Goal: Task Accomplishment & Management: Use online tool/utility

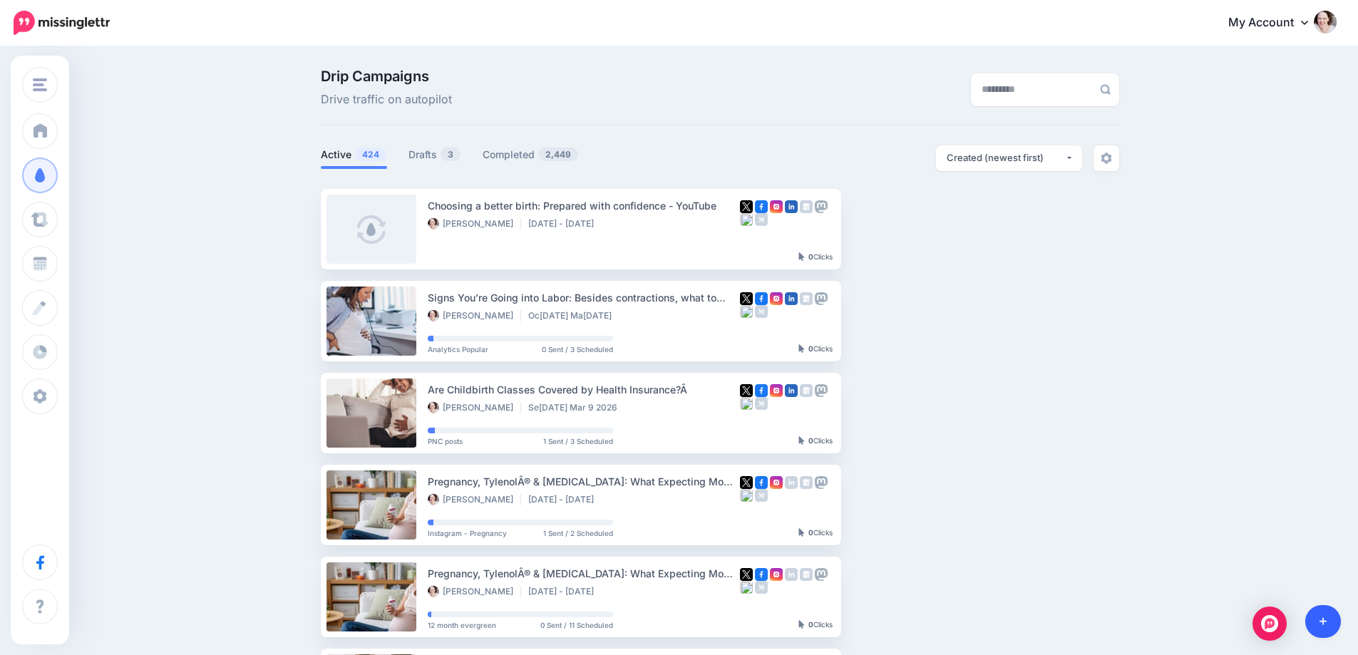
click at [1331, 625] on link at bounding box center [1323, 621] width 36 height 33
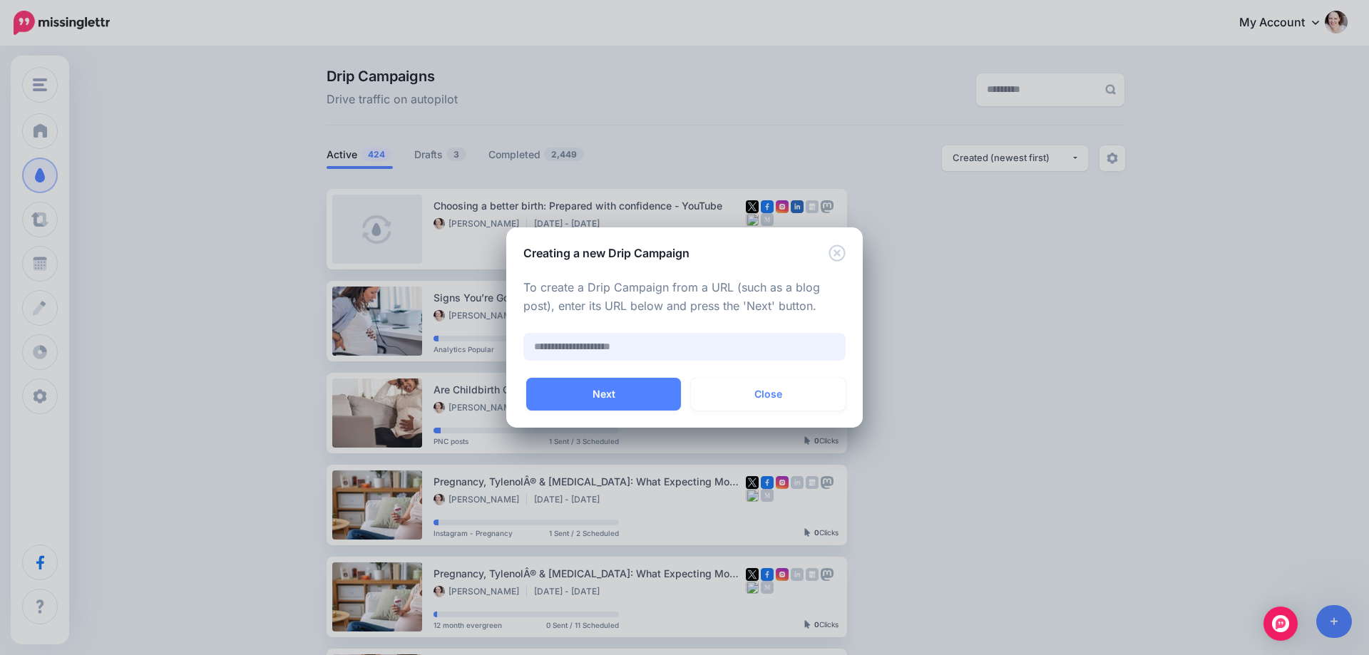
click at [625, 349] on input "text" at bounding box center [684, 347] width 322 height 28
paste input "**********"
type input "**********"
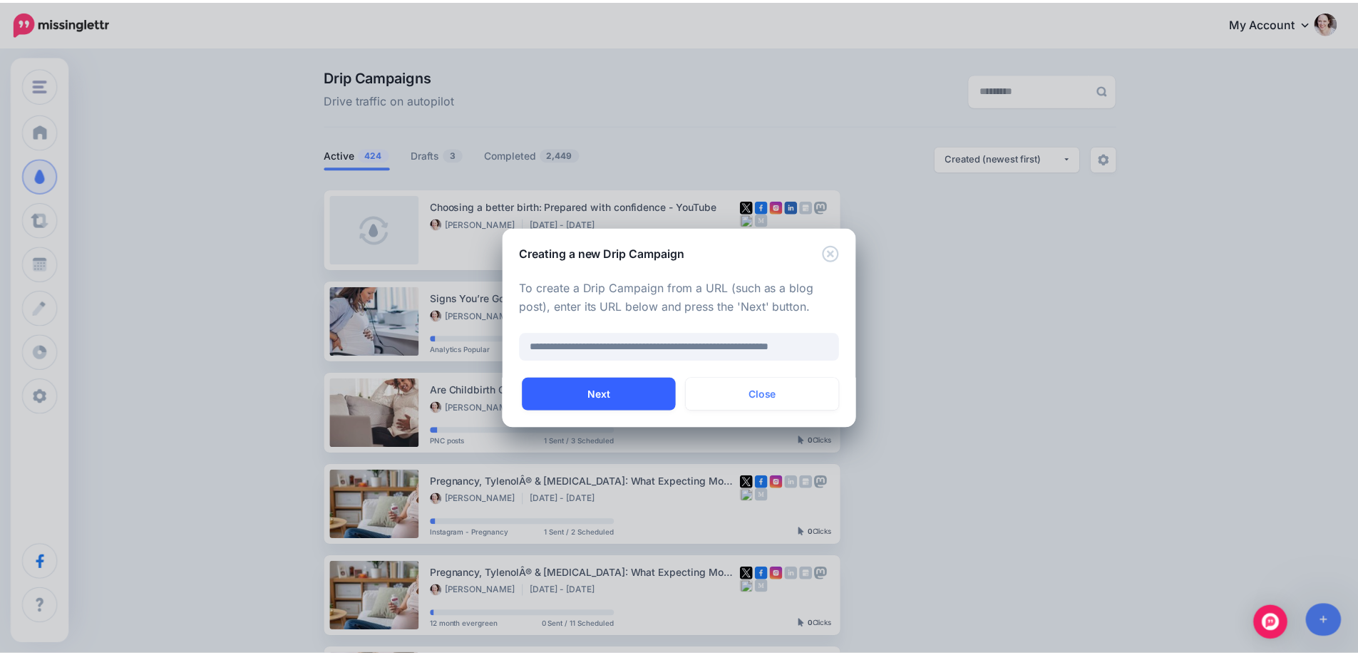
scroll to position [0, 0]
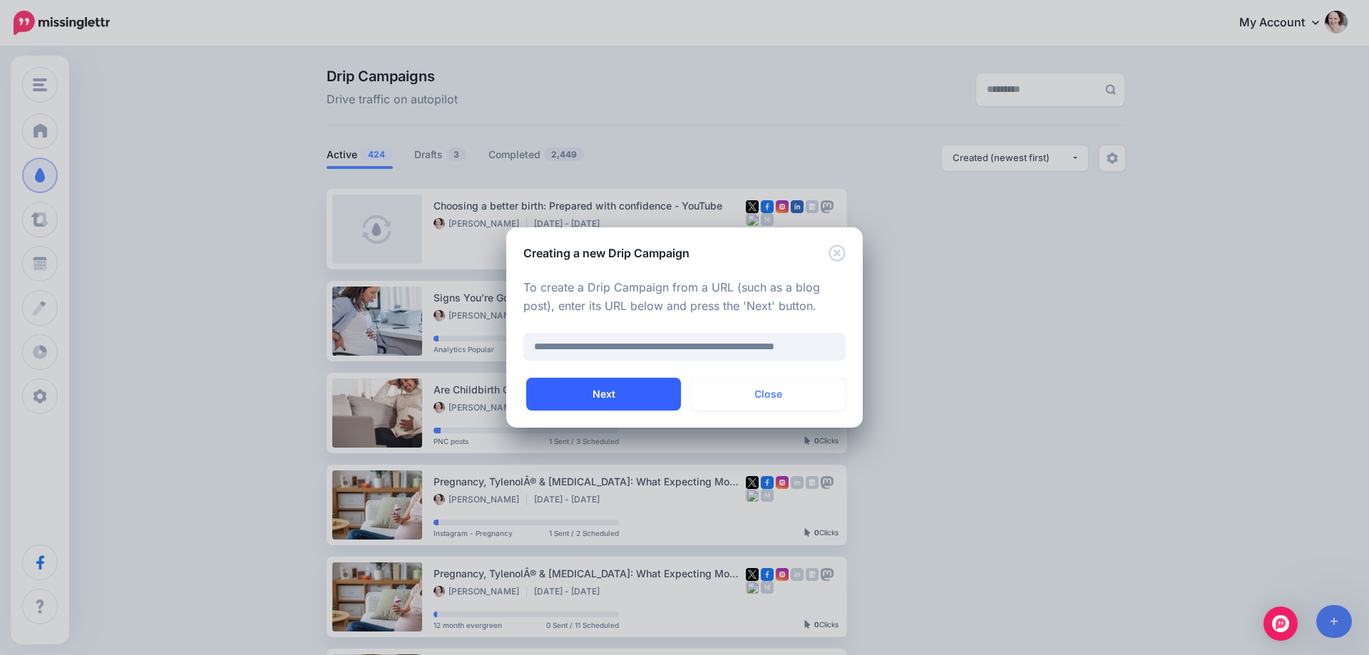
click at [627, 392] on button "Next" at bounding box center [603, 394] width 155 height 33
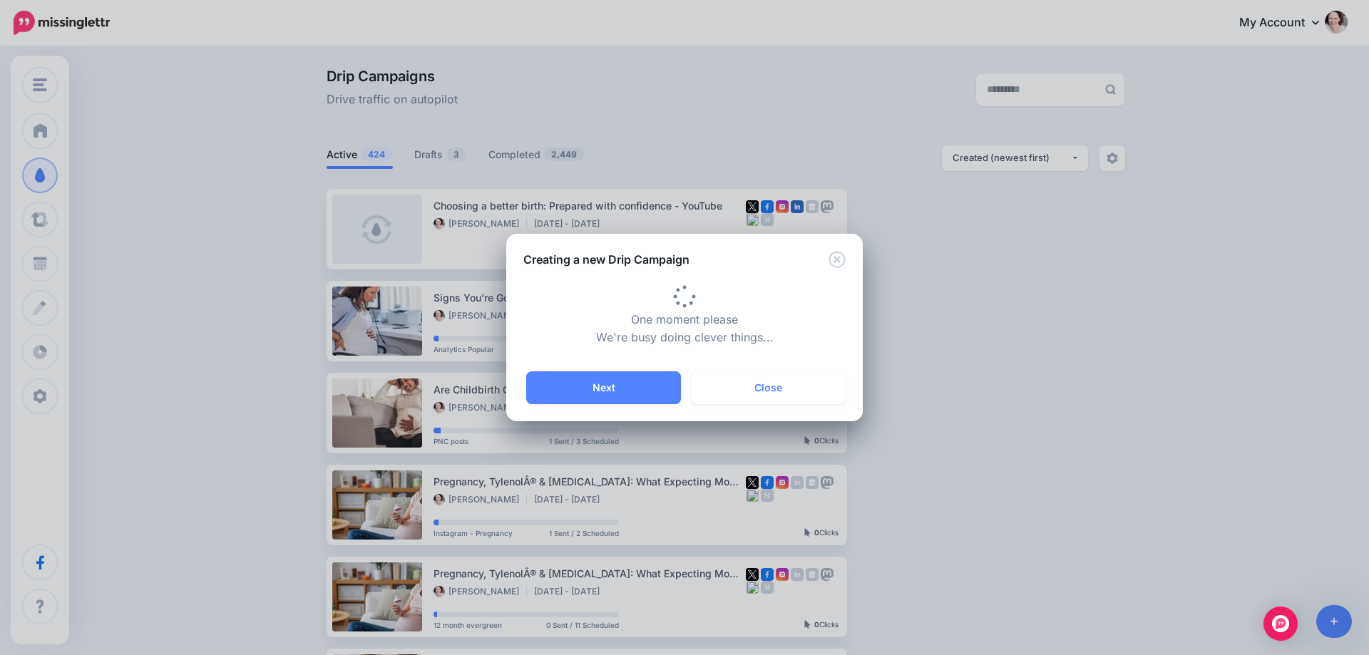
type input "**********"
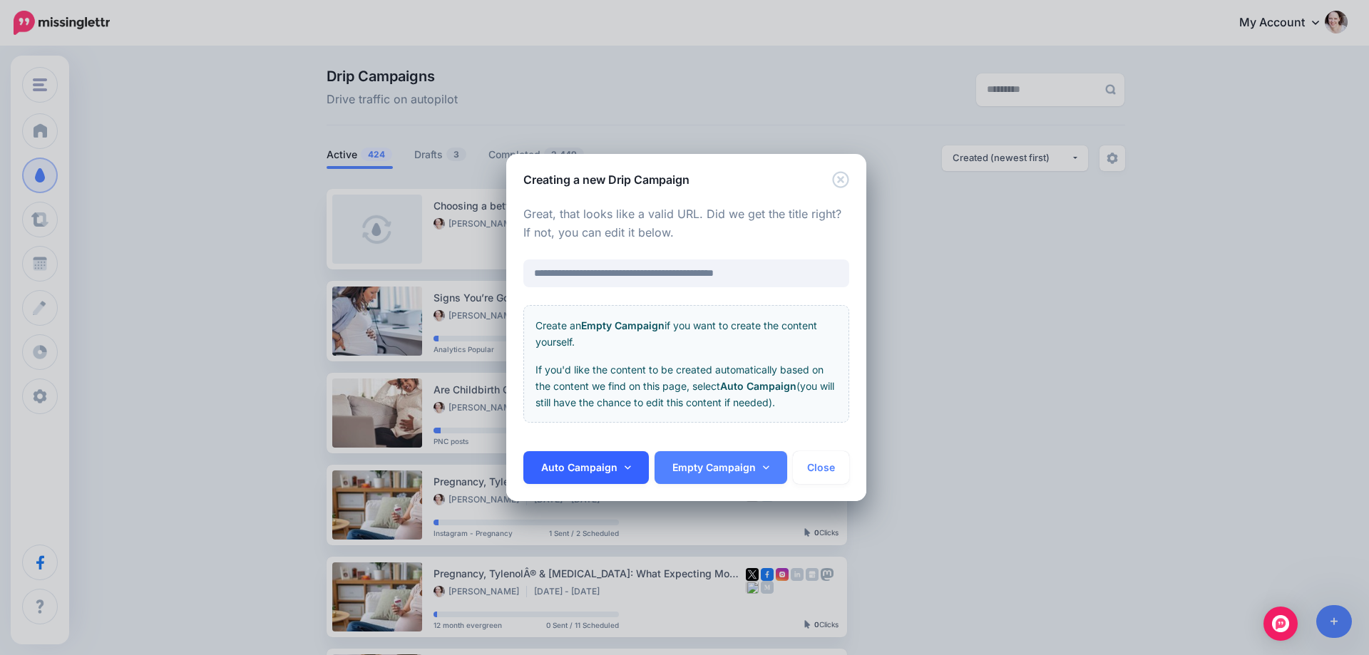
click at [626, 460] on link "Auto Campaign" at bounding box center [585, 467] width 125 height 33
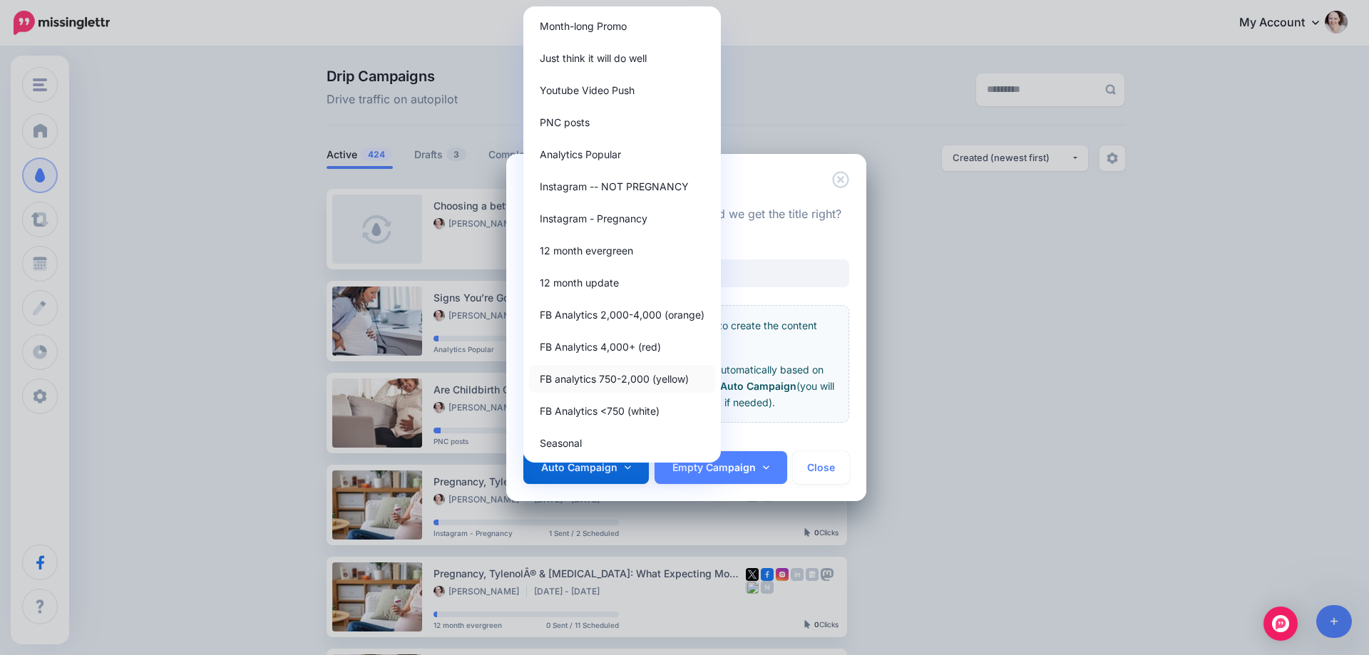
click at [627, 379] on link "FB analytics 750-2,000 (yellow)" at bounding box center [622, 379] width 186 height 28
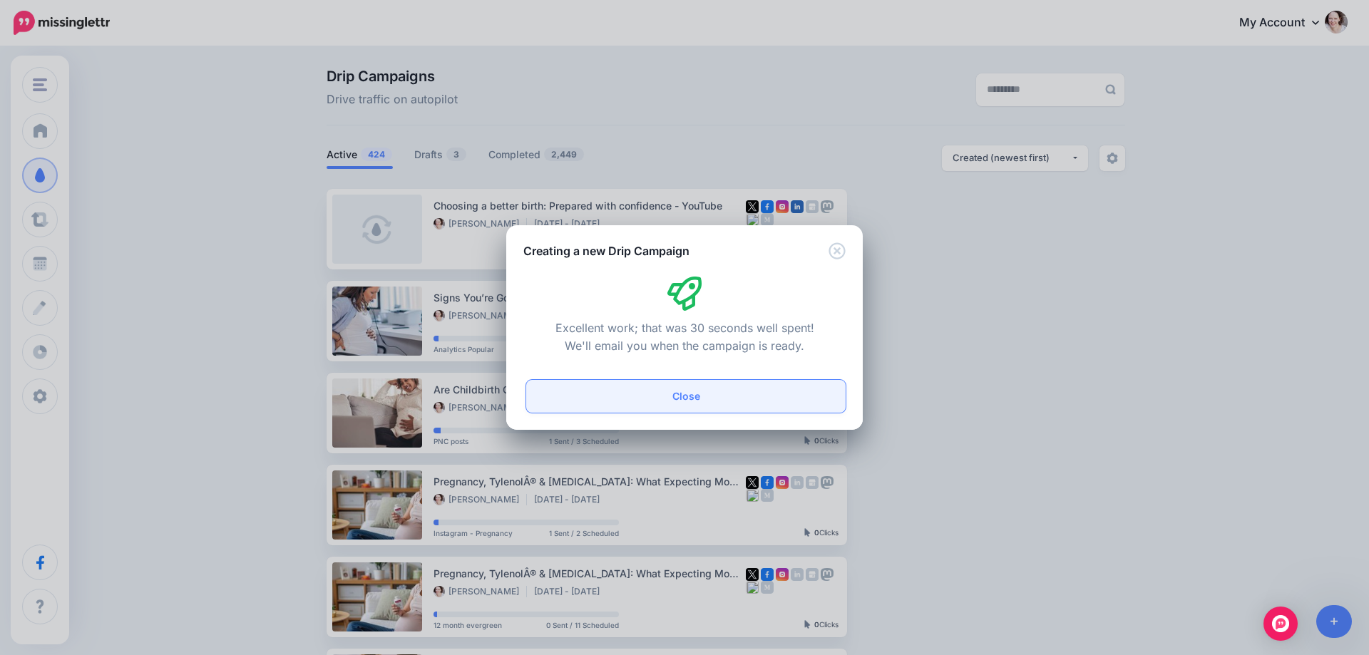
click at [754, 405] on button "Close" at bounding box center [685, 396] width 319 height 33
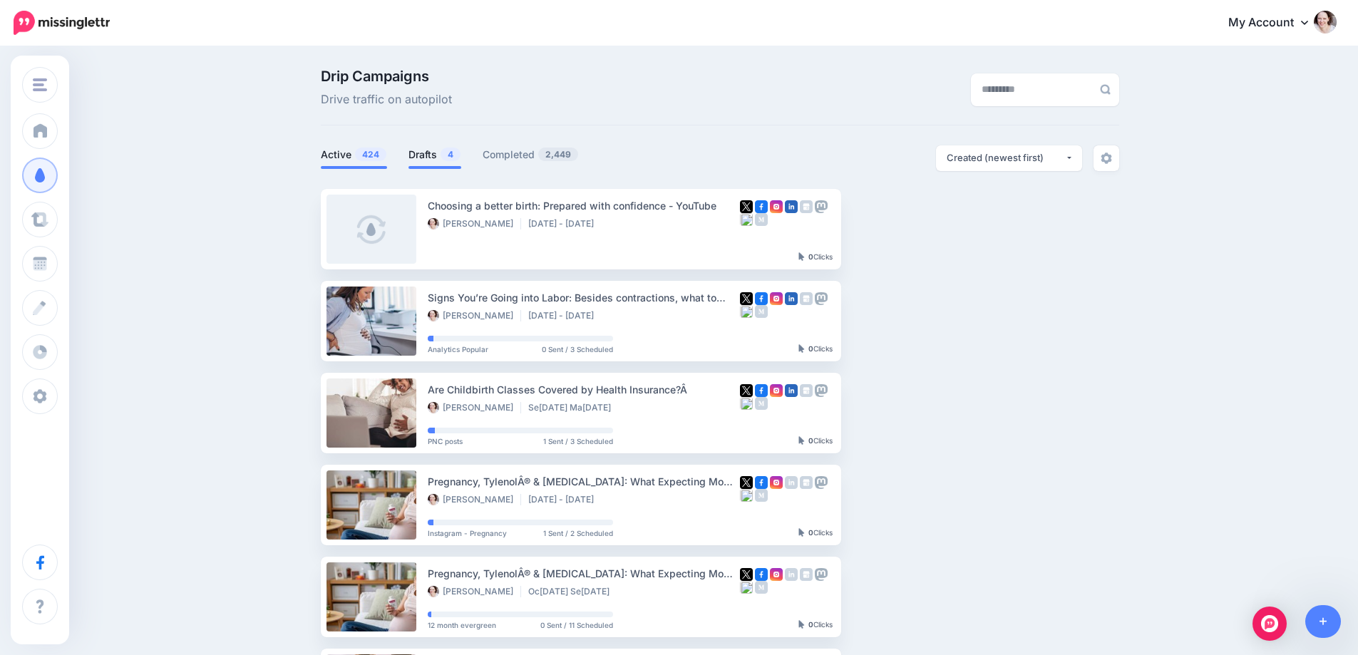
click at [442, 153] on link "Drafts 4" at bounding box center [435, 154] width 53 height 17
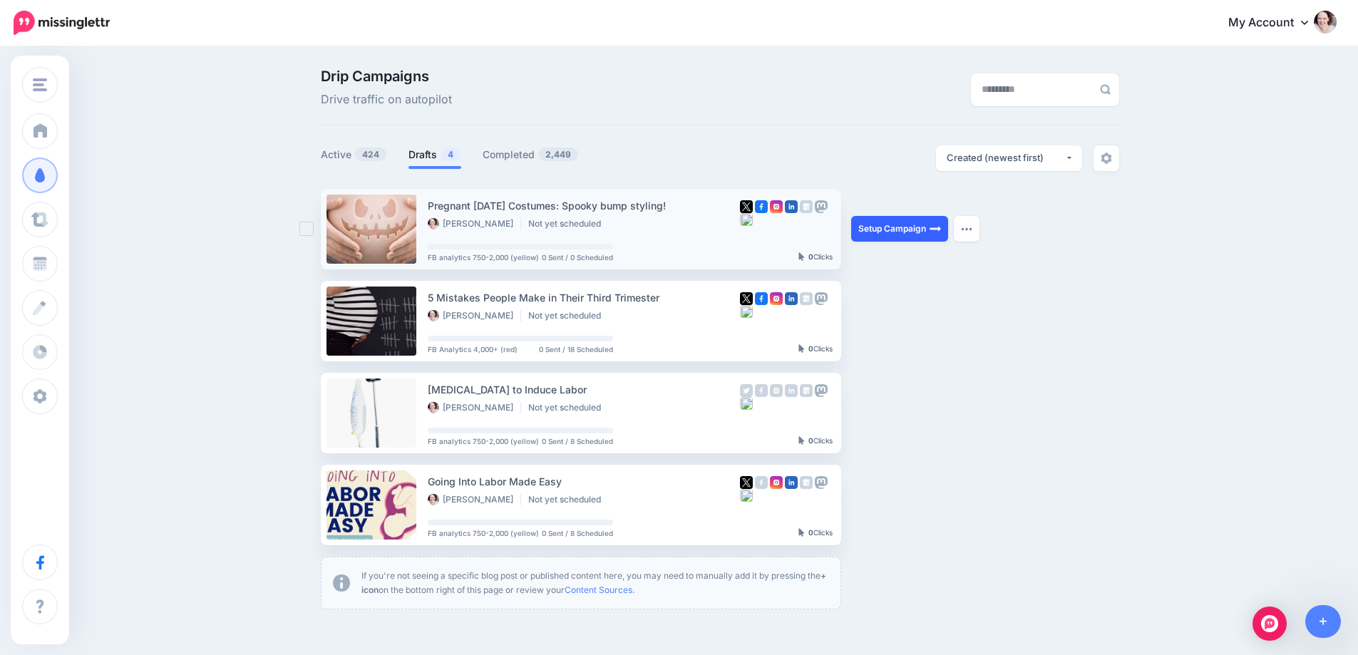
click at [874, 231] on link "Setup Campaign" at bounding box center [899, 229] width 97 height 26
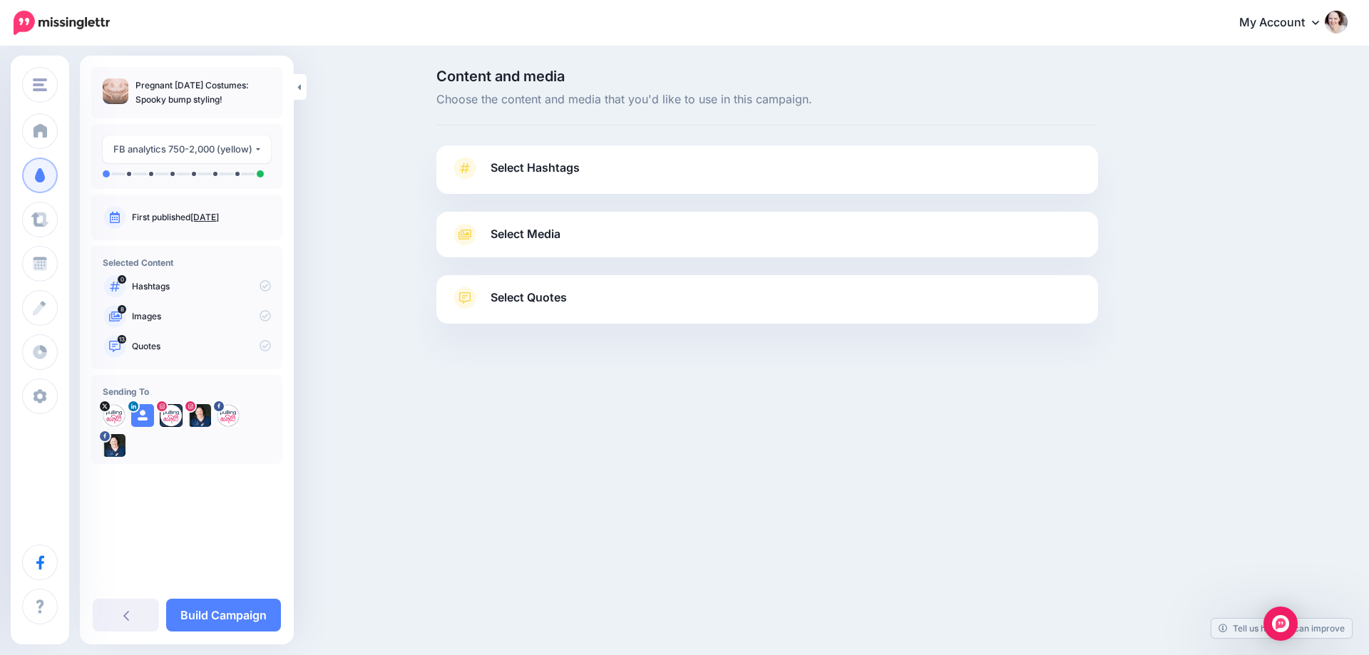
click at [535, 180] on link "Select Hashtags" at bounding box center [767, 175] width 633 height 37
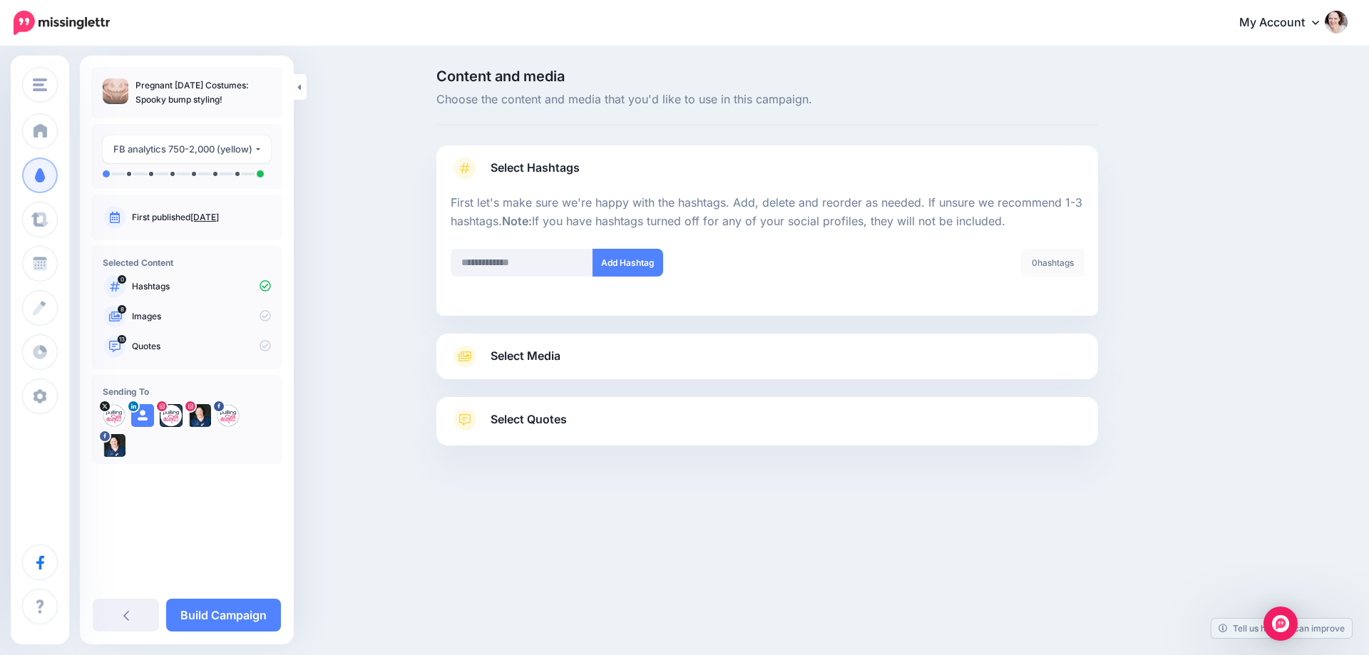
click at [521, 360] on span "Select Media" at bounding box center [526, 356] width 70 height 19
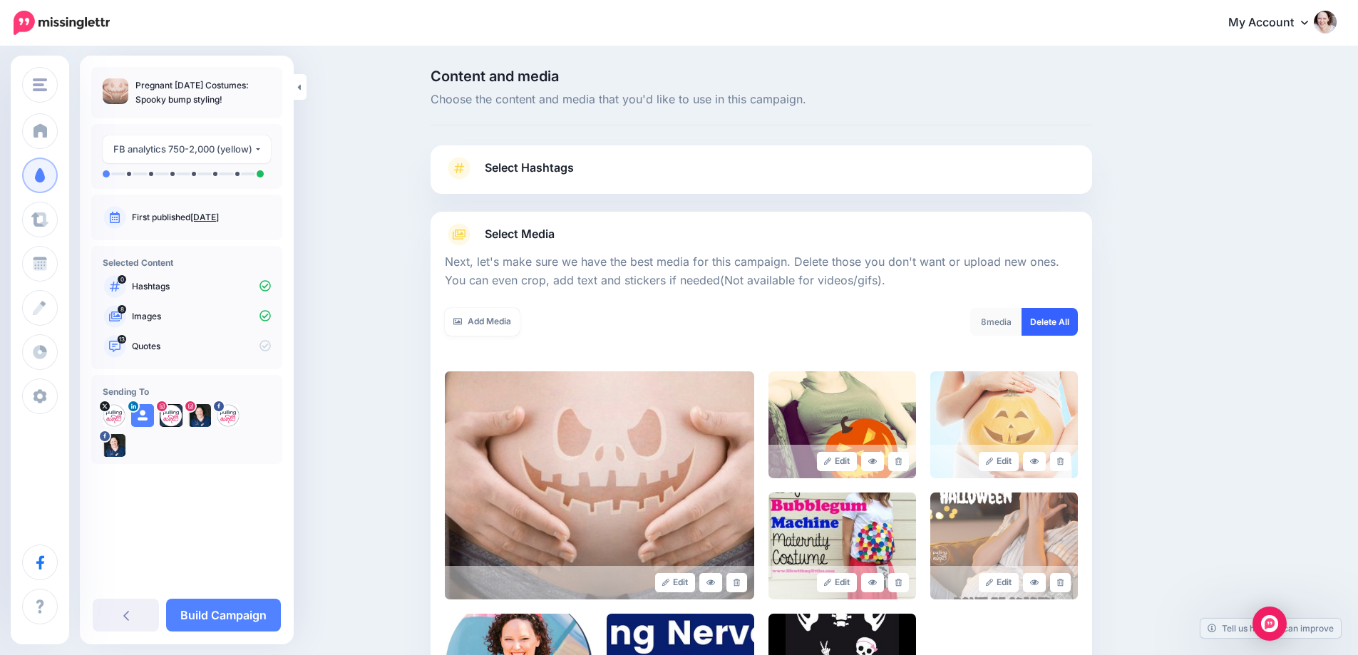
click at [1044, 319] on link "Delete All" at bounding box center [1050, 322] width 56 height 28
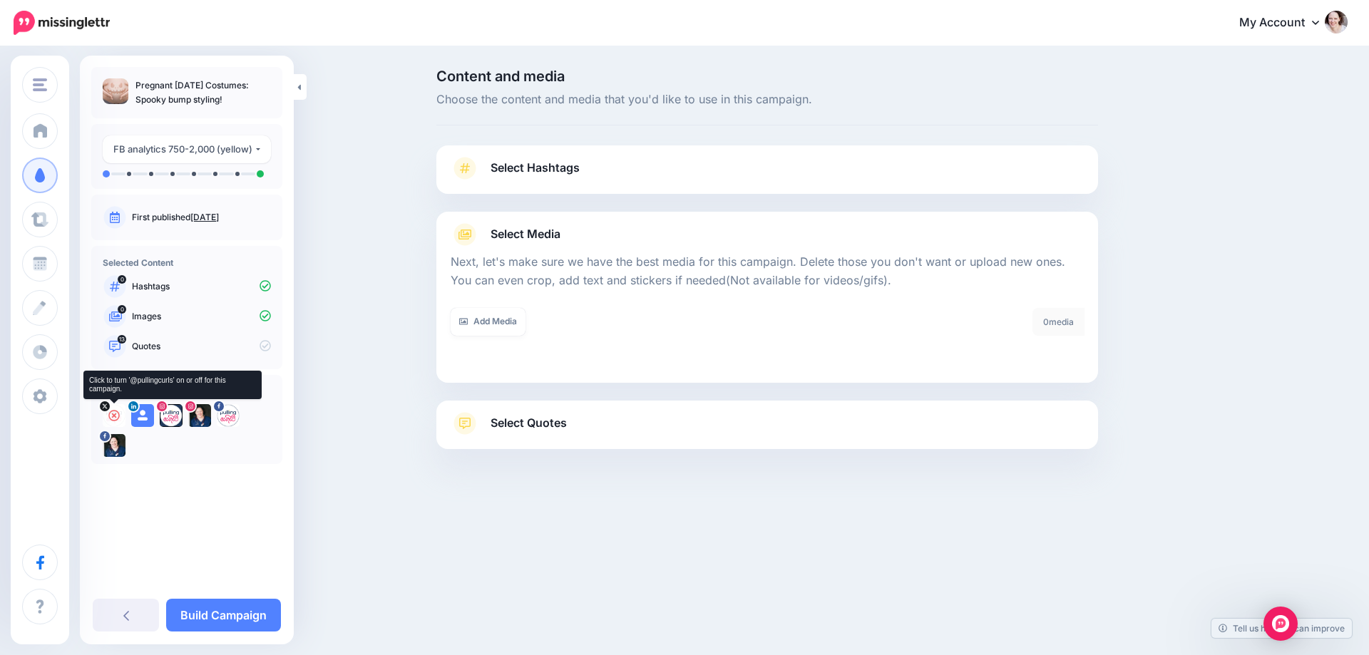
click at [110, 414] on icon at bounding box center [113, 415] width 11 height 11
click at [144, 414] on icon at bounding box center [142, 415] width 11 height 11
click at [173, 417] on icon at bounding box center [170, 415] width 11 height 11
click at [200, 417] on icon at bounding box center [199, 415] width 11 height 11
click at [231, 417] on icon at bounding box center [227, 415] width 11 height 11
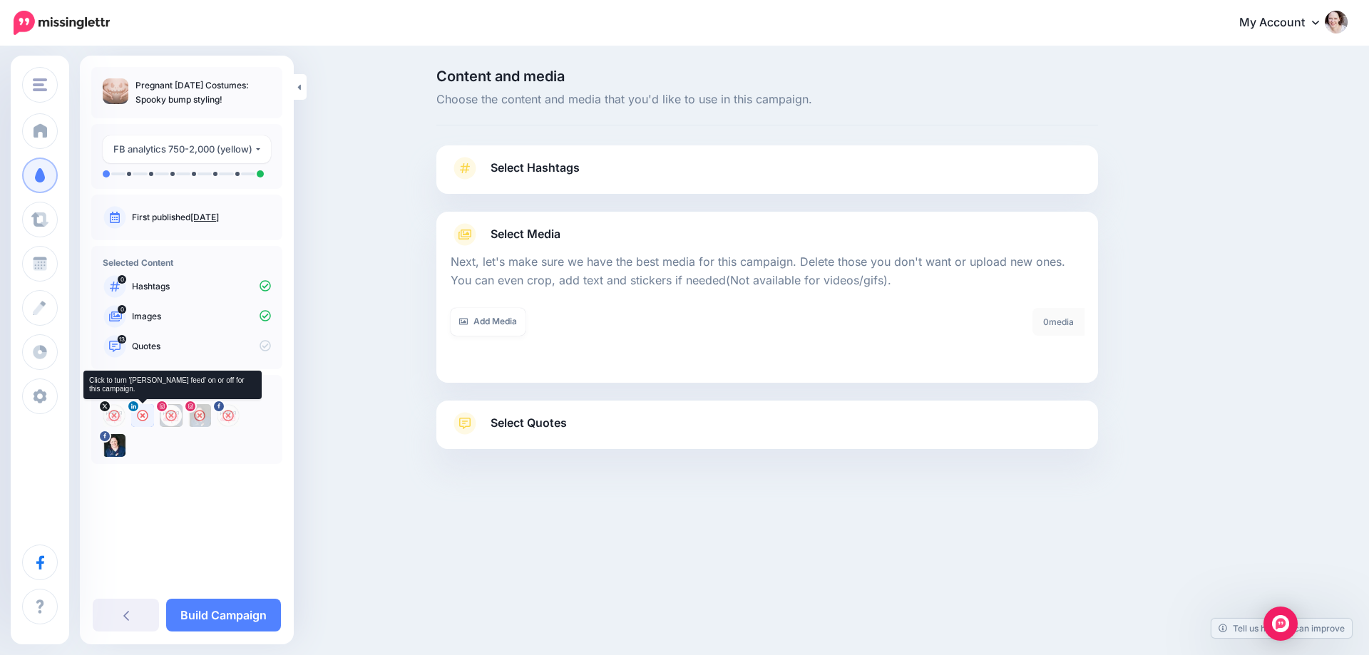
click at [143, 418] on icon at bounding box center [142, 415] width 11 height 11
click at [605, 419] on link "Select Quotes" at bounding box center [767, 430] width 633 height 37
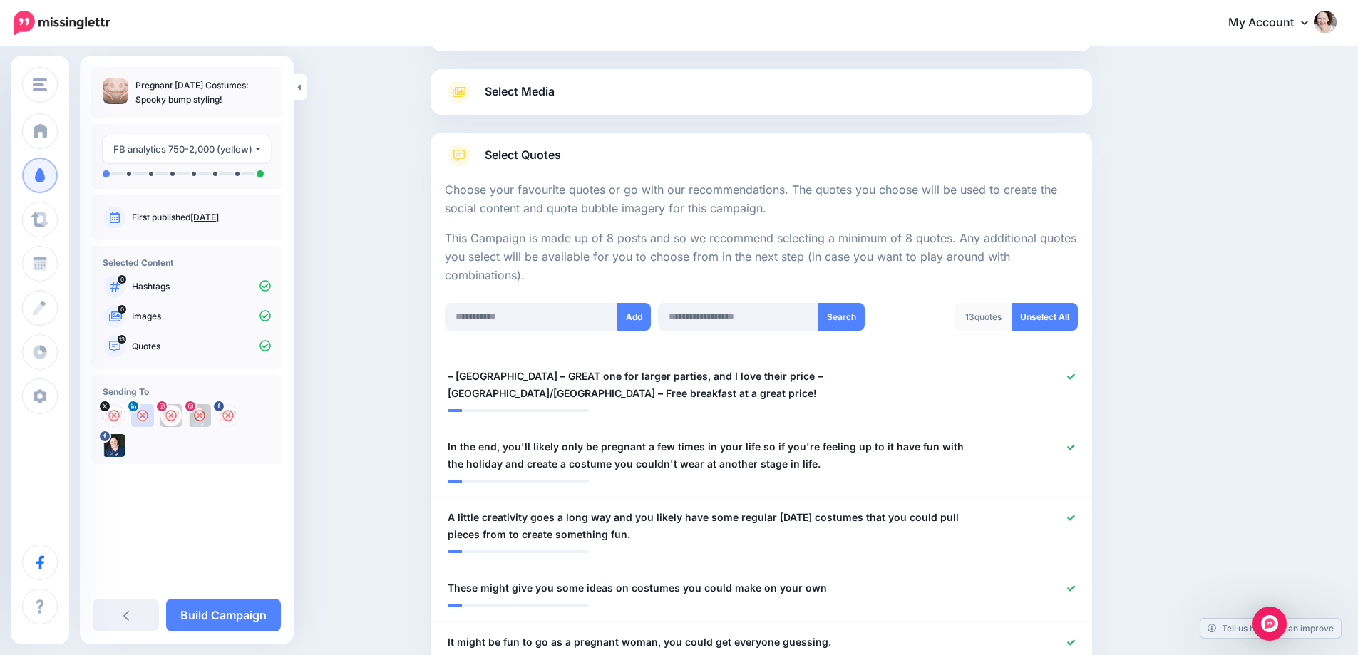
scroll to position [214, 0]
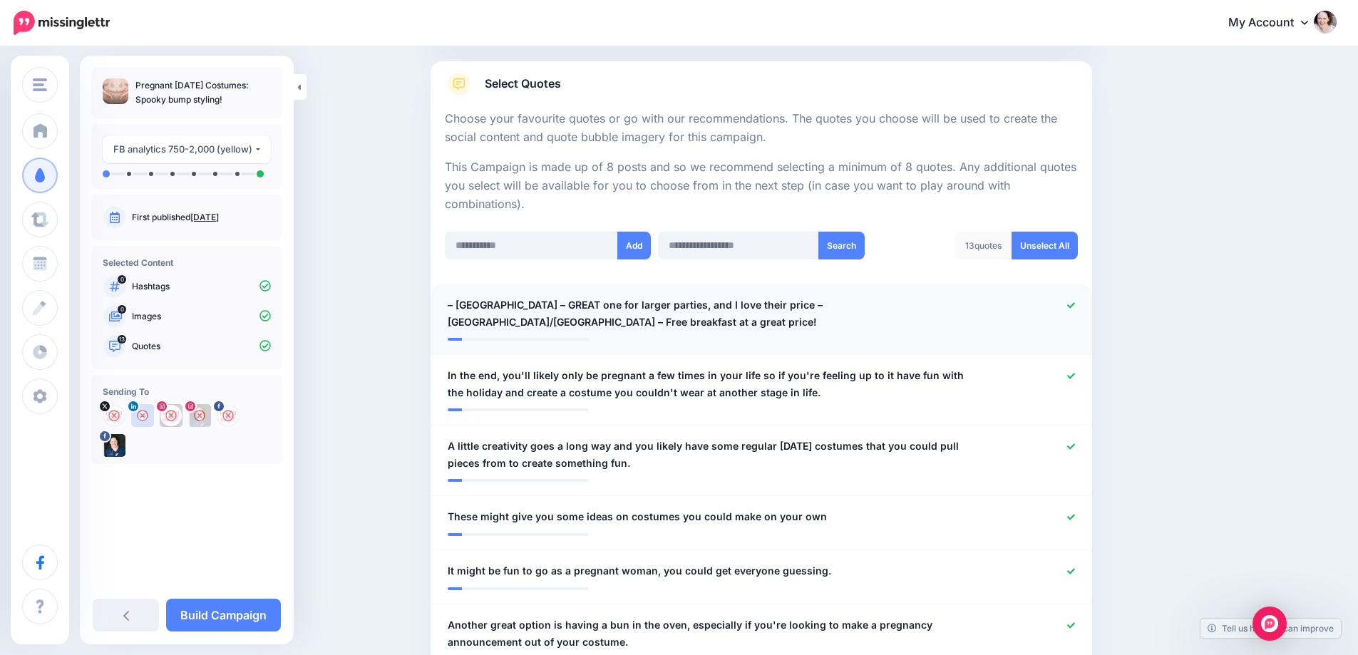
click at [1082, 308] on div at bounding box center [1032, 314] width 108 height 34
click at [1075, 309] on icon at bounding box center [1071, 306] width 8 height 8
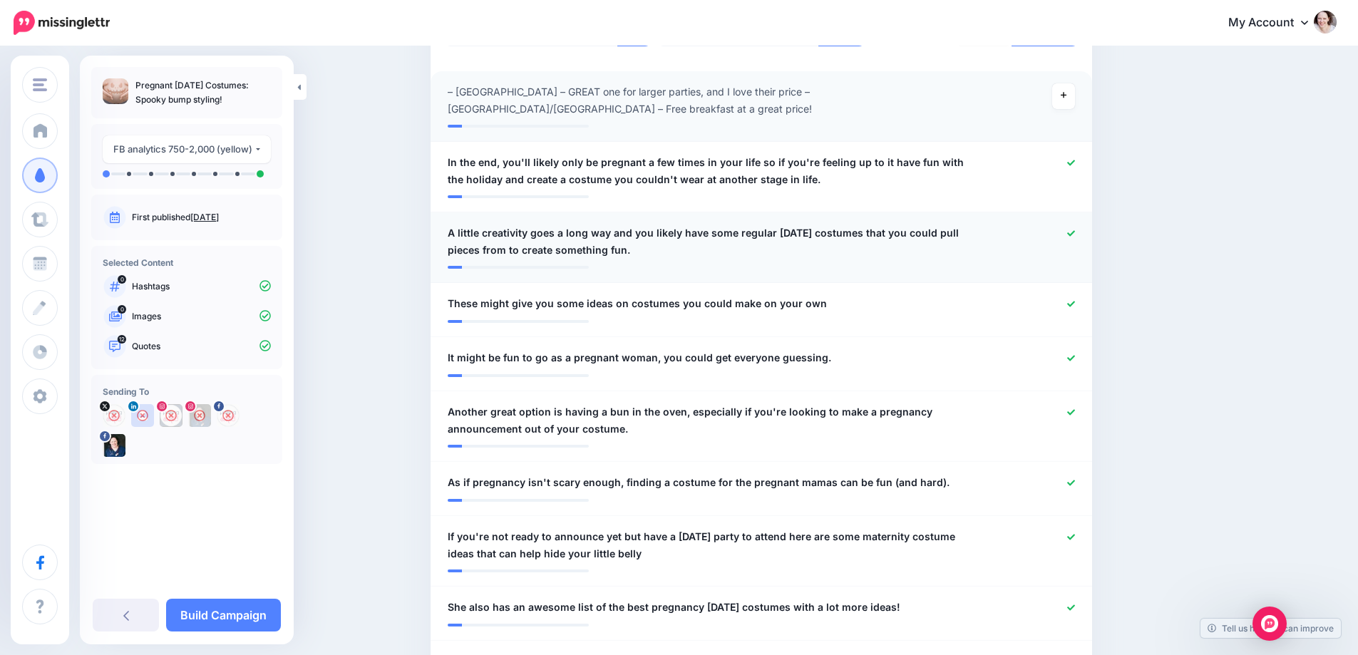
scroll to position [428, 0]
click at [968, 317] on div at bounding box center [761, 315] width 627 height 7
click at [813, 302] on span "These might give you some ideas on costumes you could make on your own" at bounding box center [637, 302] width 379 height 17
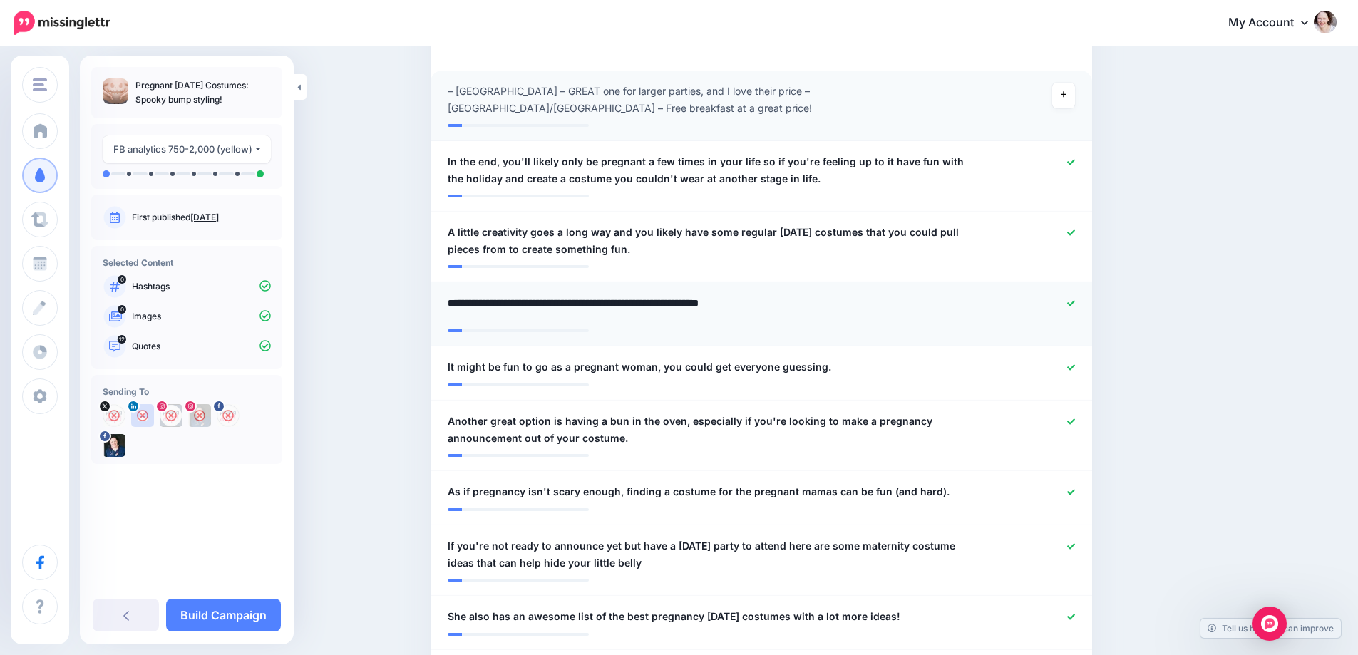
click at [816, 302] on textarea "**********" at bounding box center [708, 308] width 520 height 28
type textarea "**********"
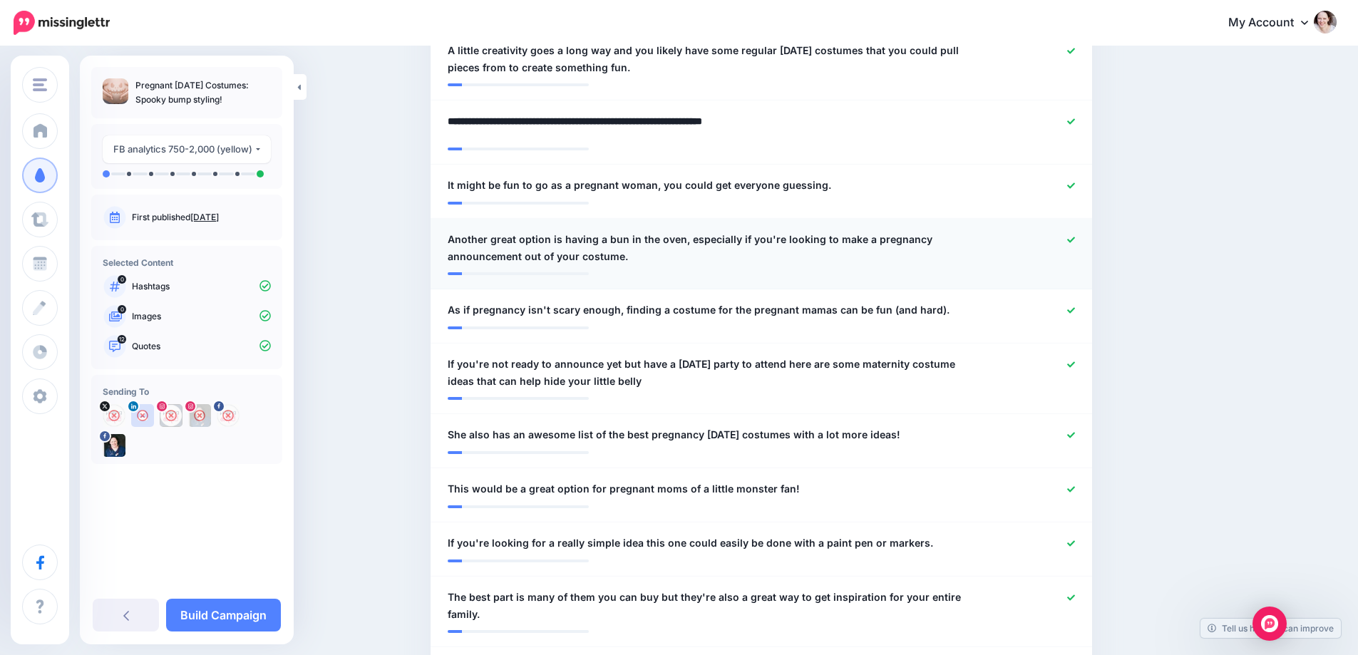
scroll to position [642, 0]
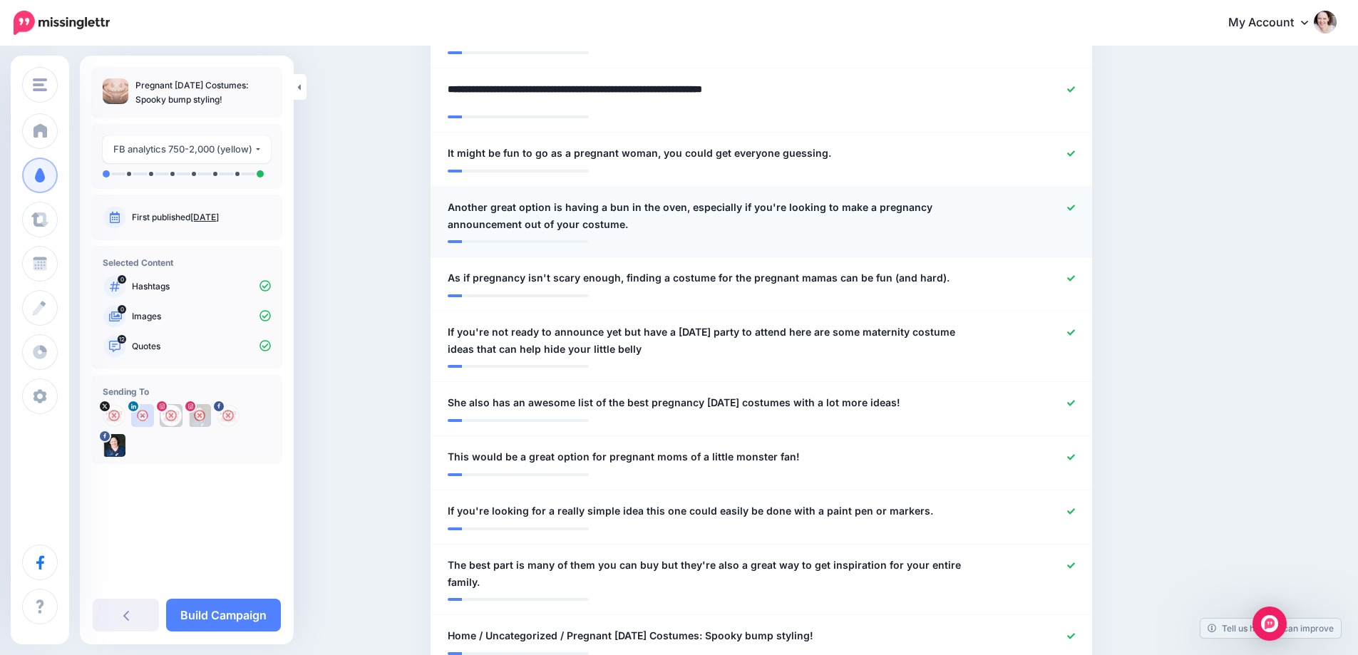
click at [1074, 207] on div at bounding box center [1032, 216] width 108 height 34
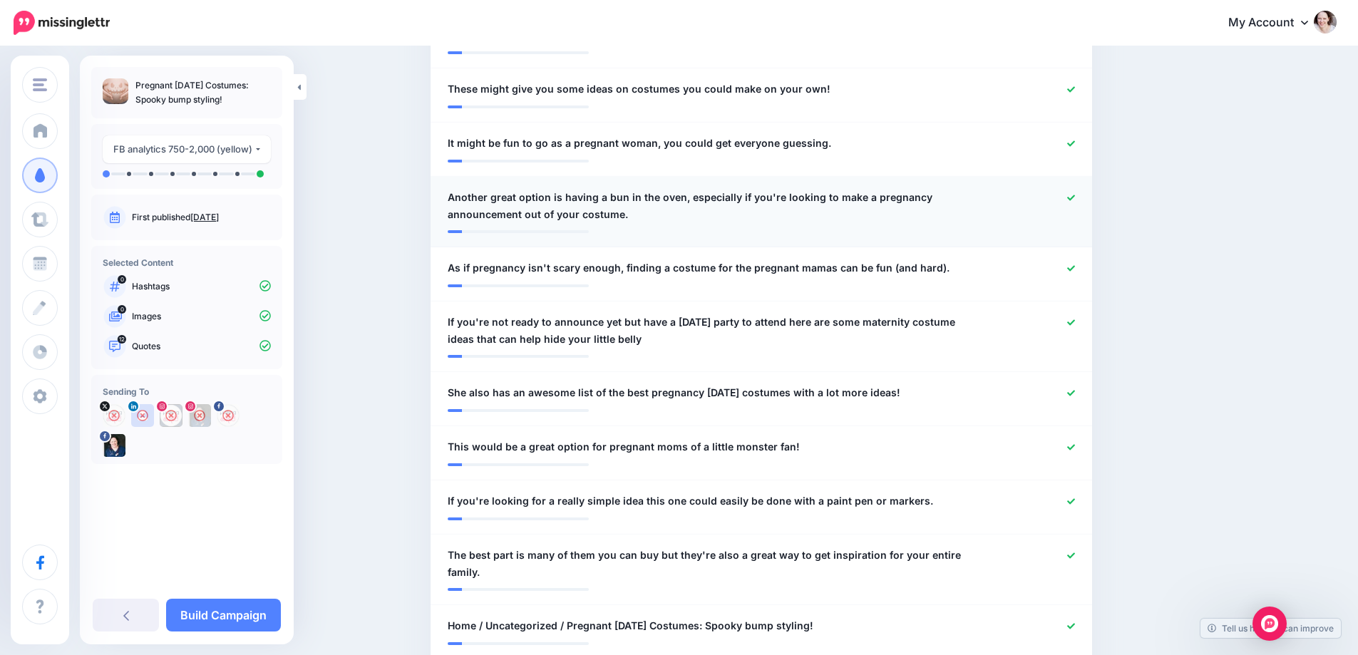
click at [1075, 197] on icon at bounding box center [1071, 198] width 8 height 6
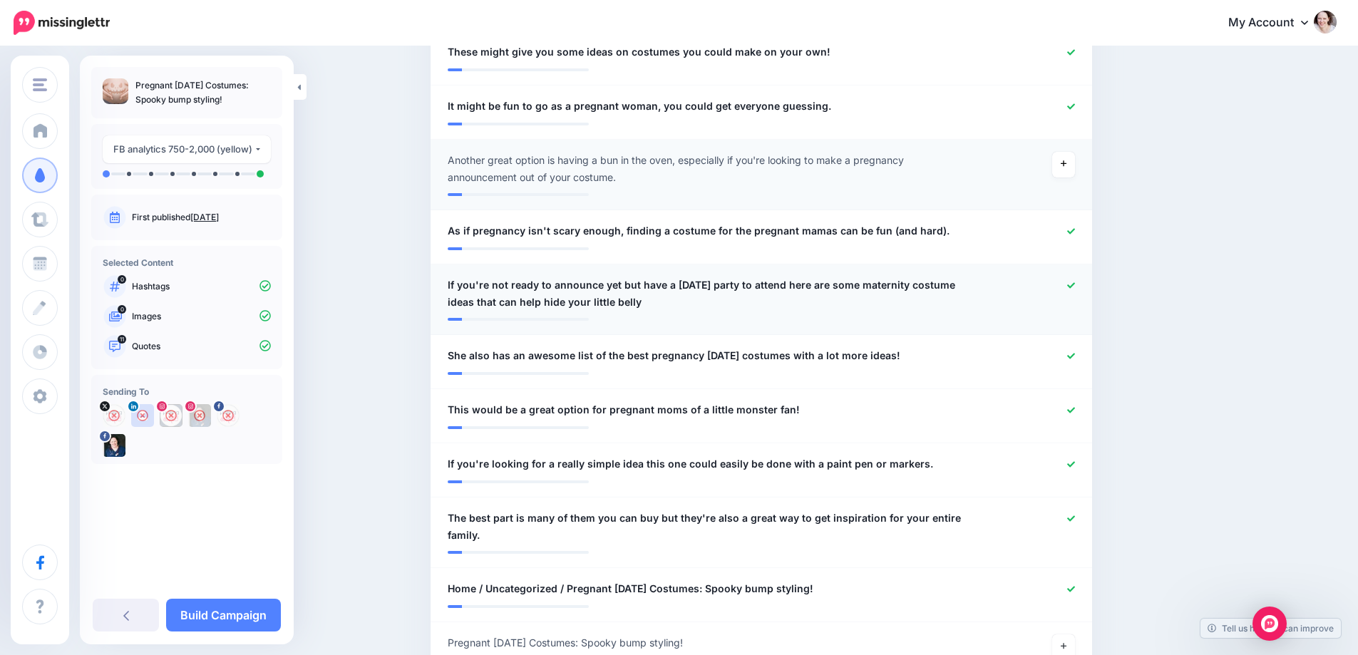
scroll to position [713, 0]
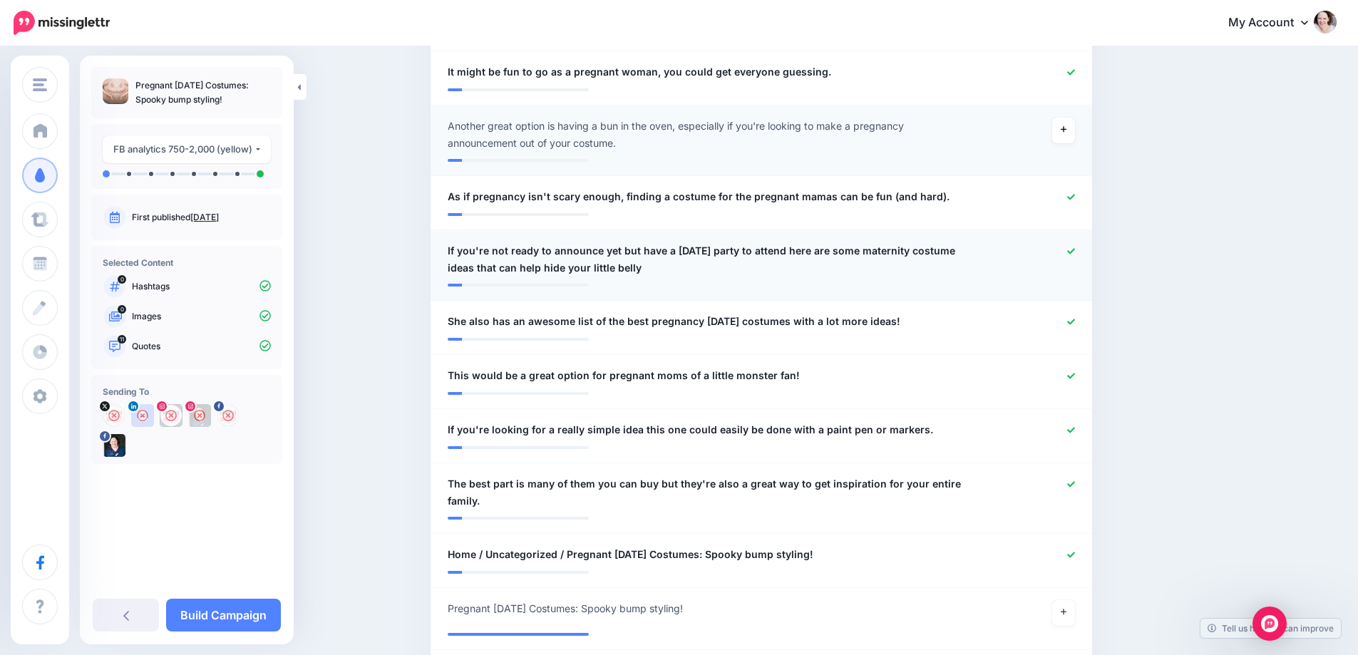
click at [682, 250] on span "If you're not ready to announce yet but have a Halloween party to attend here a…" at bounding box center [708, 259] width 520 height 34
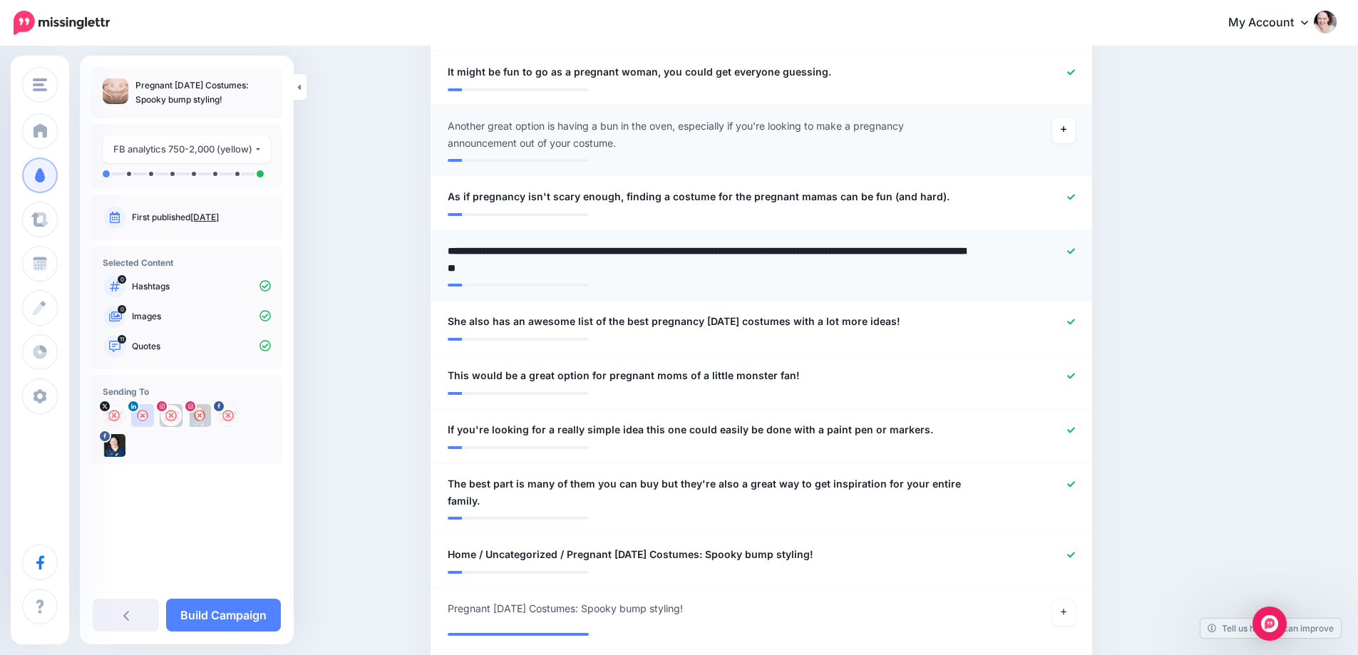
click at [652, 265] on textarea "**********" at bounding box center [708, 259] width 520 height 34
type textarea "**********"
click at [1075, 325] on icon at bounding box center [1071, 322] width 8 height 8
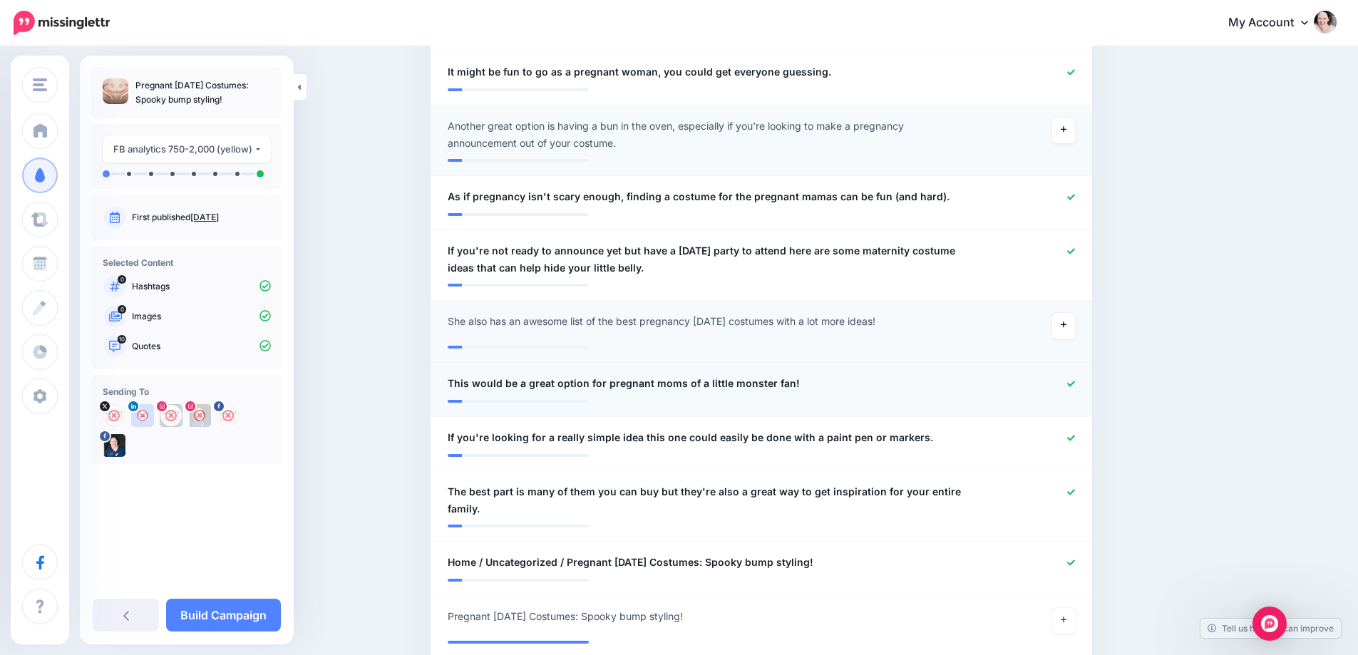
click at [1075, 388] on link at bounding box center [1071, 384] width 8 height 10
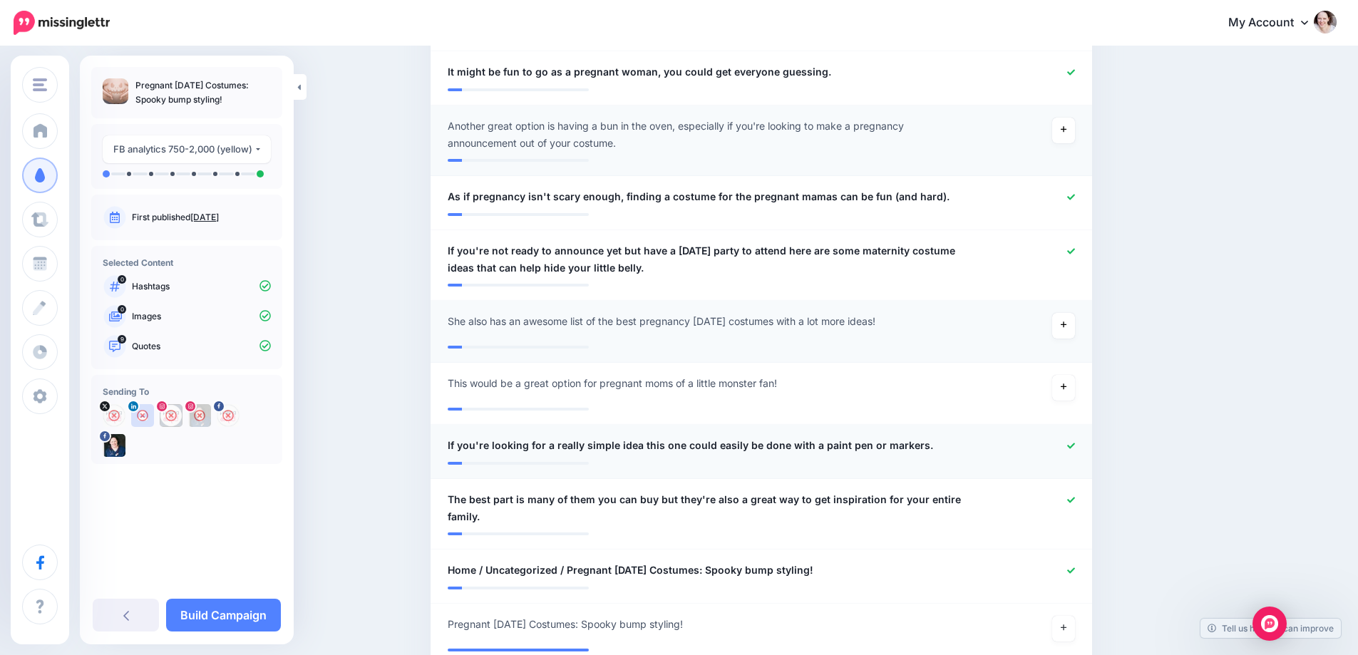
click at [1075, 446] on icon at bounding box center [1071, 446] width 8 height 8
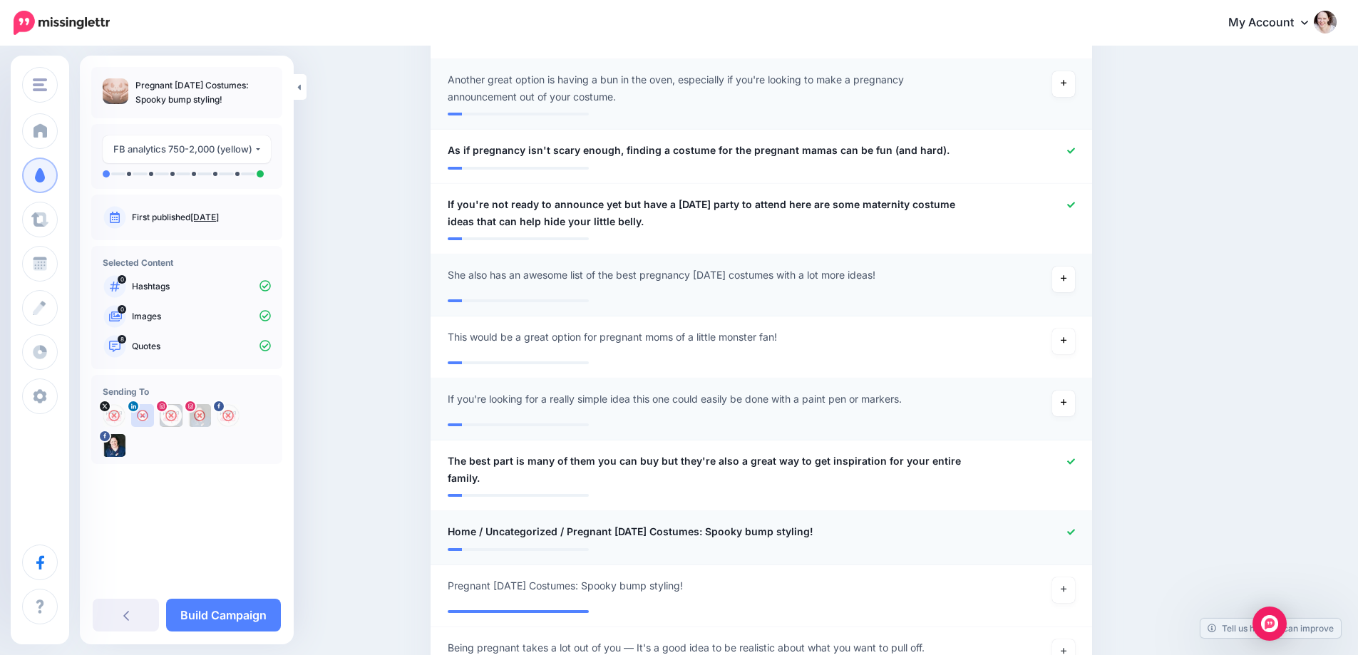
scroll to position [784, 0]
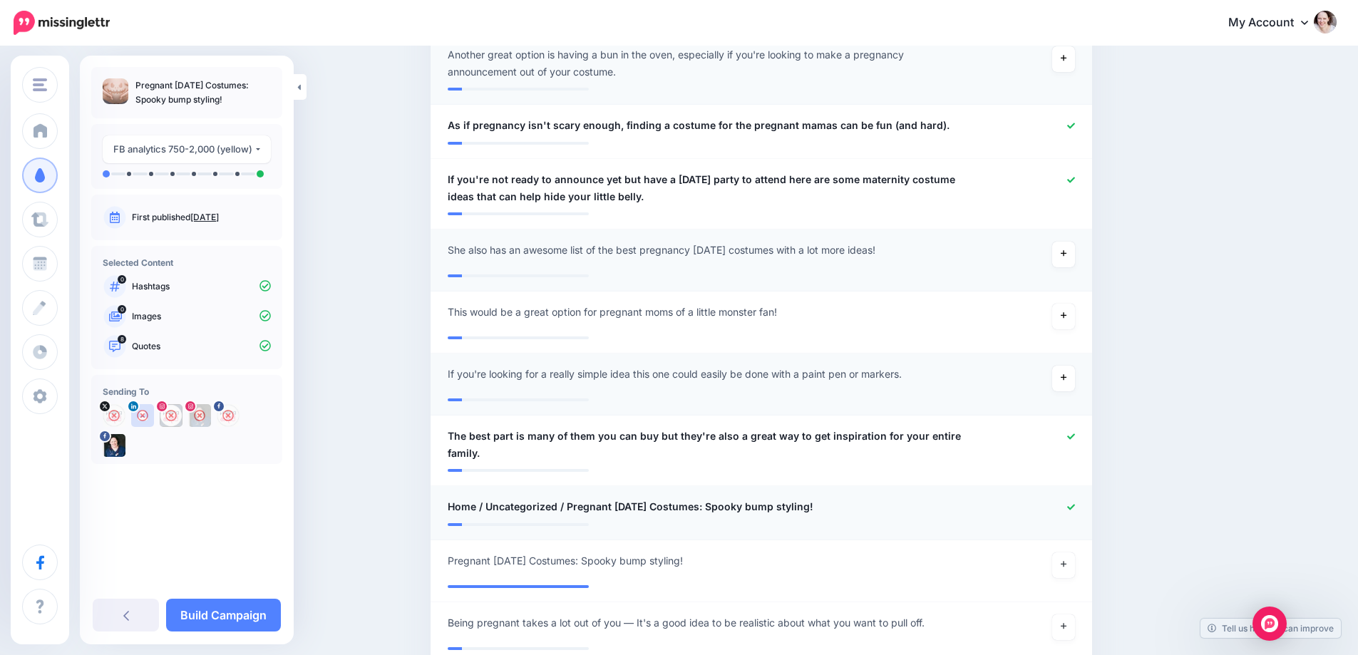
click at [1075, 509] on icon at bounding box center [1071, 507] width 8 height 6
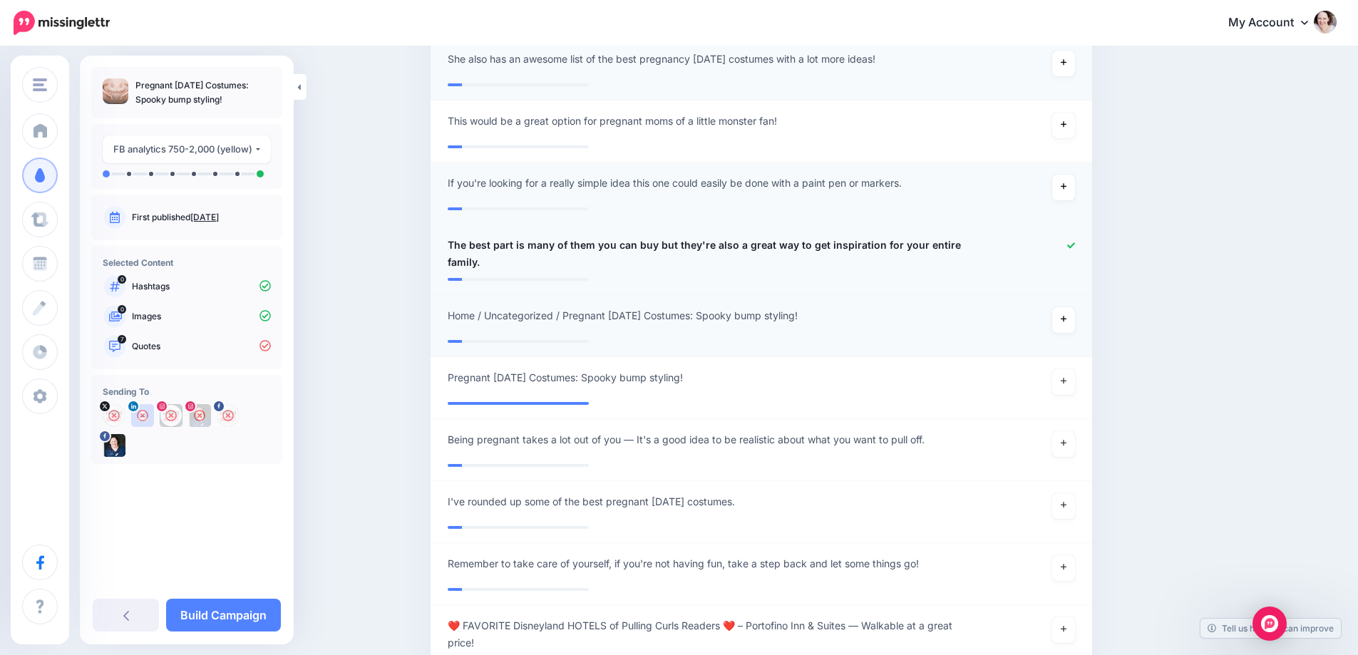
scroll to position [998, 0]
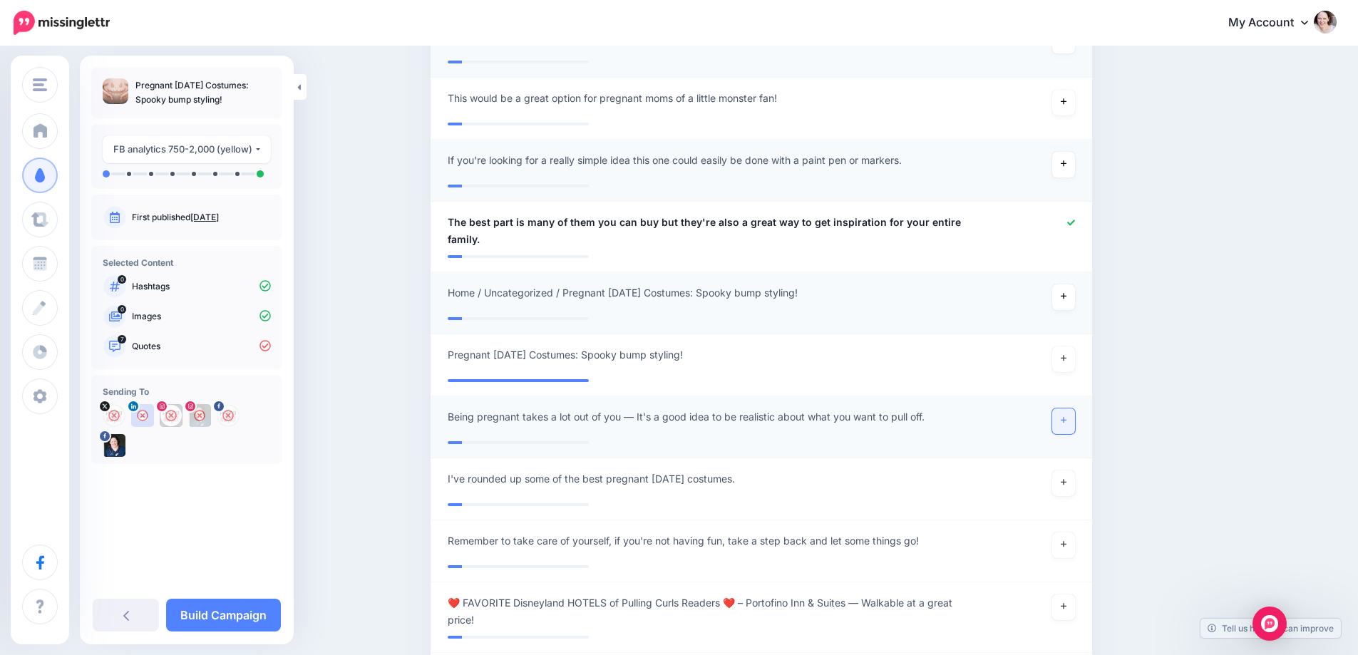
click at [1067, 421] on icon at bounding box center [1064, 420] width 6 height 8
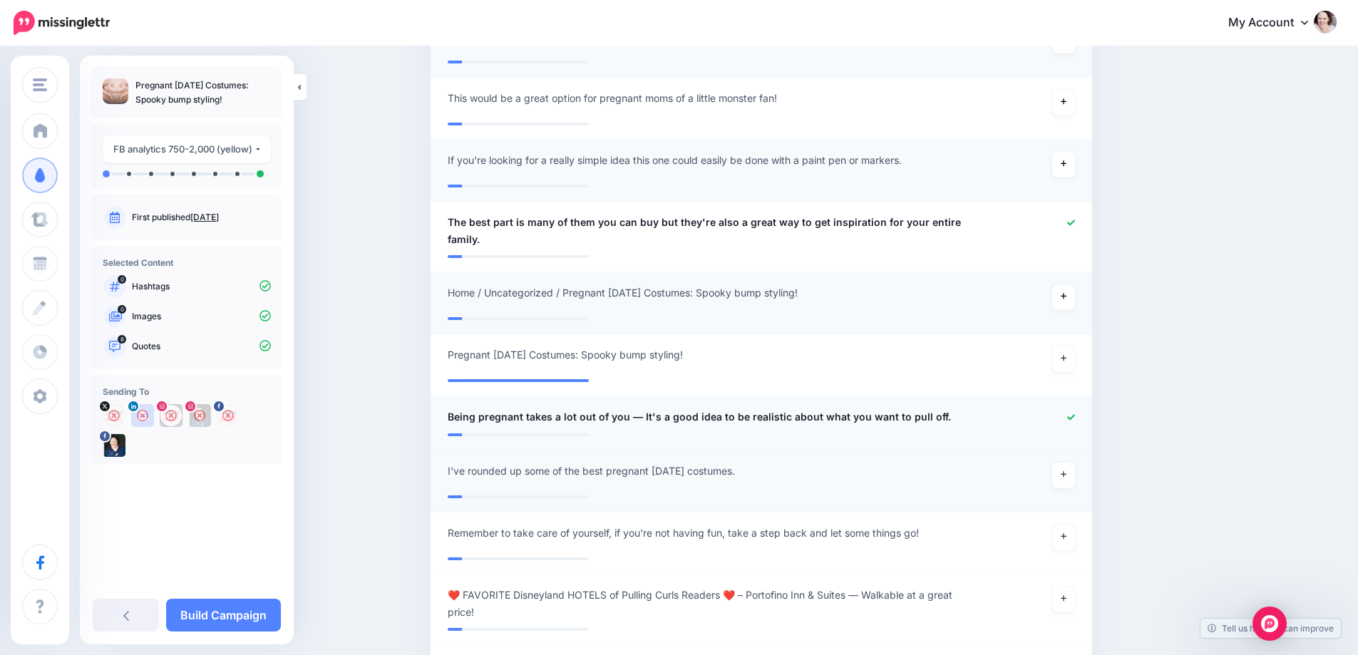
scroll to position [1069, 0]
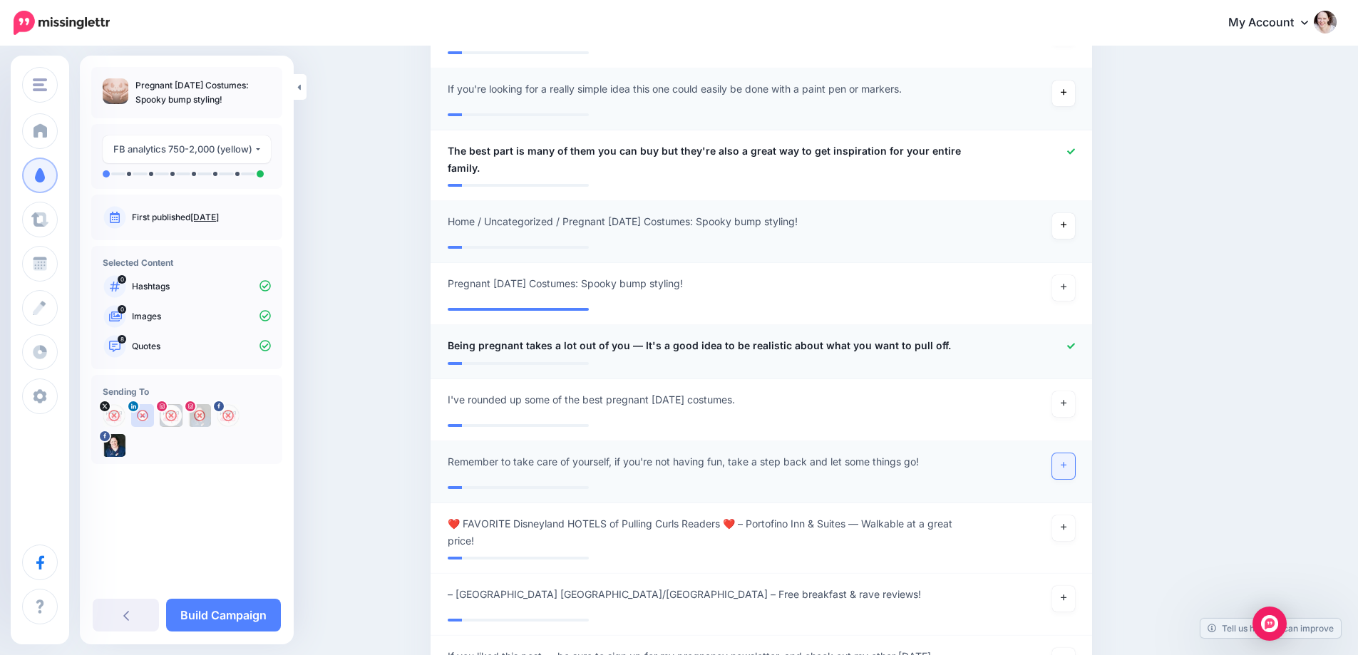
click at [1062, 466] on link at bounding box center [1063, 466] width 23 height 26
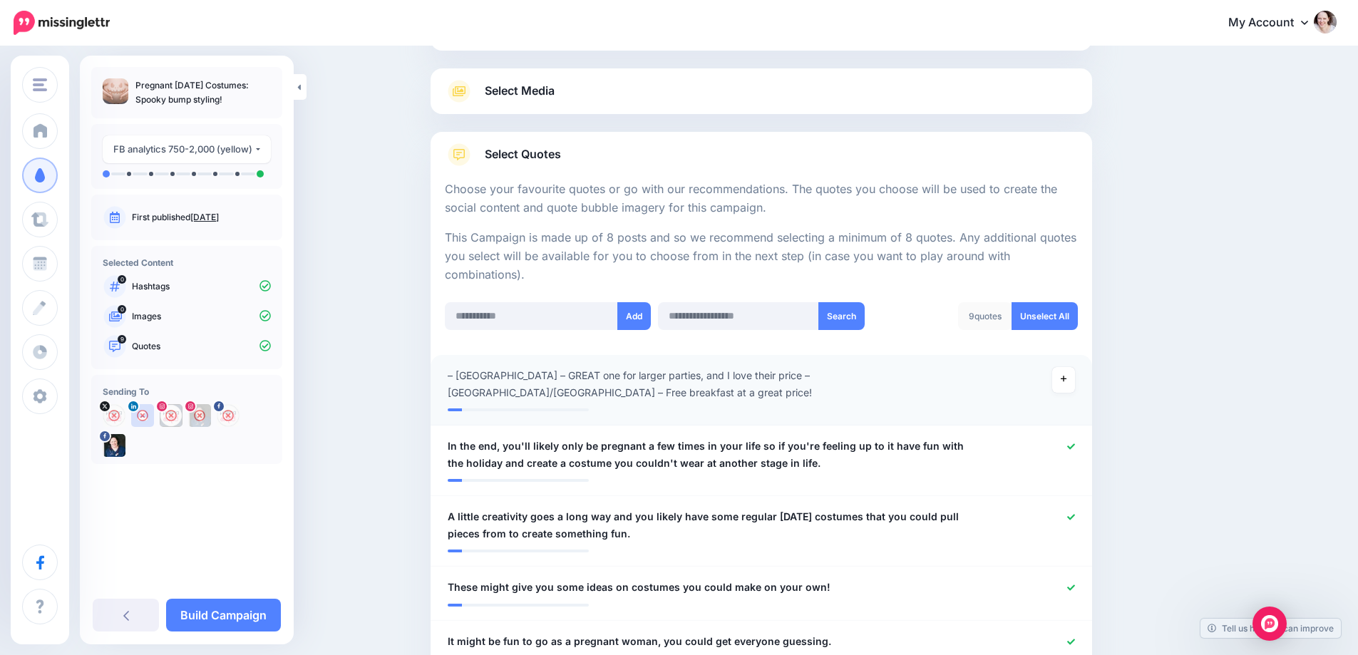
scroll to position [143, 0]
click at [642, 96] on link "Select Media" at bounding box center [761, 92] width 633 height 23
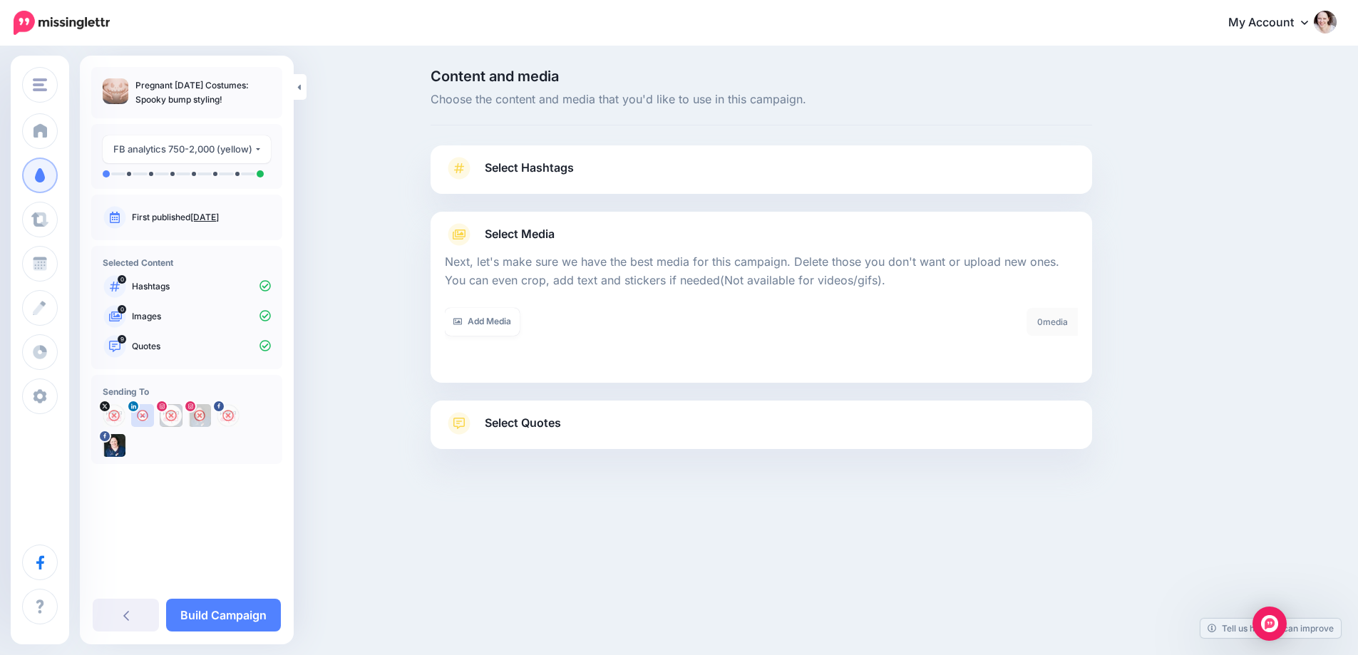
scroll to position [0, 0]
click at [501, 320] on link "Add Media" at bounding box center [488, 322] width 75 height 28
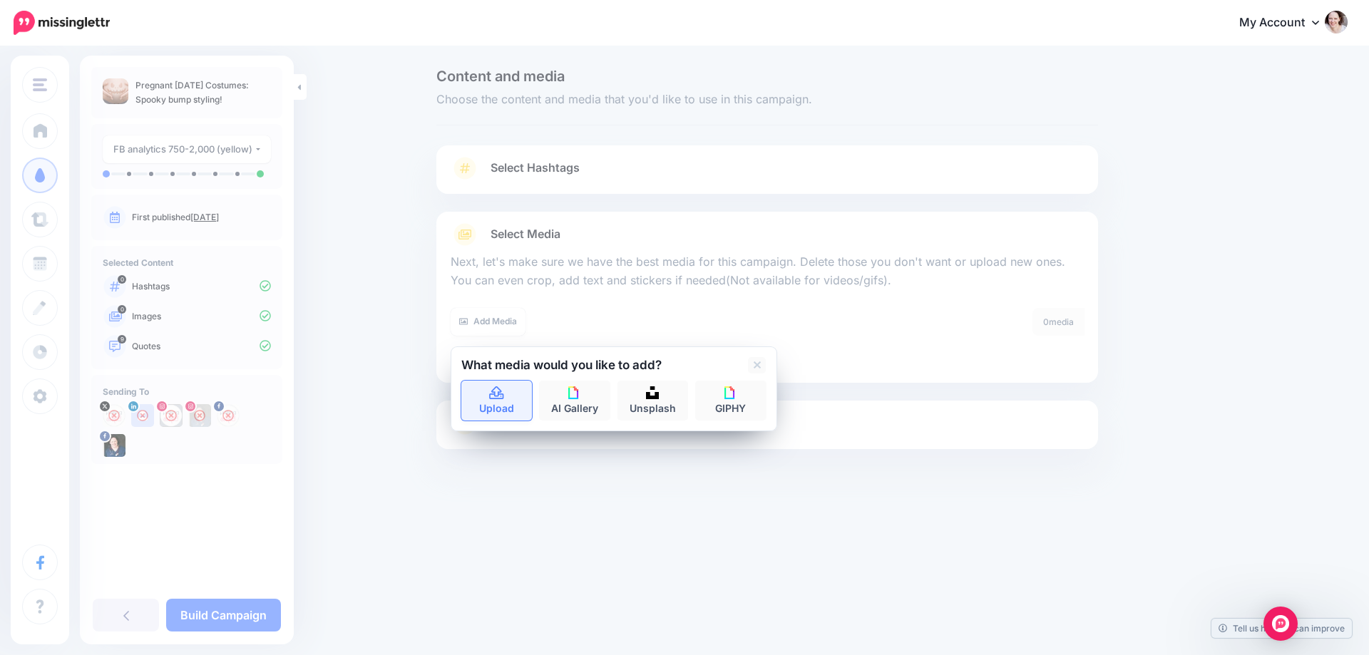
click at [497, 415] on link "Upload" at bounding box center [496, 401] width 71 height 40
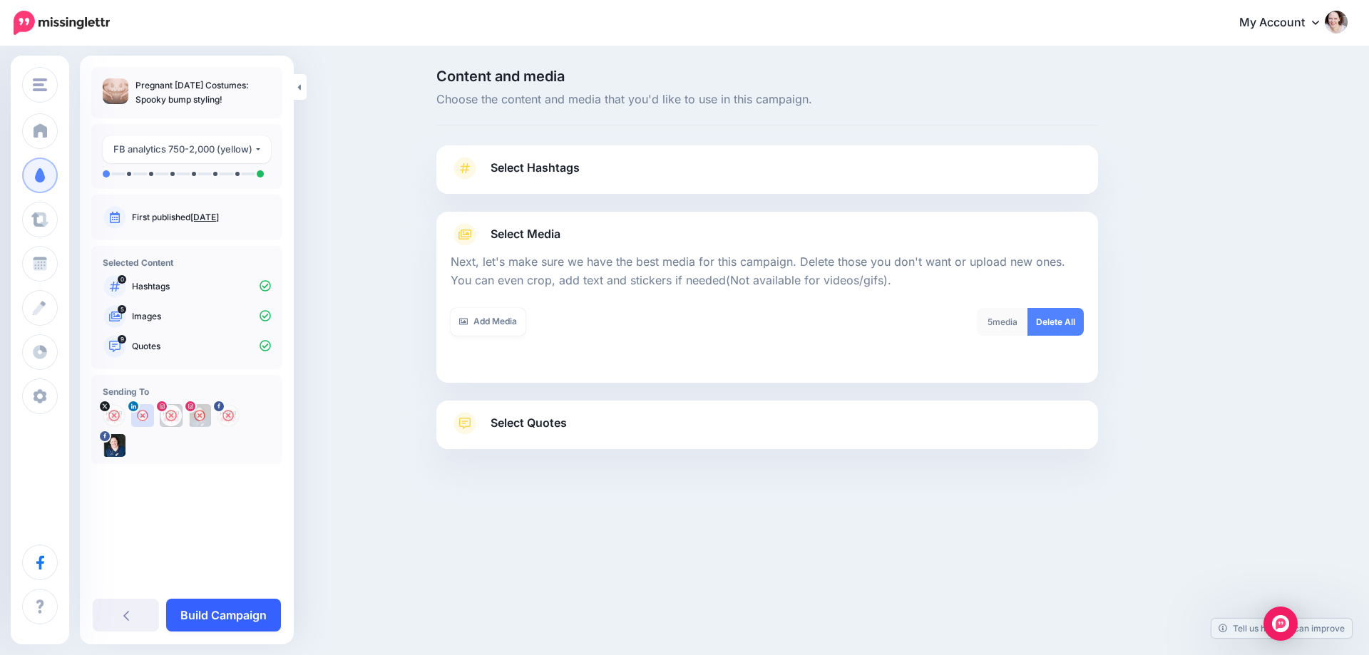
click at [217, 616] on link "Build Campaign" at bounding box center [223, 615] width 115 height 33
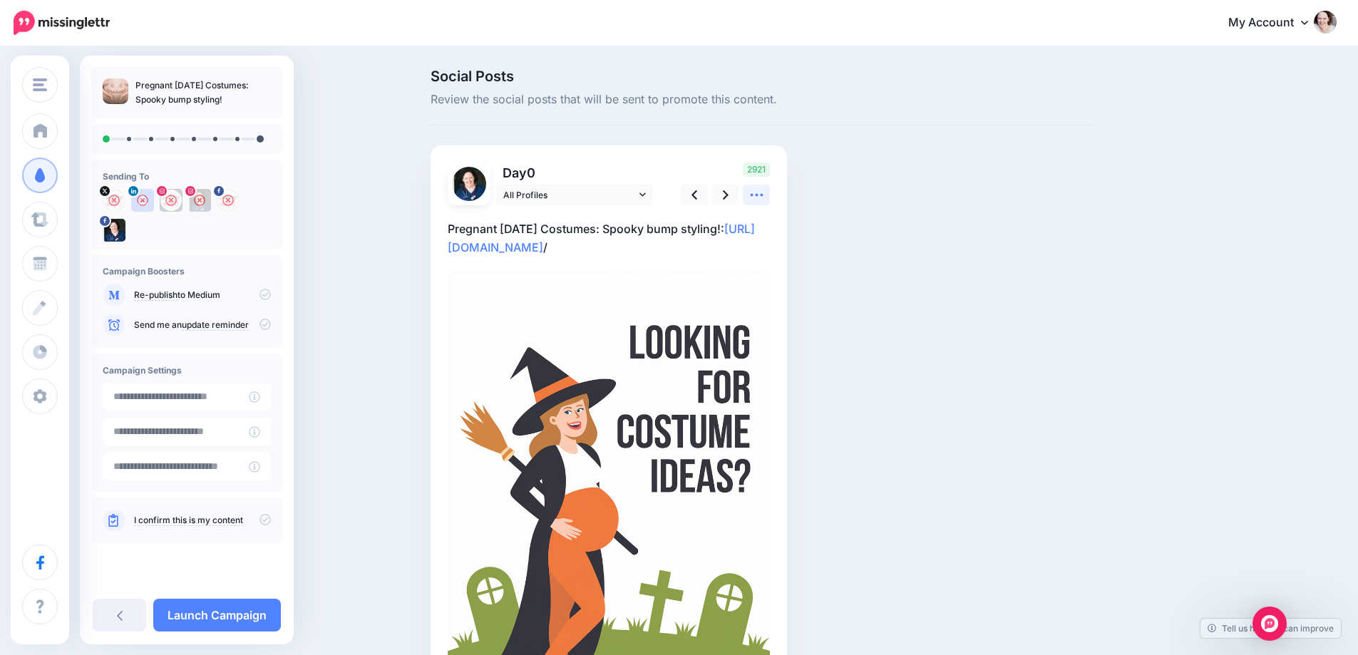
click at [764, 199] on icon at bounding box center [756, 195] width 15 height 15
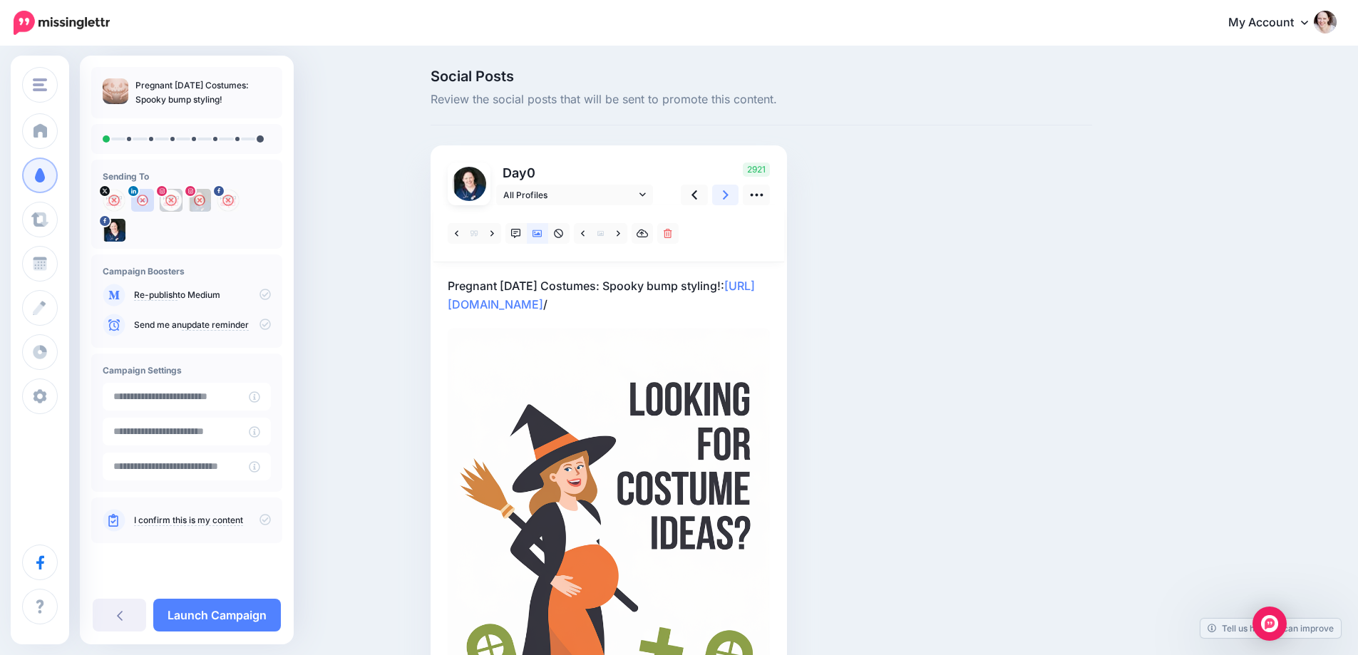
click at [729, 197] on icon at bounding box center [726, 195] width 6 height 15
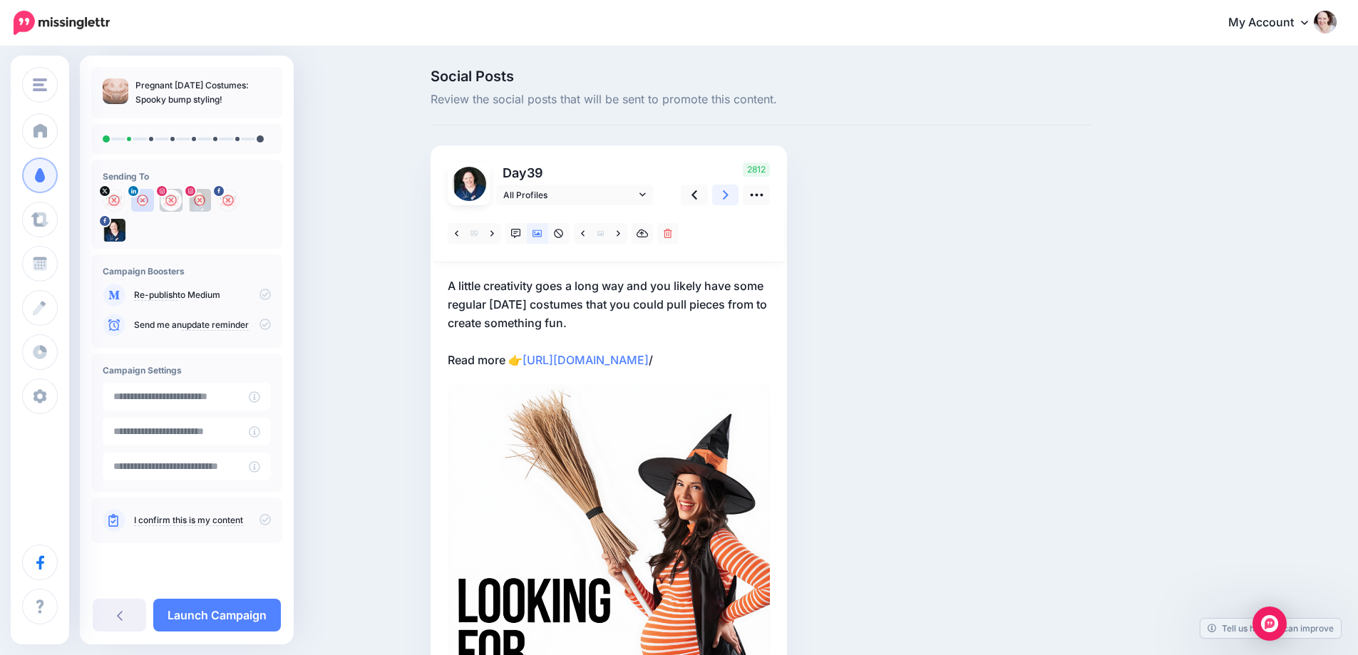
click at [729, 197] on icon at bounding box center [726, 195] width 6 height 15
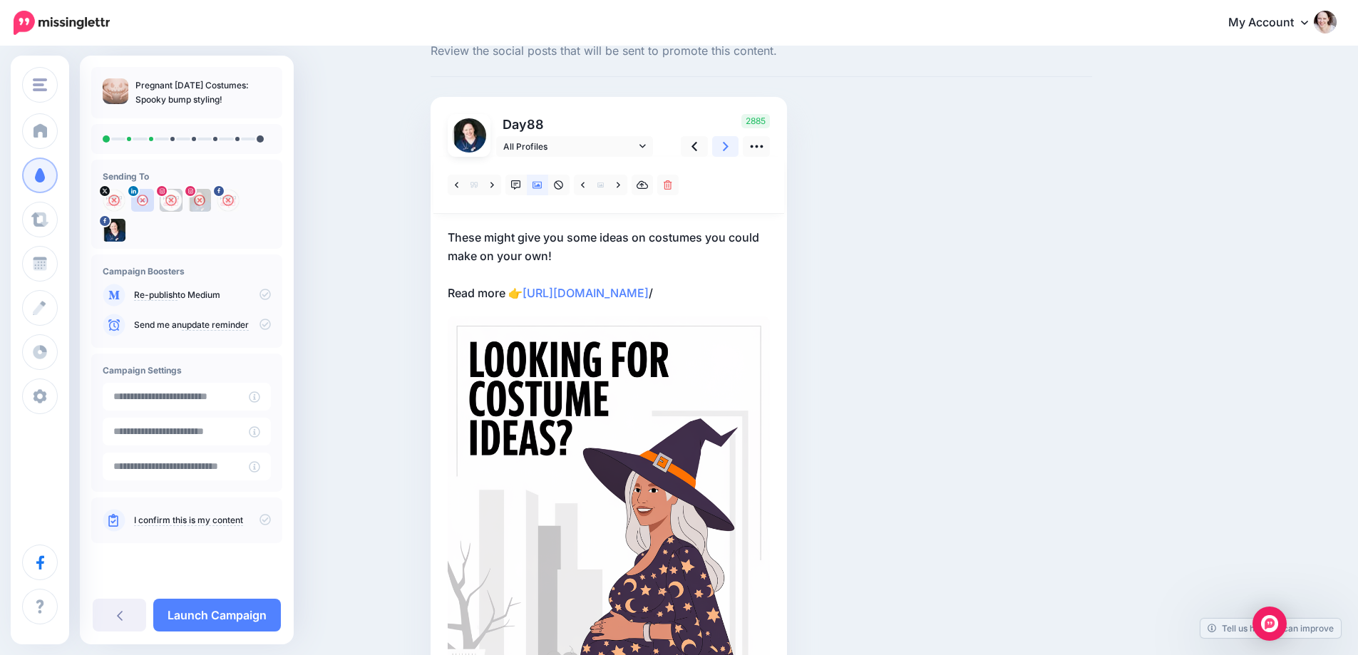
scroll to position [71, 0]
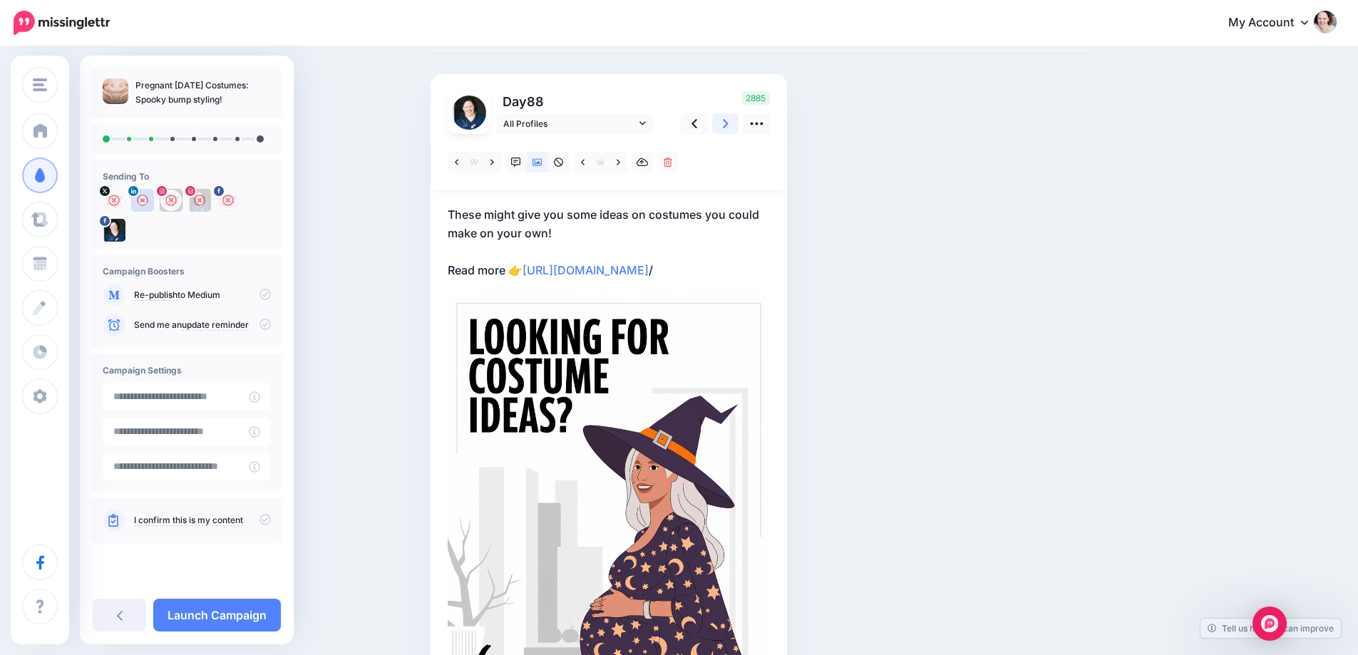
click at [729, 128] on icon at bounding box center [726, 123] width 6 height 15
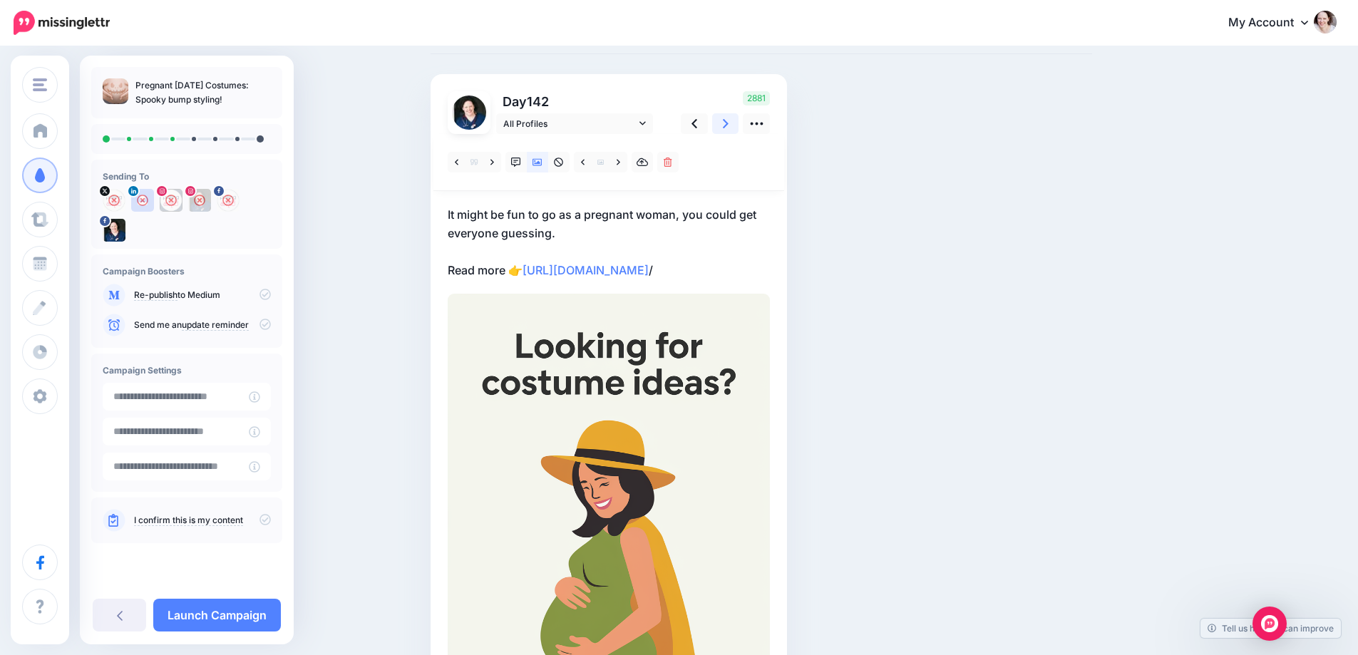
click at [729, 128] on icon at bounding box center [726, 123] width 6 height 15
click at [627, 160] on link at bounding box center [619, 162] width 18 height 21
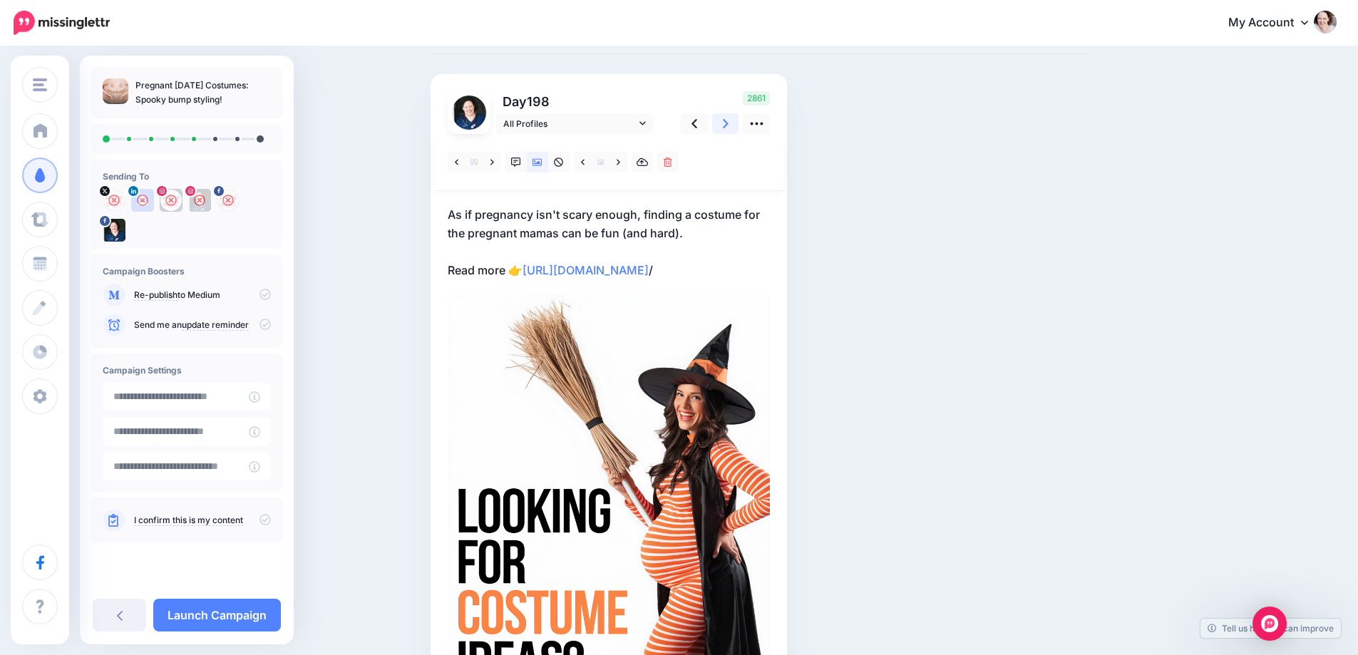
click at [729, 116] on icon at bounding box center [726, 123] width 6 height 15
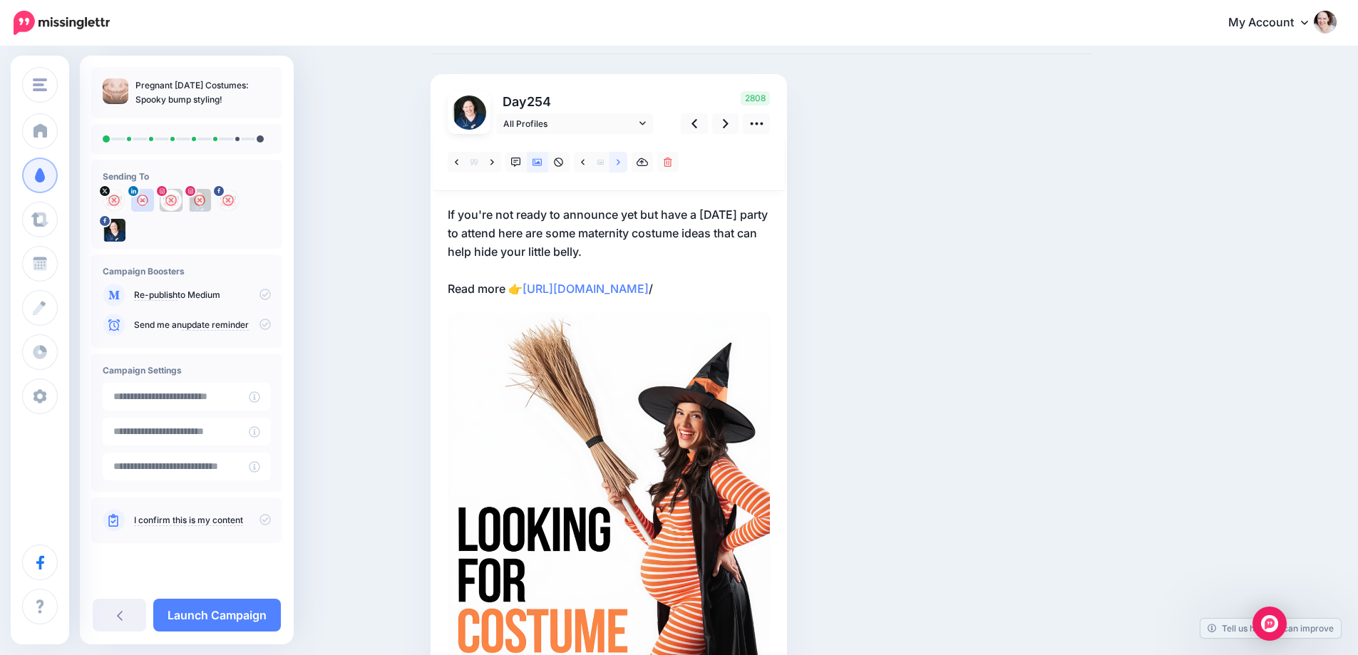
click at [620, 160] on icon at bounding box center [619, 163] width 4 height 10
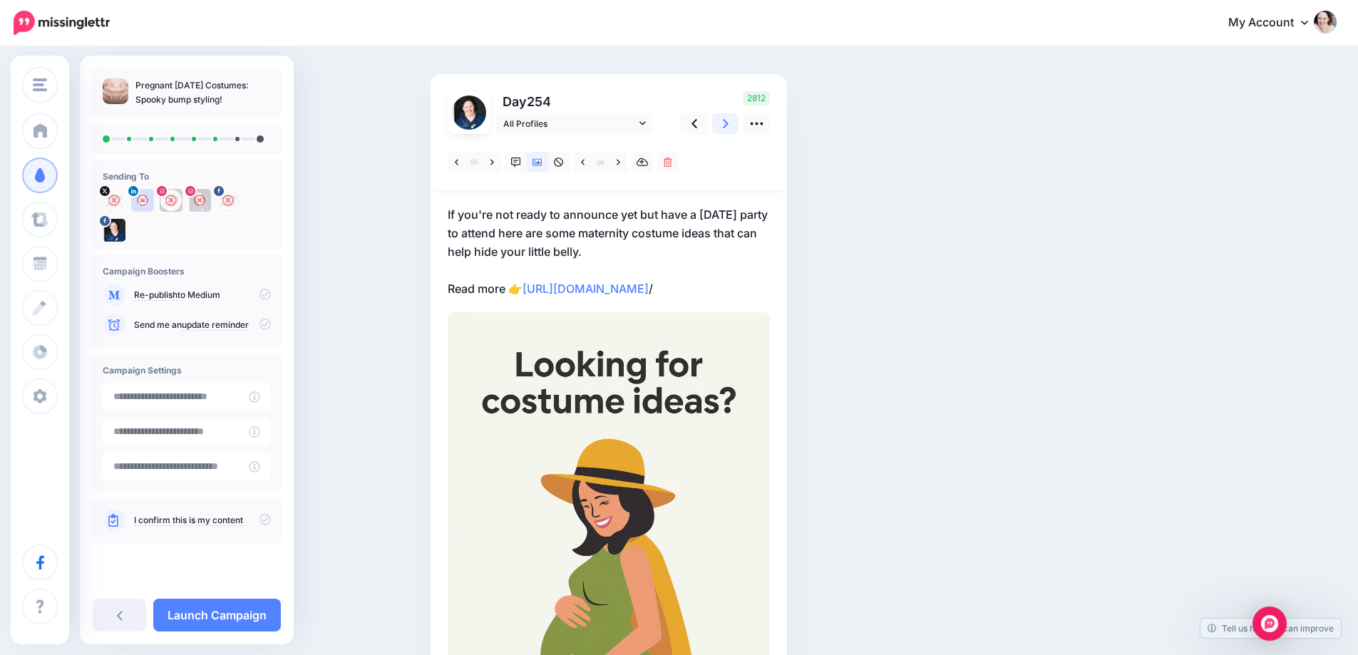
click at [726, 128] on link at bounding box center [725, 123] width 27 height 21
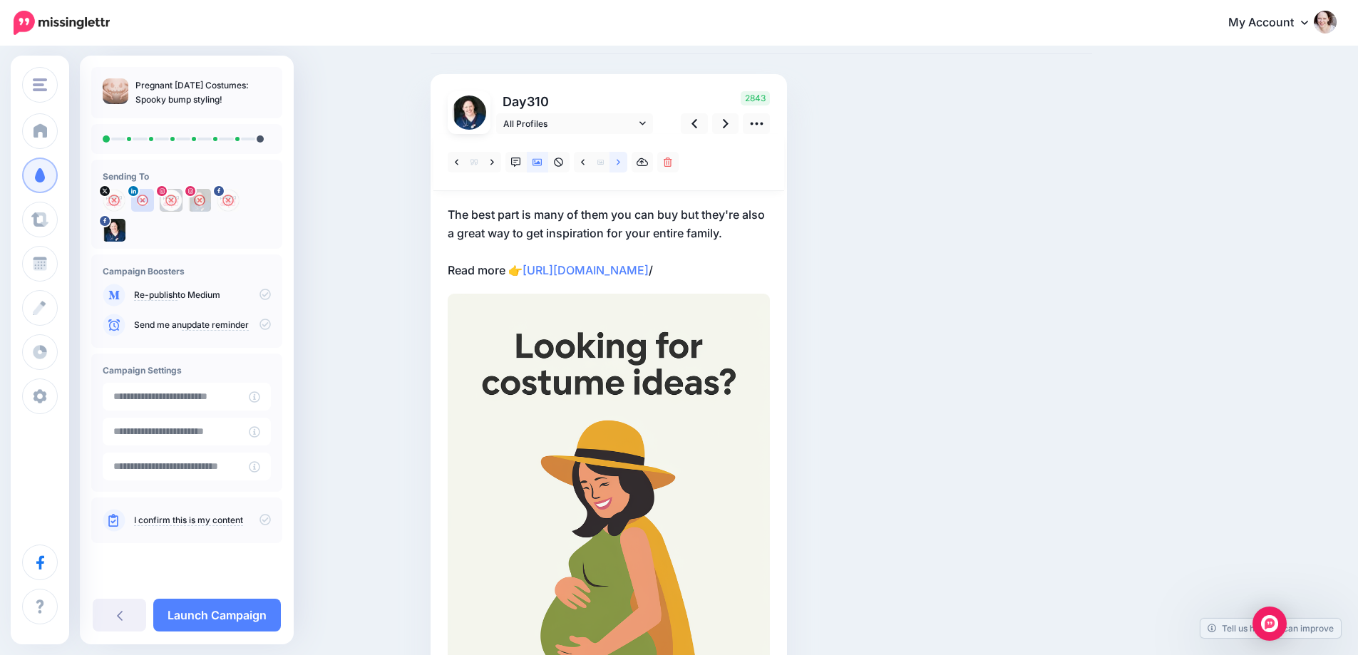
click at [620, 159] on icon at bounding box center [619, 163] width 4 height 10
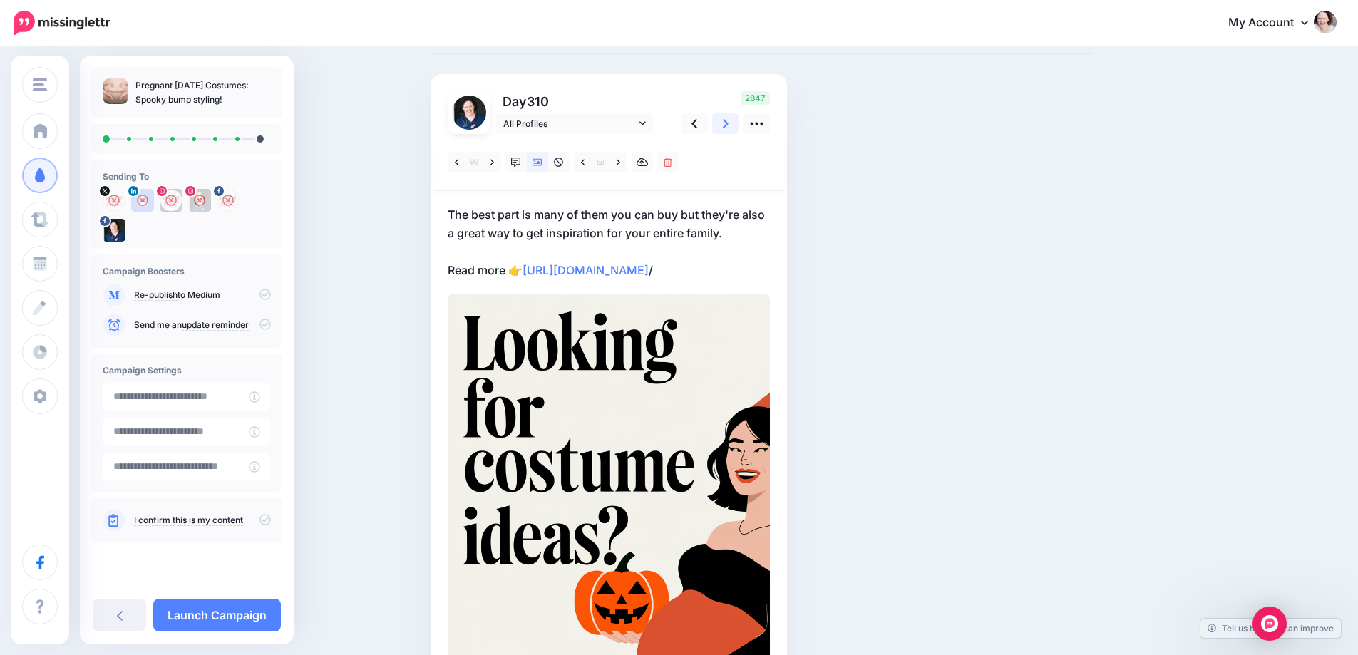
click at [729, 125] on icon at bounding box center [726, 123] width 6 height 9
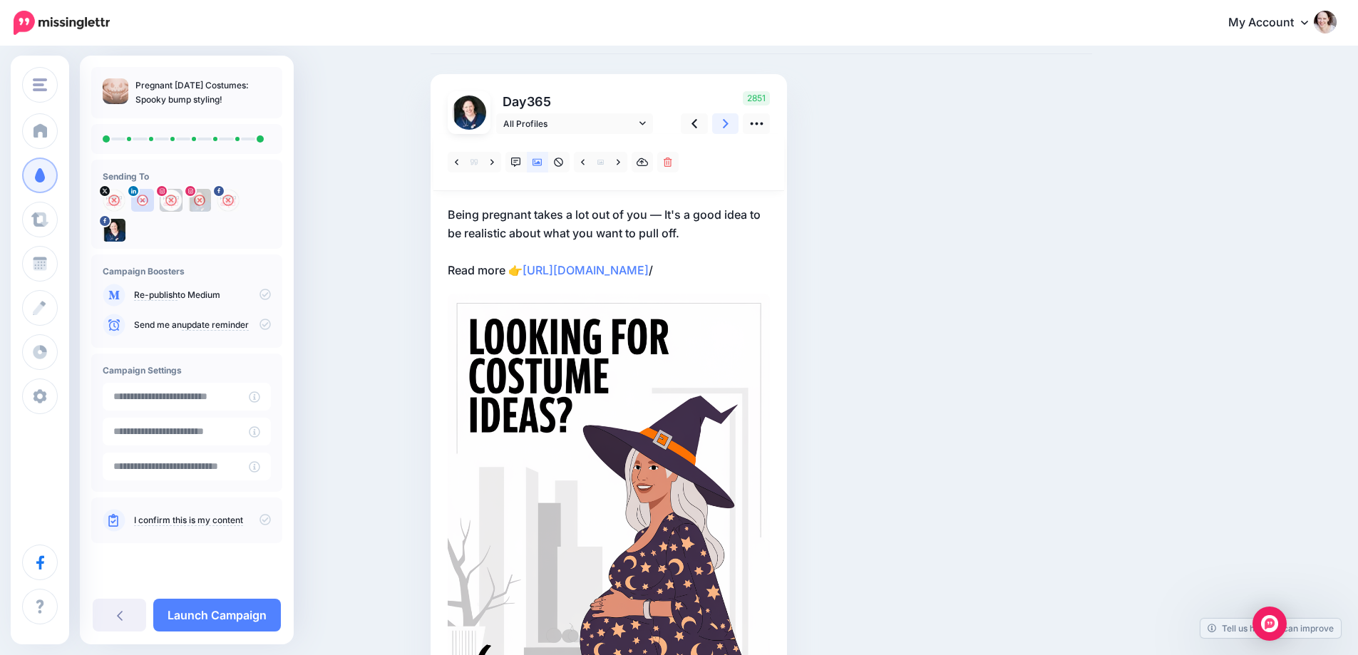
click at [729, 125] on icon at bounding box center [726, 123] width 6 height 9
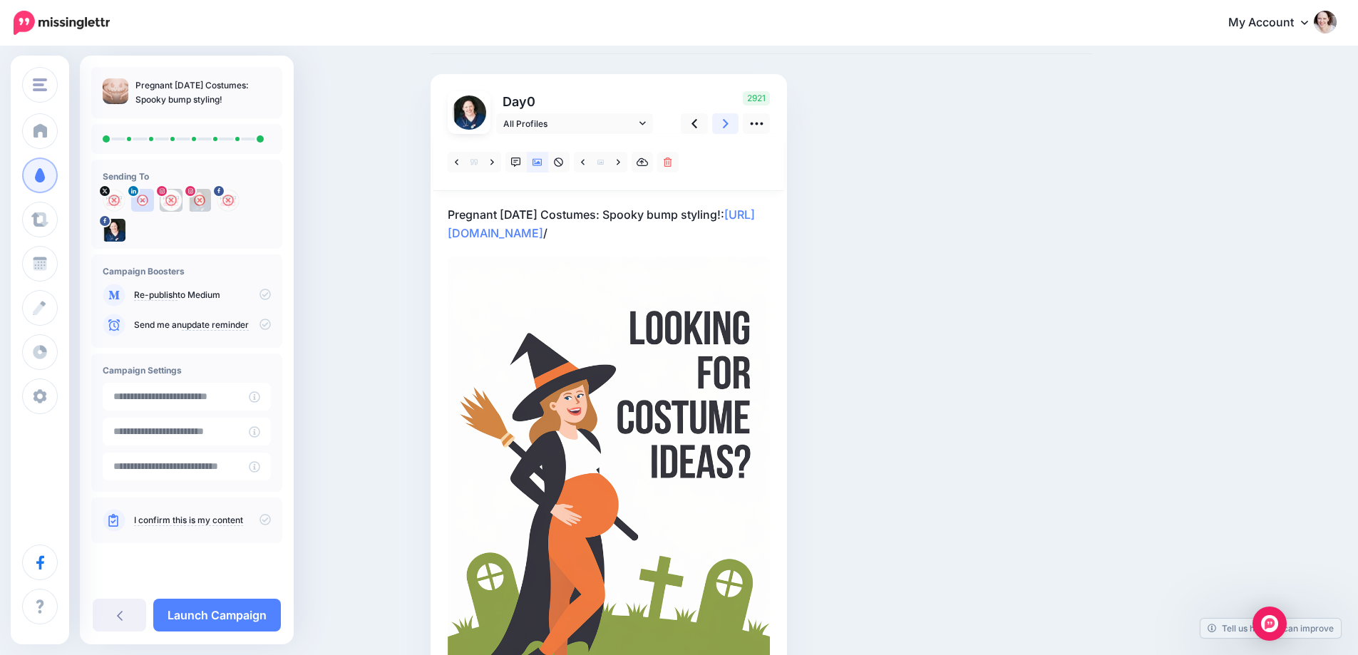
click at [729, 124] on icon at bounding box center [726, 123] width 6 height 15
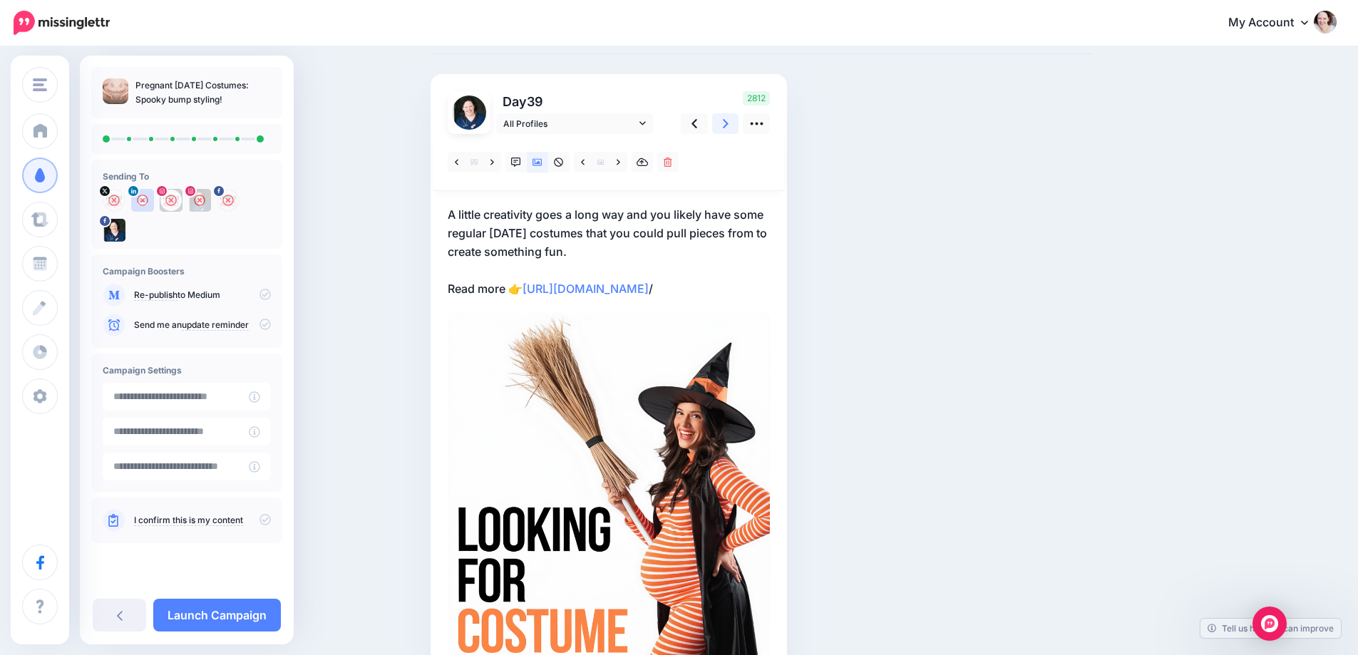
click at [729, 124] on icon at bounding box center [726, 123] width 6 height 15
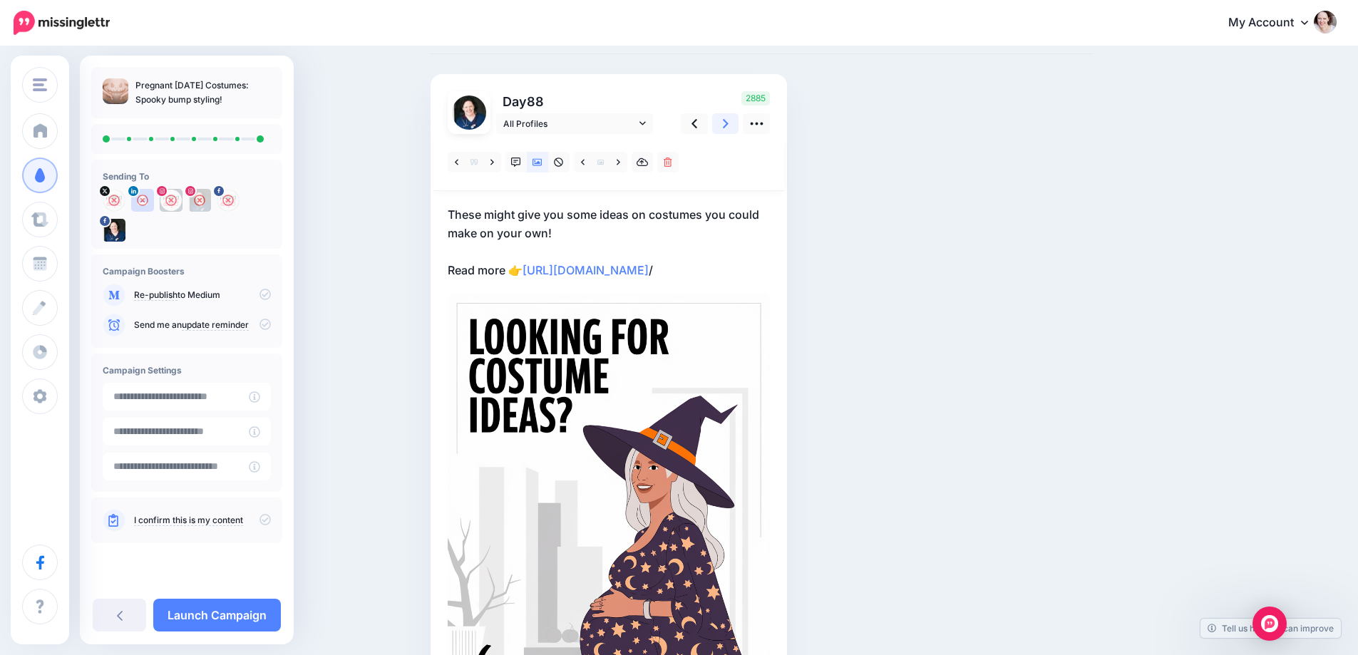
click at [729, 124] on icon at bounding box center [726, 123] width 6 height 15
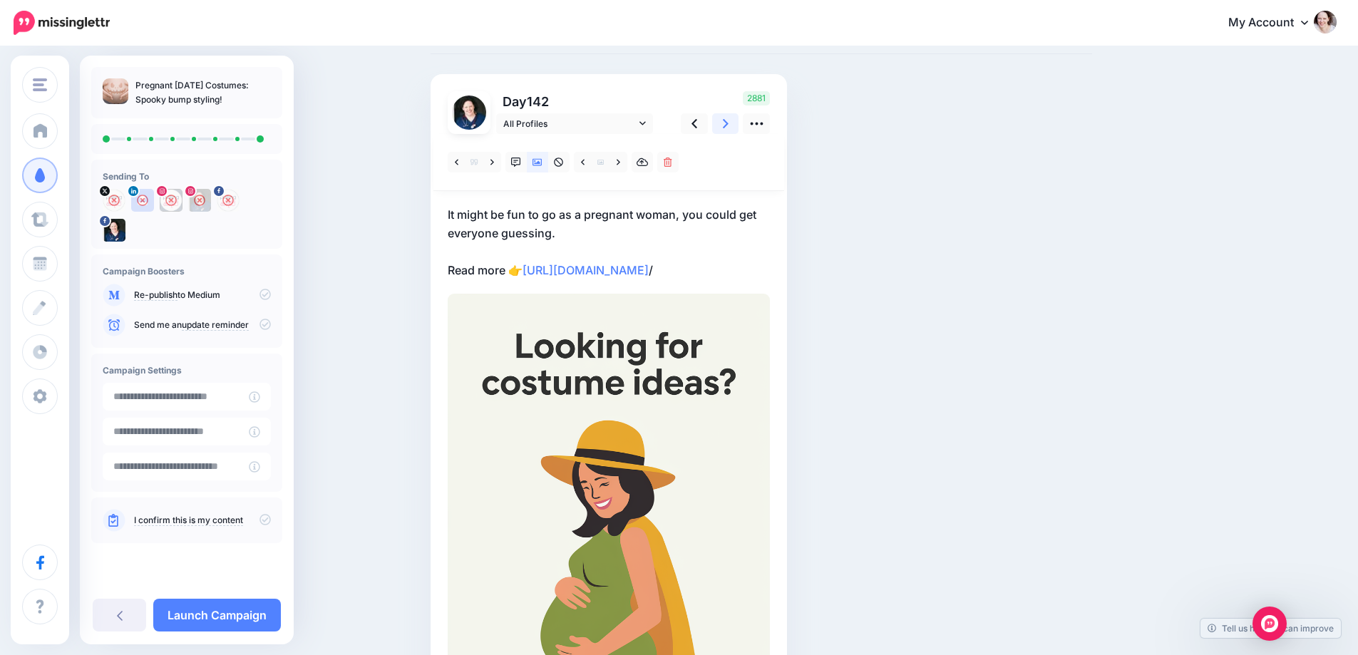
click at [729, 124] on icon at bounding box center [726, 123] width 6 height 15
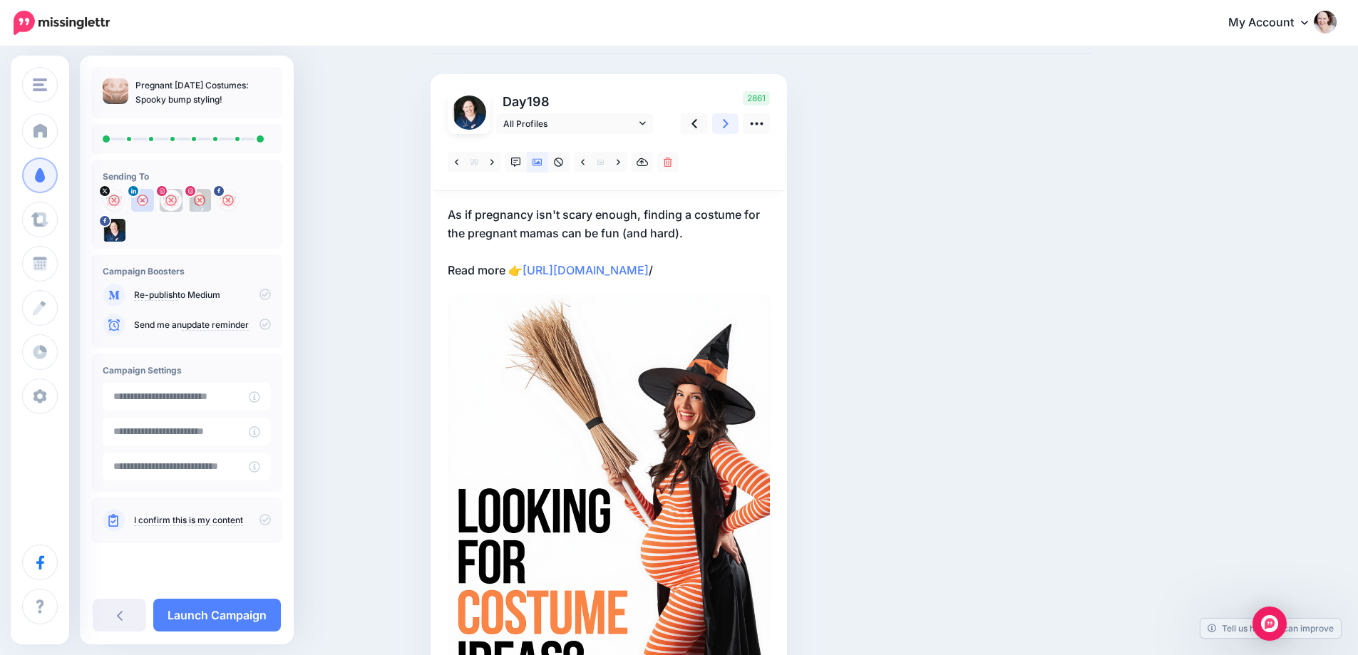
click at [729, 124] on icon at bounding box center [726, 123] width 6 height 15
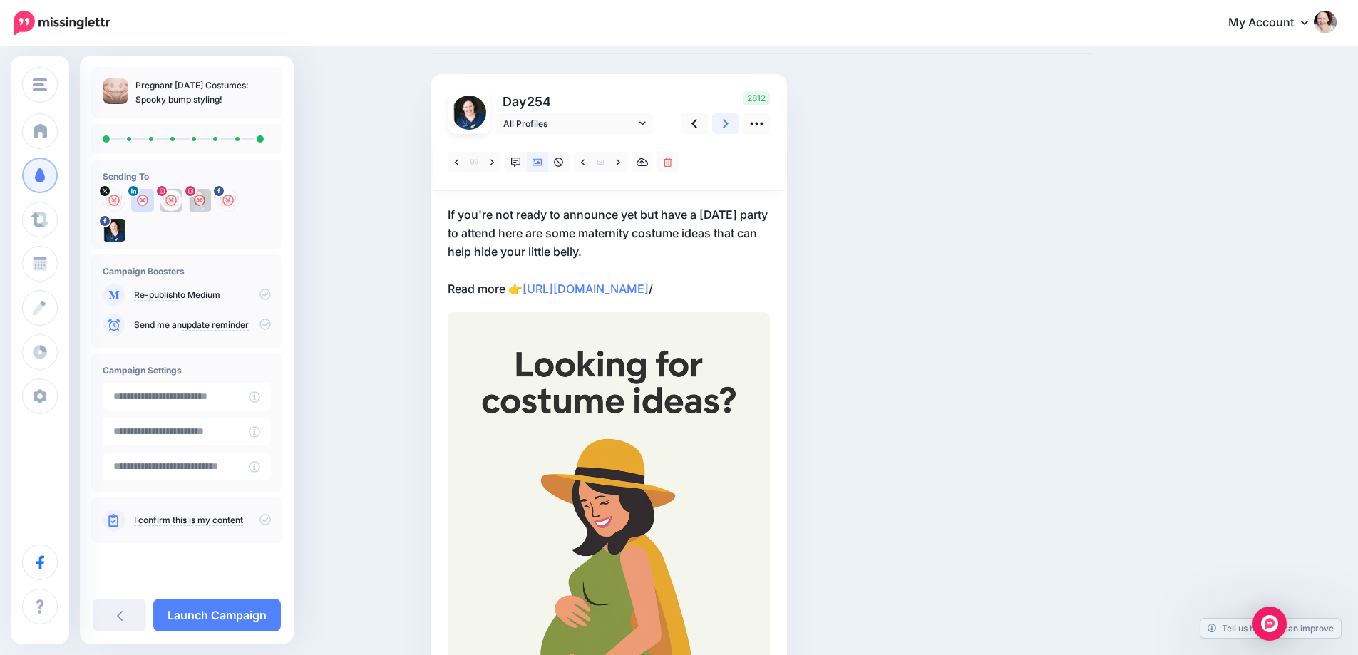
click at [729, 124] on icon at bounding box center [726, 123] width 6 height 15
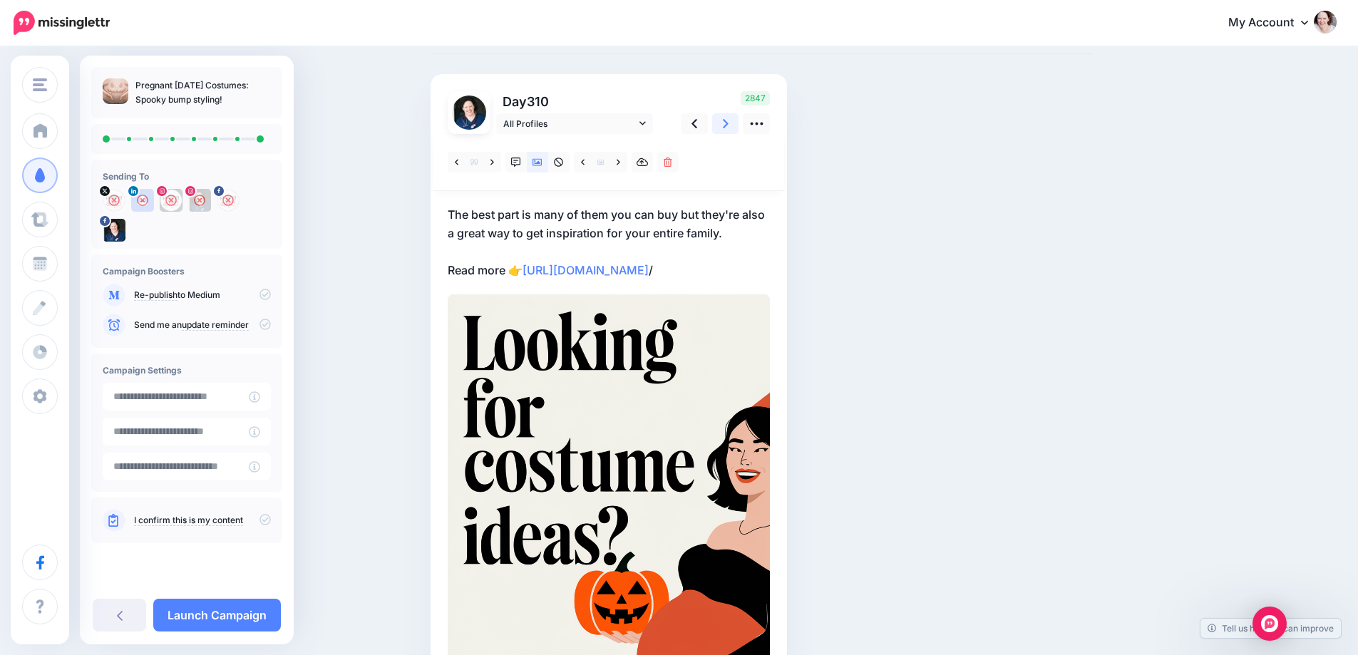
click at [729, 124] on icon at bounding box center [726, 123] width 6 height 15
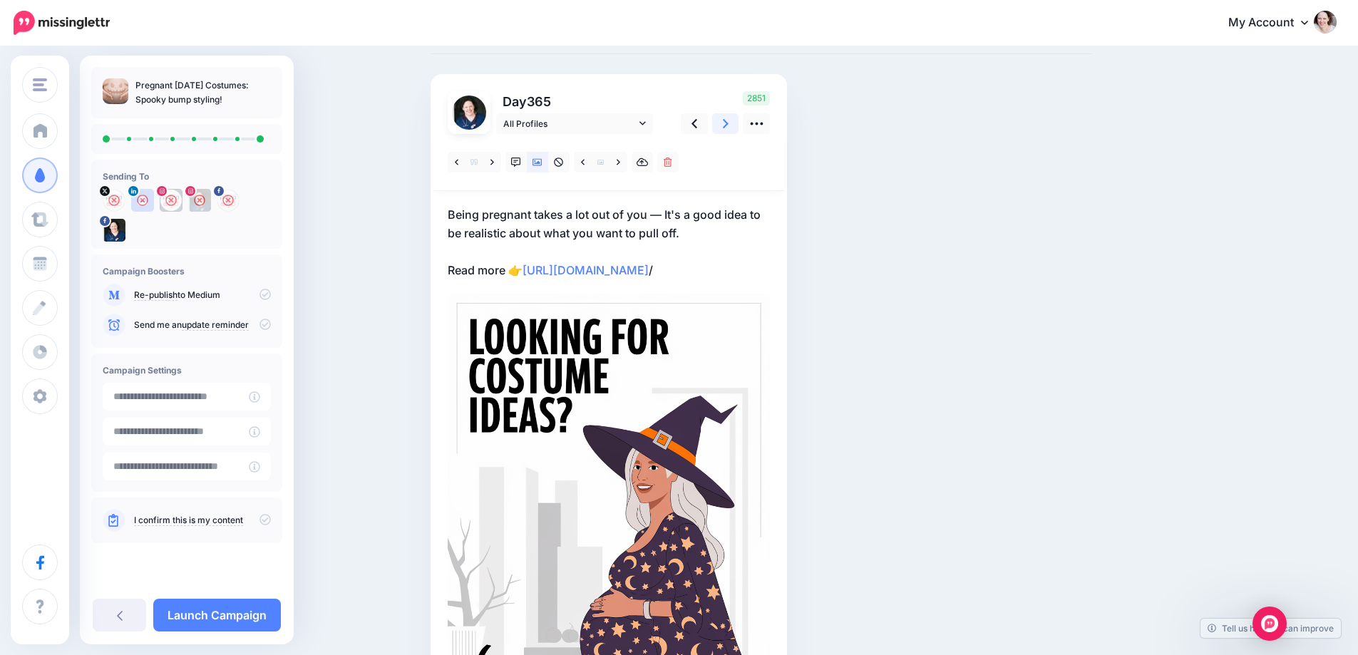
click at [729, 124] on icon at bounding box center [726, 123] width 6 height 15
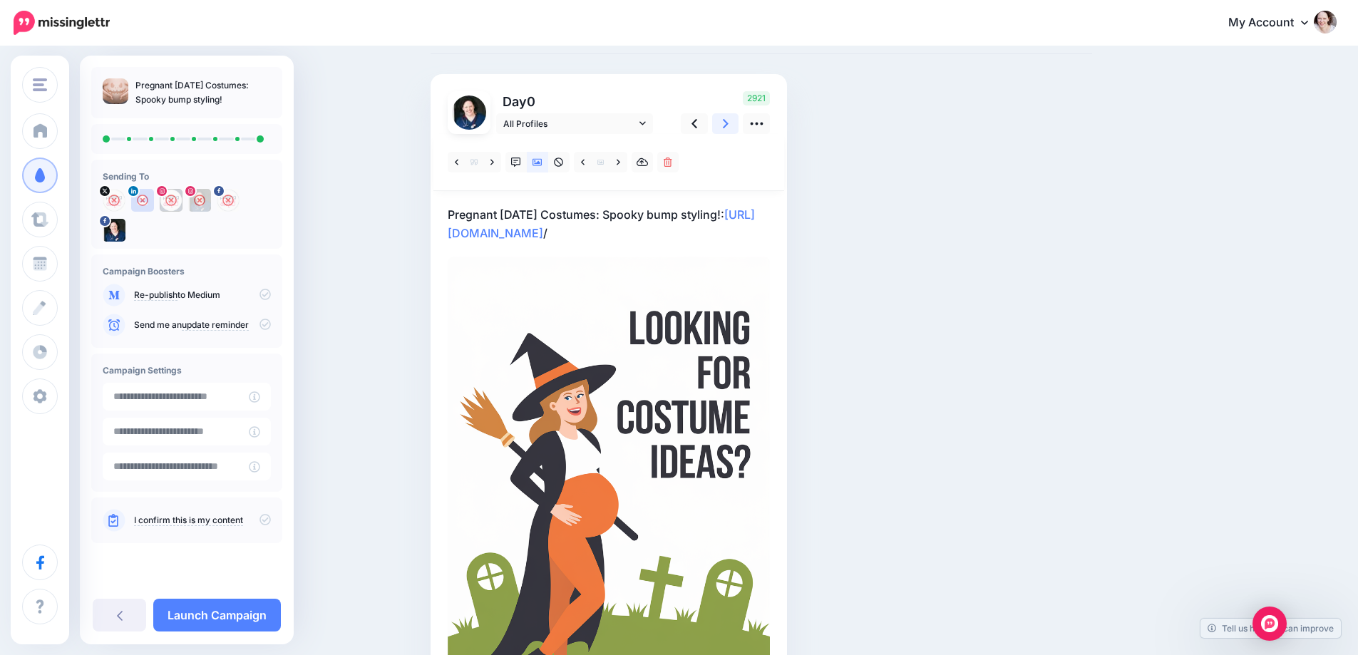
click at [729, 124] on icon at bounding box center [726, 123] width 6 height 15
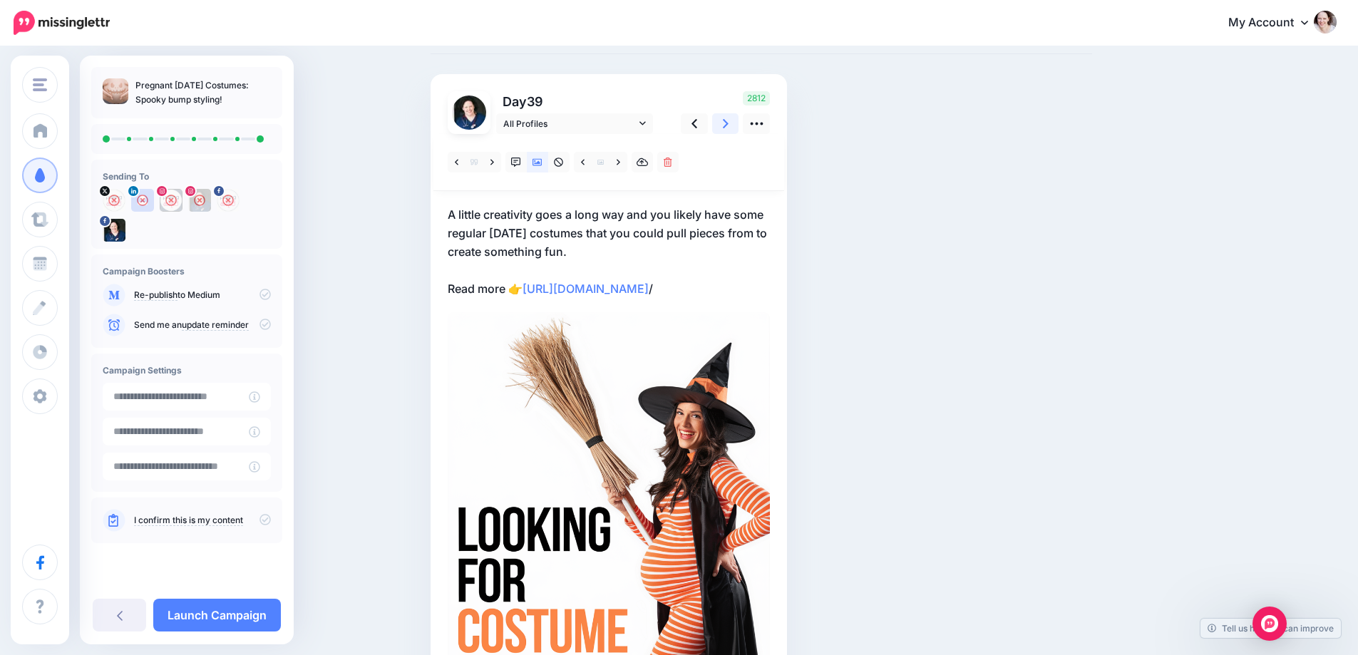
click at [729, 124] on icon at bounding box center [726, 123] width 6 height 15
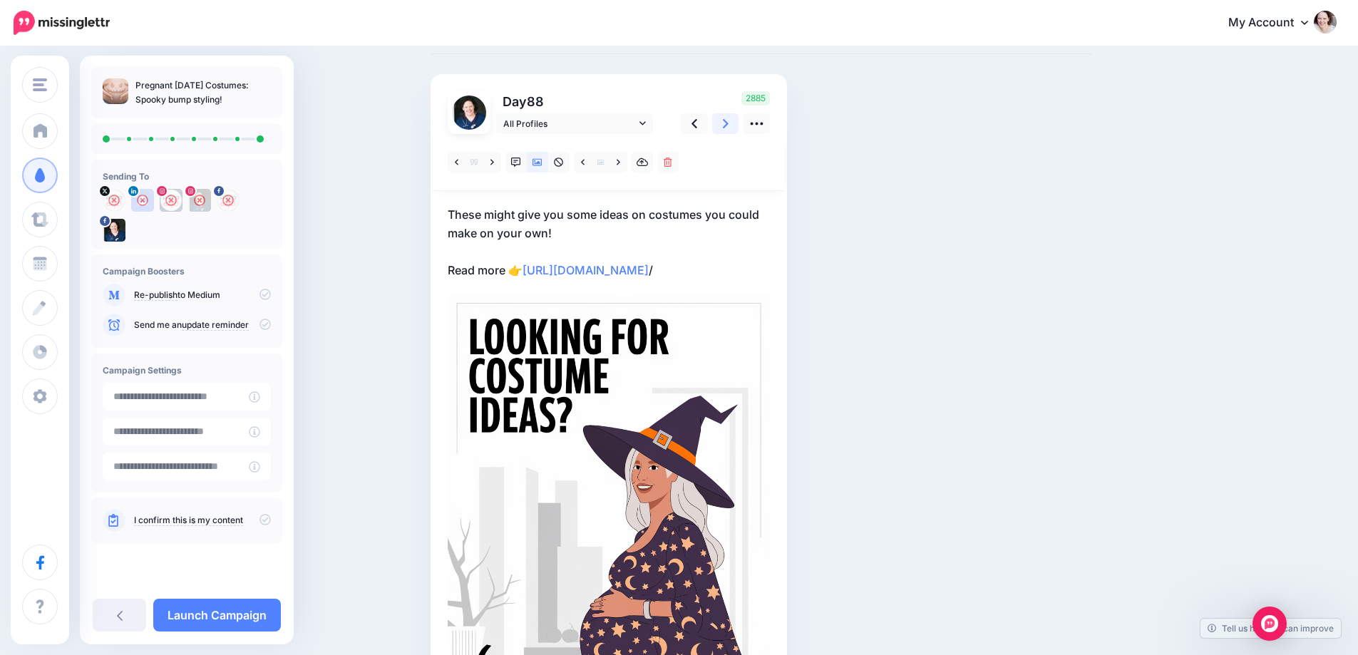
click at [729, 124] on icon at bounding box center [726, 123] width 6 height 15
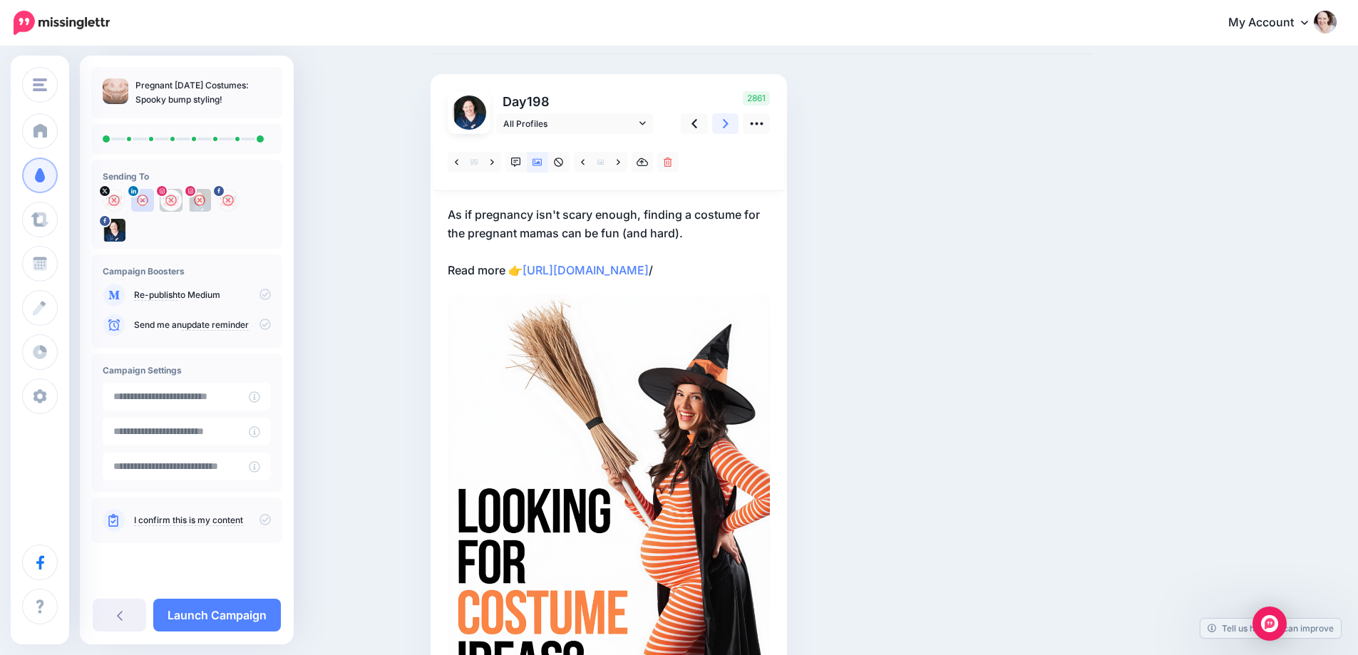
click at [729, 124] on icon at bounding box center [726, 123] width 6 height 15
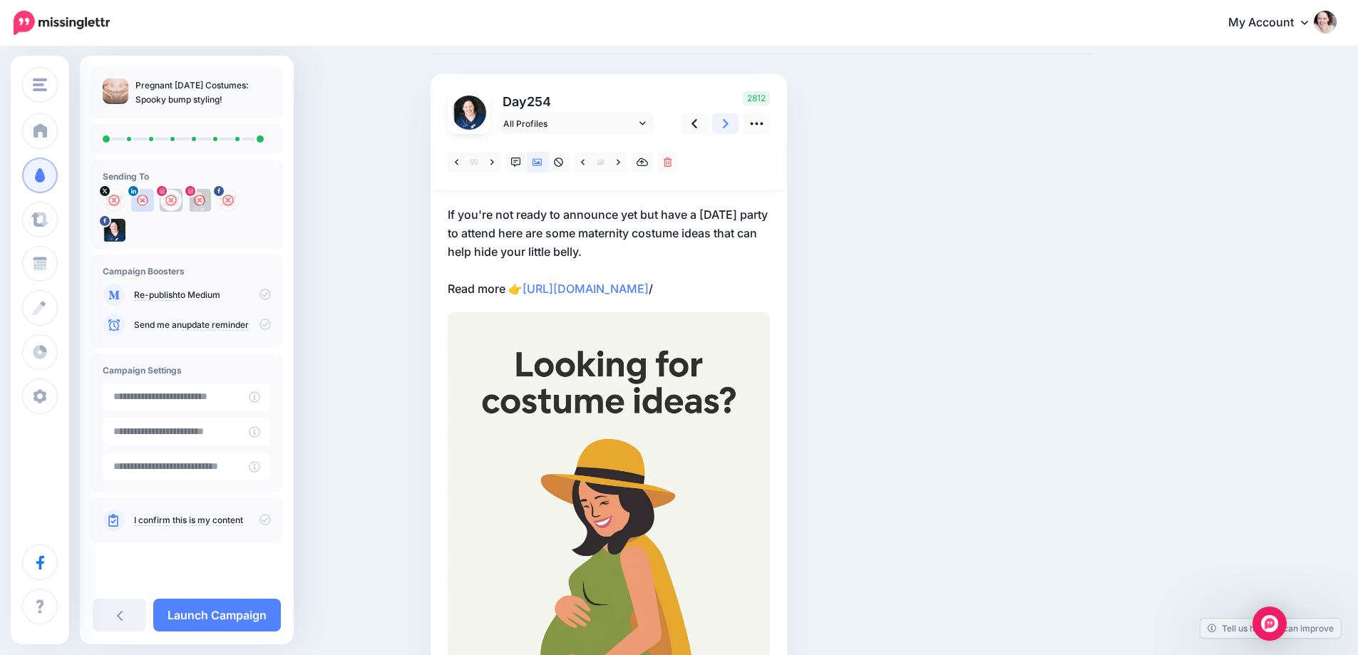
click at [729, 124] on icon at bounding box center [726, 123] width 6 height 15
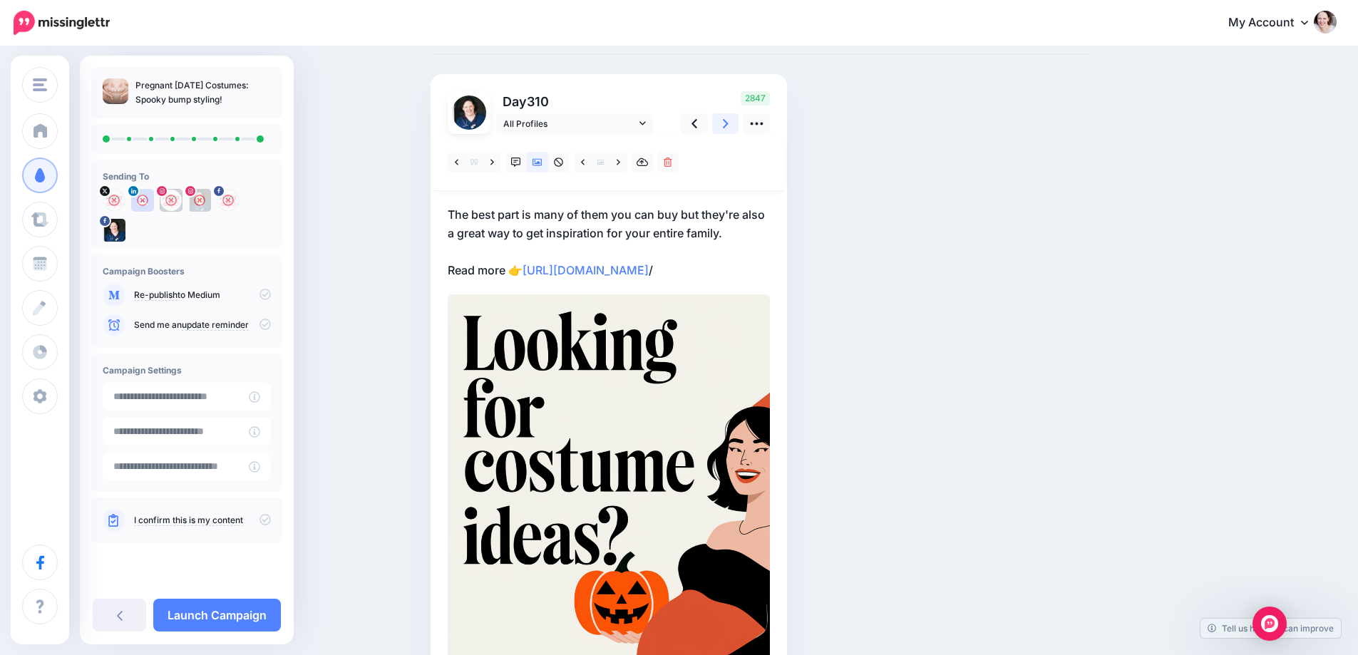
click at [729, 124] on icon at bounding box center [726, 123] width 6 height 15
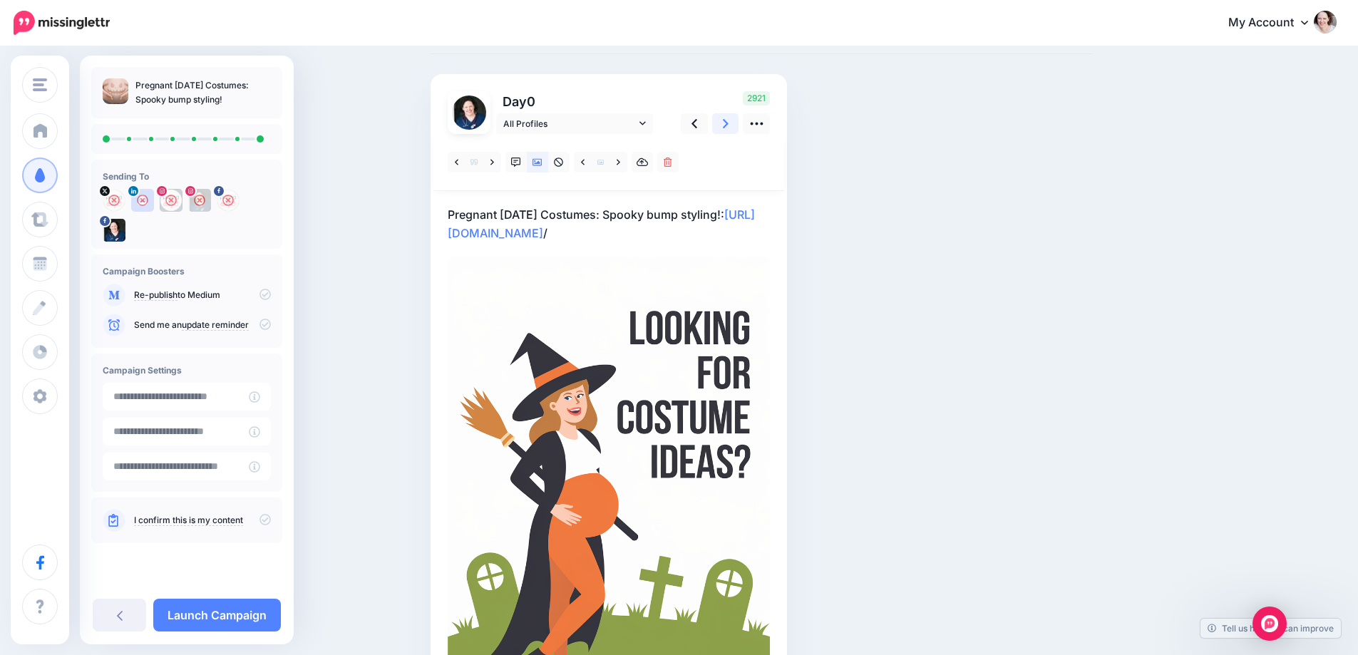
click at [729, 125] on icon at bounding box center [726, 123] width 6 height 15
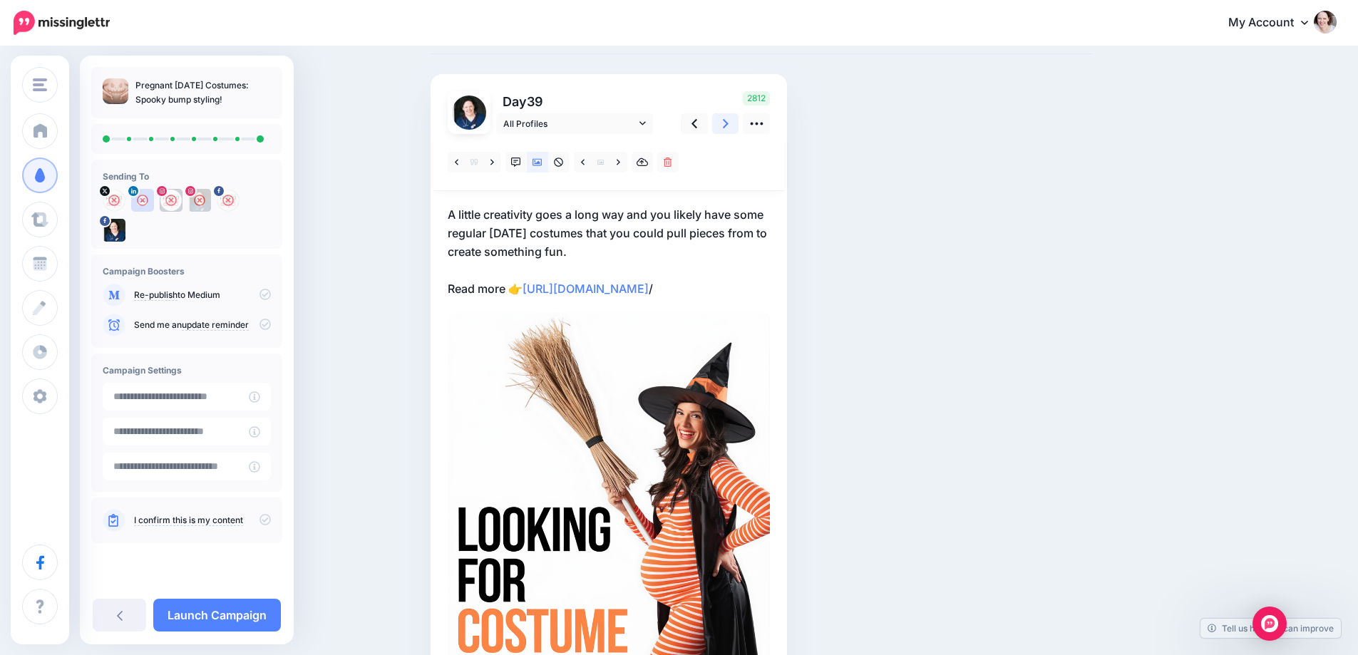
click at [729, 125] on icon at bounding box center [726, 123] width 6 height 15
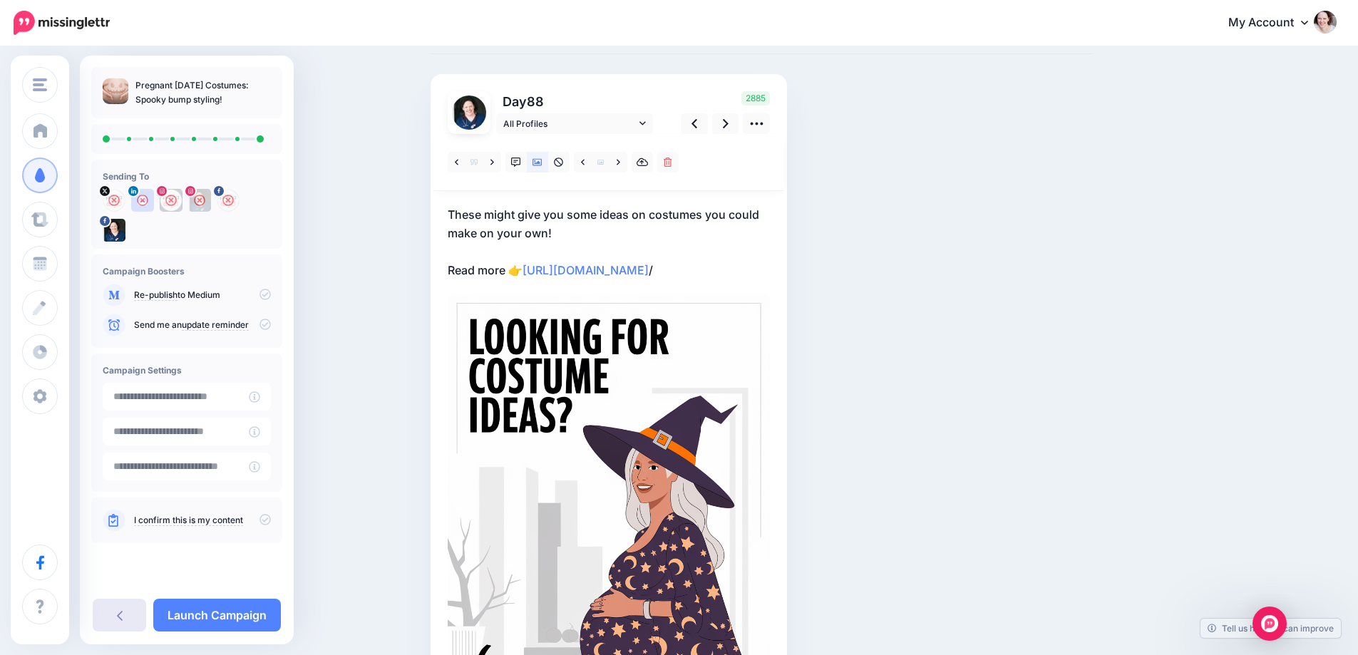
click at [123, 611] on link at bounding box center [119, 615] width 53 height 33
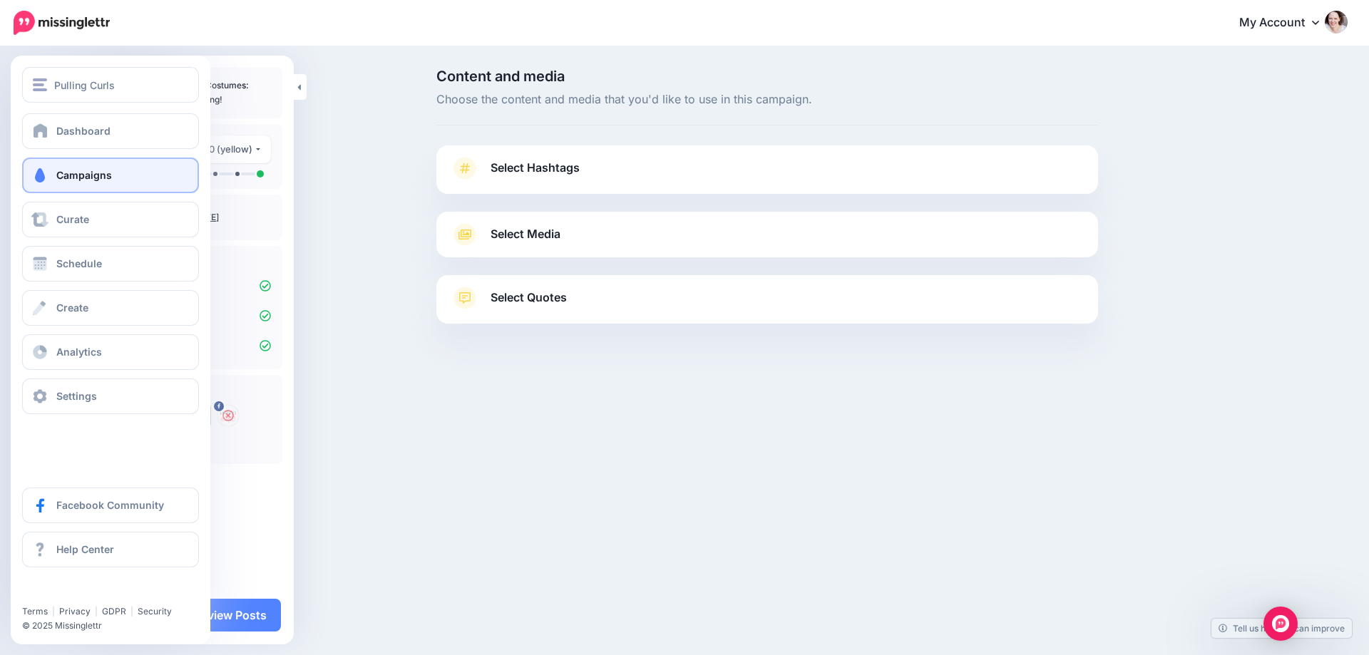
click at [69, 174] on span "Campaigns" at bounding box center [84, 175] width 56 height 12
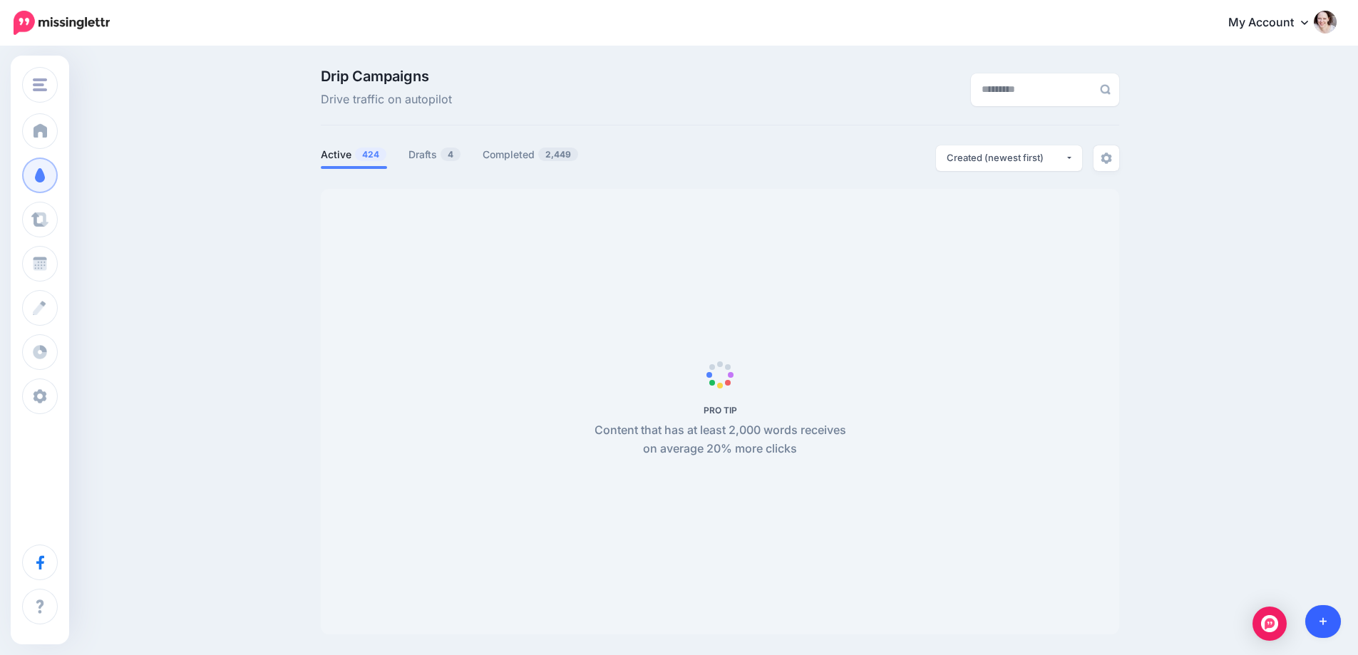
click at [1325, 629] on link at bounding box center [1323, 621] width 36 height 33
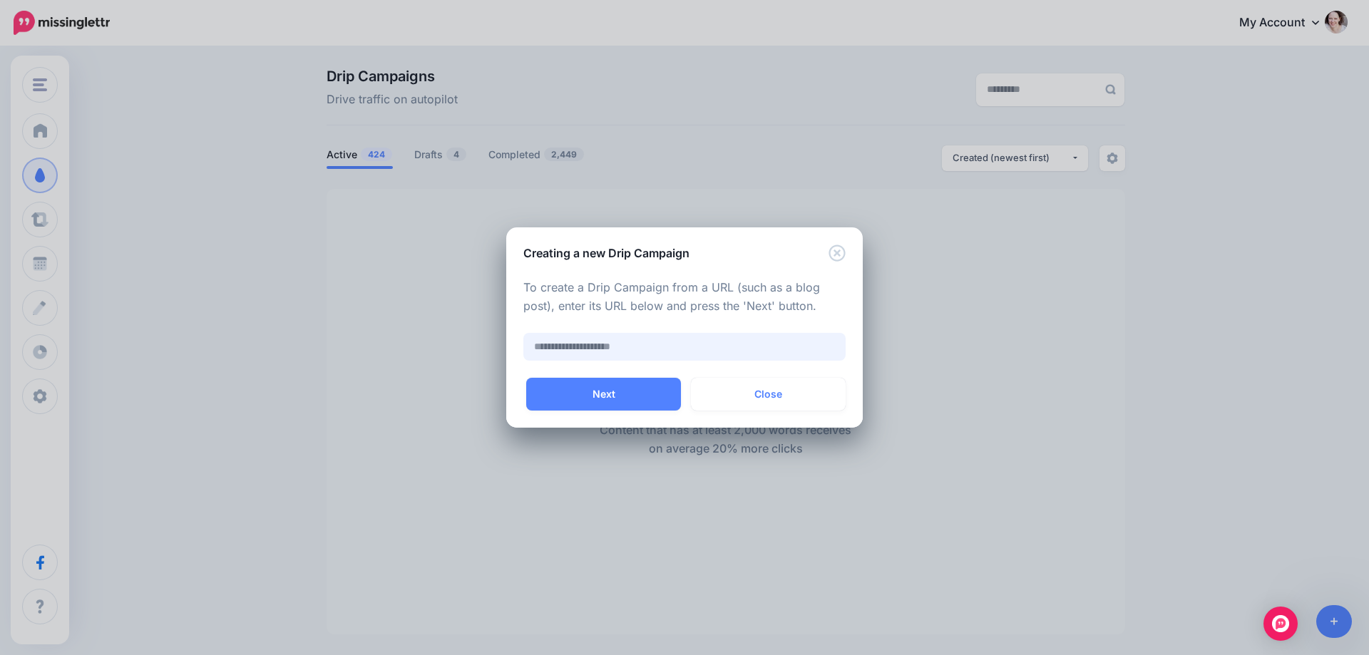
click at [627, 345] on input "text" at bounding box center [684, 347] width 322 height 28
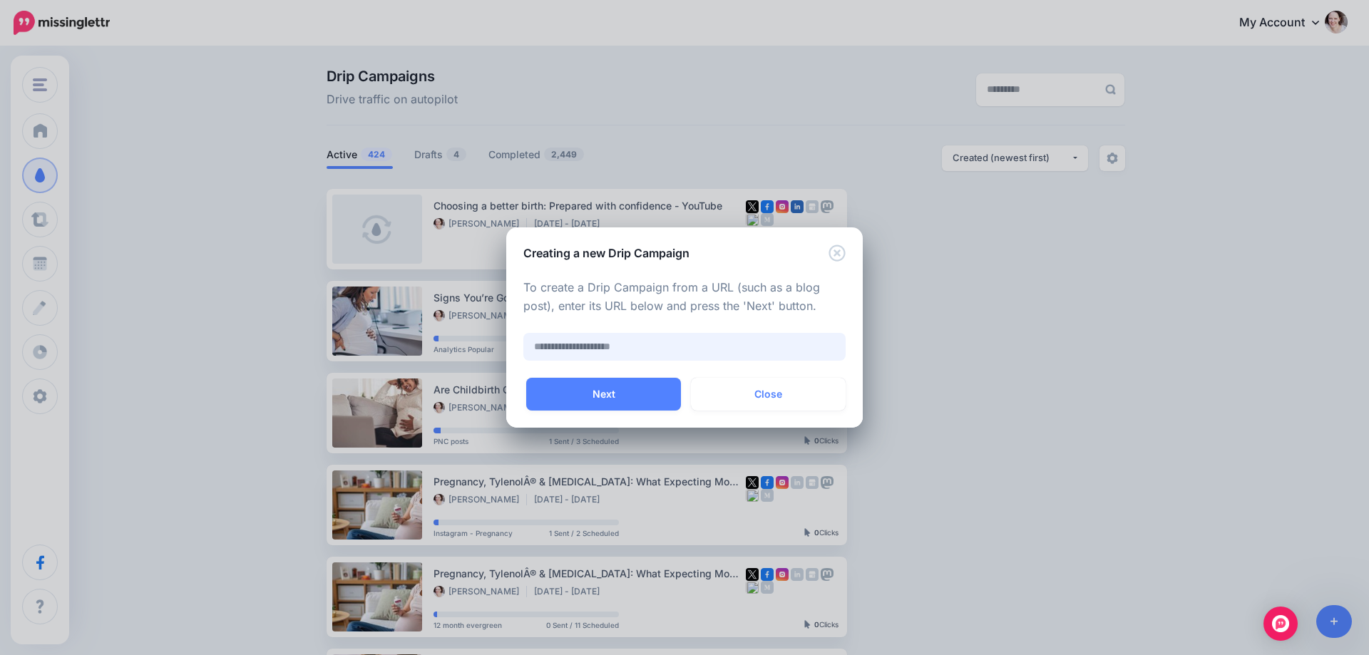
paste input "**********"
type input "**********"
click at [582, 384] on button "Next" at bounding box center [603, 394] width 155 height 33
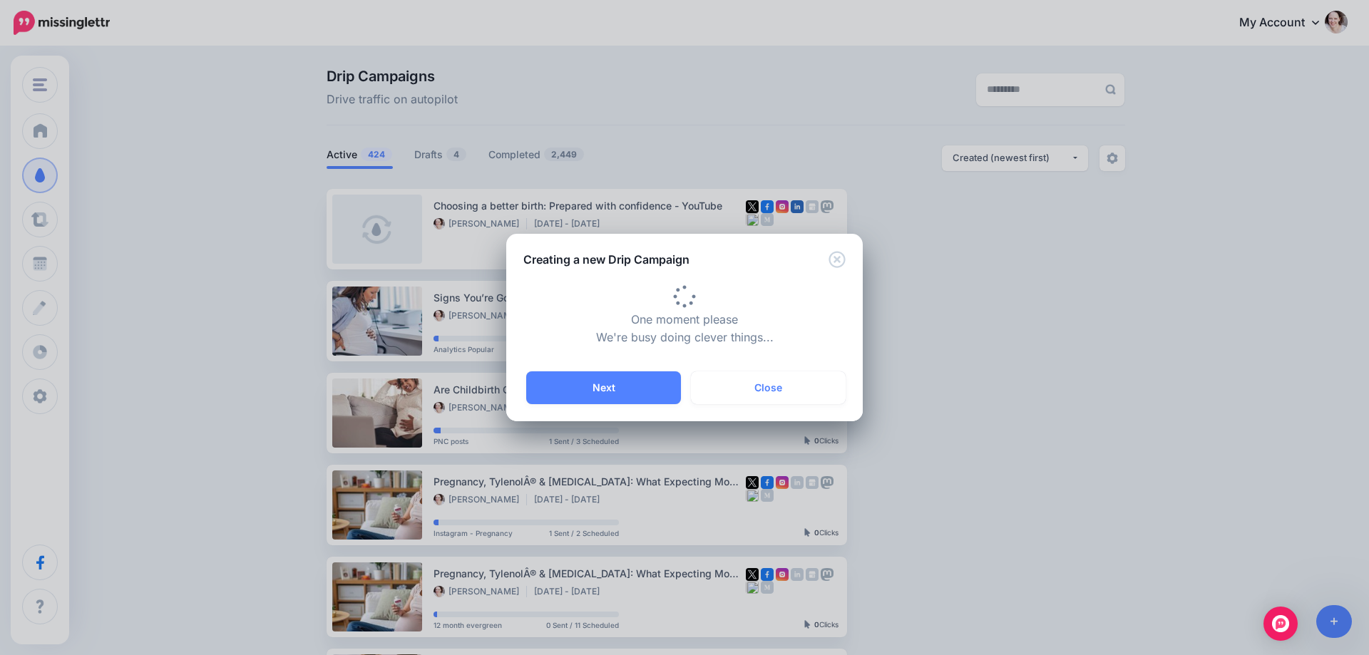
type input "**********"
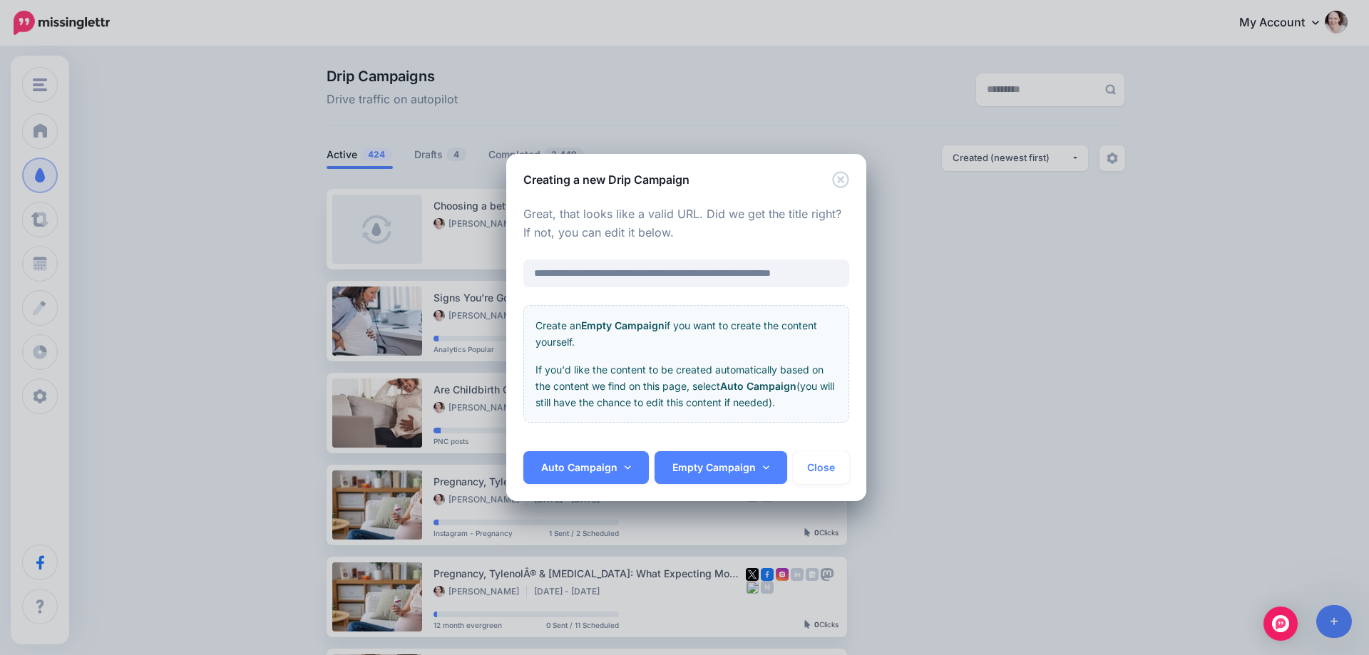
scroll to position [0, 28]
click at [611, 473] on link "Auto Campaign" at bounding box center [585, 467] width 125 height 33
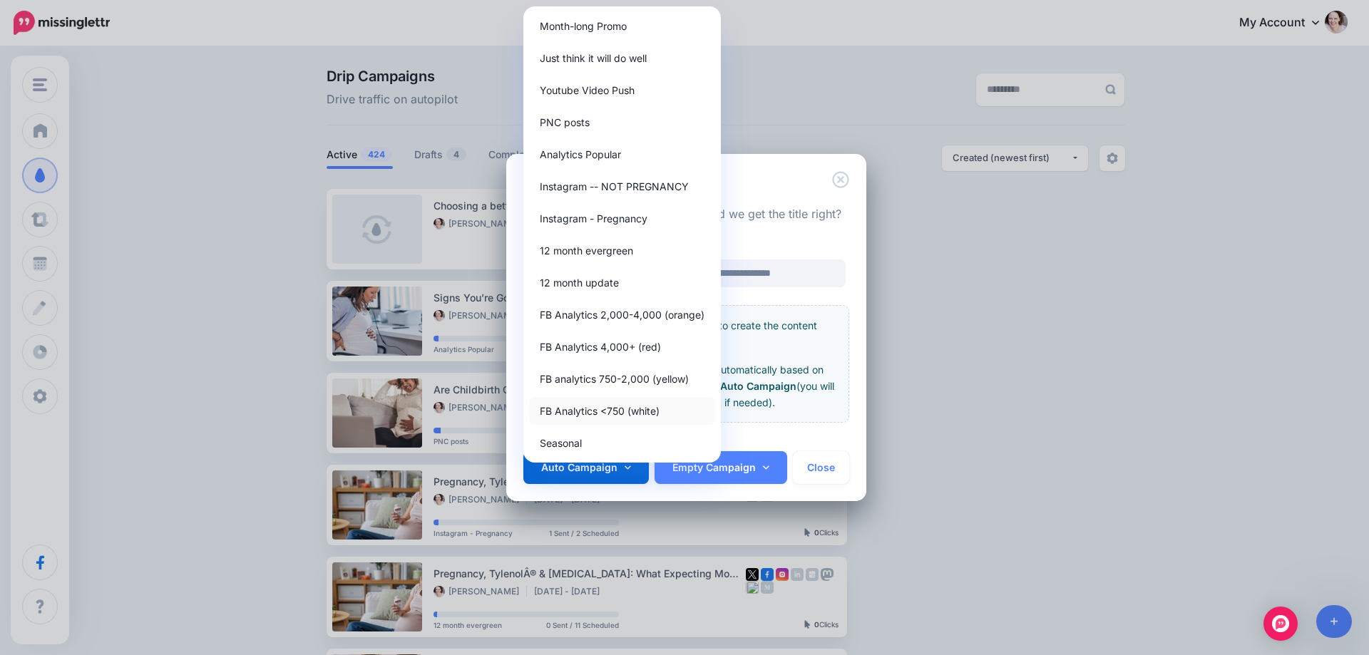
click at [645, 418] on link "FB Analytics <750 (white)" at bounding box center [622, 411] width 186 height 28
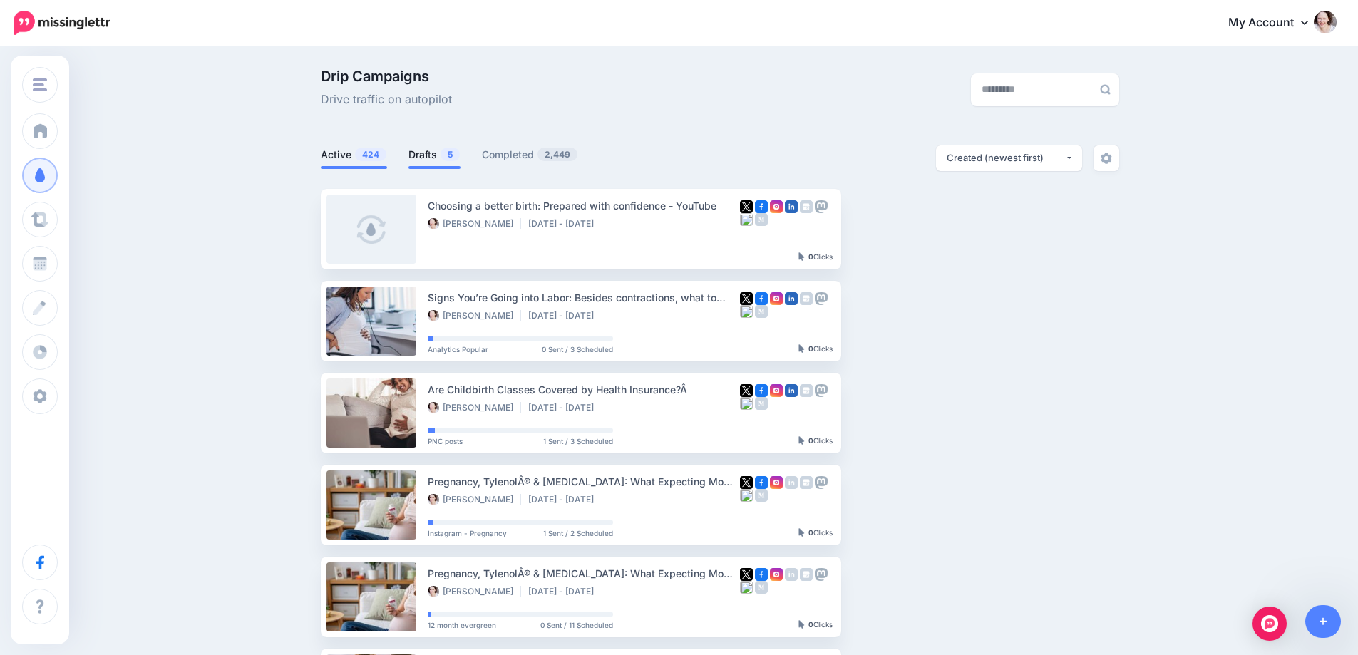
click at [451, 158] on span "5" at bounding box center [450, 155] width 19 height 14
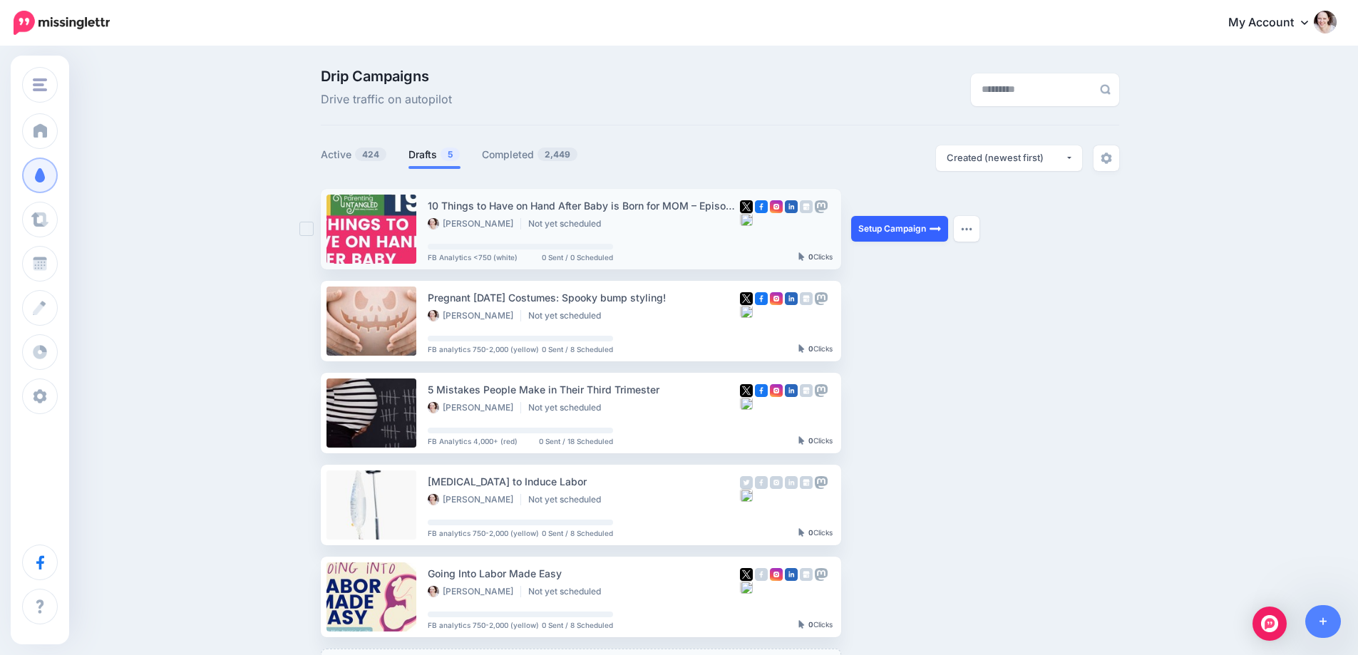
click at [903, 236] on link "Setup Campaign" at bounding box center [899, 229] width 97 height 26
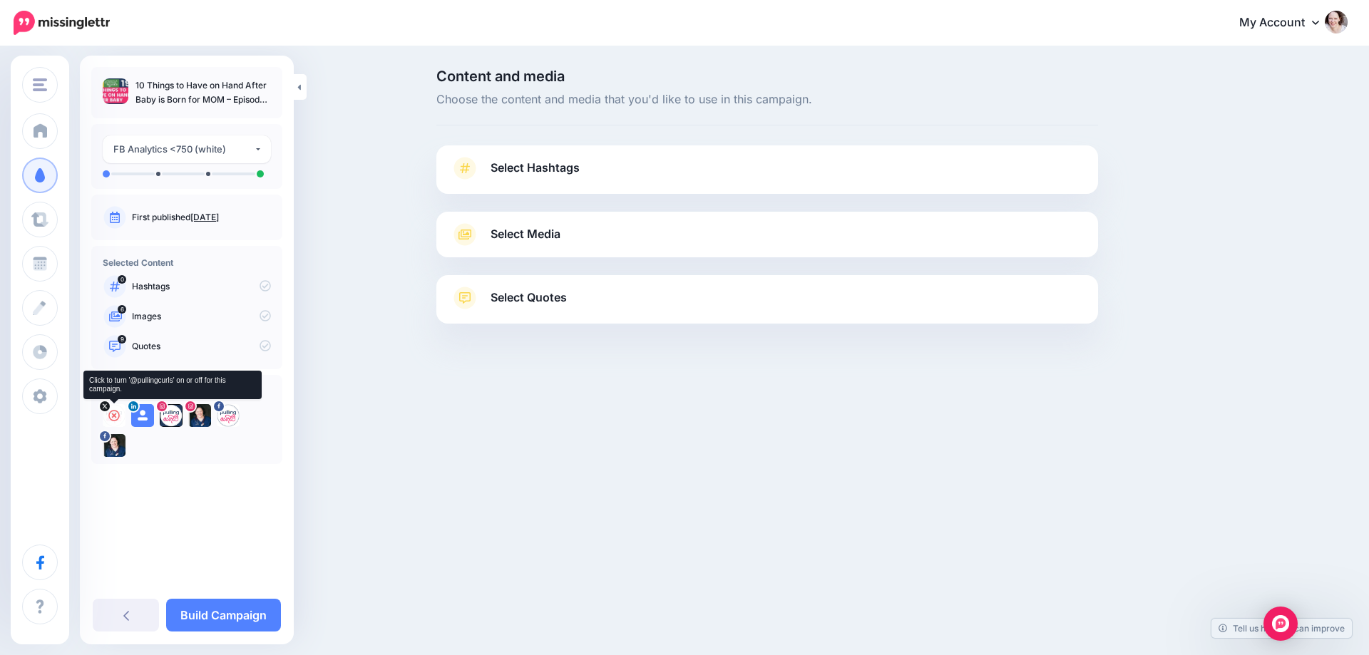
click at [116, 419] on icon at bounding box center [113, 415] width 11 height 11
click at [142, 419] on icon at bounding box center [142, 415] width 11 height 11
click at [170, 419] on icon at bounding box center [170, 415] width 11 height 11
click at [202, 419] on icon at bounding box center [199, 415] width 11 height 11
click at [225, 419] on icon at bounding box center [227, 415] width 11 height 11
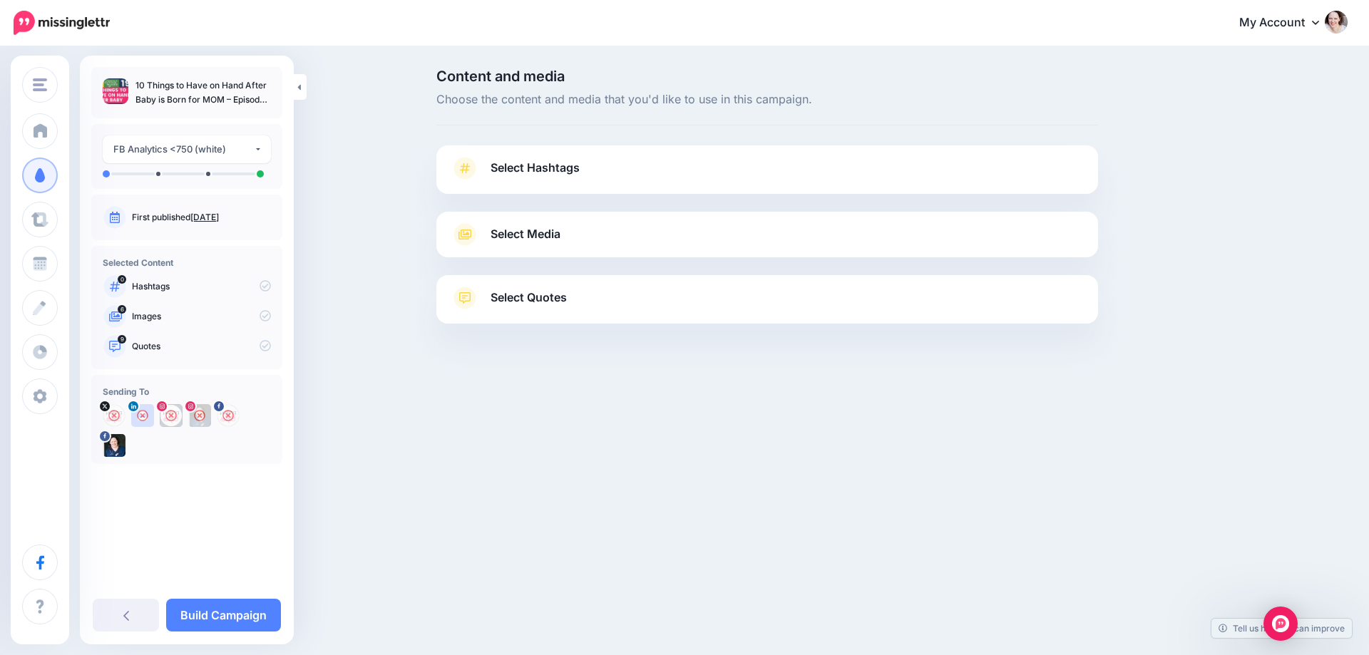
click at [588, 160] on link "Select Hashtags" at bounding box center [767, 175] width 633 height 37
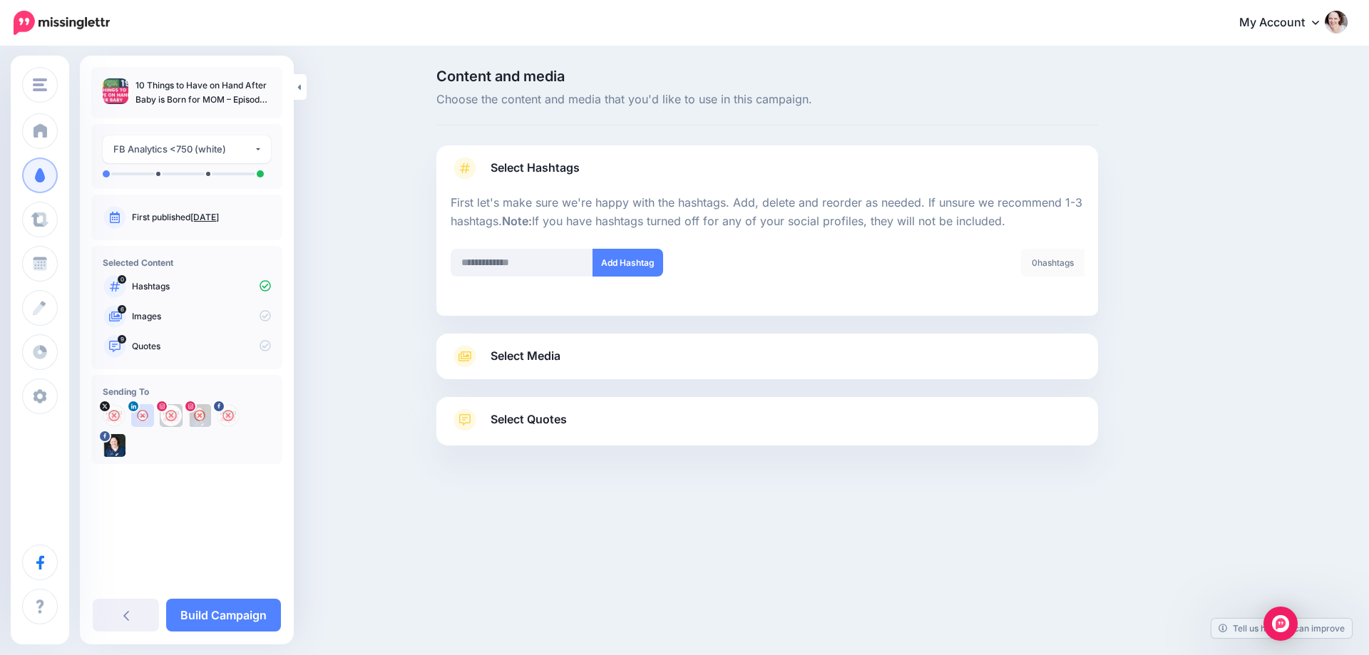
click at [528, 172] on span "Select Hashtags" at bounding box center [535, 167] width 89 height 19
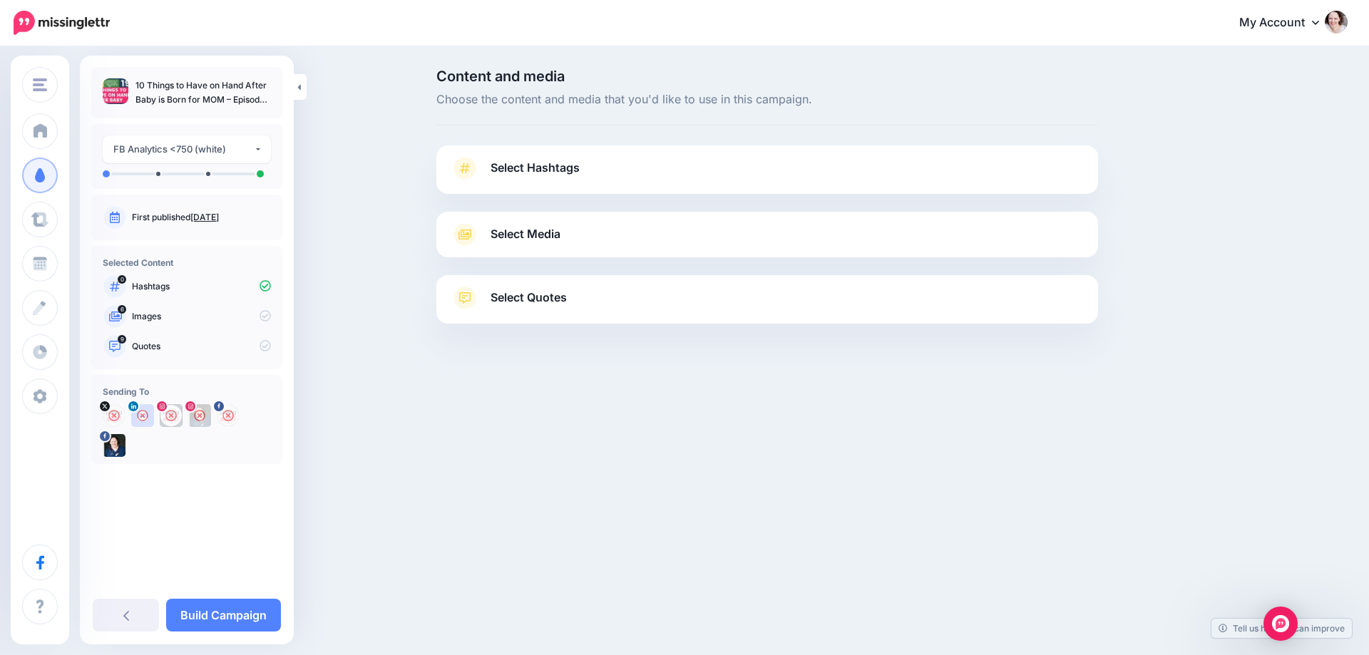
click at [550, 245] on link "Select Media" at bounding box center [767, 234] width 633 height 23
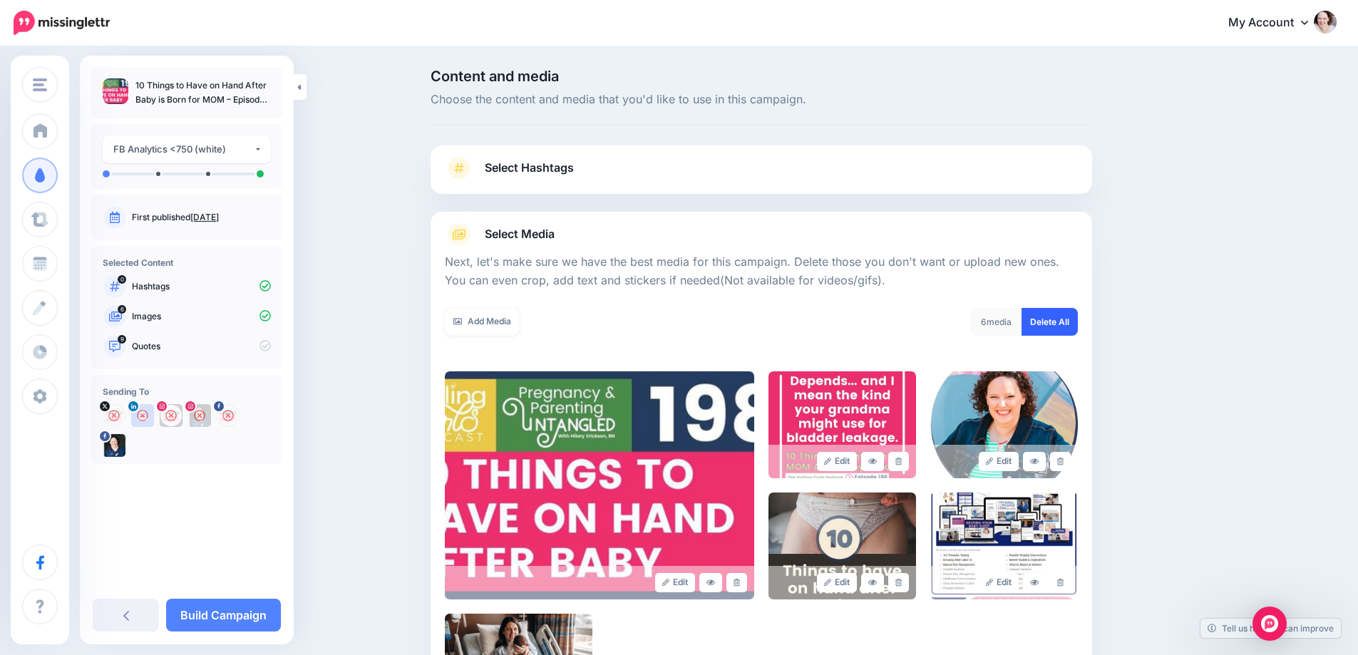
click at [1052, 316] on link "Delete All" at bounding box center [1050, 322] width 56 height 28
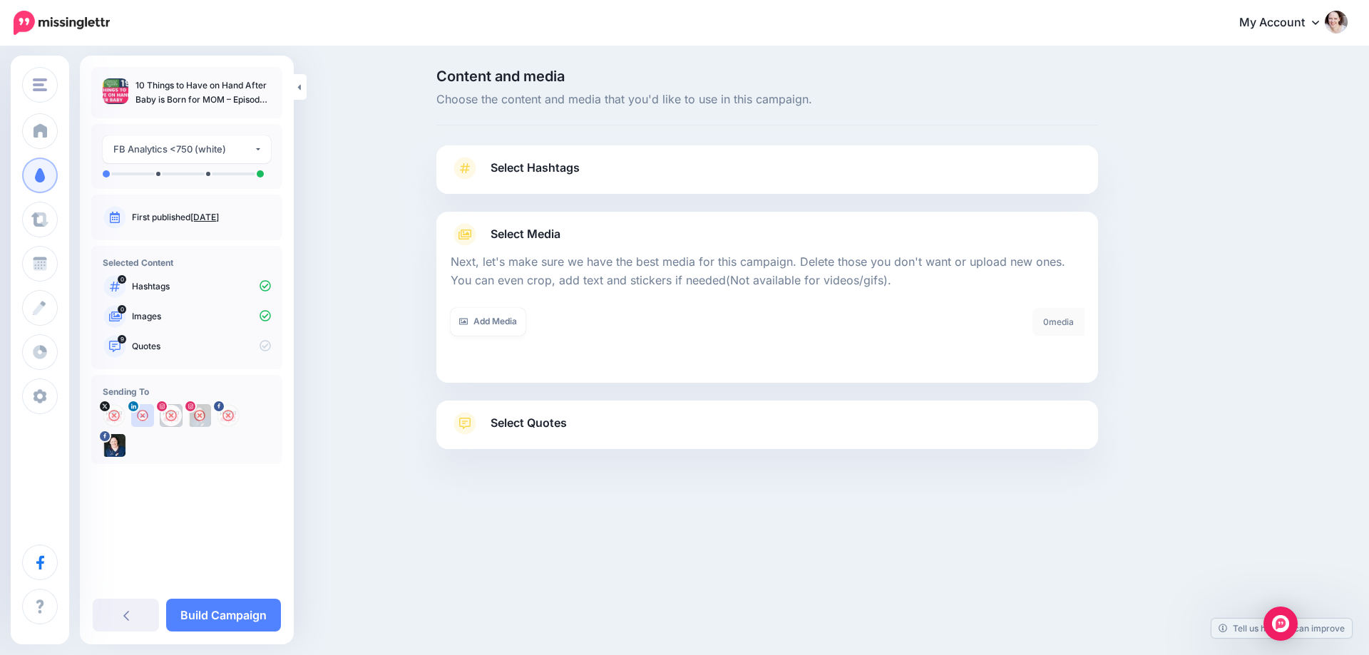
click at [510, 433] on span "Select Quotes" at bounding box center [529, 423] width 76 height 19
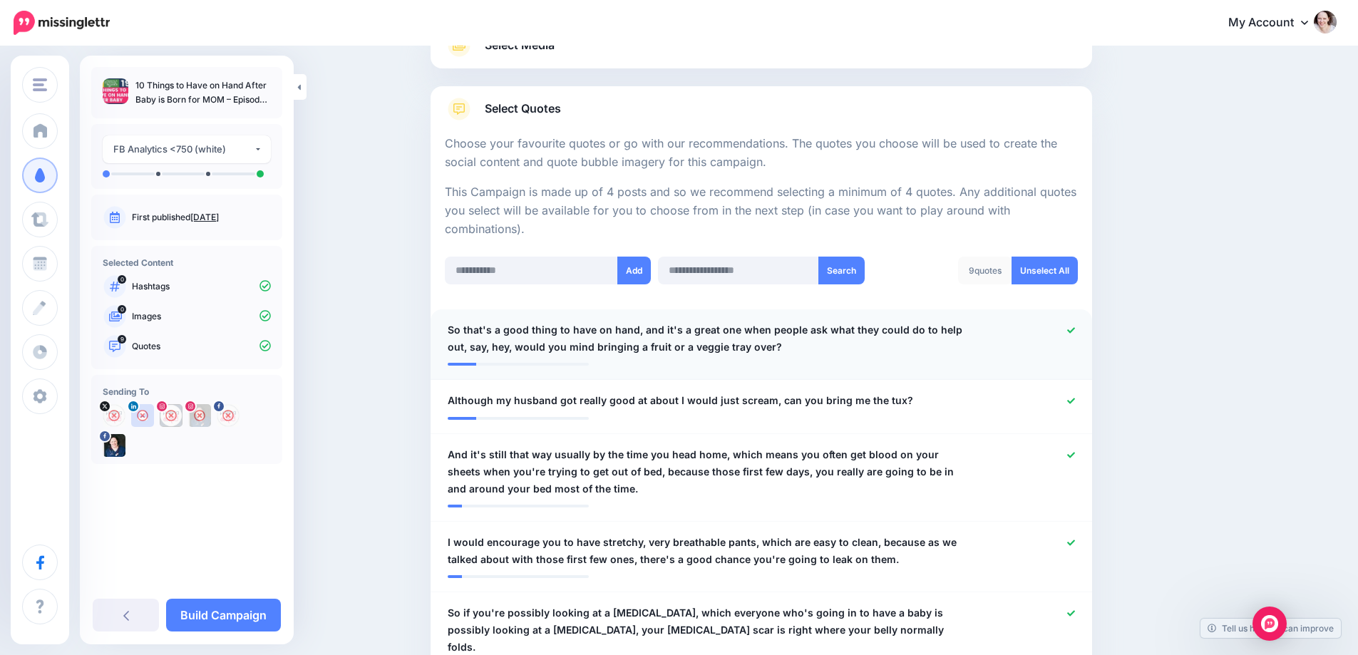
scroll to position [214, 0]
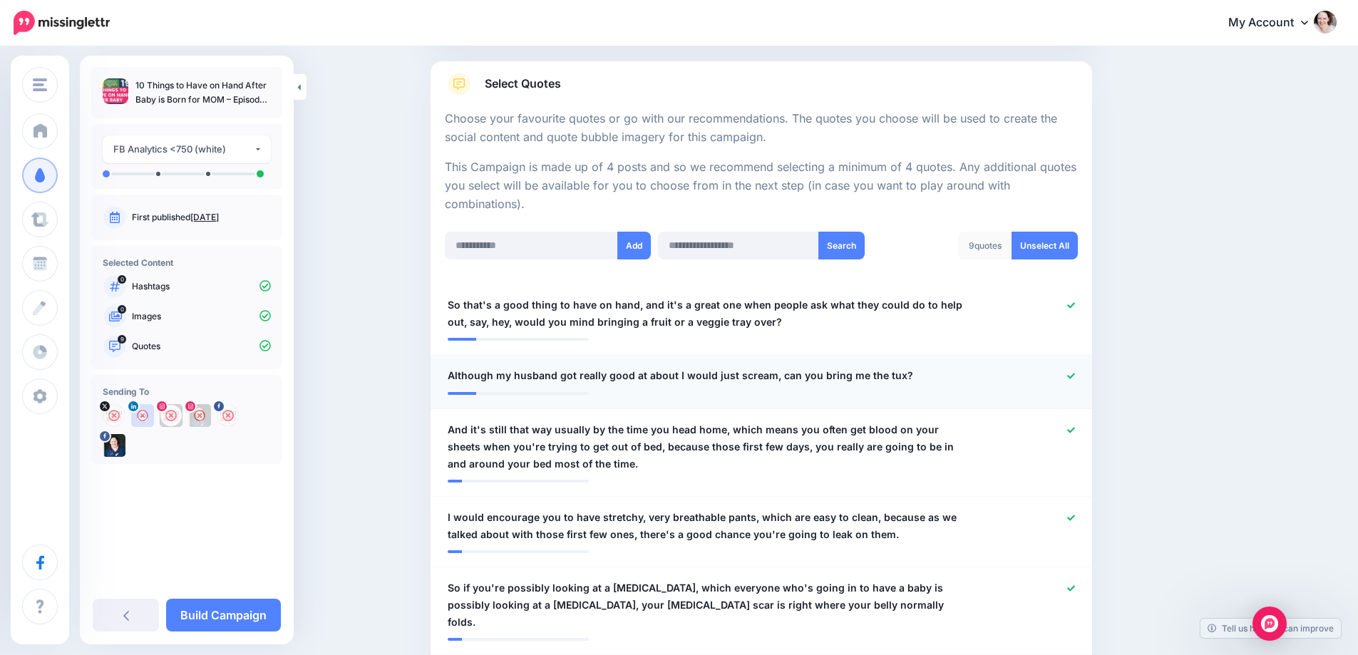
click at [1075, 374] on icon at bounding box center [1071, 376] width 8 height 8
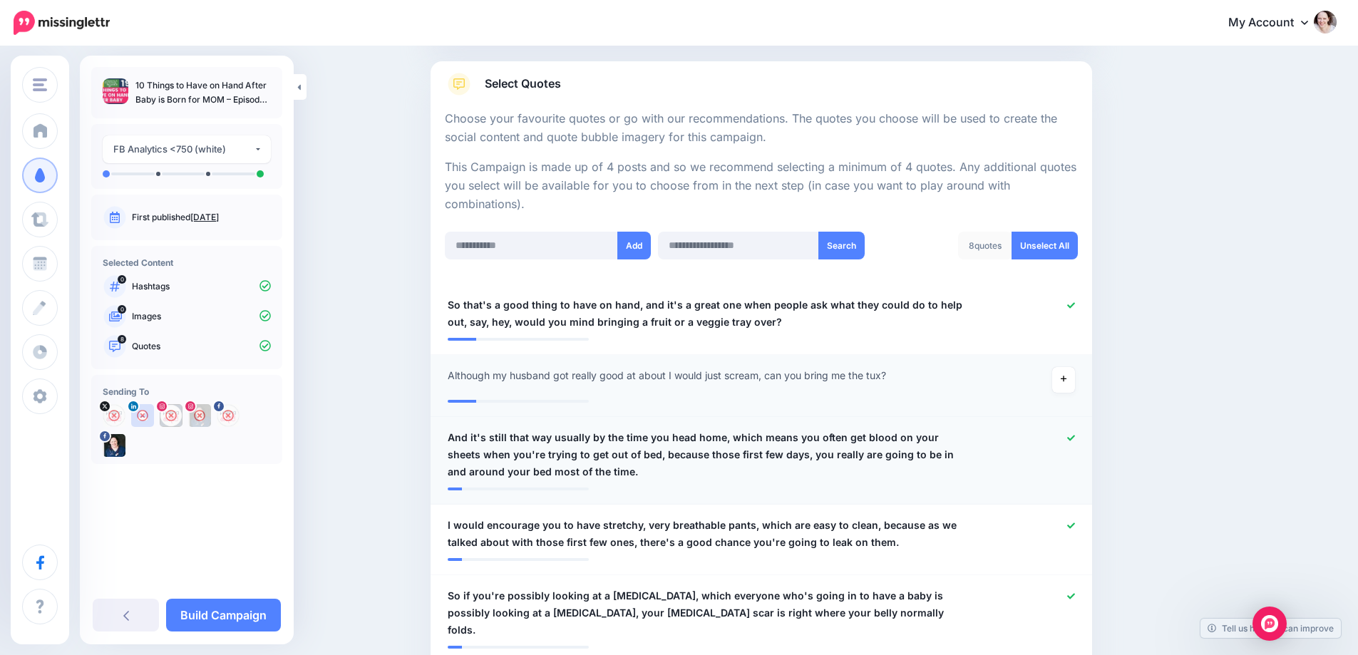
click at [1076, 431] on div at bounding box center [1032, 454] width 108 height 51
click at [1074, 435] on icon at bounding box center [1071, 438] width 8 height 8
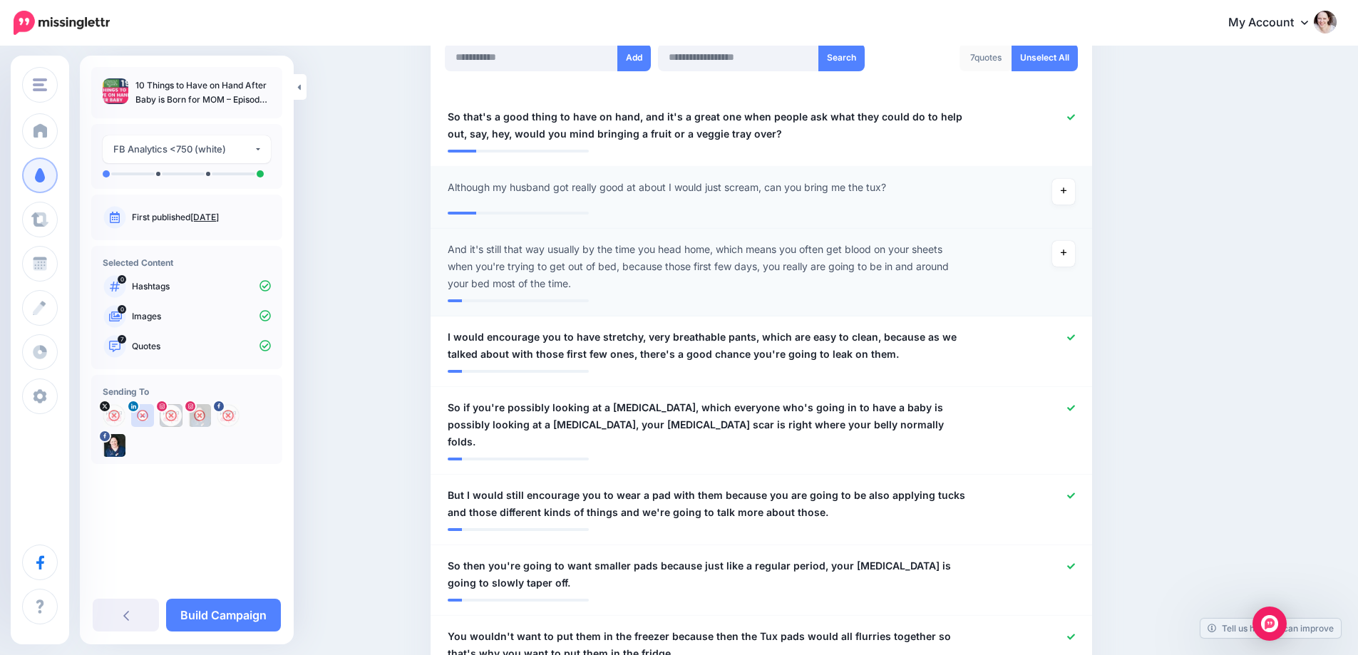
scroll to position [428, 0]
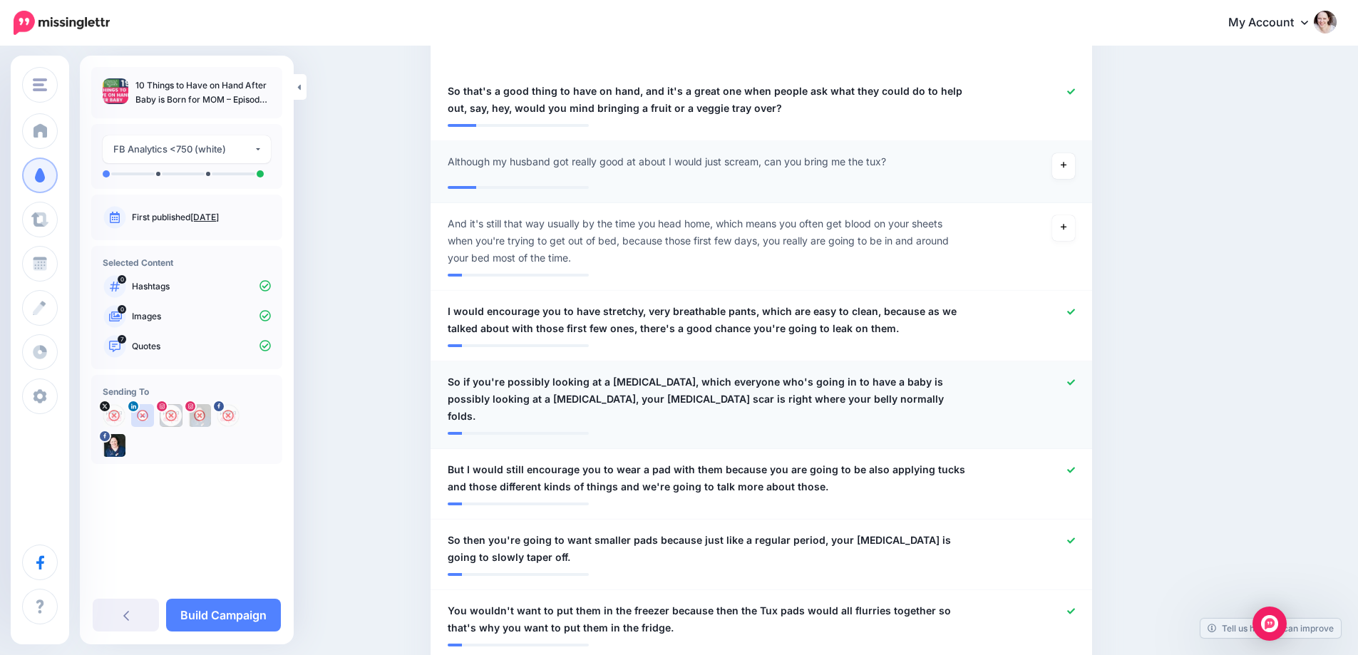
click at [1075, 385] on icon at bounding box center [1071, 383] width 8 height 8
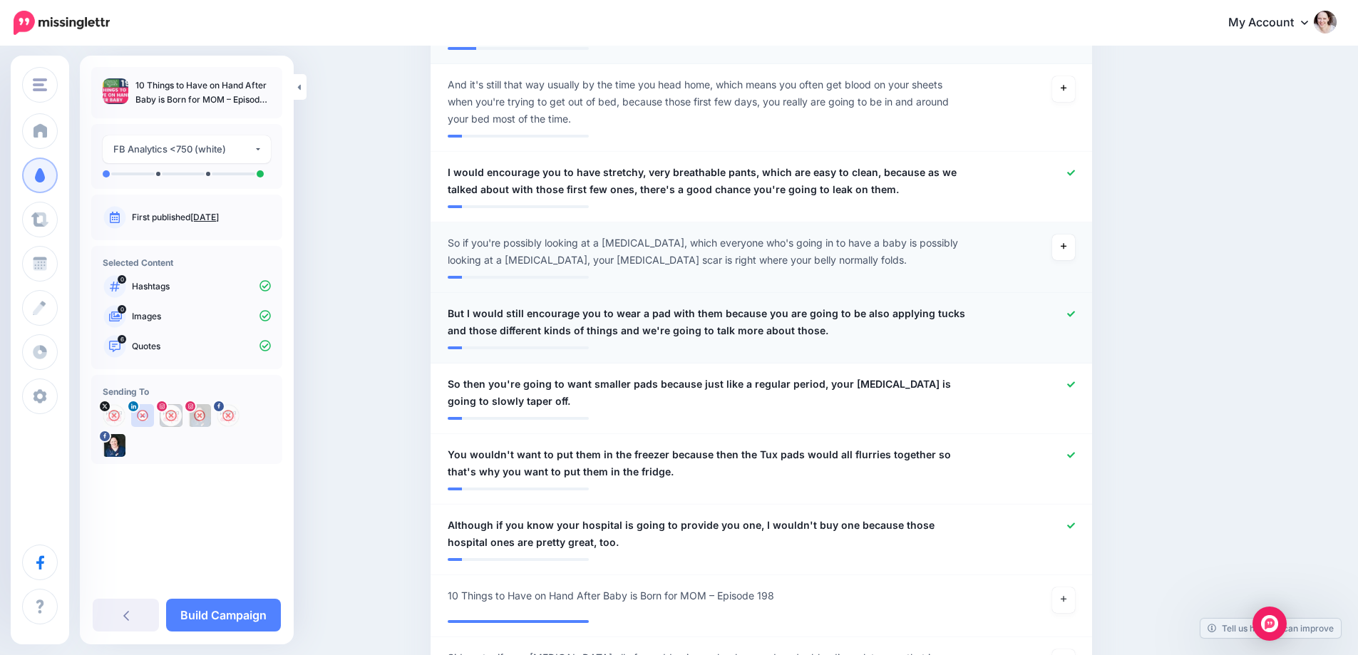
scroll to position [570, 0]
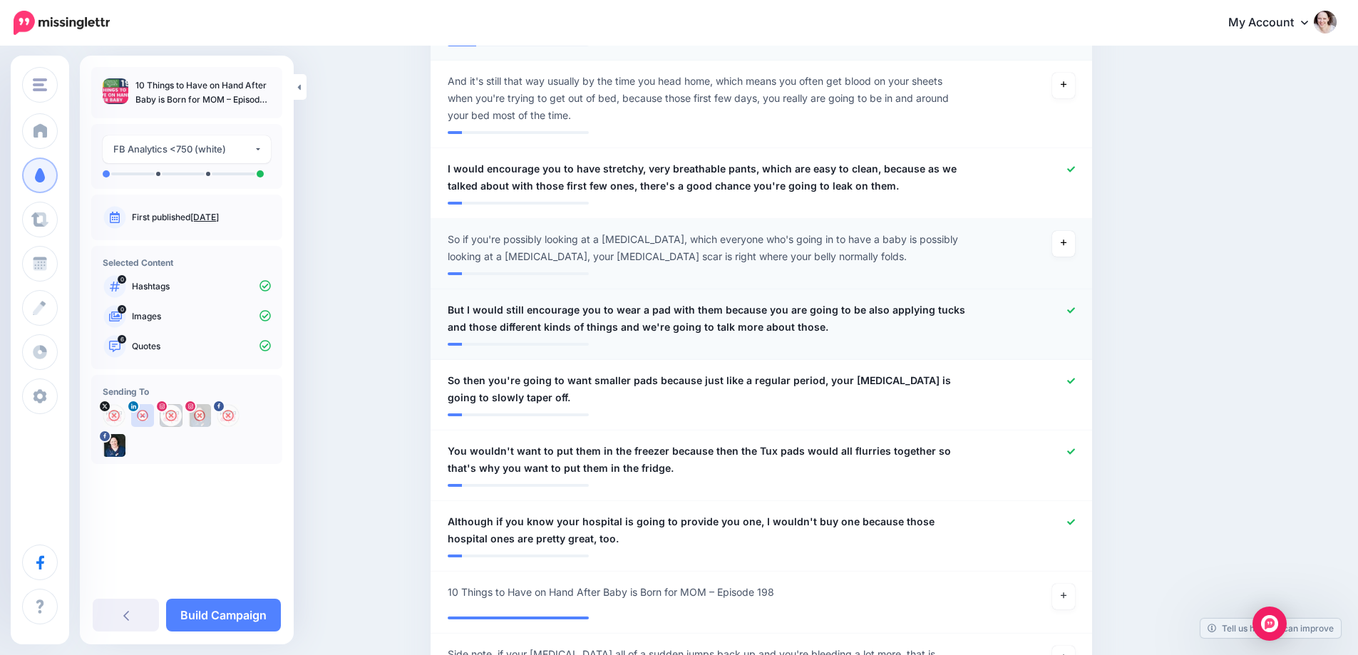
click at [1074, 314] on link at bounding box center [1071, 311] width 8 height 10
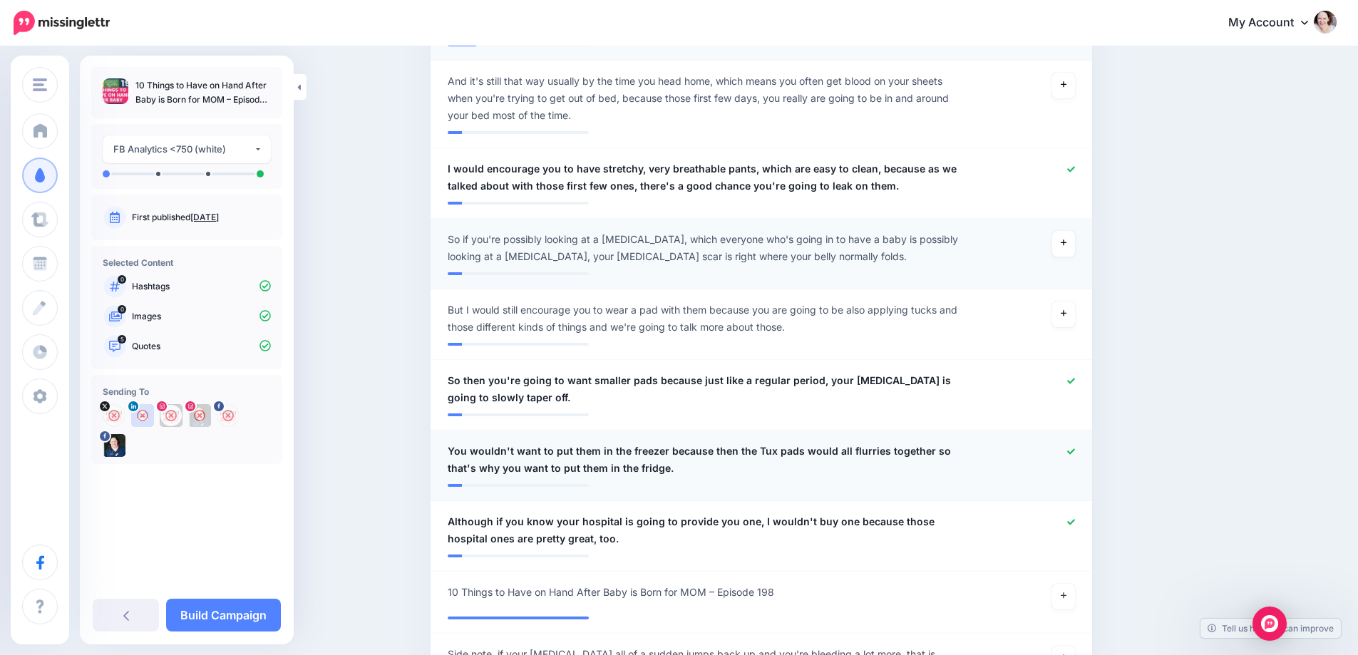
click at [1075, 454] on icon at bounding box center [1071, 452] width 8 height 8
click at [1075, 520] on icon at bounding box center [1071, 522] width 8 height 8
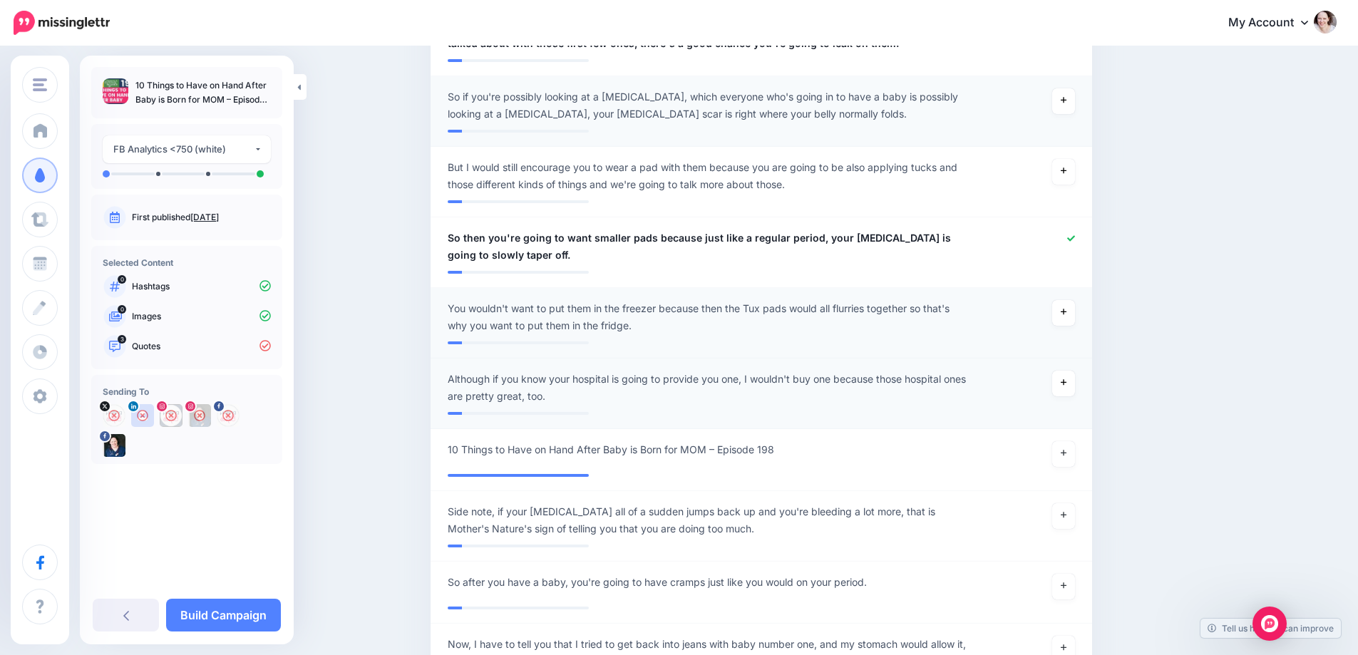
scroll to position [784, 0]
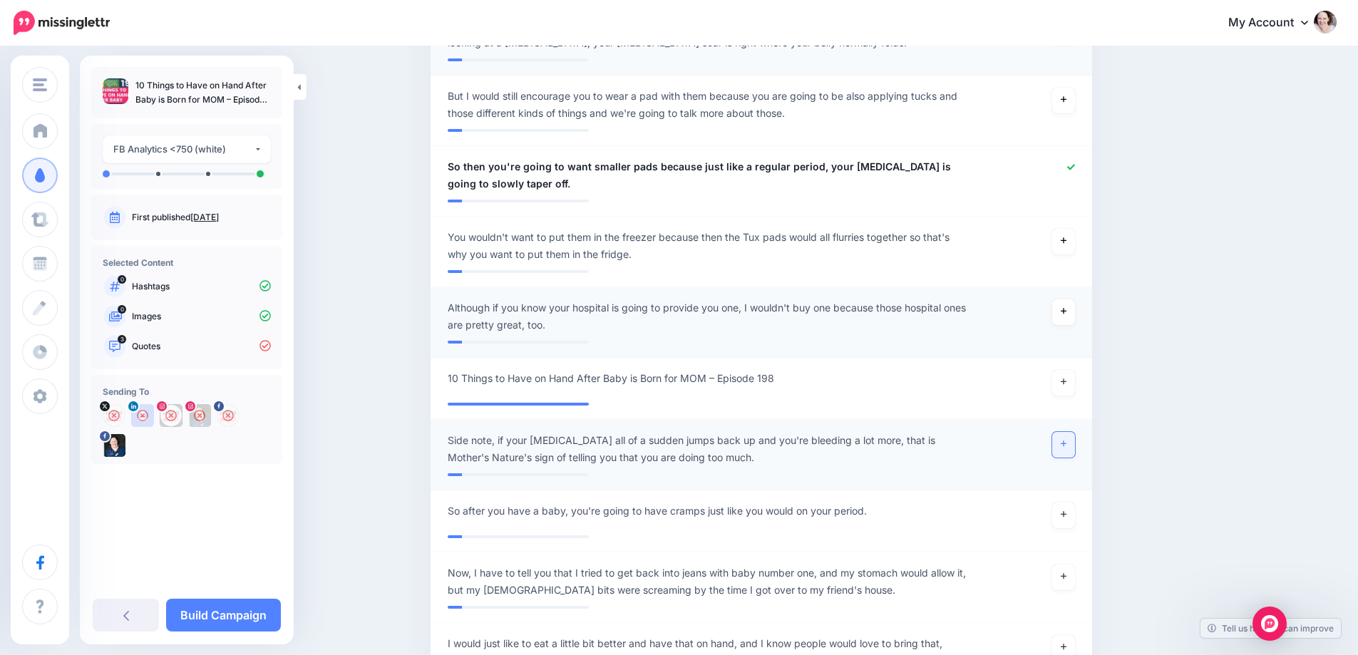
click at [1060, 436] on link at bounding box center [1063, 445] width 23 height 26
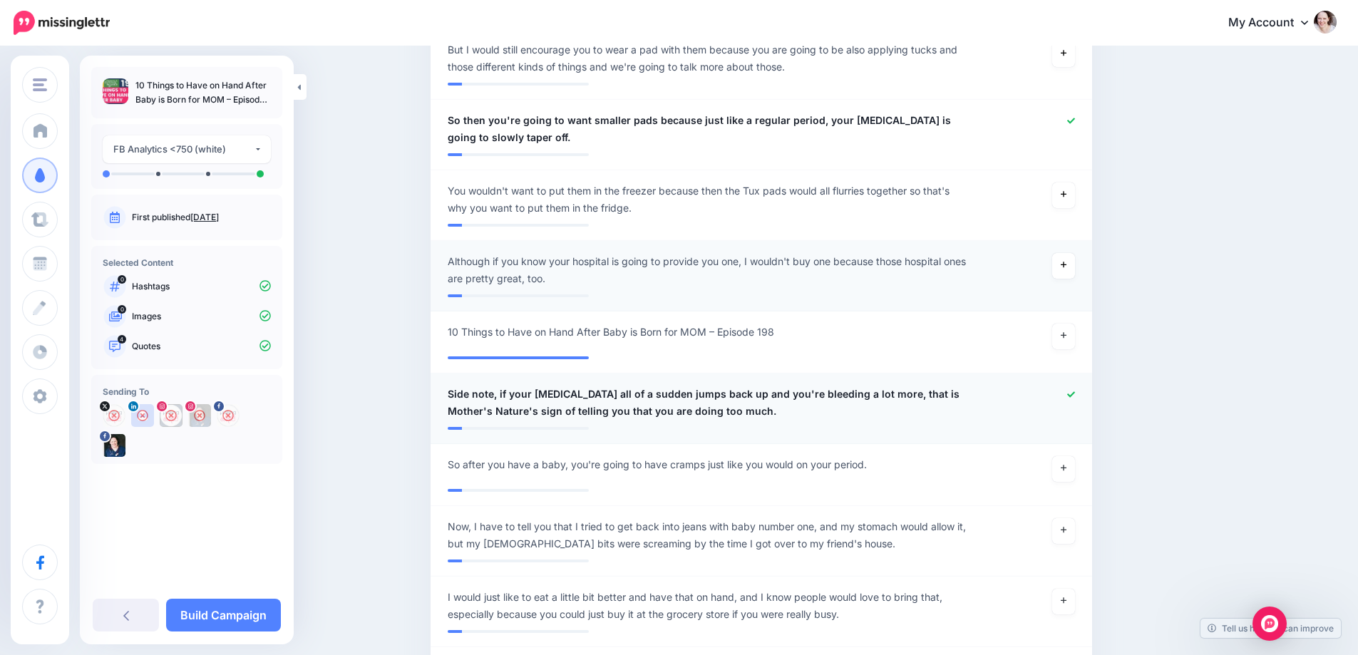
scroll to position [856, 0]
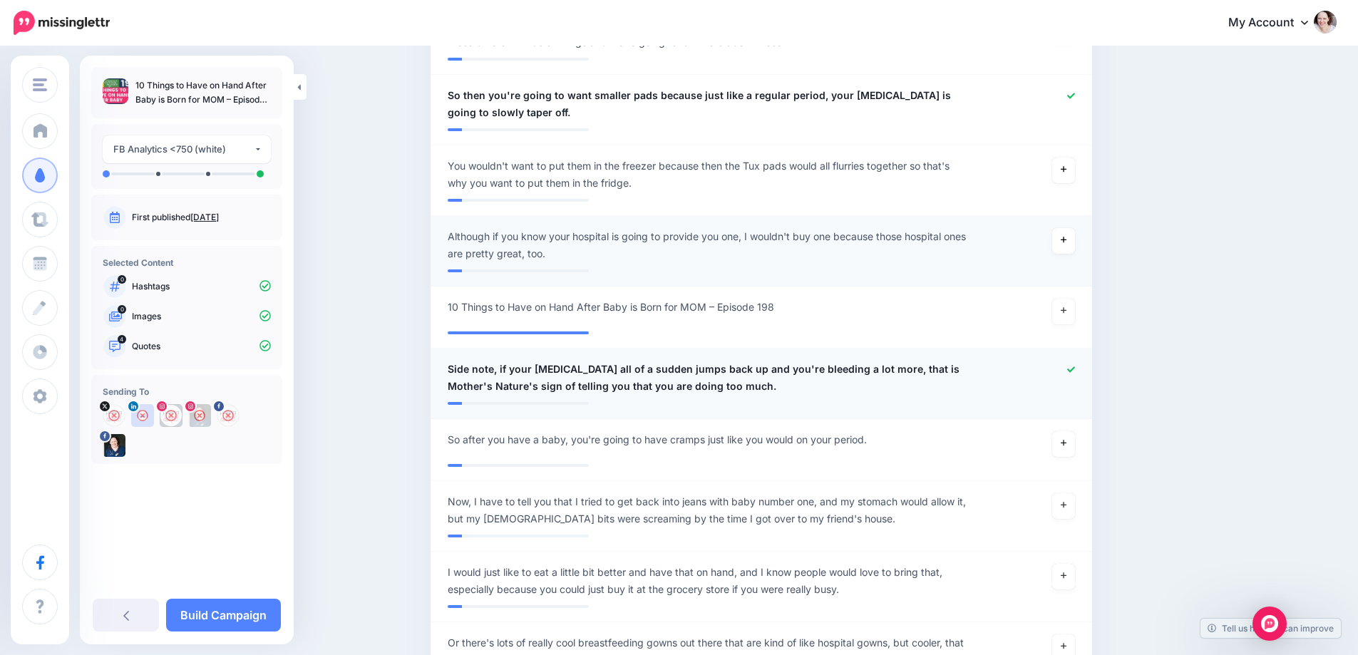
click at [1057, 439] on link at bounding box center [1063, 444] width 23 height 26
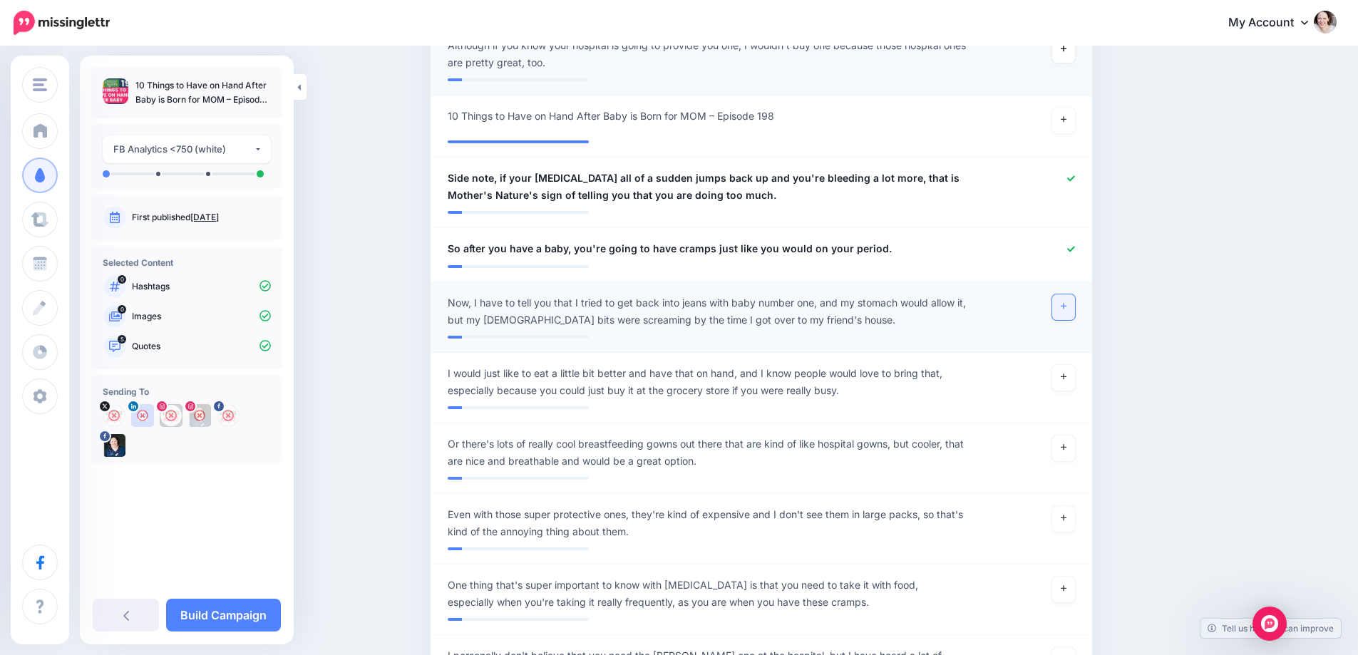
scroll to position [1069, 0]
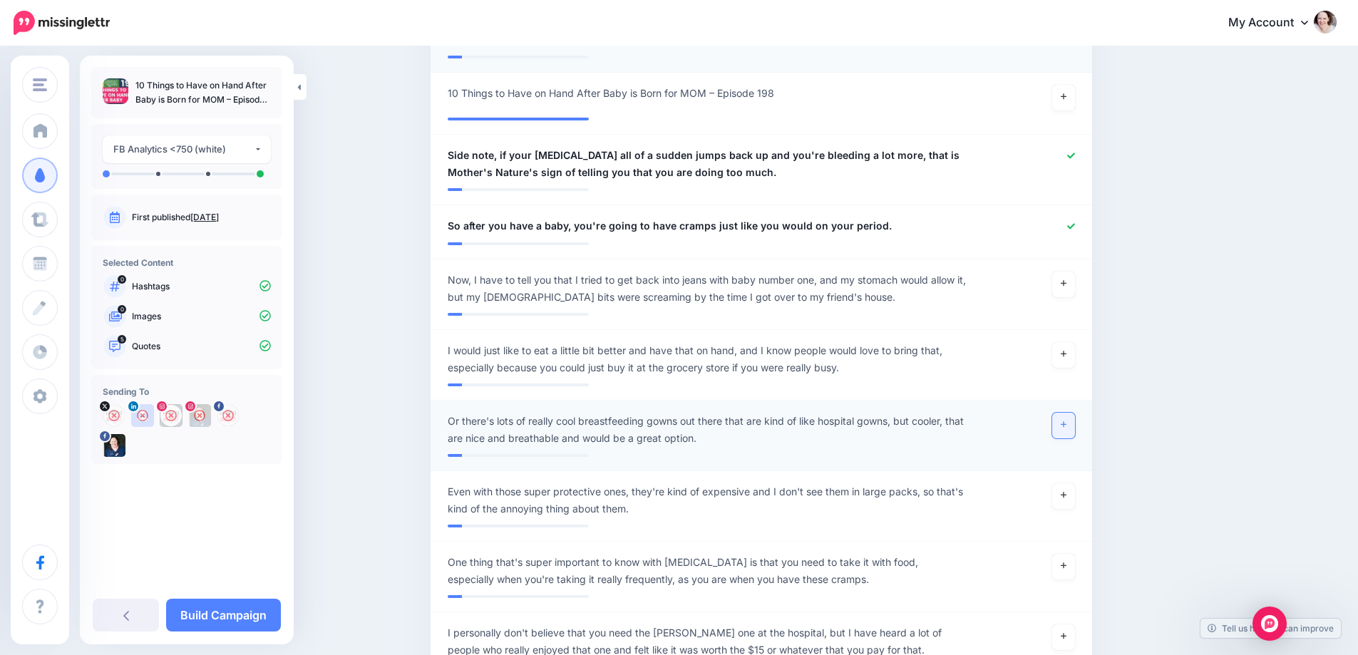
click at [1064, 428] on link at bounding box center [1063, 426] width 23 height 26
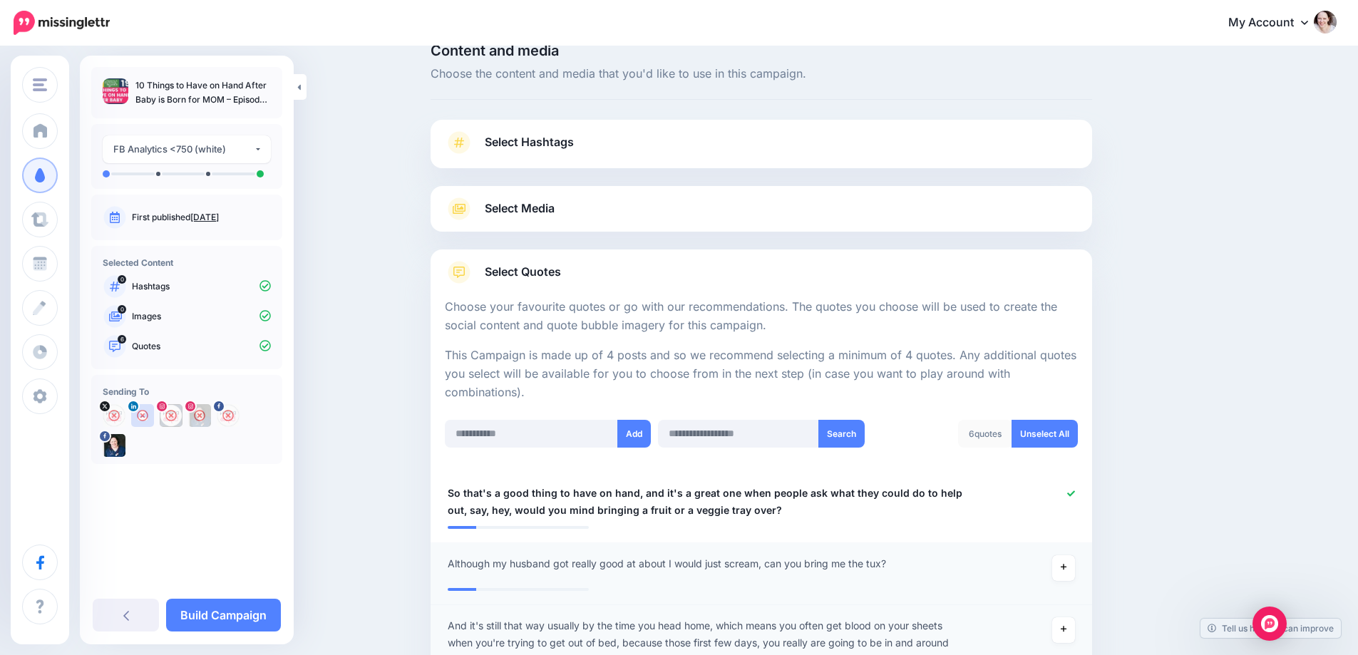
scroll to position [0, 0]
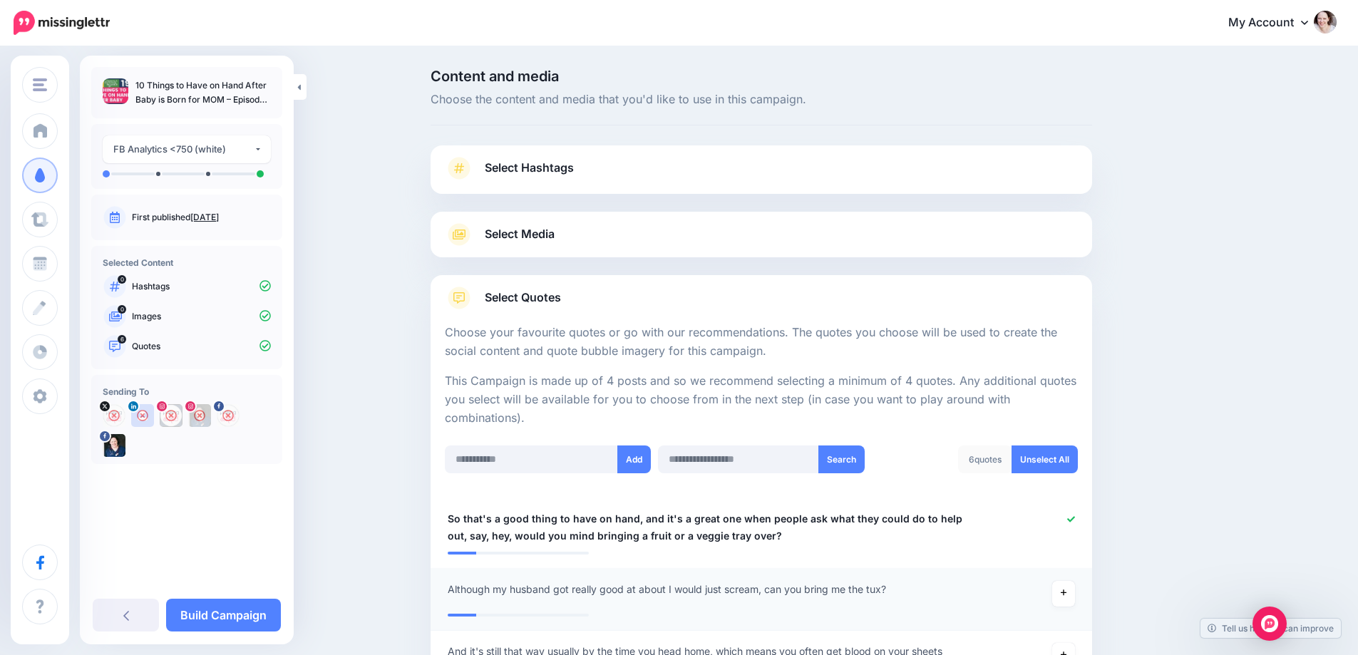
click at [511, 235] on span "Select Media" at bounding box center [520, 234] width 70 height 19
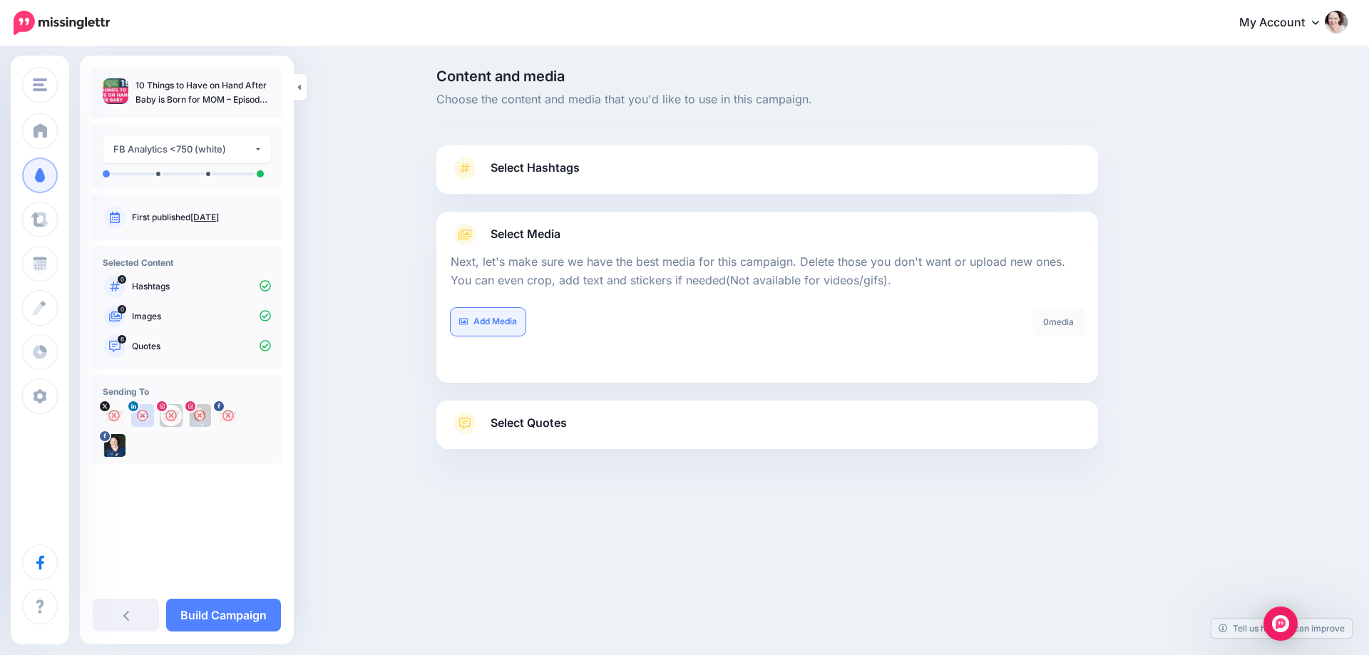
click at [483, 324] on link "Add Media" at bounding box center [488, 322] width 75 height 28
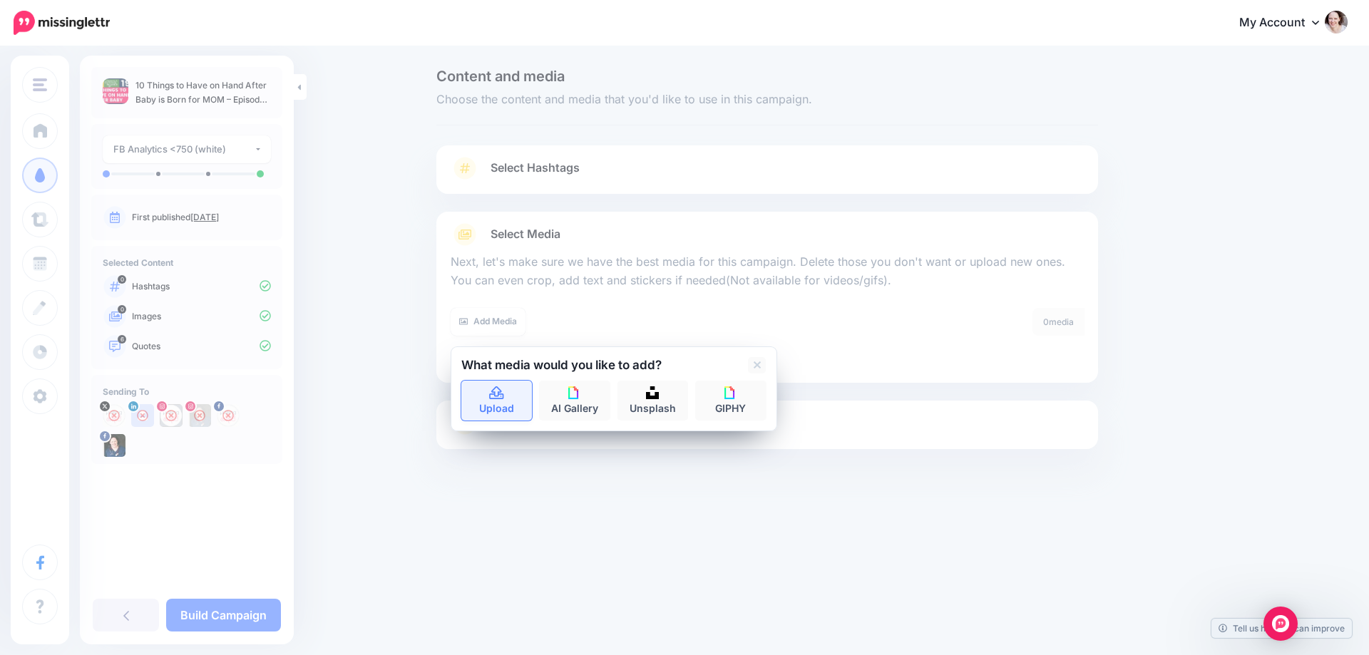
click at [496, 413] on link "Upload" at bounding box center [496, 401] width 71 height 40
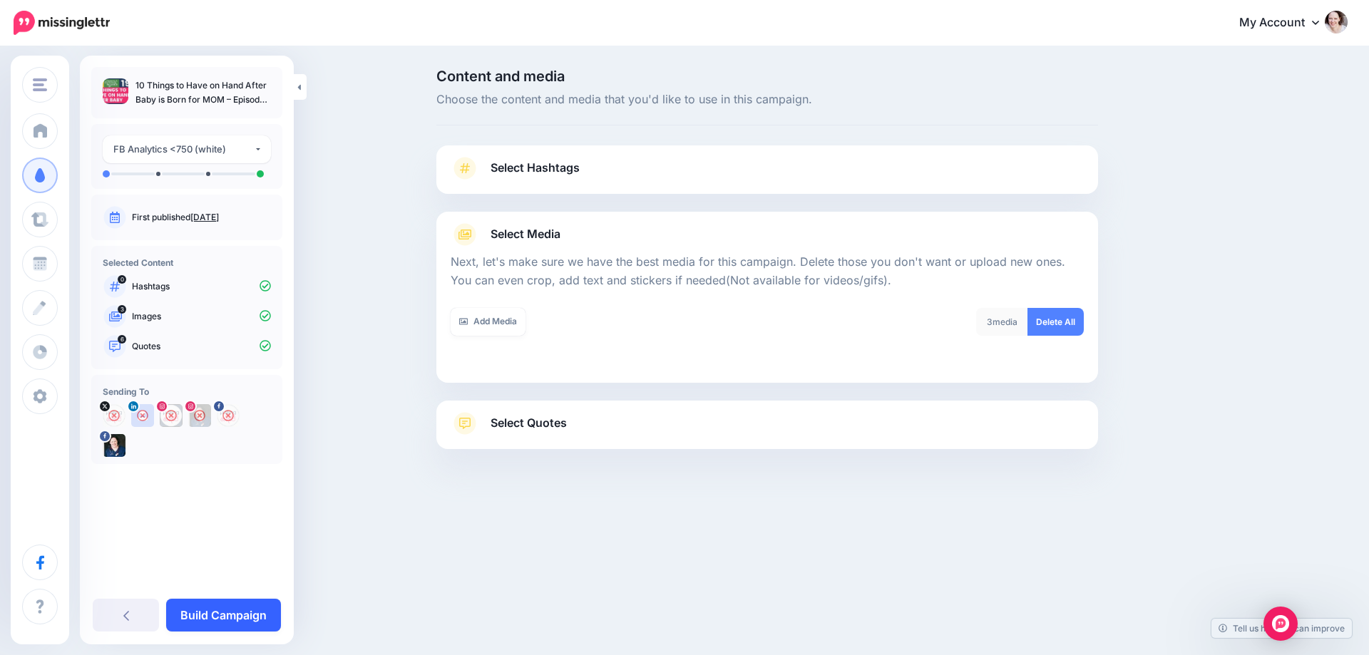
click at [242, 614] on link "Build Campaign" at bounding box center [223, 615] width 115 height 33
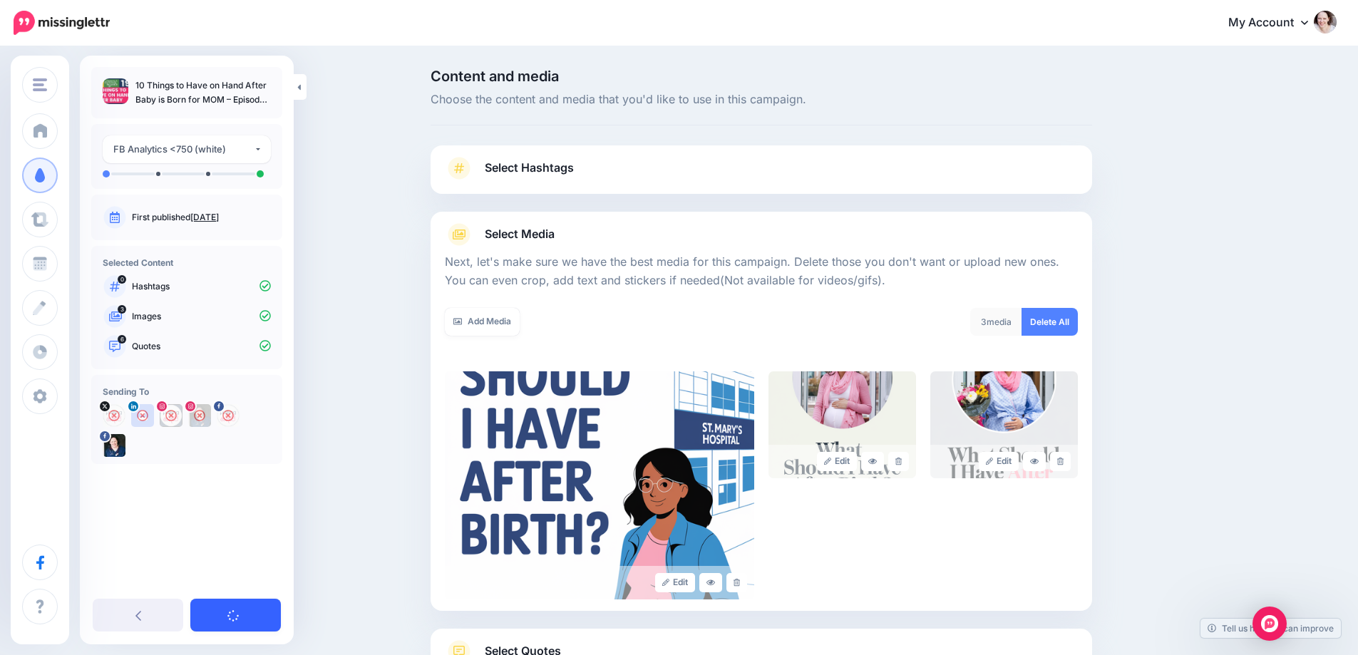
scroll to position [115, 0]
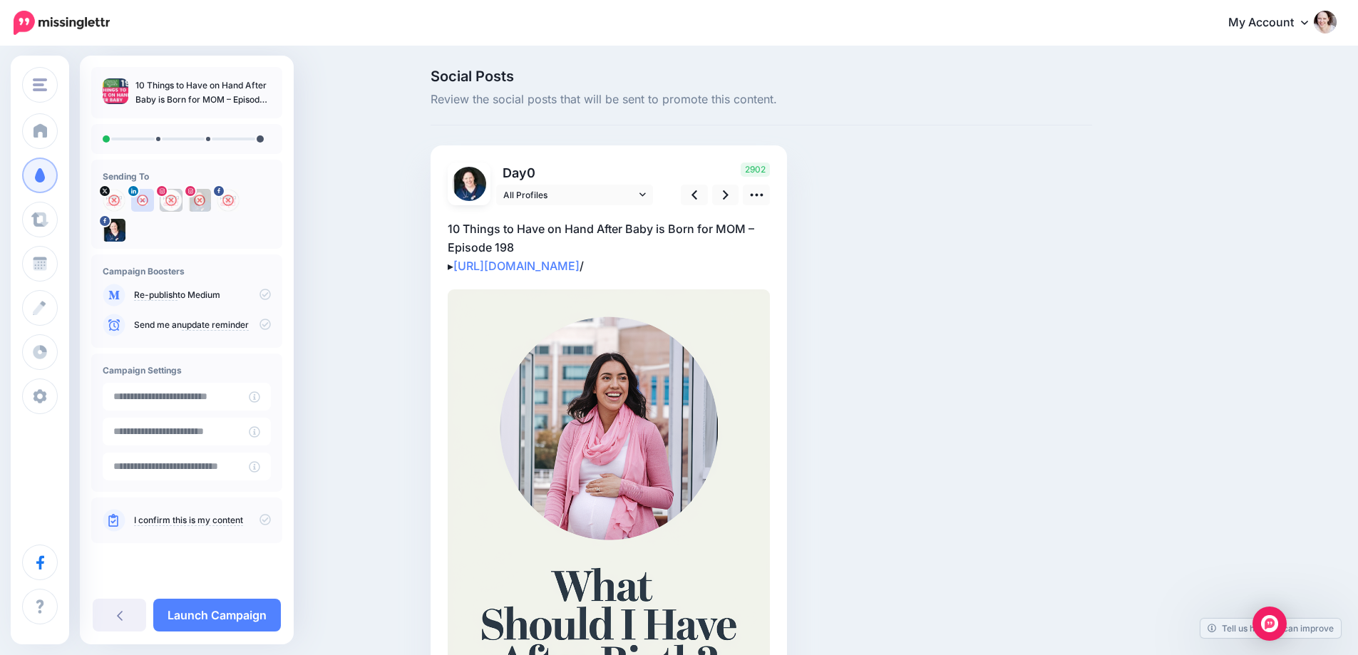
scroll to position [71, 0]
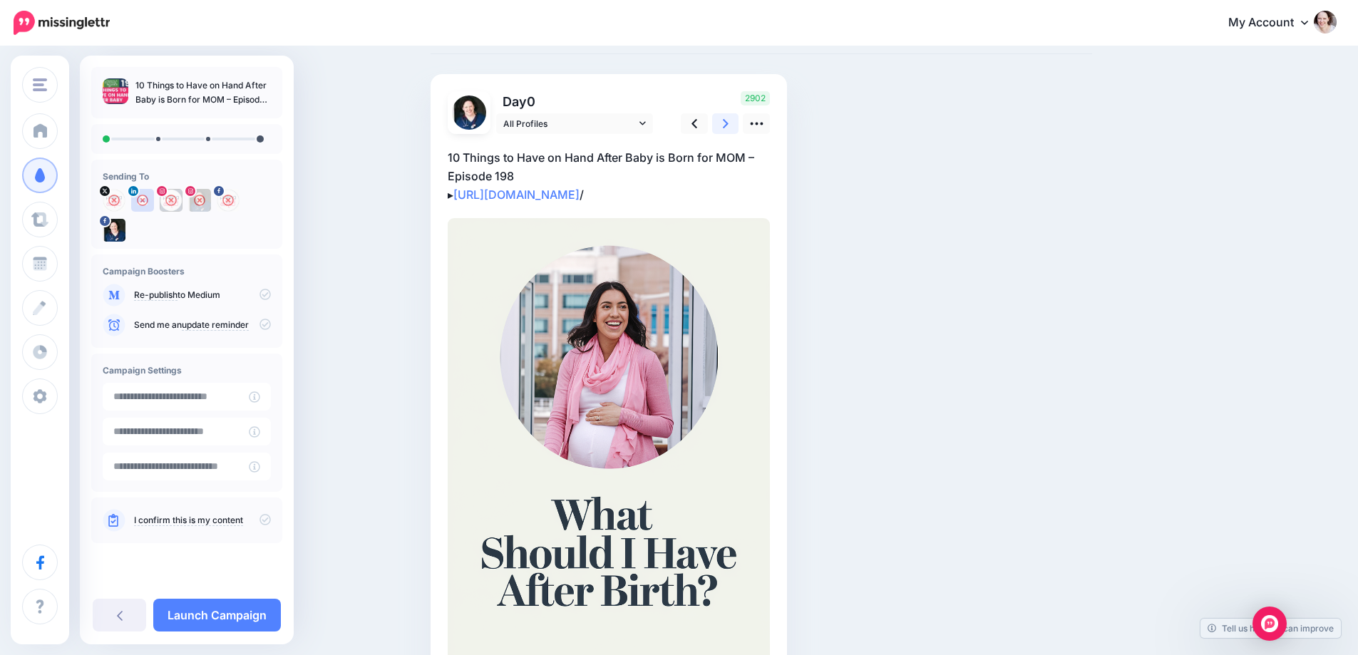
click at [736, 132] on link at bounding box center [725, 123] width 27 height 21
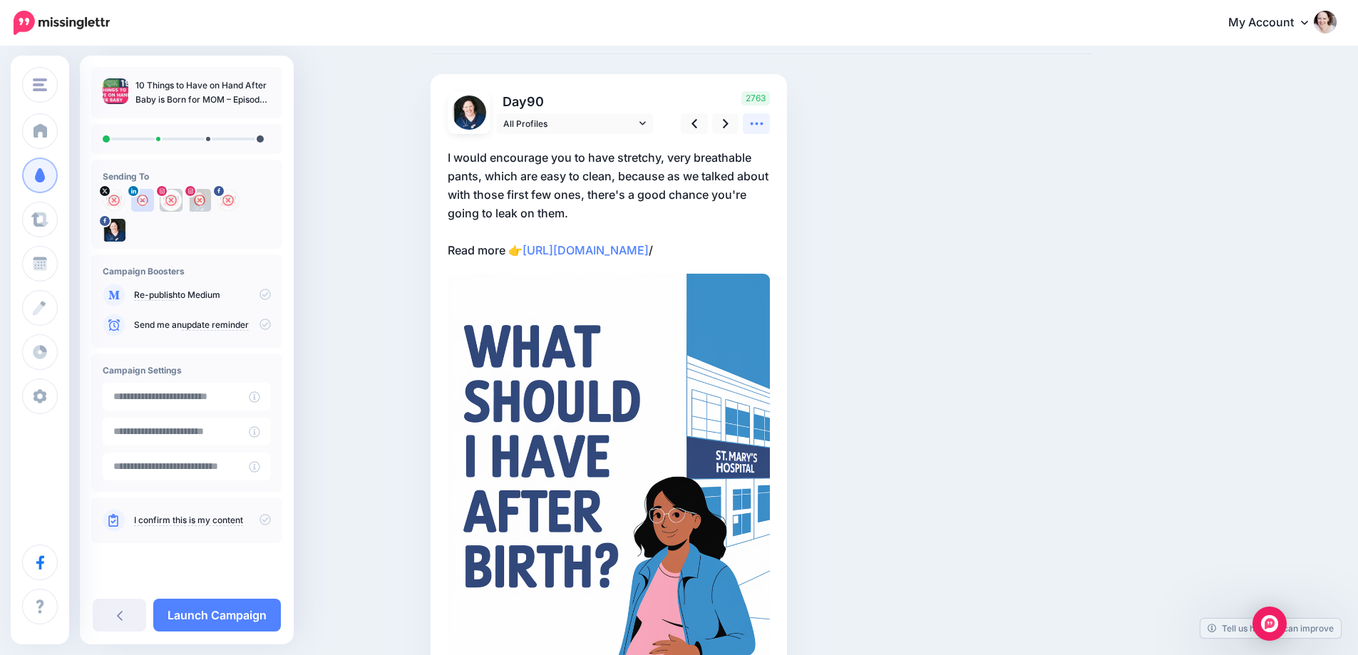
click at [764, 131] on icon at bounding box center [756, 123] width 15 height 15
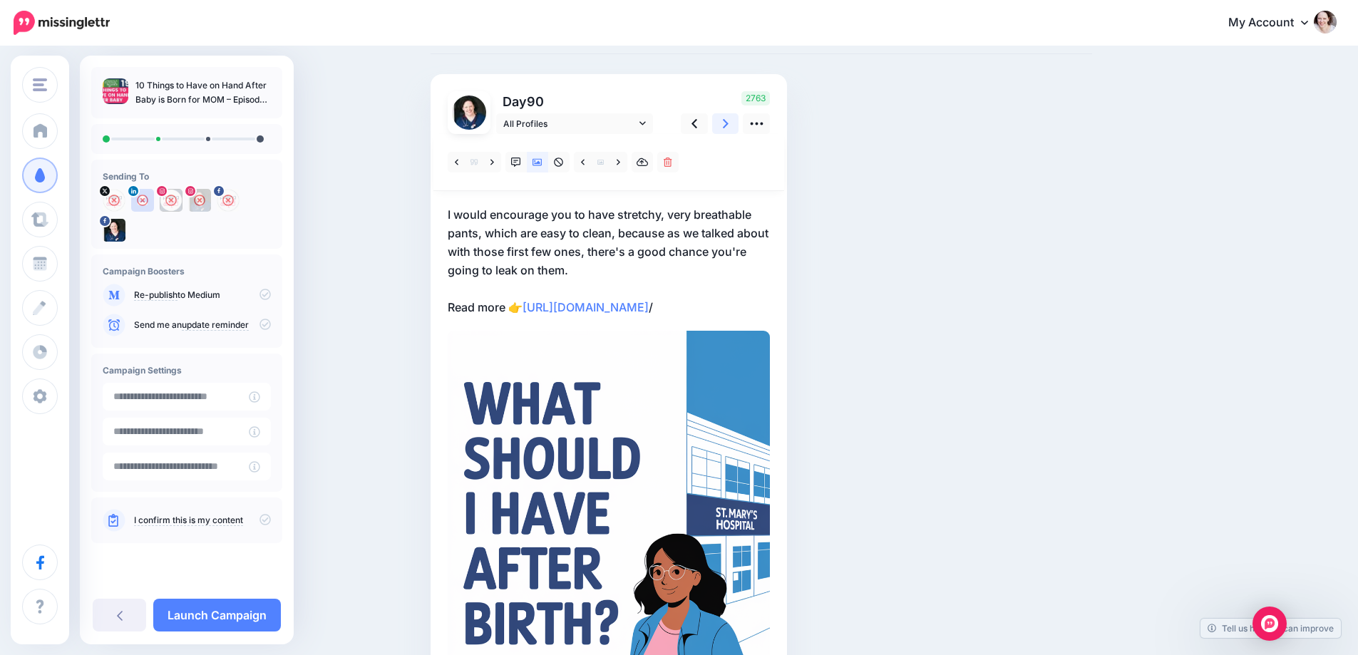
click at [727, 129] on link at bounding box center [725, 123] width 27 height 21
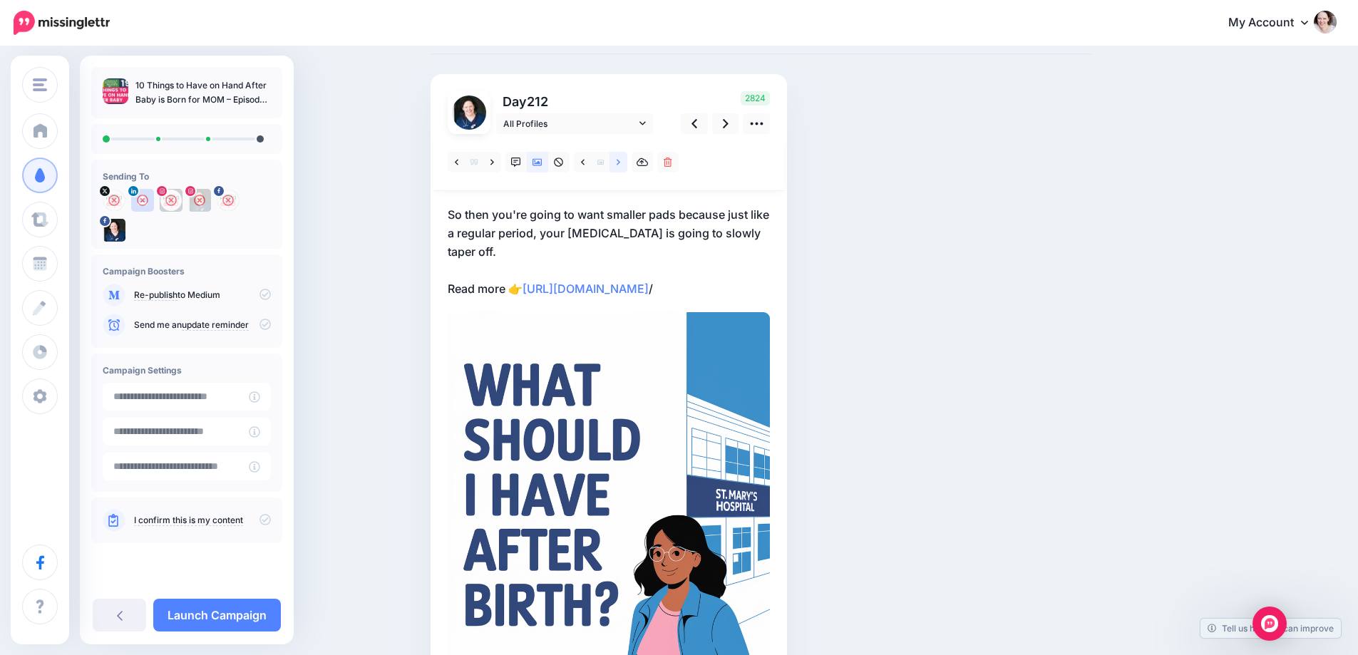
click at [625, 153] on link at bounding box center [619, 162] width 18 height 21
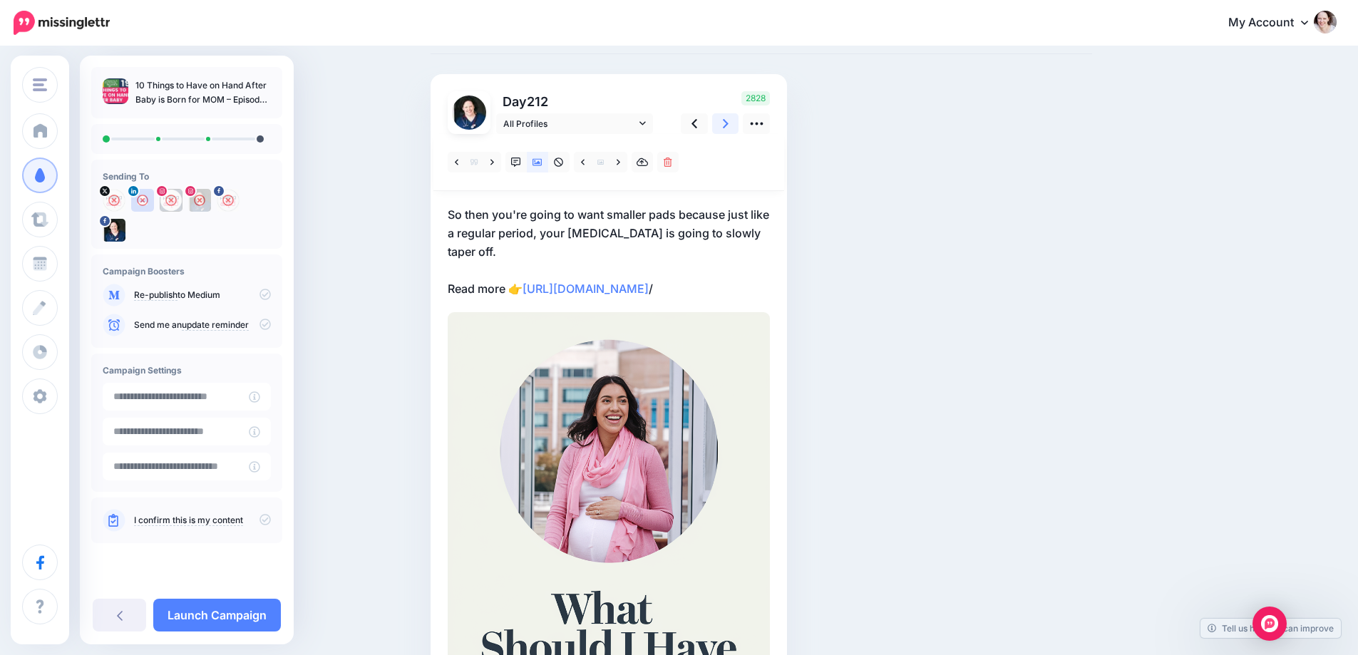
click at [729, 125] on icon at bounding box center [726, 123] width 6 height 15
click at [627, 160] on link at bounding box center [619, 162] width 18 height 21
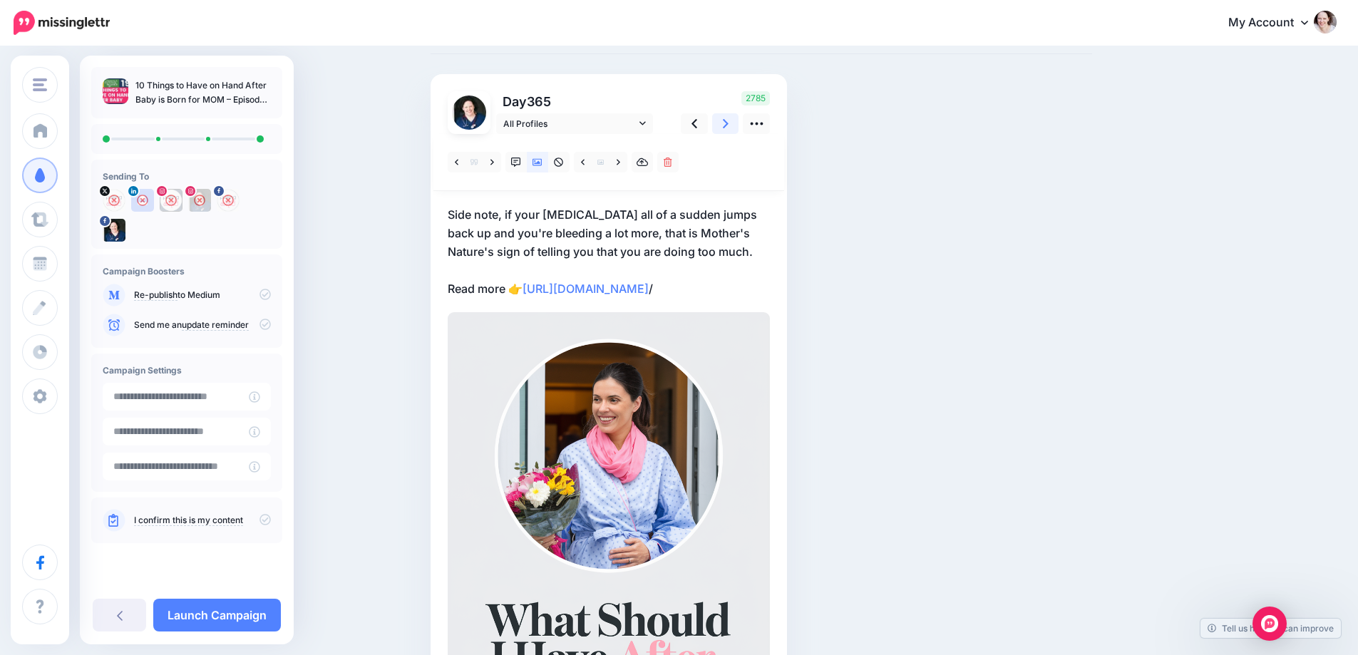
click at [727, 123] on link at bounding box center [725, 123] width 27 height 21
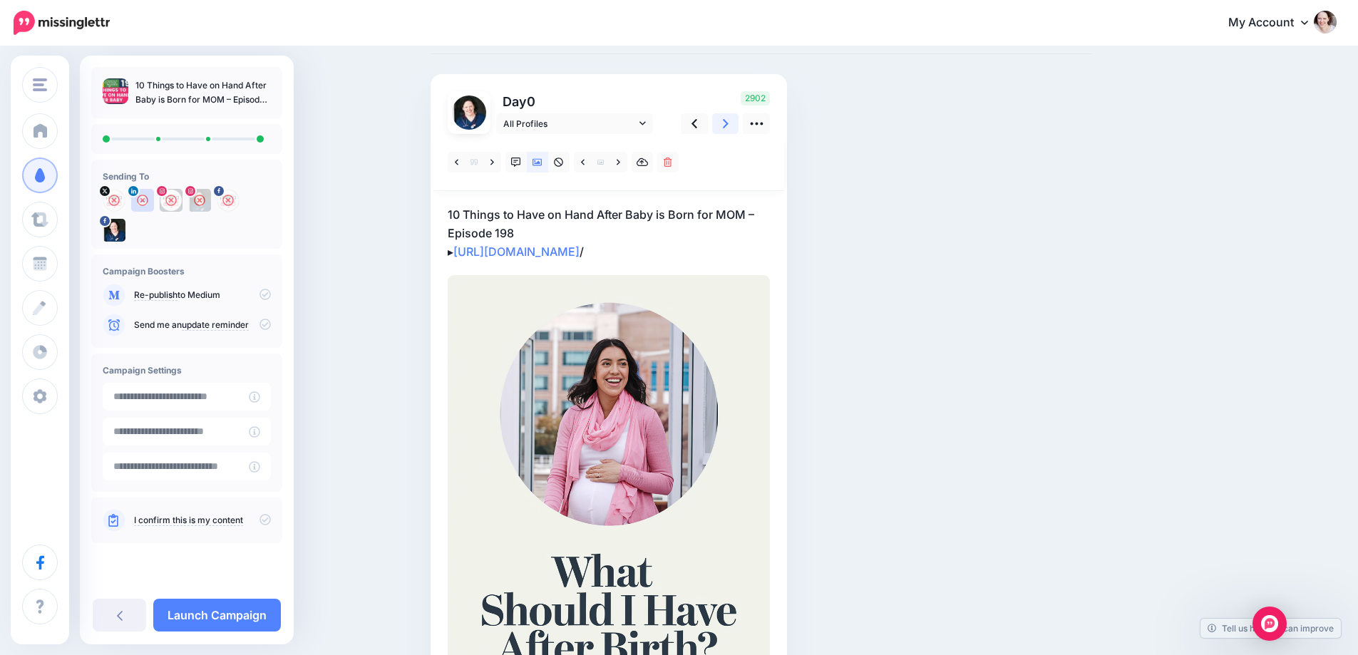
click at [727, 123] on link at bounding box center [725, 123] width 27 height 21
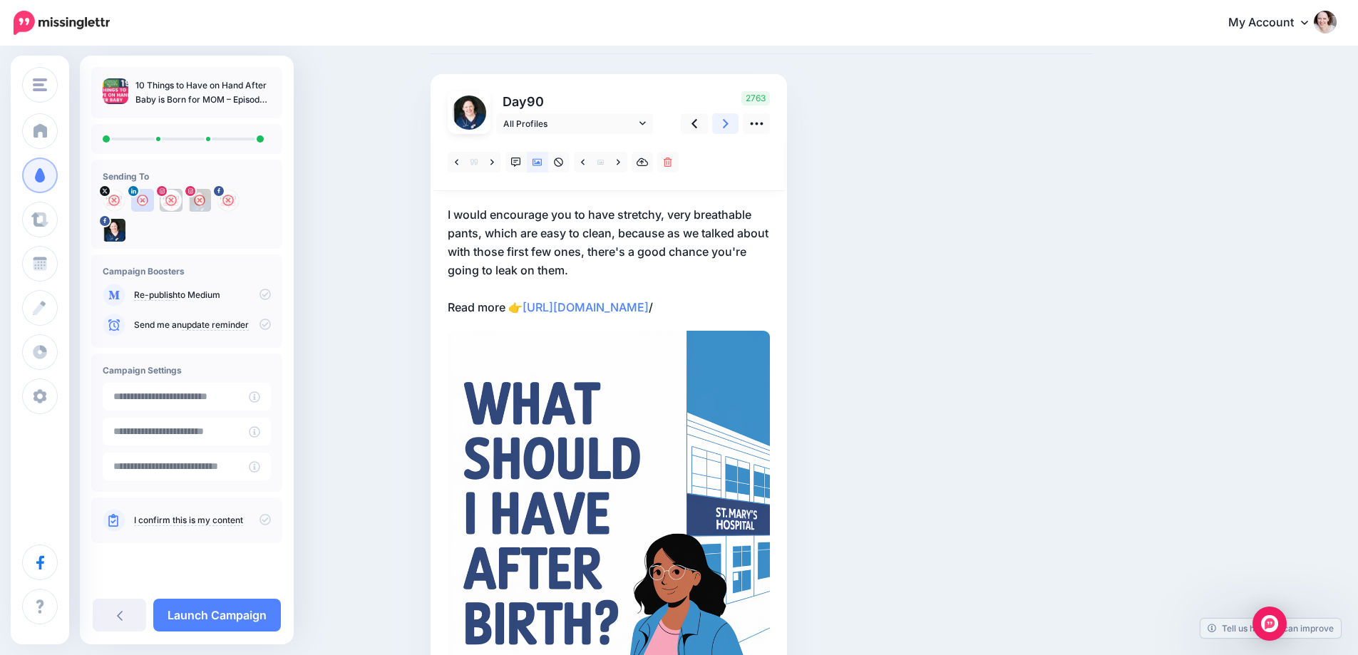
click at [727, 123] on link at bounding box center [725, 123] width 27 height 21
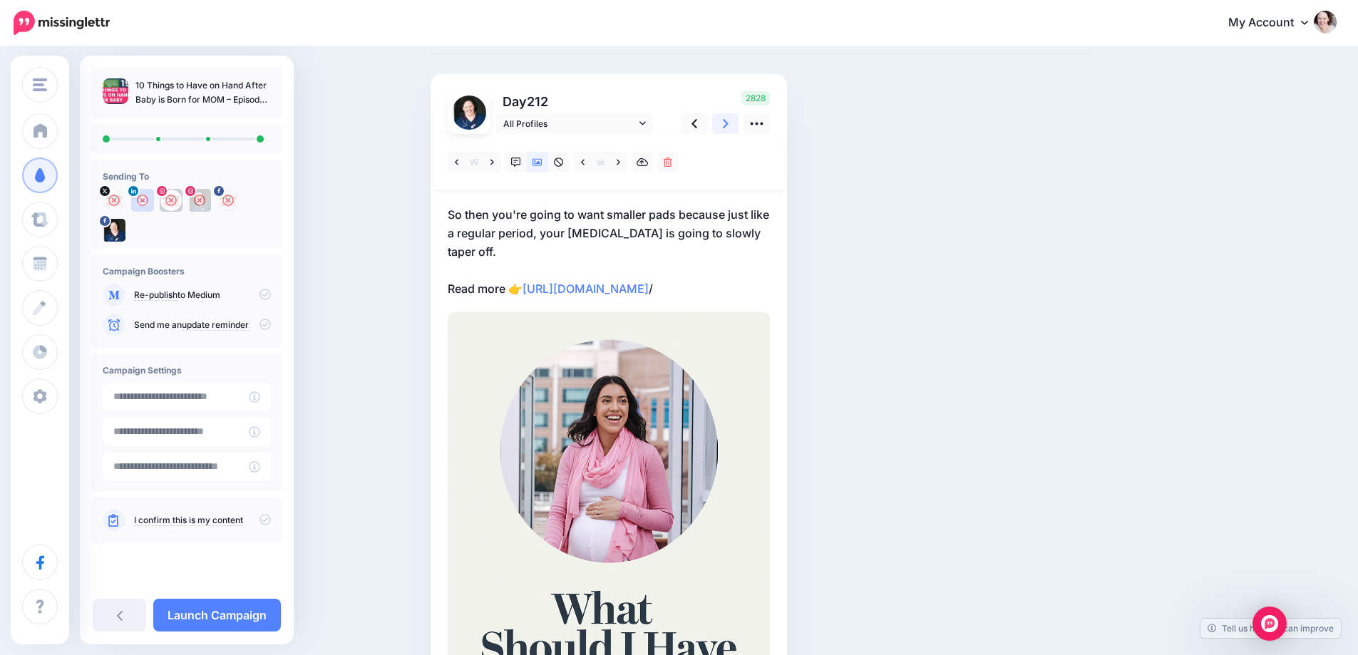
click at [727, 123] on link at bounding box center [725, 123] width 27 height 21
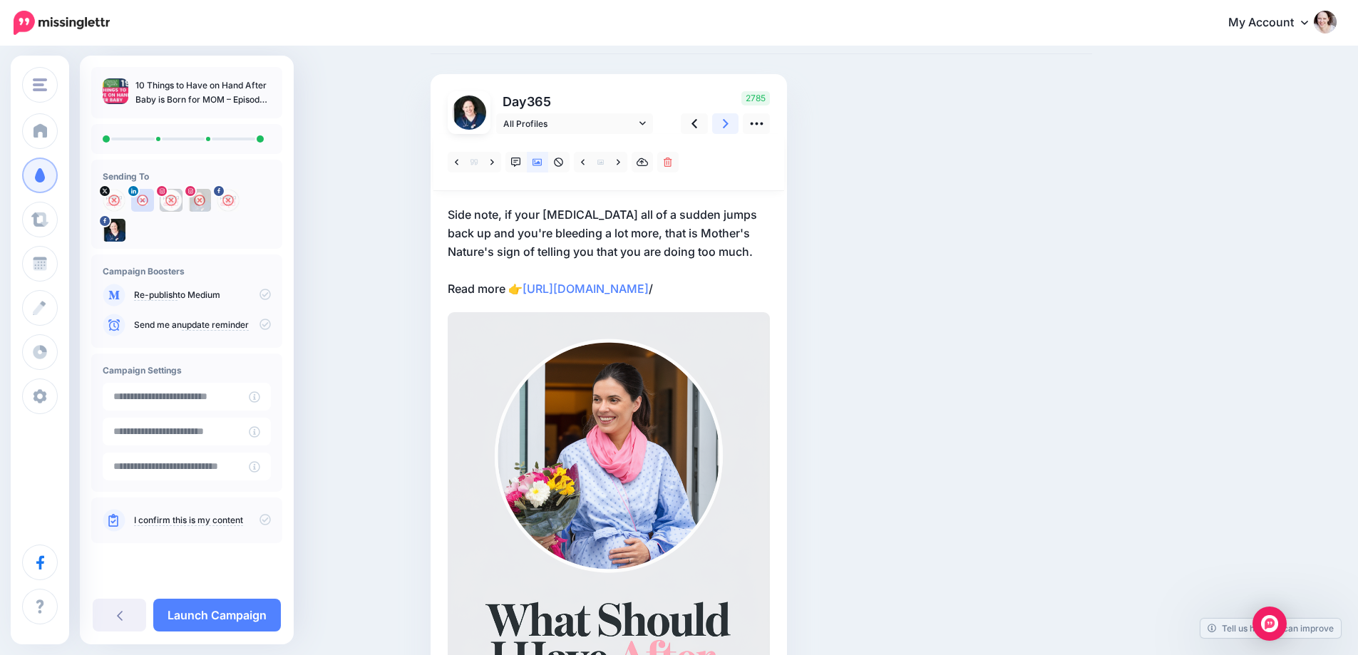
click at [727, 123] on link at bounding box center [725, 123] width 27 height 21
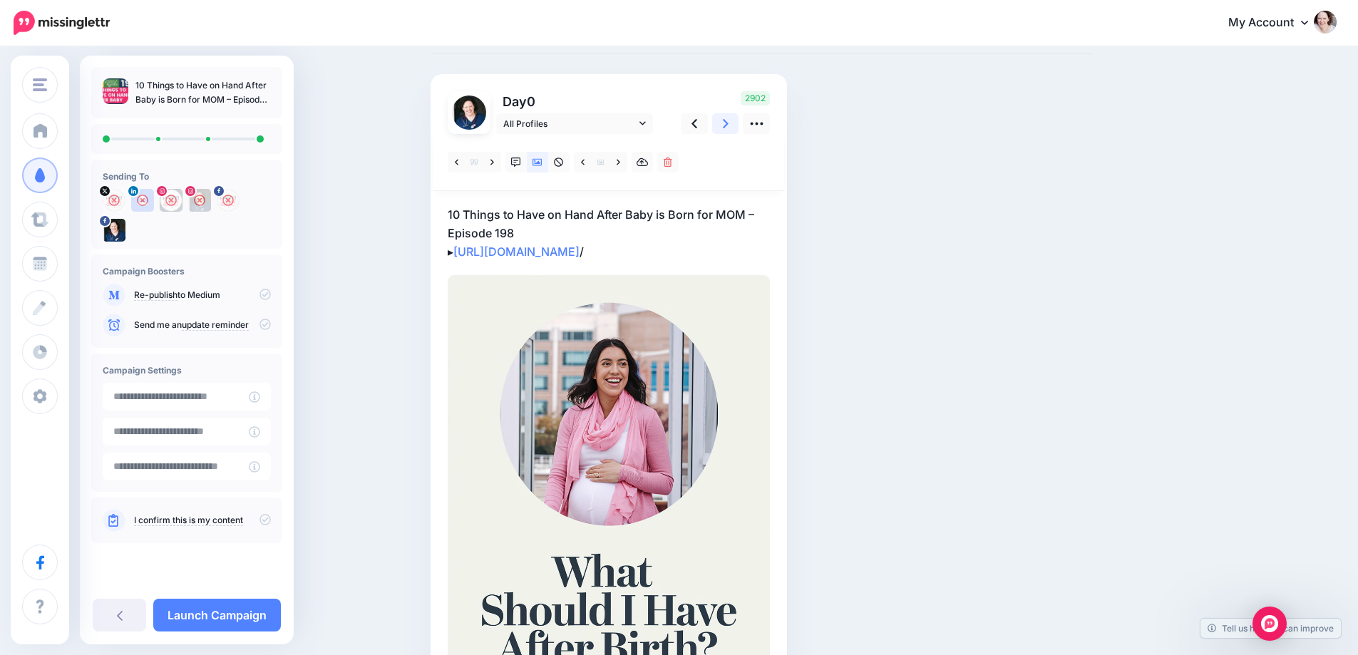
click at [727, 123] on link at bounding box center [725, 123] width 27 height 21
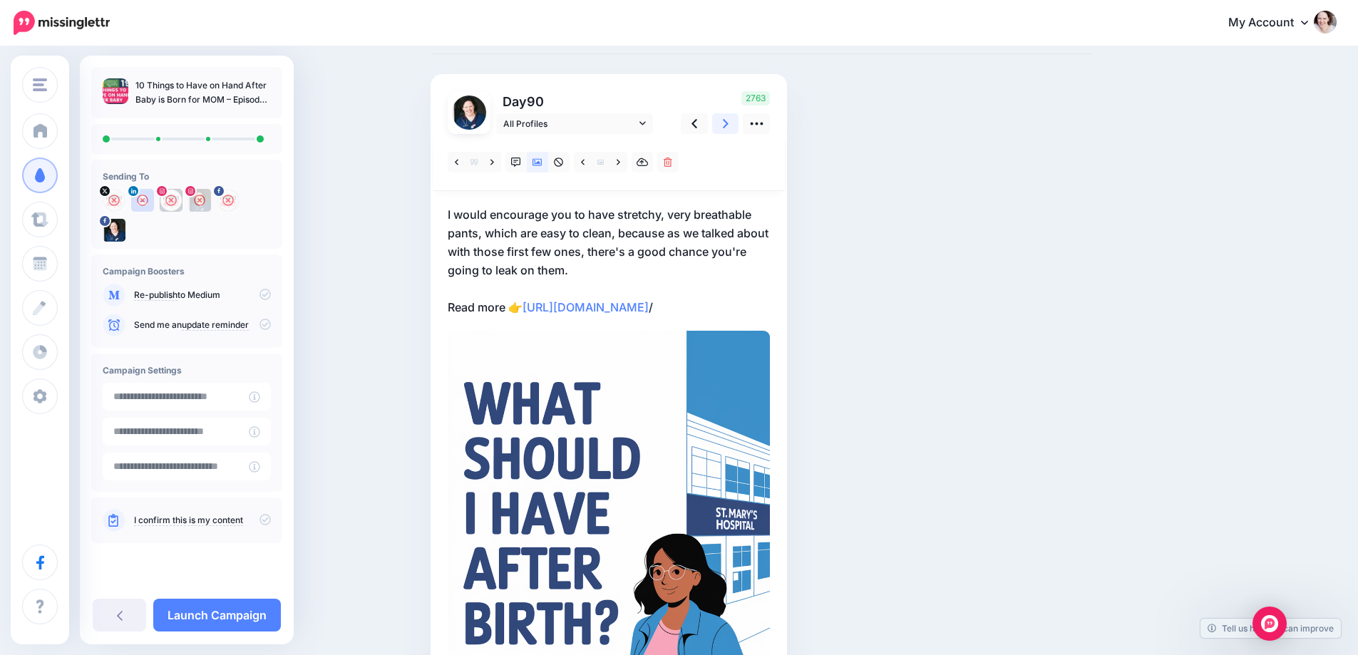
click at [727, 123] on link at bounding box center [725, 123] width 27 height 21
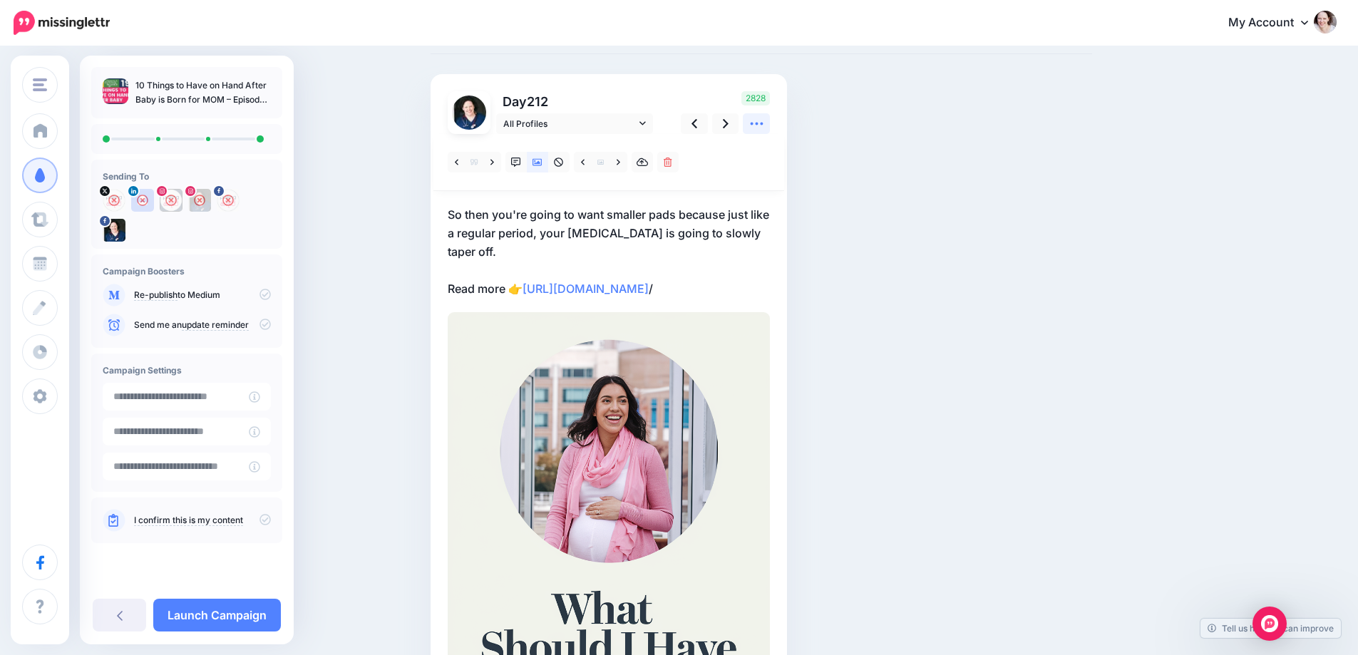
click at [758, 123] on icon at bounding box center [756, 124] width 13 height 3
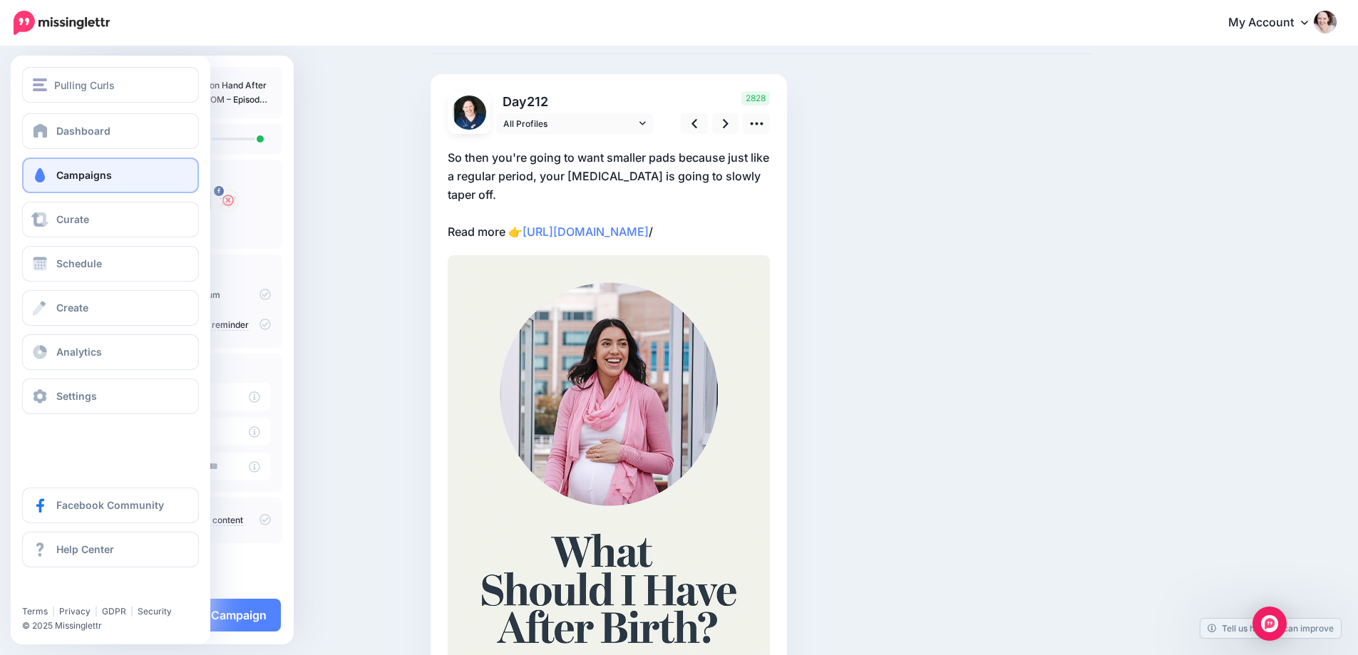
click at [74, 176] on span "Campaigns" at bounding box center [84, 175] width 56 height 12
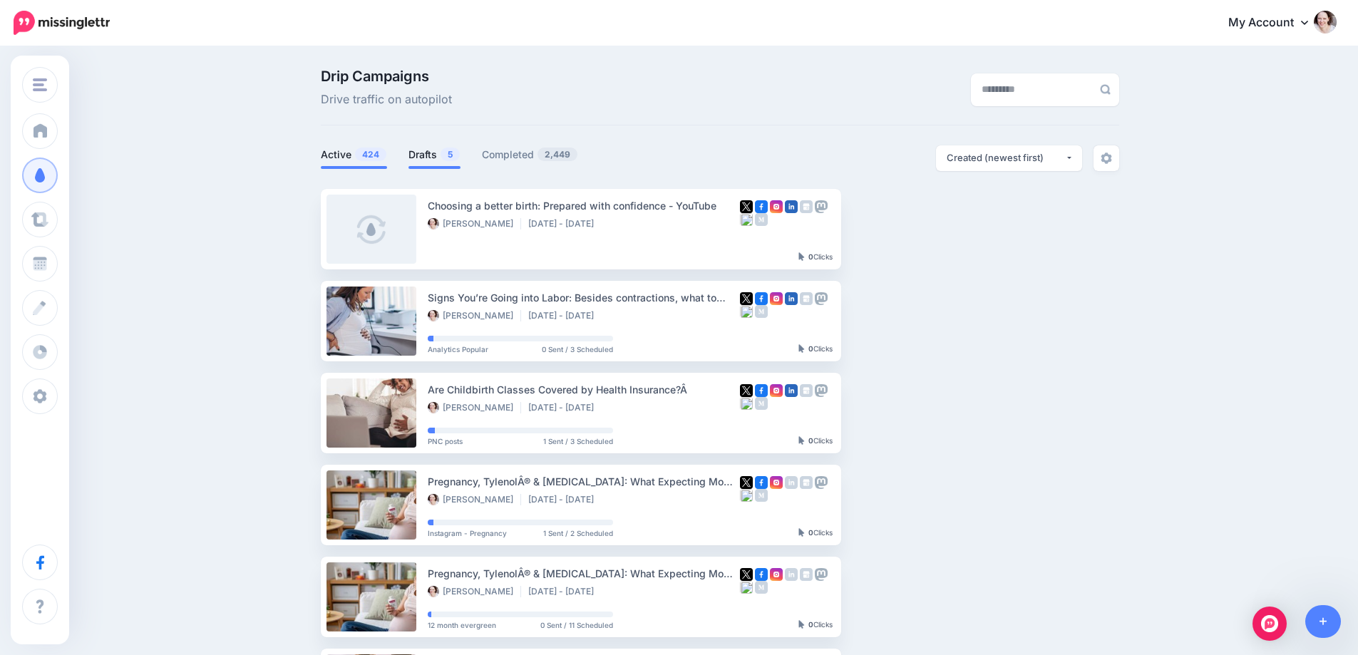
click at [450, 152] on span "5" at bounding box center [450, 155] width 19 height 14
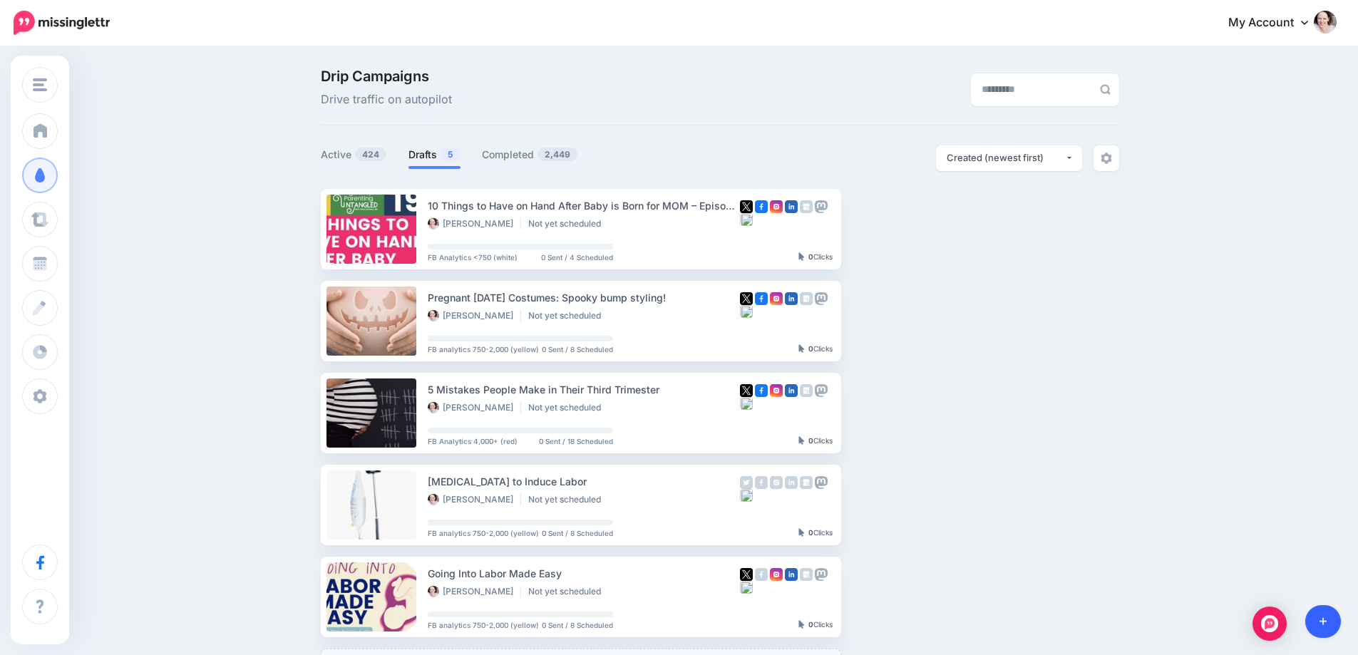
click at [1330, 617] on link at bounding box center [1323, 621] width 36 height 33
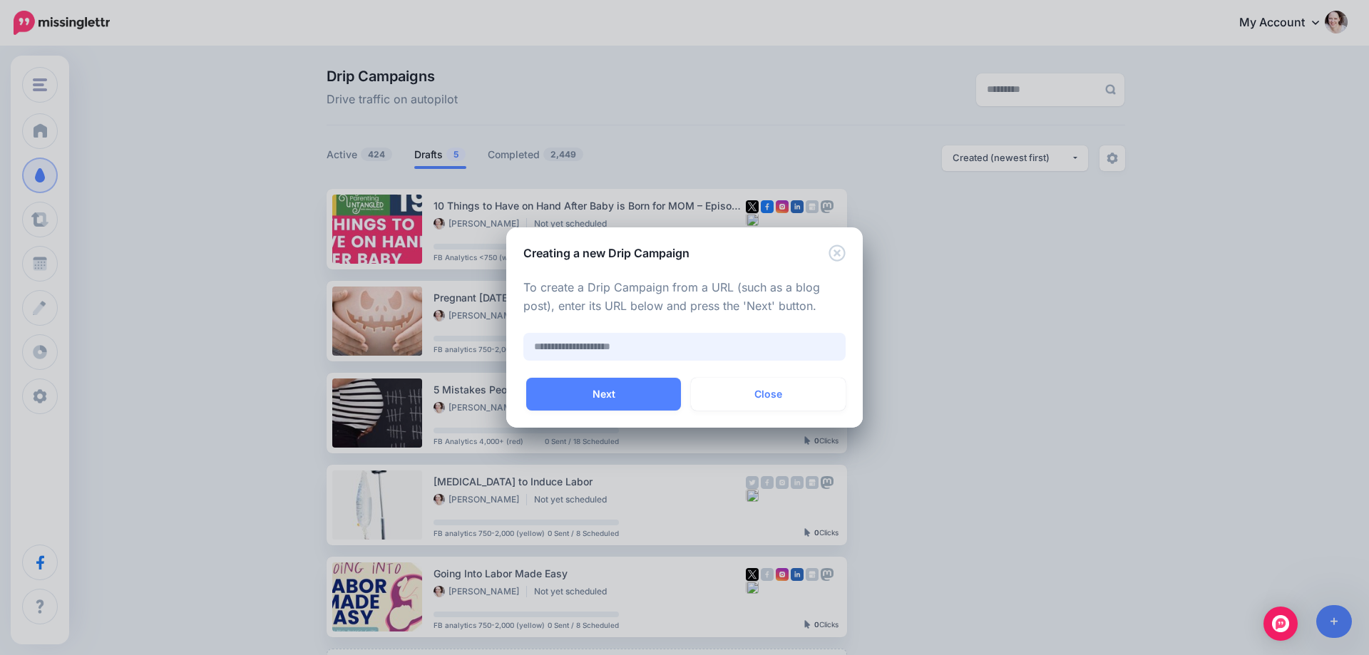
paste input "**********"
type input "**********"
click at [642, 392] on button "Next" at bounding box center [603, 394] width 155 height 33
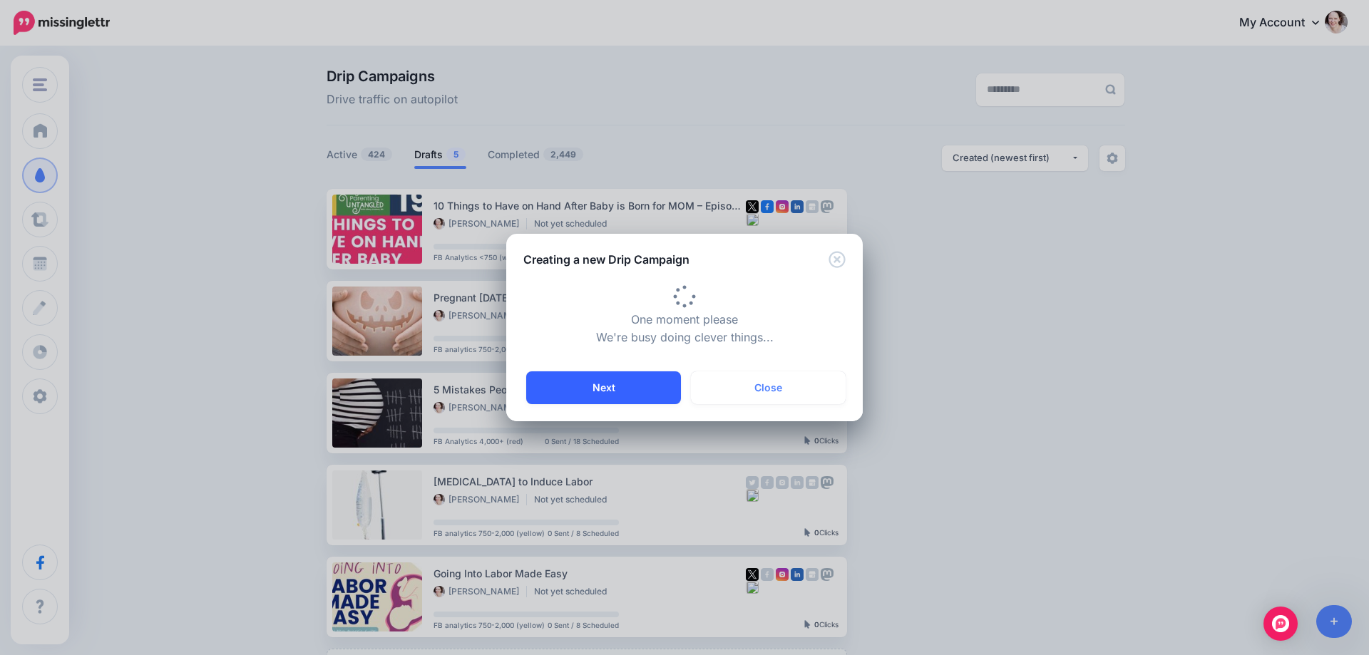
type input "**********"
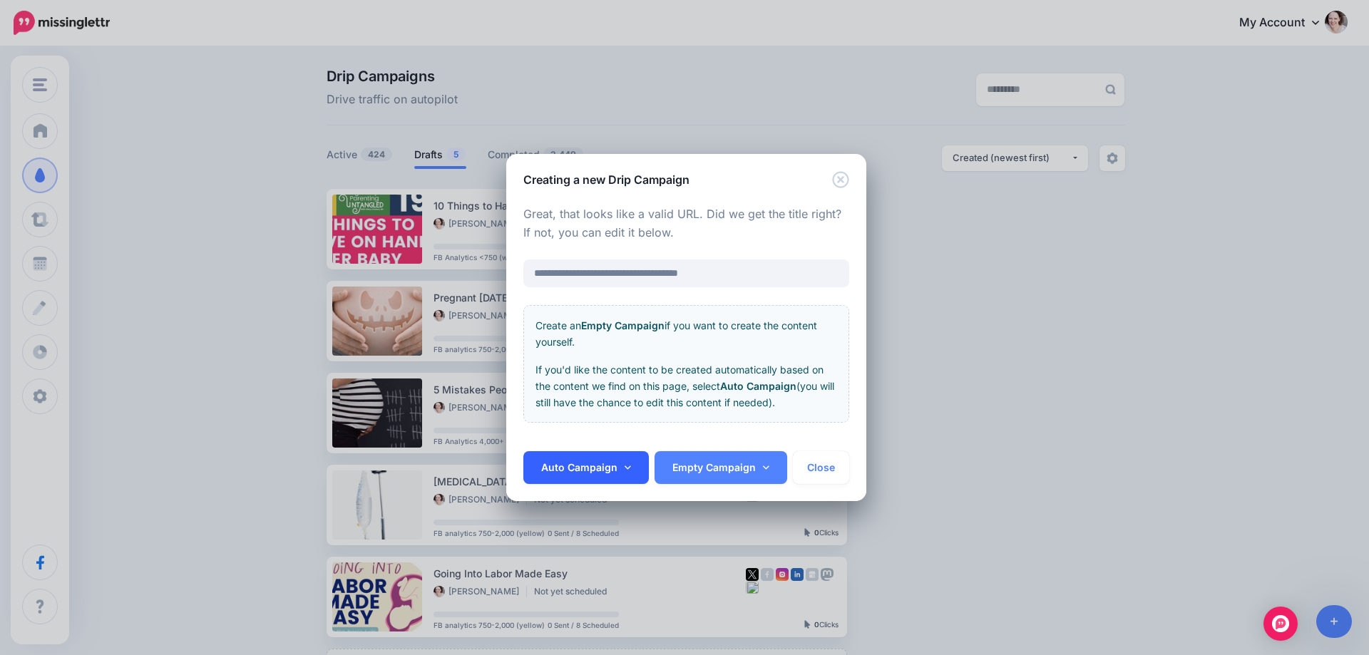
click at [568, 475] on link "Auto Campaign" at bounding box center [585, 467] width 125 height 33
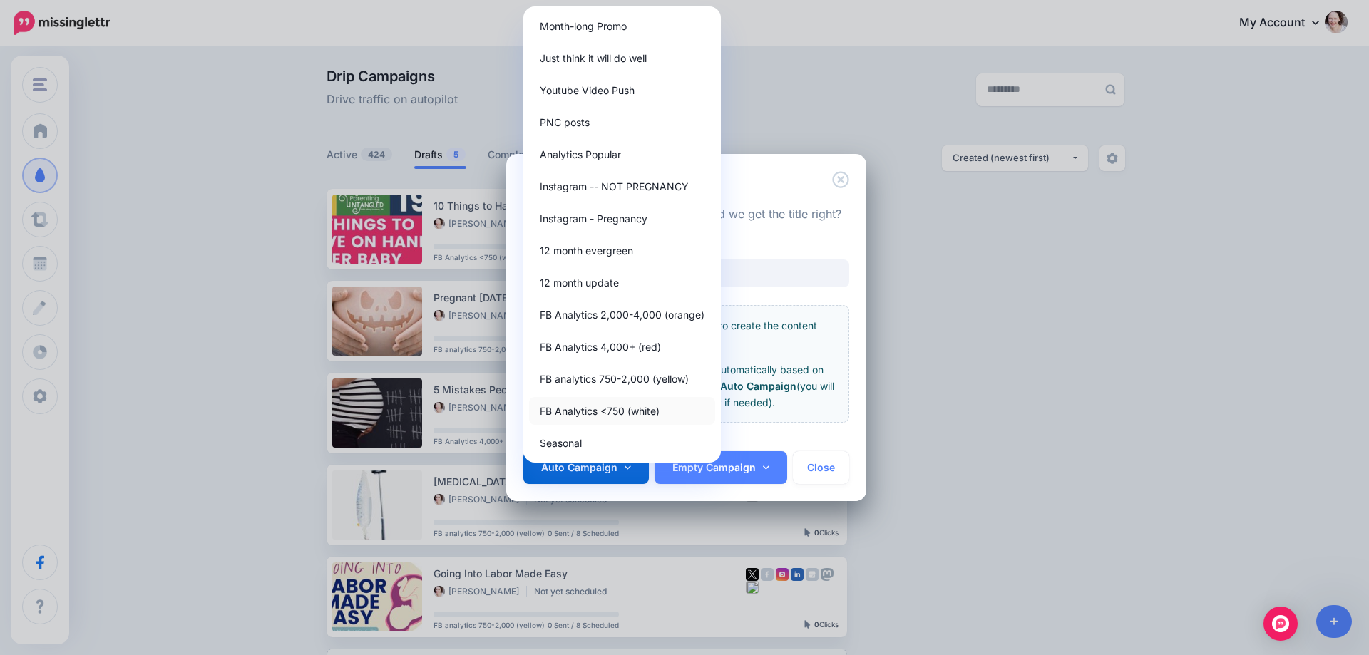
click at [651, 402] on link "FB Analytics <750 (white)" at bounding box center [622, 411] width 186 height 28
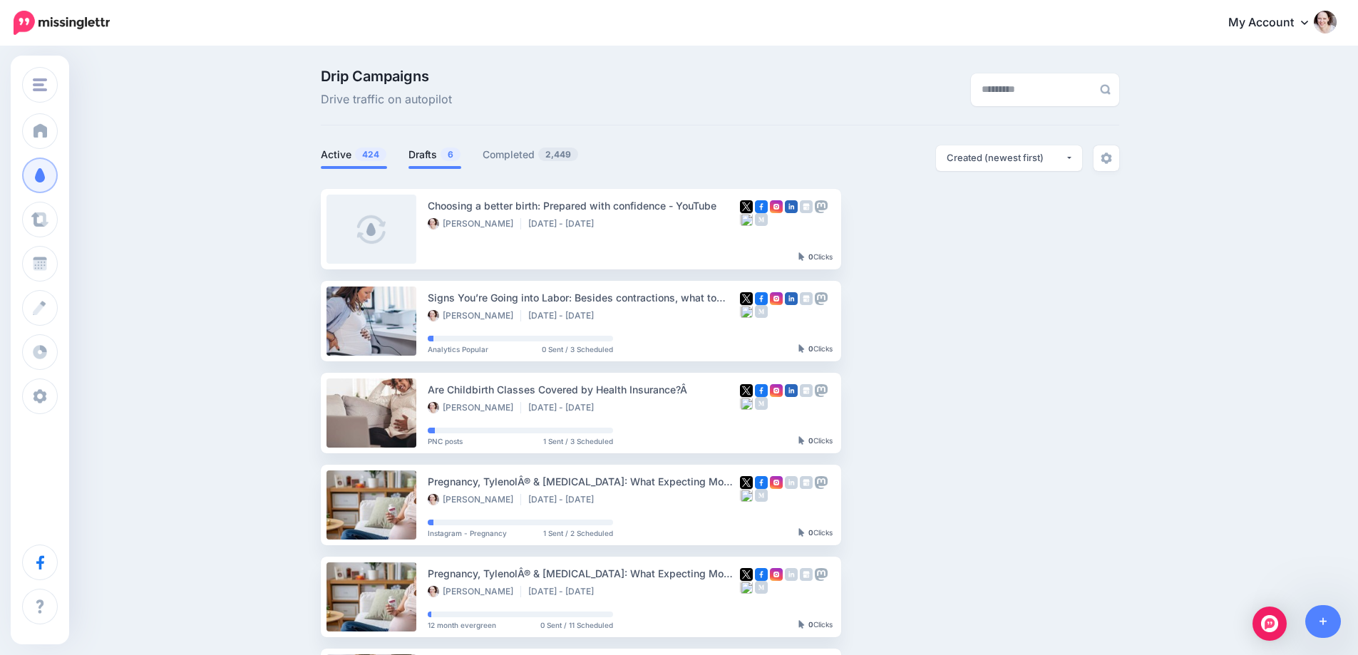
click at [445, 150] on link "Drafts 6" at bounding box center [435, 154] width 53 height 17
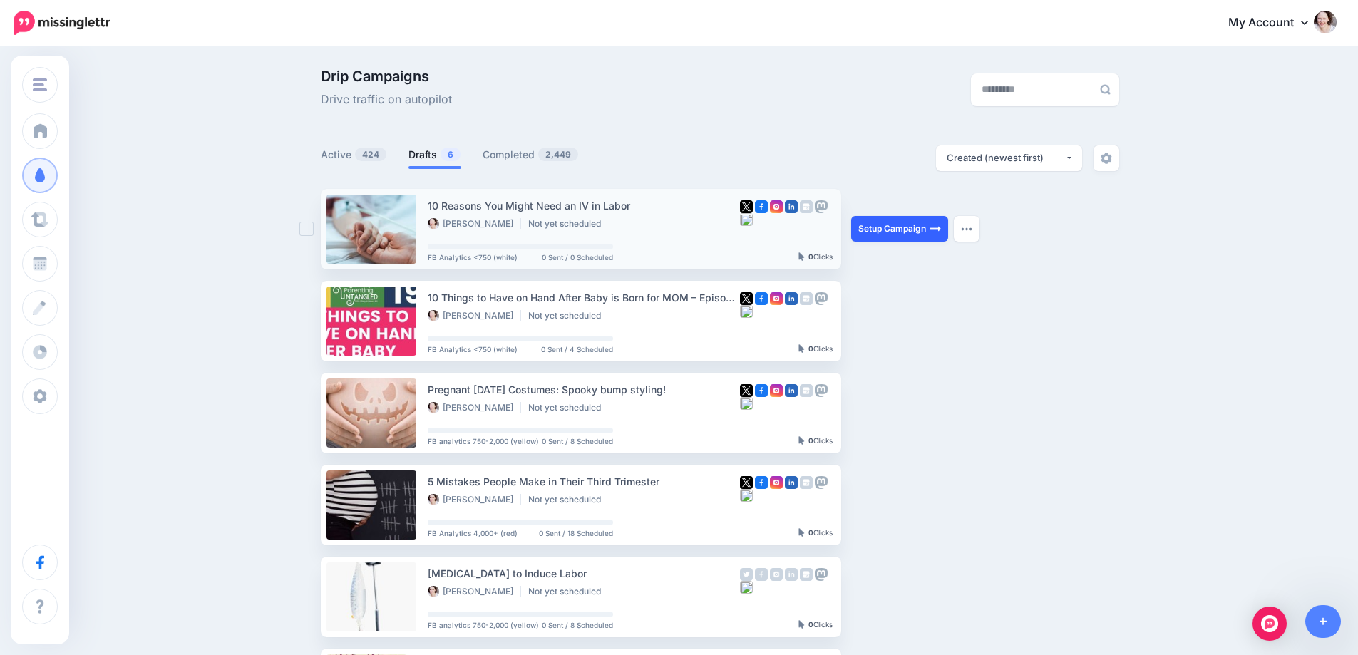
click at [876, 235] on link "Setup Campaign" at bounding box center [899, 229] width 97 height 26
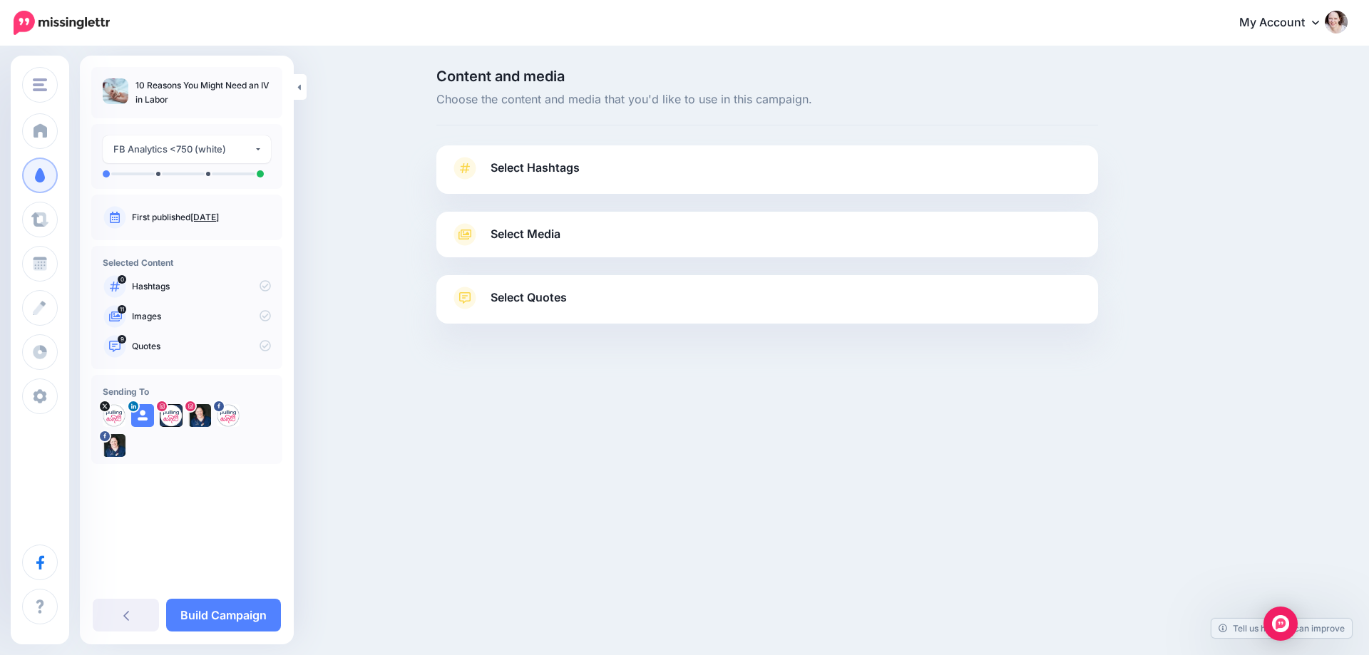
click at [539, 183] on link "Select Hashtags" at bounding box center [767, 175] width 633 height 37
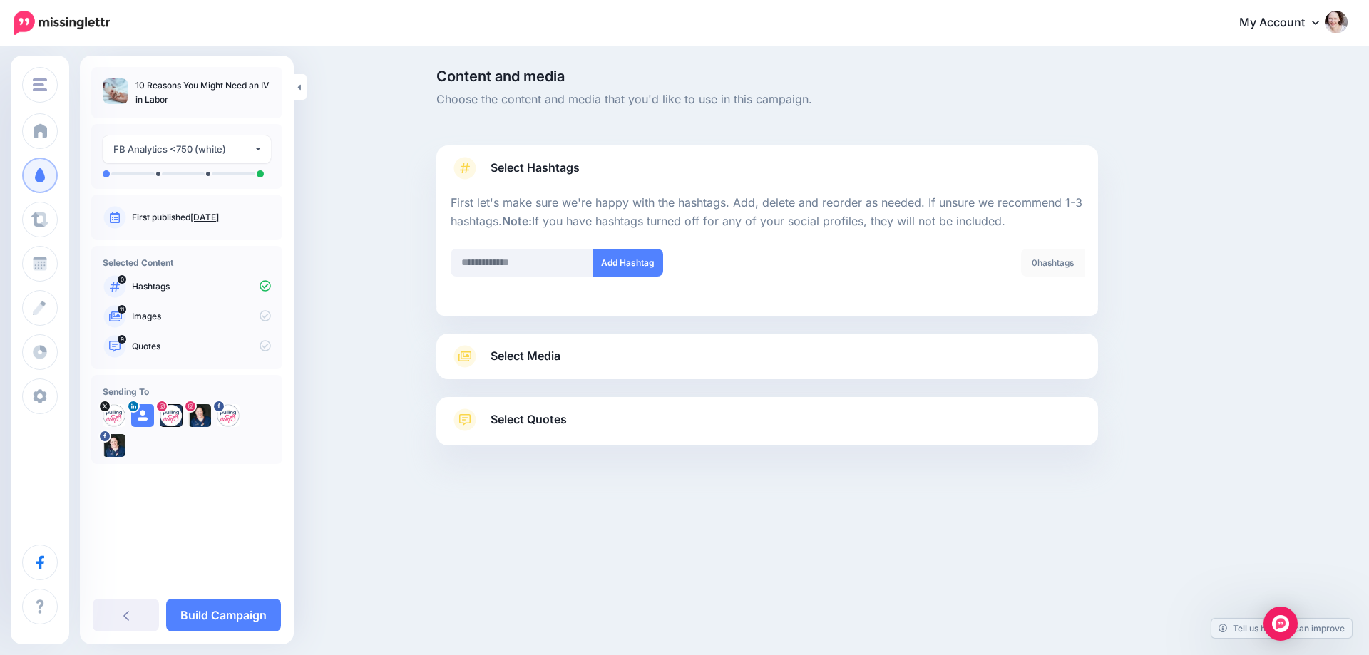
click at [546, 352] on span "Select Media" at bounding box center [526, 356] width 70 height 19
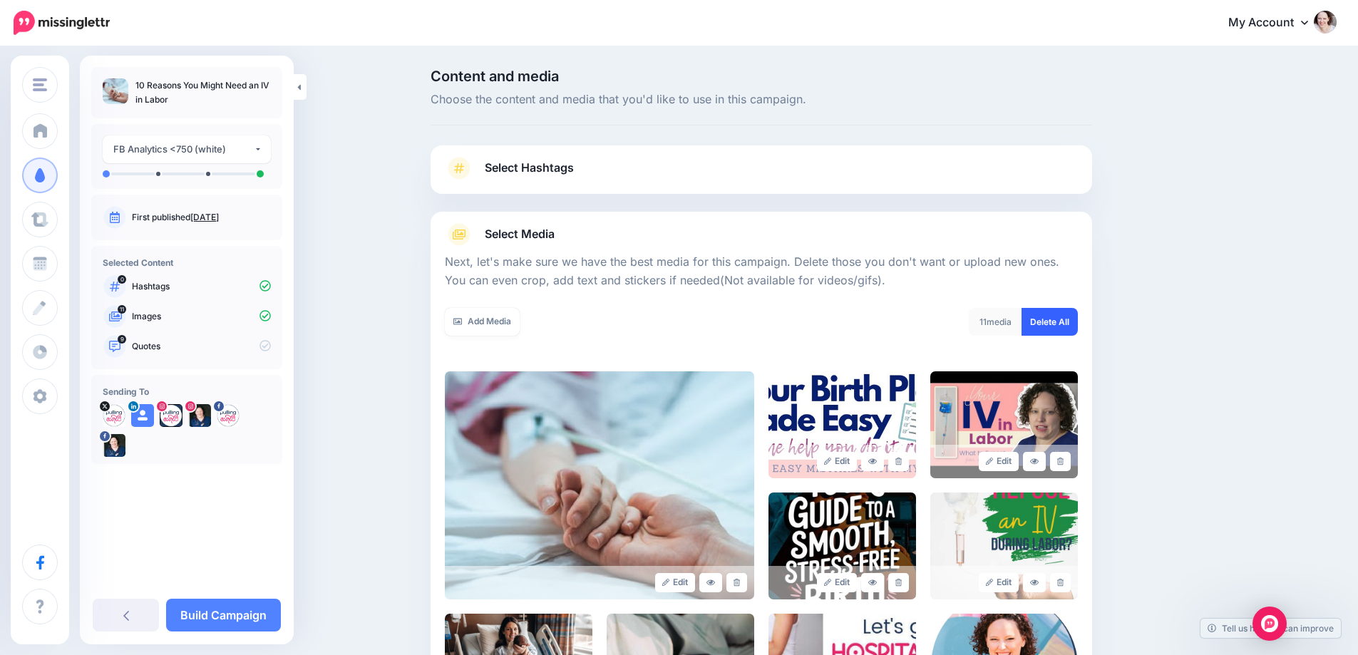
click at [1050, 329] on link "Delete All" at bounding box center [1050, 322] width 56 height 28
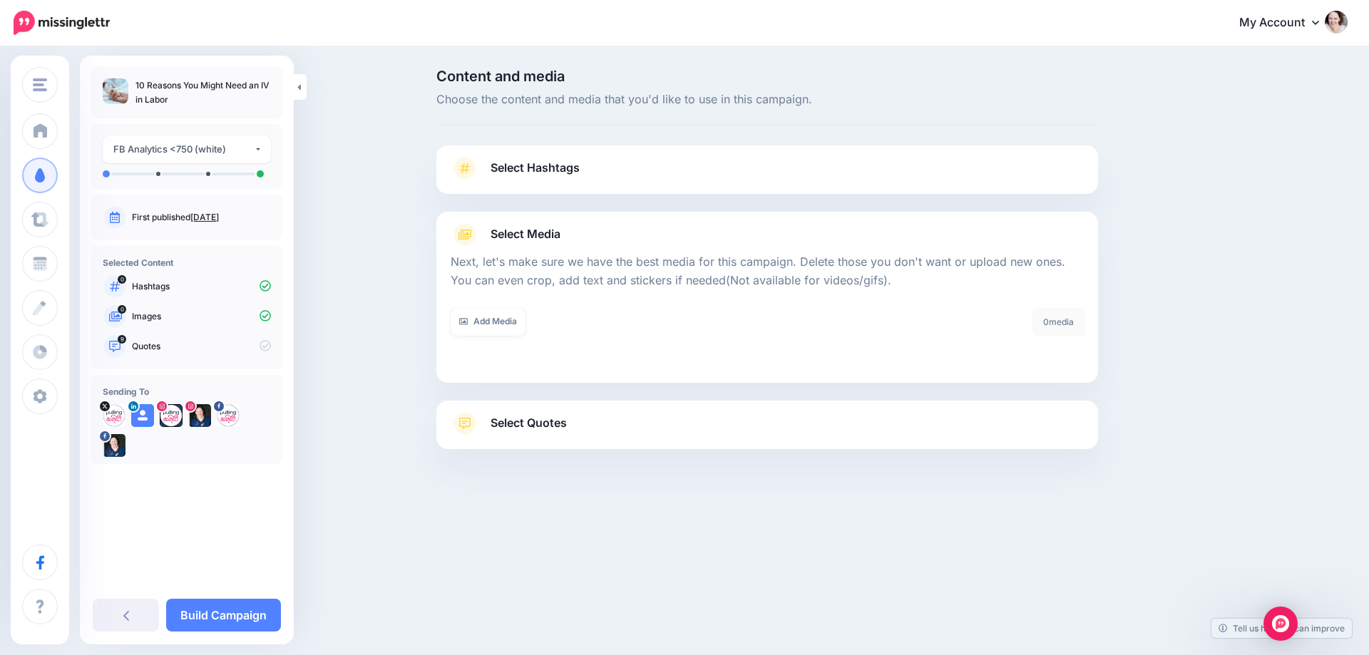
click at [543, 437] on link "Select Quotes" at bounding box center [767, 430] width 633 height 37
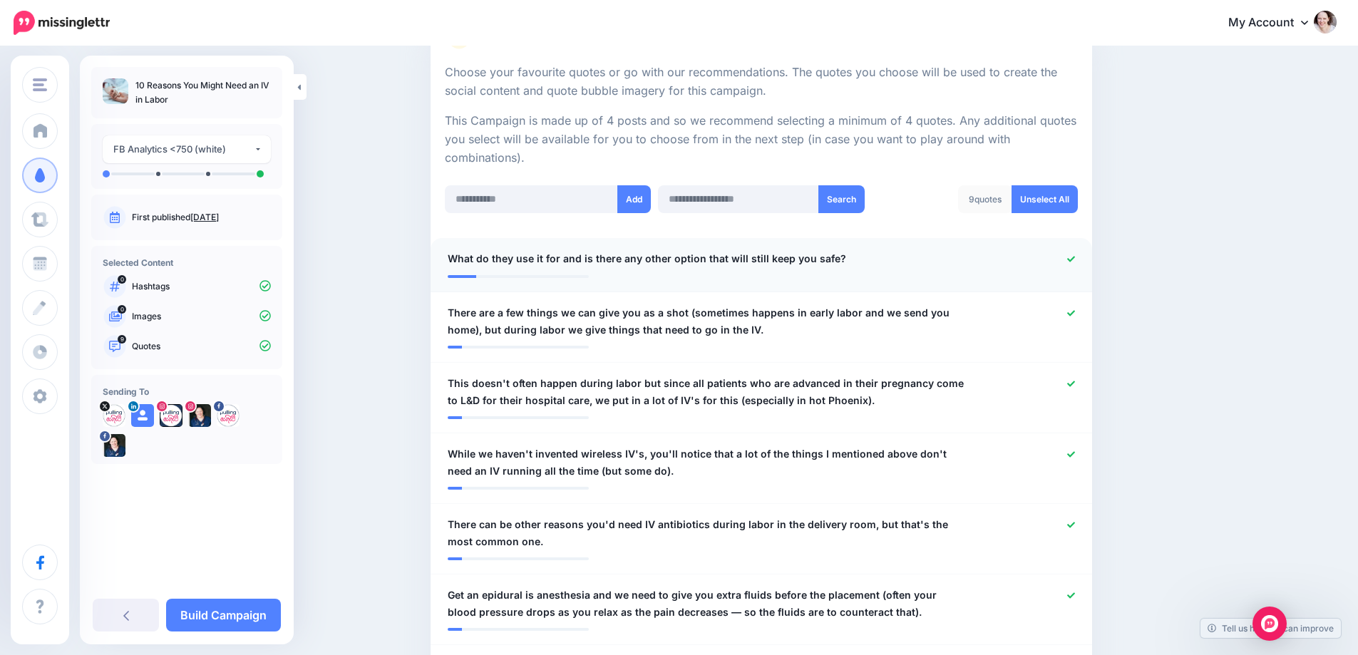
scroll to position [285, 0]
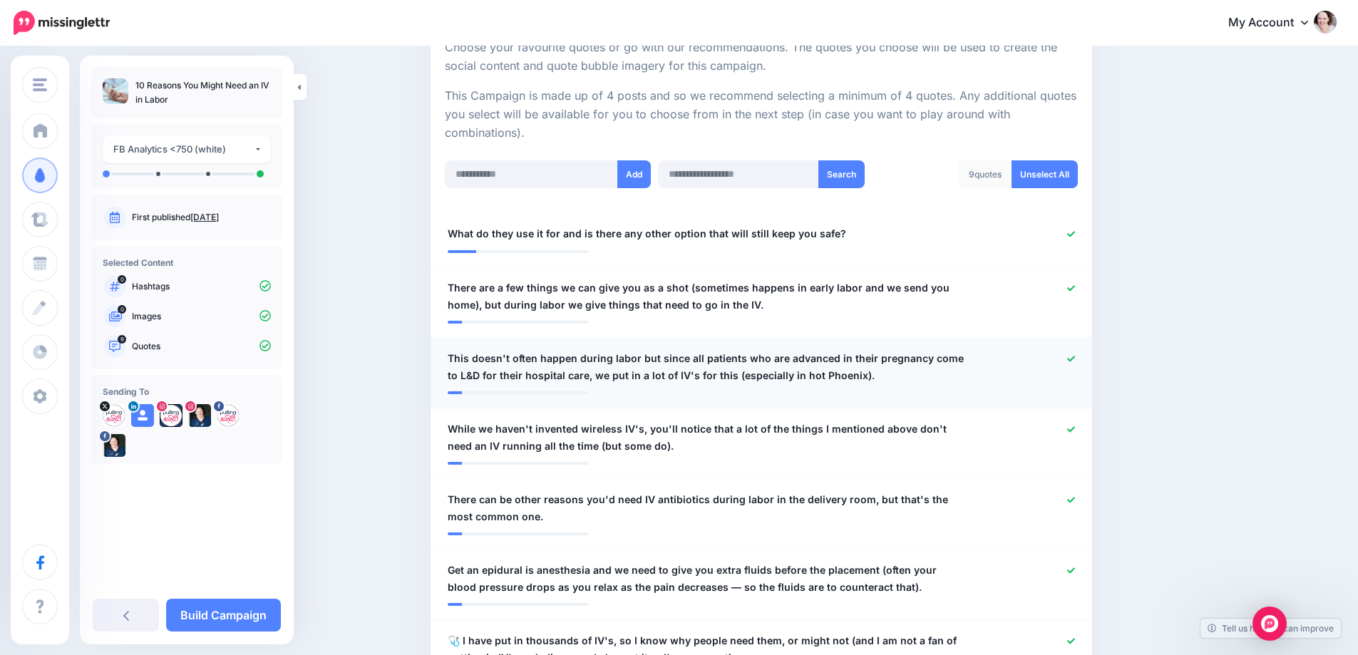
click at [1072, 357] on icon at bounding box center [1071, 359] width 8 height 8
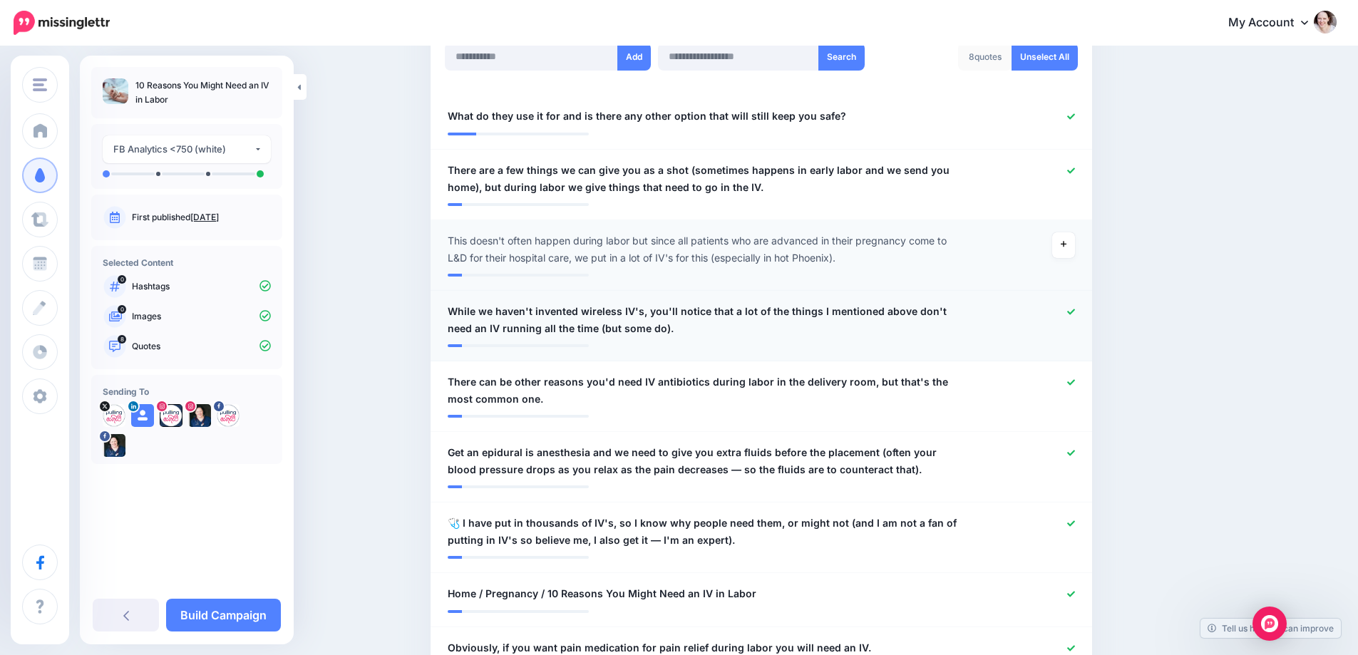
scroll to position [428, 0]
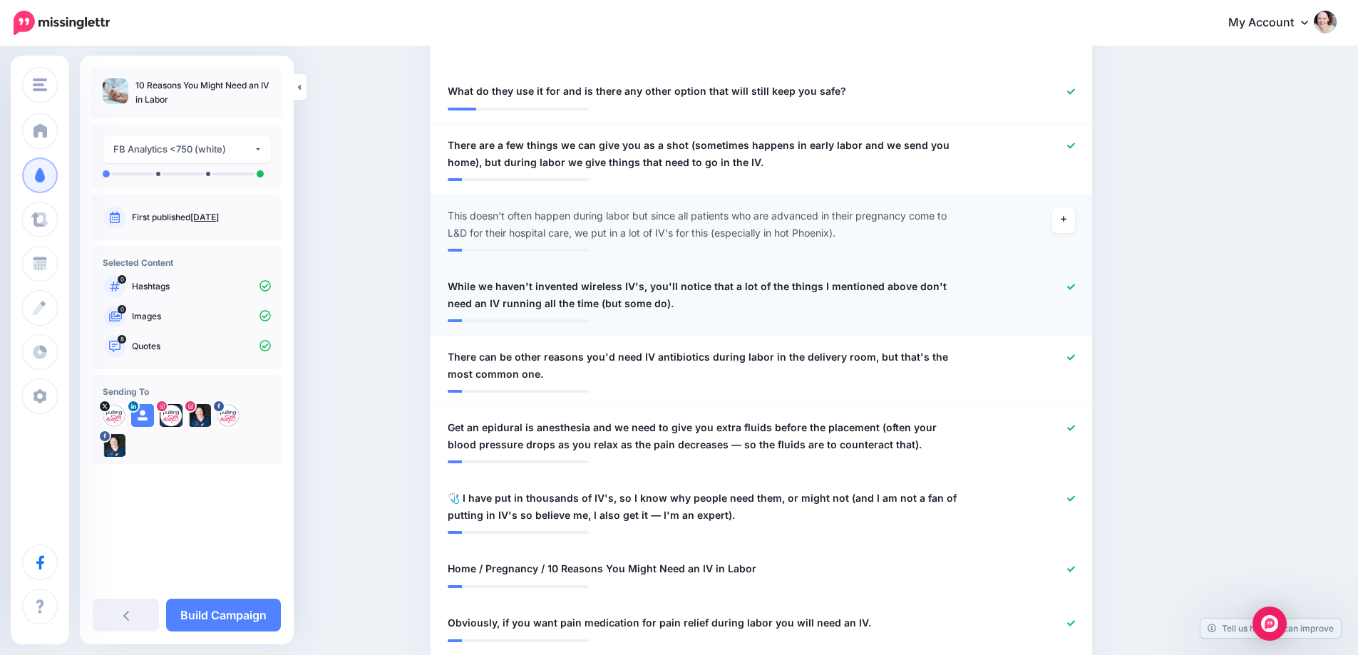
click at [1075, 283] on icon at bounding box center [1071, 287] width 8 height 8
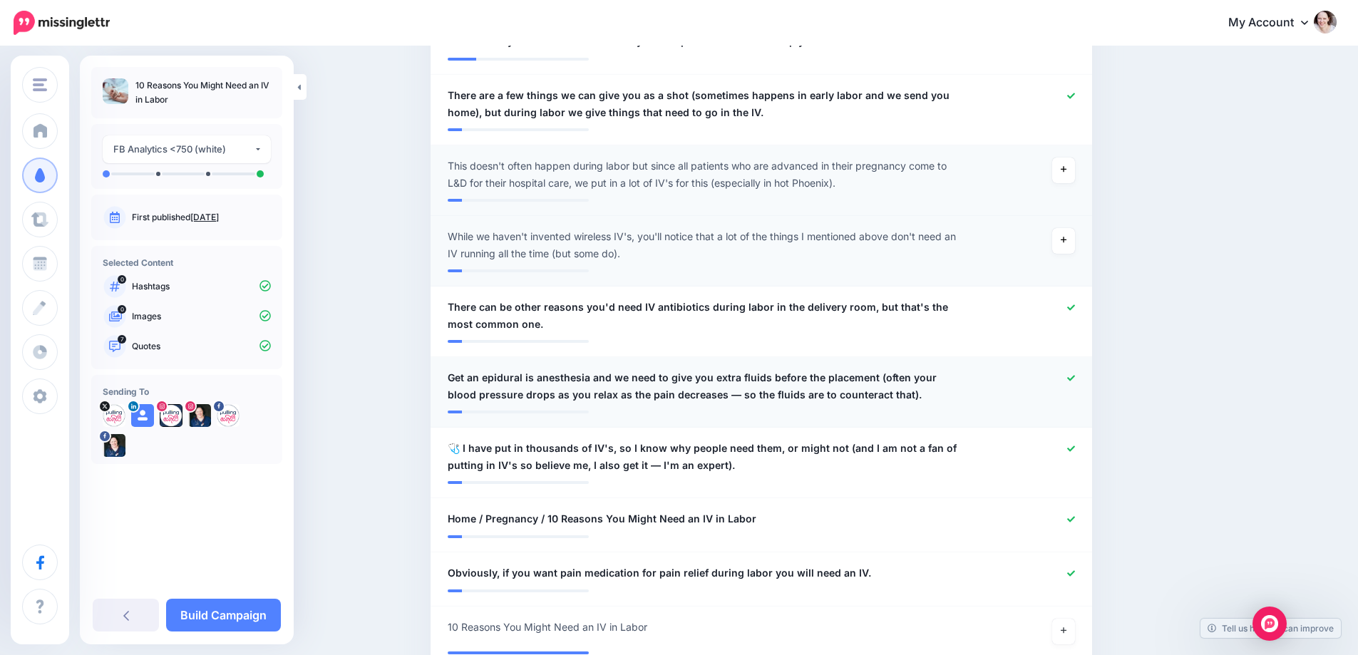
scroll to position [499, 0]
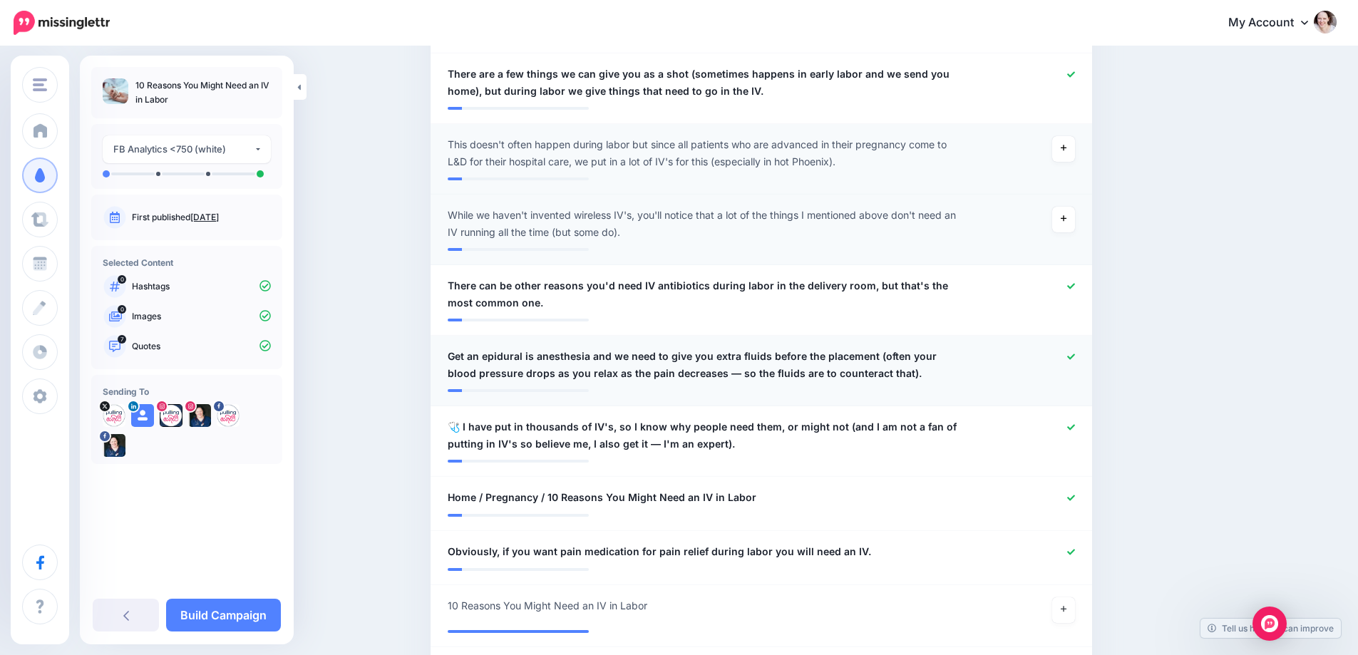
click at [1075, 356] on icon at bounding box center [1071, 357] width 8 height 6
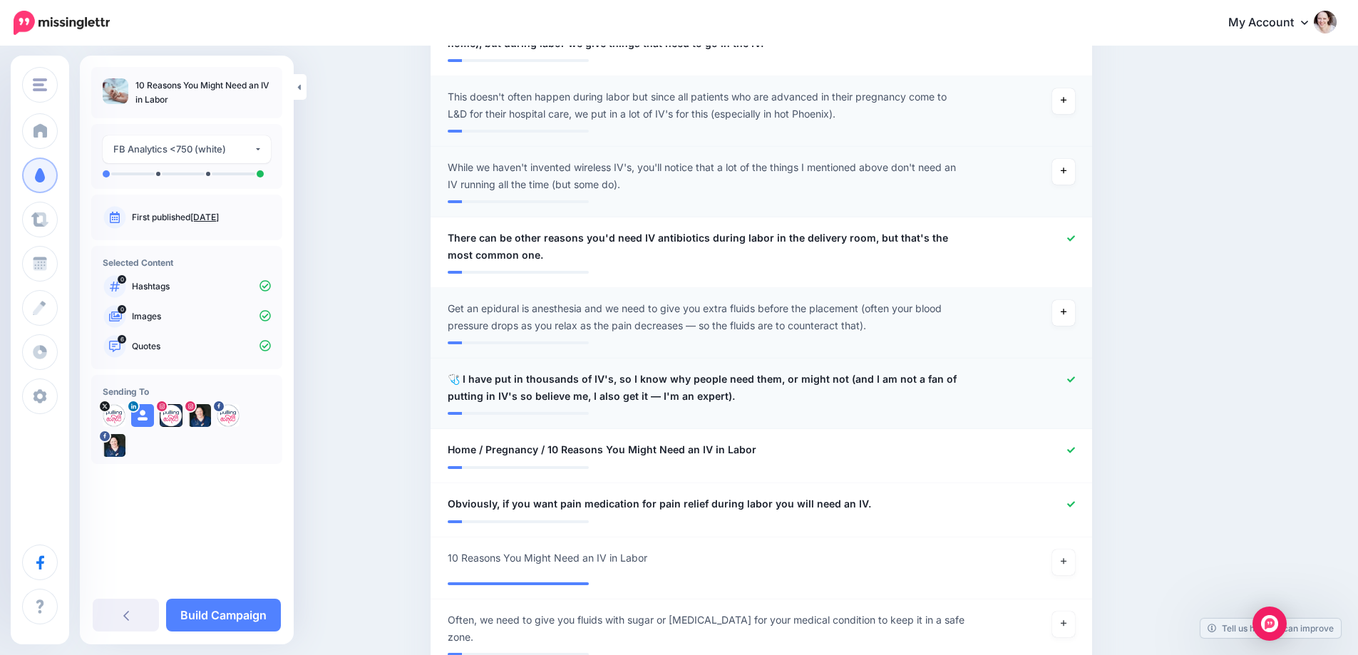
scroll to position [570, 0]
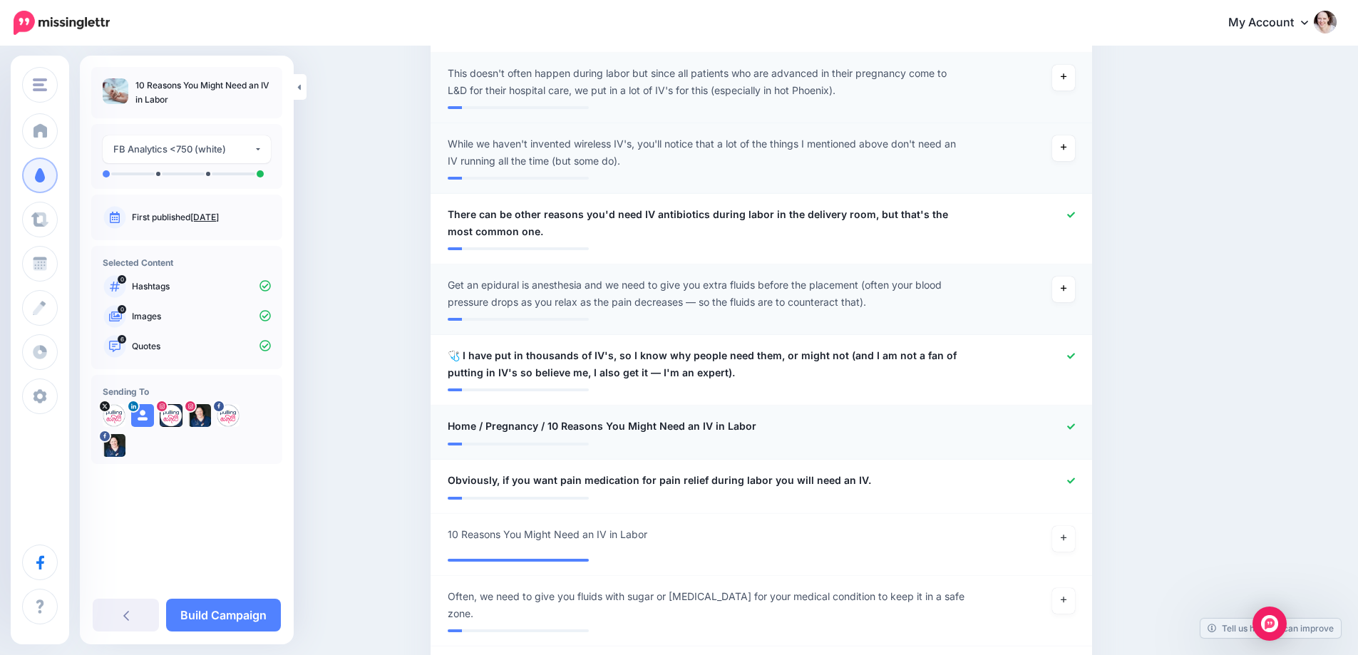
click at [1075, 426] on icon at bounding box center [1071, 427] width 8 height 8
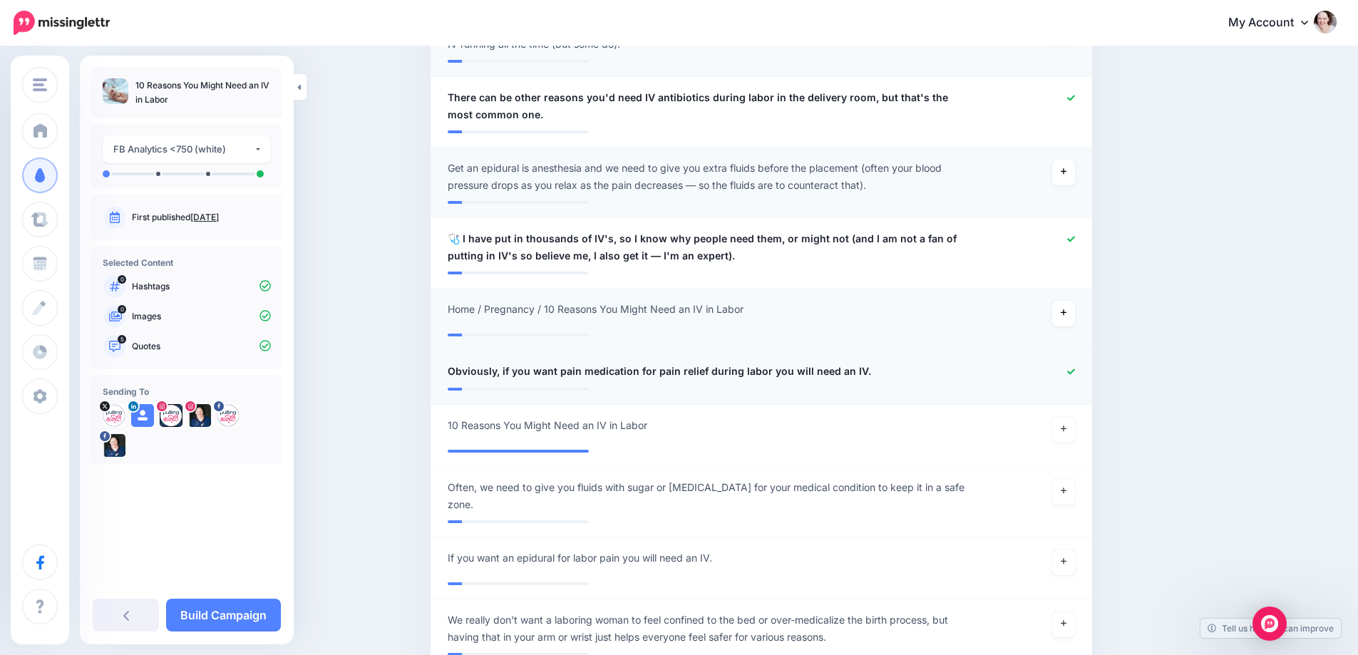
scroll to position [713, 0]
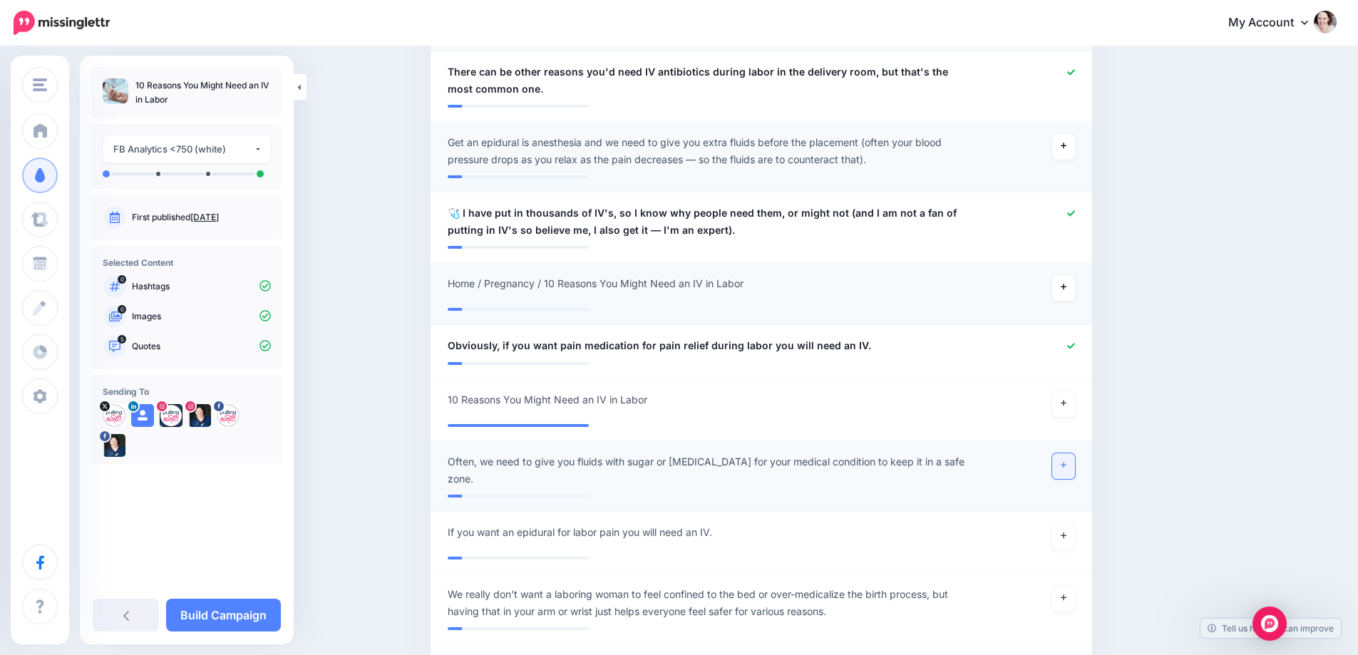
click at [1067, 464] on icon at bounding box center [1064, 465] width 6 height 8
click at [1074, 525] on link at bounding box center [1063, 537] width 23 height 26
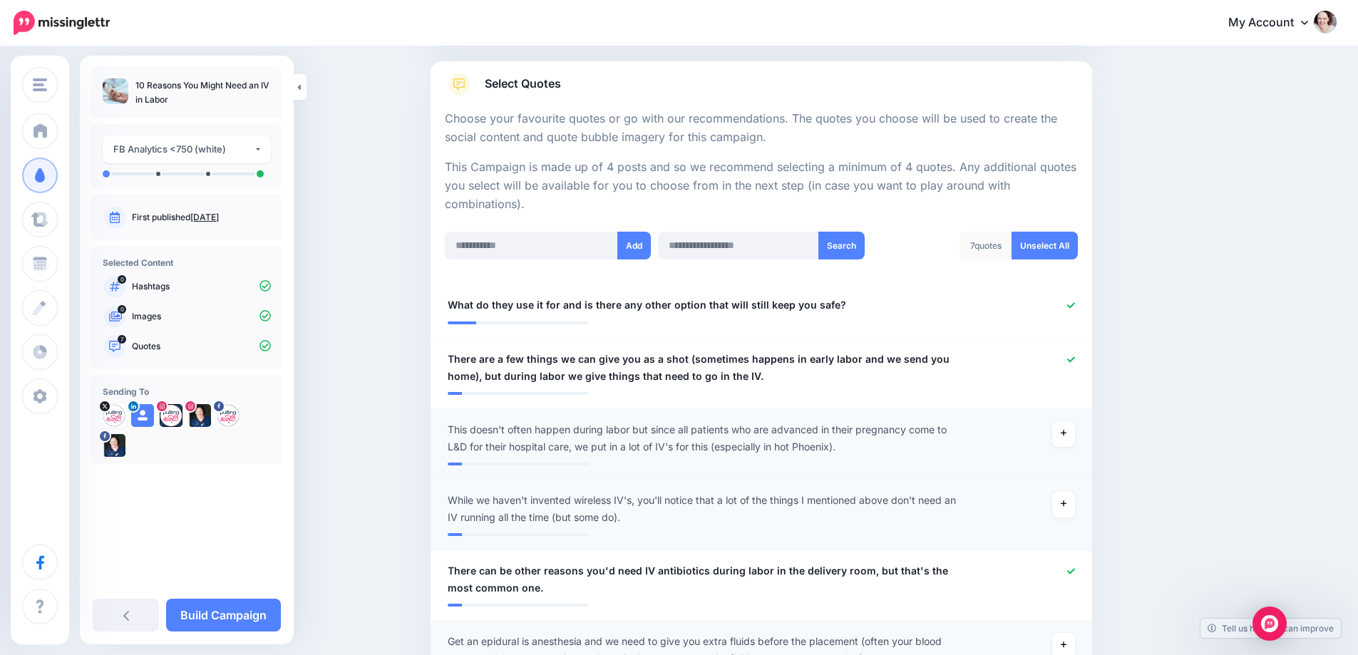
scroll to position [0, 0]
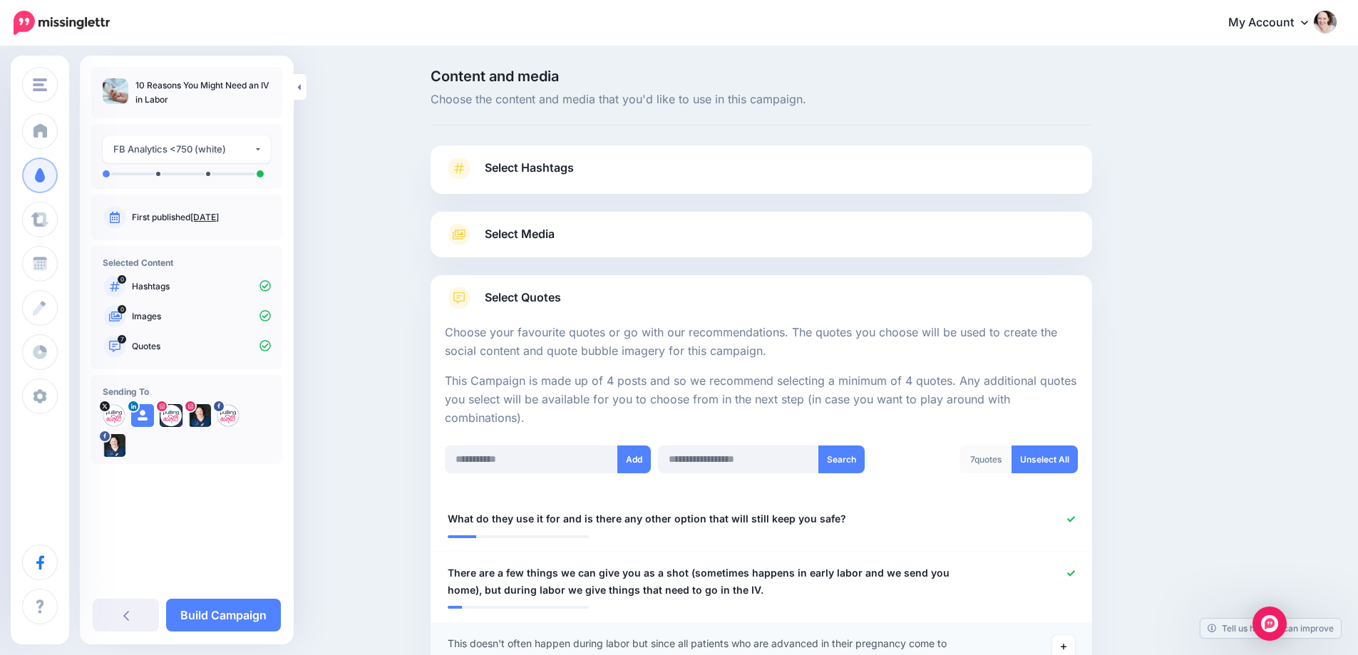
click at [585, 248] on div "Select Media Next, let's make sure we have the best media for this campaign. De…" at bounding box center [762, 235] width 662 height 46
click at [546, 230] on span "Select Media" at bounding box center [520, 234] width 70 height 19
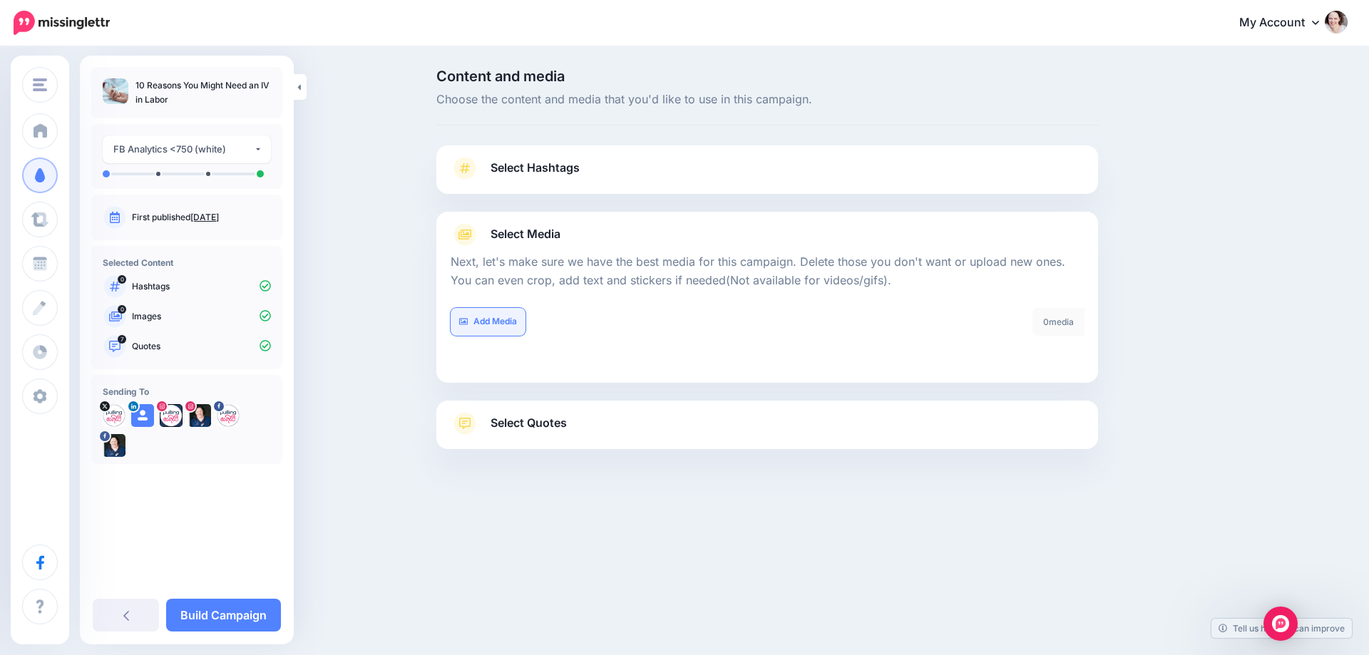
click at [506, 317] on link "Add Media" at bounding box center [488, 322] width 75 height 28
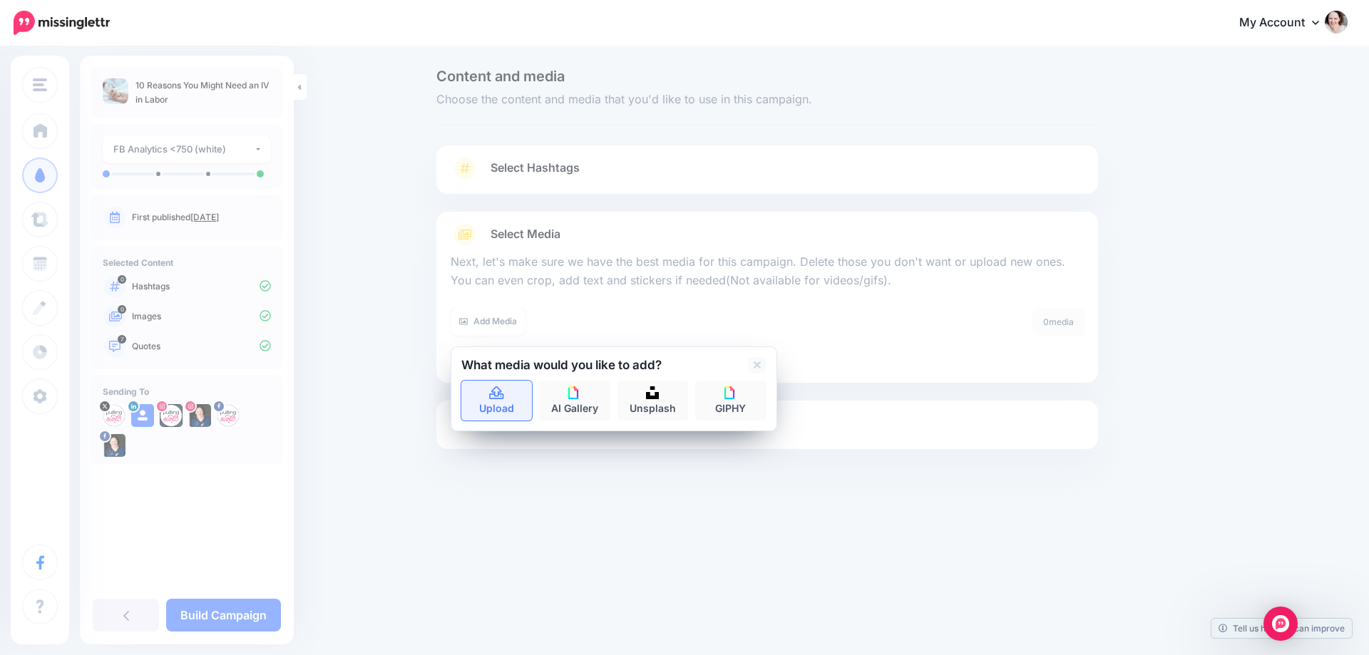
click at [487, 420] on link "Upload" at bounding box center [496, 401] width 71 height 40
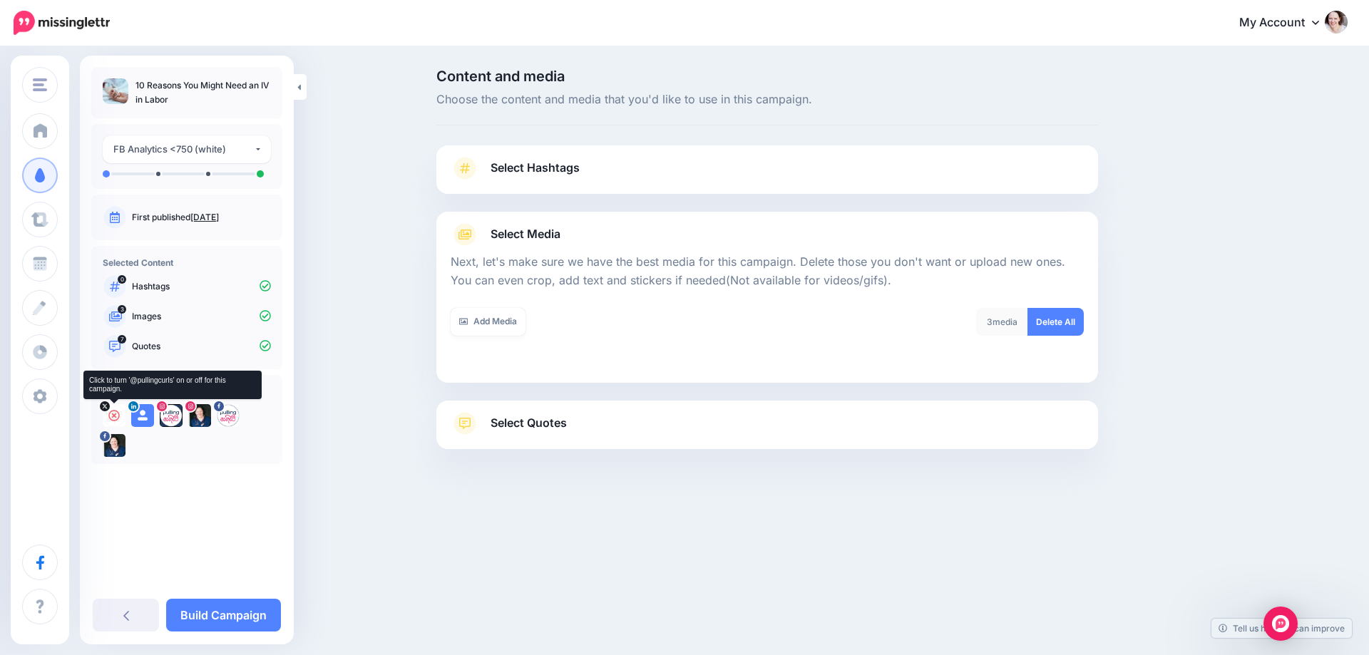
click at [113, 412] on icon at bounding box center [113, 415] width 11 height 11
click at [139, 416] on icon at bounding box center [142, 415] width 11 height 11
click at [170, 416] on icon at bounding box center [170, 415] width 11 height 11
click at [140, 414] on icon at bounding box center [142, 415] width 11 height 11
drag, startPoint x: 200, startPoint y: 414, endPoint x: 207, endPoint y: 414, distance: 7.2
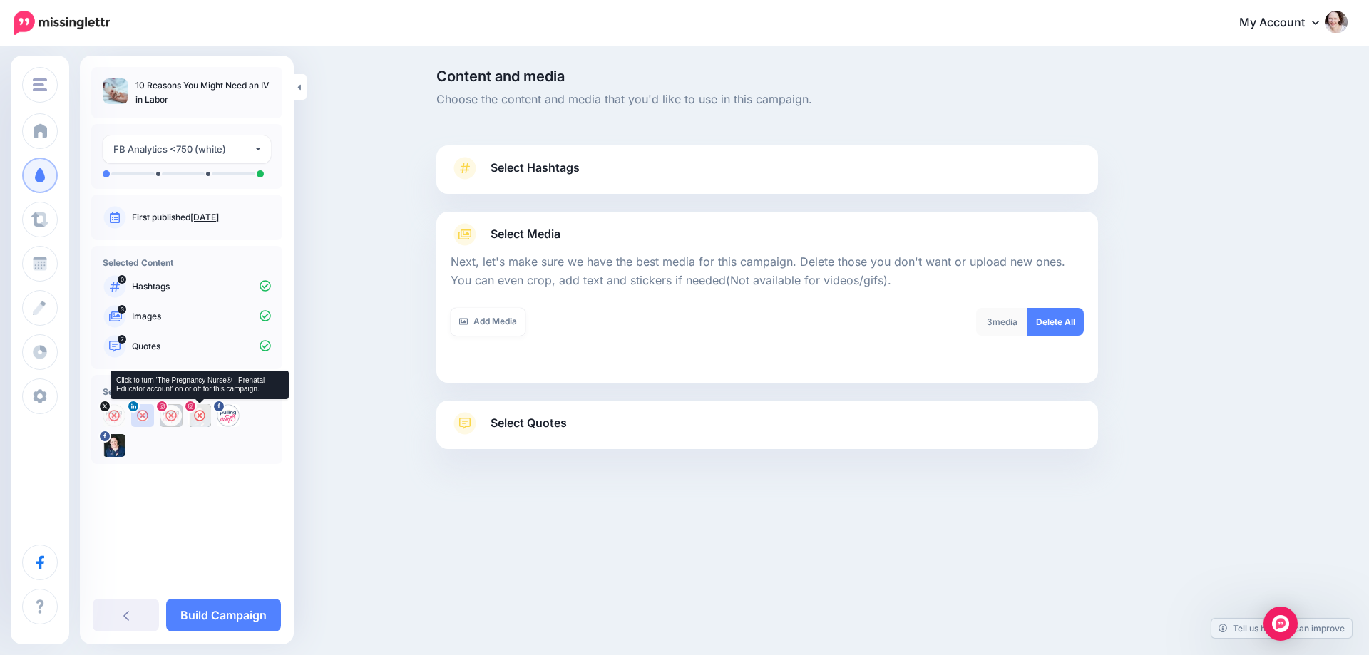
click at [200, 414] on icon at bounding box center [199, 415] width 11 height 11
click at [227, 416] on icon at bounding box center [227, 415] width 11 height 11
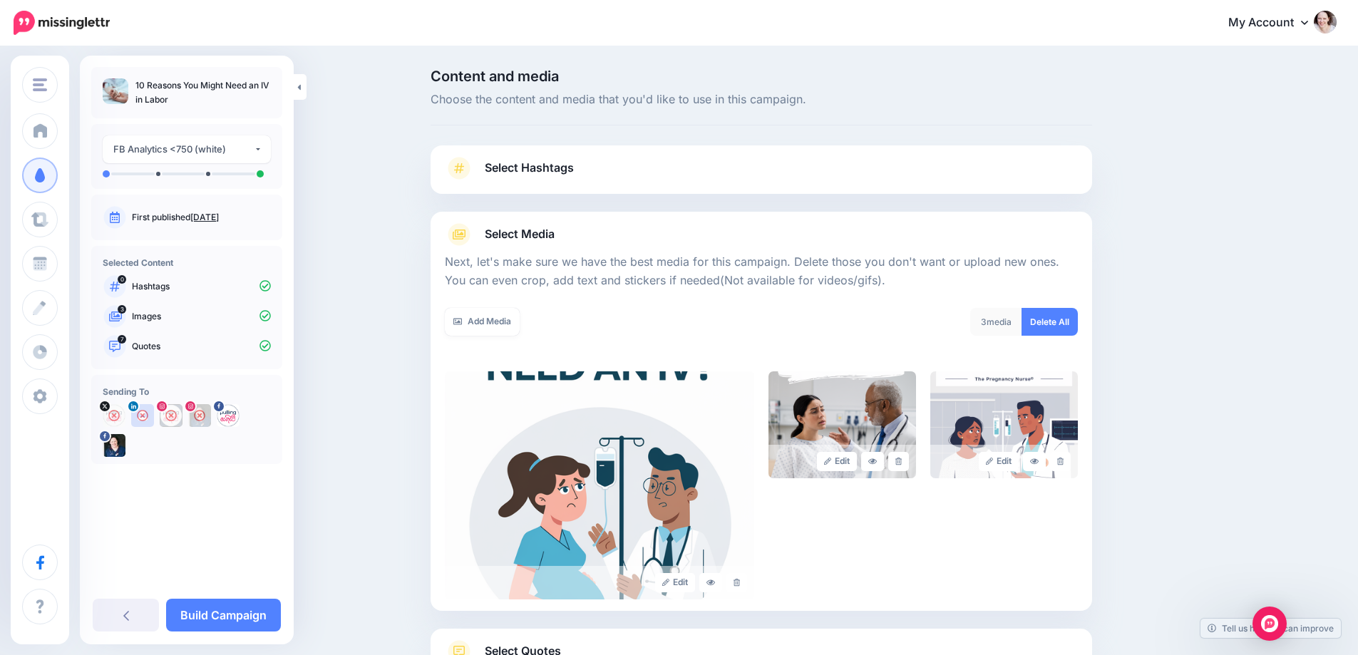
scroll to position [115, 0]
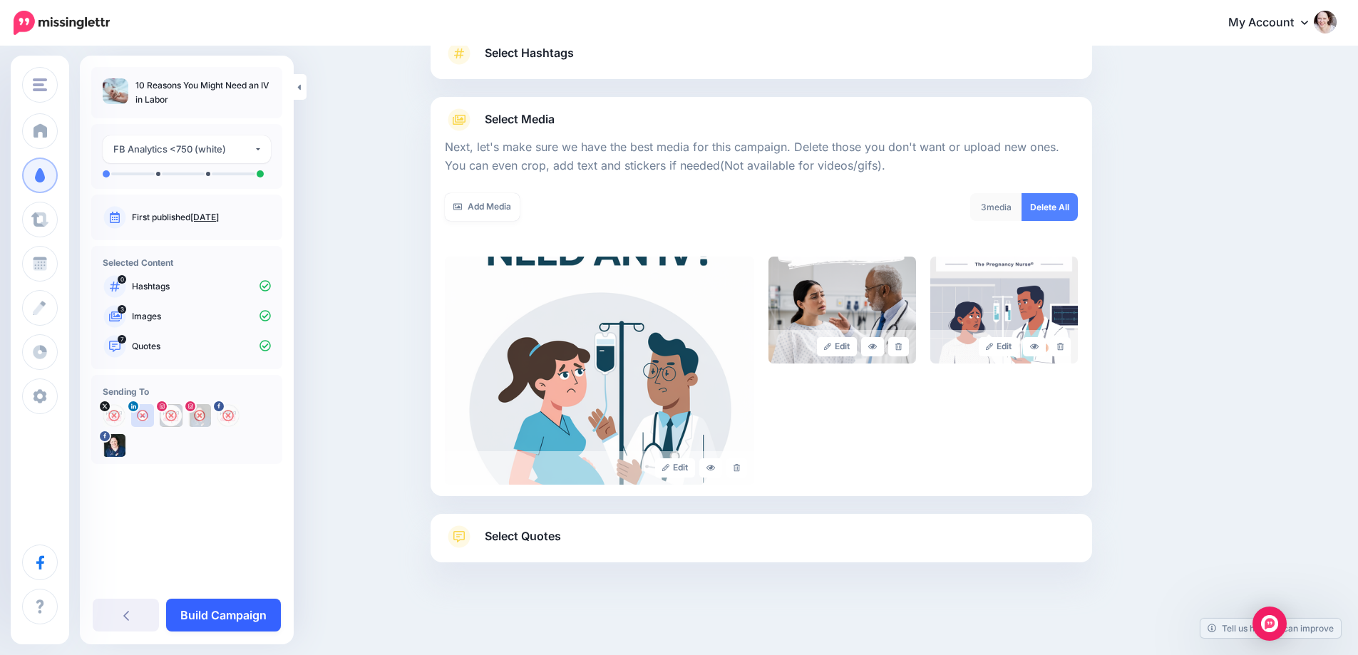
click at [235, 617] on link "Build Campaign" at bounding box center [223, 615] width 115 height 33
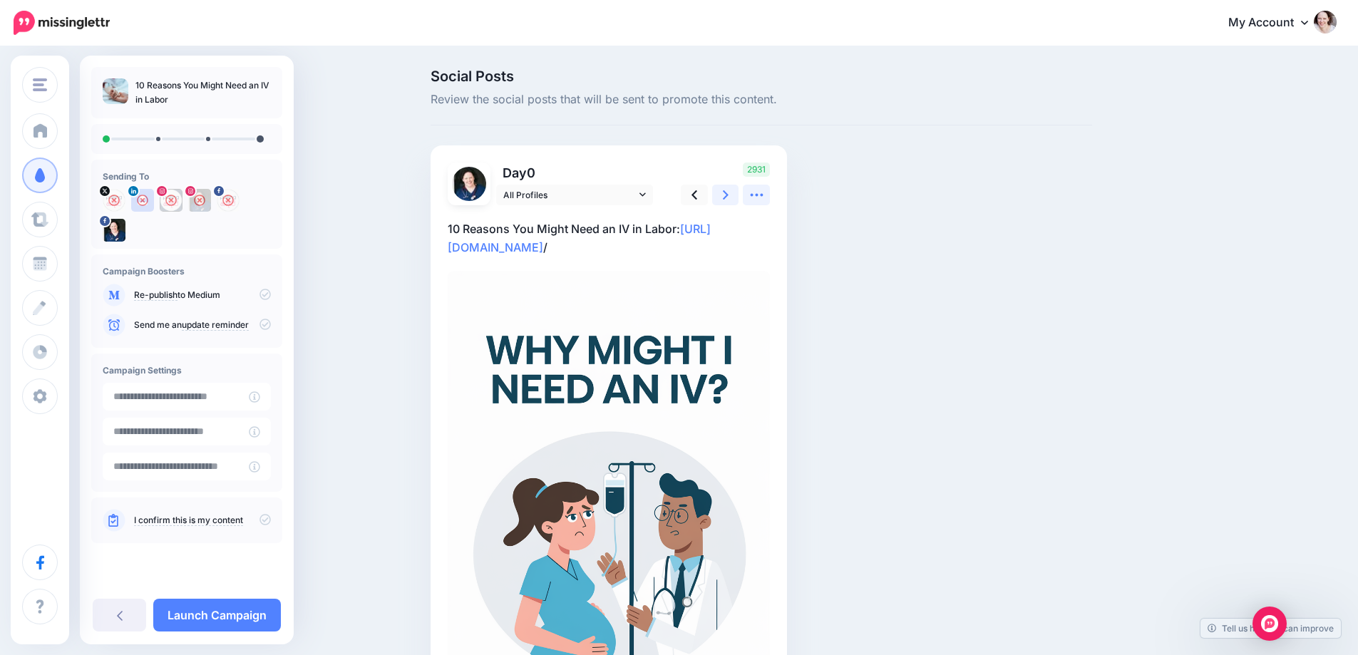
drag, startPoint x: 766, startPoint y: 197, endPoint x: 732, endPoint y: 197, distance: 34.9
click at [764, 197] on icon at bounding box center [756, 195] width 15 height 15
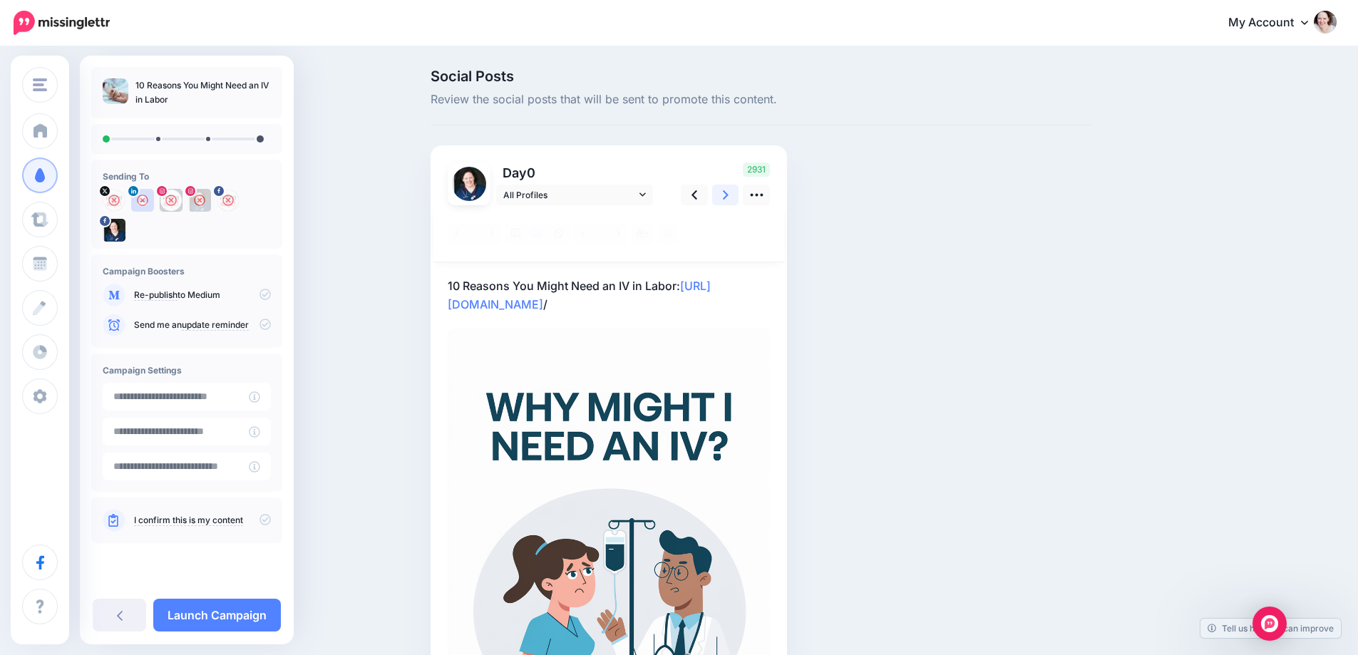
click at [717, 199] on link at bounding box center [725, 195] width 27 height 21
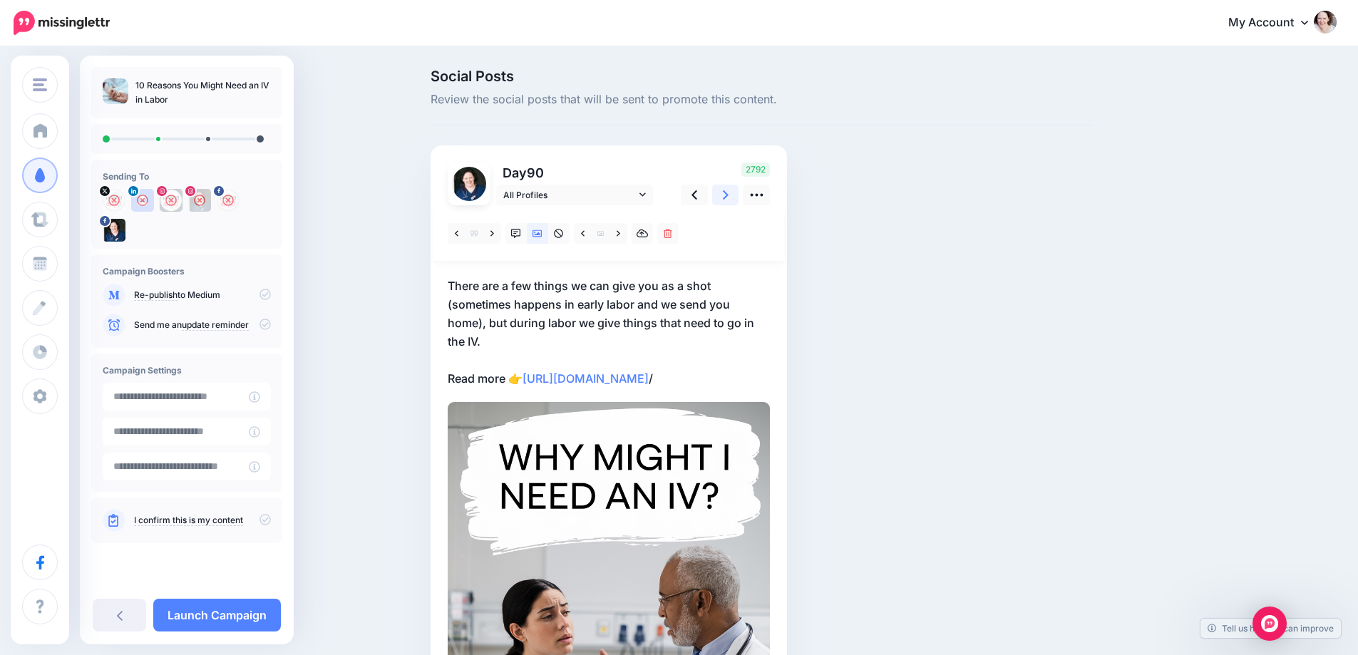
click at [717, 199] on link at bounding box center [725, 195] width 27 height 21
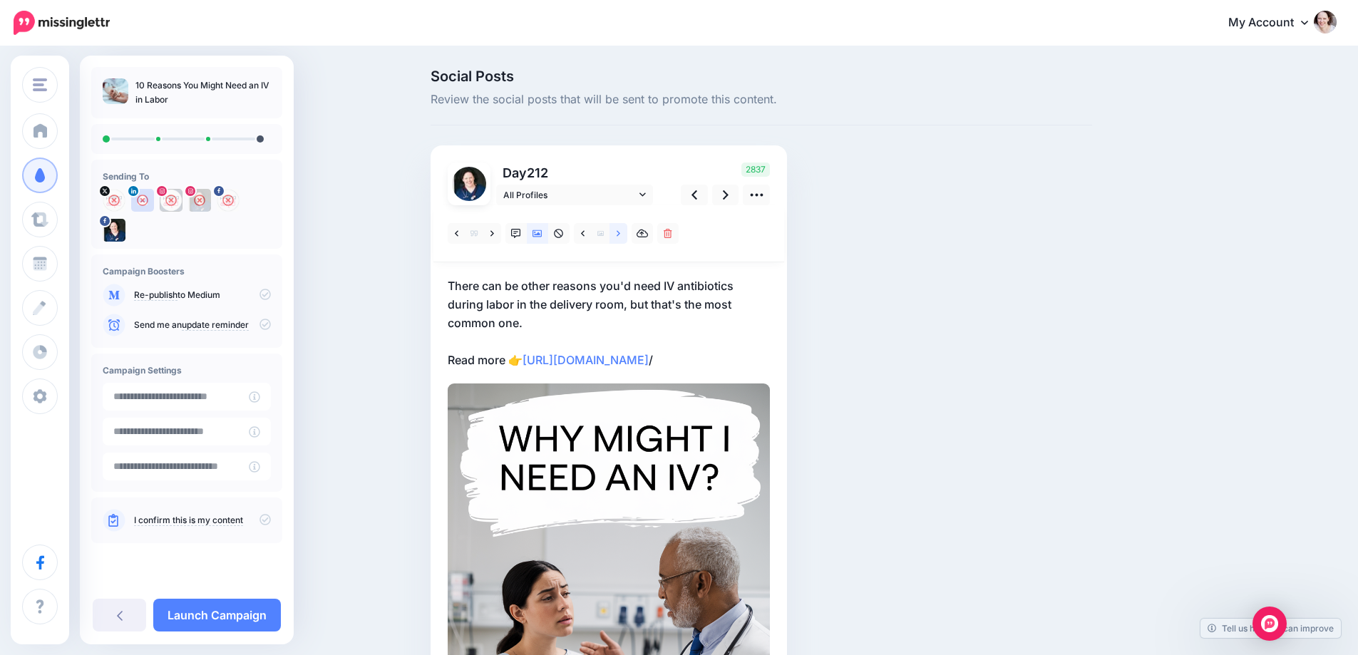
click at [625, 242] on link at bounding box center [619, 233] width 18 height 21
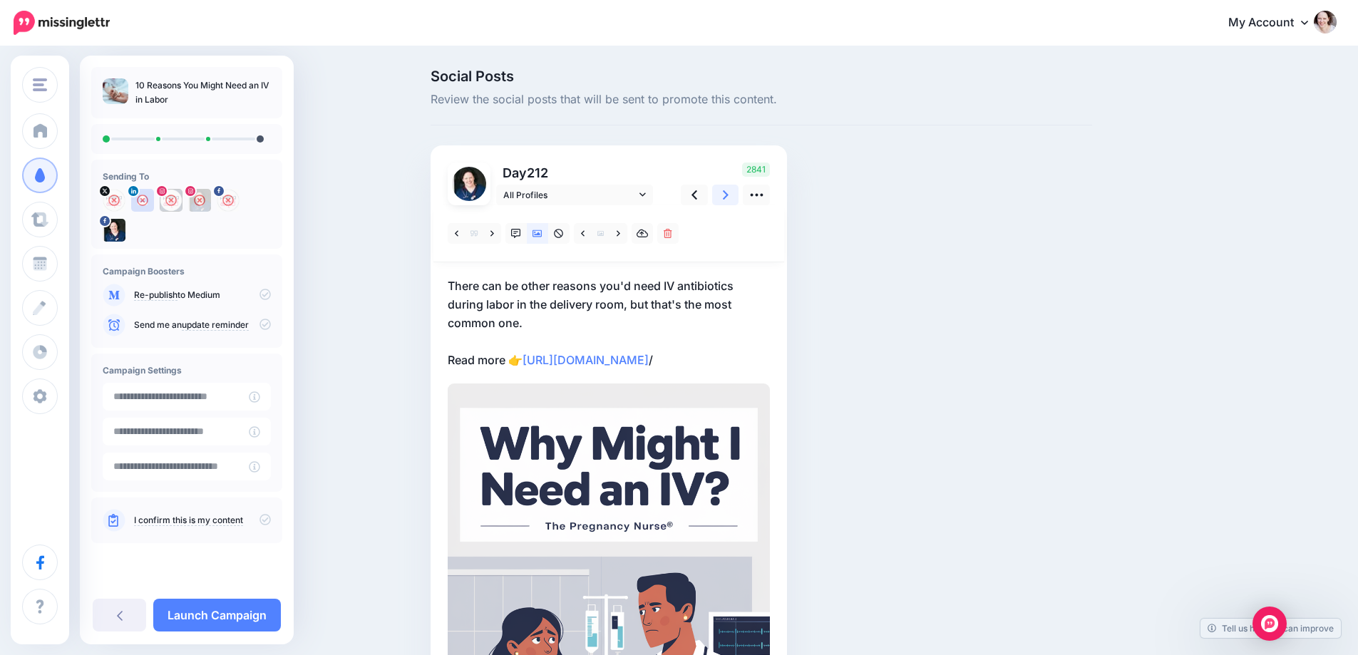
click at [729, 190] on icon at bounding box center [726, 195] width 6 height 15
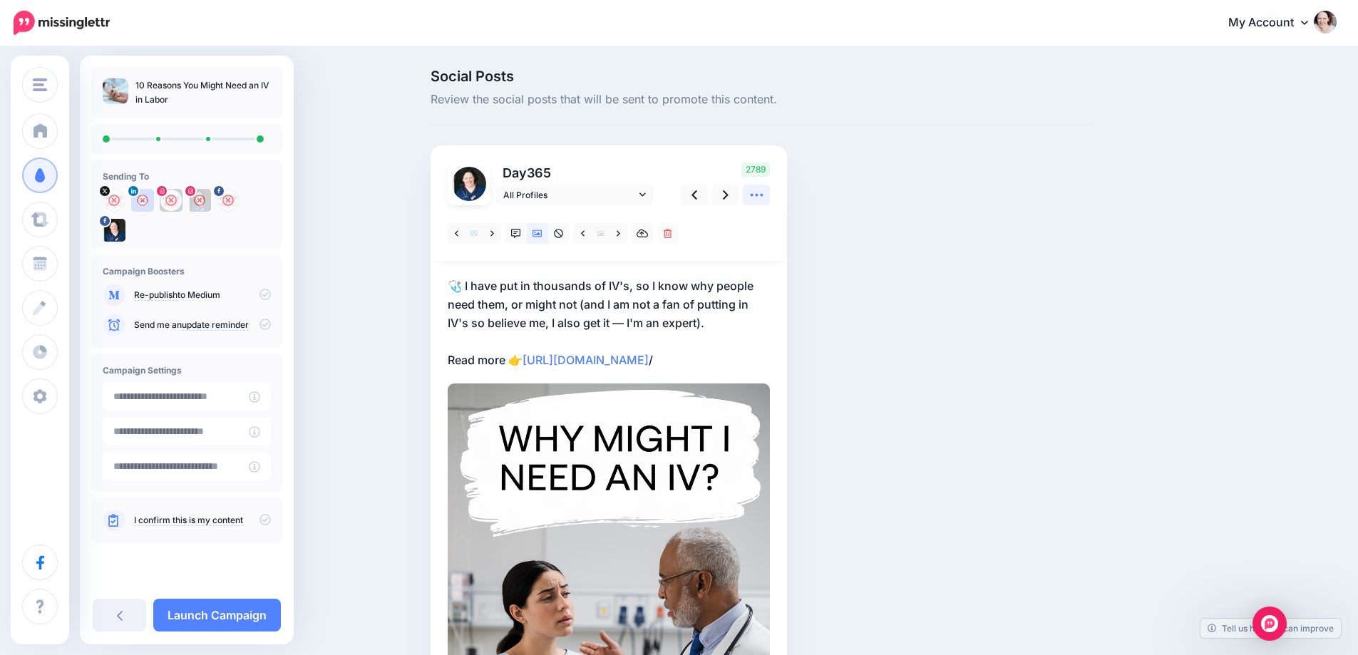
click at [764, 197] on icon at bounding box center [756, 195] width 15 height 15
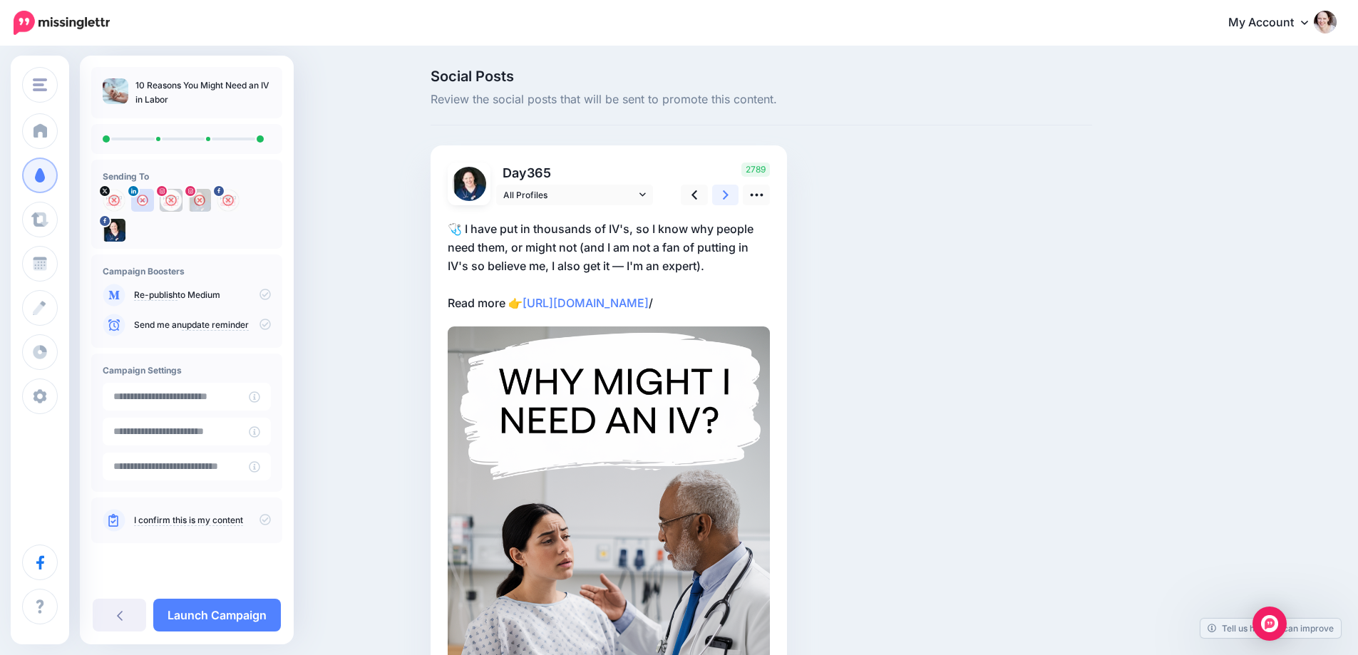
click at [729, 193] on icon at bounding box center [726, 195] width 6 height 15
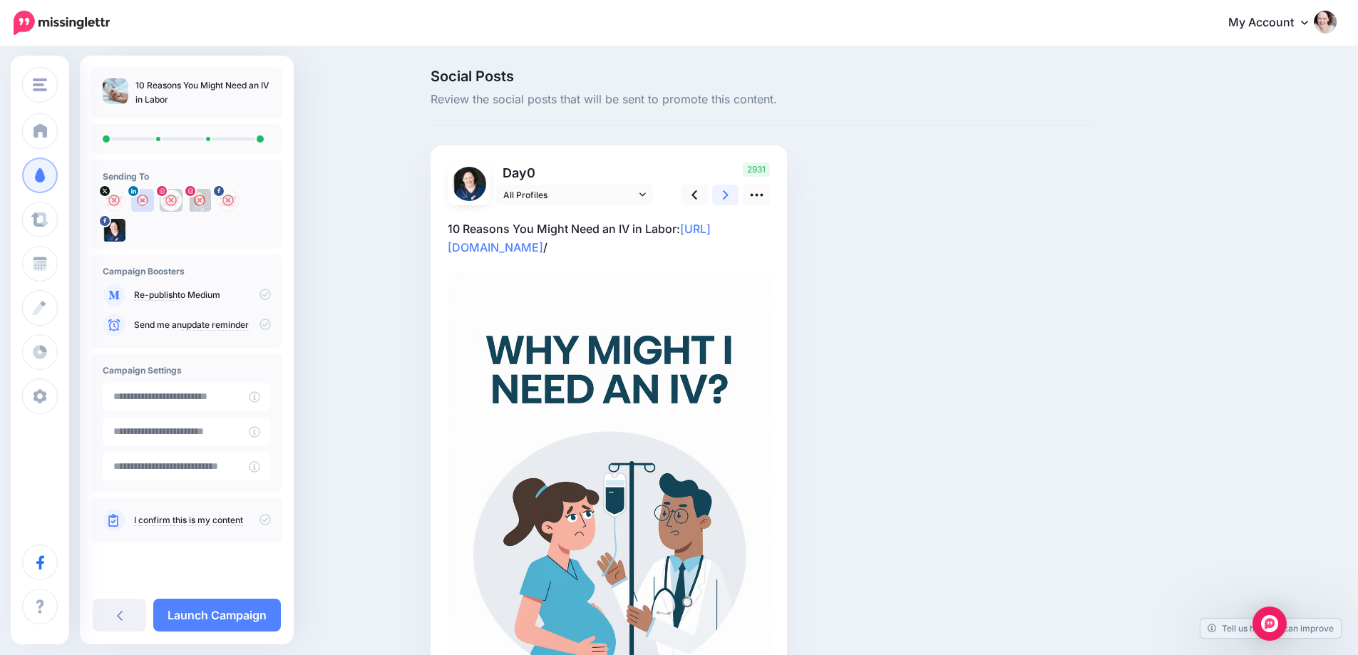
click at [729, 193] on icon at bounding box center [726, 195] width 6 height 15
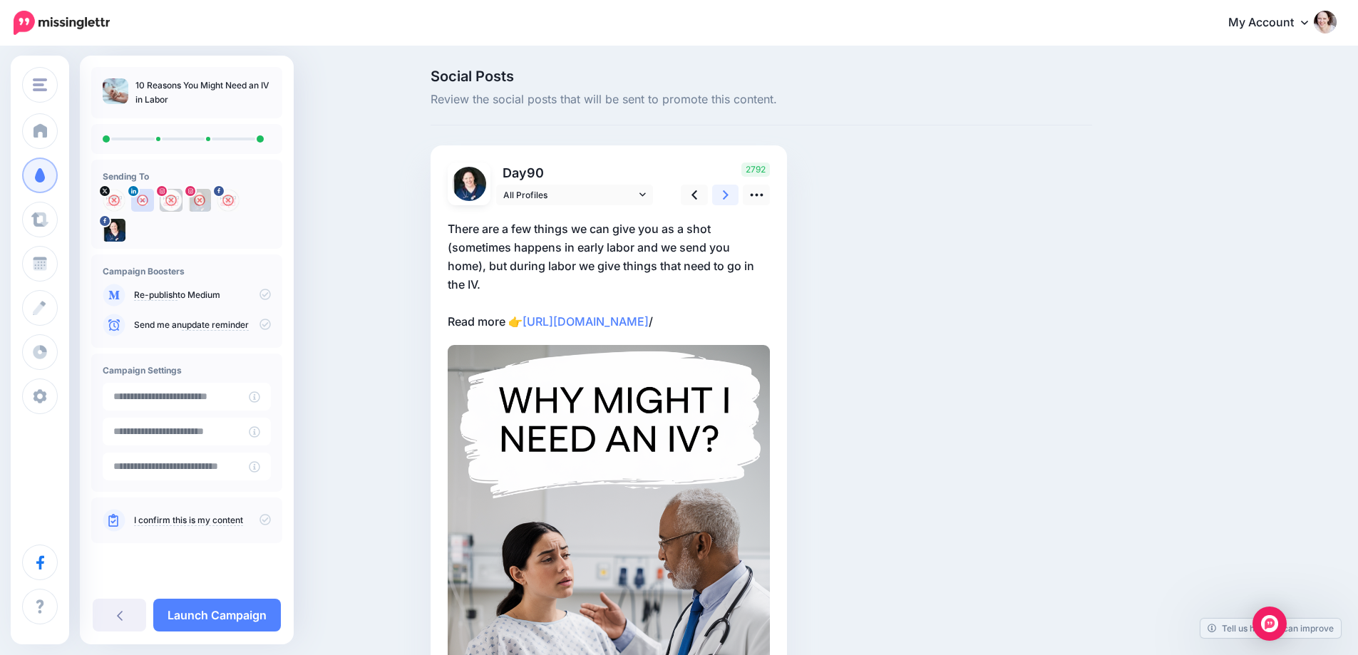
click at [729, 193] on icon at bounding box center [726, 195] width 6 height 15
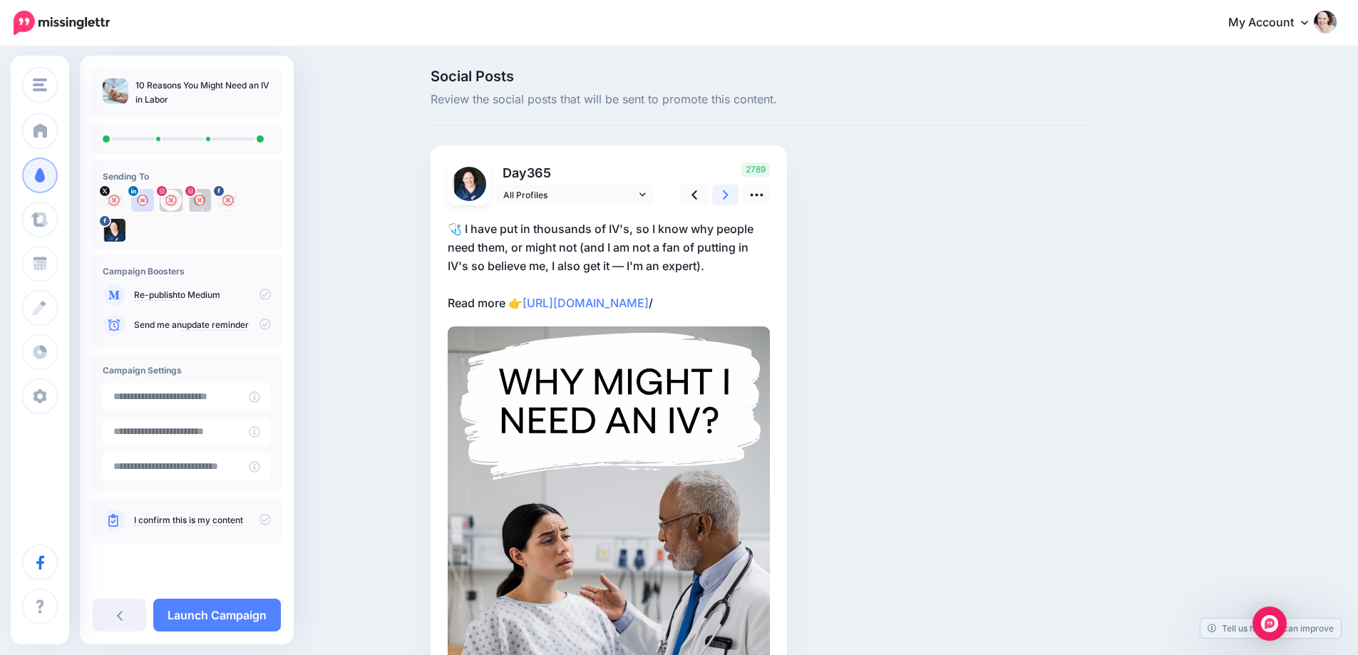
click at [729, 193] on icon at bounding box center [726, 195] width 6 height 15
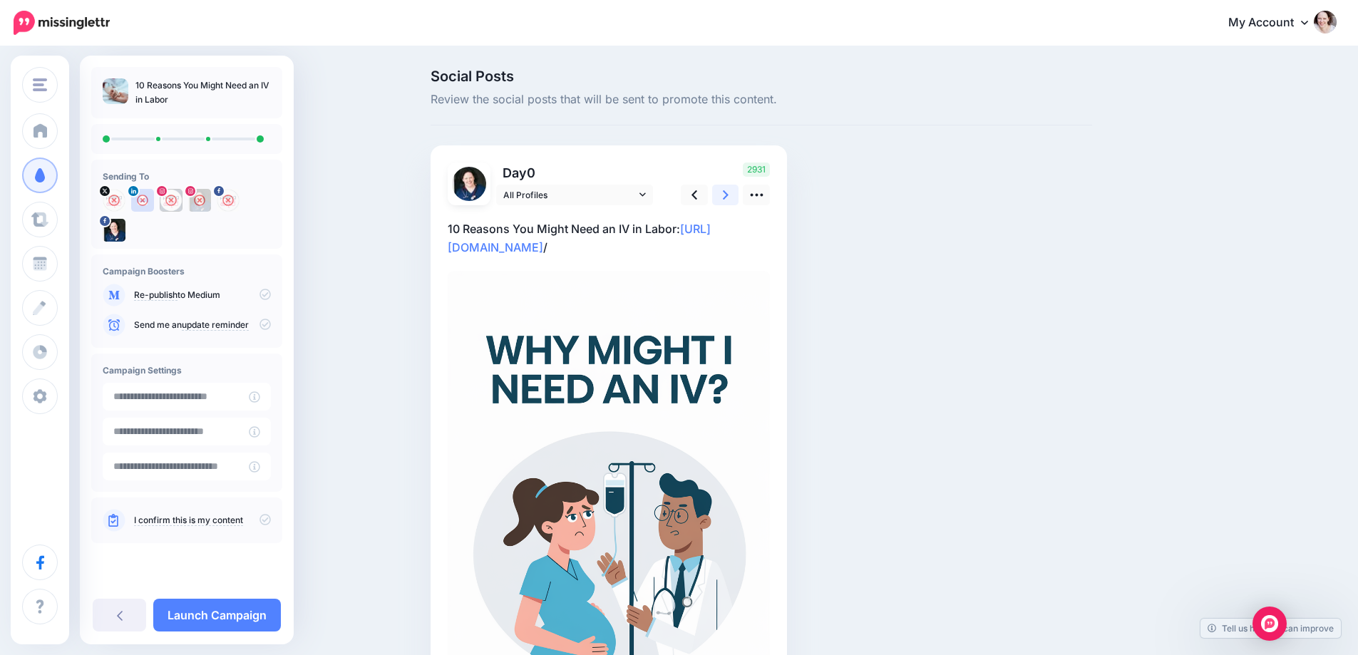
click at [729, 193] on icon at bounding box center [726, 195] width 6 height 15
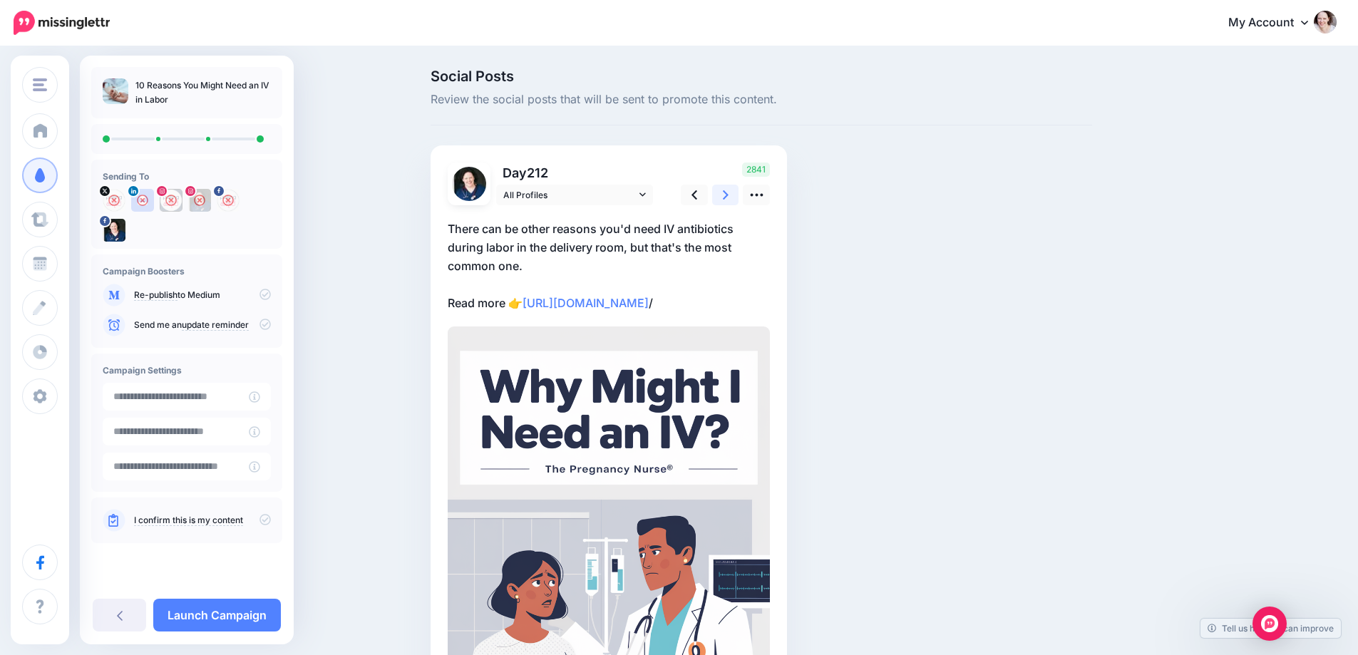
click at [729, 193] on icon at bounding box center [726, 195] width 6 height 15
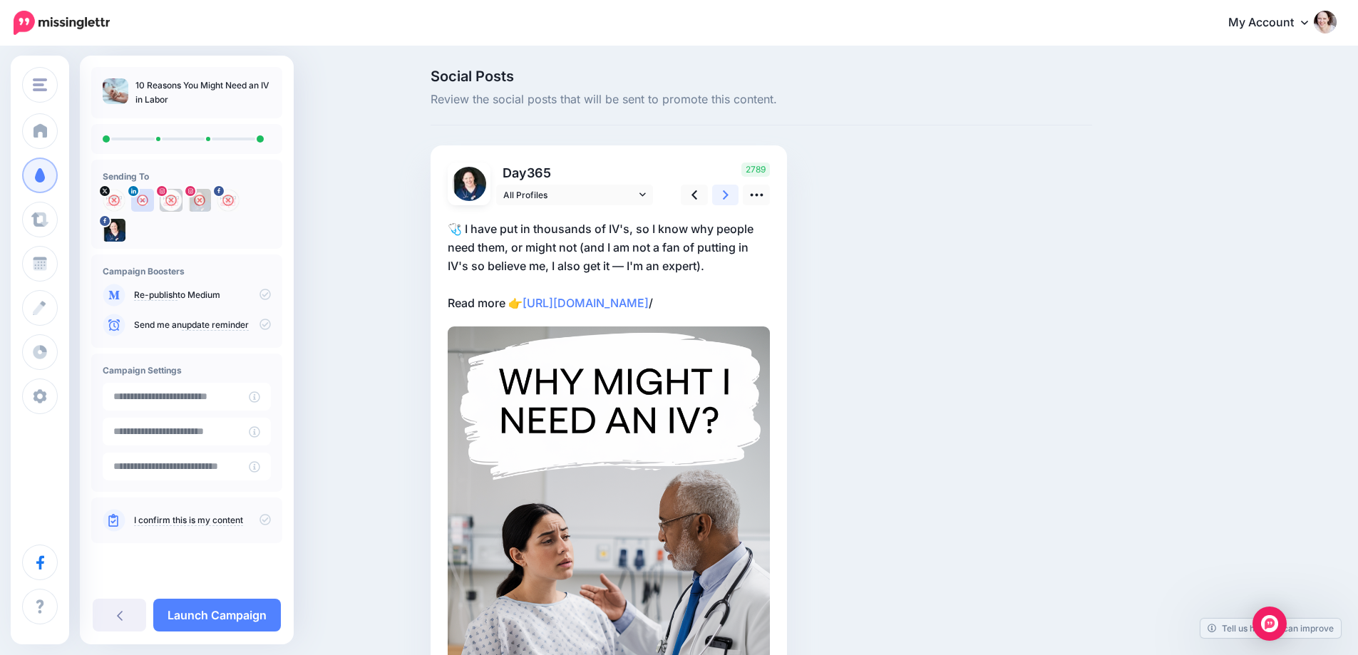
click at [729, 193] on icon at bounding box center [726, 195] width 6 height 15
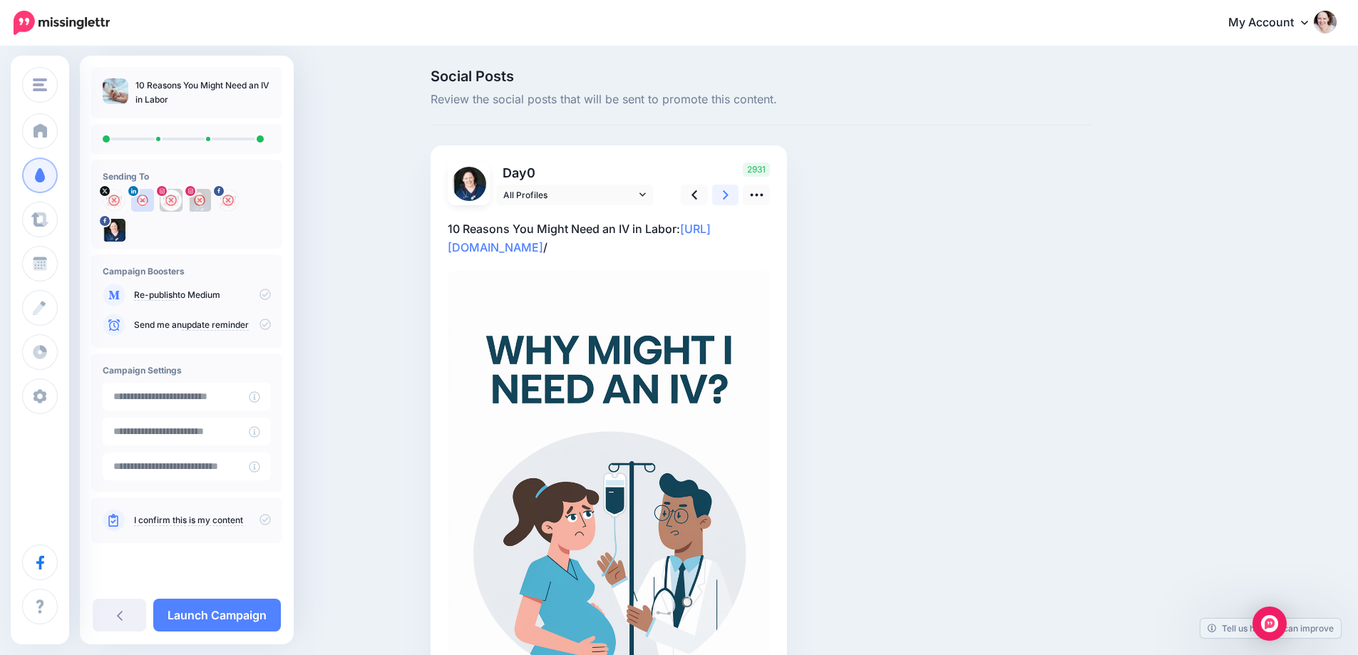
click at [729, 193] on icon at bounding box center [726, 195] width 6 height 15
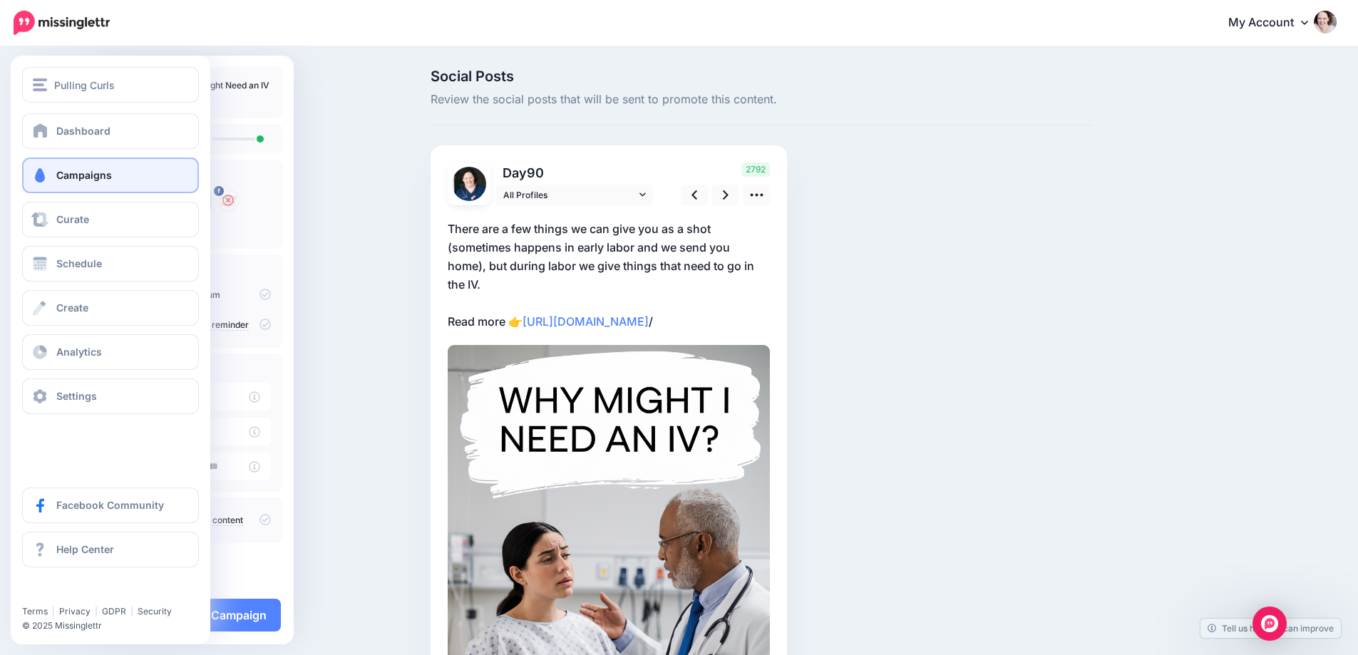
click at [97, 175] on span "Campaigns" at bounding box center [84, 175] width 56 height 12
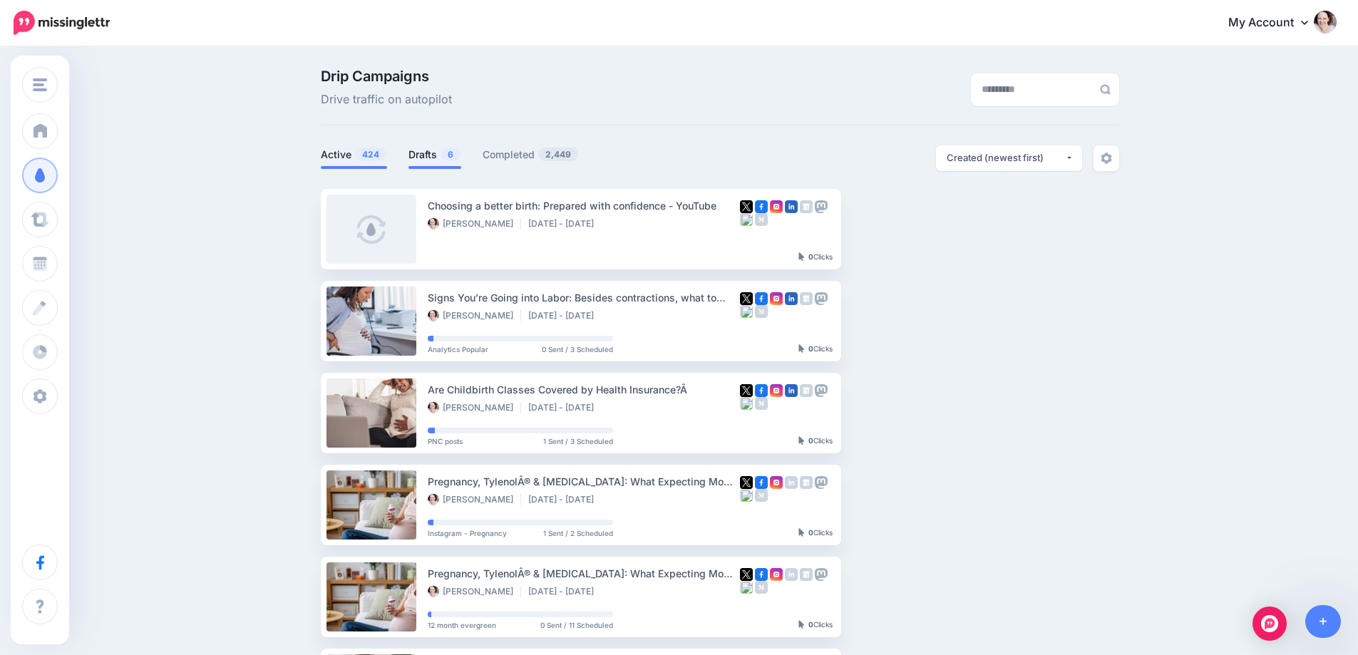
click at [428, 165] on li "Drafts 6" at bounding box center [435, 157] width 53 height 24
click at [433, 146] on link "Drafts 6" at bounding box center [435, 154] width 53 height 17
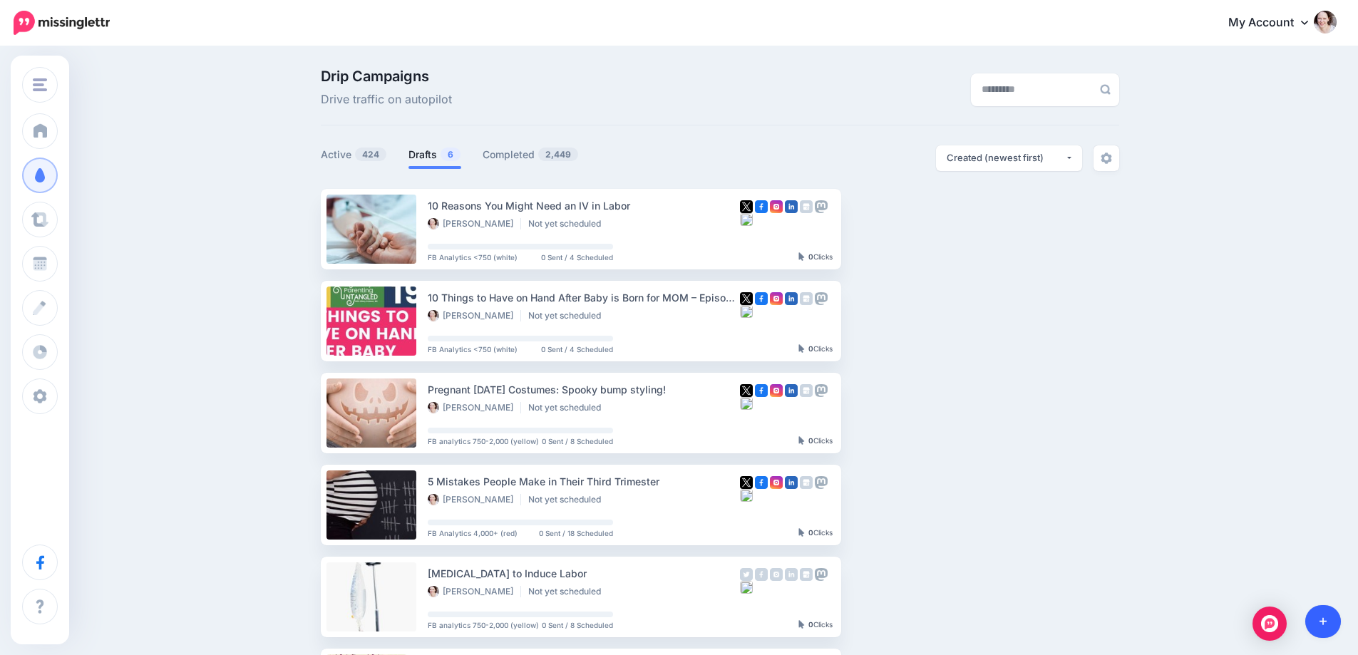
click at [1314, 612] on link at bounding box center [1323, 621] width 36 height 33
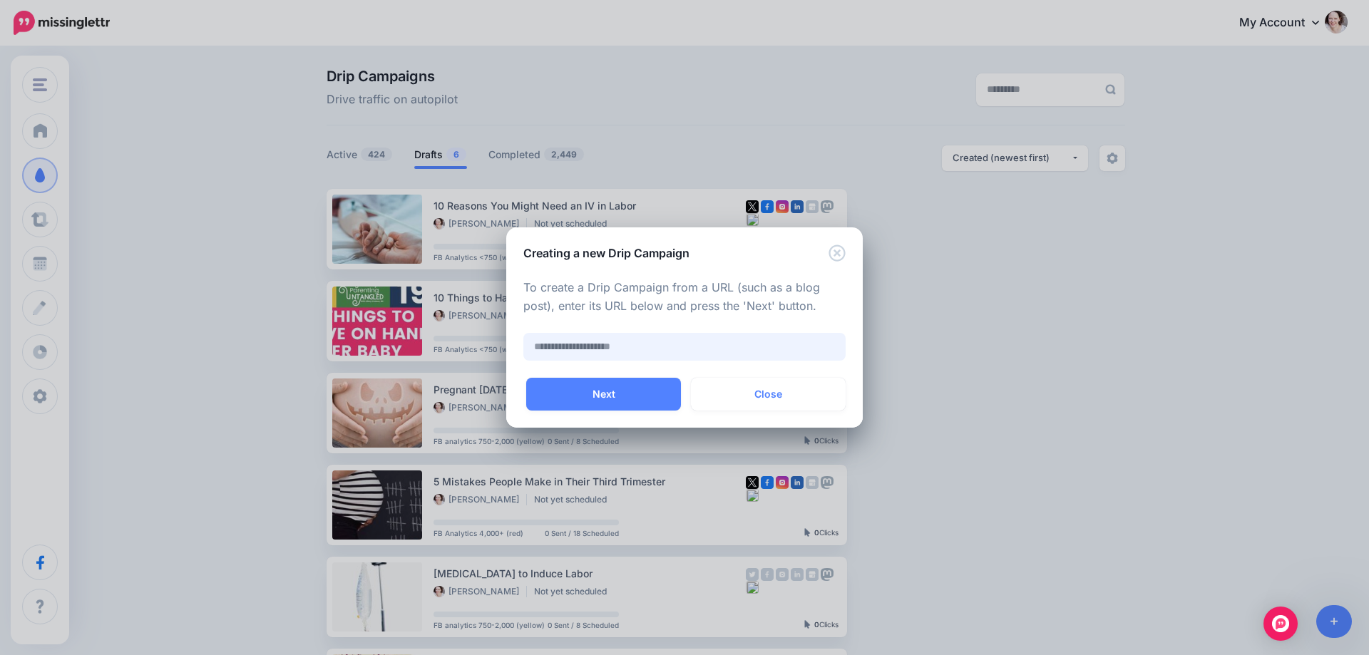
click at [583, 349] on input "text" at bounding box center [684, 347] width 322 height 28
paste input "**********"
type input "**********"
click at [585, 386] on button "Next" at bounding box center [603, 394] width 155 height 33
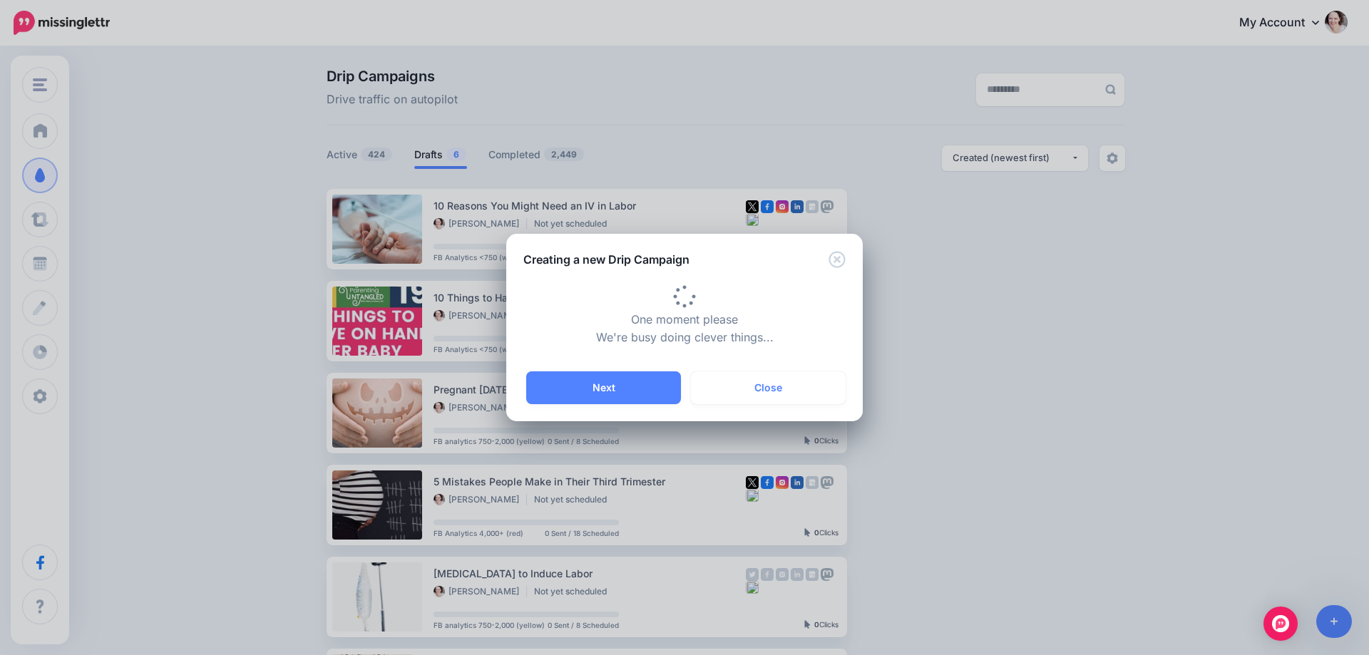
type input "**********"
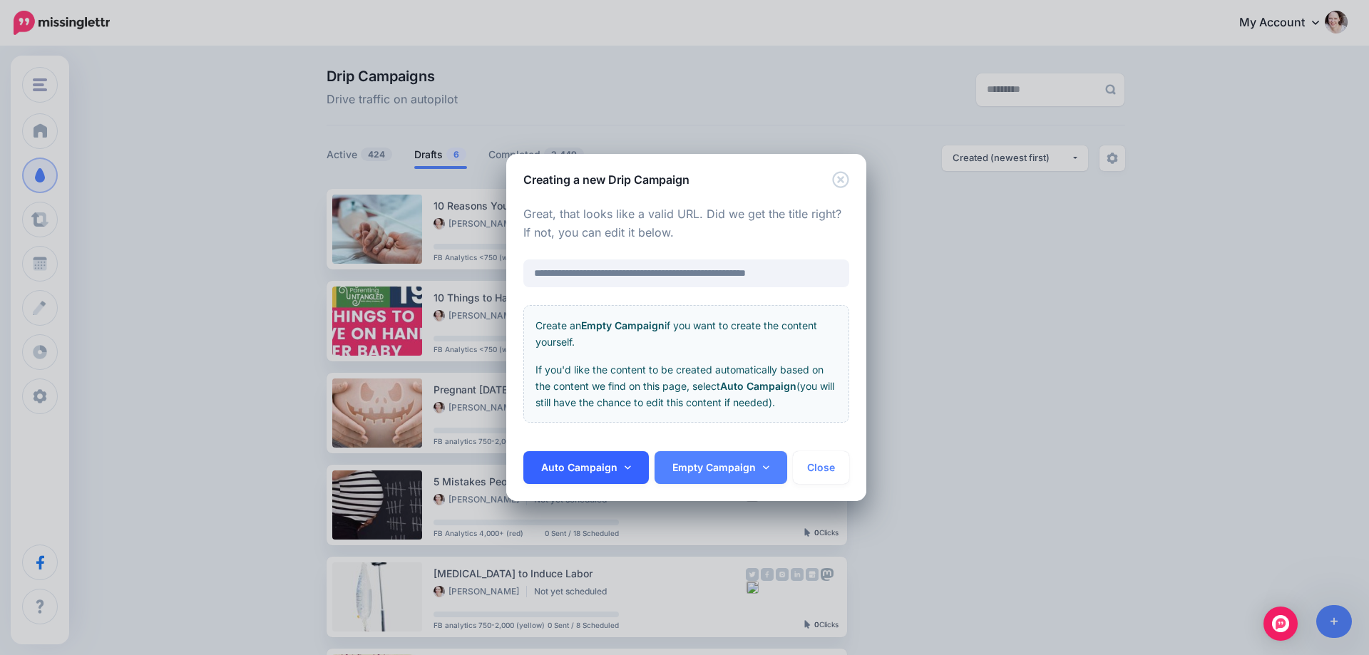
click at [597, 473] on link "Auto Campaign" at bounding box center [585, 467] width 125 height 33
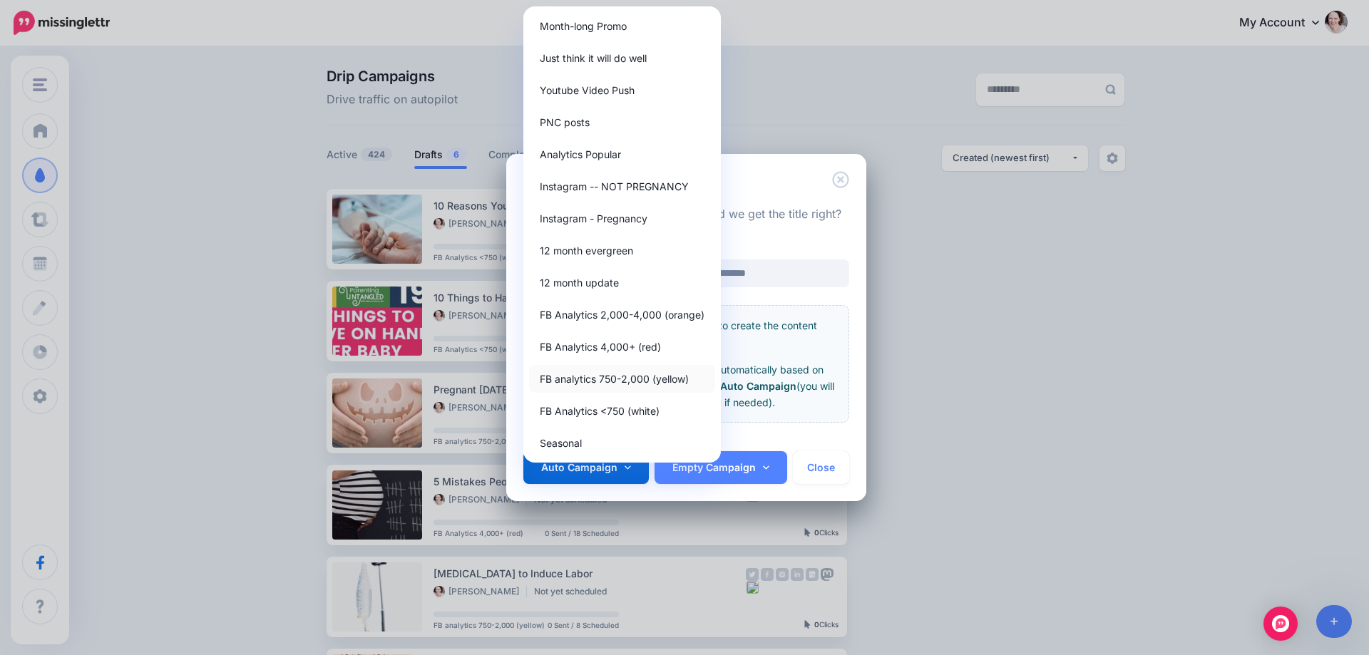
click at [598, 376] on link "FB analytics 750-2,000 (yellow)" at bounding box center [622, 379] width 186 height 28
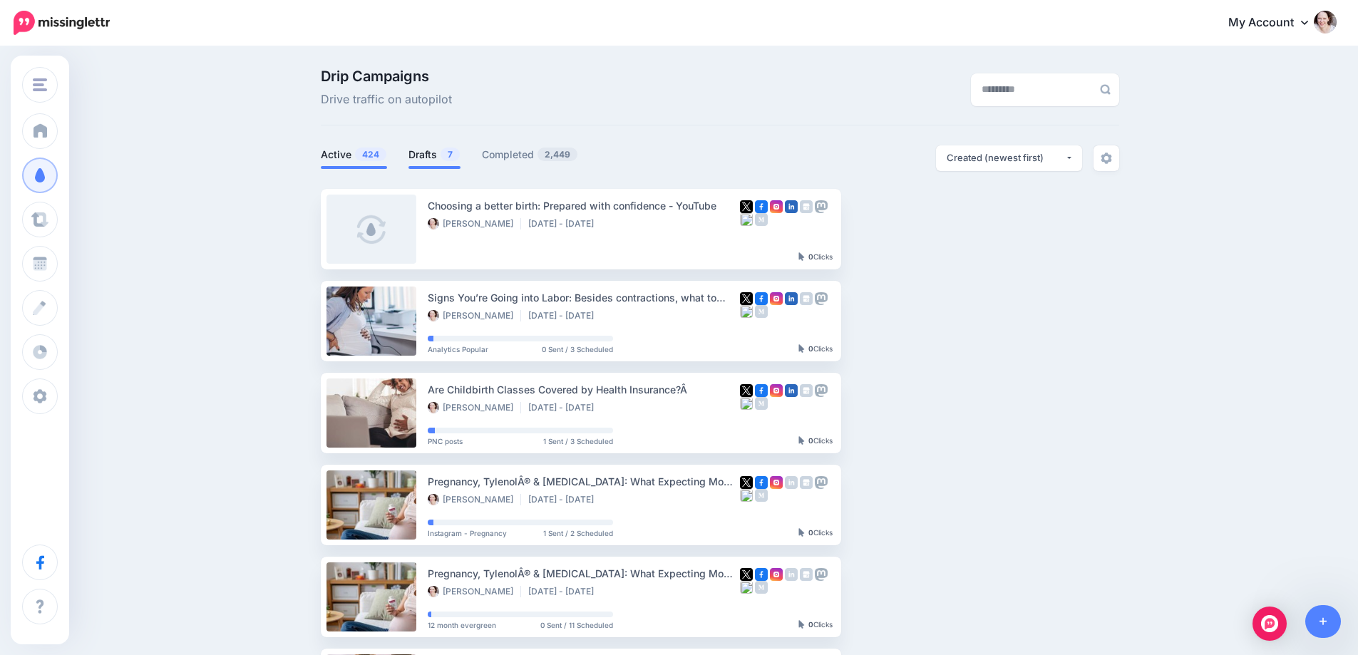
click at [415, 148] on link "Drafts 7" at bounding box center [435, 154] width 52 height 17
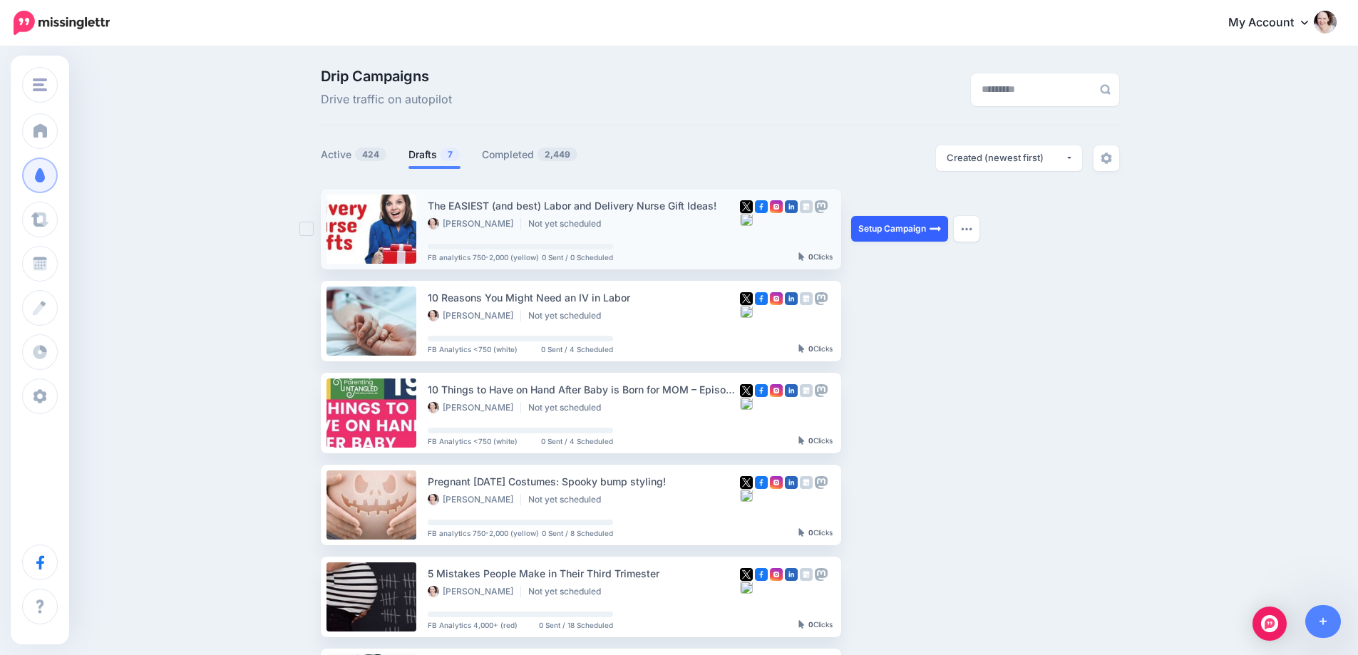
click at [917, 226] on link "Setup Campaign" at bounding box center [899, 229] width 97 height 26
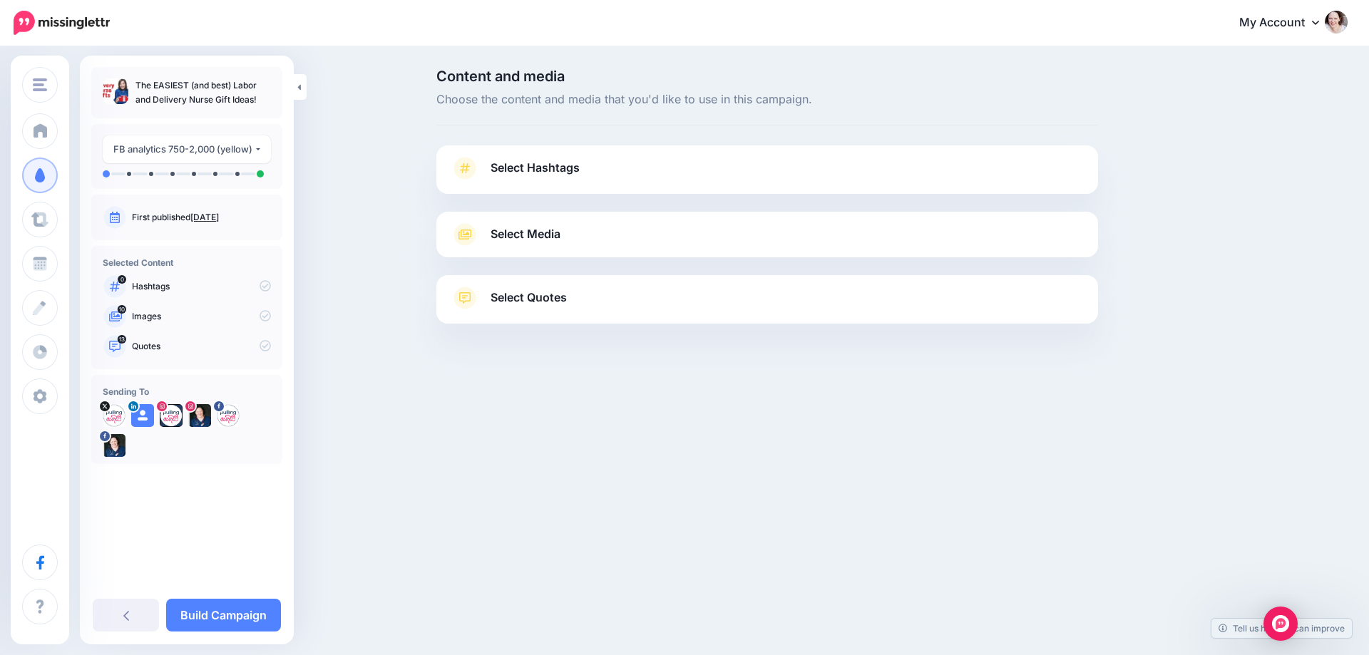
click at [647, 163] on link "Select Hashtags" at bounding box center [767, 175] width 633 height 37
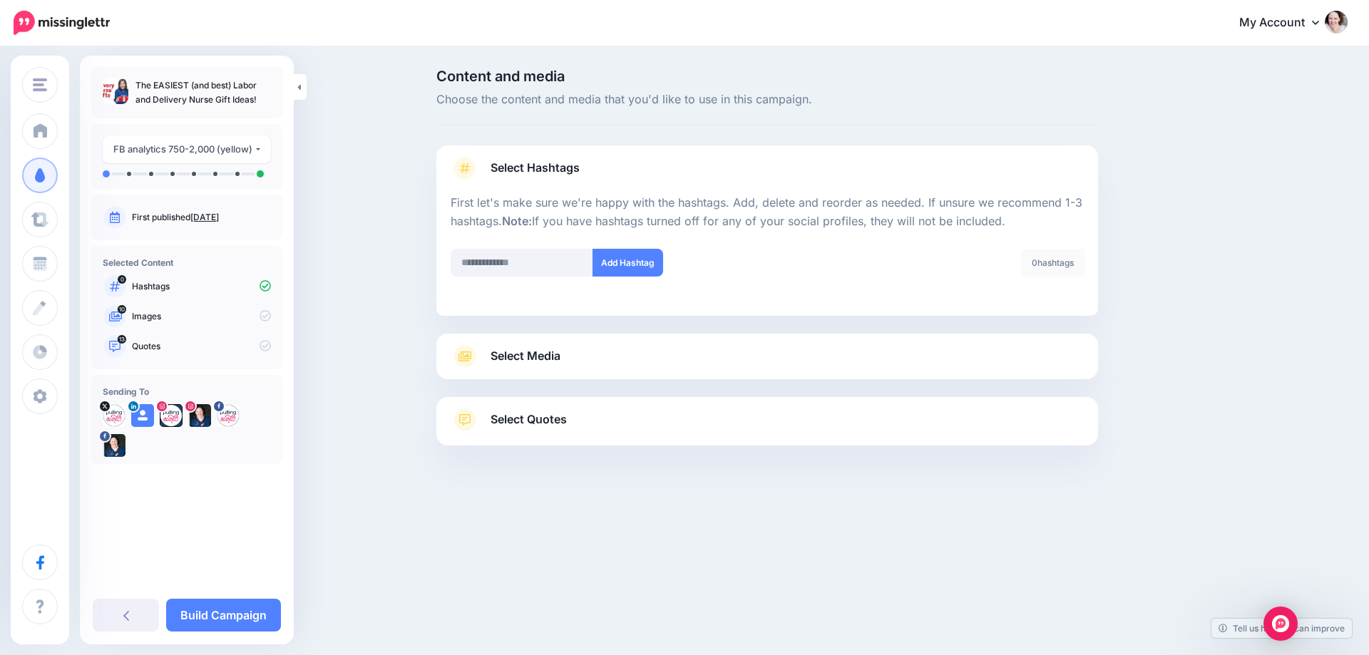
click at [540, 359] on span "Select Media" at bounding box center [526, 356] width 70 height 19
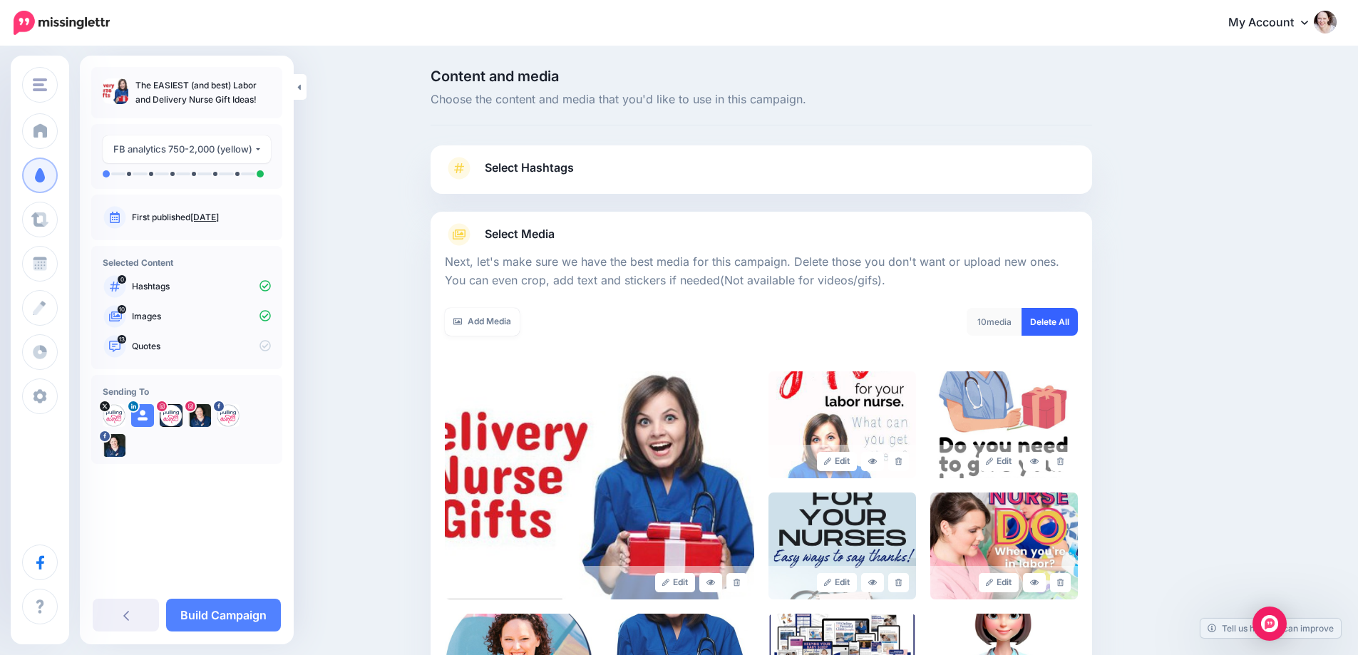
click at [1058, 313] on link "Delete All" at bounding box center [1050, 322] width 56 height 28
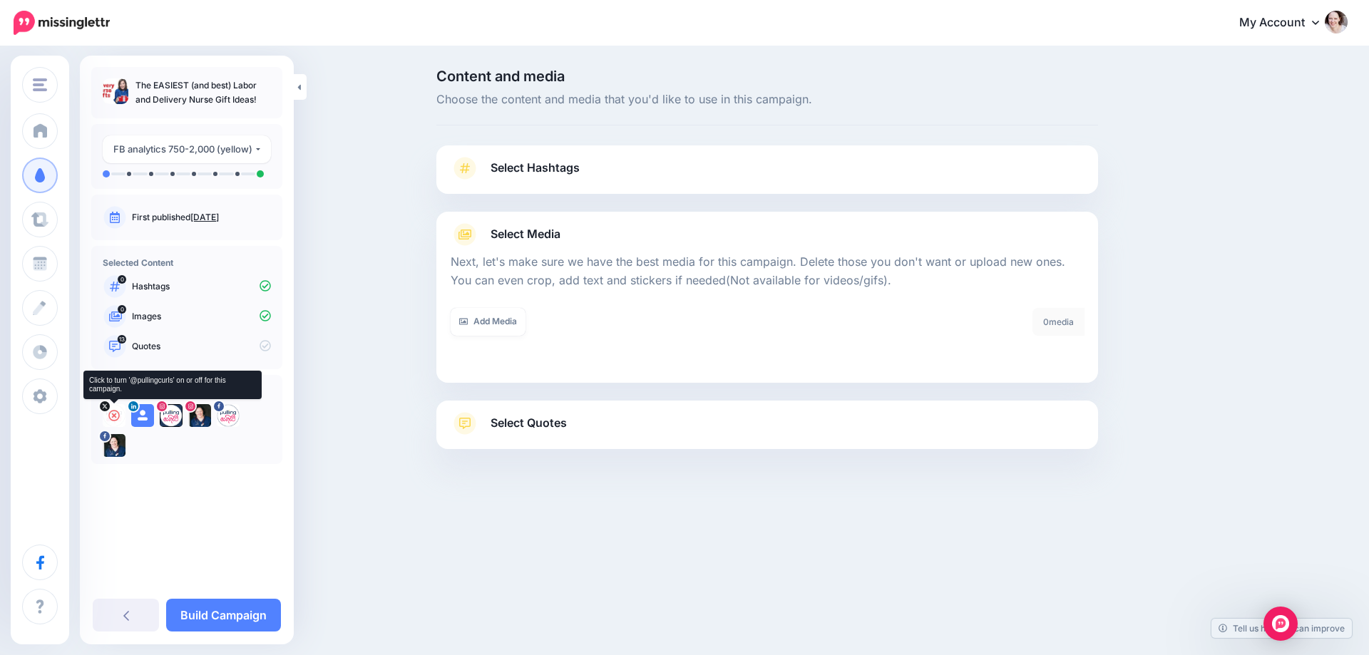
click at [109, 417] on icon at bounding box center [113, 415] width 11 height 11
click at [145, 416] on icon at bounding box center [142, 415] width 11 height 11
click at [173, 416] on icon at bounding box center [170, 415] width 11 height 11
click at [197, 416] on icon at bounding box center [199, 415] width 11 height 11
click at [232, 416] on icon at bounding box center [227, 415] width 11 height 11
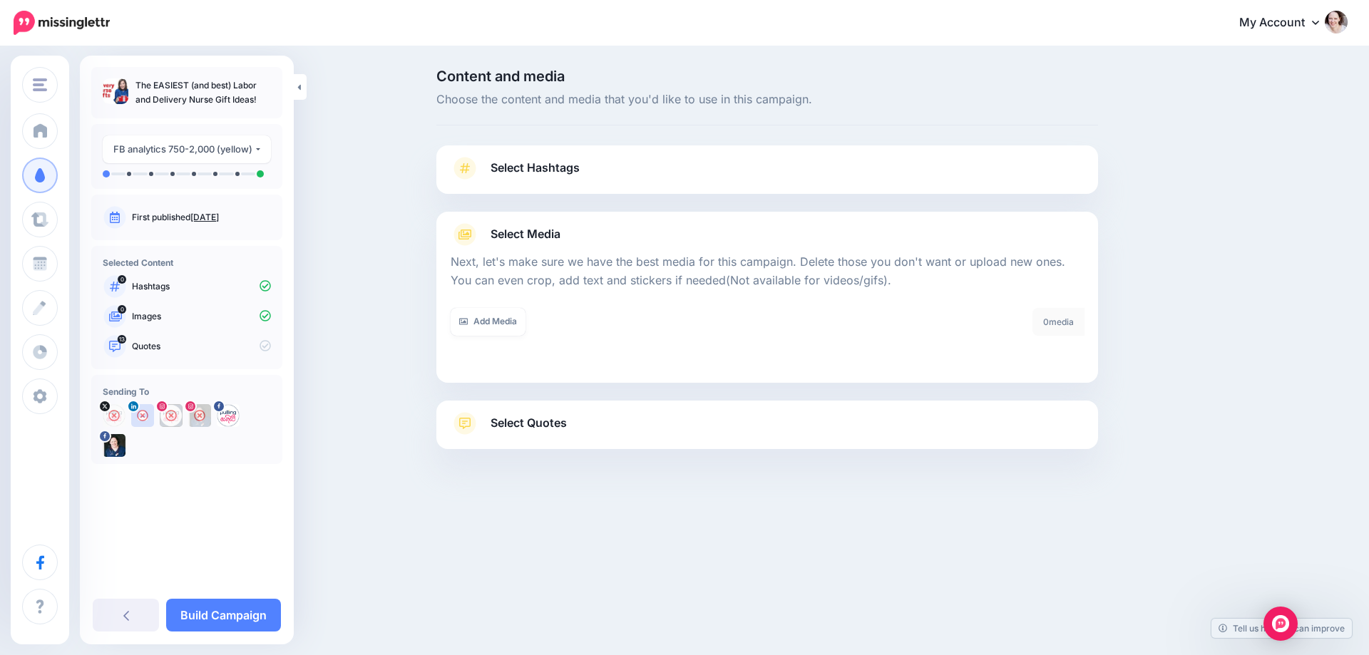
click at [476, 428] on span at bounding box center [465, 423] width 29 height 23
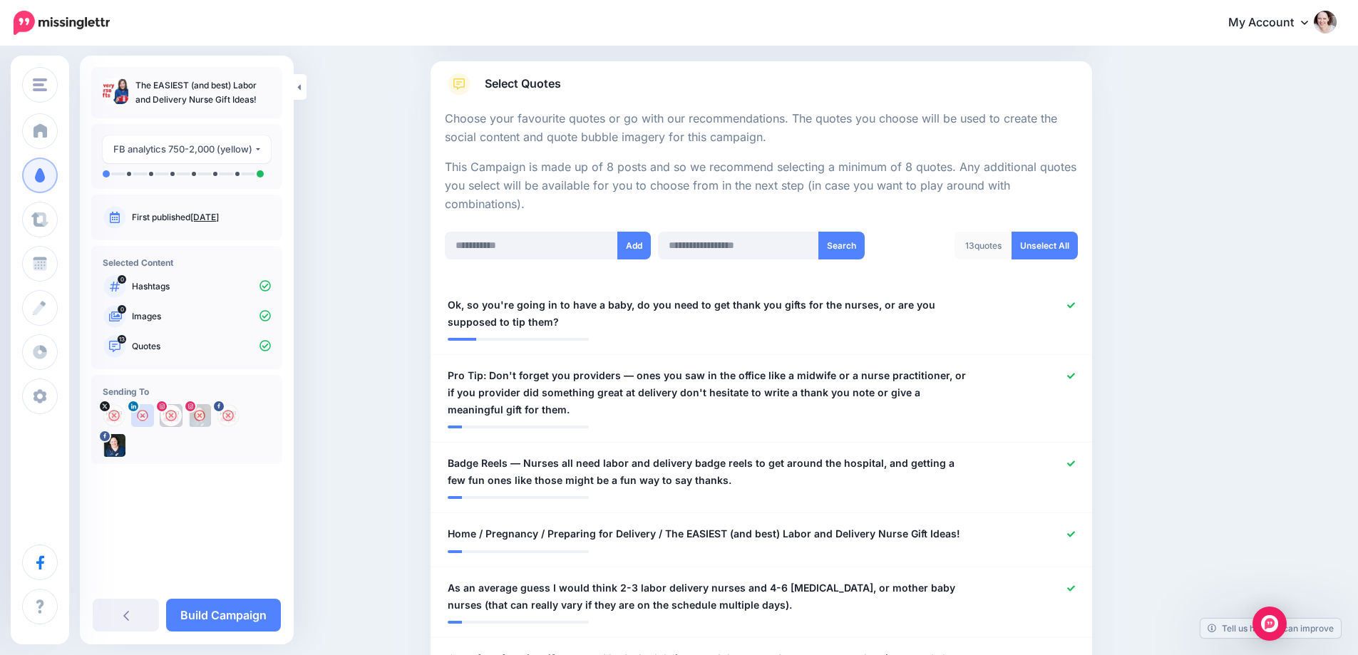
scroll to position [285, 0]
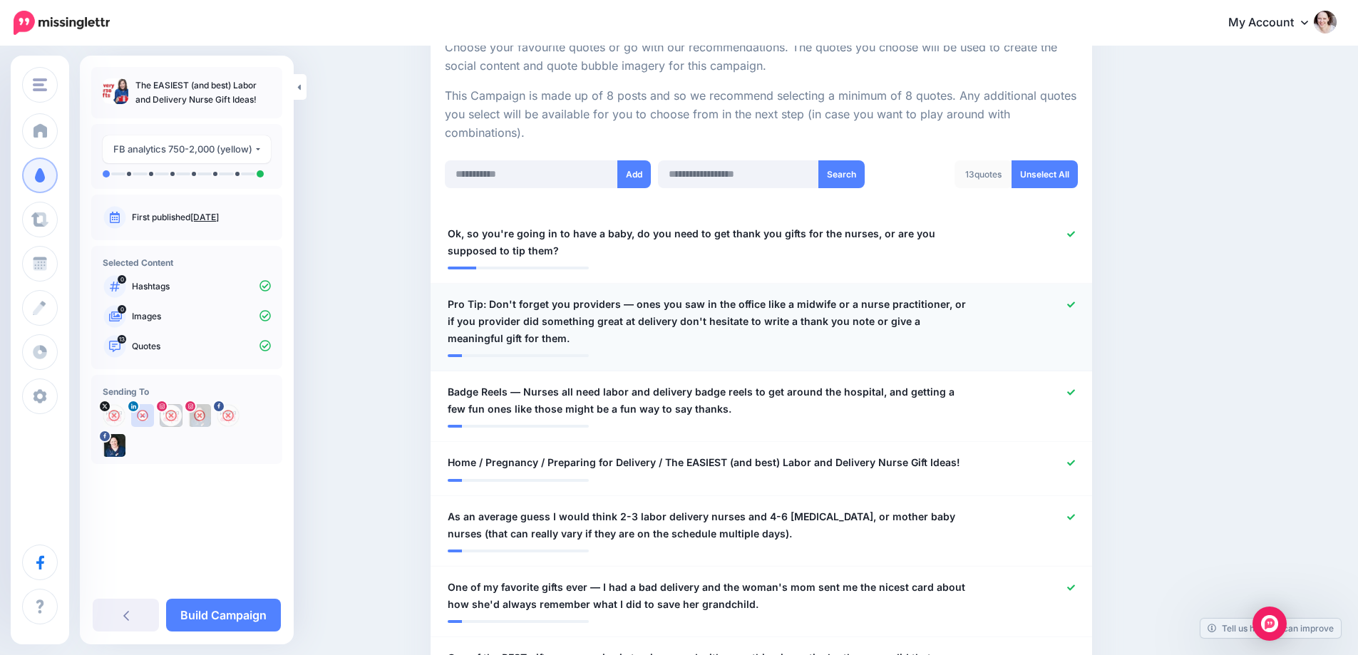
click at [570, 304] on span "Pro Tip: Don't forget you providers –– ones you saw in the office like a midwif…" at bounding box center [708, 321] width 520 height 51
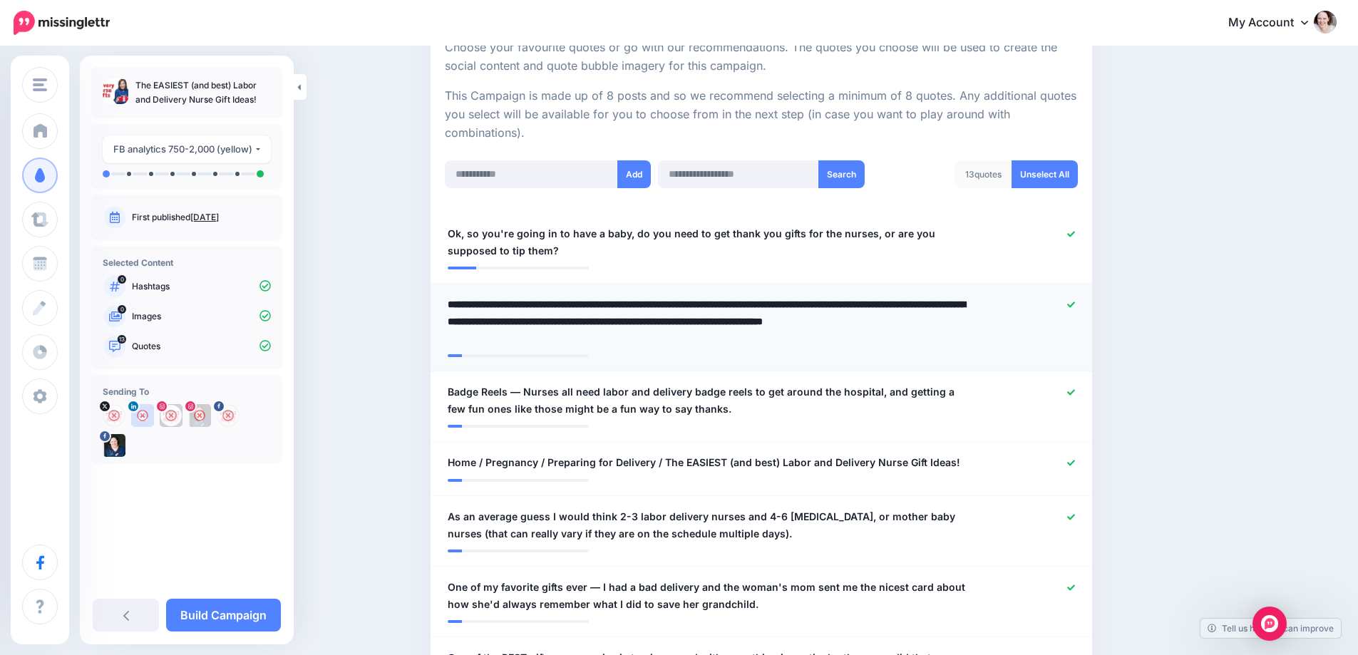
click at [570, 304] on textarea "**********" at bounding box center [708, 321] width 520 height 51
type textarea "**********"
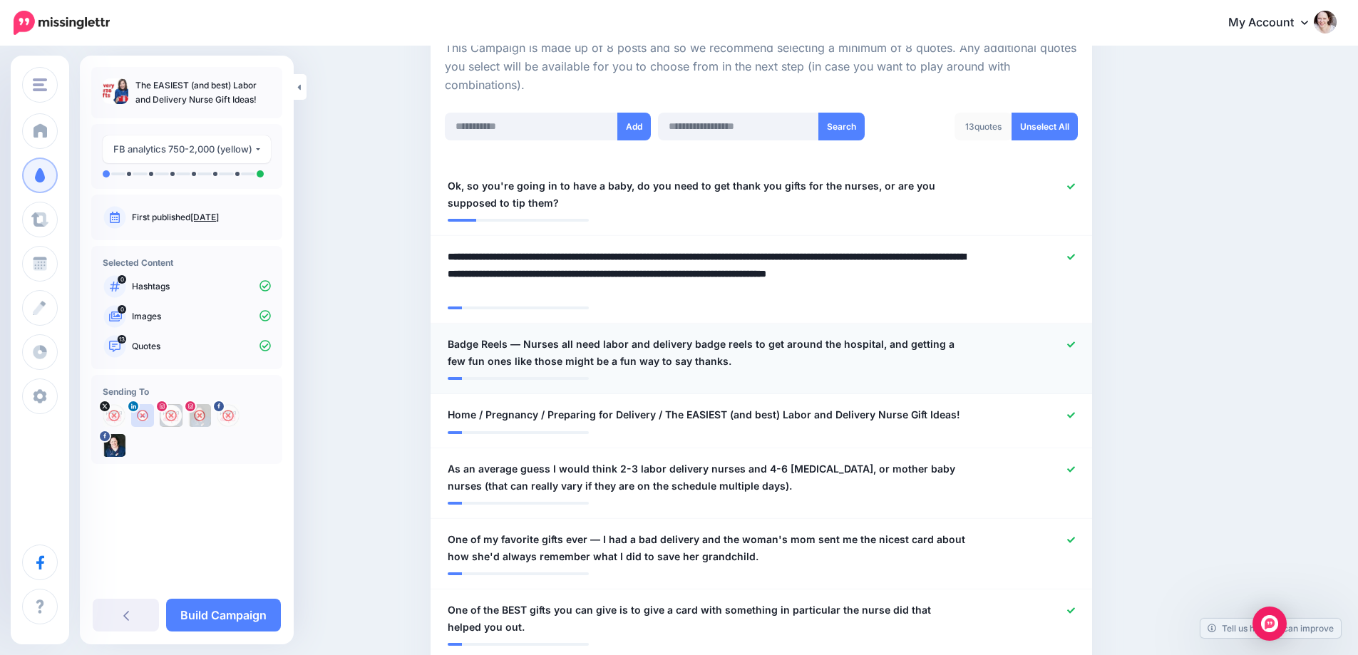
scroll to position [356, 0]
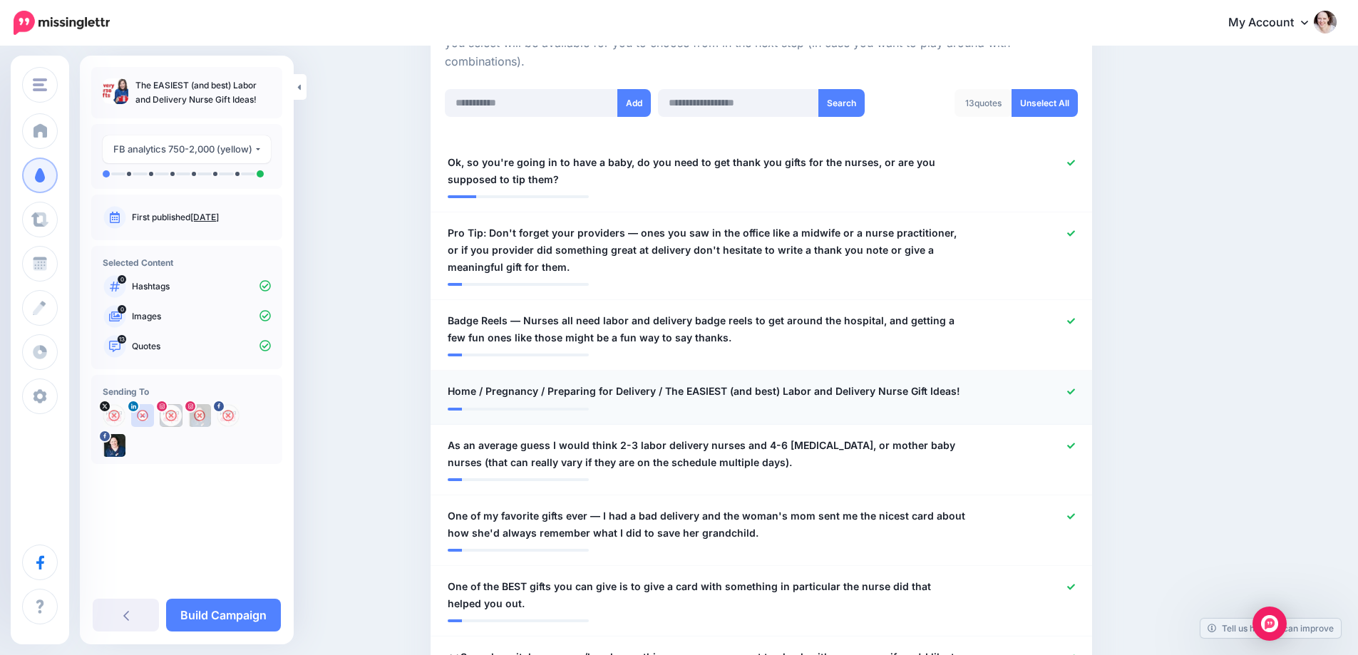
click at [1075, 390] on icon at bounding box center [1071, 392] width 8 height 6
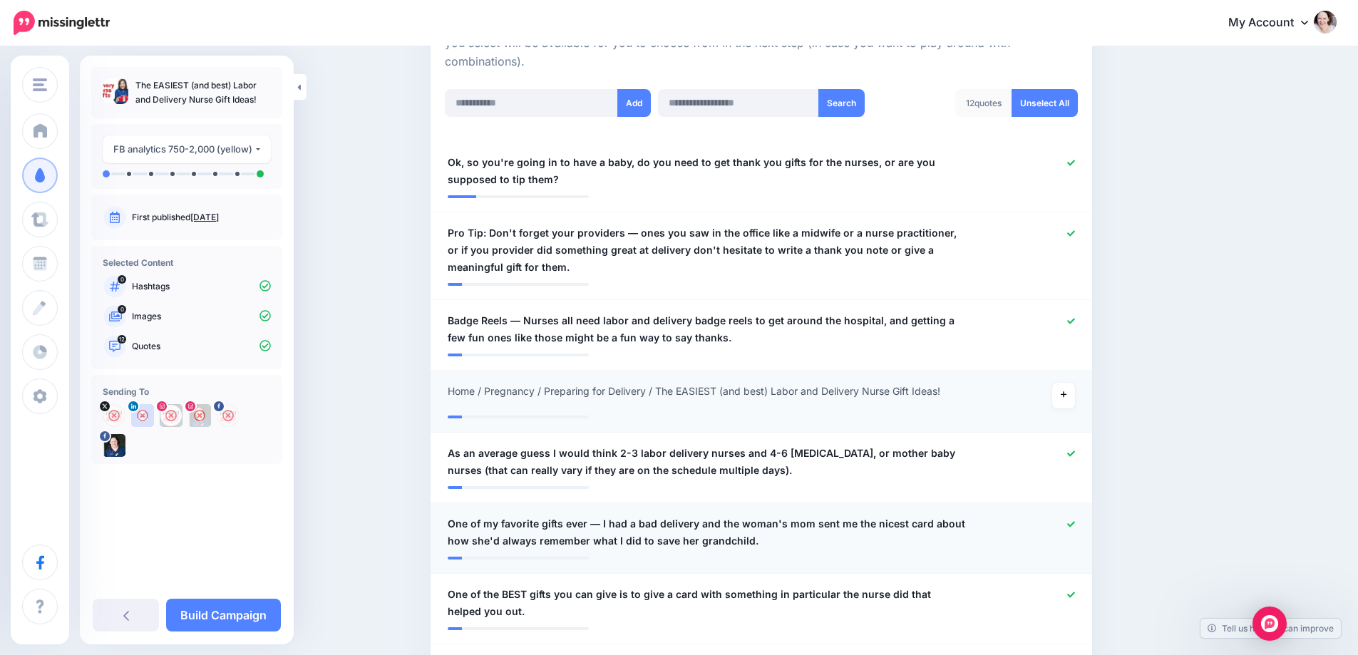
scroll to position [428, 0]
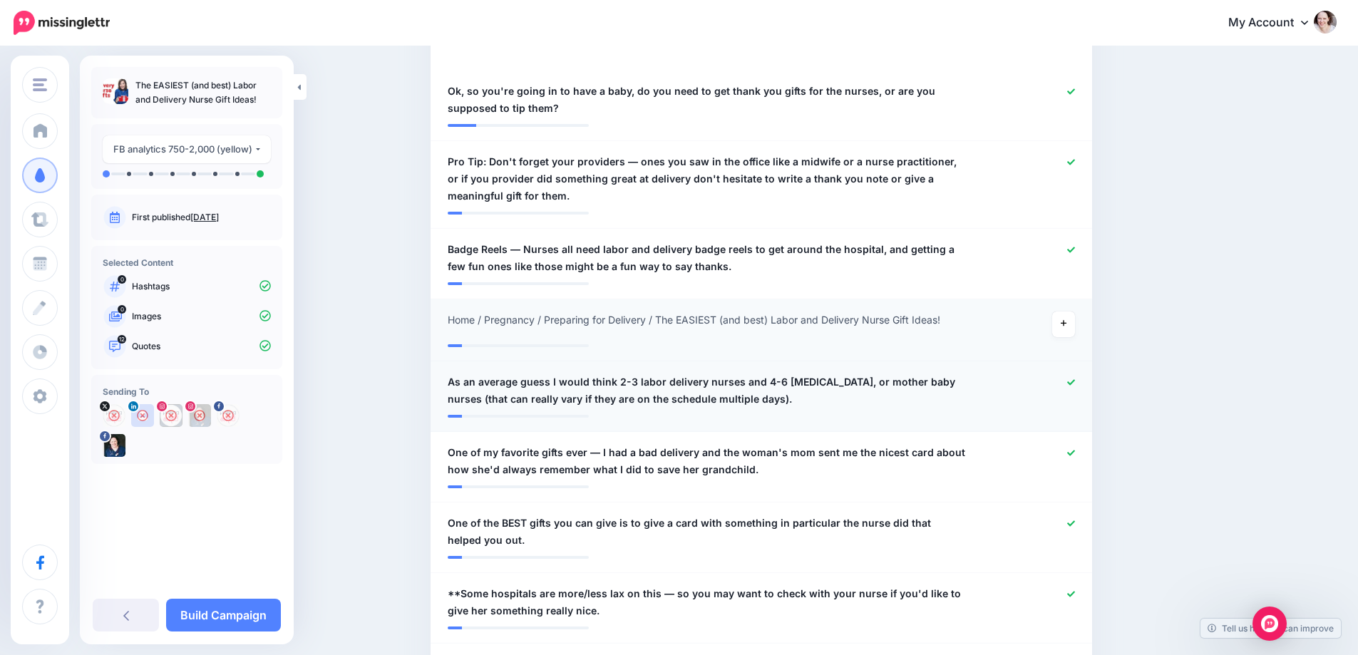
click at [1075, 387] on link at bounding box center [1071, 383] width 8 height 10
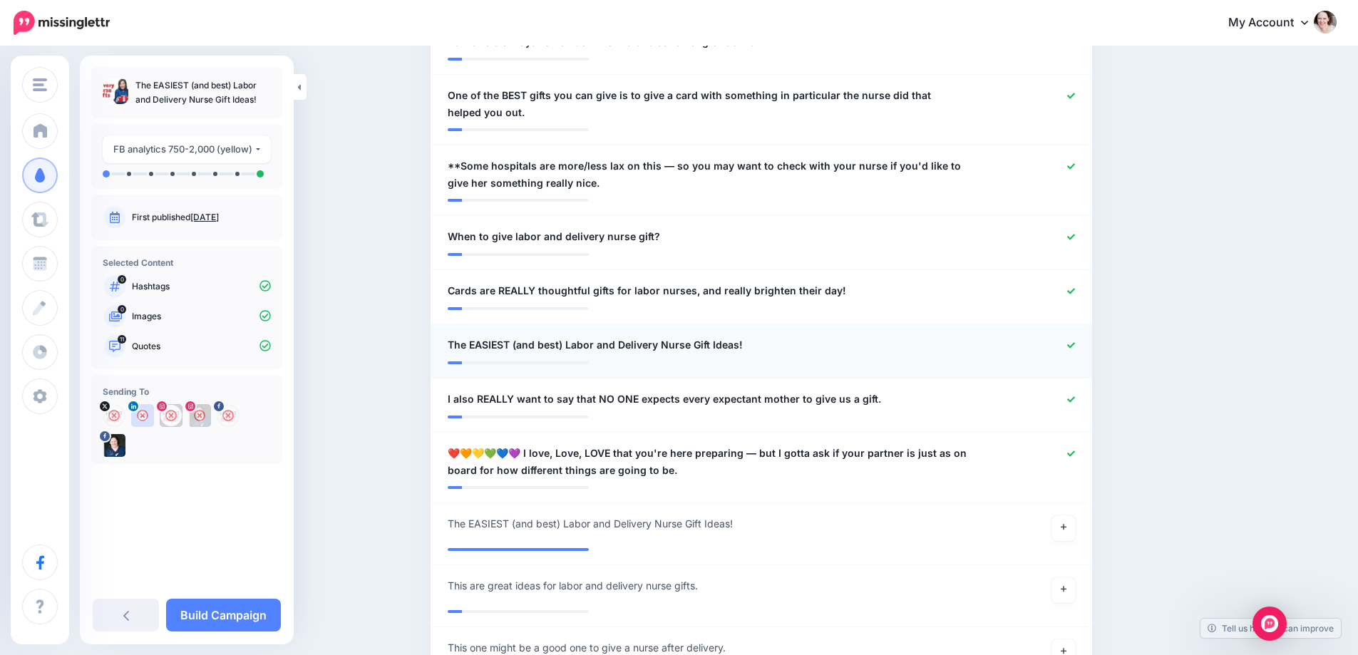
scroll to position [927, 0]
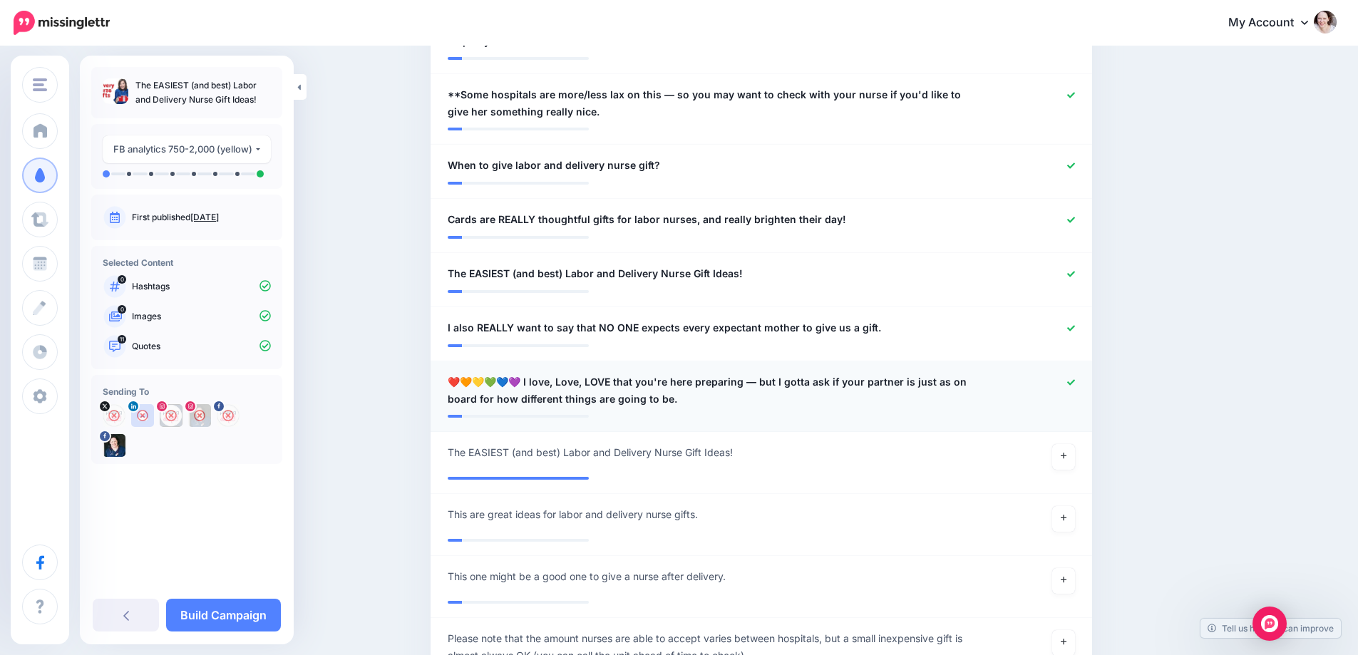
click at [1069, 380] on div at bounding box center [1032, 391] width 108 height 34
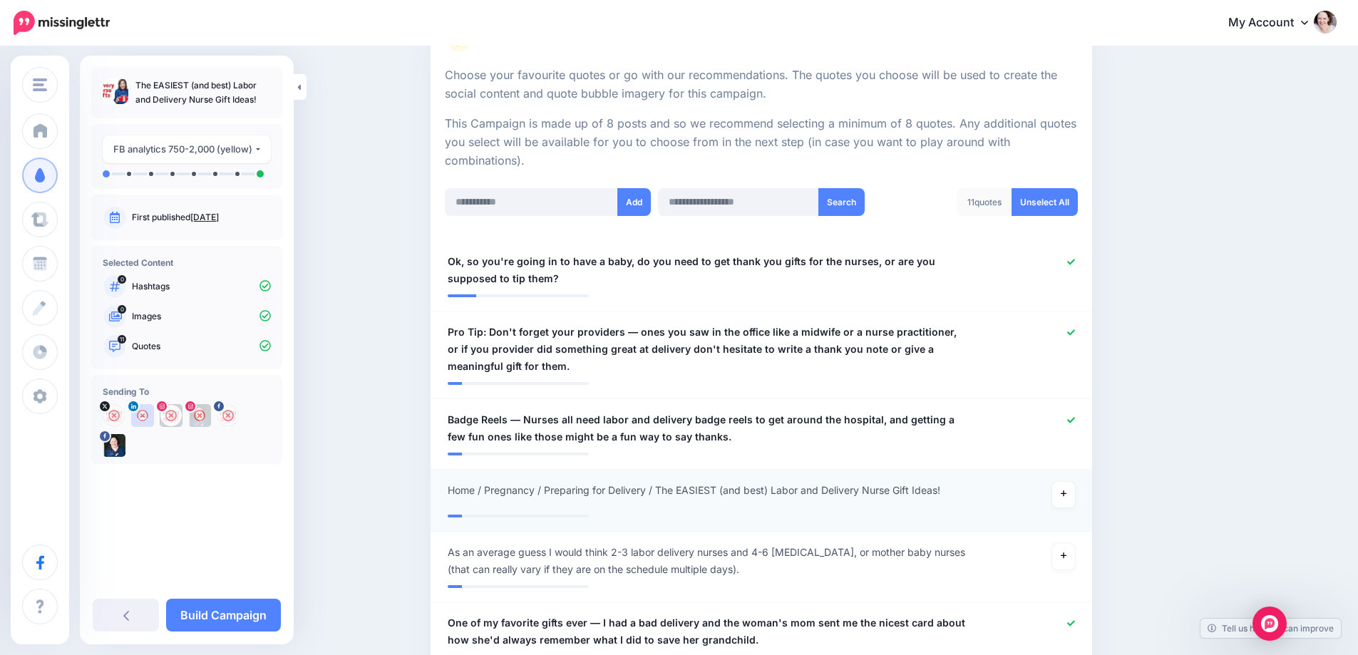
scroll to position [71, 0]
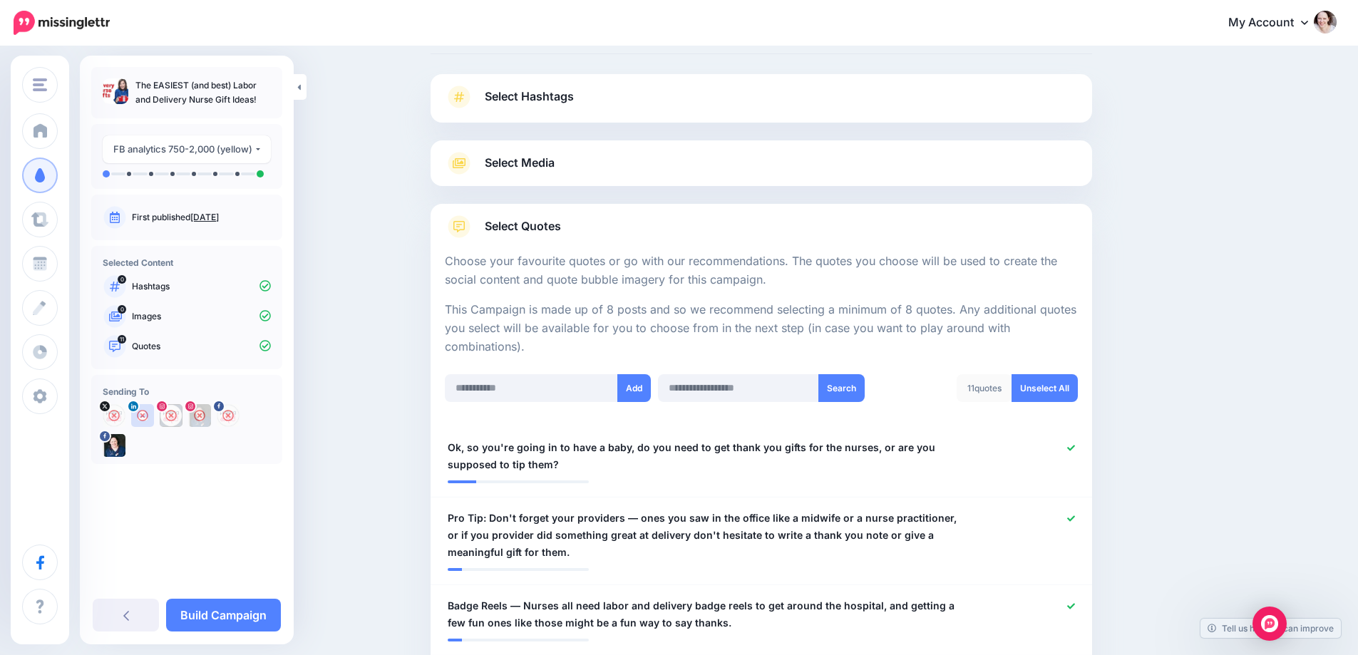
click at [562, 177] on div "Select Media Next, let's make sure we have the best media for this campaign. De…" at bounding box center [762, 163] width 662 height 46
click at [520, 155] on span "Select Media" at bounding box center [520, 162] width 70 height 19
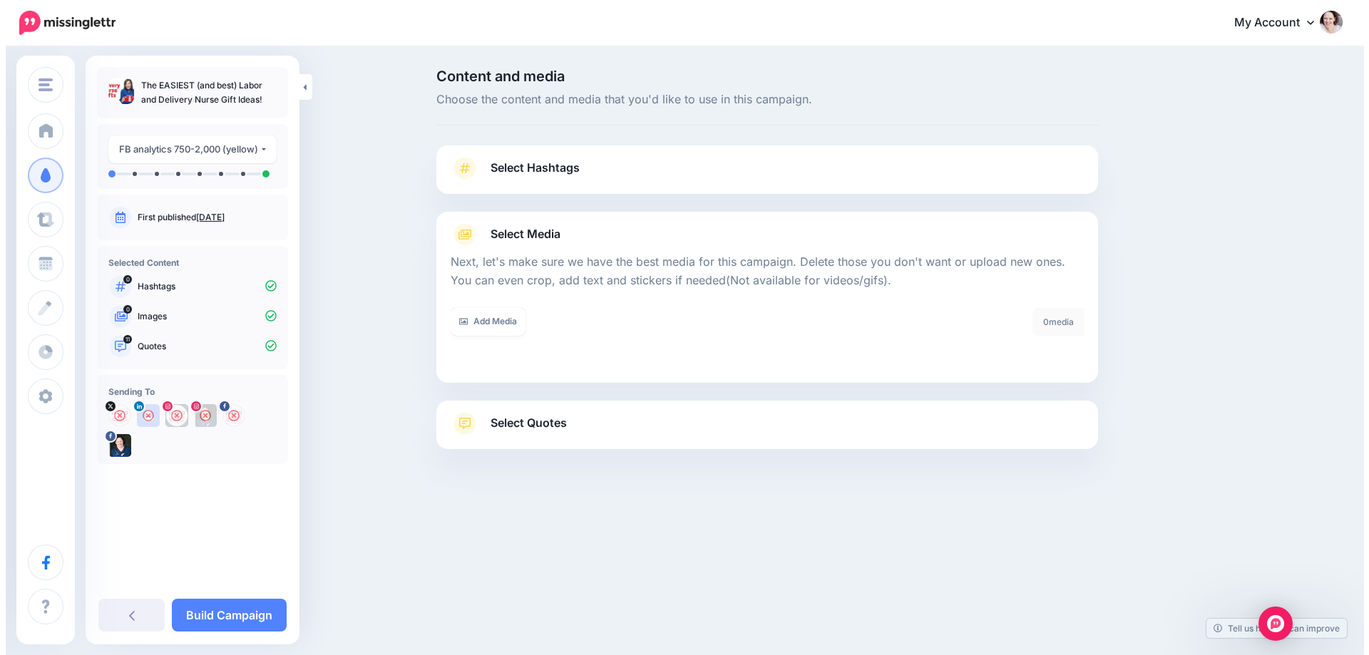
scroll to position [0, 0]
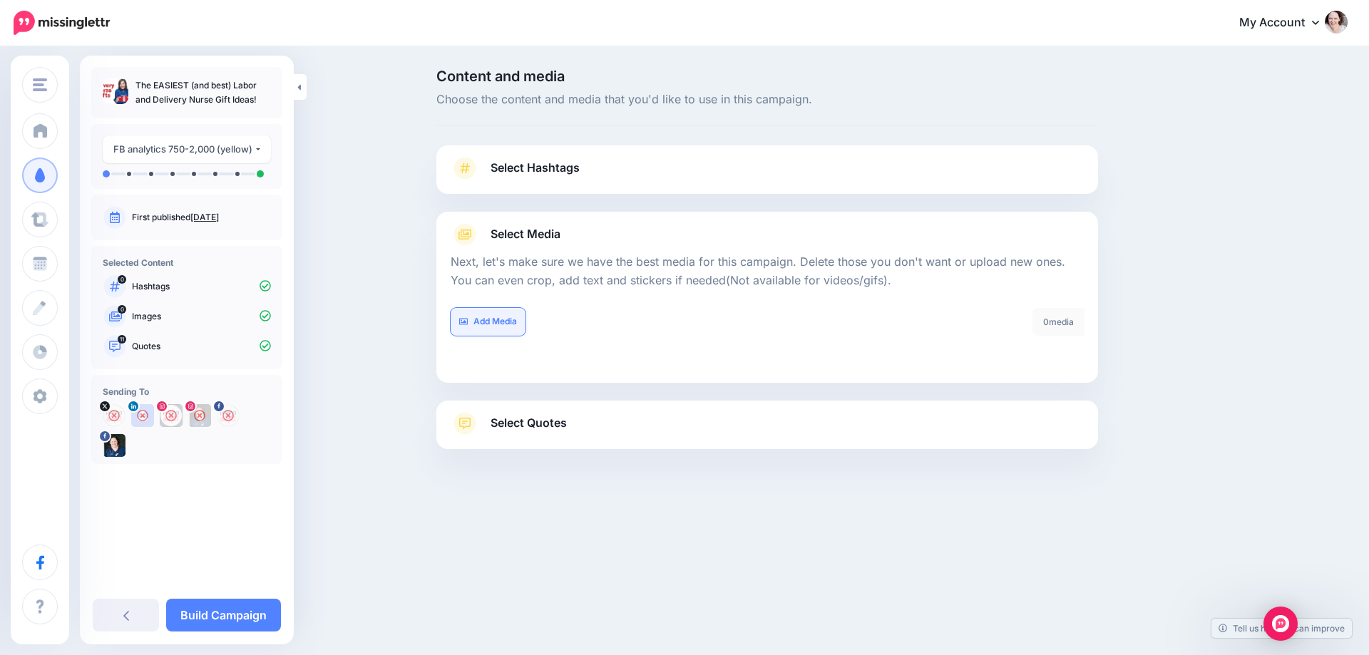
click at [473, 310] on link "Add Media" at bounding box center [488, 322] width 75 height 28
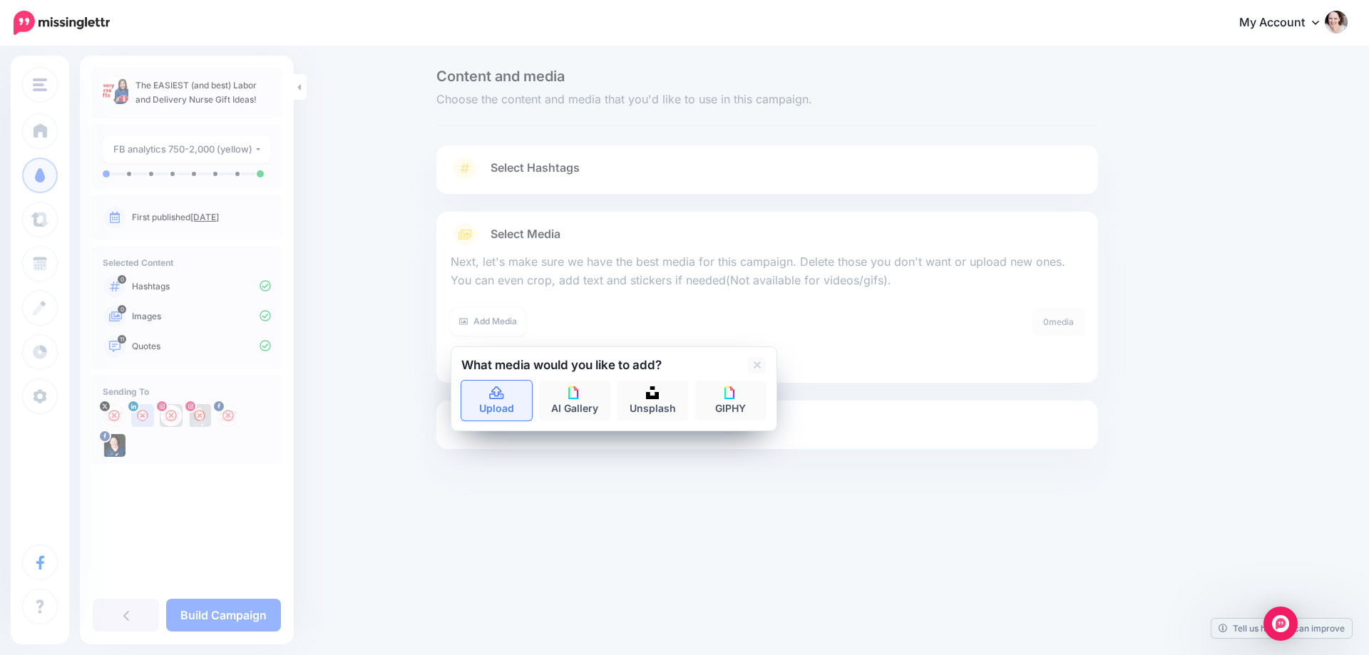
click at [484, 401] on link "Upload" at bounding box center [496, 401] width 71 height 40
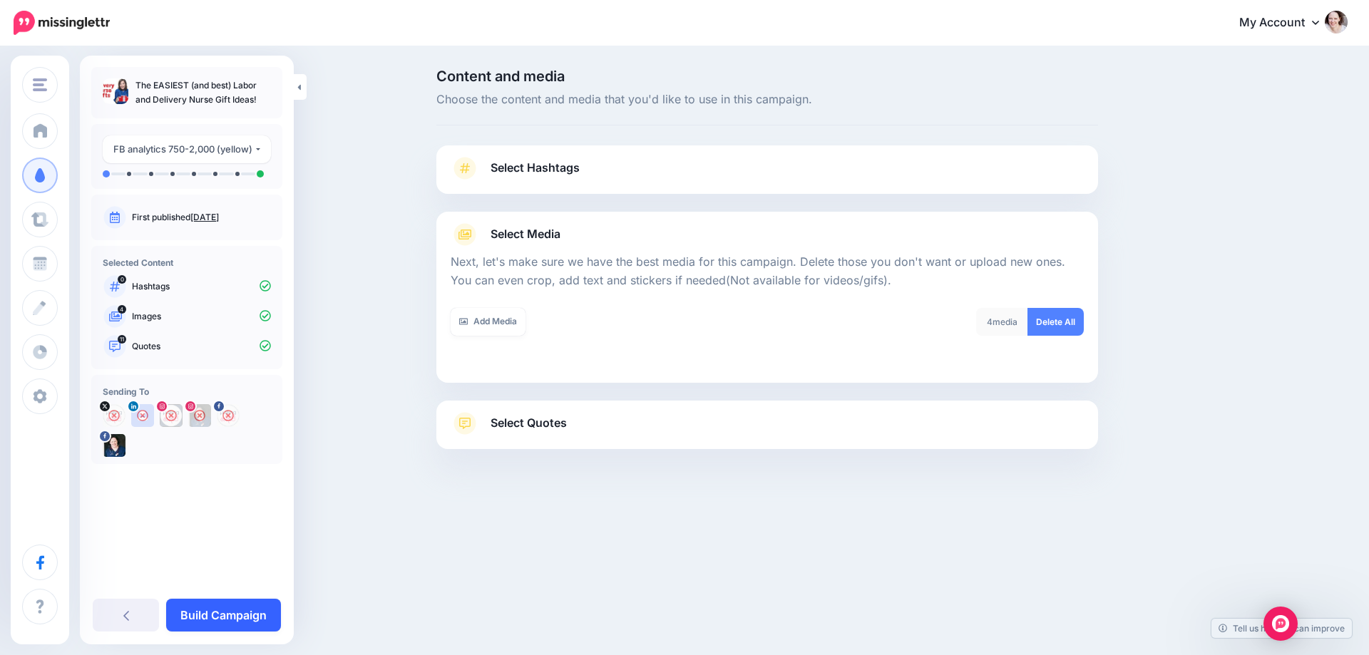
click at [241, 601] on link "Build Campaign" at bounding box center [223, 615] width 115 height 33
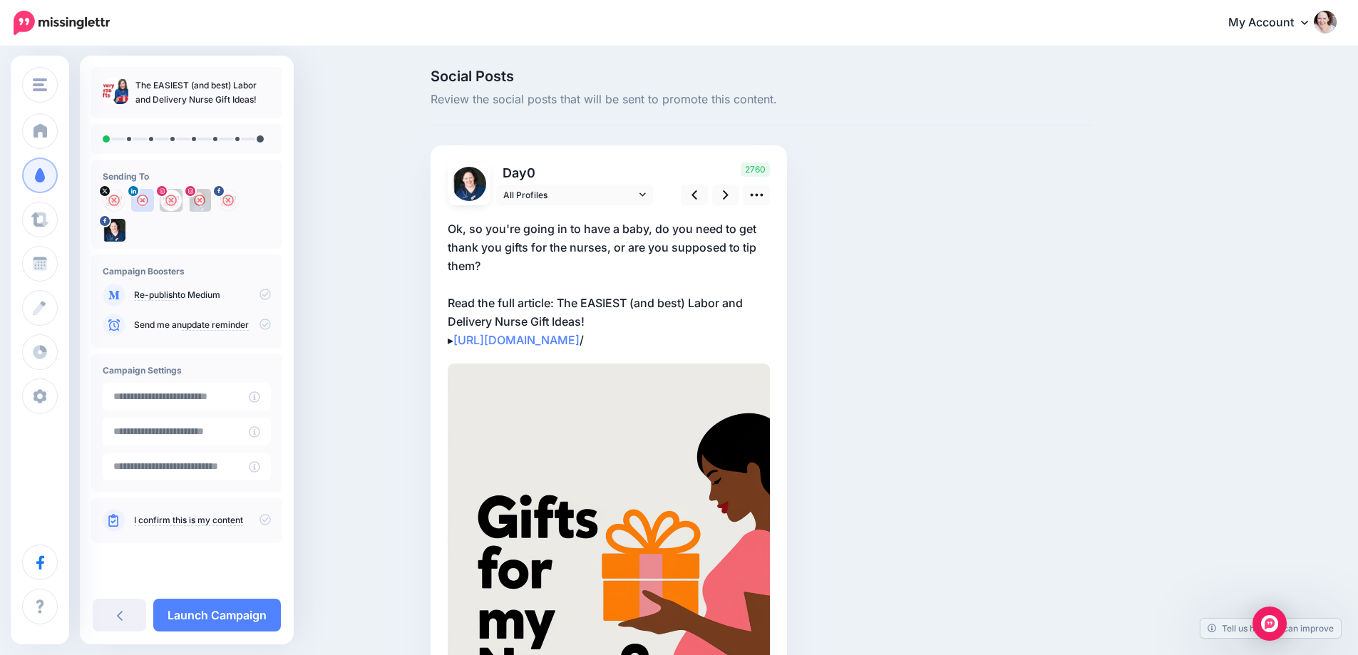
click at [776, 203] on div "2760" at bounding box center [723, 184] width 115 height 43
click at [764, 197] on icon at bounding box center [756, 195] width 15 height 15
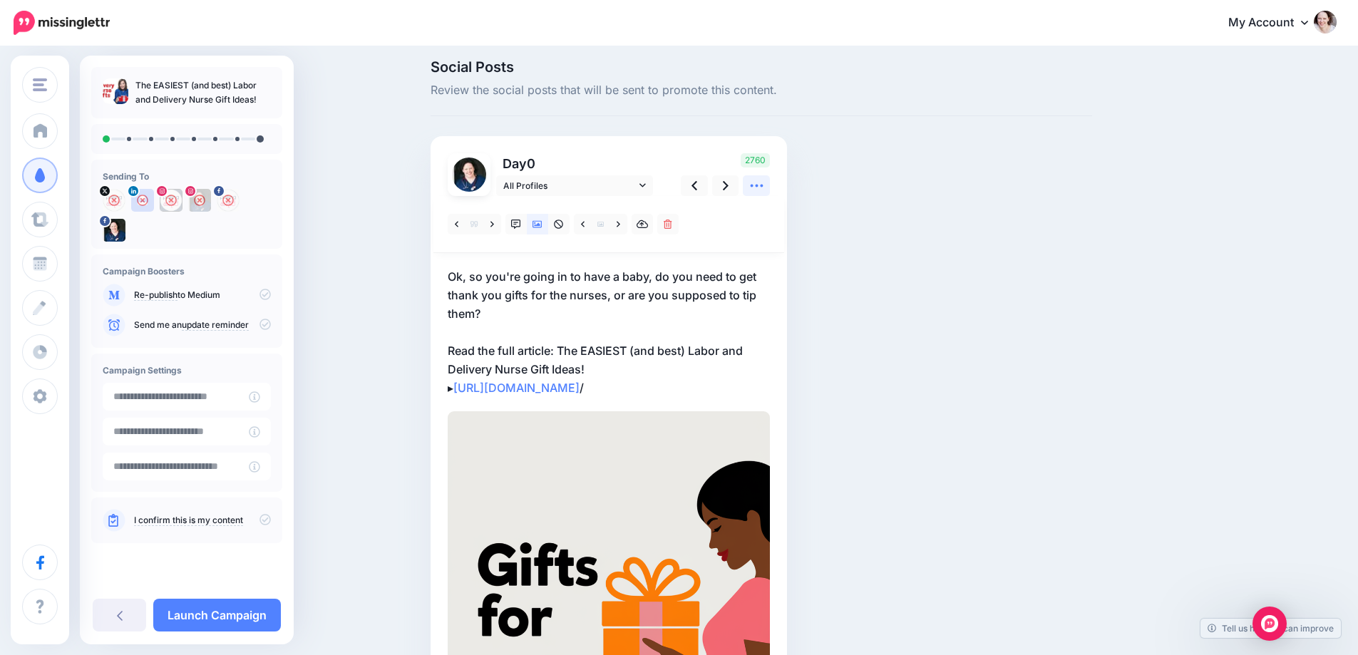
scroll to position [71, 0]
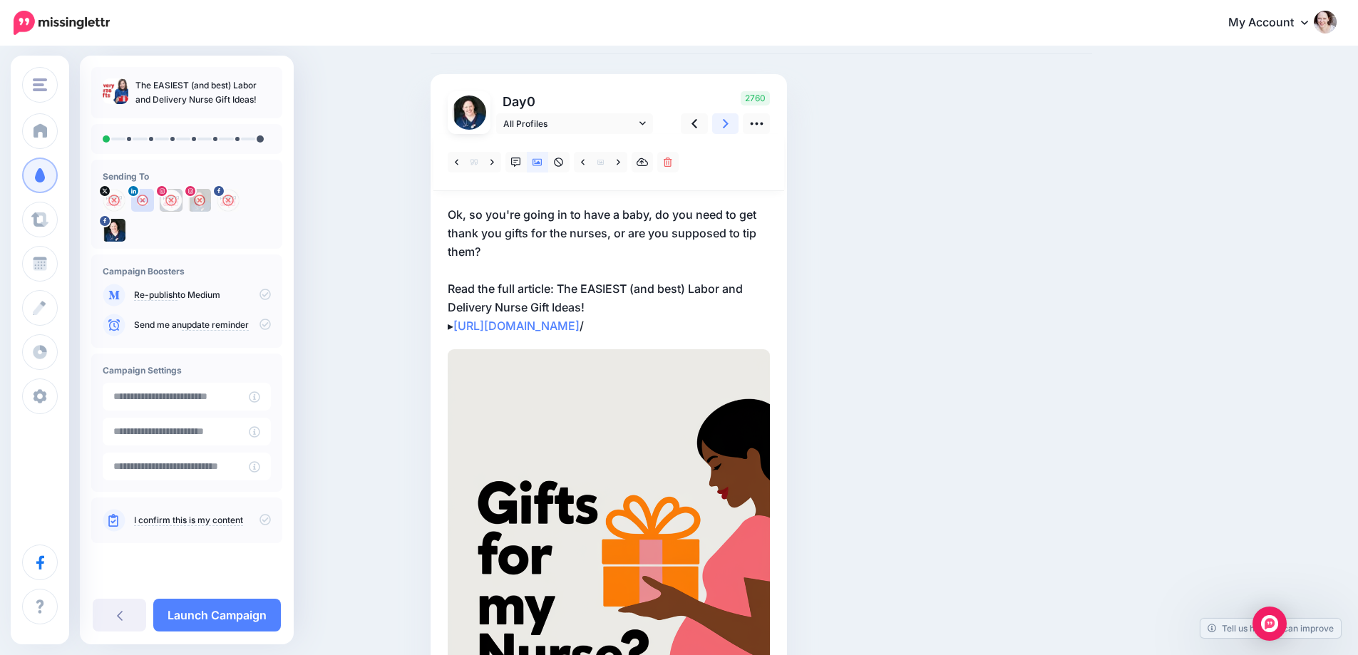
click at [735, 126] on link at bounding box center [725, 123] width 27 height 21
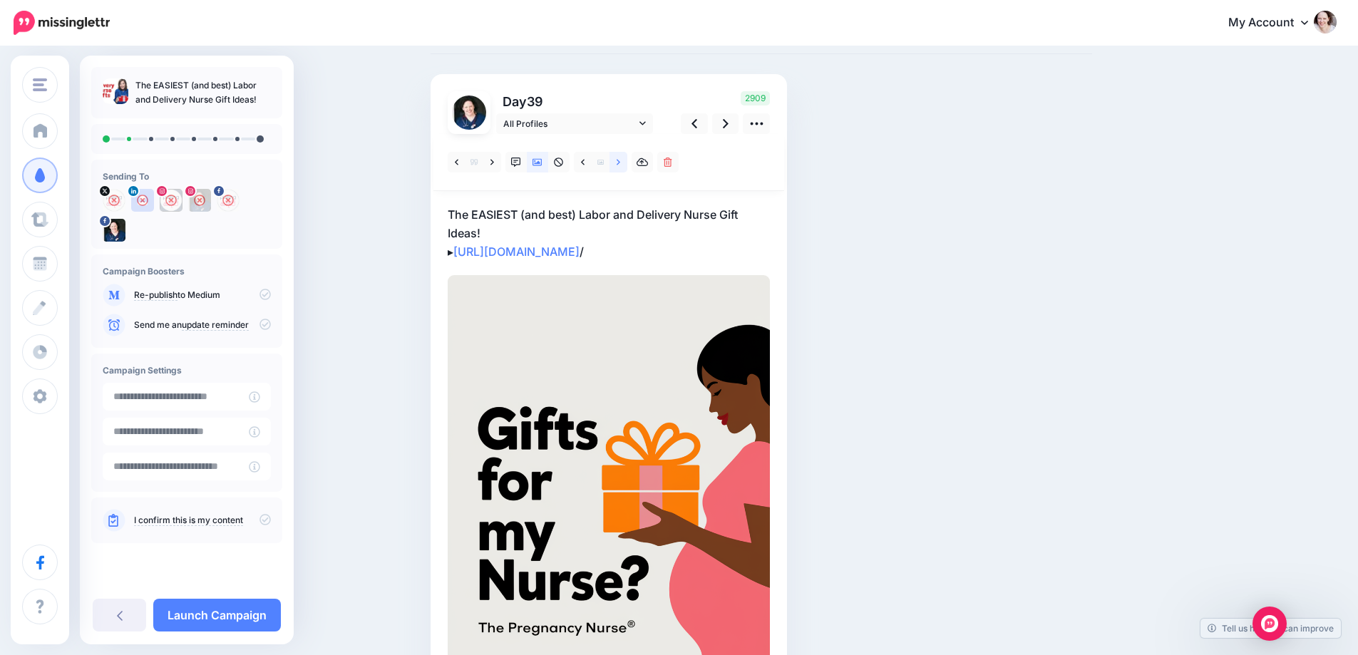
click at [617, 162] on link at bounding box center [619, 162] width 18 height 21
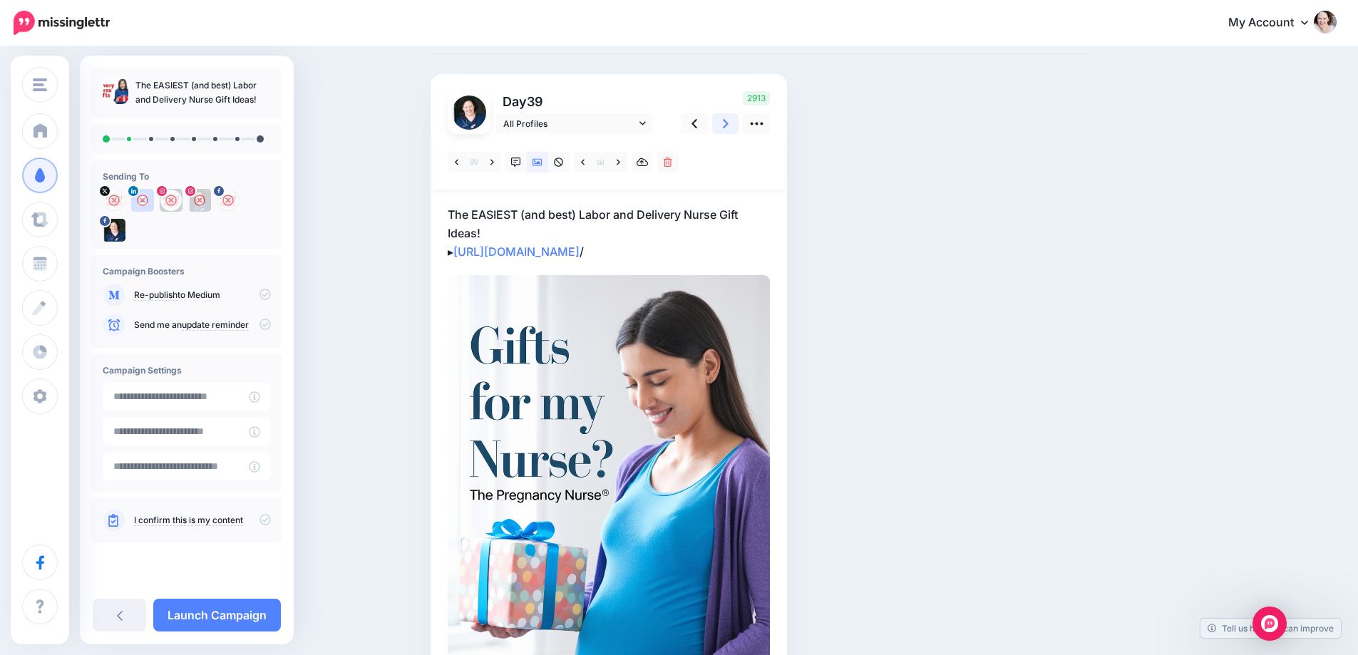
click at [739, 121] on link at bounding box center [725, 123] width 27 height 21
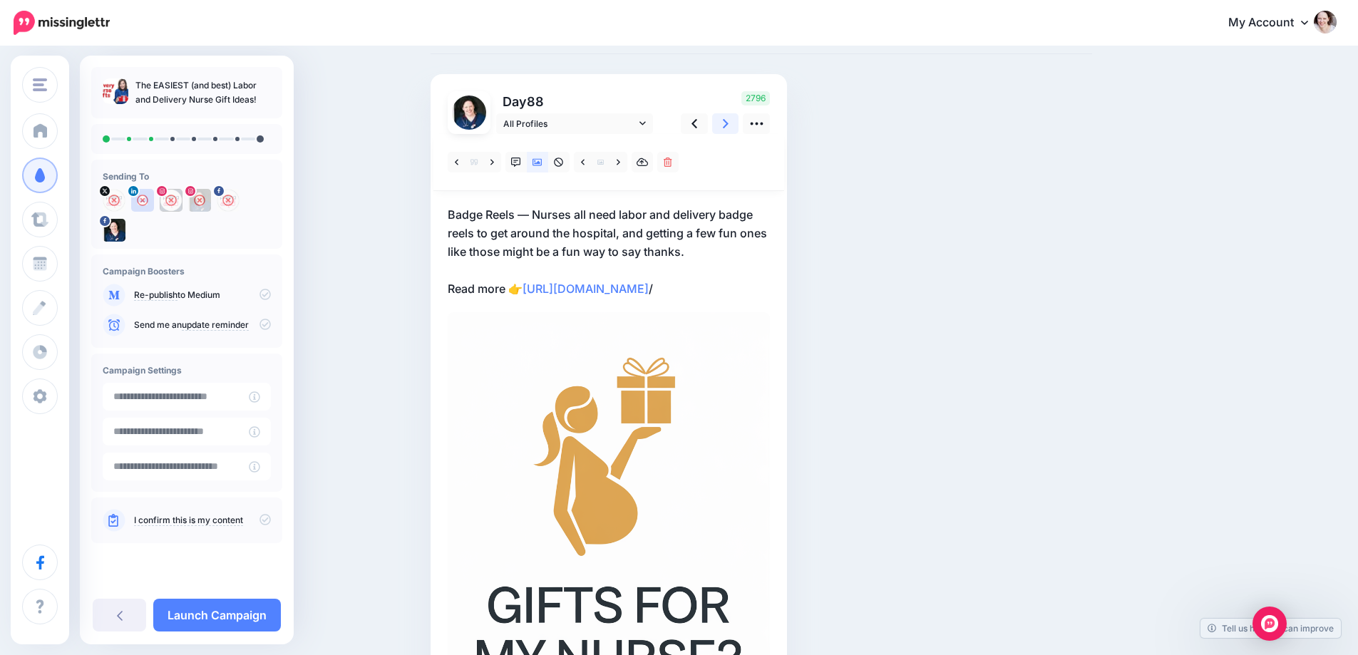
click at [734, 130] on link at bounding box center [725, 123] width 27 height 21
click at [620, 164] on link at bounding box center [619, 162] width 18 height 21
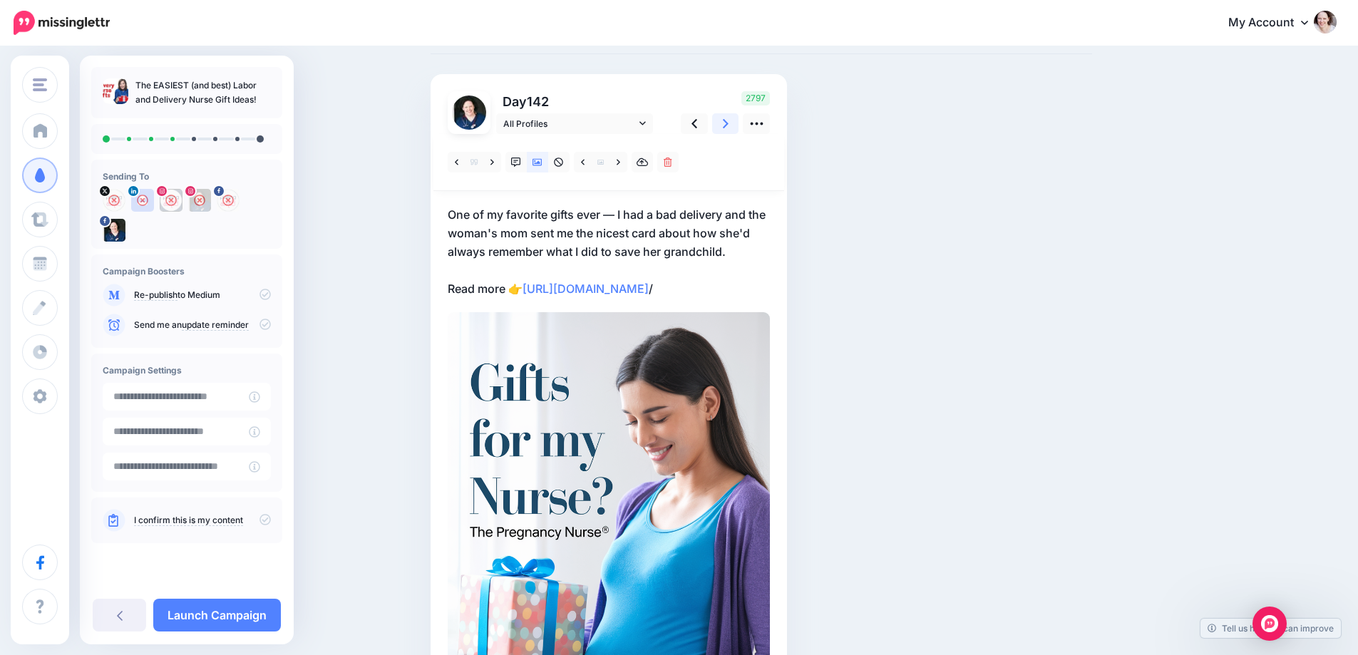
click at [734, 128] on link at bounding box center [725, 123] width 27 height 21
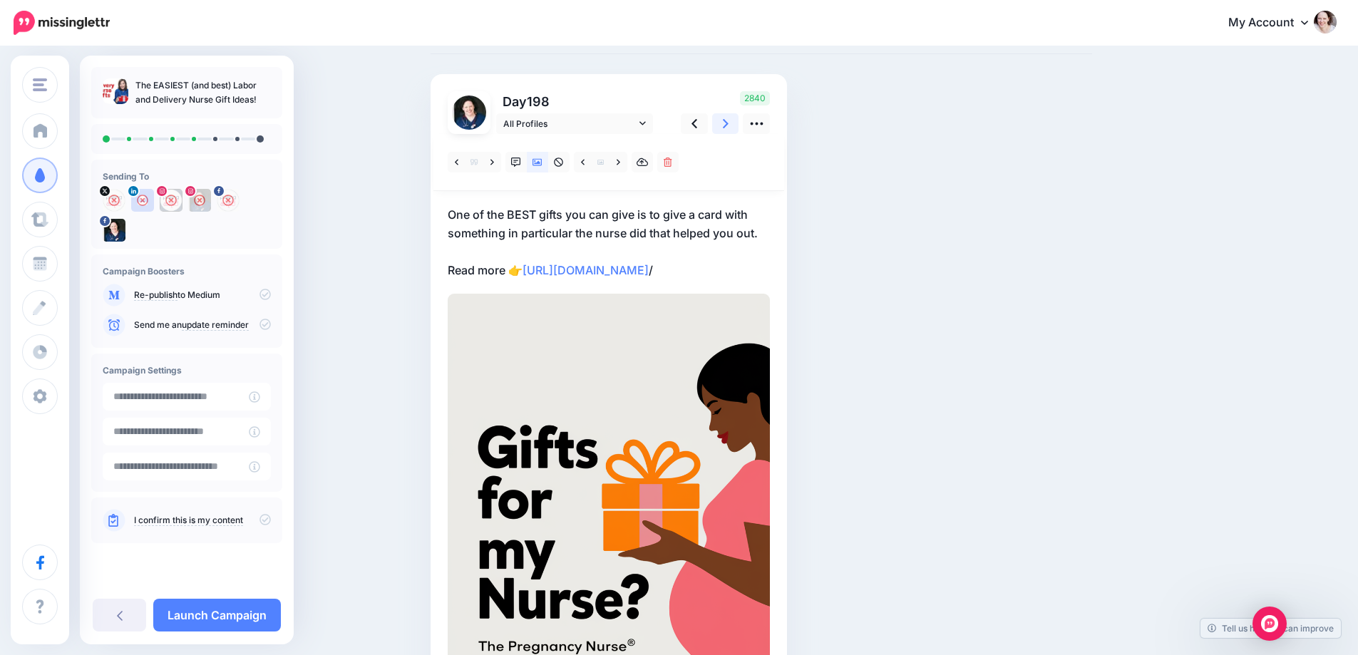
click at [734, 128] on link at bounding box center [725, 123] width 27 height 21
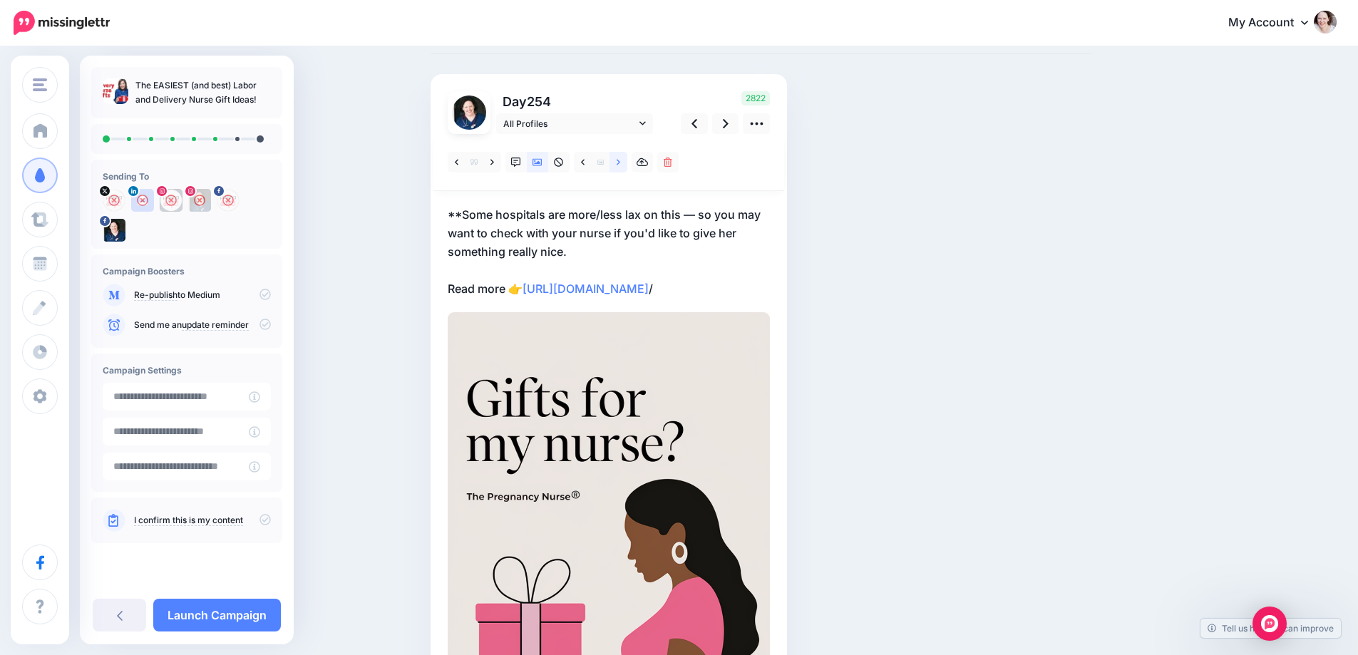
click at [620, 167] on icon at bounding box center [619, 163] width 4 height 10
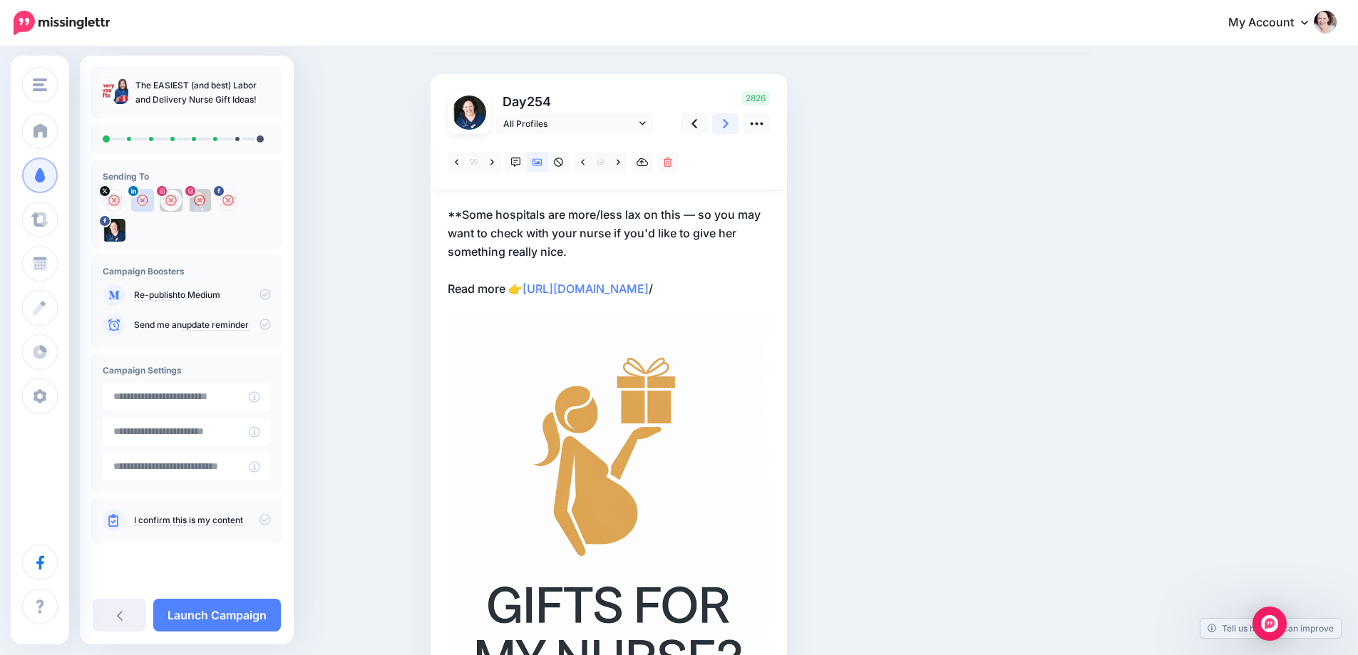
click at [729, 124] on icon at bounding box center [726, 123] width 6 height 15
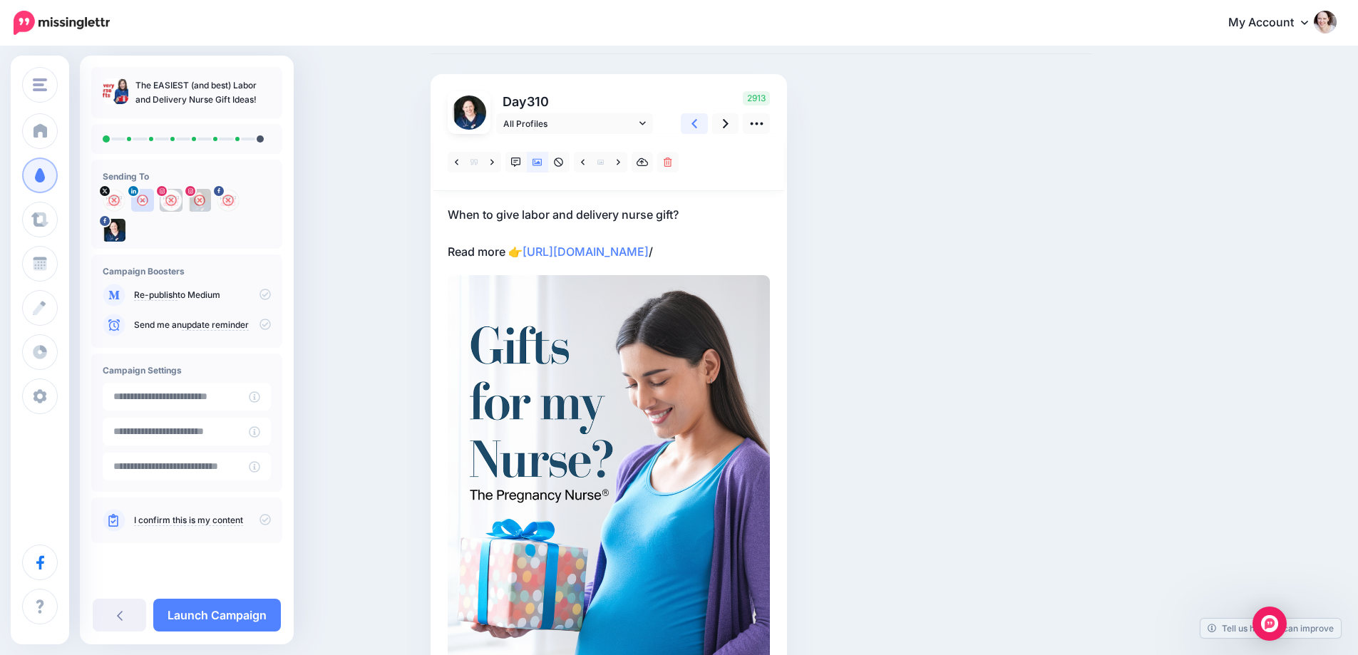
click at [708, 124] on link at bounding box center [694, 123] width 27 height 21
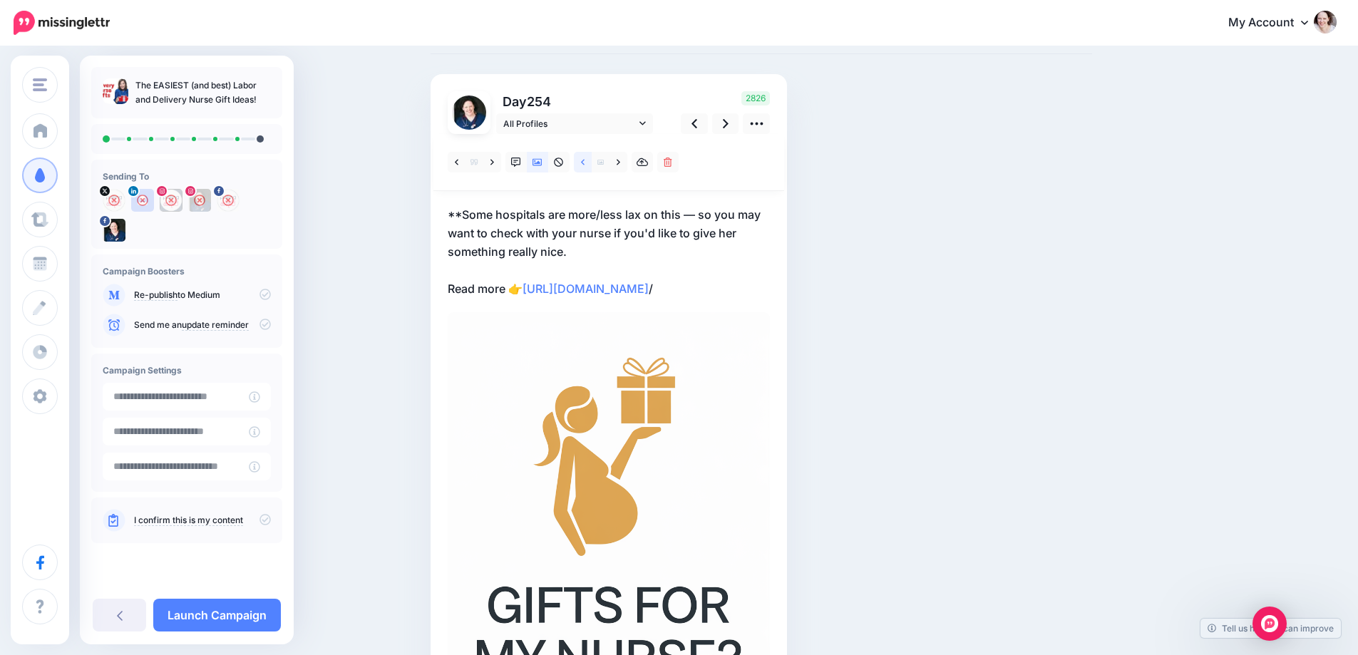
click at [591, 166] on link at bounding box center [583, 162] width 18 height 21
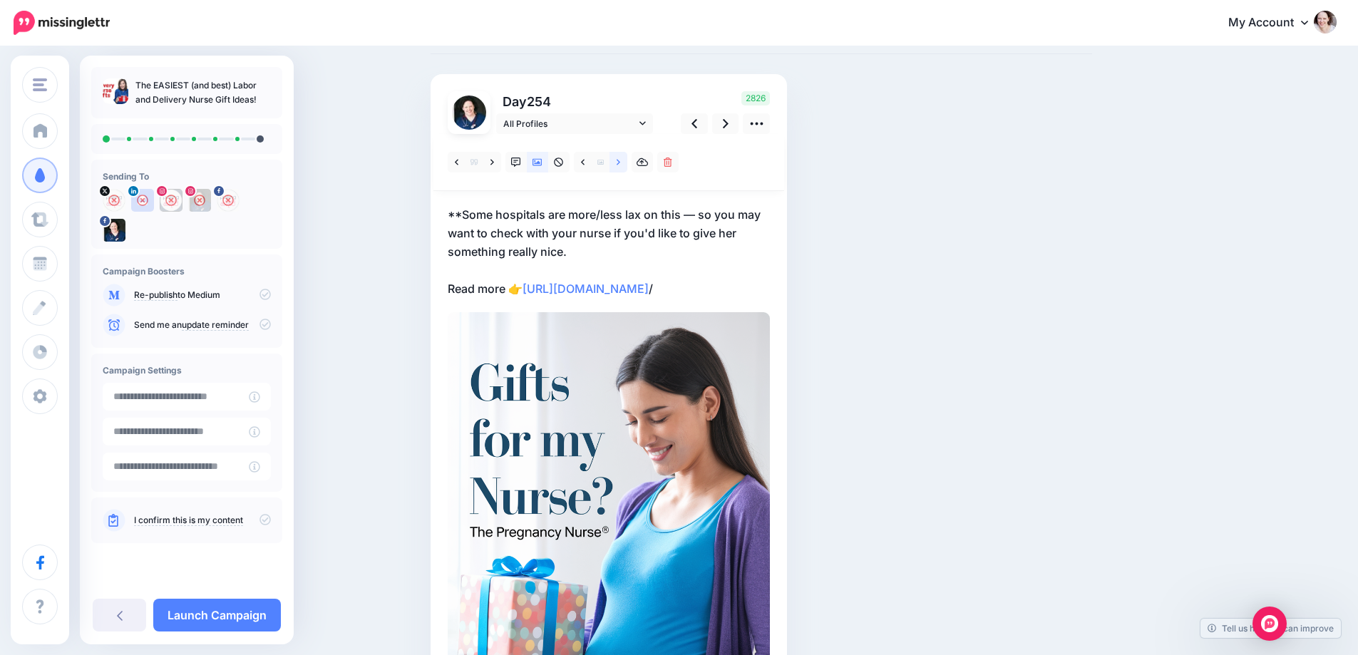
click at [627, 163] on link at bounding box center [619, 162] width 18 height 21
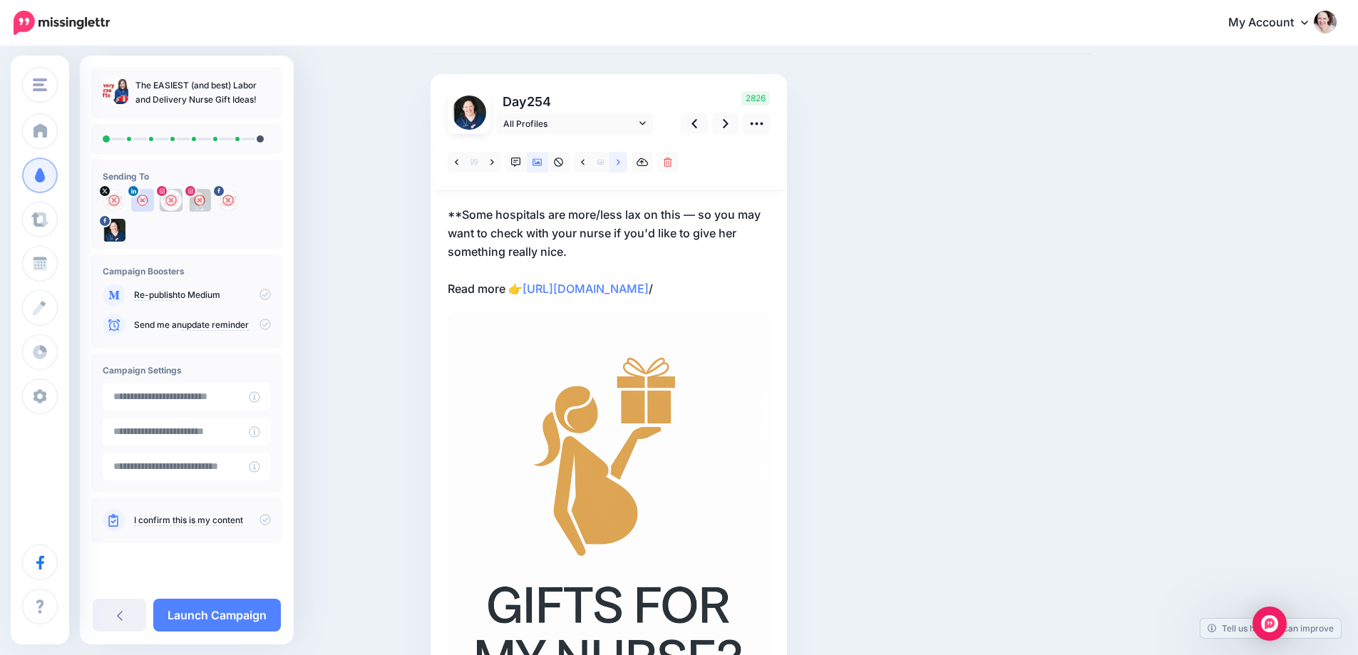
click at [627, 163] on link at bounding box center [619, 162] width 18 height 21
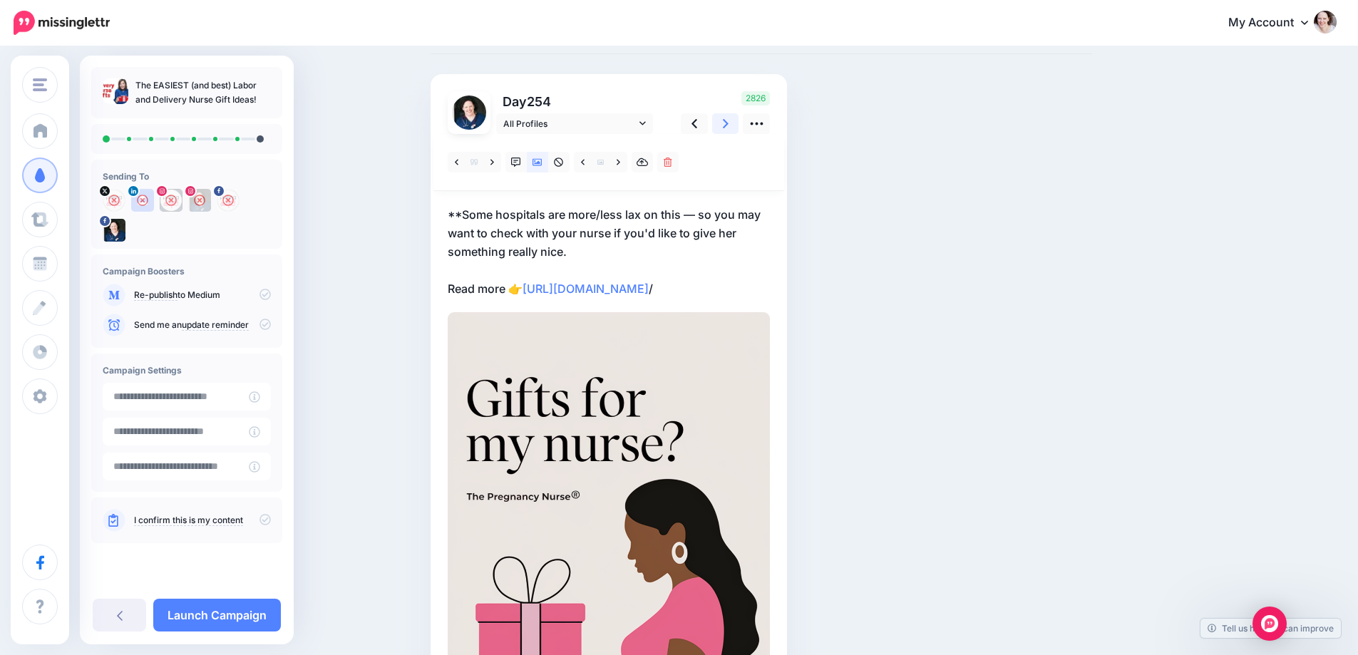
click at [724, 126] on link at bounding box center [725, 123] width 27 height 21
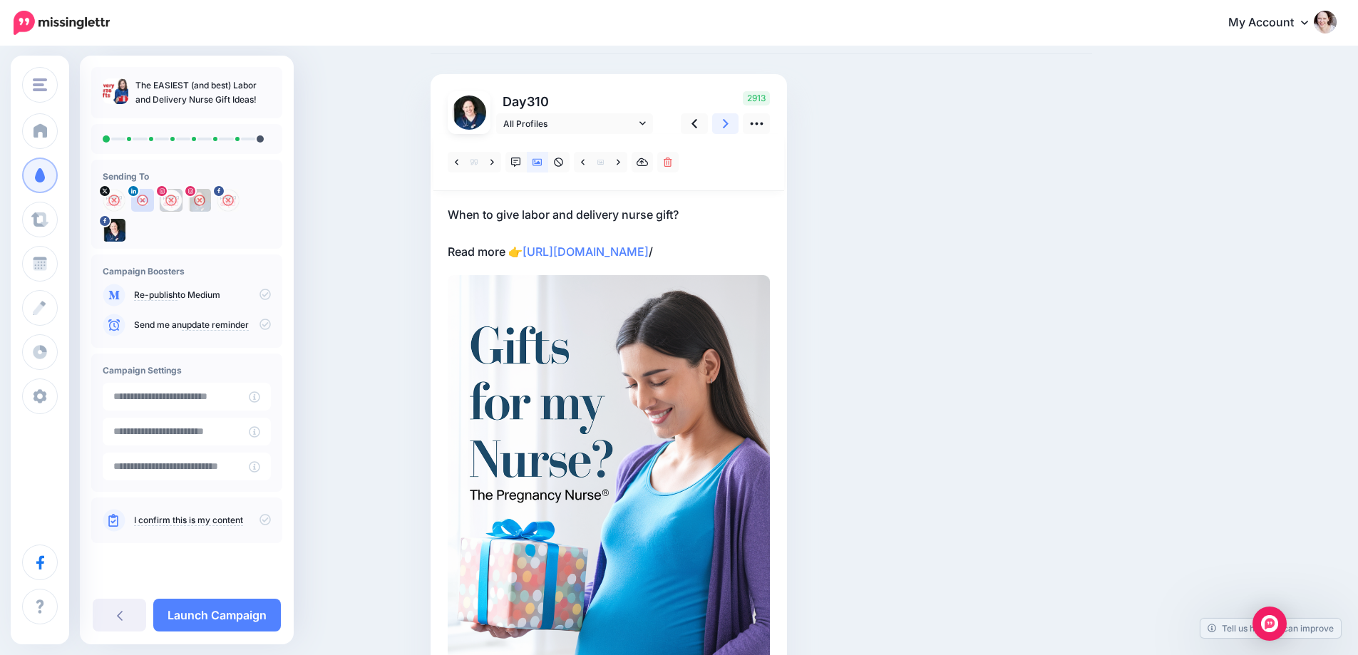
click at [724, 126] on link at bounding box center [725, 123] width 27 height 21
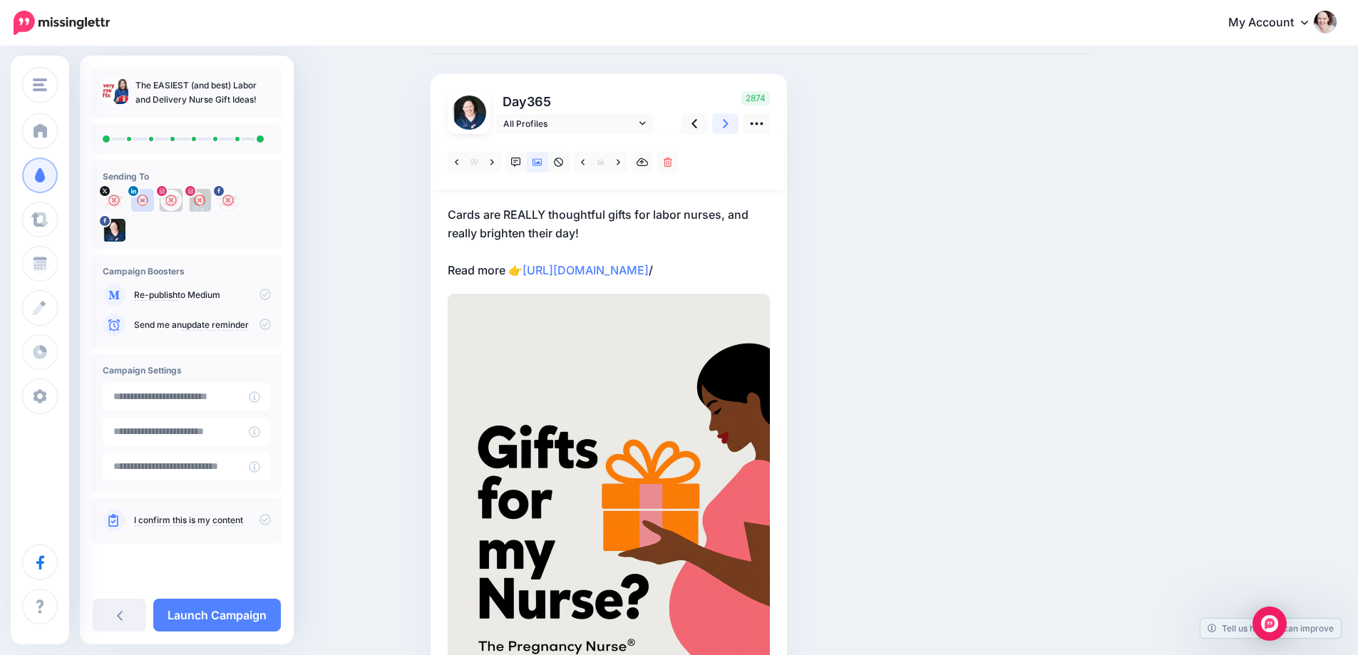
click at [724, 126] on link at bounding box center [725, 123] width 27 height 21
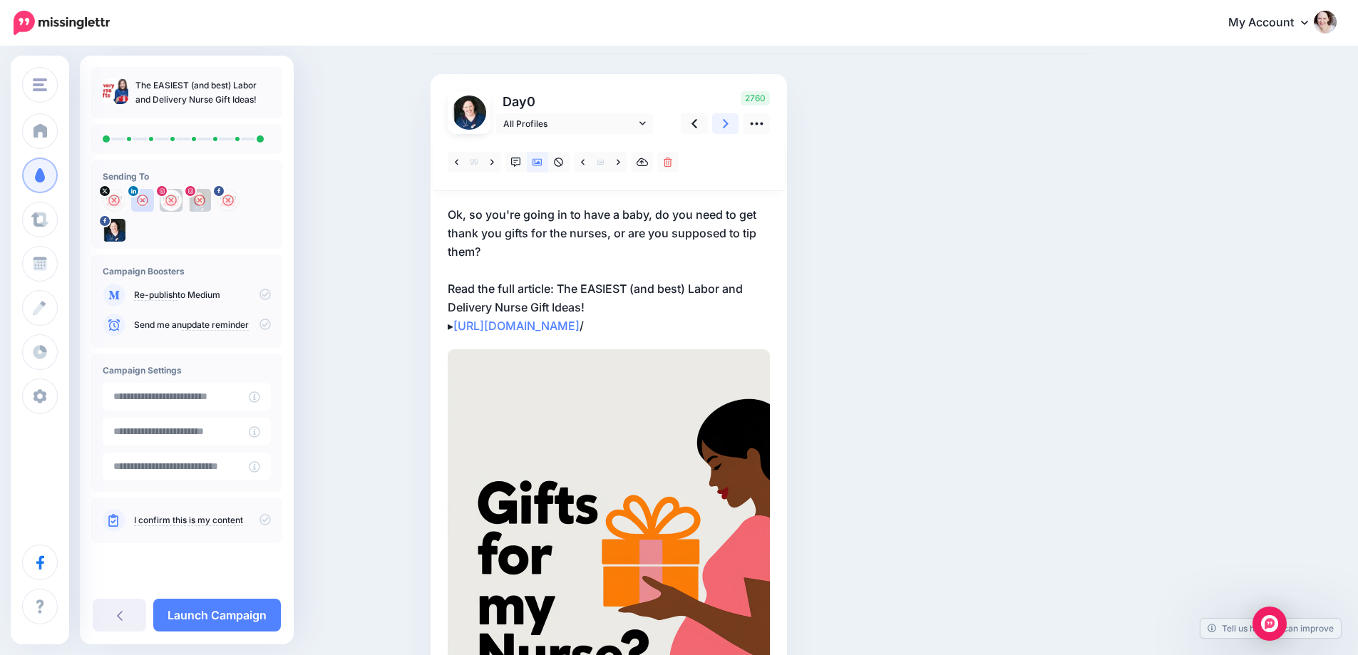
click at [729, 123] on icon at bounding box center [726, 123] width 6 height 15
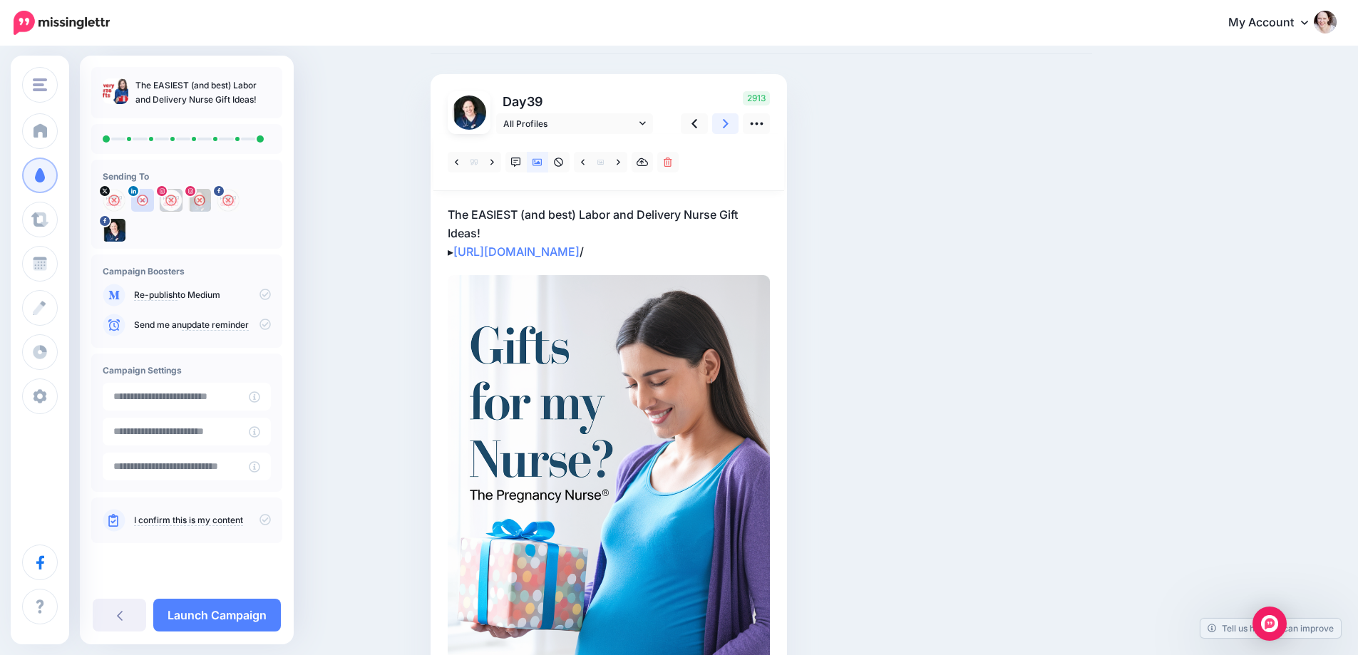
click at [729, 123] on icon at bounding box center [726, 123] width 6 height 15
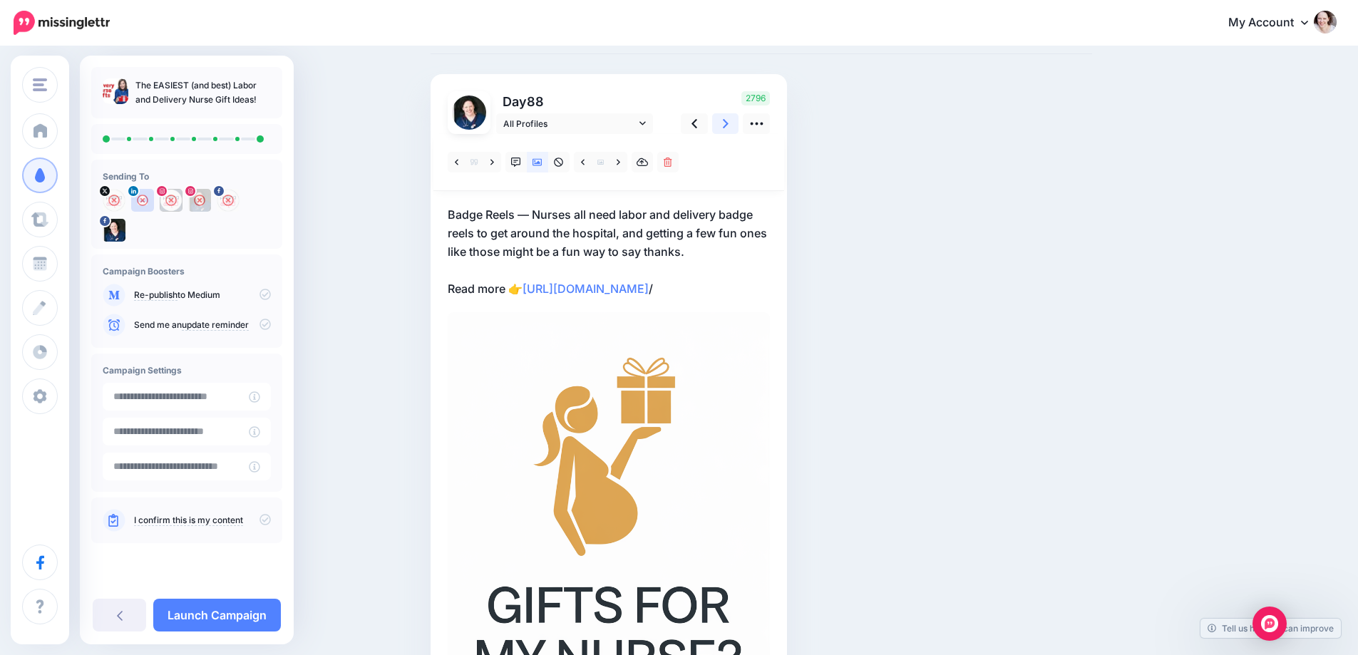
click at [729, 123] on icon at bounding box center [726, 123] width 6 height 15
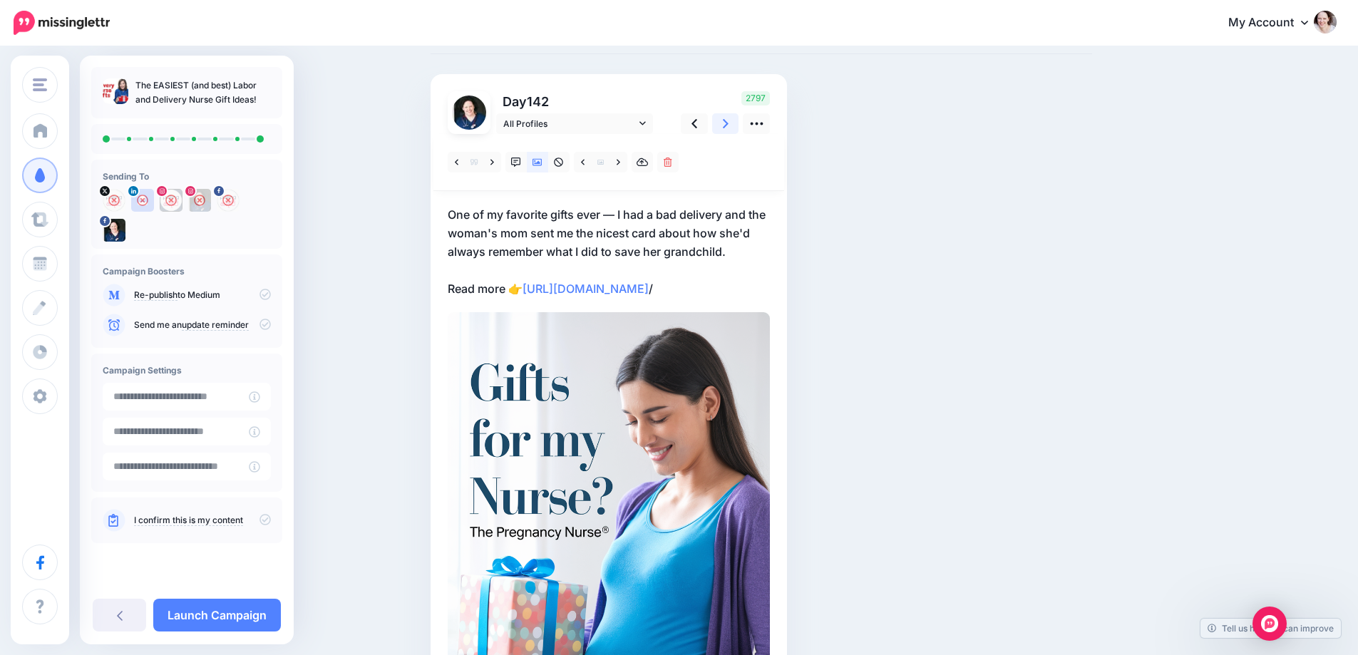
click at [729, 123] on icon at bounding box center [726, 123] width 6 height 15
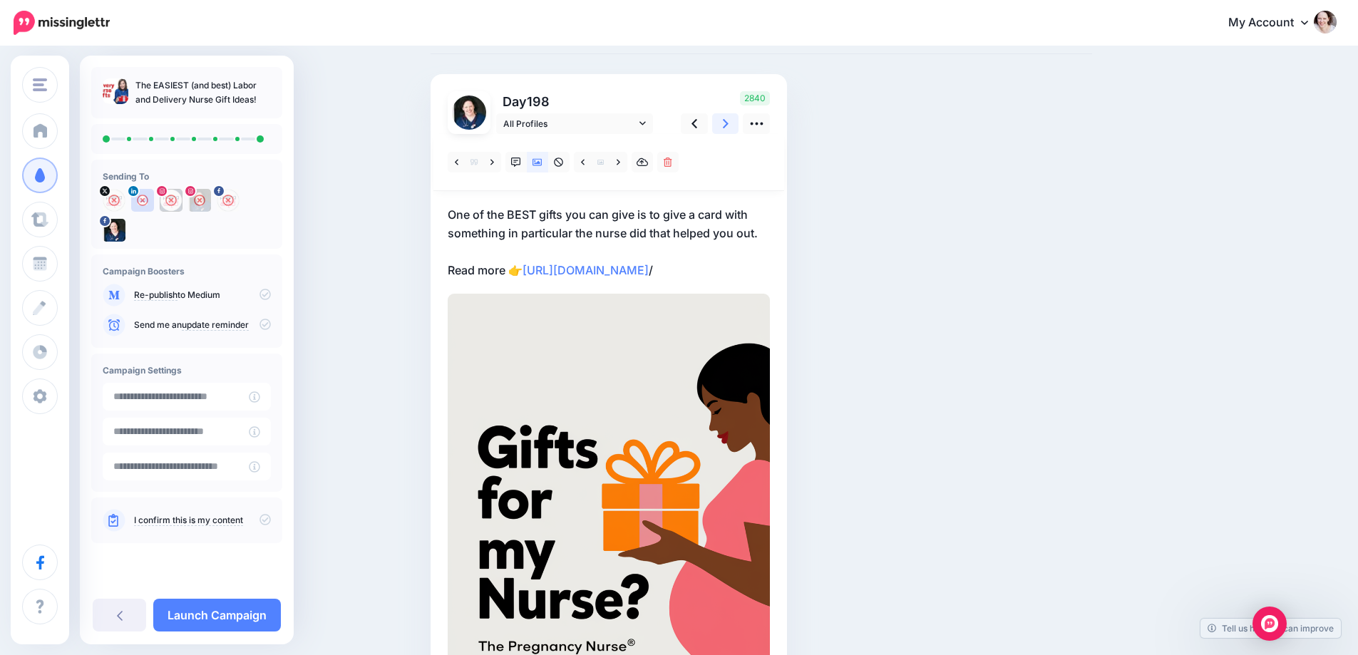
click at [729, 123] on icon at bounding box center [726, 123] width 6 height 15
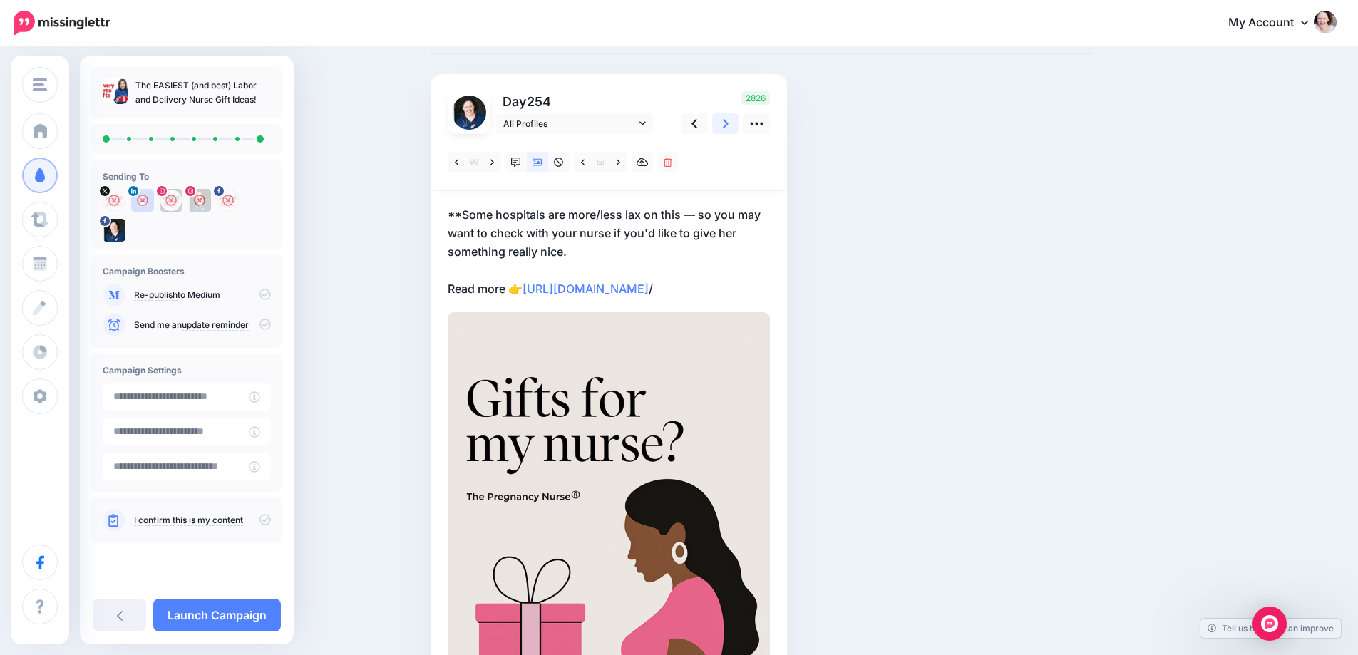
click at [729, 123] on icon at bounding box center [726, 123] width 6 height 15
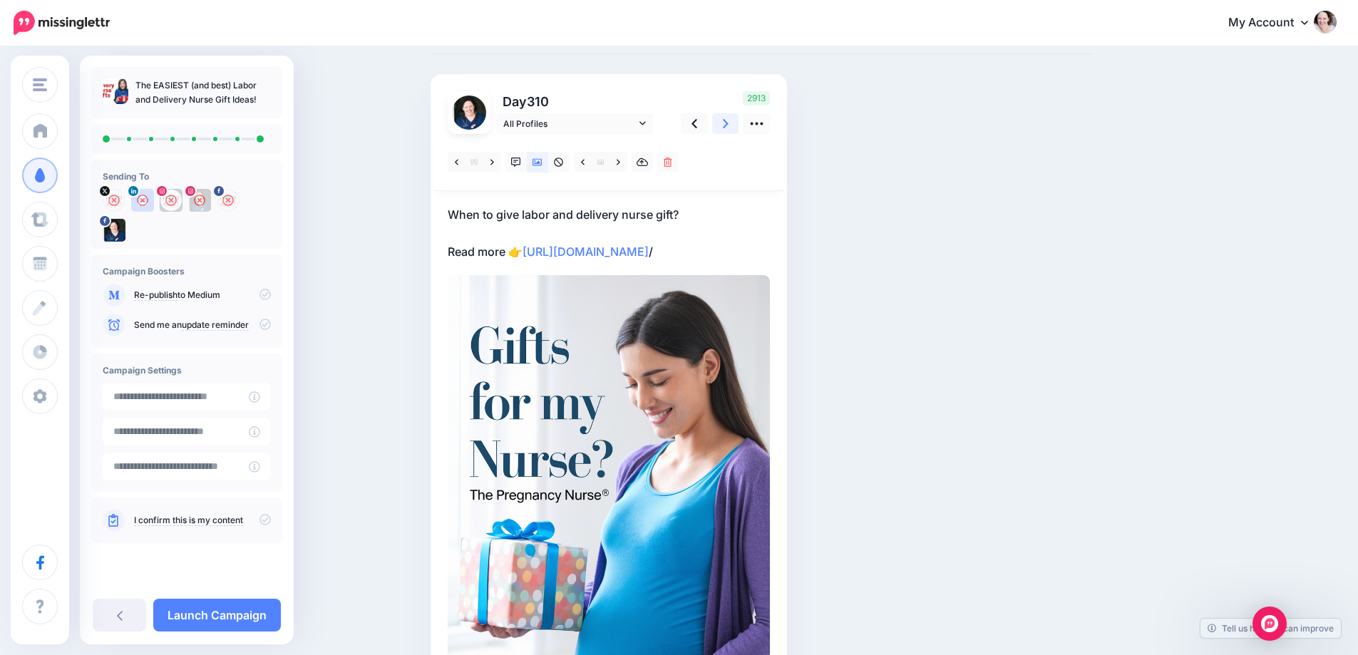
click at [729, 123] on icon at bounding box center [726, 123] width 6 height 15
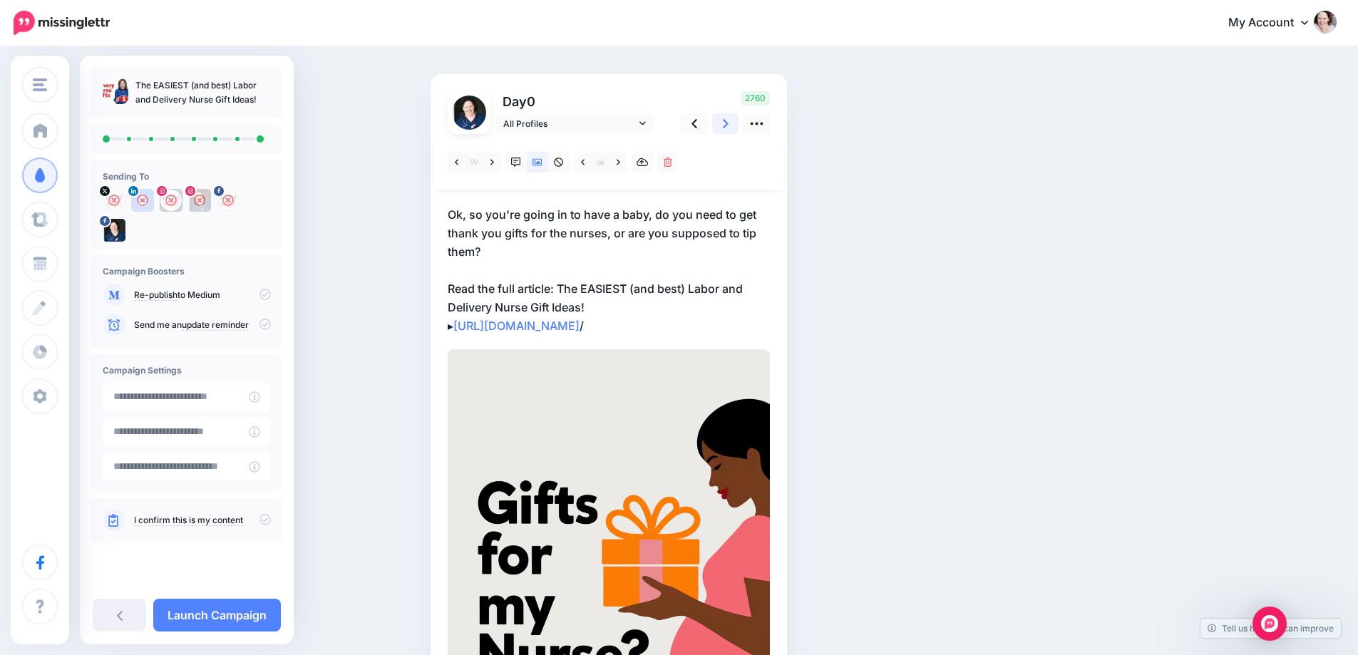
click at [729, 123] on icon at bounding box center [726, 123] width 6 height 15
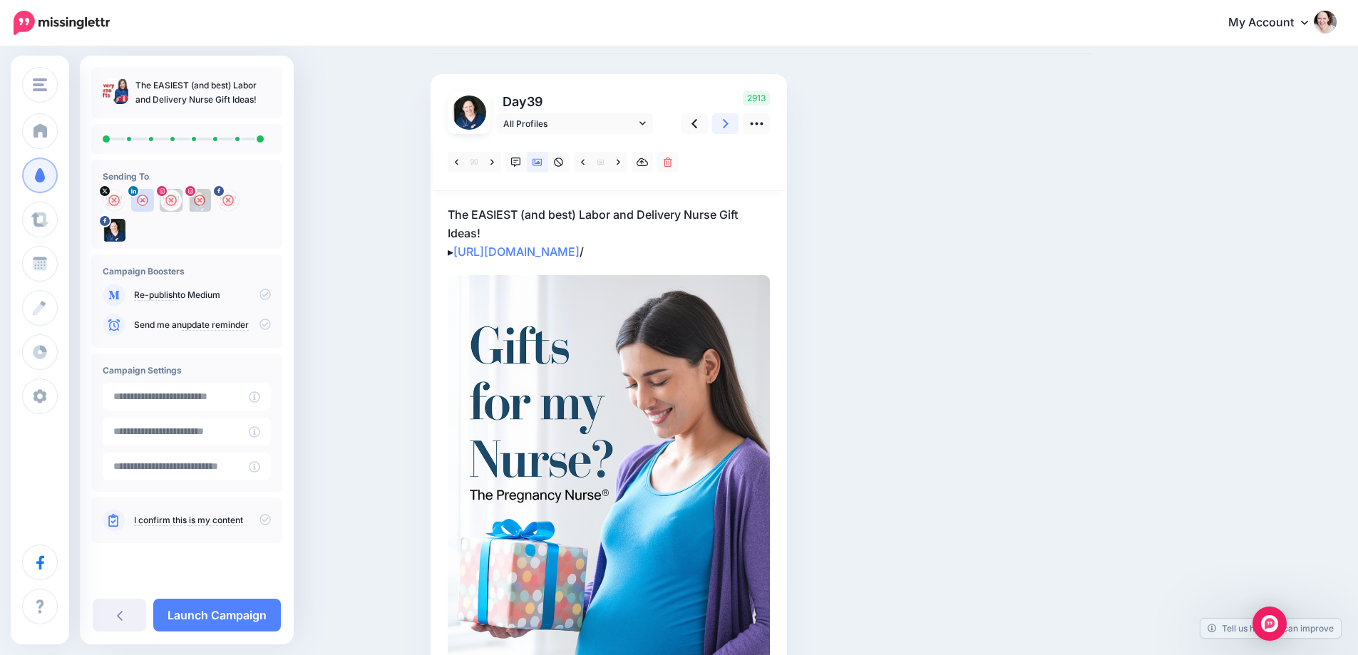
click at [729, 123] on icon at bounding box center [726, 123] width 6 height 15
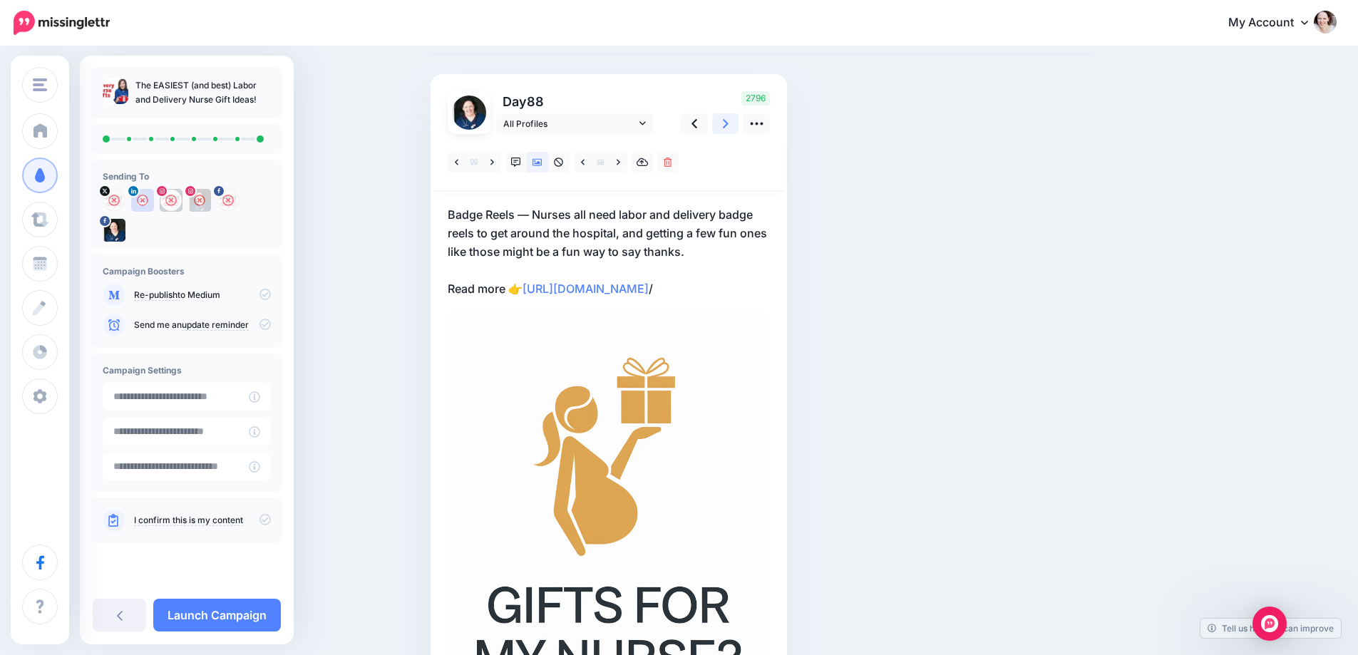
click at [729, 123] on icon at bounding box center [726, 123] width 6 height 15
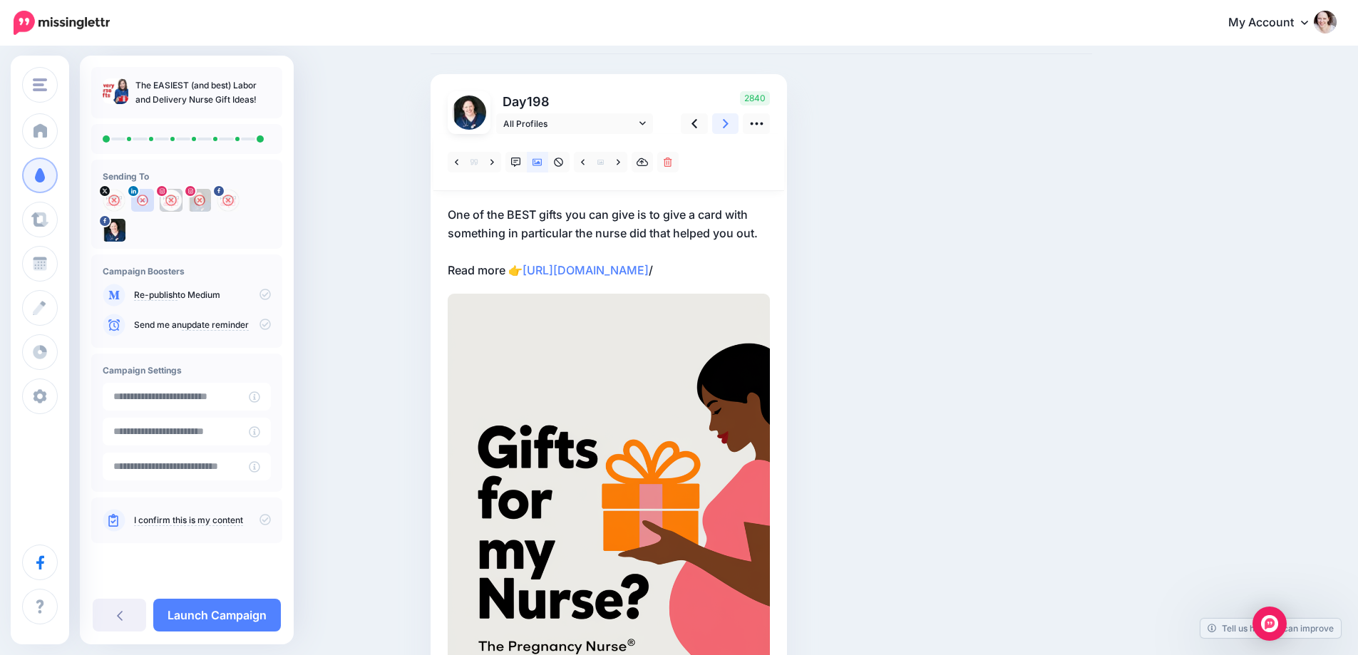
click at [729, 123] on icon at bounding box center [726, 123] width 6 height 15
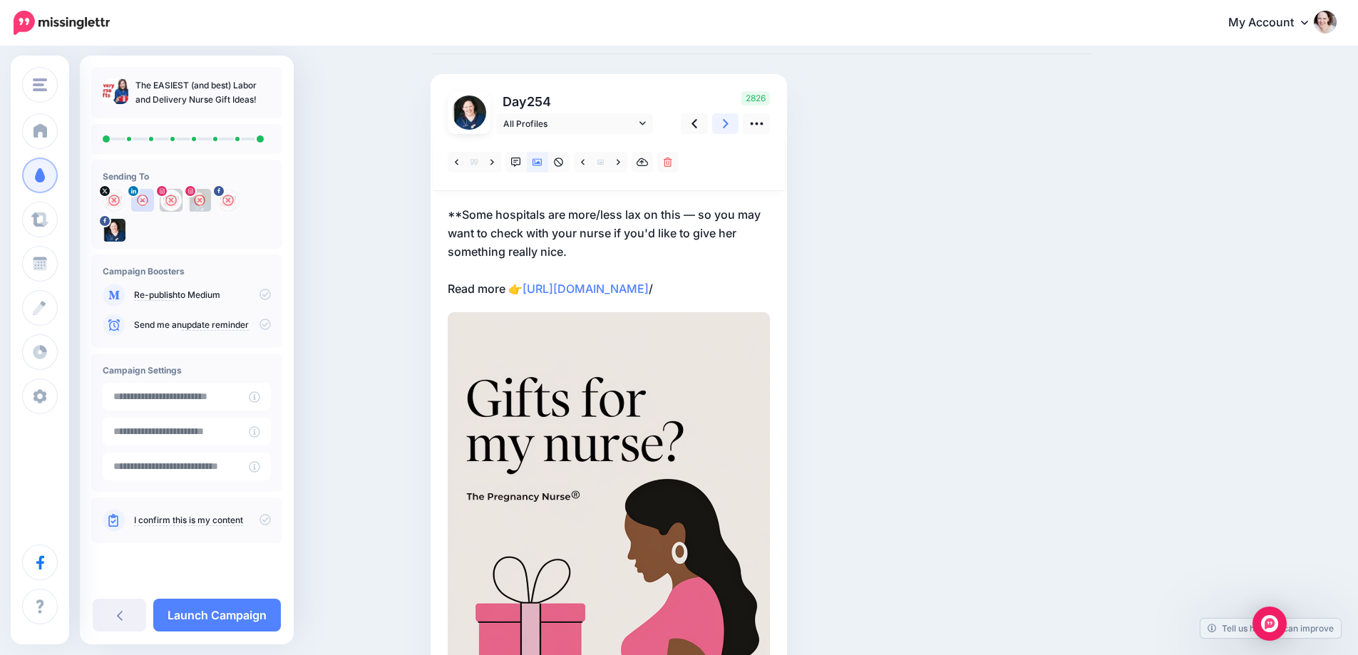
click at [729, 123] on icon at bounding box center [726, 123] width 6 height 15
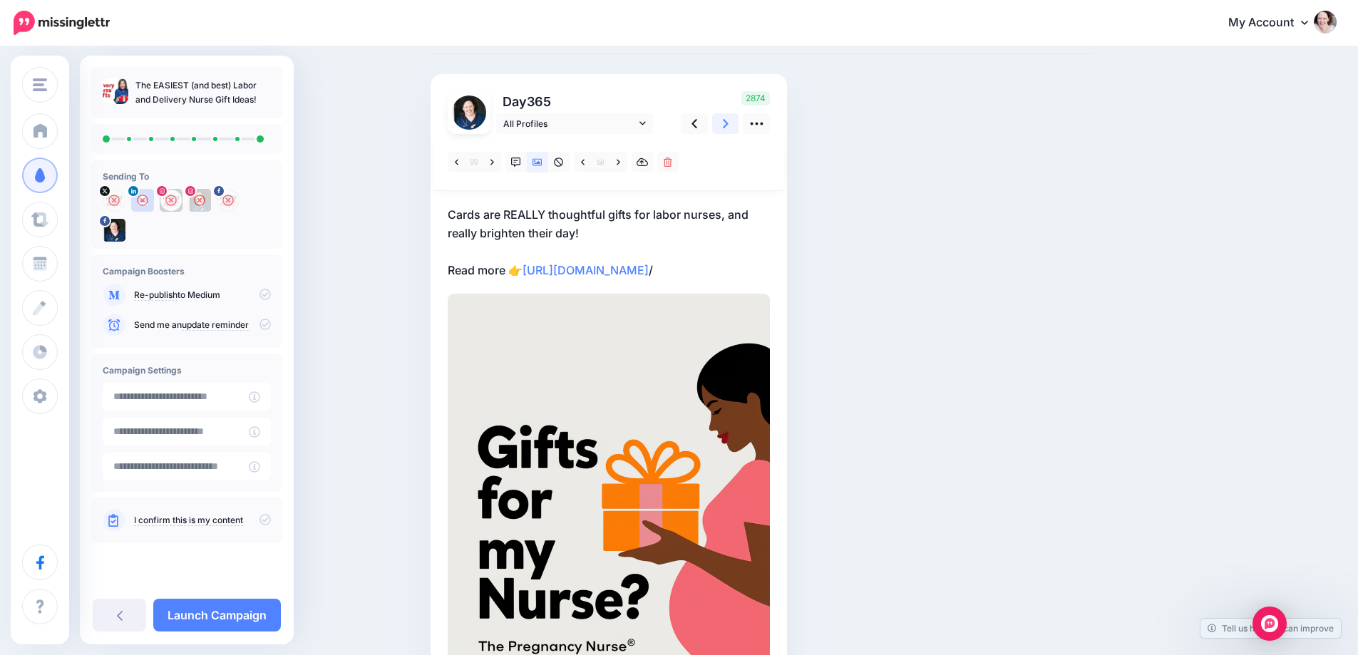
click at [729, 123] on icon at bounding box center [726, 123] width 6 height 15
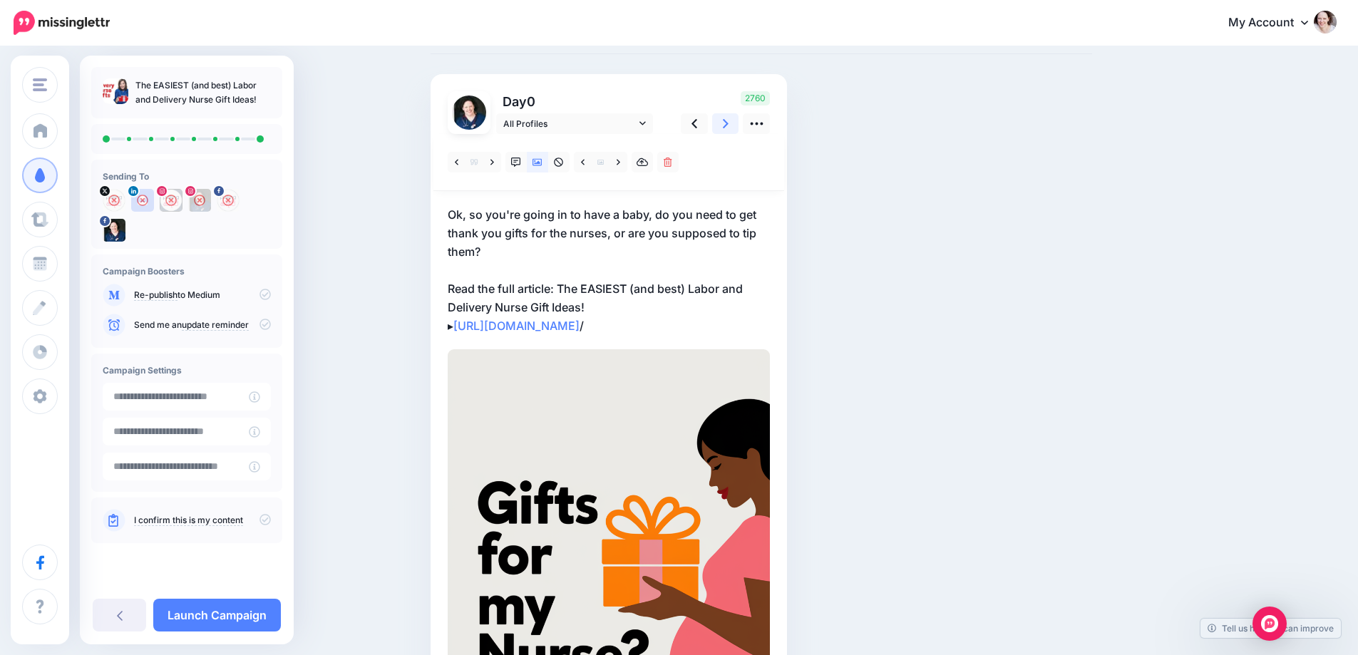
click at [729, 123] on icon at bounding box center [726, 123] width 6 height 15
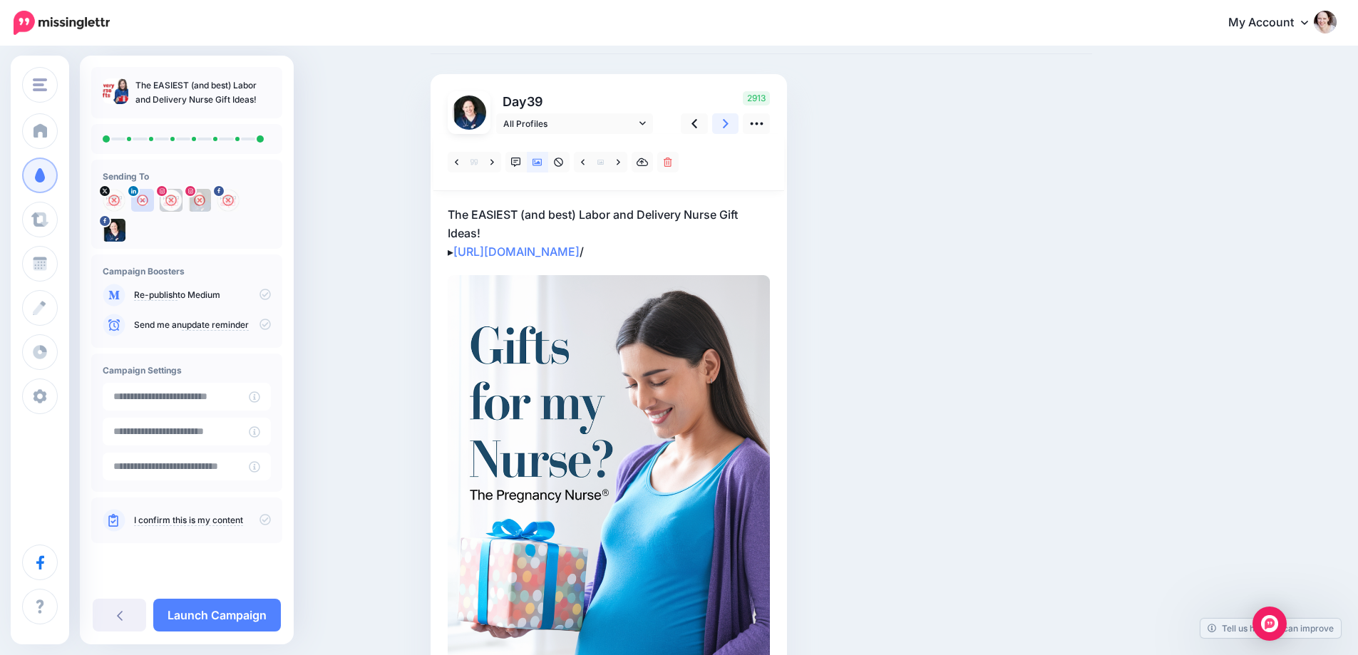
click at [729, 123] on icon at bounding box center [726, 123] width 6 height 15
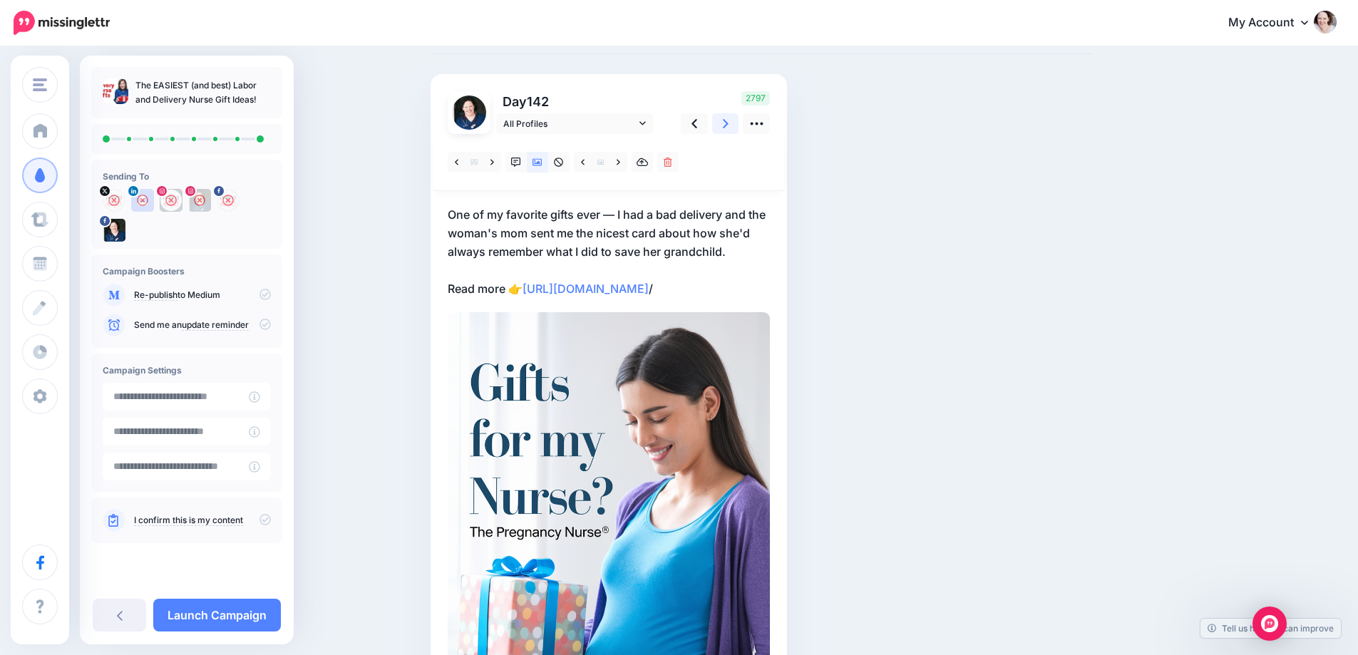
click at [729, 123] on icon at bounding box center [726, 123] width 6 height 15
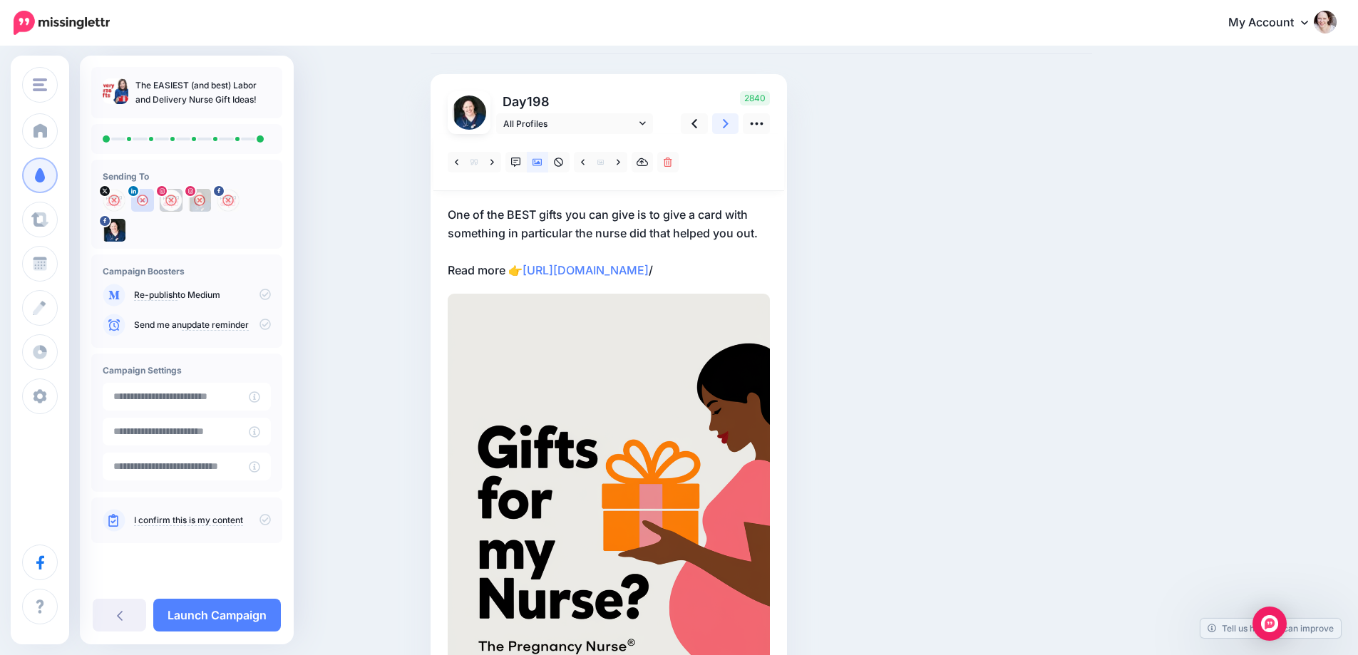
click at [727, 123] on link at bounding box center [725, 123] width 27 height 21
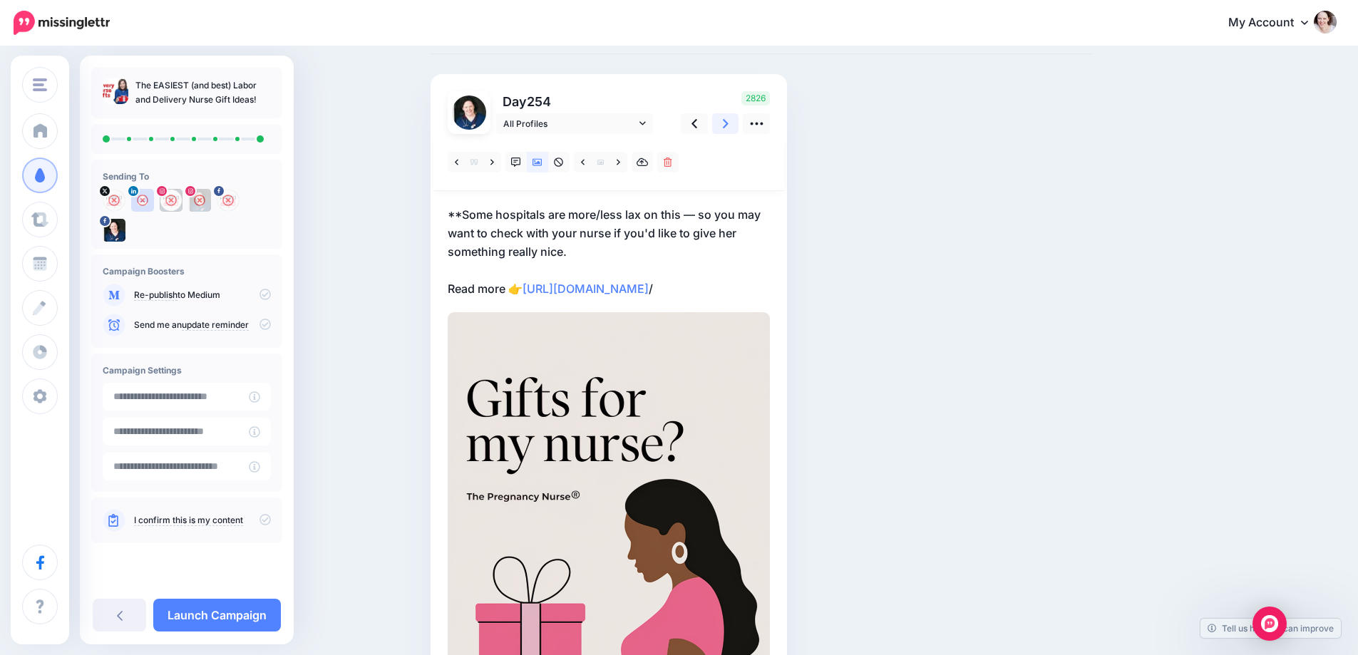
click at [727, 124] on link at bounding box center [725, 123] width 27 height 21
click at [727, 123] on link at bounding box center [725, 123] width 27 height 21
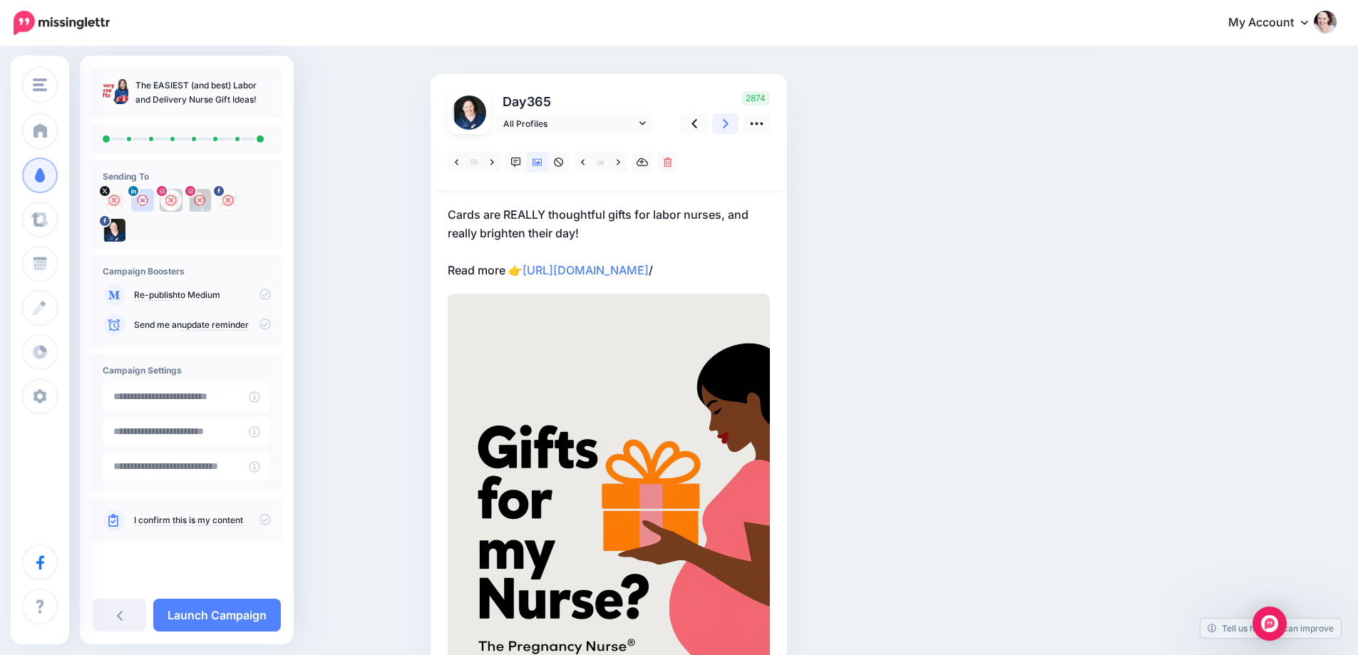
click at [725, 124] on link at bounding box center [725, 123] width 27 height 21
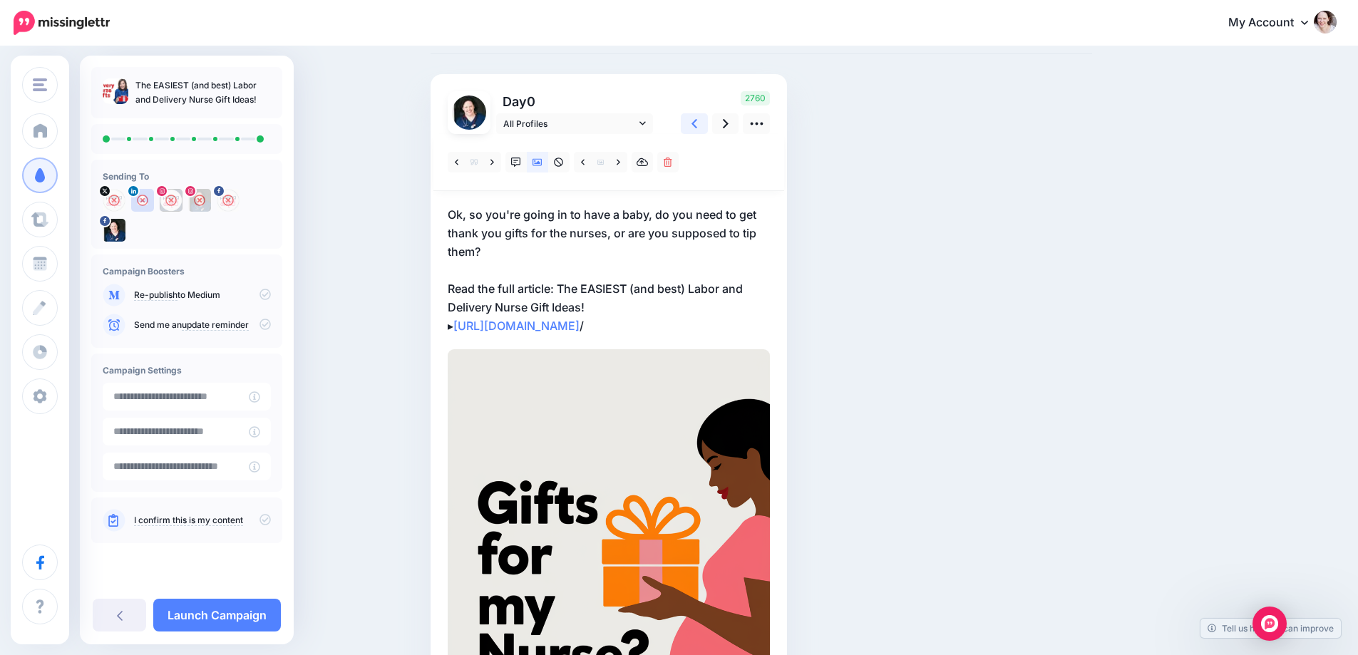
click at [708, 124] on link at bounding box center [694, 123] width 27 height 21
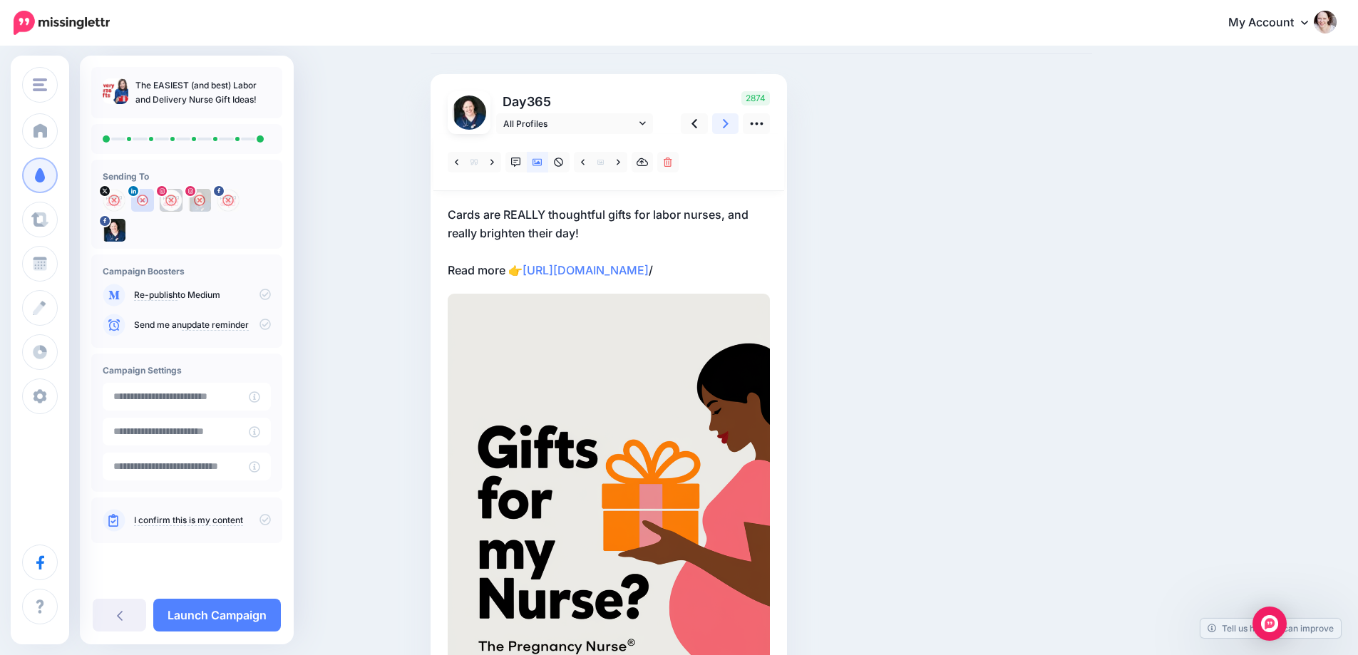
click at [729, 125] on icon at bounding box center [726, 123] width 6 height 15
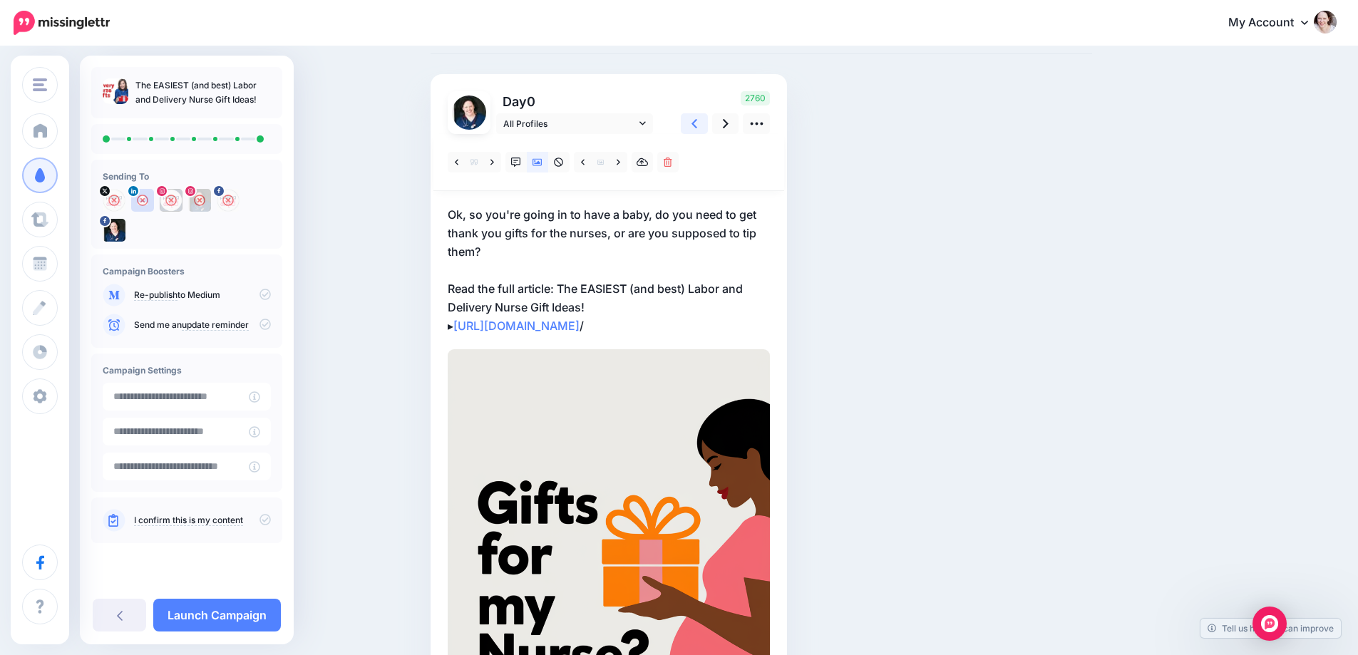
click at [706, 125] on link at bounding box center [694, 123] width 27 height 21
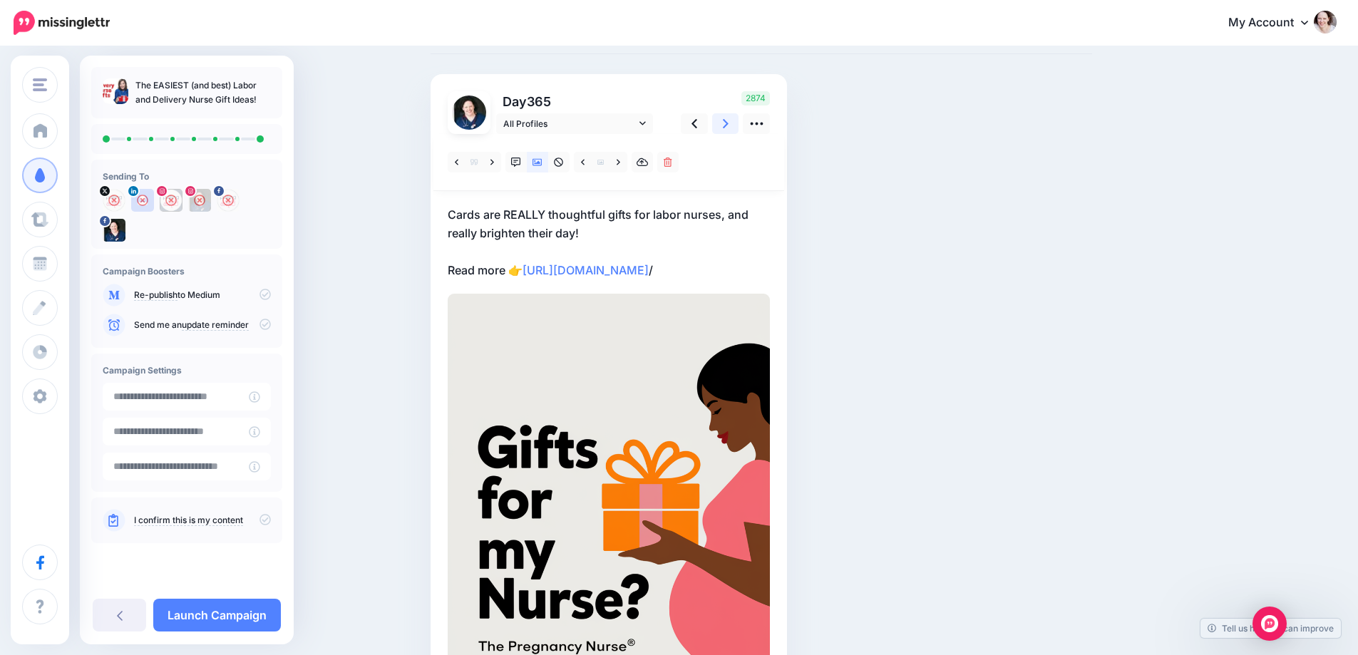
click at [727, 128] on link at bounding box center [725, 123] width 27 height 21
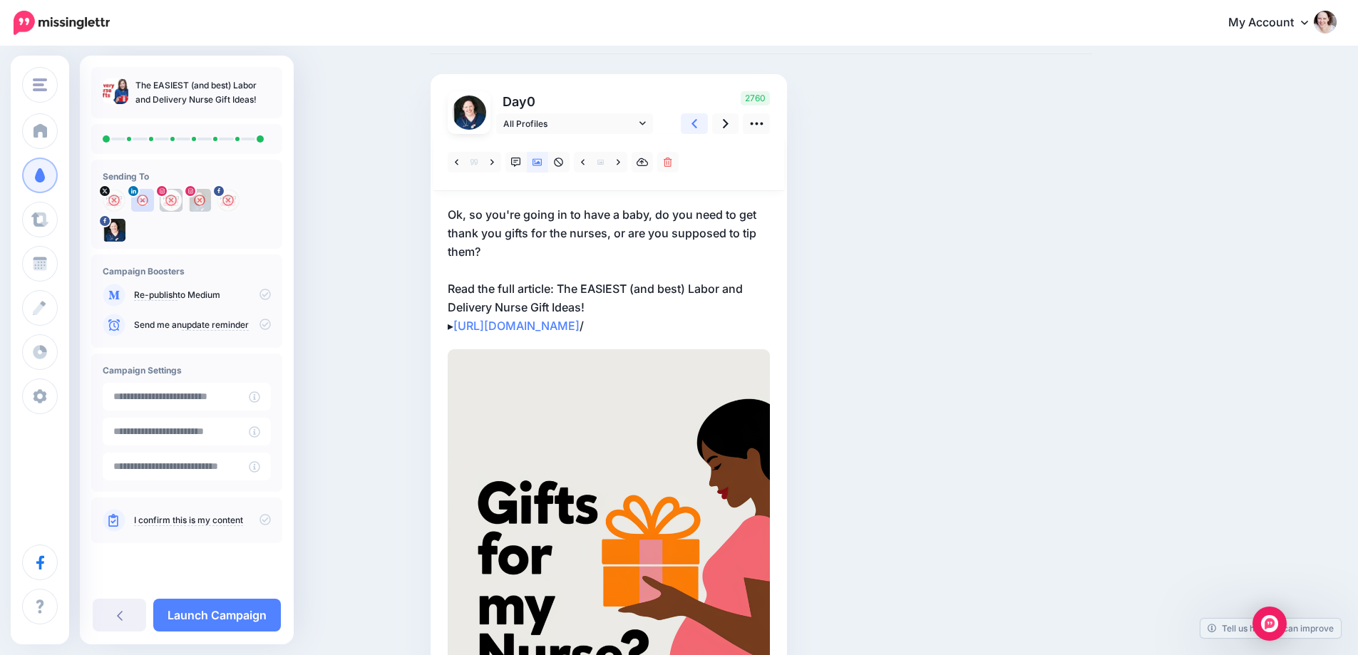
click at [704, 125] on link at bounding box center [694, 123] width 27 height 21
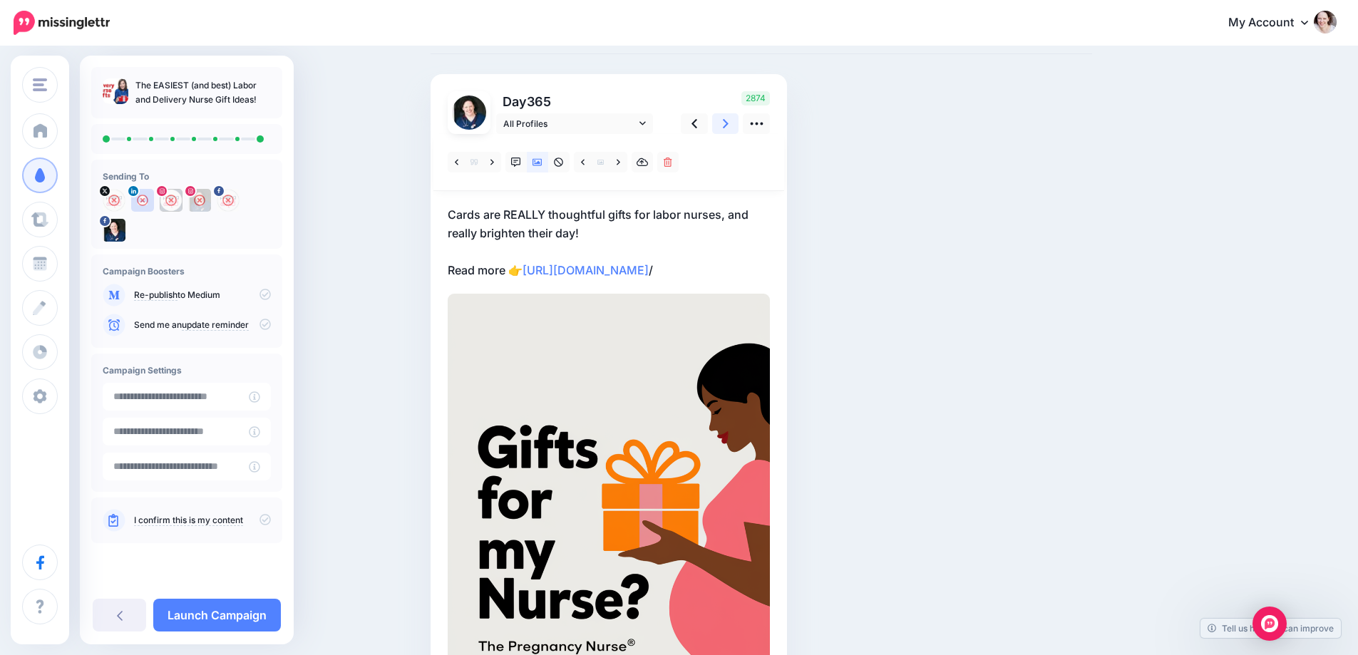
click at [735, 125] on link at bounding box center [725, 123] width 27 height 21
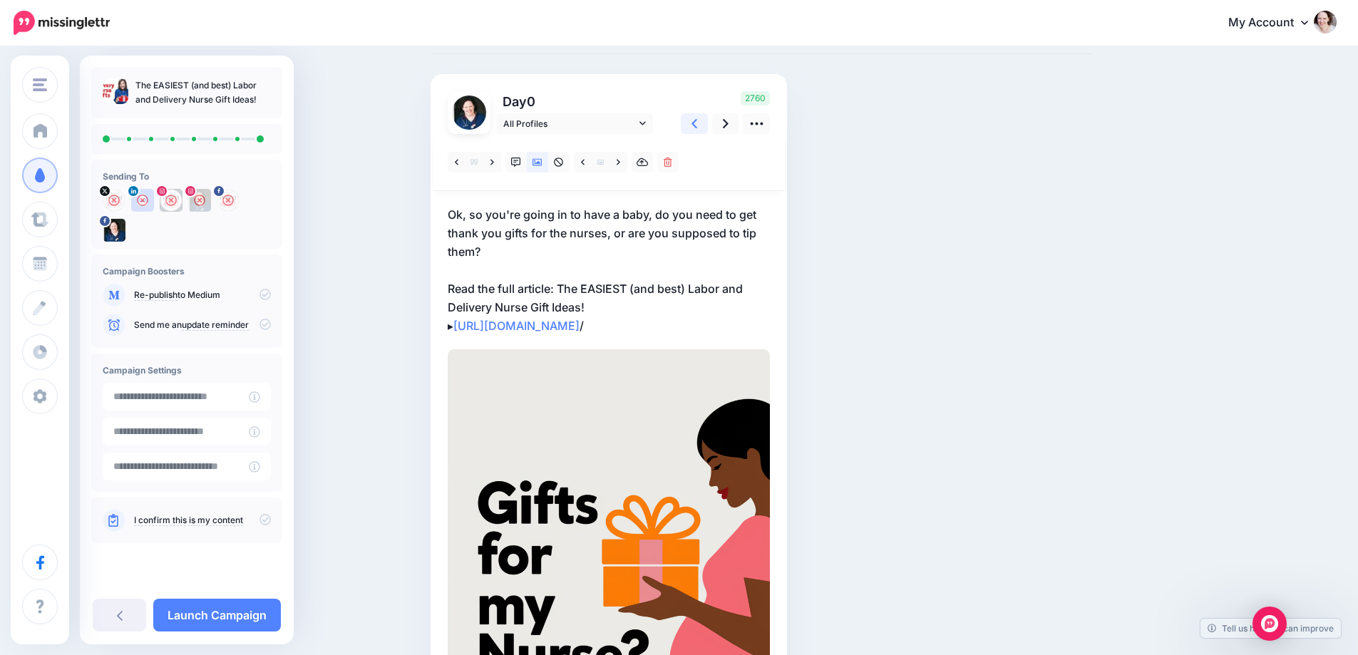
click at [705, 124] on link at bounding box center [694, 123] width 27 height 21
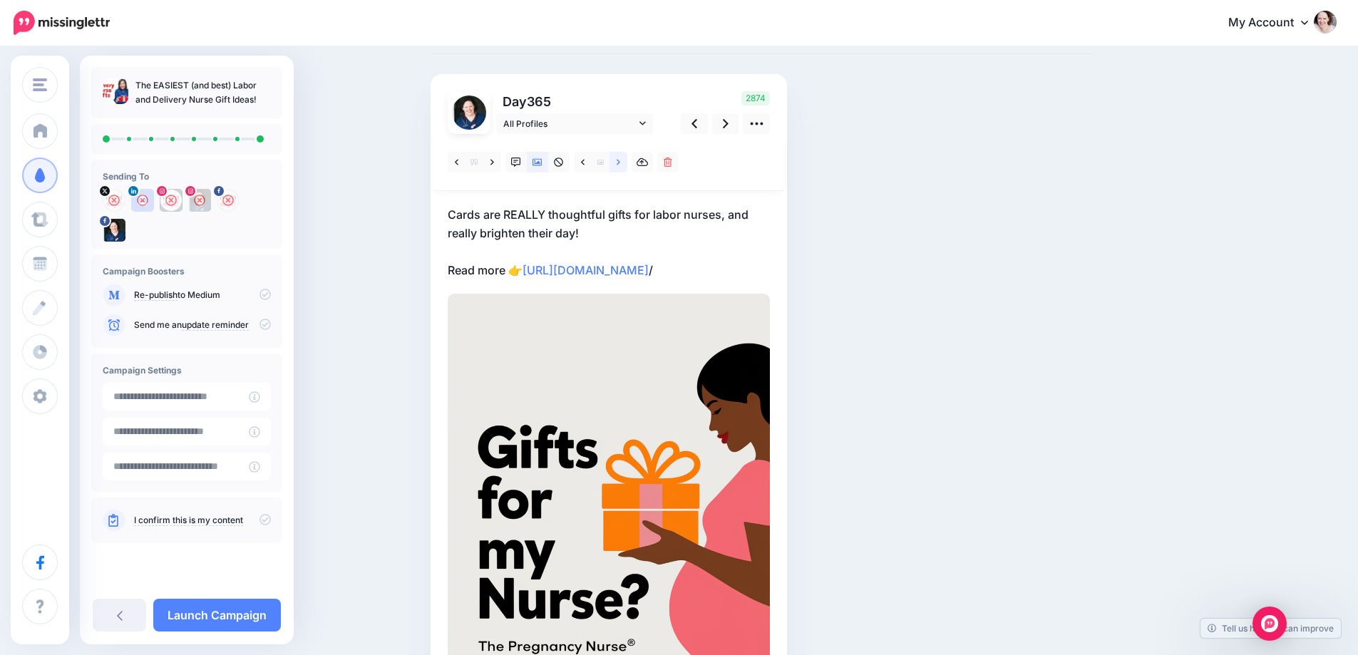
click at [620, 165] on icon at bounding box center [619, 162] width 4 height 6
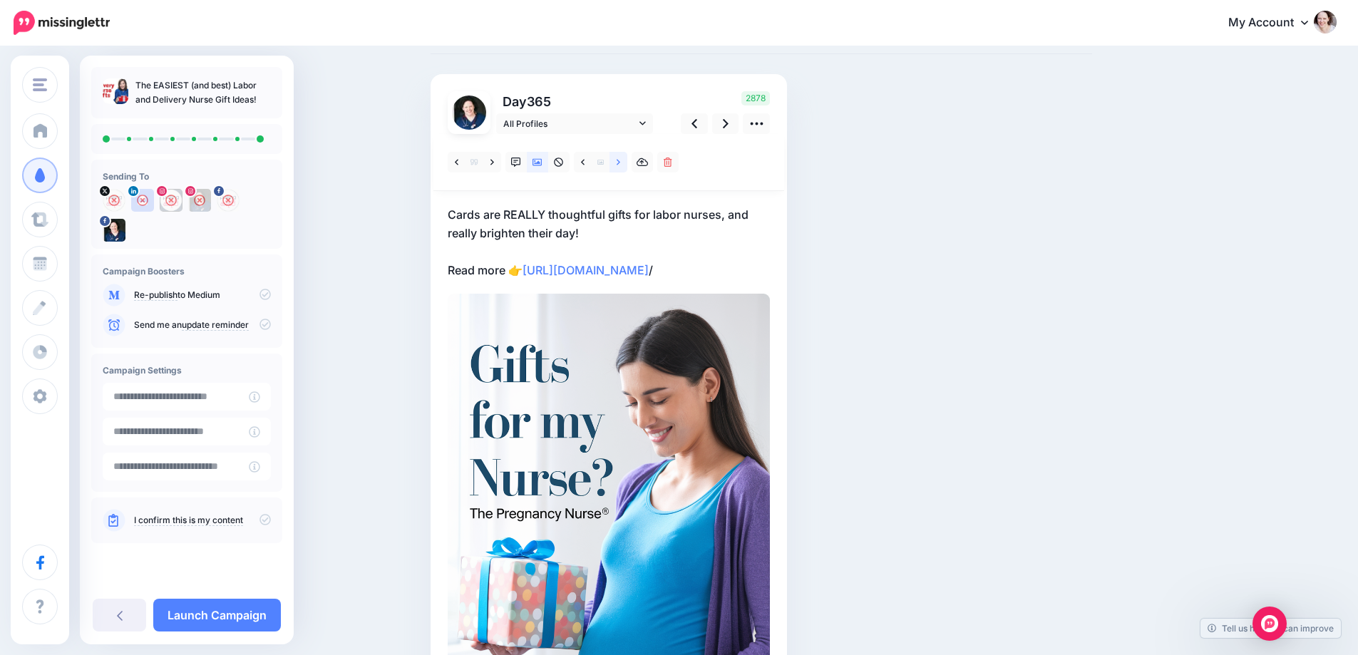
click at [620, 165] on icon at bounding box center [619, 162] width 4 height 6
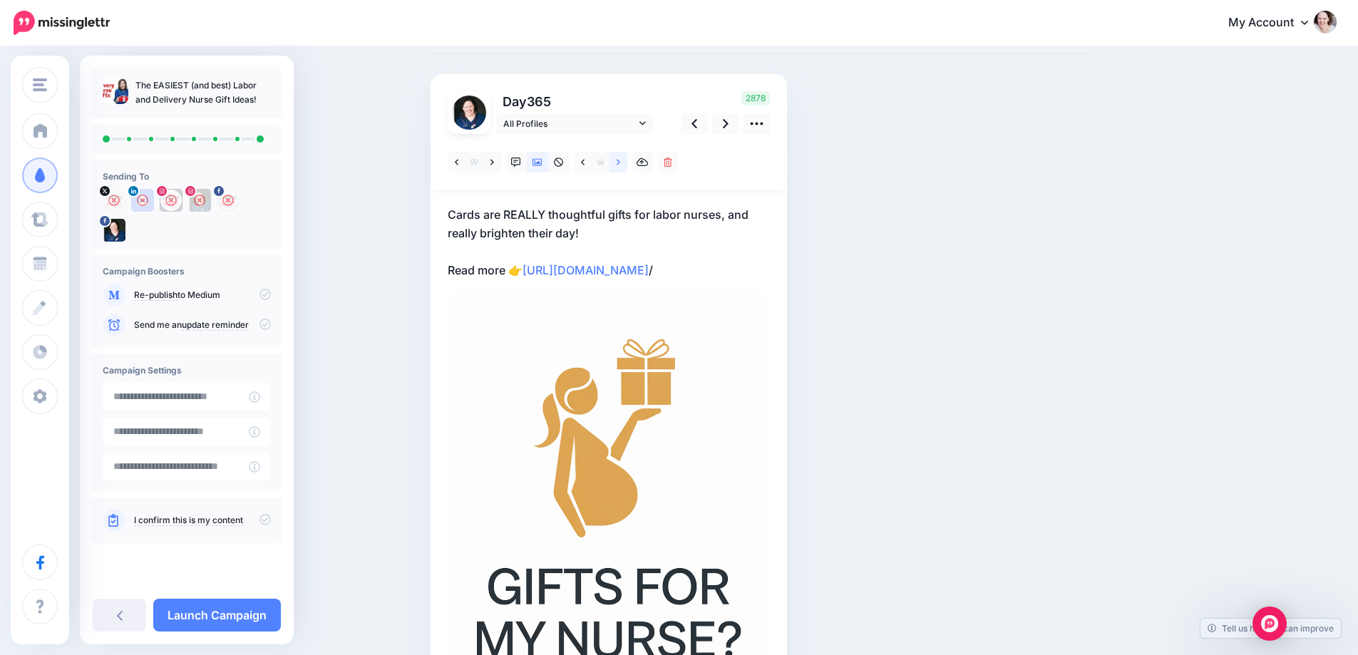
click at [620, 165] on icon at bounding box center [619, 162] width 4 height 6
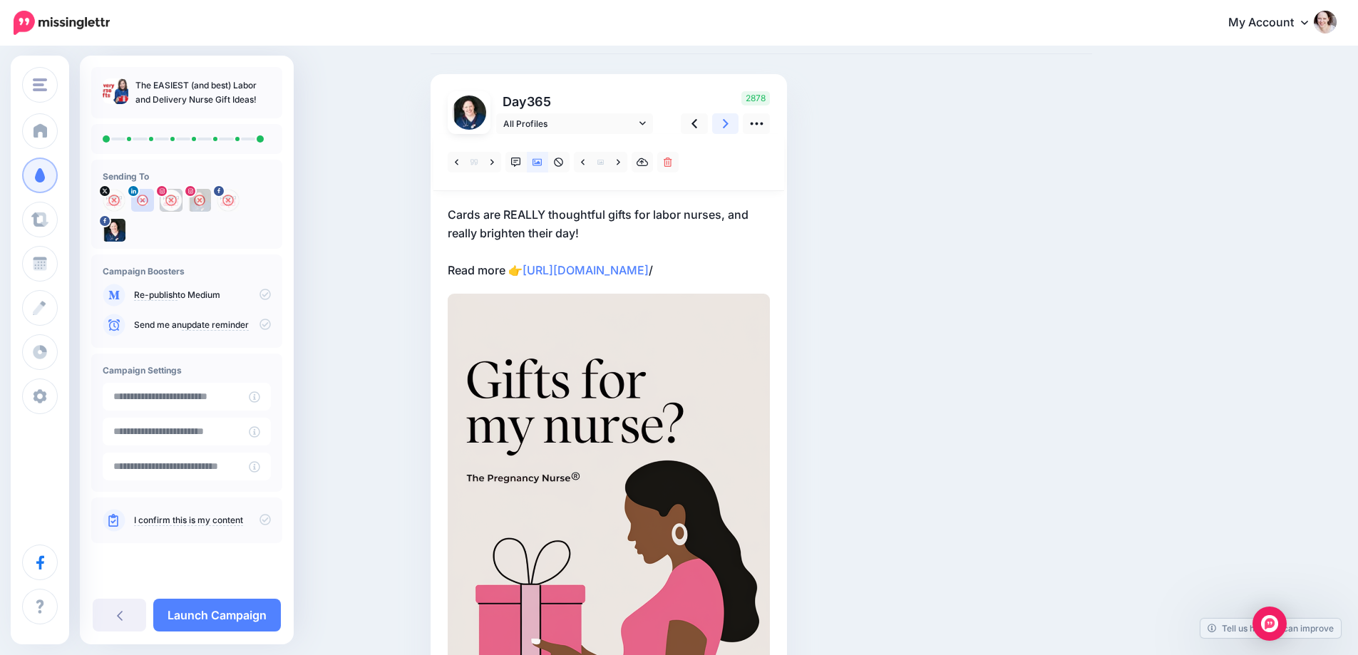
click at [728, 116] on icon at bounding box center [726, 123] width 6 height 15
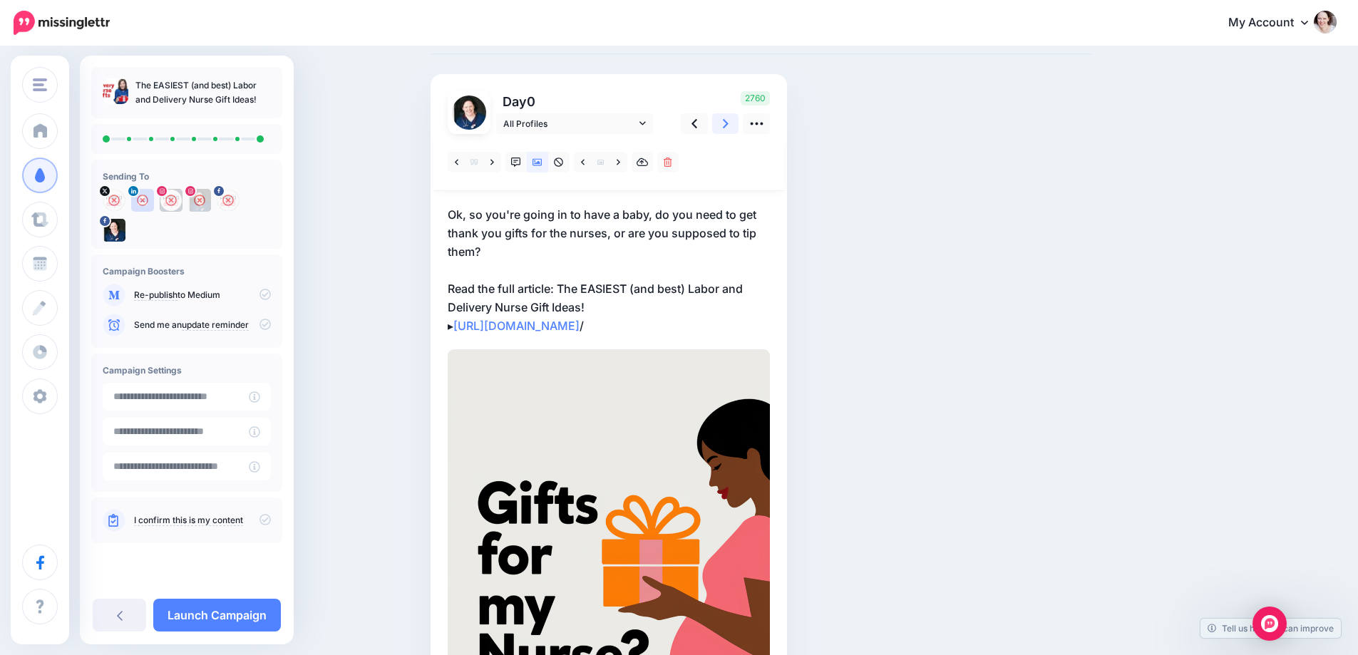
click at [728, 116] on icon at bounding box center [726, 123] width 6 height 15
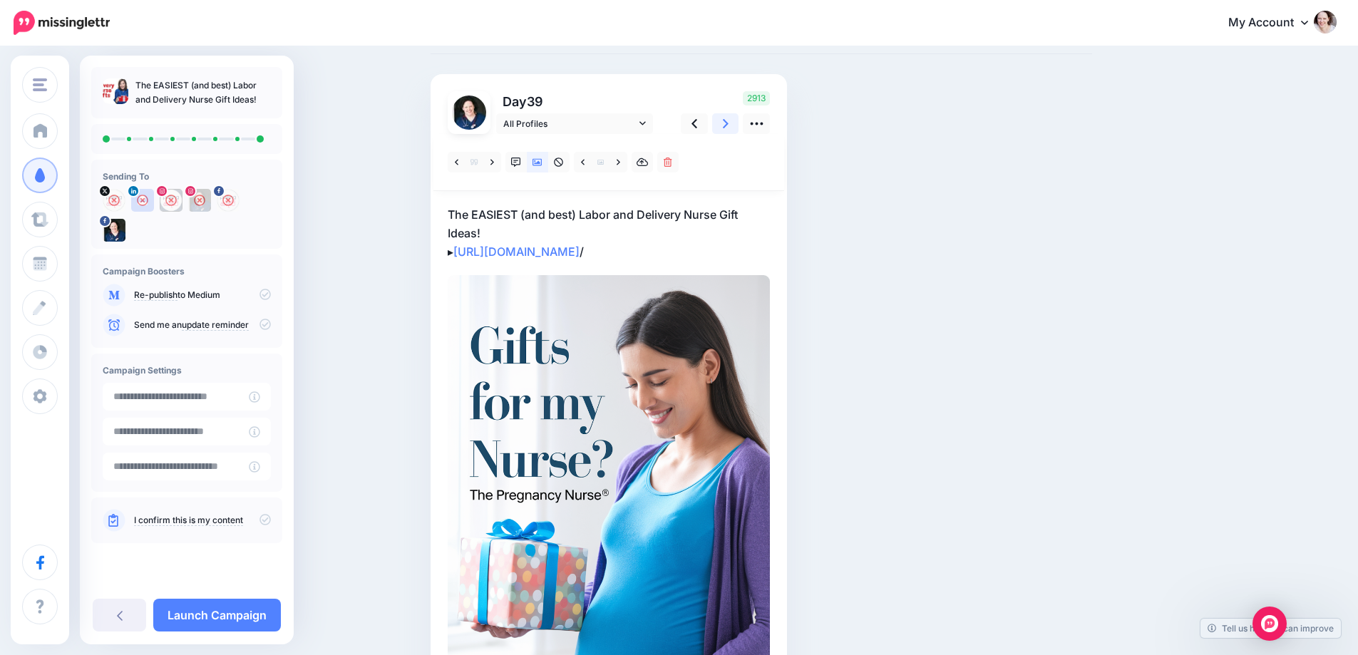
click at [728, 116] on icon at bounding box center [726, 123] width 6 height 15
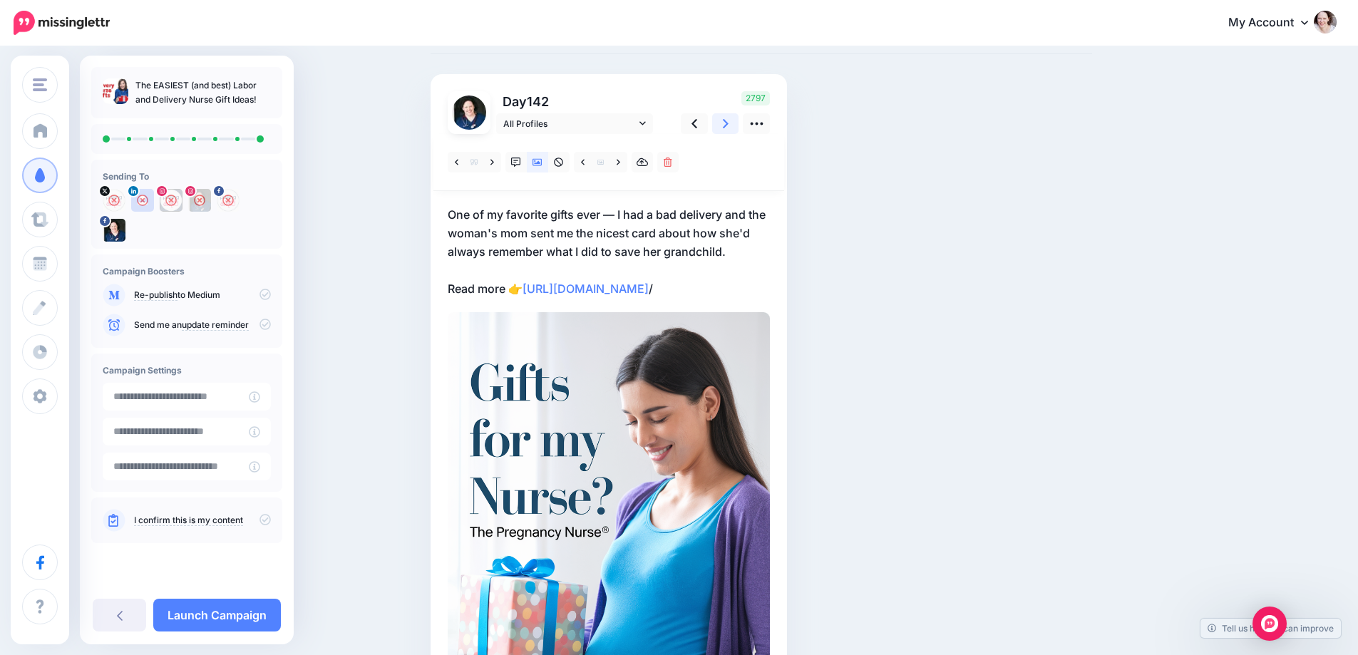
click at [728, 116] on icon at bounding box center [726, 123] width 6 height 15
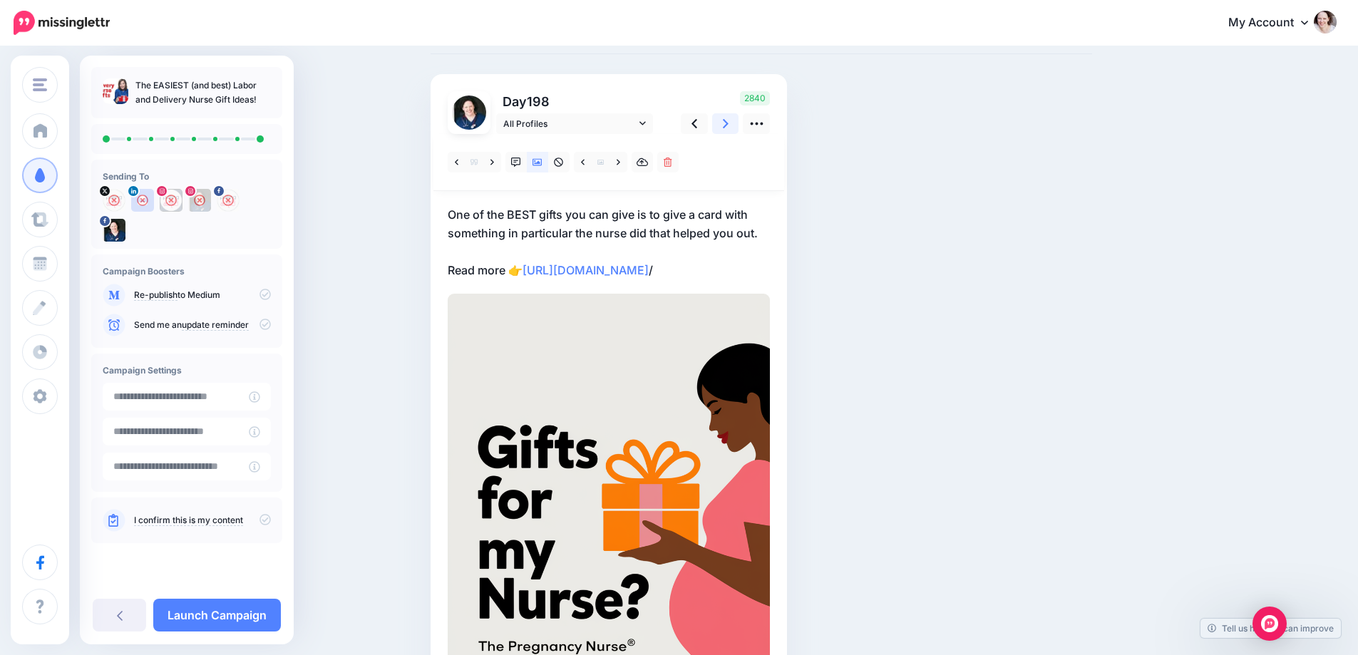
click at [728, 116] on icon at bounding box center [726, 123] width 6 height 15
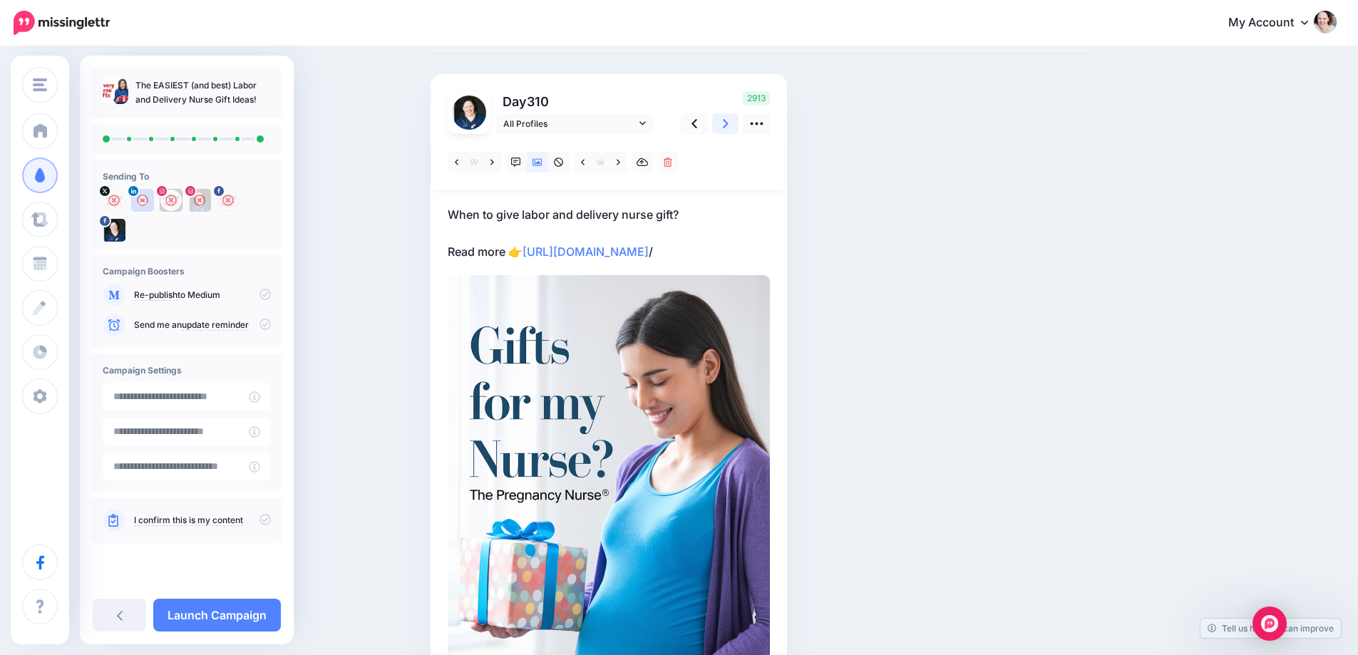
click at [727, 116] on link at bounding box center [725, 123] width 27 height 21
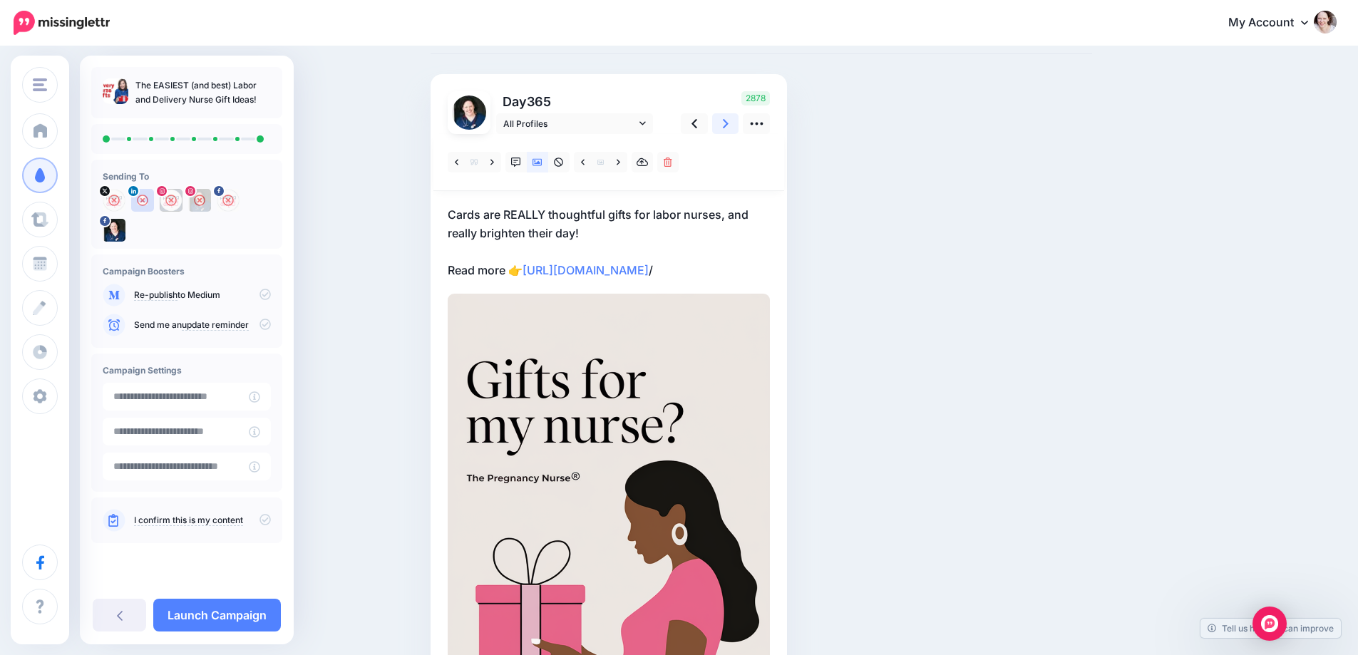
click at [727, 116] on link at bounding box center [725, 123] width 27 height 21
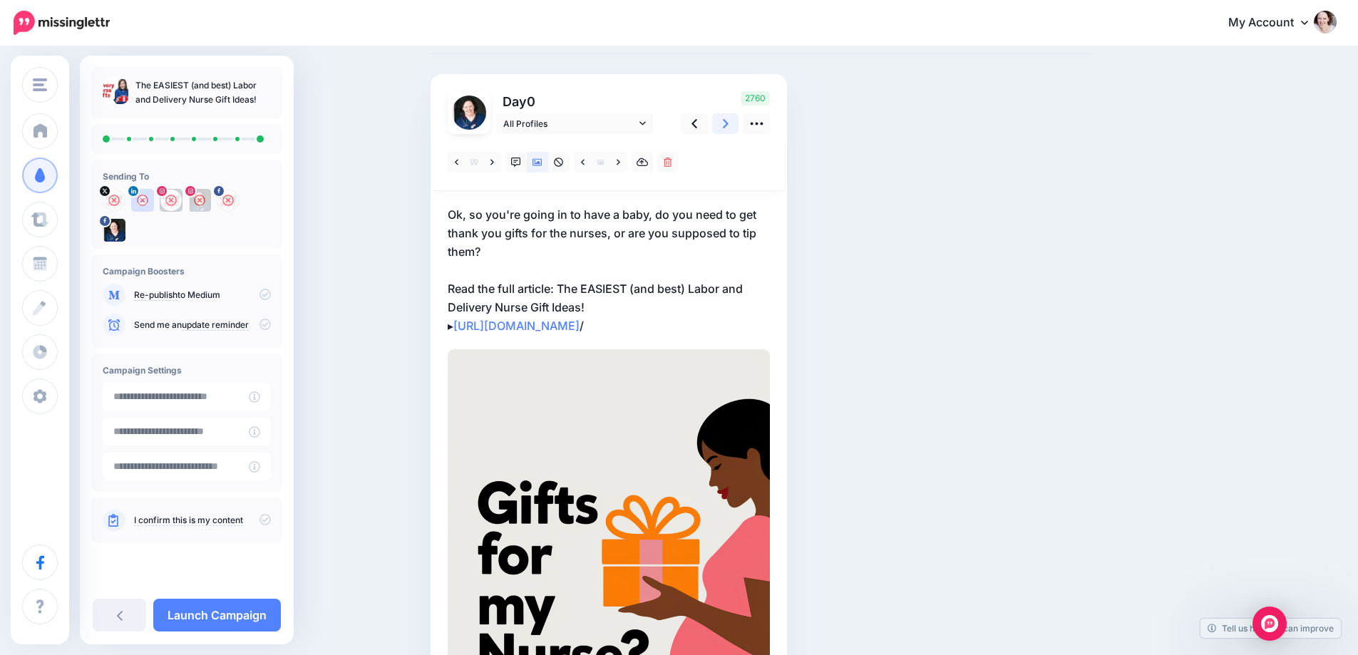
click at [727, 116] on link at bounding box center [725, 123] width 27 height 21
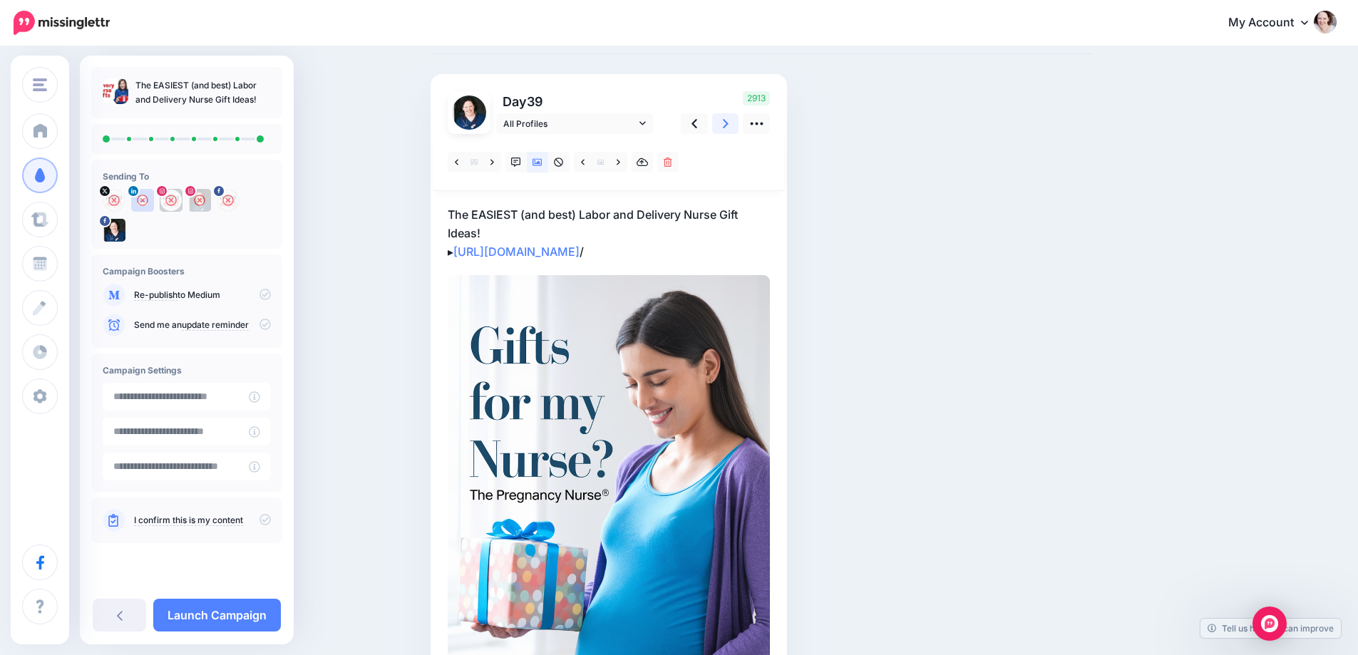
click at [727, 116] on link at bounding box center [725, 123] width 27 height 21
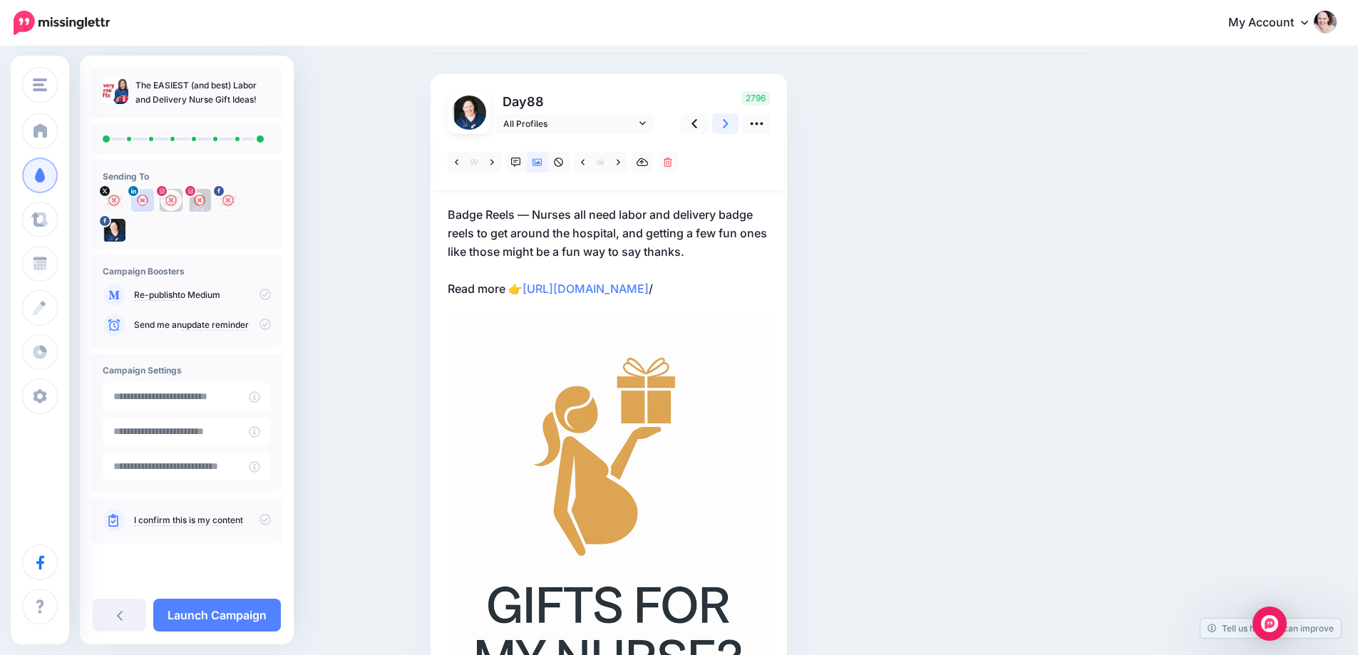
click at [727, 116] on link at bounding box center [725, 123] width 27 height 21
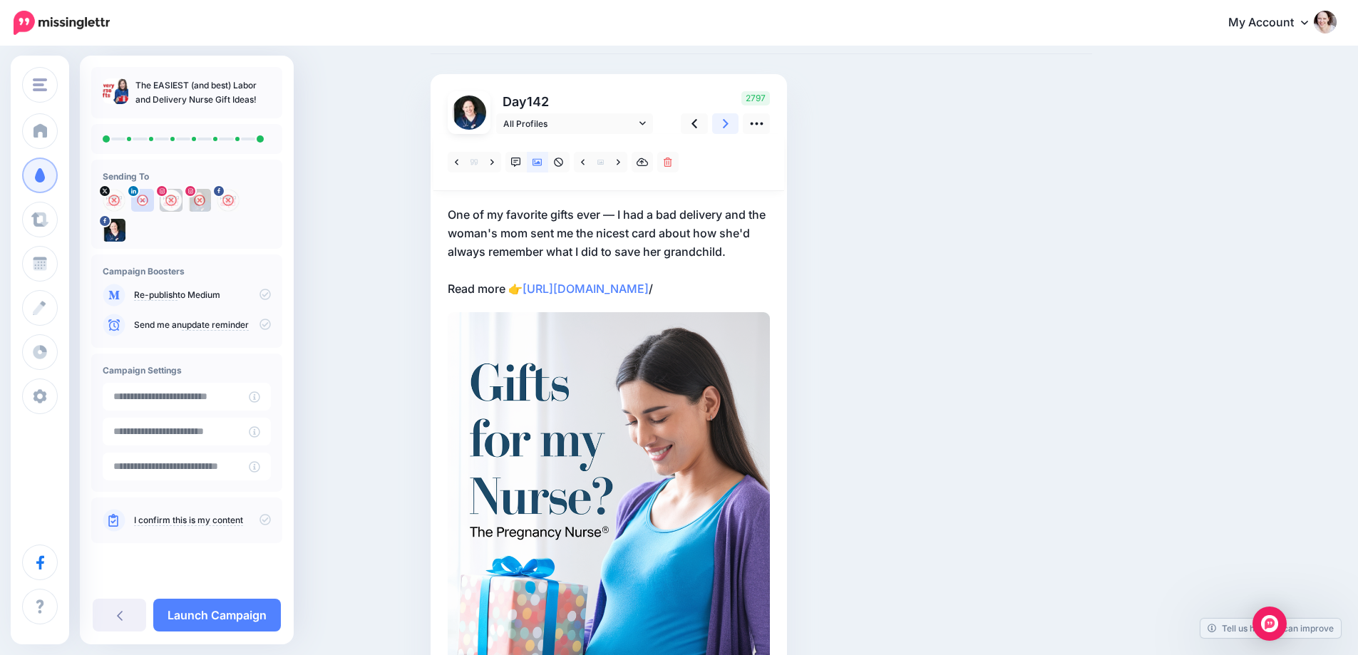
click at [727, 116] on link at bounding box center [725, 123] width 27 height 21
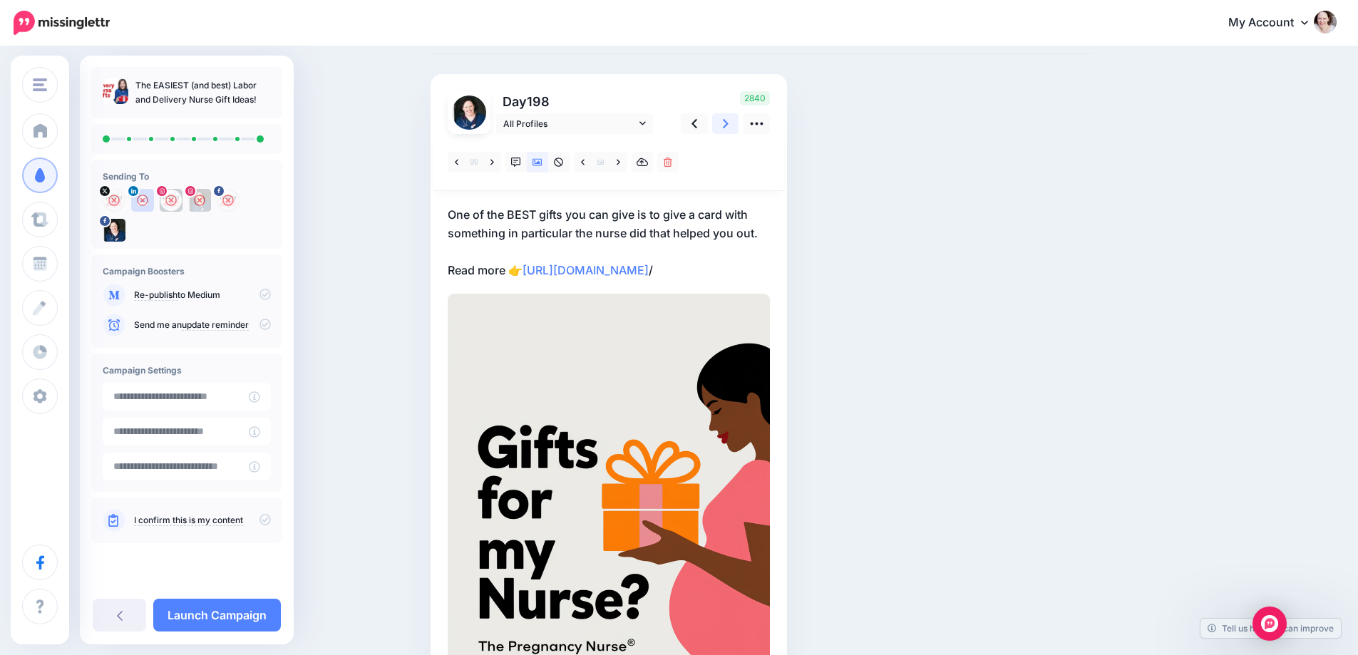
click at [727, 116] on link at bounding box center [725, 123] width 27 height 21
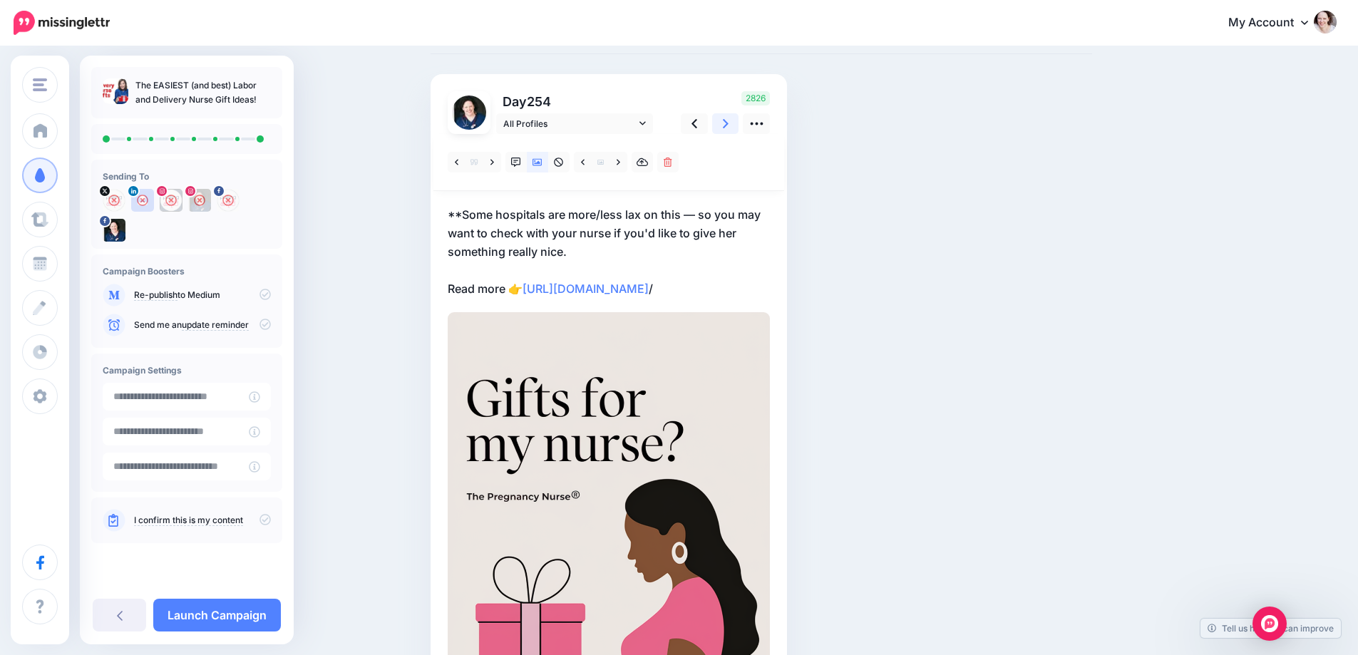
click at [727, 116] on link at bounding box center [725, 123] width 27 height 21
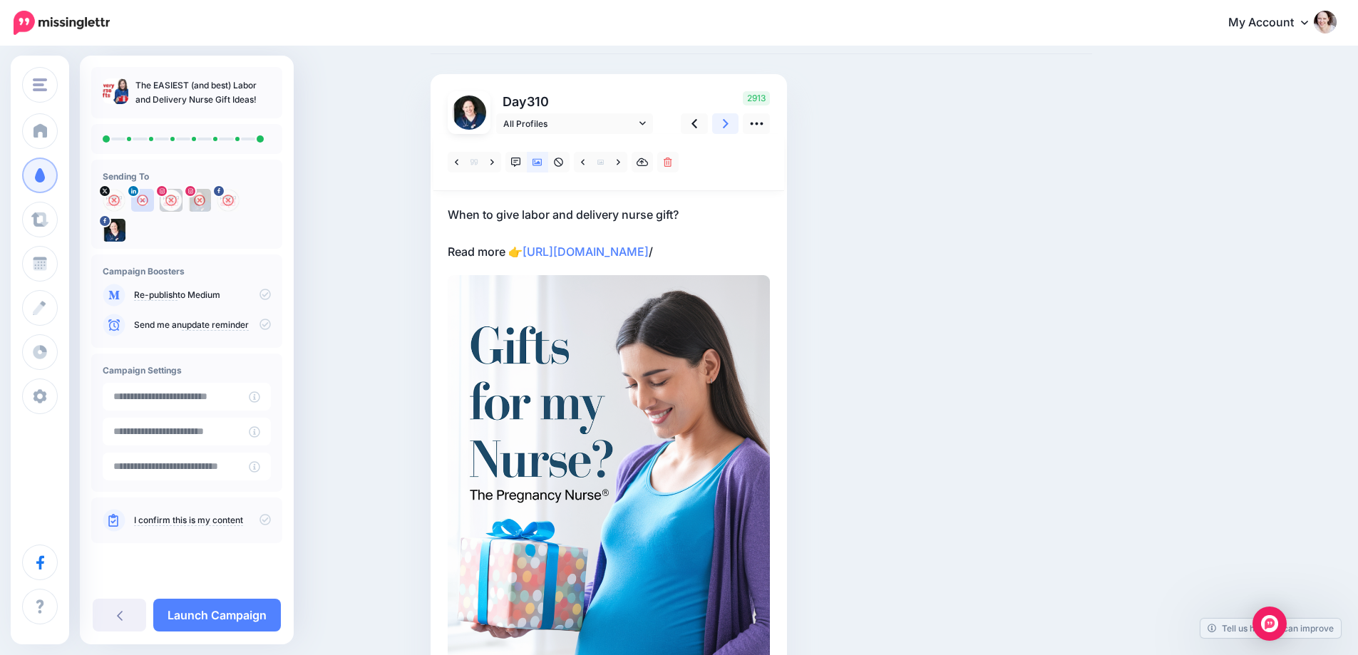
click at [727, 116] on link at bounding box center [725, 123] width 27 height 21
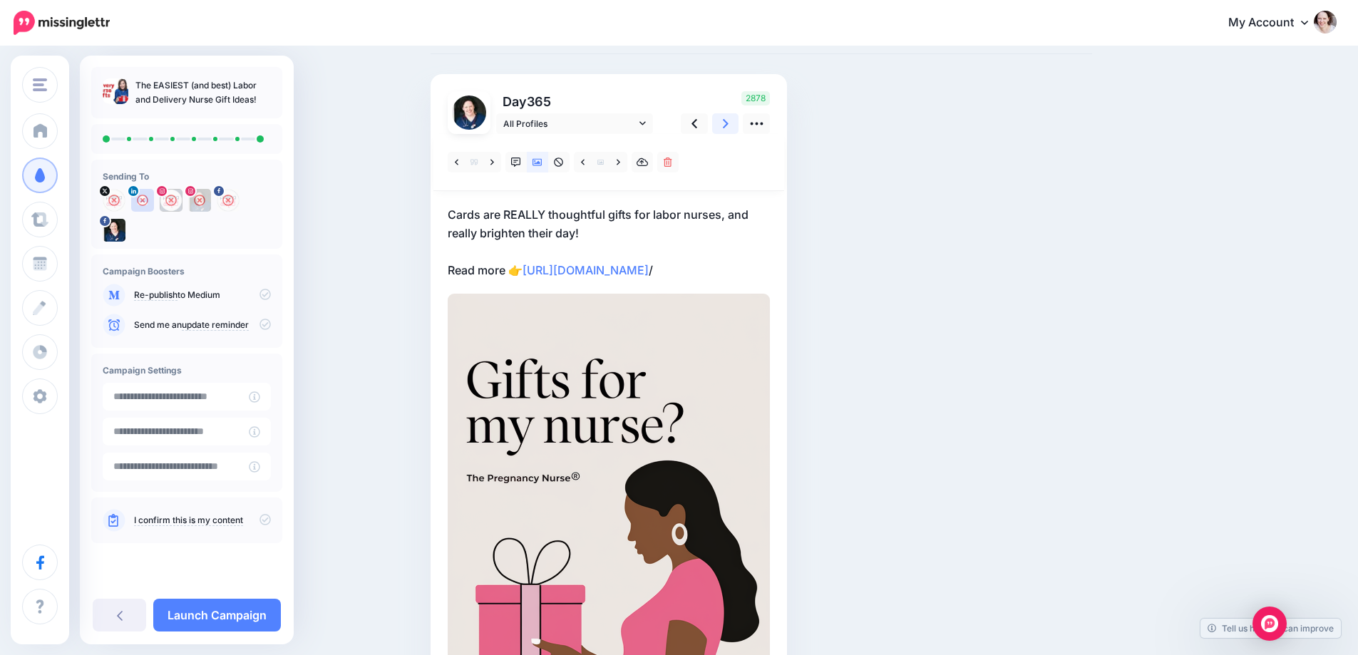
click at [727, 116] on link at bounding box center [725, 123] width 27 height 21
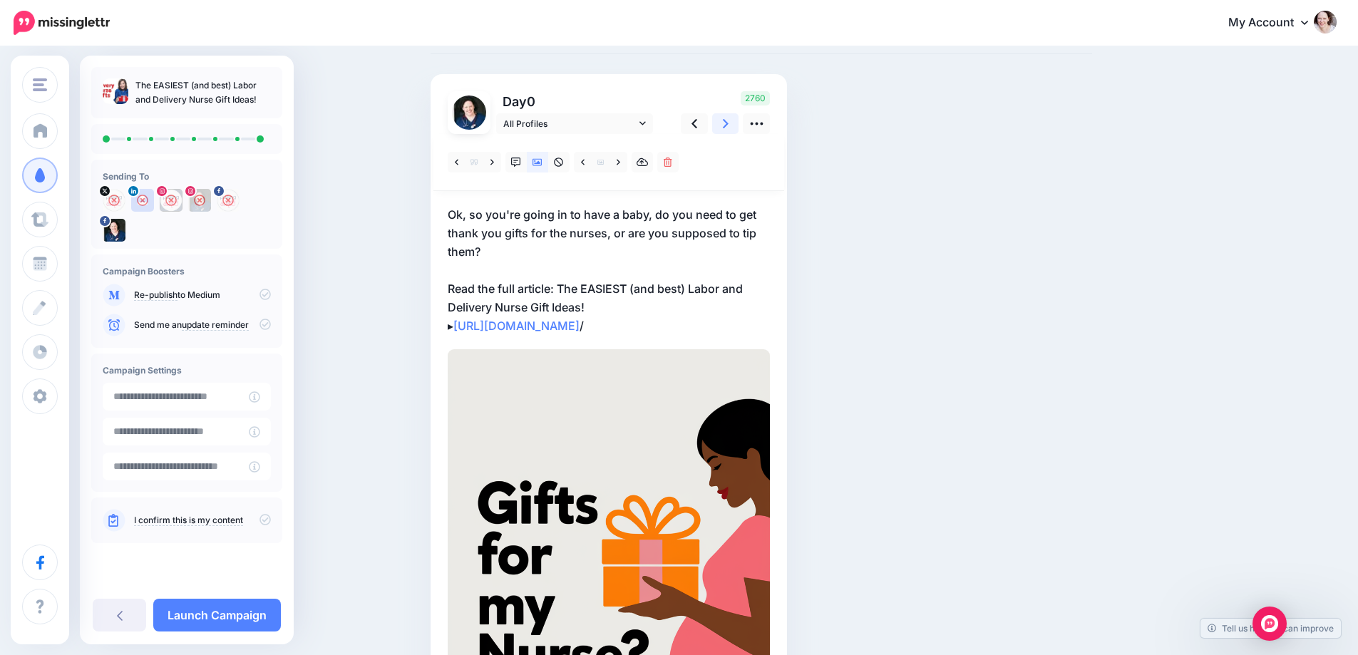
click at [727, 116] on link at bounding box center [725, 123] width 27 height 21
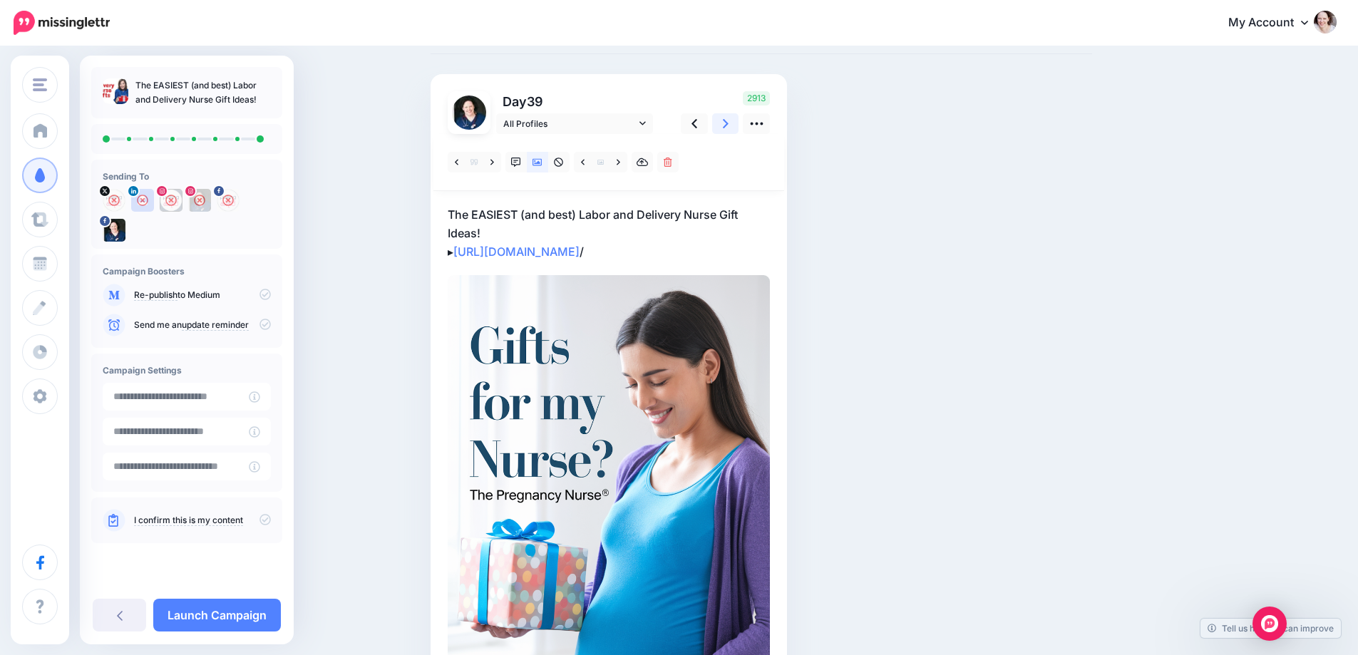
click at [727, 116] on link at bounding box center [725, 123] width 27 height 21
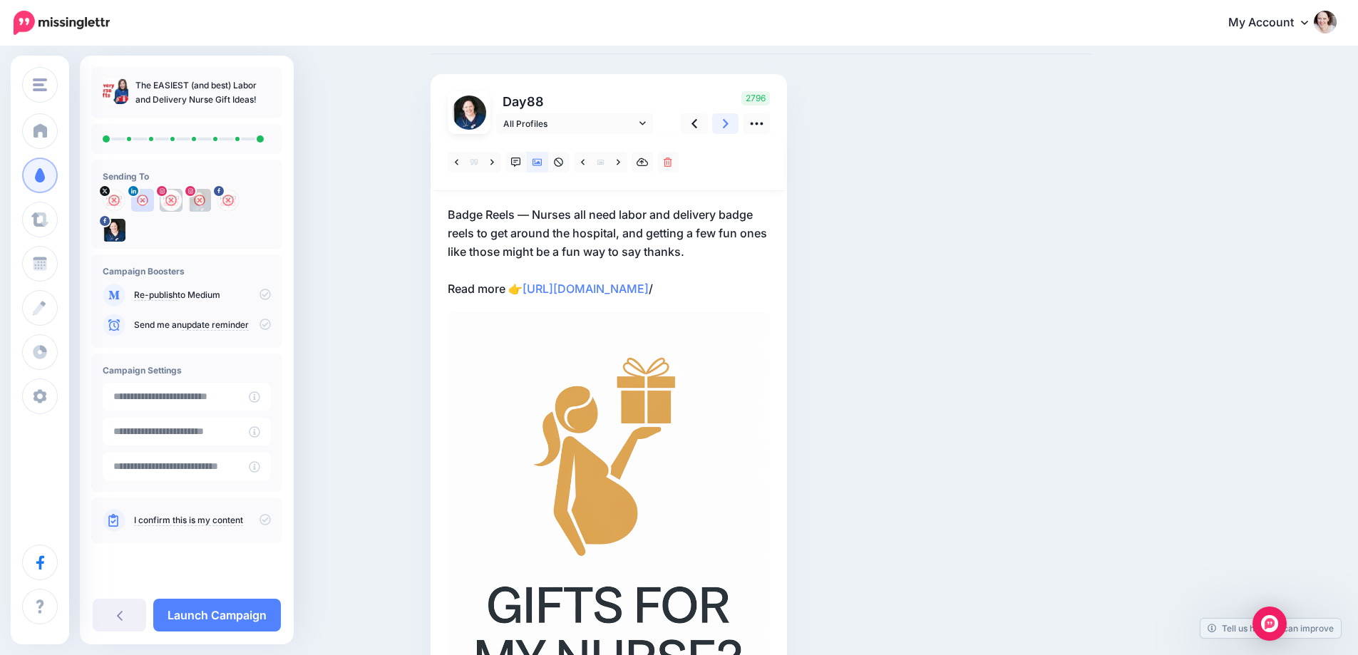
click at [727, 116] on link at bounding box center [725, 123] width 27 height 21
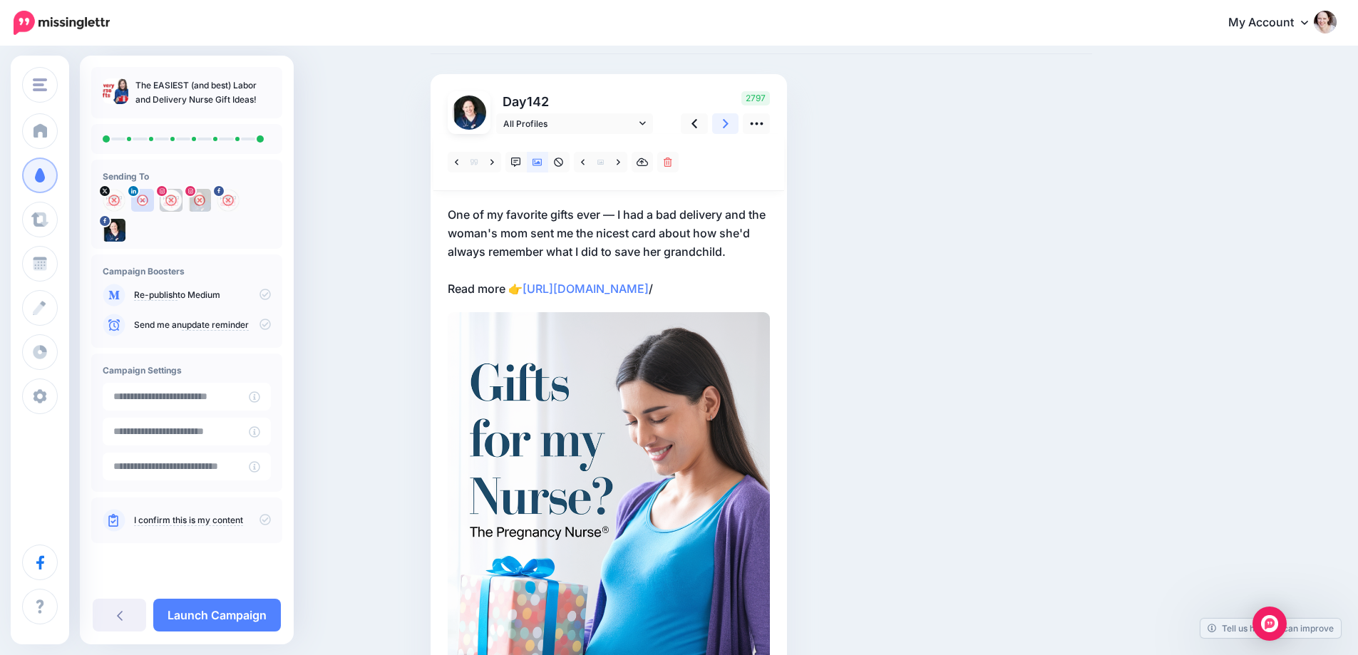
click at [727, 116] on link at bounding box center [725, 123] width 27 height 21
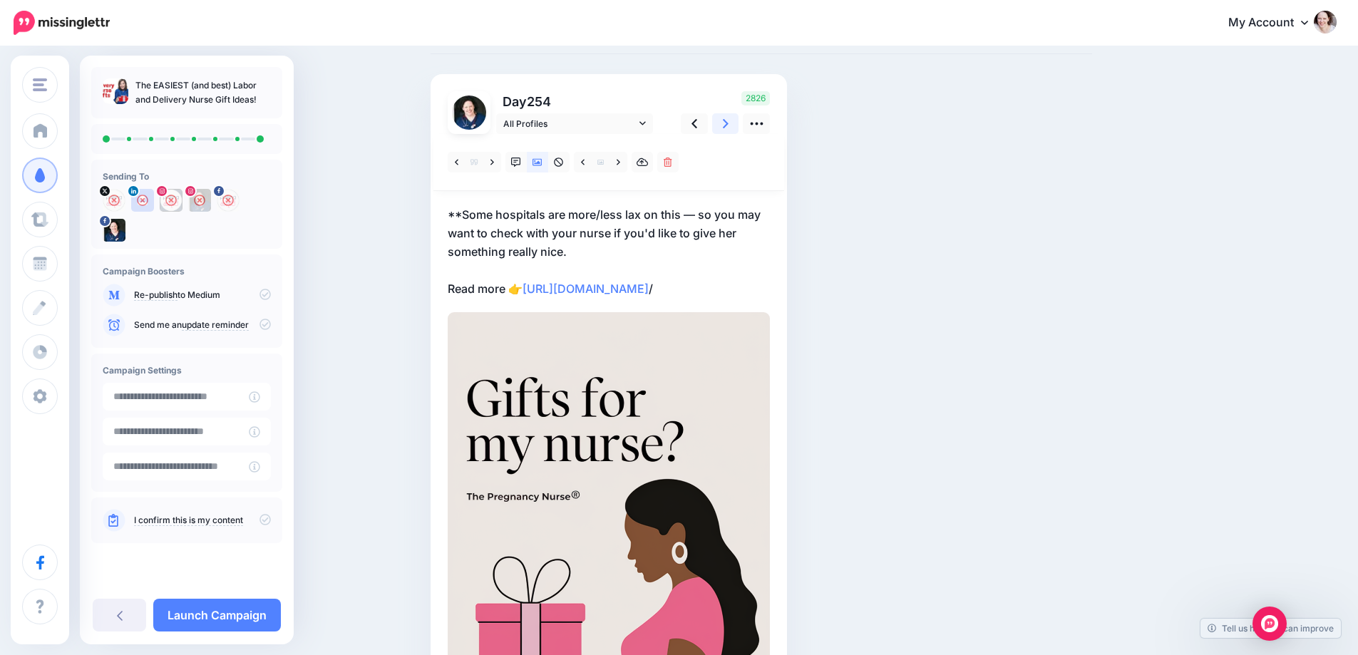
click at [727, 116] on link at bounding box center [725, 123] width 27 height 21
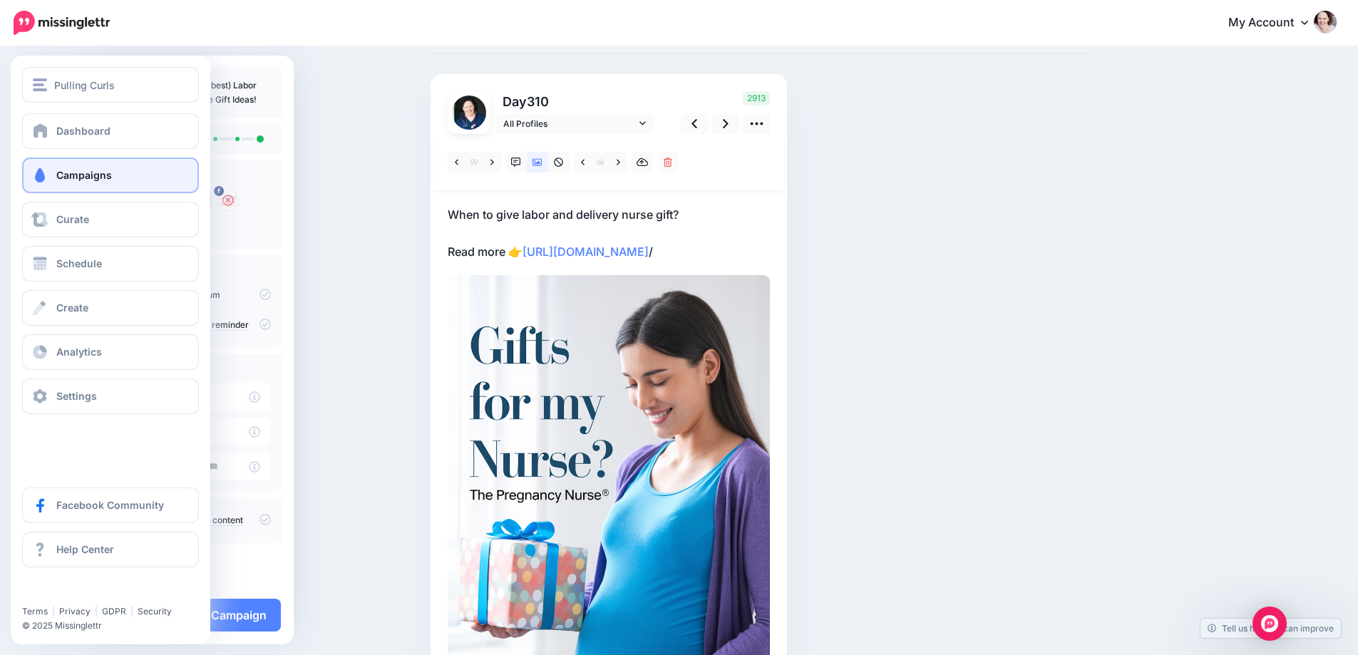
click at [54, 180] on link "Campaigns" at bounding box center [110, 176] width 177 height 36
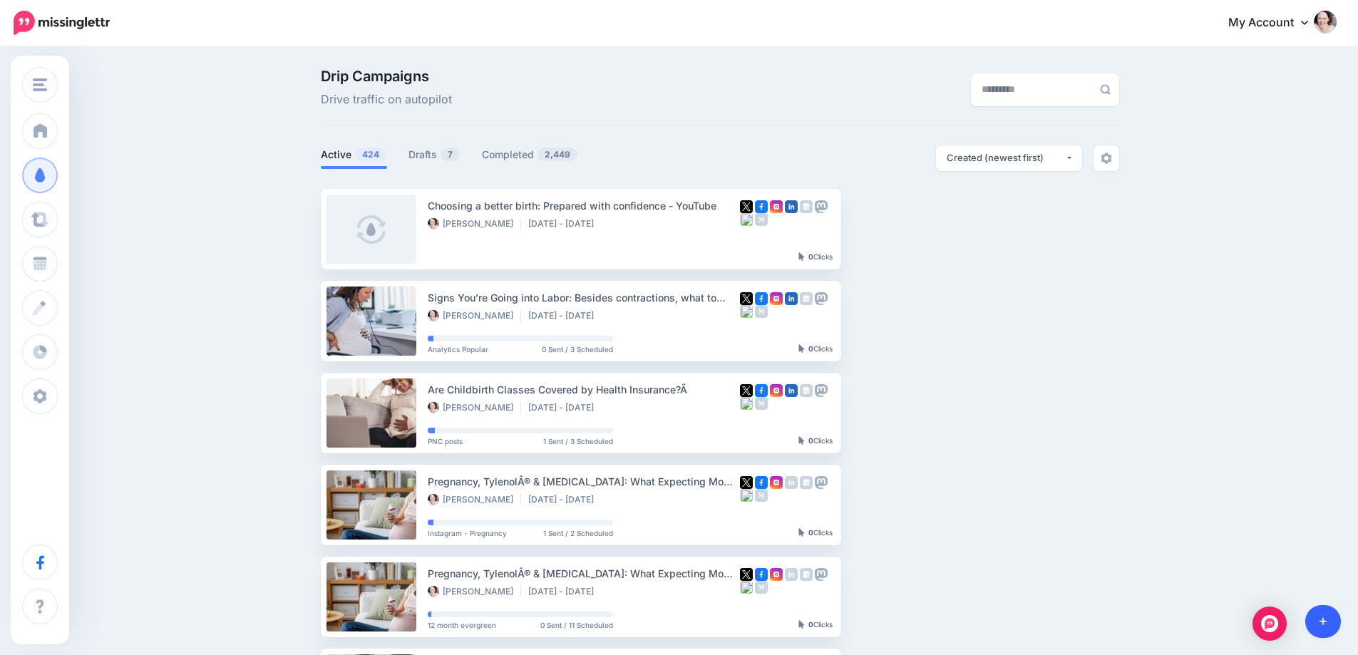
click at [1316, 608] on link at bounding box center [1323, 621] width 36 height 33
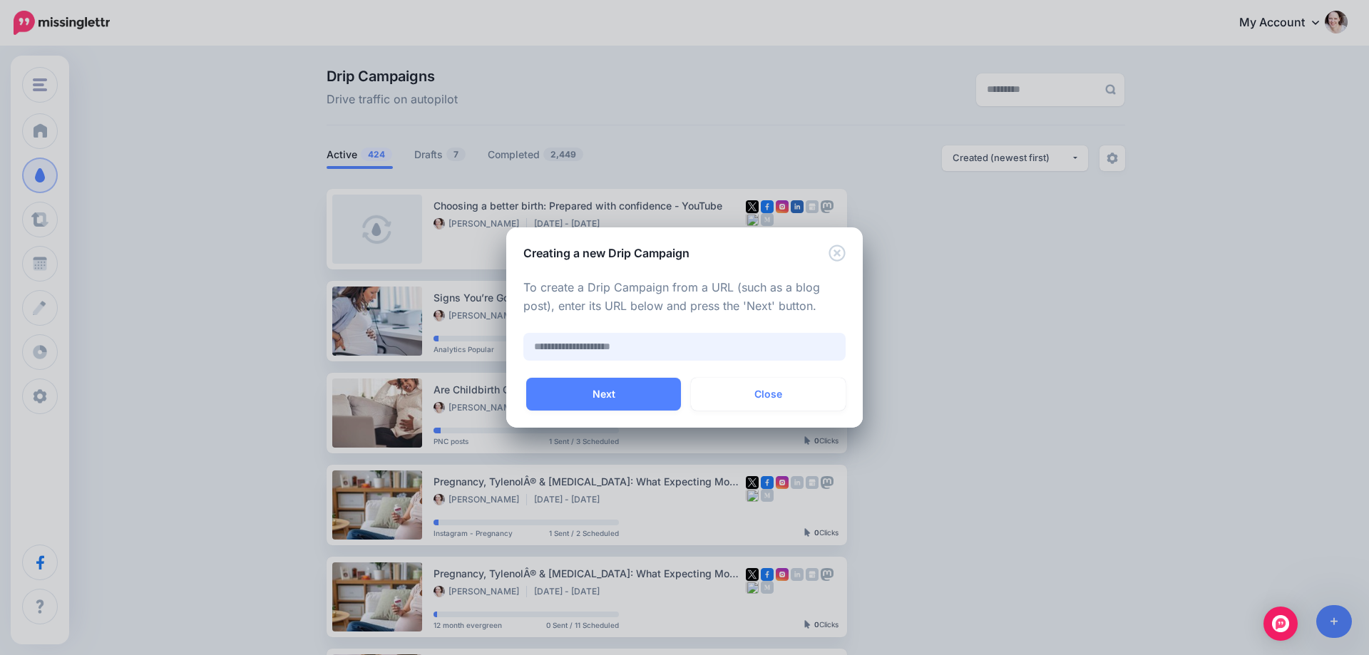
paste input "**********"
type input "**********"
click at [615, 396] on button "Next" at bounding box center [603, 394] width 155 height 33
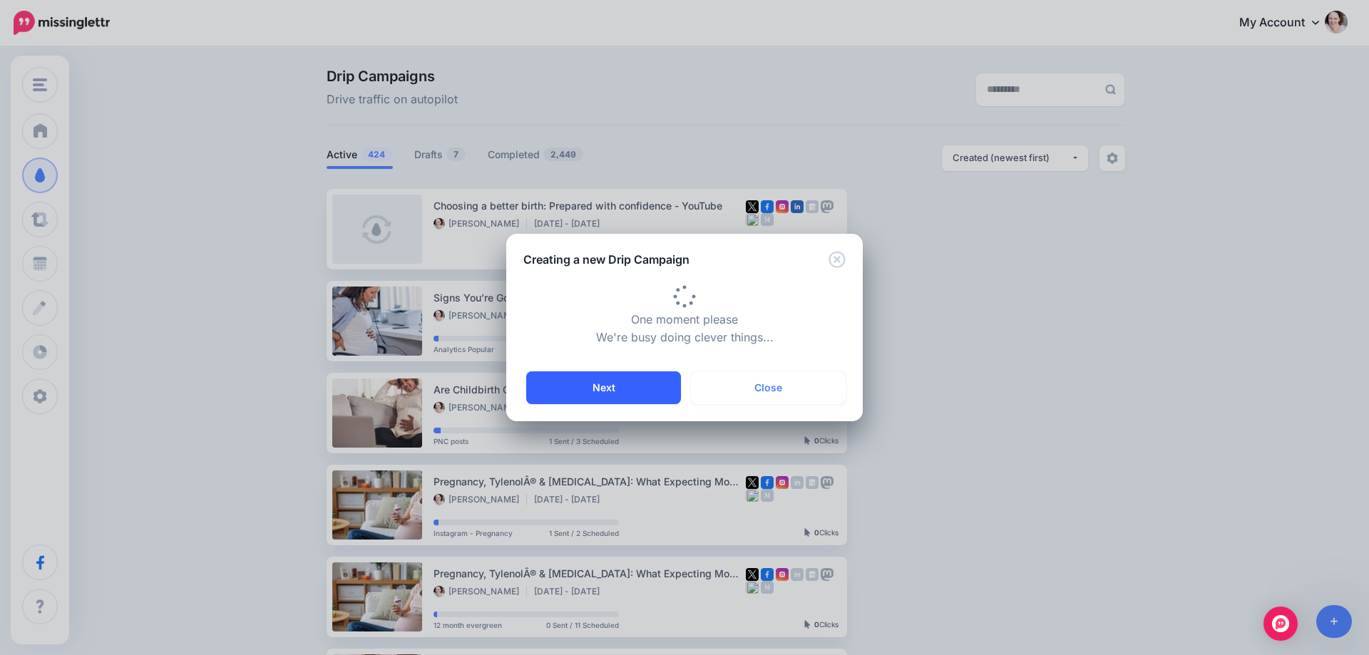
type input "*********"
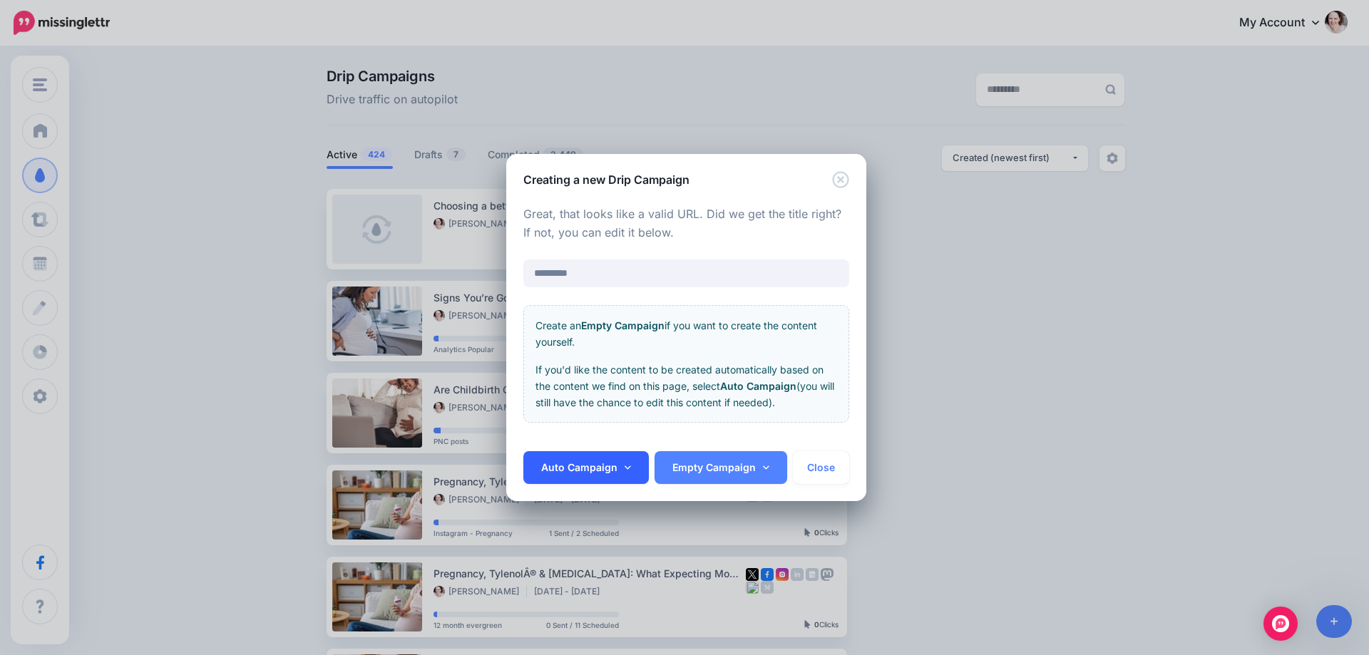
click at [622, 468] on link "Auto Campaign" at bounding box center [585, 467] width 125 height 33
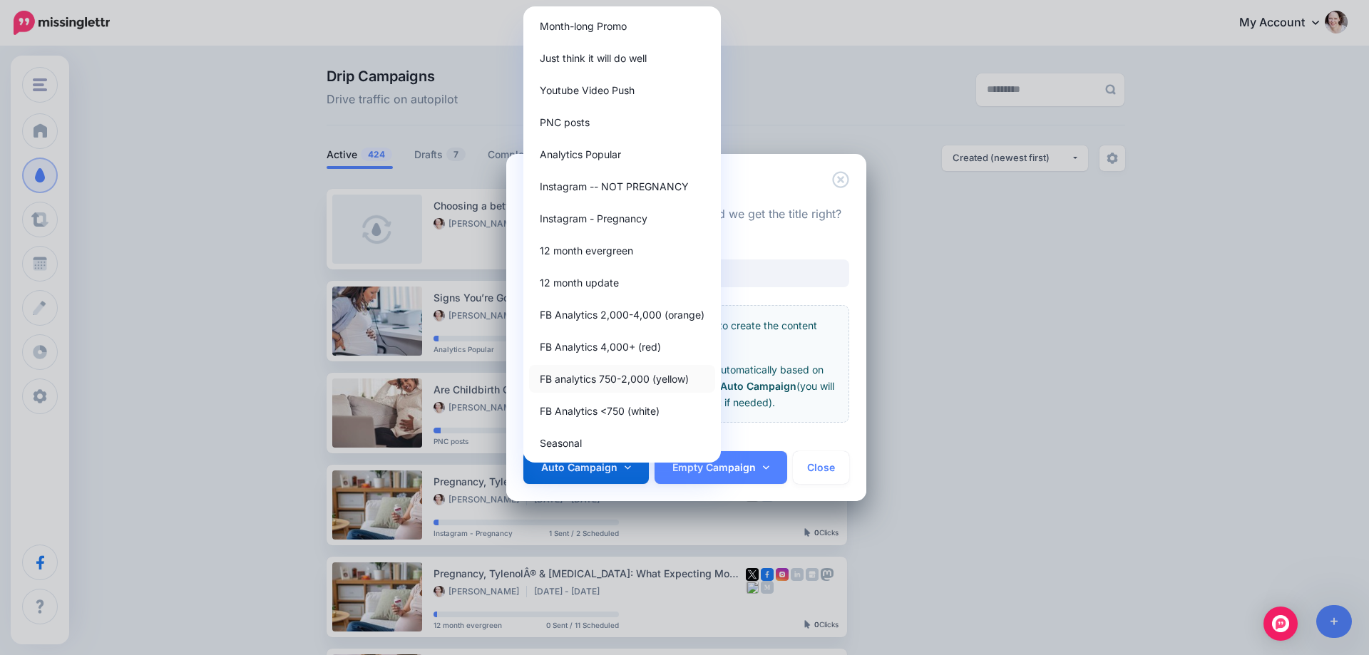
click at [622, 372] on link "FB analytics 750-2,000 (yellow)" at bounding box center [622, 379] width 186 height 28
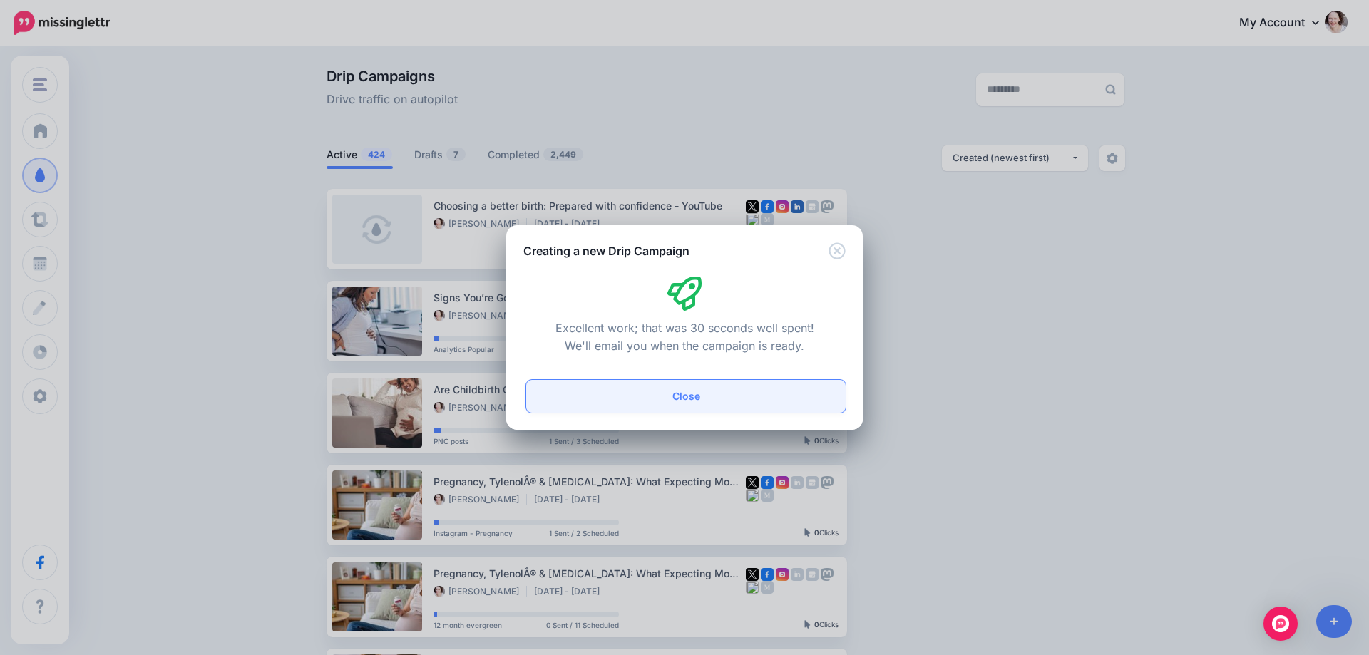
click at [702, 396] on button "Close" at bounding box center [685, 396] width 319 height 33
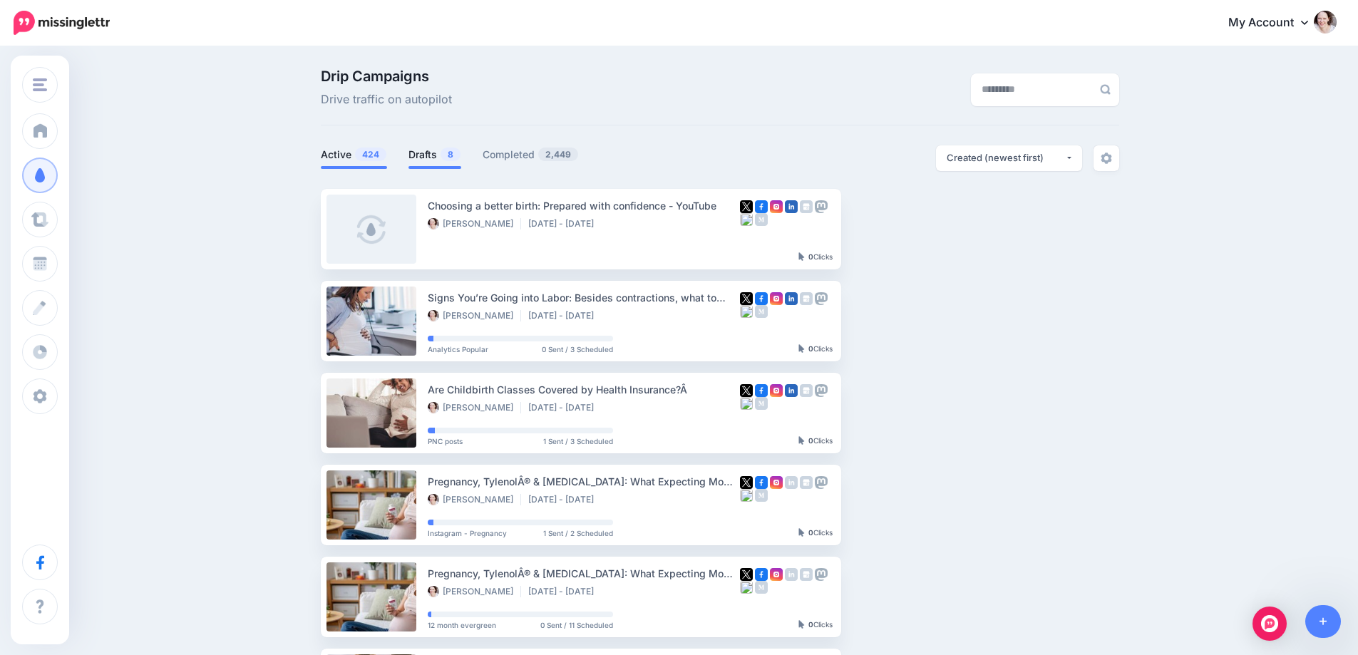
click at [426, 158] on link "Drafts 8" at bounding box center [435, 154] width 53 height 17
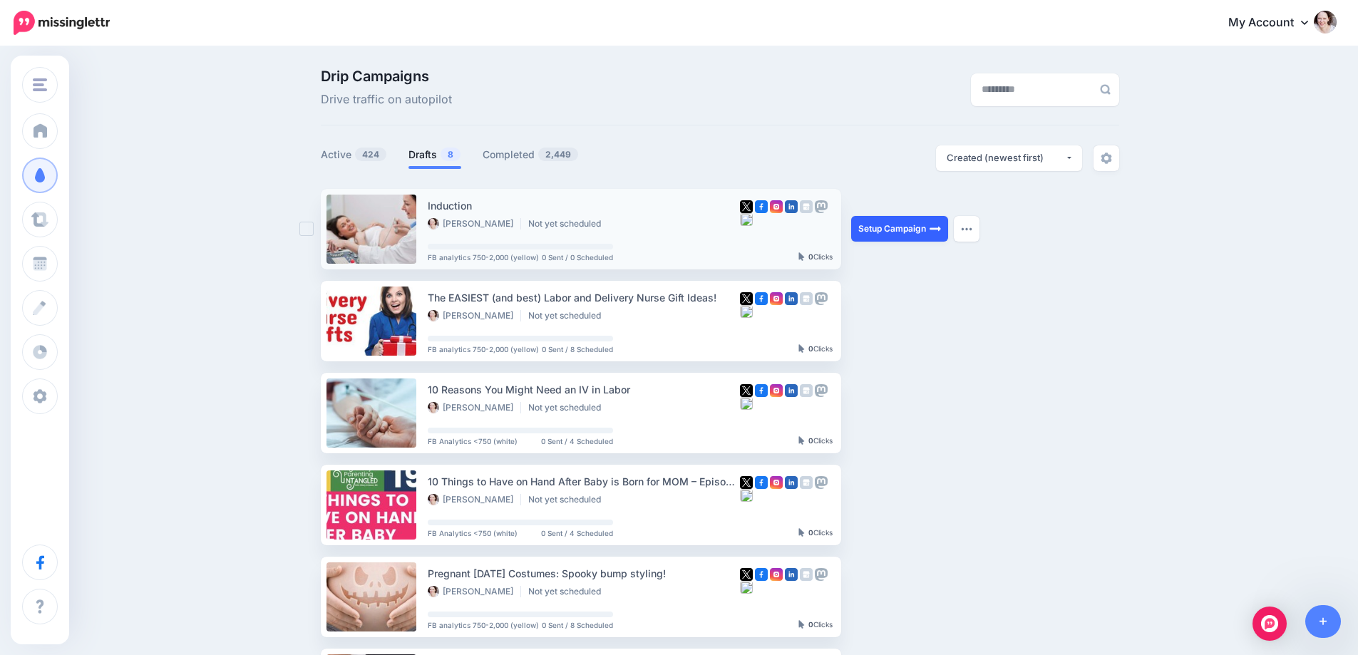
click at [898, 238] on link "Setup Campaign" at bounding box center [899, 229] width 97 height 26
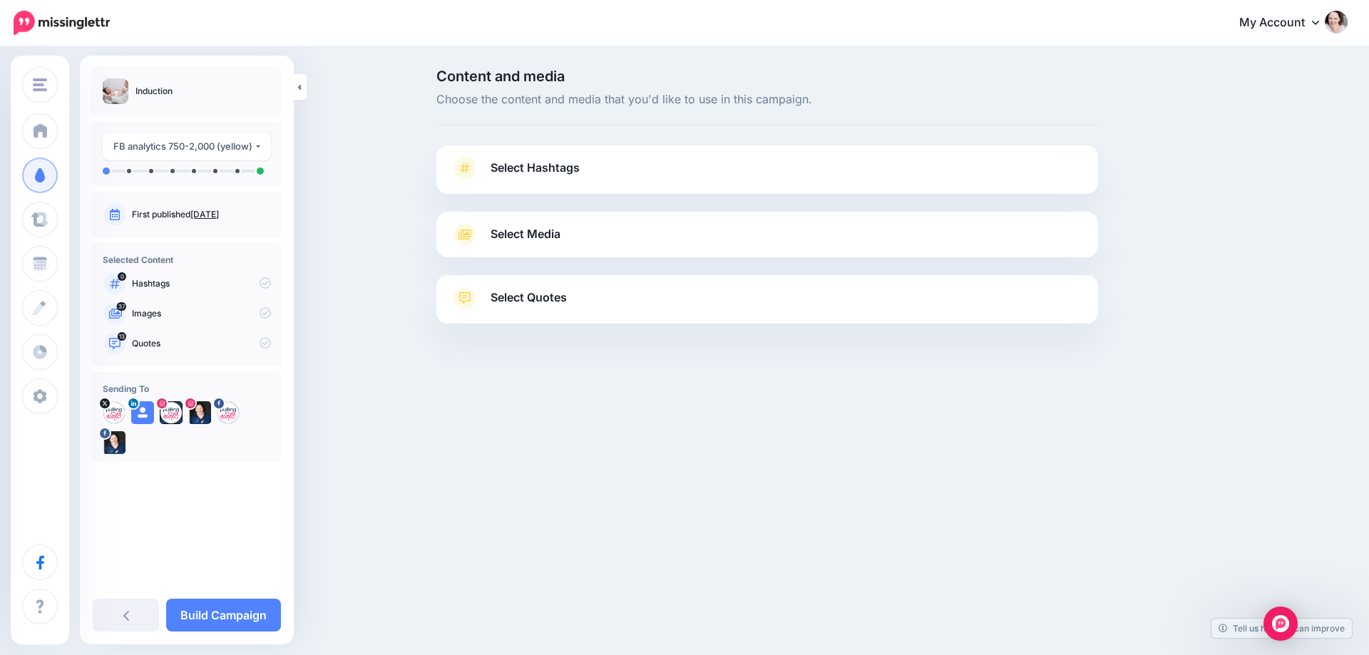
click at [639, 177] on link "Select Hashtags" at bounding box center [767, 175] width 633 height 37
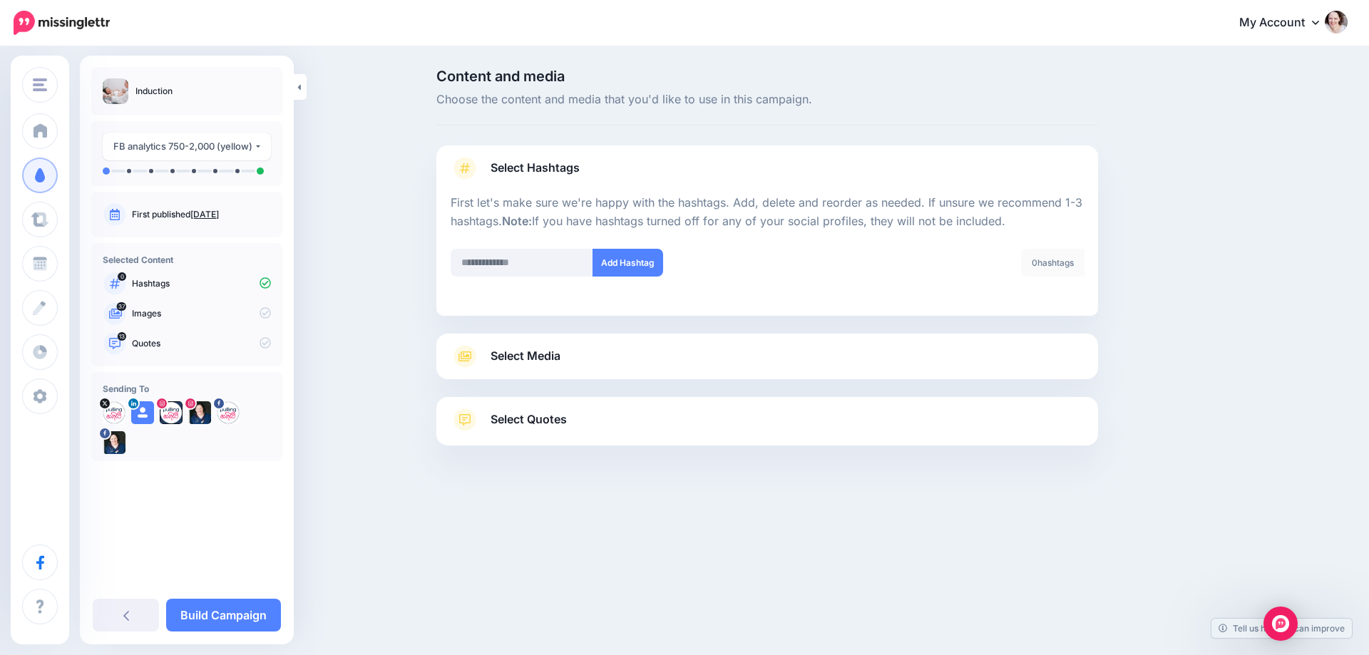
click at [515, 161] on span "Select Hashtags" at bounding box center [535, 167] width 89 height 19
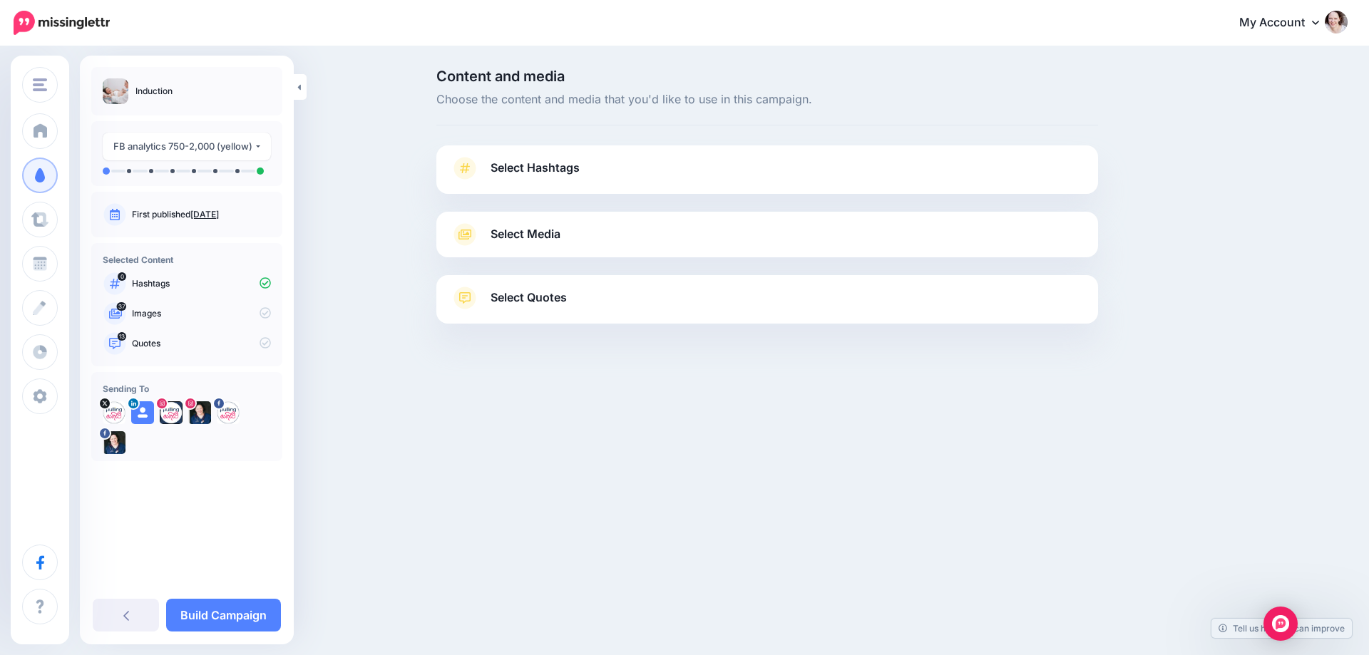
click at [515, 229] on span "Select Media" at bounding box center [526, 234] width 70 height 19
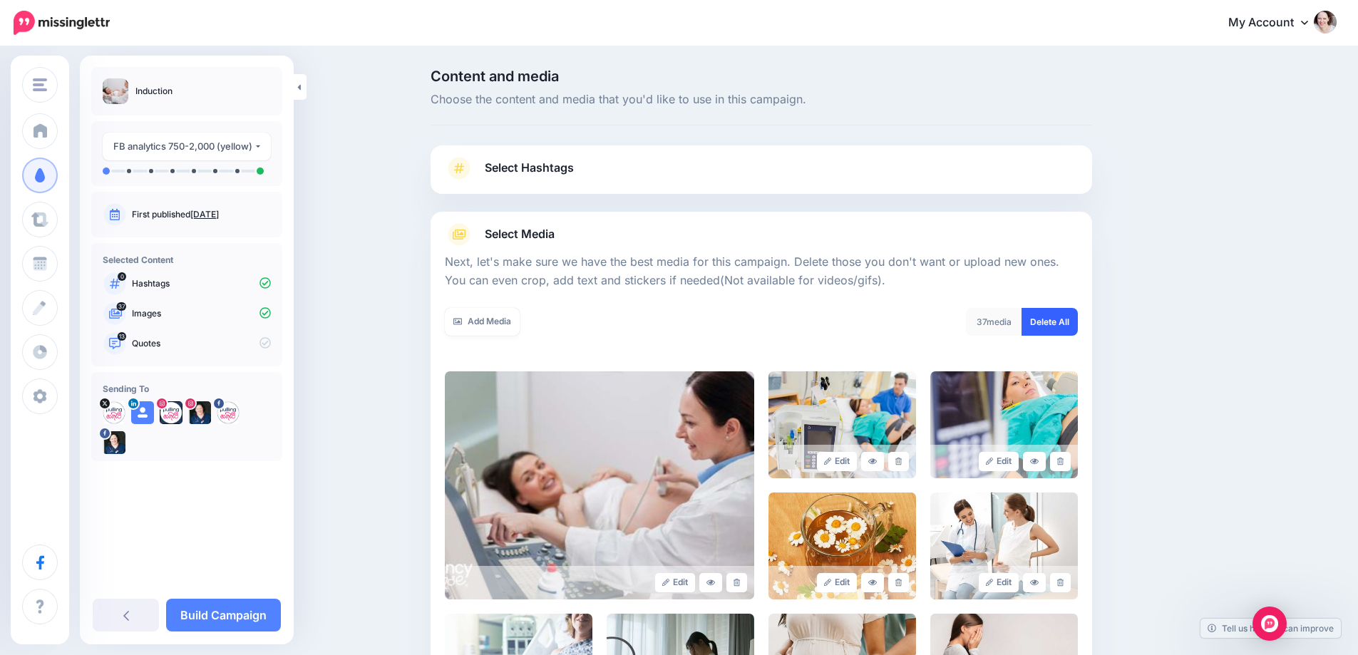
click at [1055, 322] on link "Delete All" at bounding box center [1050, 322] width 56 height 28
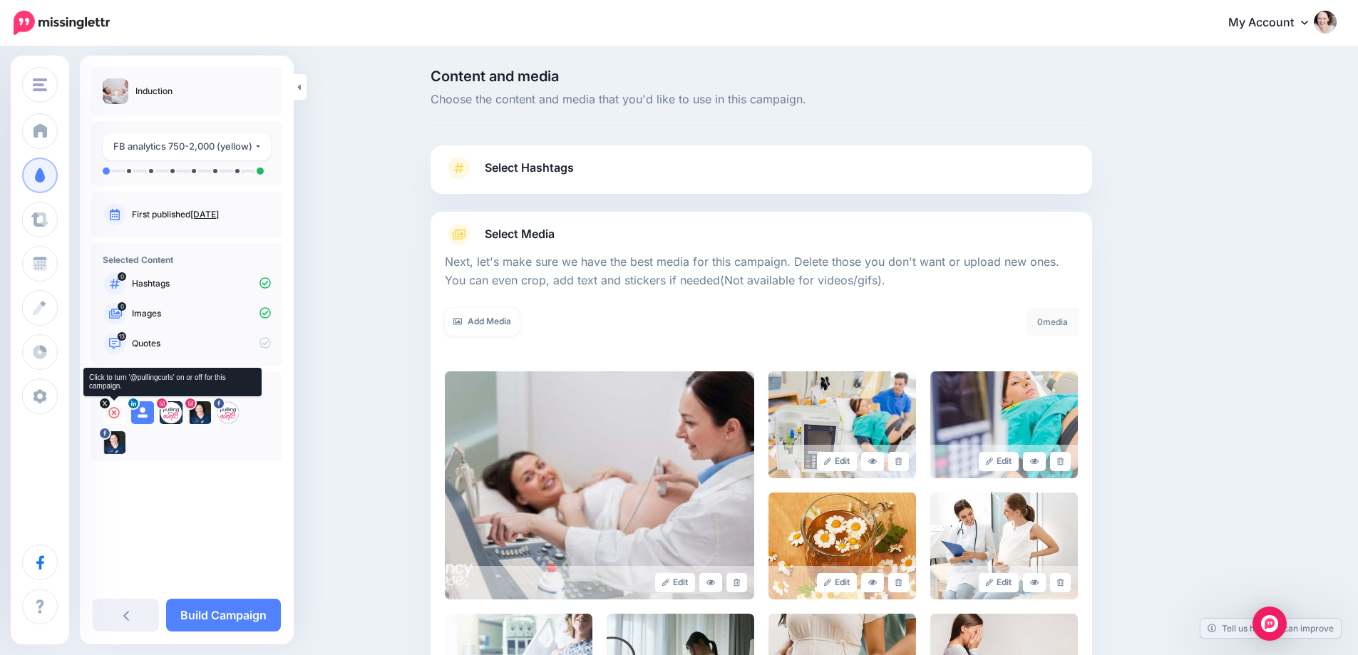
click at [113, 411] on icon at bounding box center [113, 412] width 11 height 11
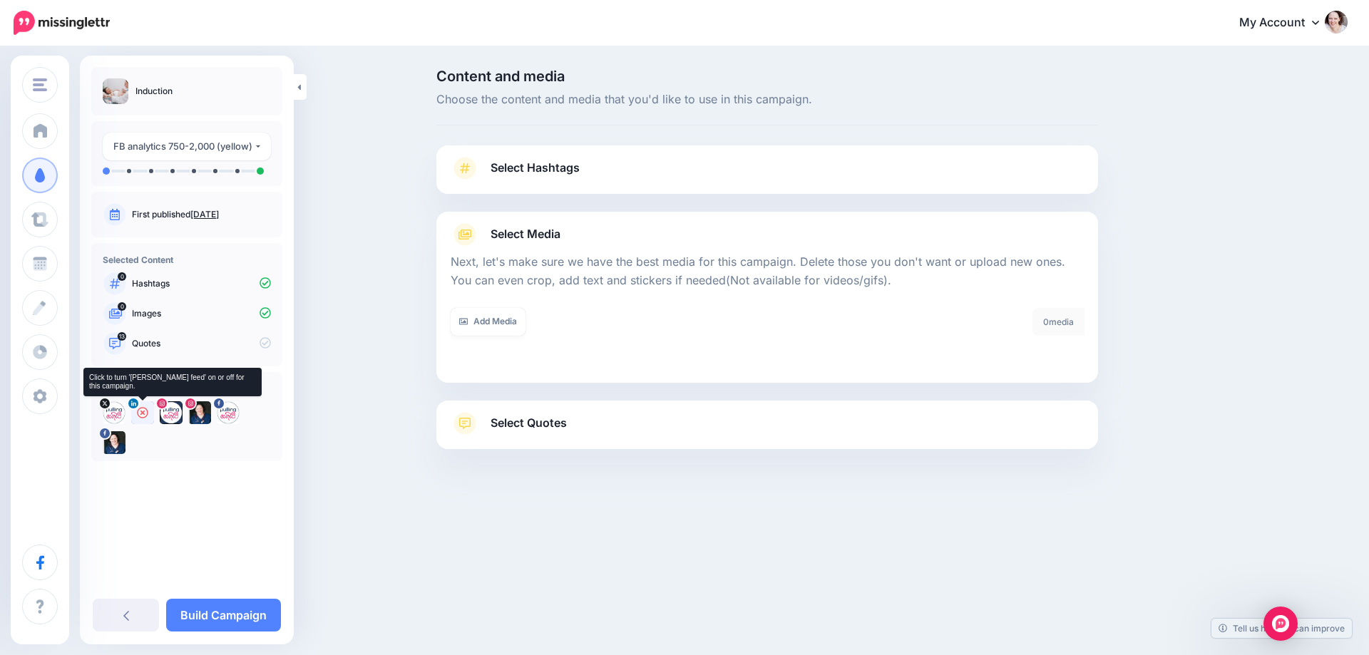
click at [139, 414] on icon at bounding box center [142, 412] width 11 height 11
click at [173, 414] on icon at bounding box center [170, 412] width 11 height 11
click at [201, 414] on icon at bounding box center [199, 412] width 11 height 11
click at [227, 414] on icon at bounding box center [227, 412] width 11 height 11
click at [145, 411] on icon at bounding box center [142, 412] width 11 height 11
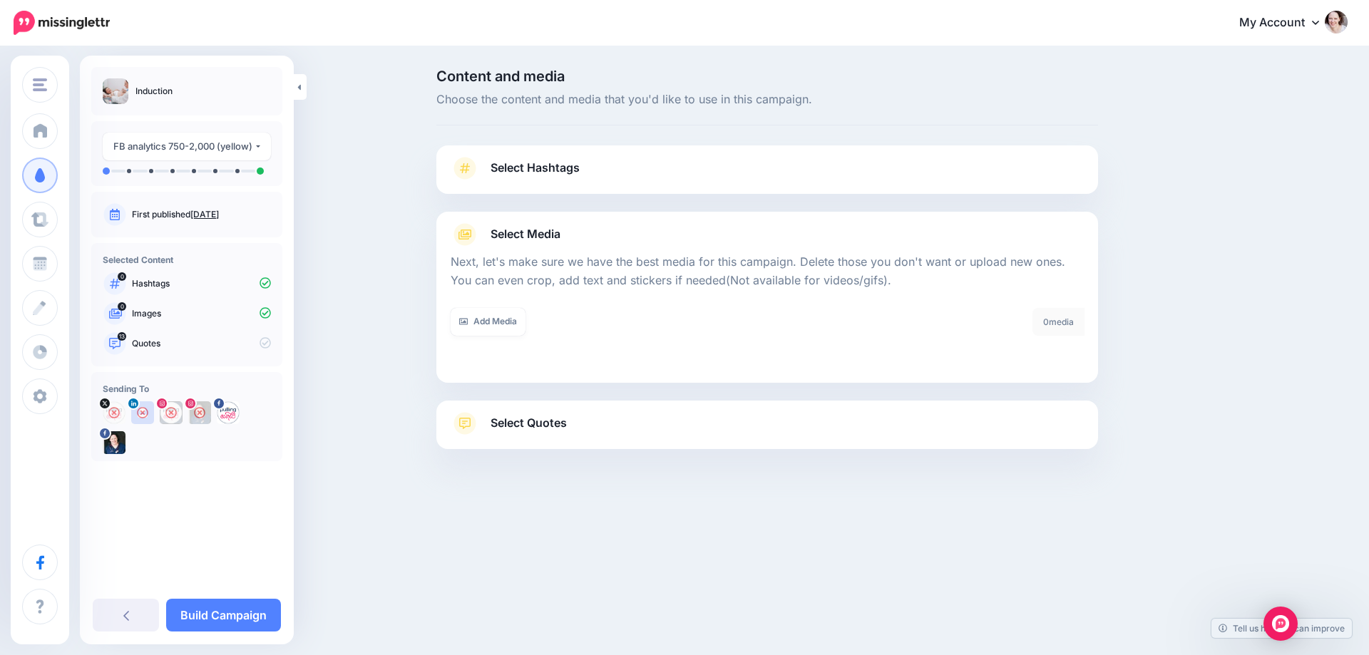
click at [543, 421] on span "Select Quotes" at bounding box center [529, 423] width 76 height 19
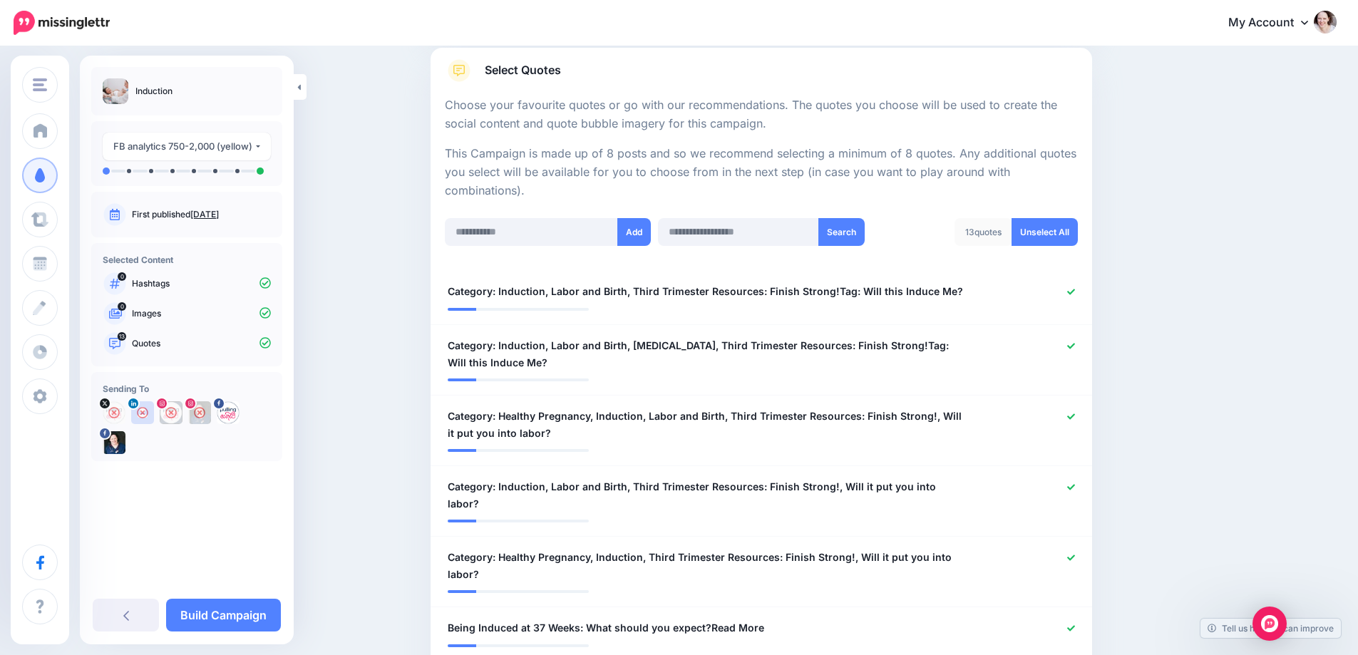
scroll to position [285, 0]
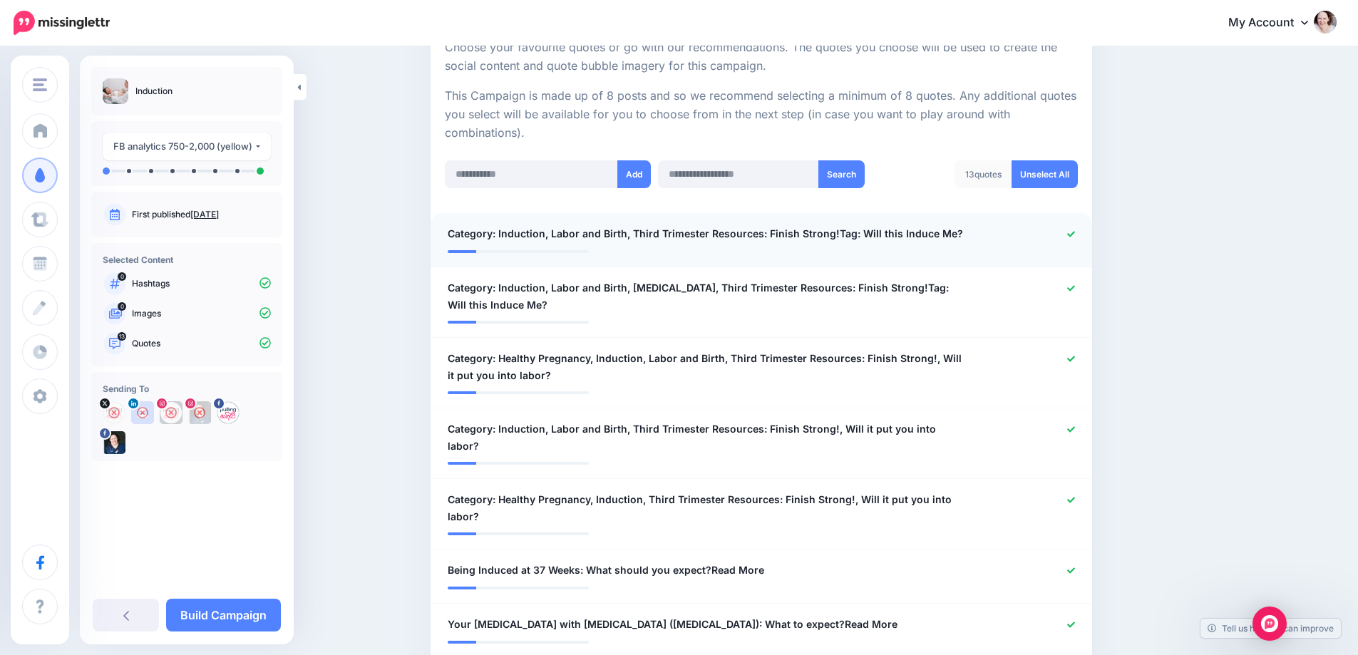
click at [1075, 234] on icon at bounding box center [1071, 234] width 8 height 8
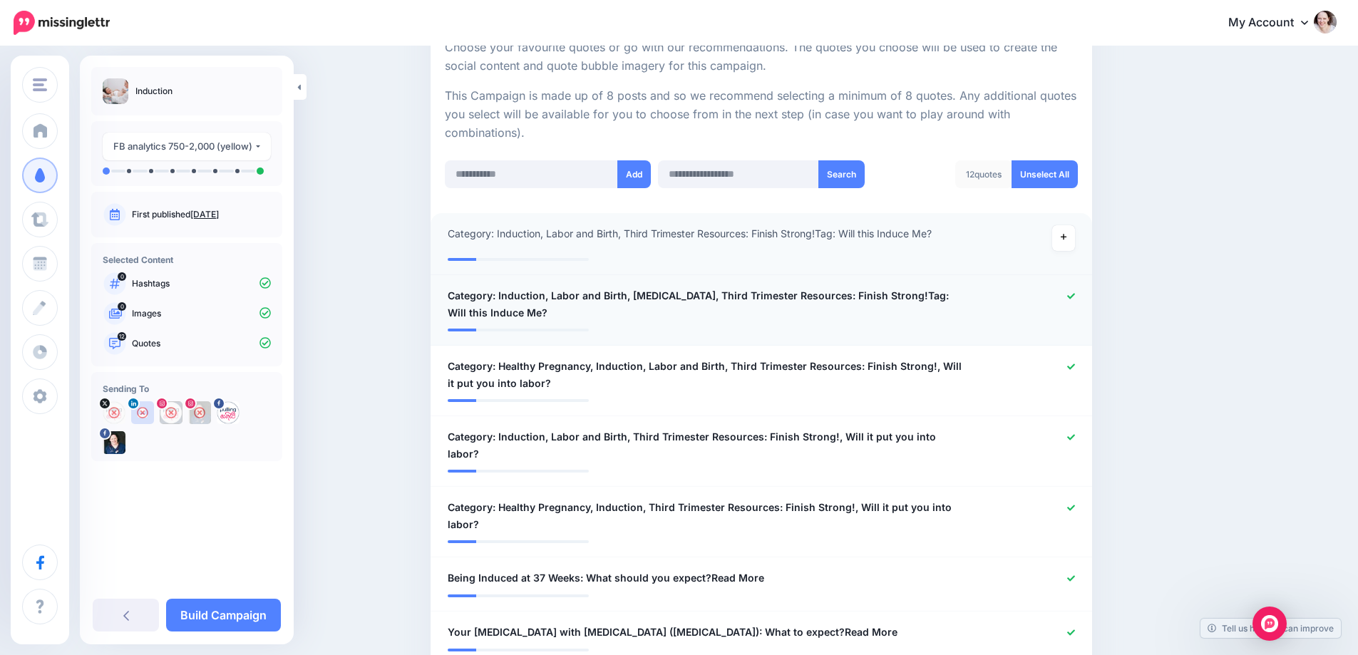
click at [1074, 292] on icon at bounding box center [1071, 296] width 8 height 8
click at [1079, 359] on div at bounding box center [1032, 375] width 108 height 34
click at [1074, 368] on icon at bounding box center [1071, 367] width 8 height 8
click at [1075, 436] on icon at bounding box center [1071, 437] width 8 height 8
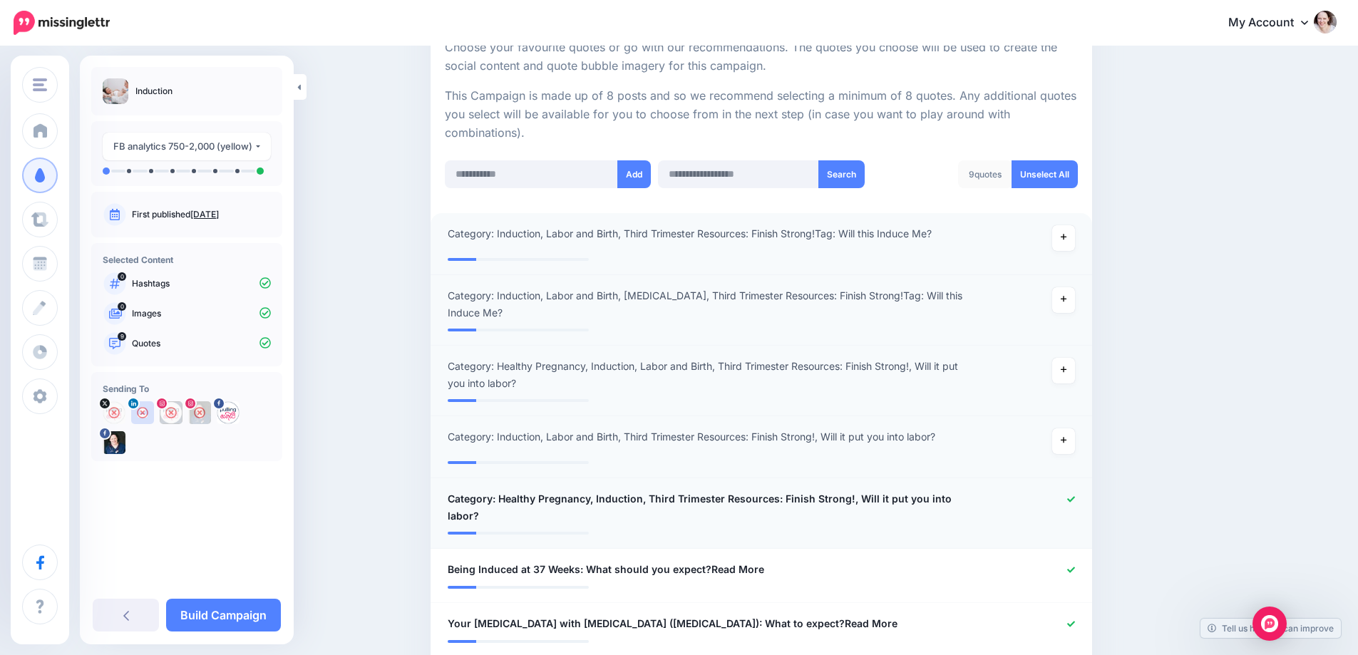
click at [1075, 494] on div at bounding box center [1032, 508] width 108 height 34
click at [782, 568] on div "**********" at bounding box center [707, 570] width 541 height 18
click at [729, 572] on span "Being Induced at 37 Weeks: What should you expect?Read More" at bounding box center [606, 569] width 317 height 17
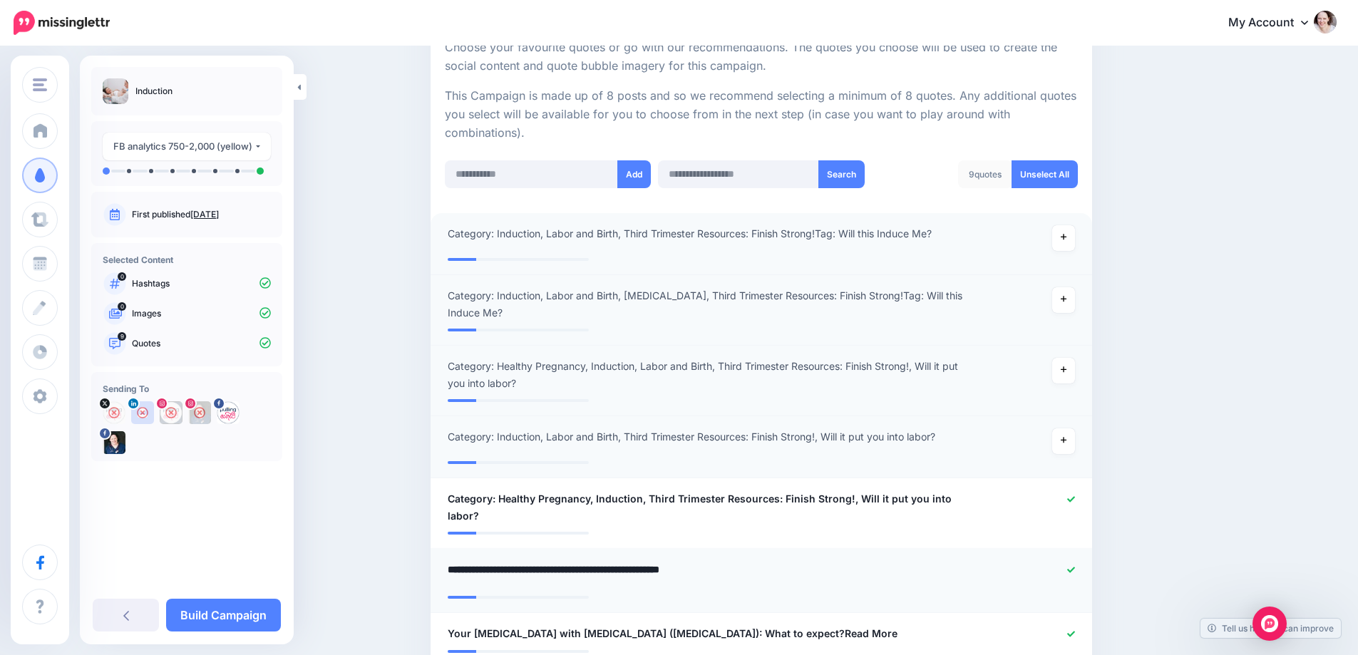
click at [751, 573] on textarea "**********" at bounding box center [708, 575] width 520 height 28
drag, startPoint x: 761, startPoint y: 572, endPoint x: 709, endPoint y: 571, distance: 52.1
click at [709, 571] on textarea "**********" at bounding box center [708, 575] width 520 height 28
type textarea "**********"
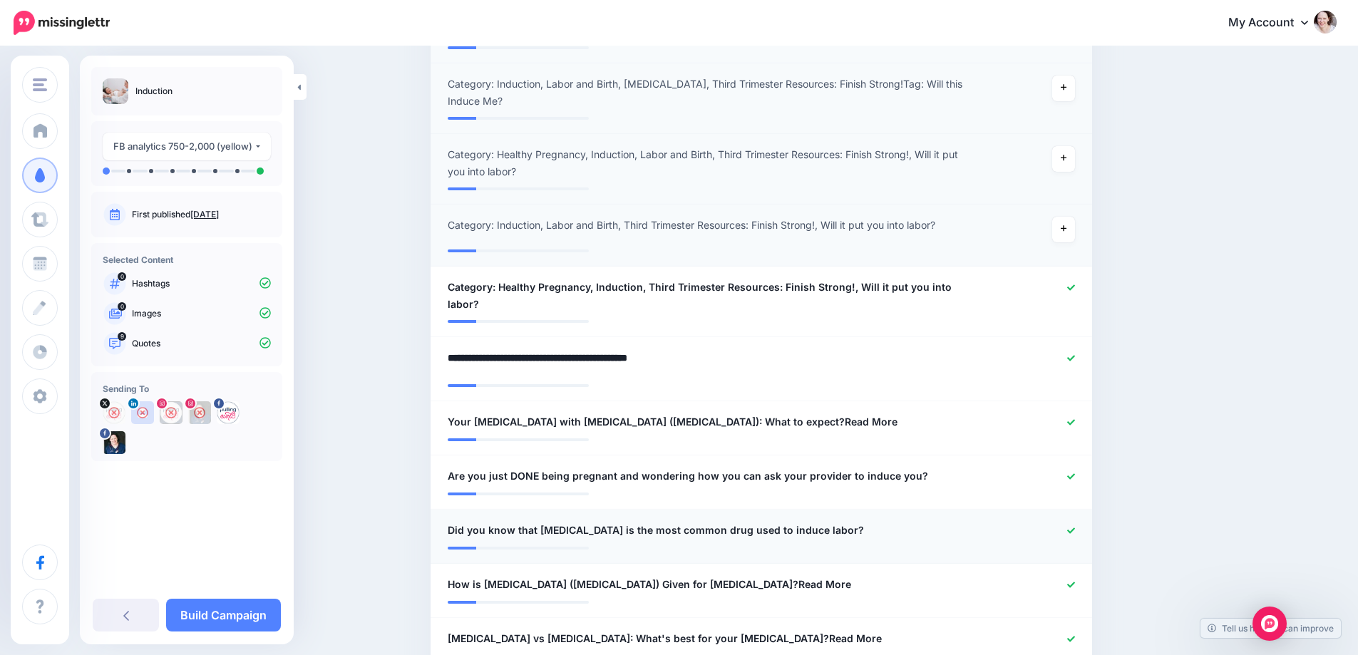
scroll to position [499, 0]
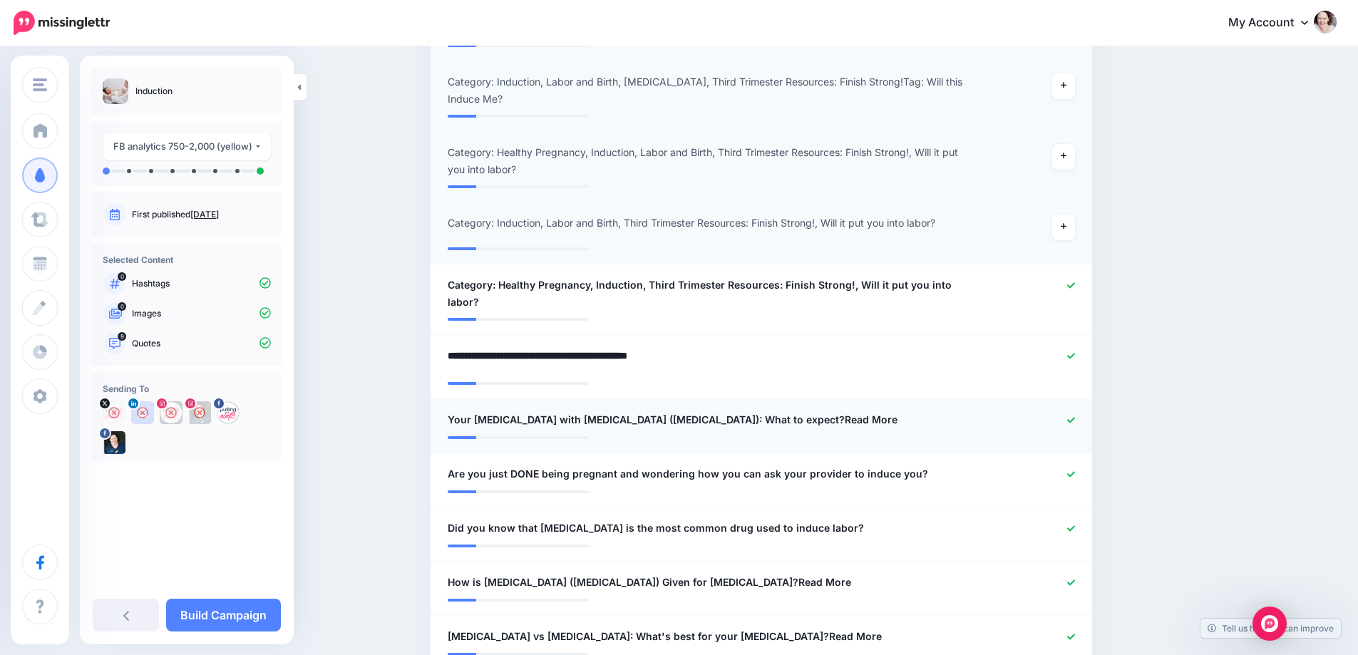
click at [812, 415] on span "Your Labor Induction with Cervidil (Dinoprostone): What to expect?Read More" at bounding box center [673, 419] width 450 height 17
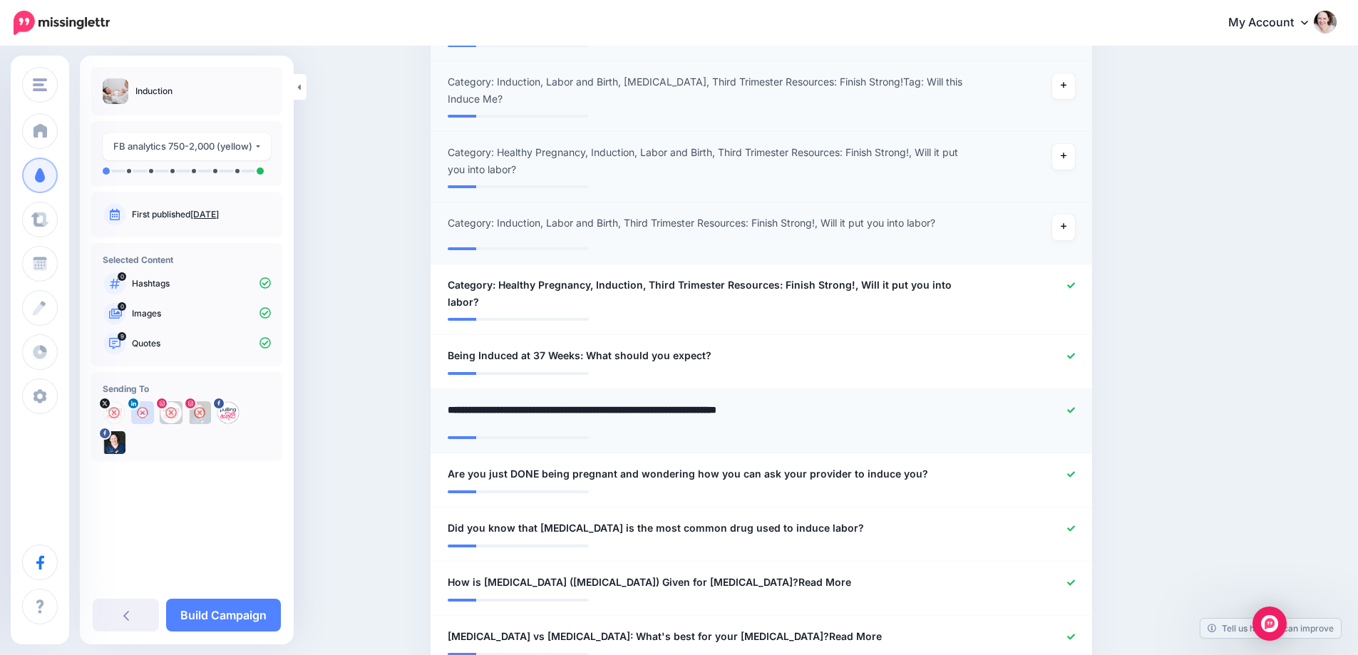
drag, startPoint x: 825, startPoint y: 413, endPoint x: 775, endPoint y: 409, distance: 50.0
click at [775, 409] on textarea "**********" at bounding box center [708, 415] width 520 height 28
type textarea "**********"
click at [1075, 411] on icon at bounding box center [1071, 410] width 8 height 8
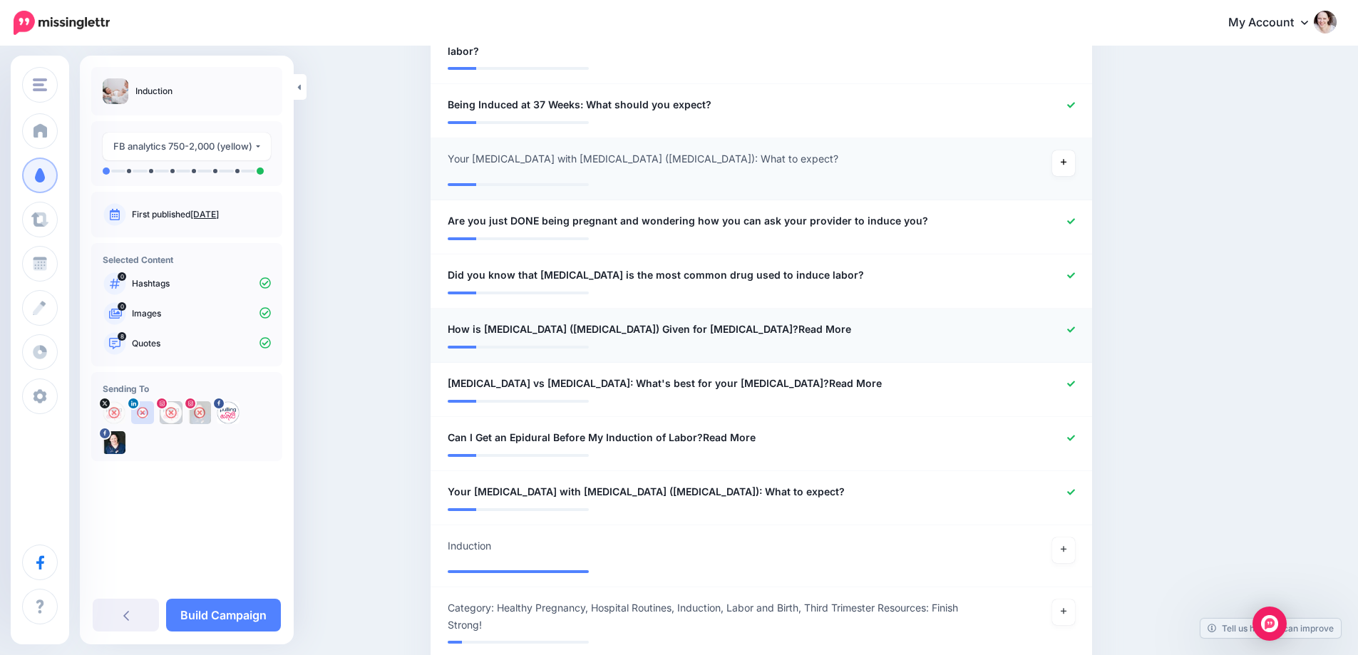
scroll to position [784, 0]
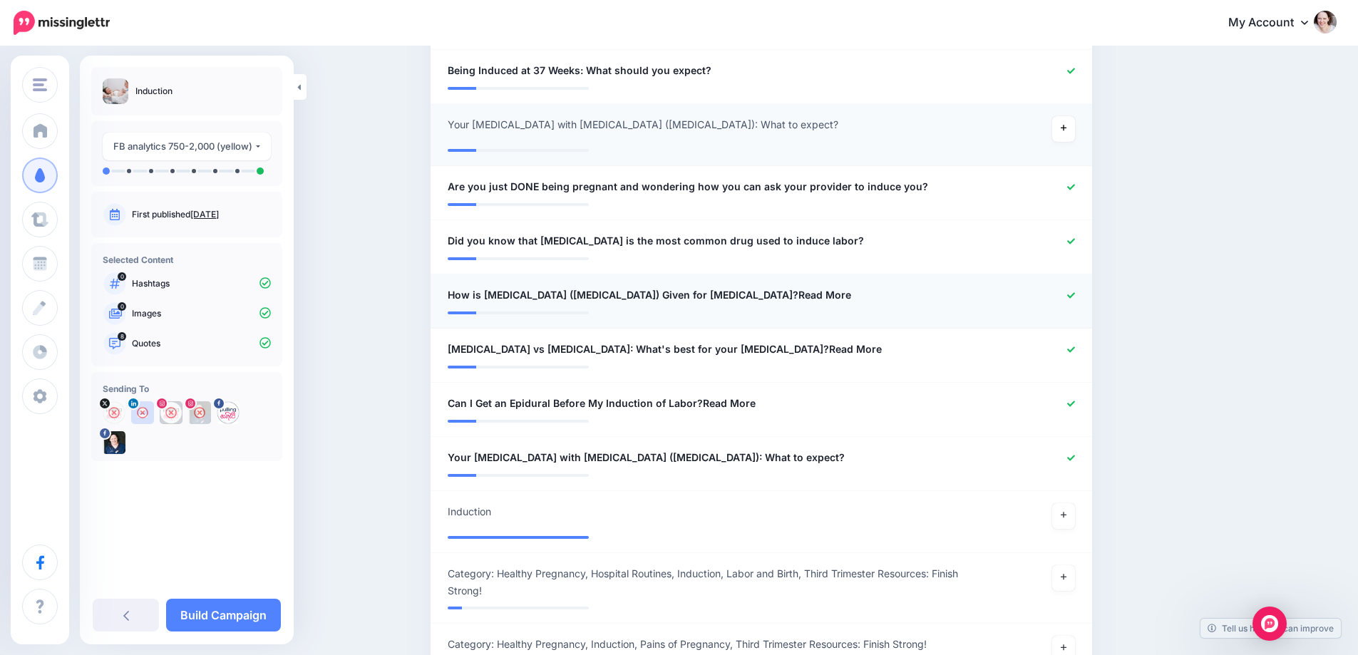
click at [756, 301] on span "How is Cytotec (Misoprostol) Given for Labor Induction?Read More" at bounding box center [650, 295] width 404 height 17
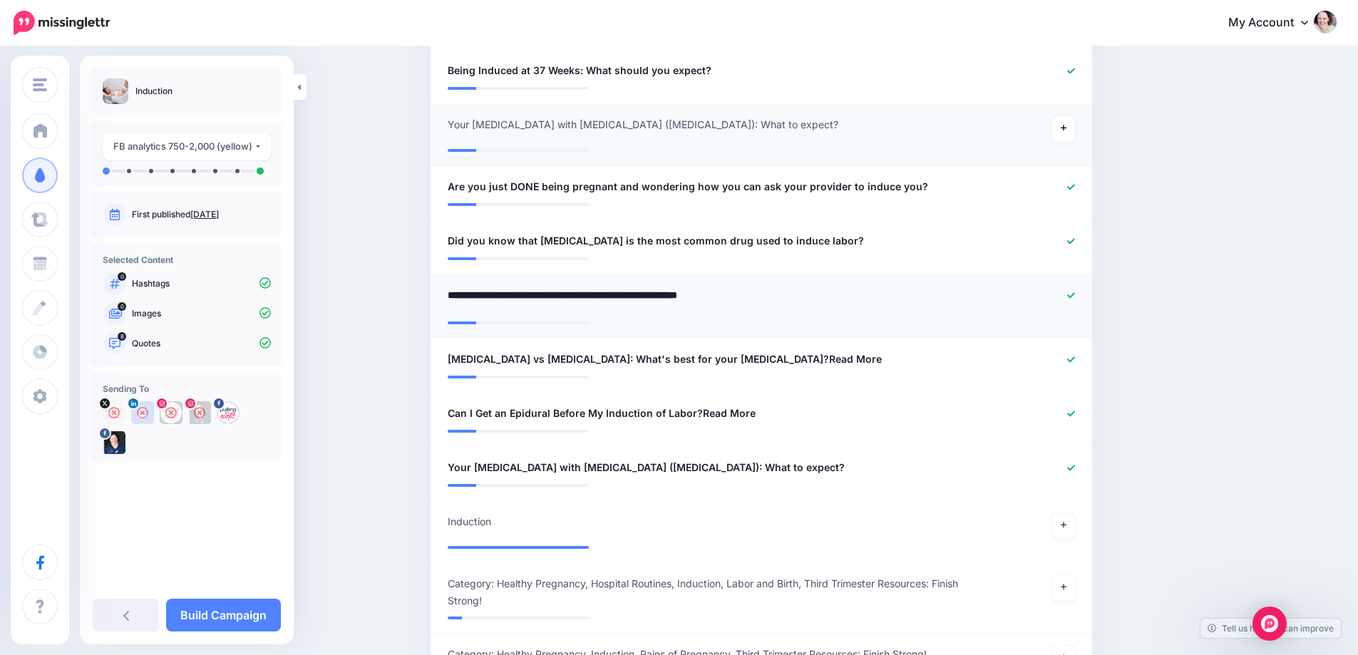
drag, startPoint x: 722, startPoint y: 296, endPoint x: 774, endPoint y: 296, distance: 52.8
click at [774, 296] on textarea "**********" at bounding box center [708, 301] width 520 height 28
type textarea "**********"
click at [748, 361] on li "**********" at bounding box center [762, 366] width 662 height 54
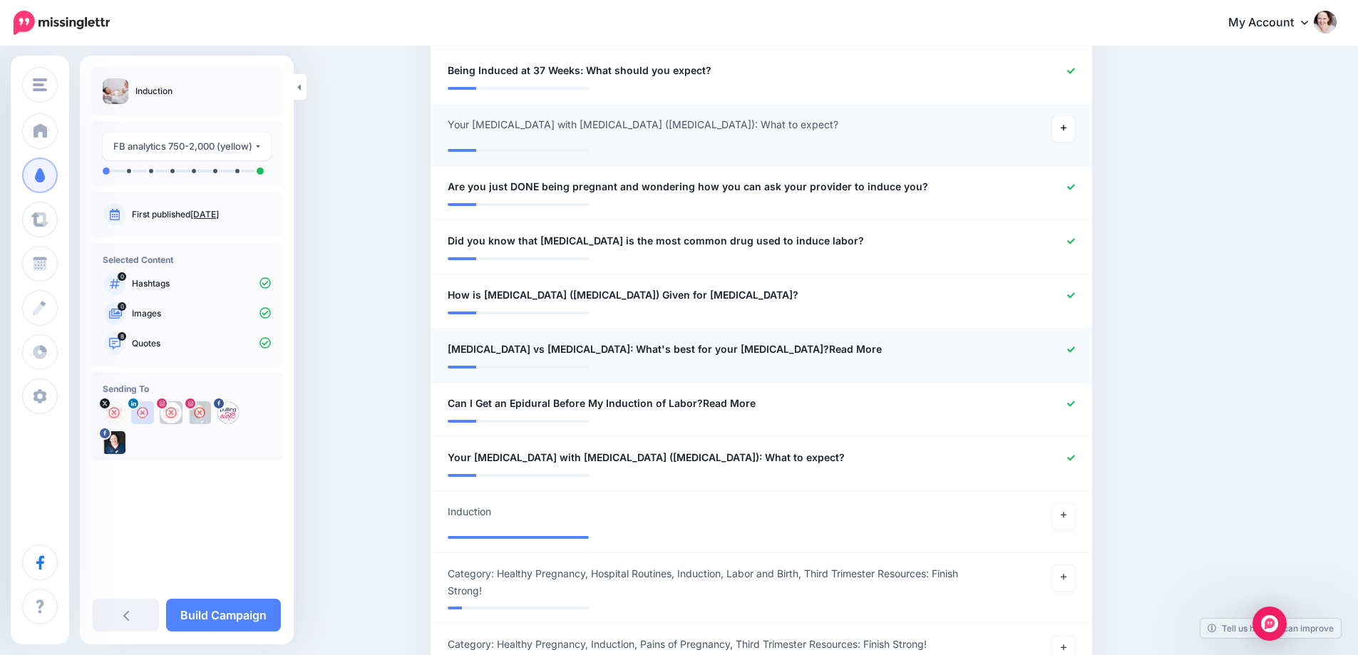
click at [769, 351] on span "Cytotec vs Pitocin: What's best for your labor induction?Read More" at bounding box center [665, 349] width 434 height 17
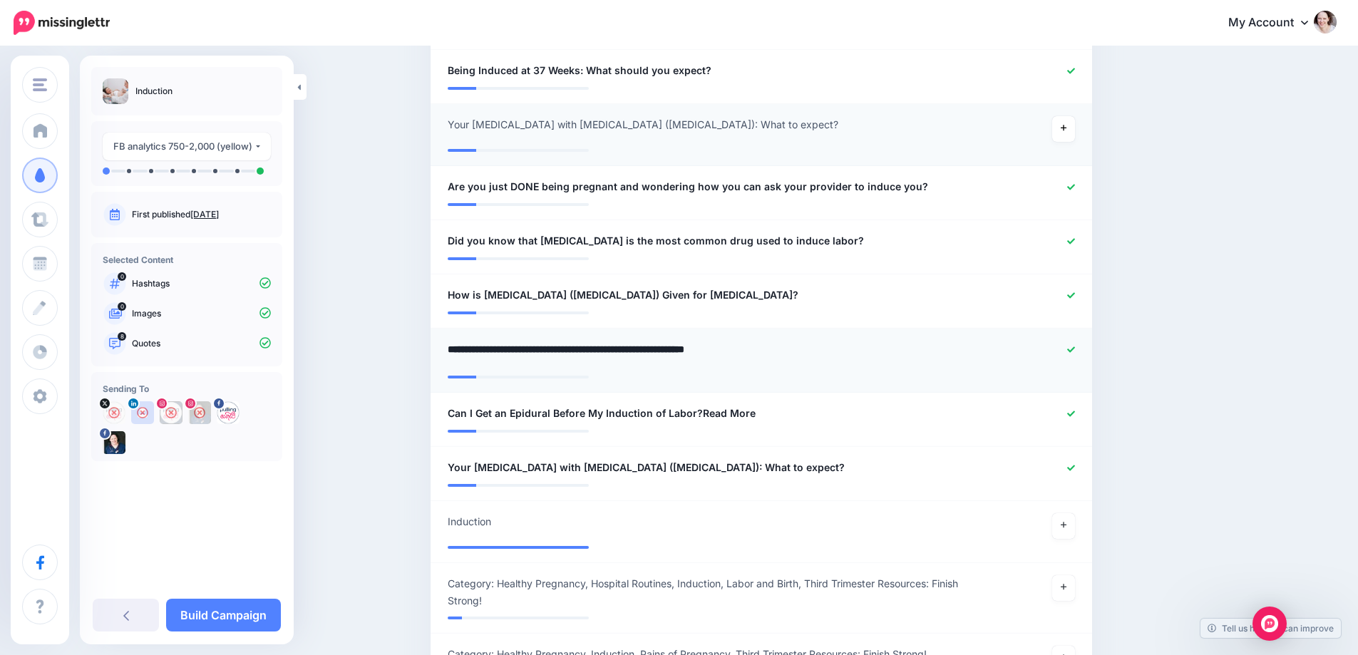
drag, startPoint x: 775, startPoint y: 351, endPoint x: 726, endPoint y: 352, distance: 49.2
click at [726, 352] on textarea "**********" at bounding box center [708, 355] width 520 height 28
type textarea "**********"
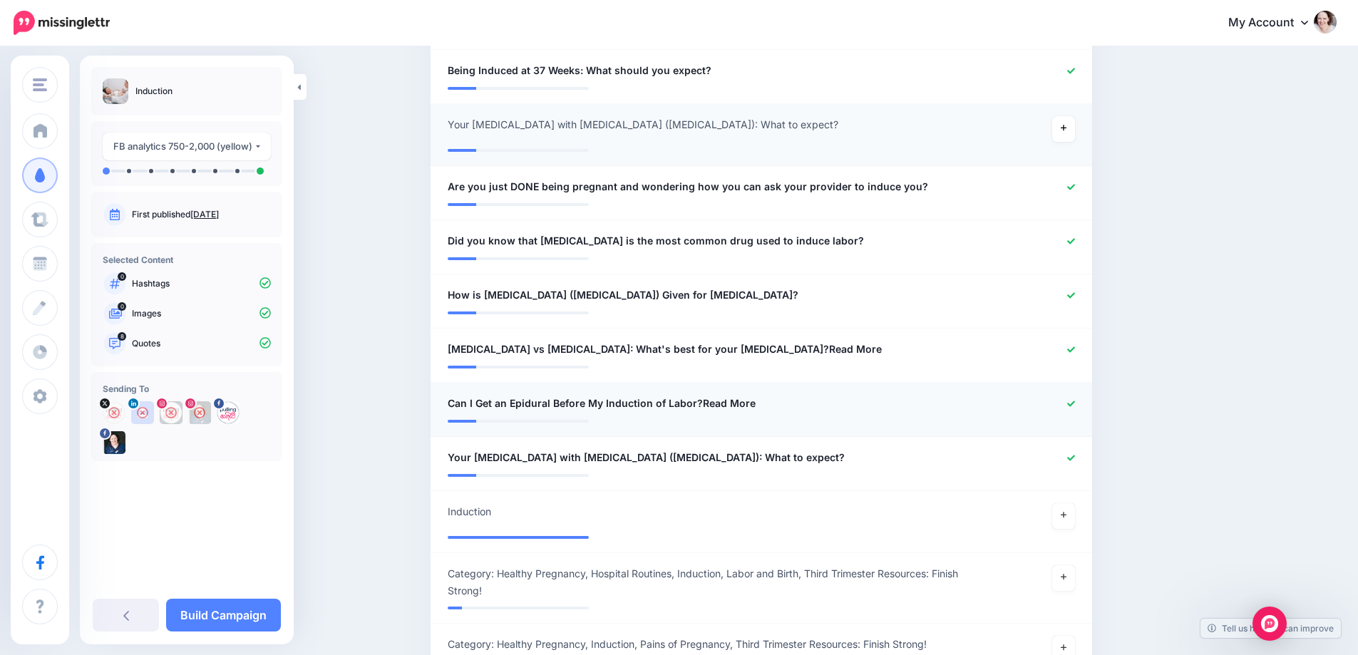
click at [709, 430] on li "**********" at bounding box center [762, 410] width 662 height 54
click at [749, 407] on span "Can I Get an Epidural Before My Induction of Labor?Read More" at bounding box center [602, 403] width 308 height 17
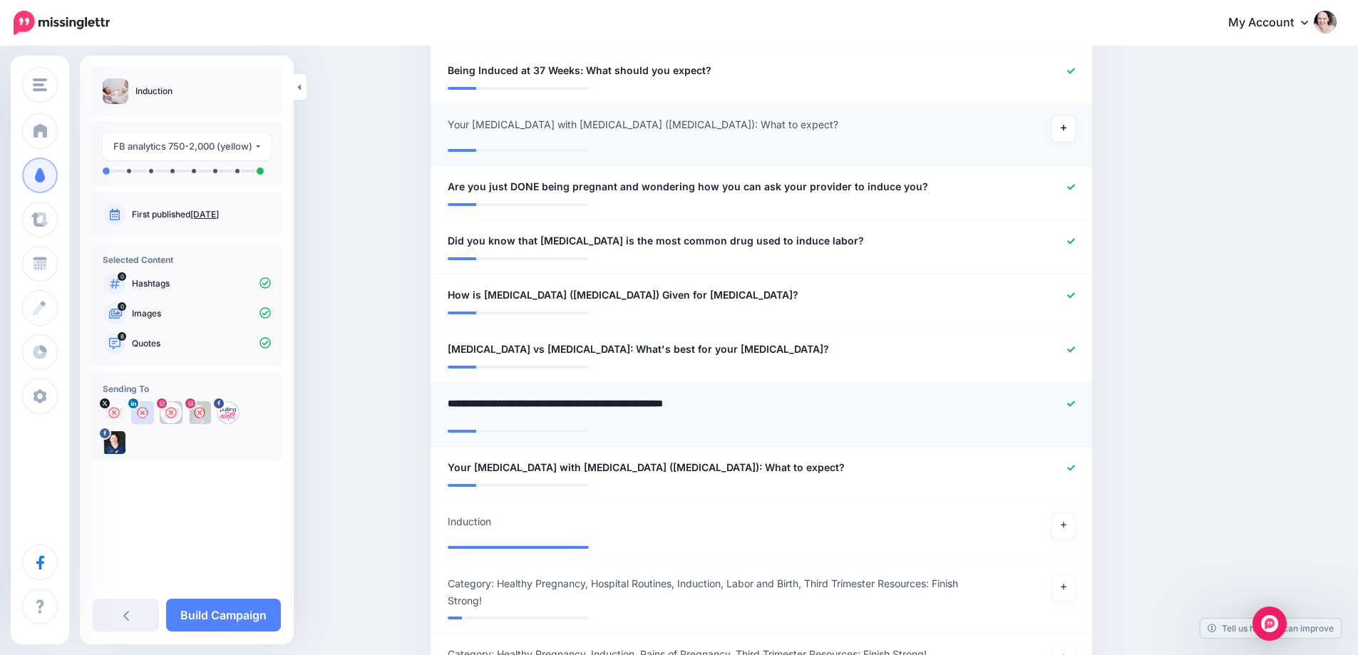
drag, startPoint x: 751, startPoint y: 407, endPoint x: 701, endPoint y: 407, distance: 49.9
click at [701, 407] on textarea "**********" at bounding box center [708, 409] width 520 height 28
type textarea "**********"
click at [1079, 468] on li "**********" at bounding box center [762, 474] width 662 height 54
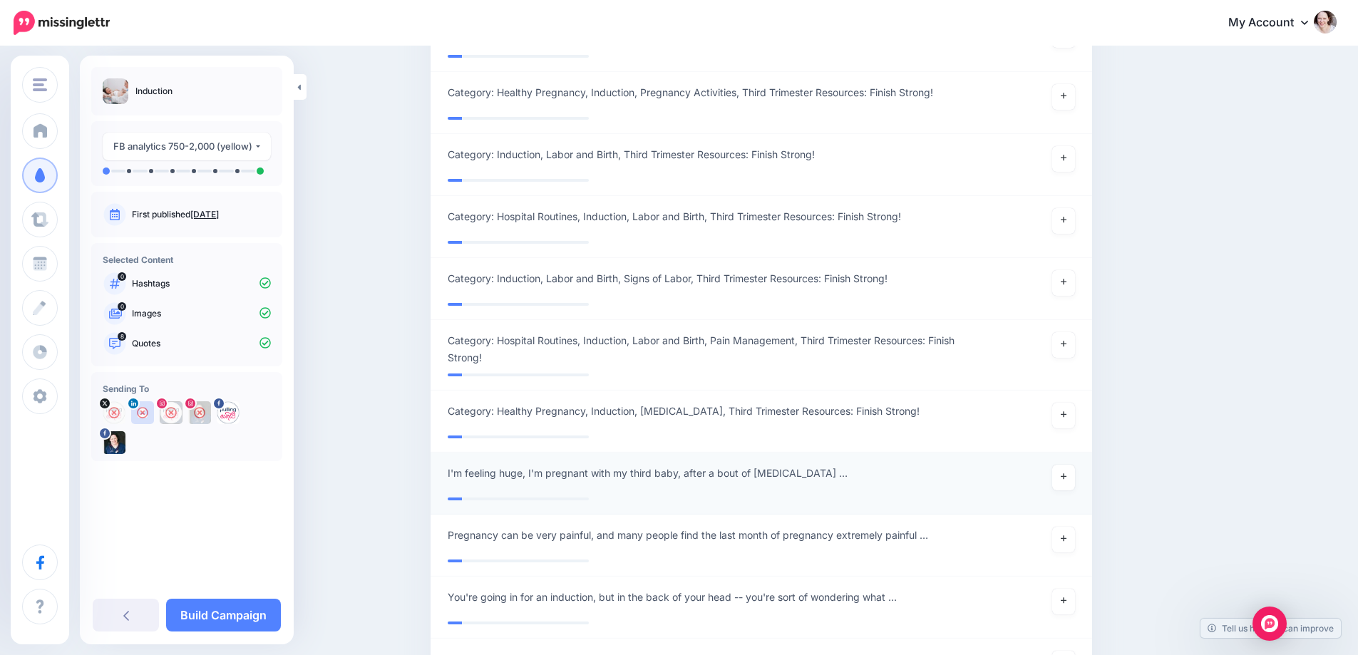
scroll to position [1426, 0]
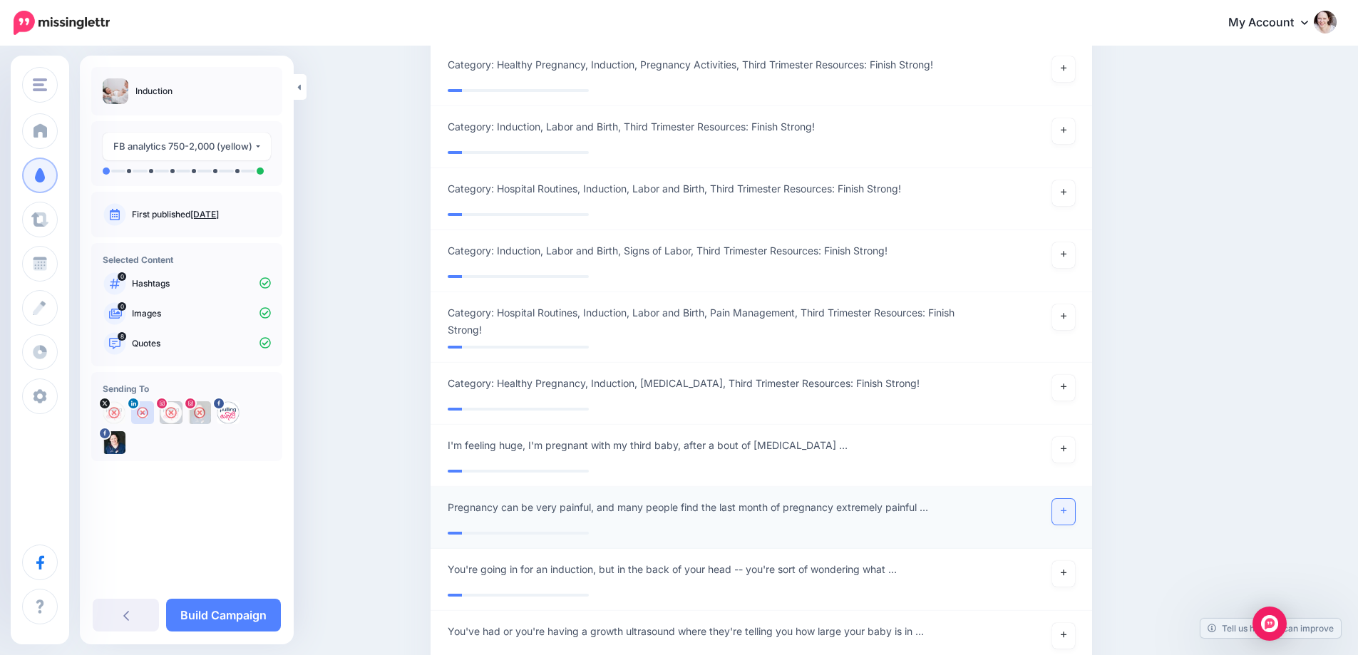
click at [1067, 510] on icon at bounding box center [1064, 511] width 6 height 8
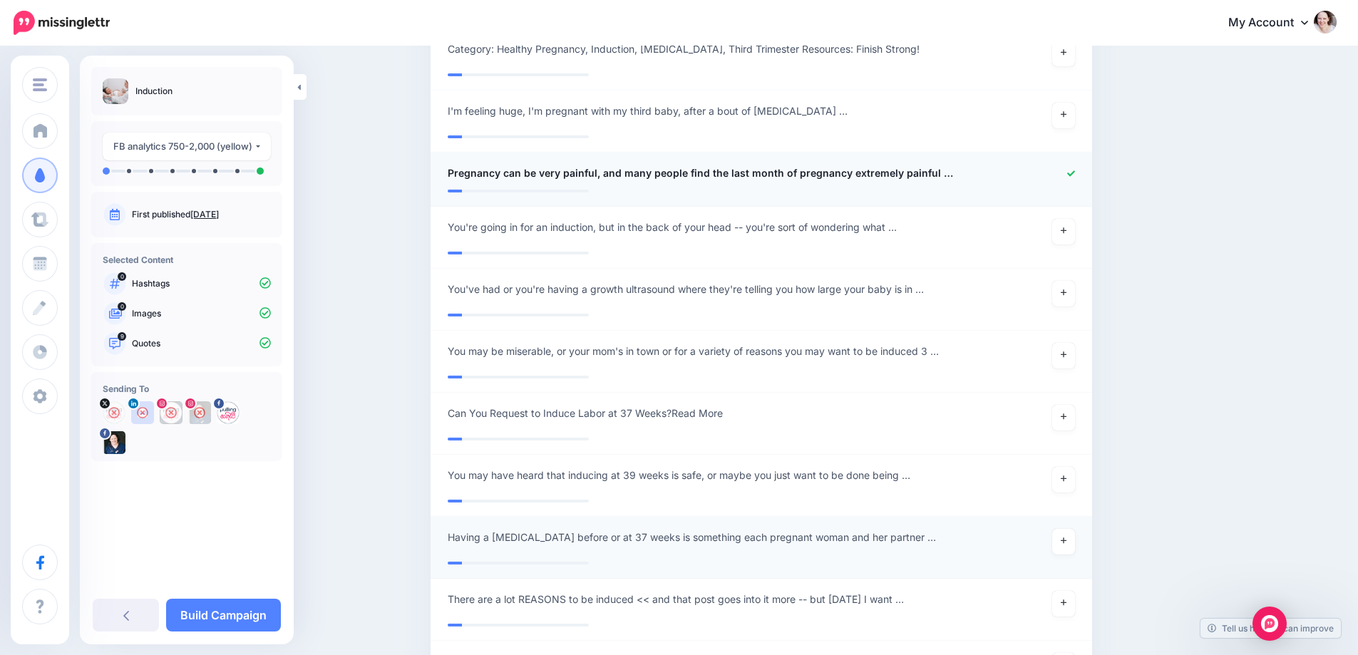
scroll to position [1782, 0]
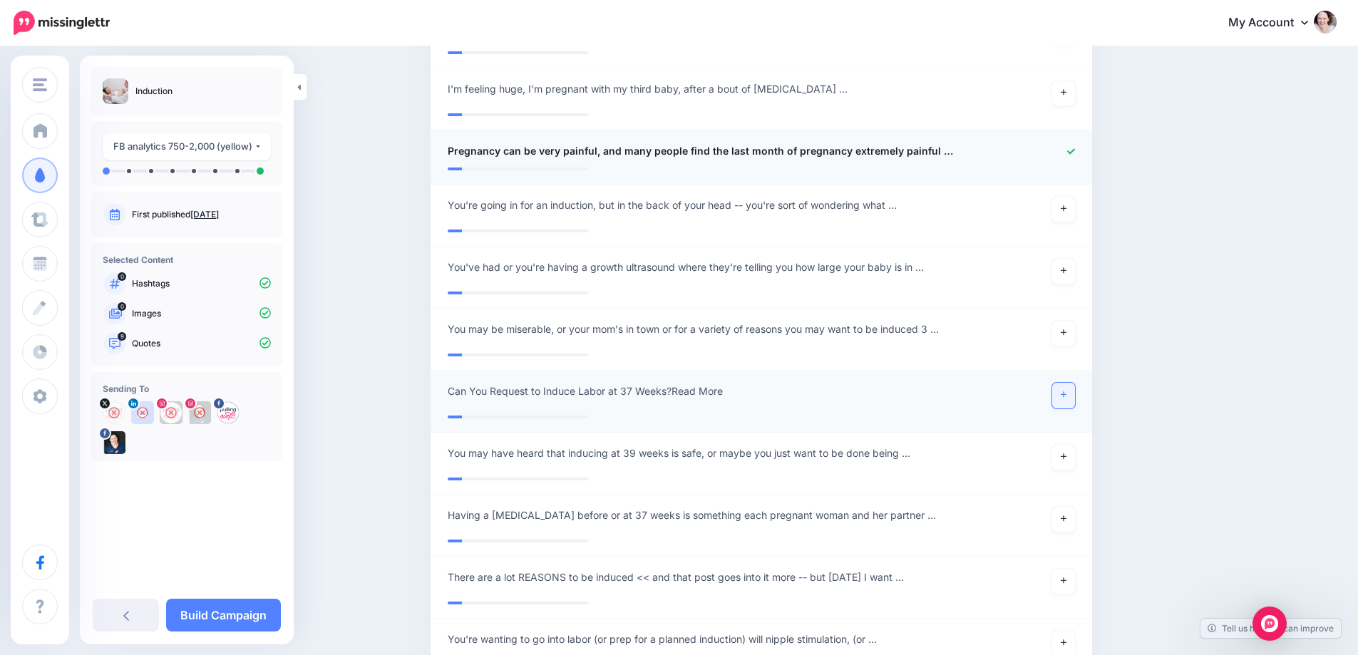
click at [1072, 390] on link at bounding box center [1063, 396] width 23 height 26
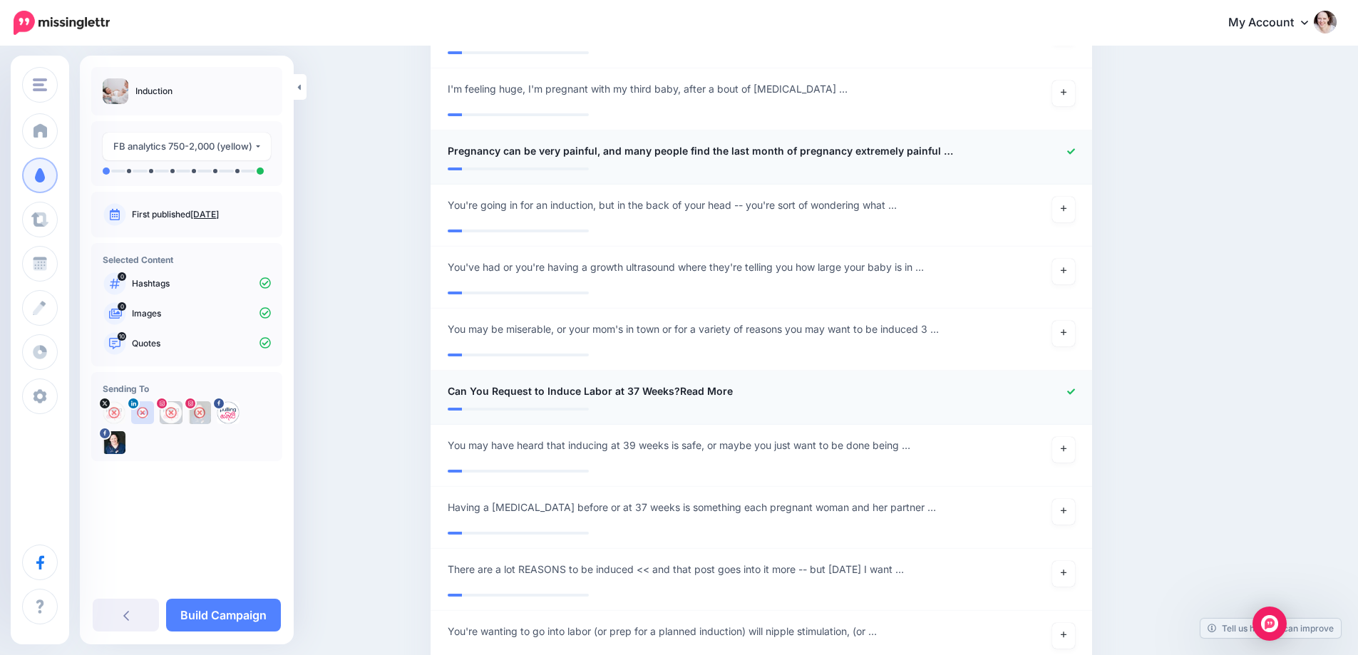
click at [697, 394] on span "Can You Request to Induce Labor at 37 Weeks?Read More" at bounding box center [590, 391] width 285 height 17
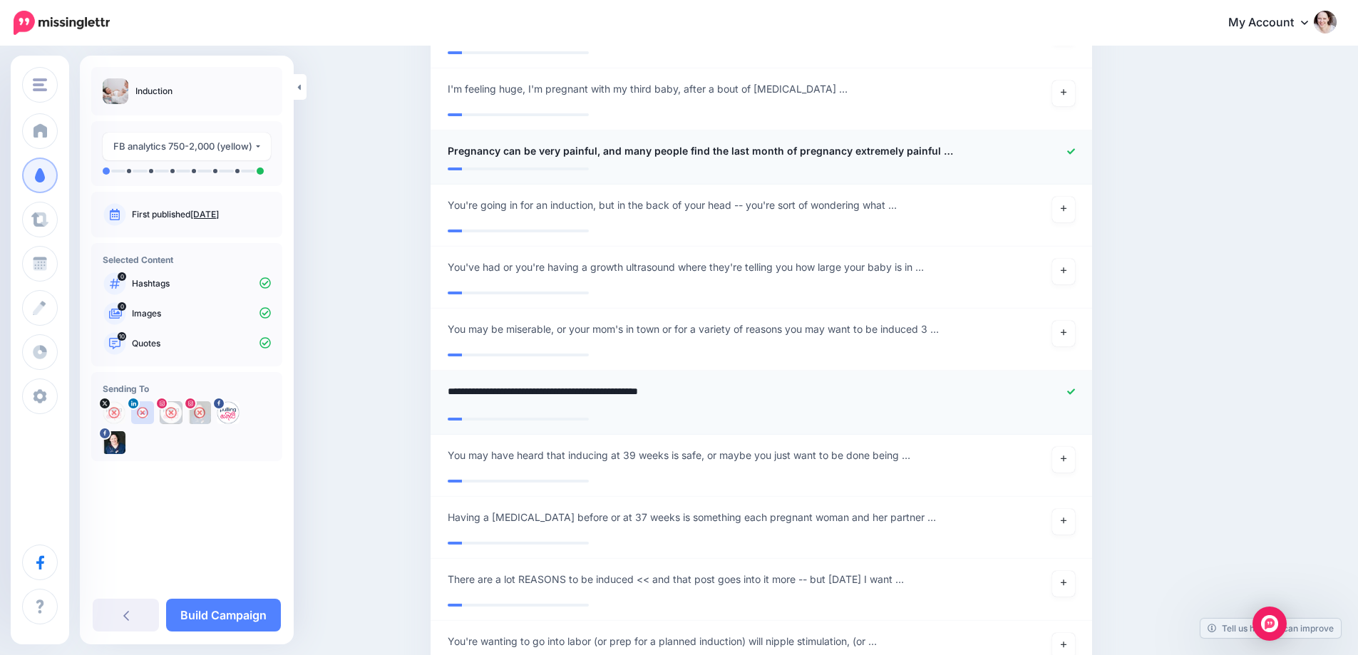
drag, startPoint x: 728, startPoint y: 390, endPoint x: 678, endPoint y: 387, distance: 50.0
click at [678, 387] on textarea "**********" at bounding box center [708, 397] width 520 height 28
type textarea "**********"
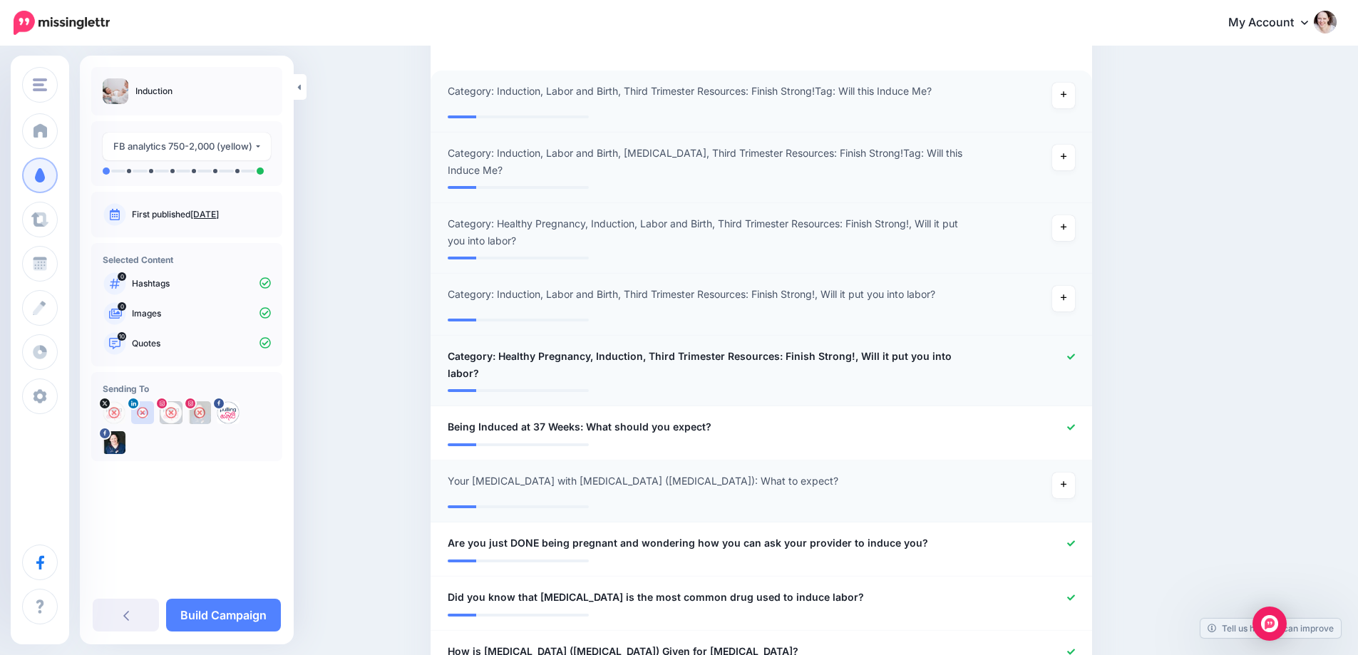
scroll to position [71, 0]
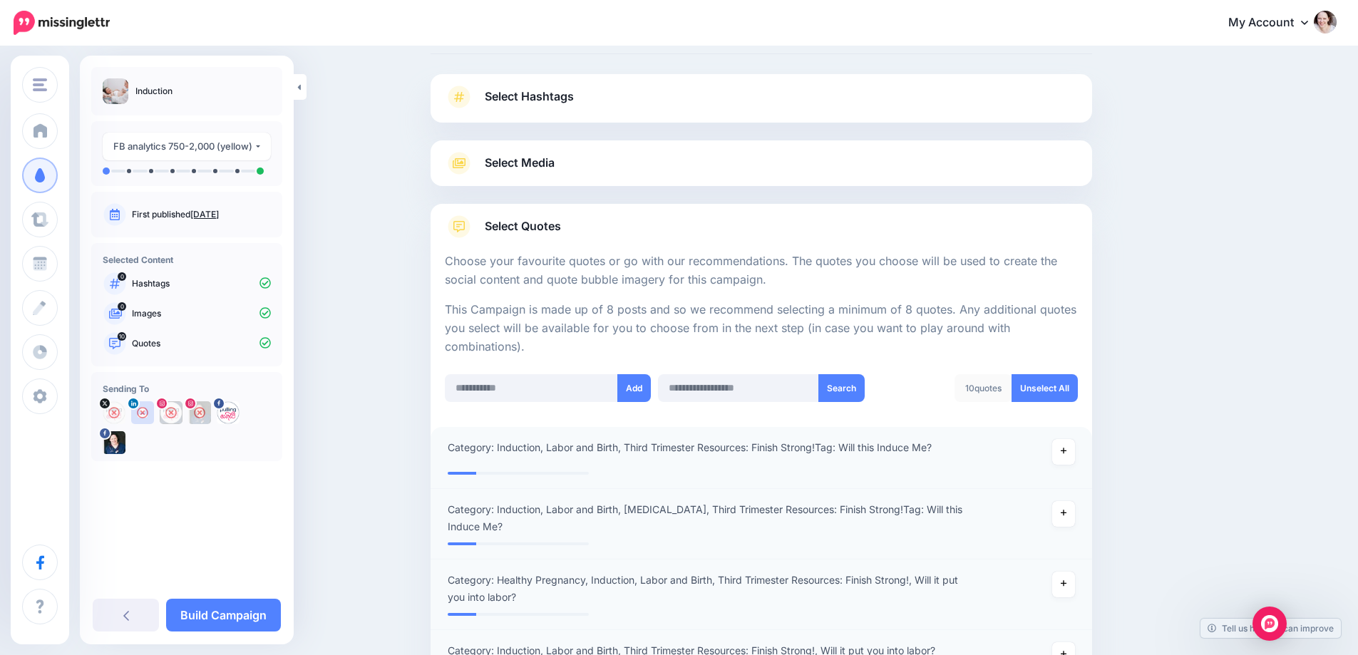
click at [515, 155] on span "Select Media" at bounding box center [520, 162] width 70 height 19
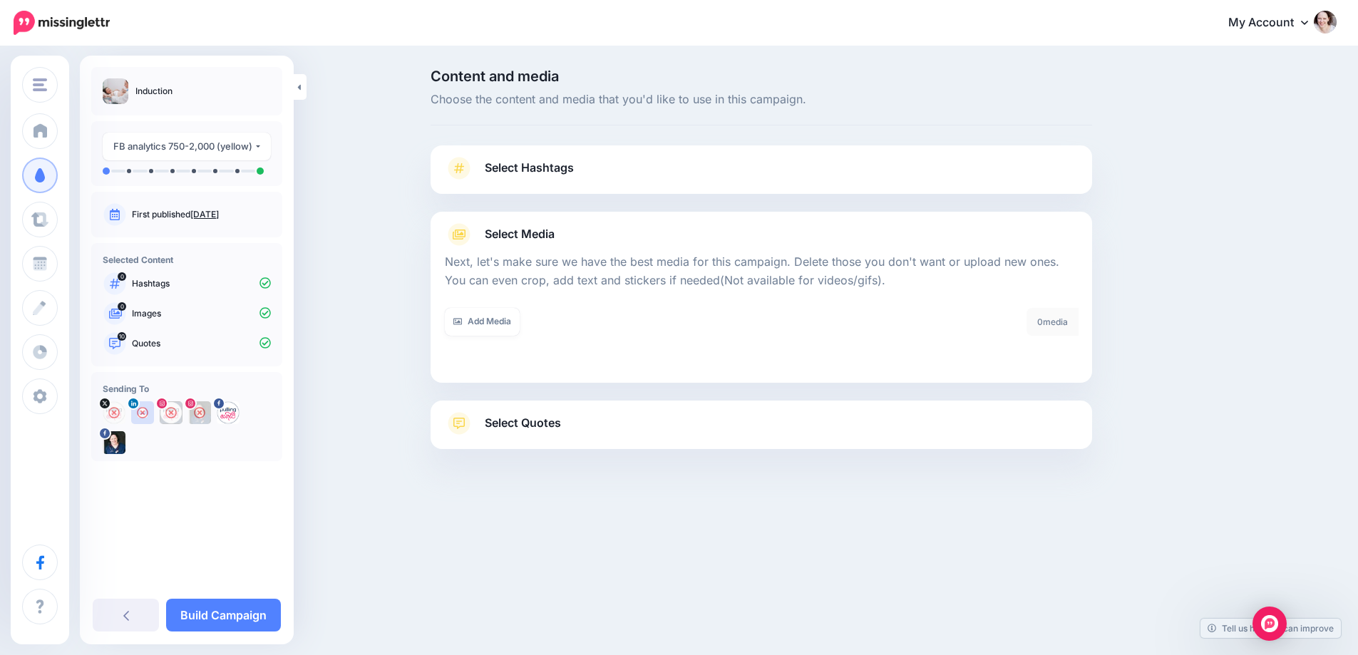
scroll to position [0, 0]
click at [493, 332] on link "Add Media" at bounding box center [488, 322] width 75 height 28
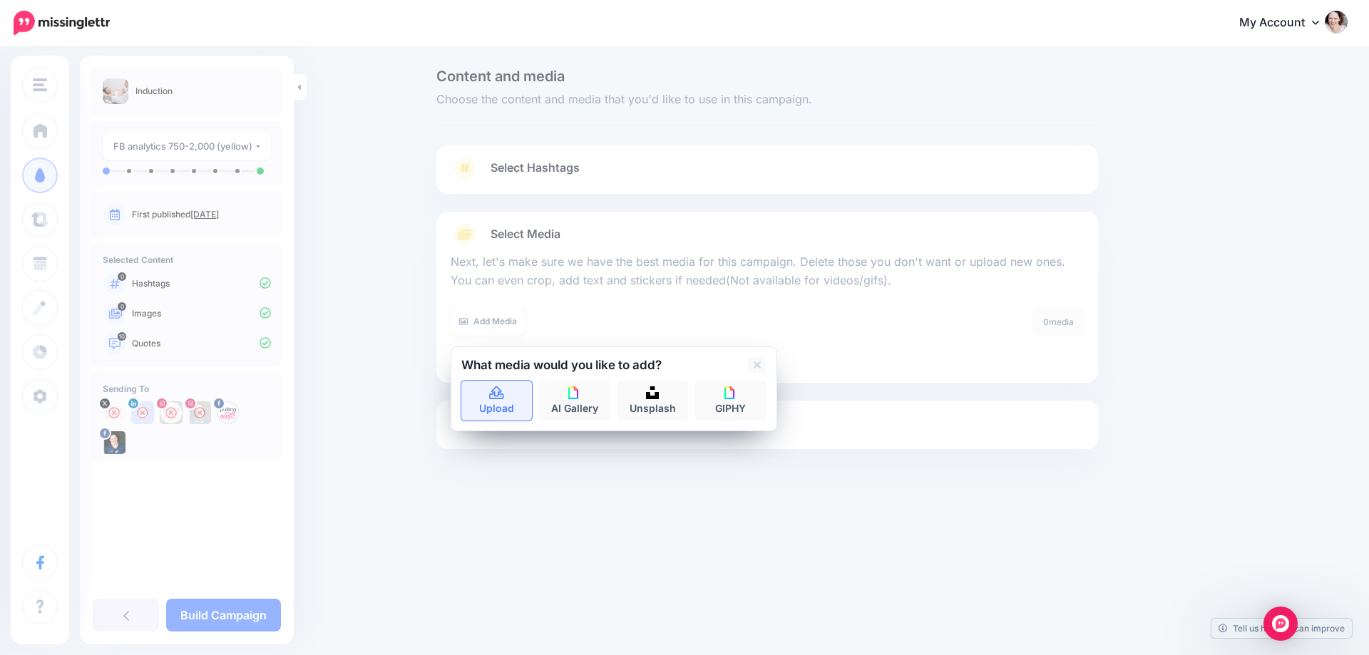
click at [504, 409] on link "Upload" at bounding box center [496, 401] width 71 height 40
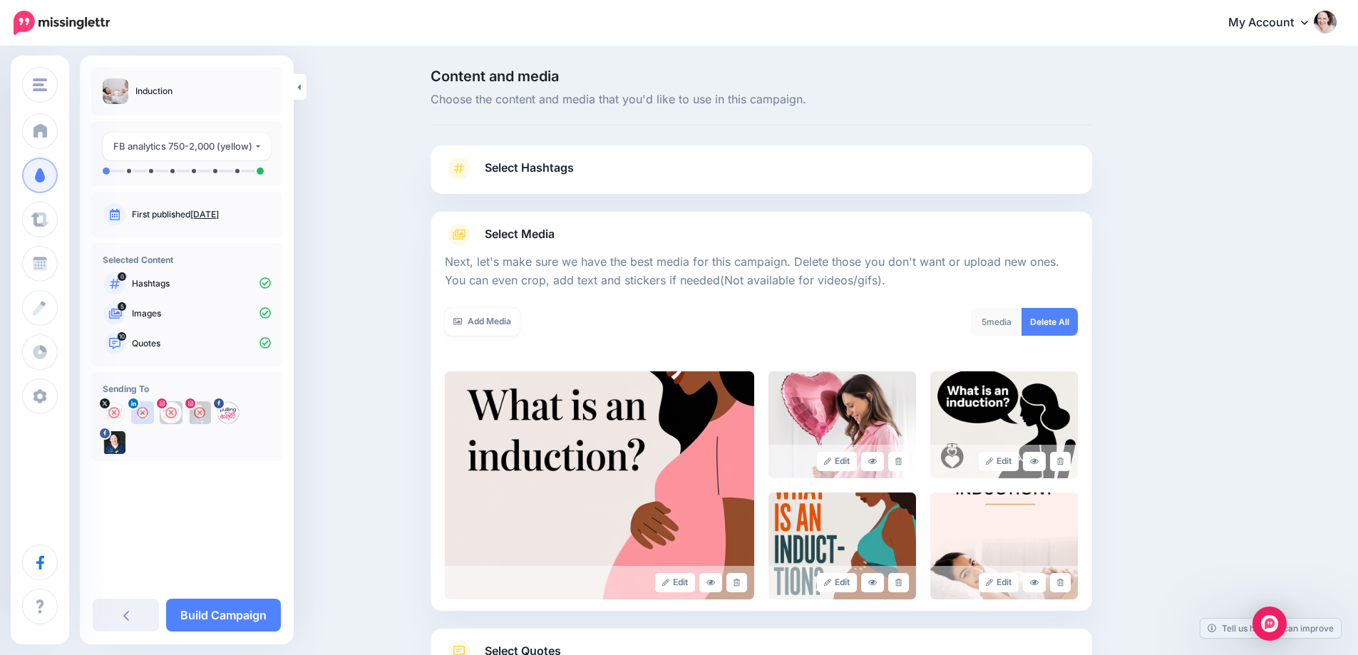
scroll to position [115, 0]
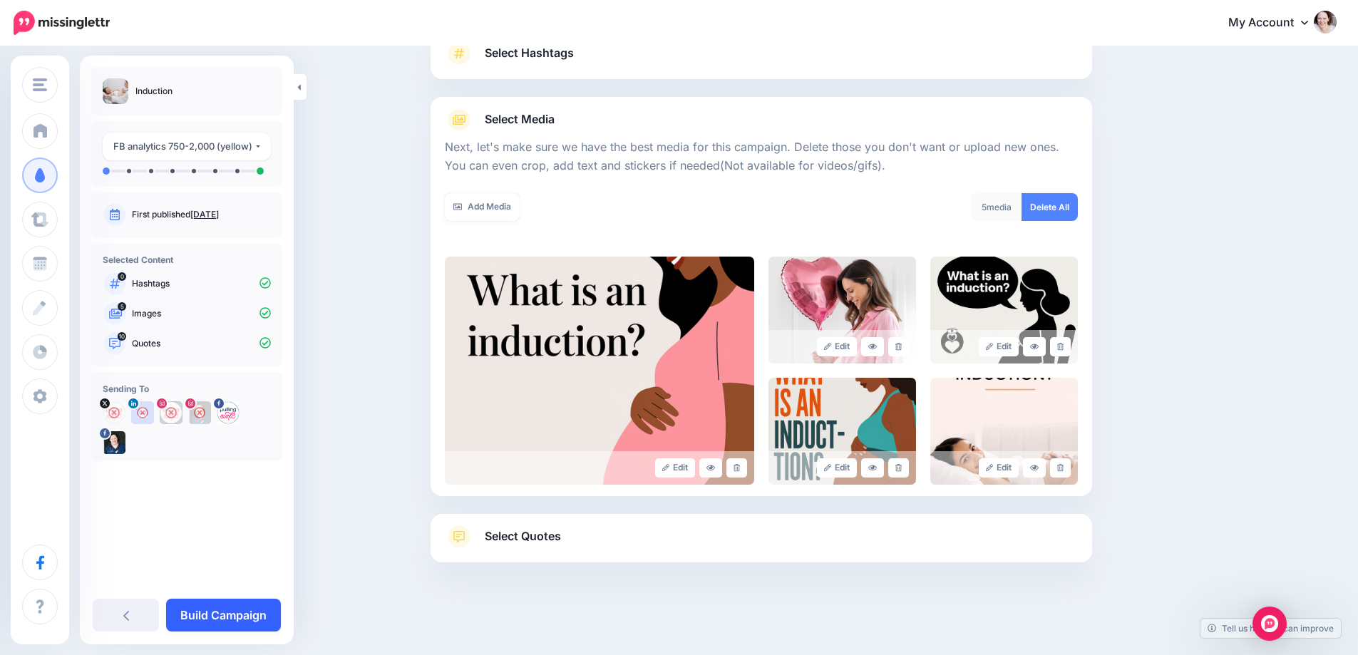
click at [235, 617] on link "Build Campaign" at bounding box center [223, 615] width 115 height 33
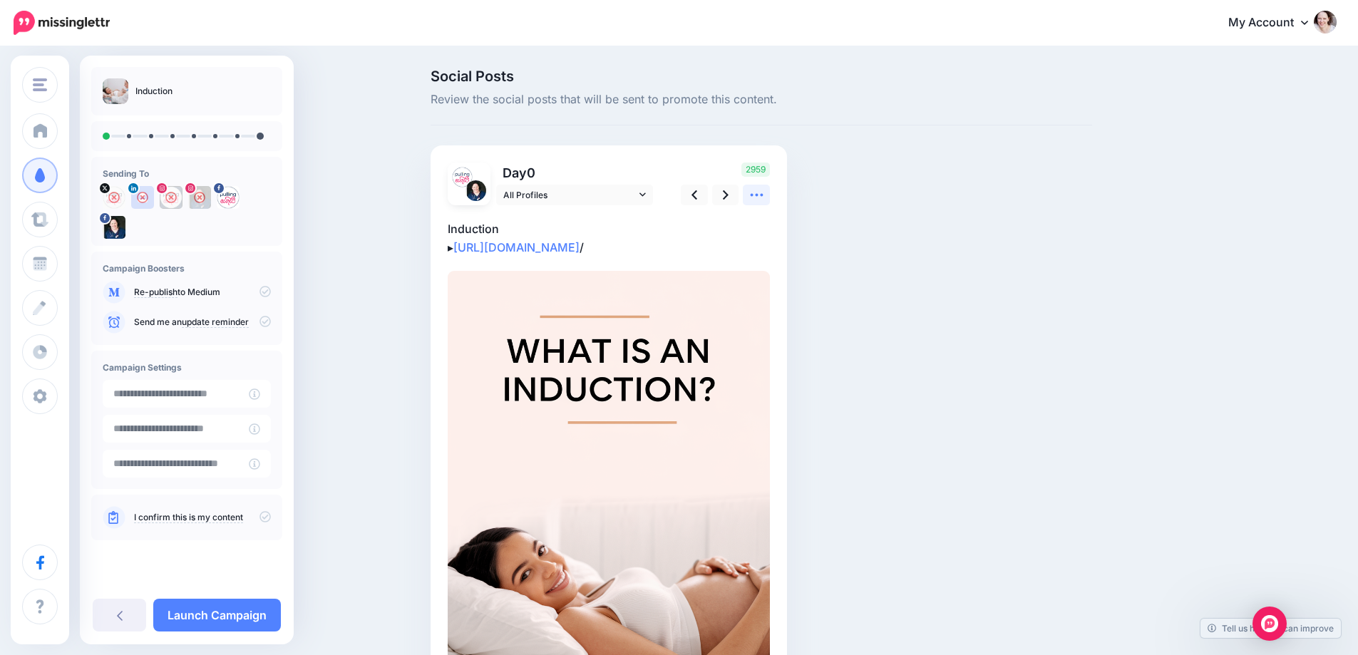
click at [765, 187] on link at bounding box center [756, 195] width 27 height 21
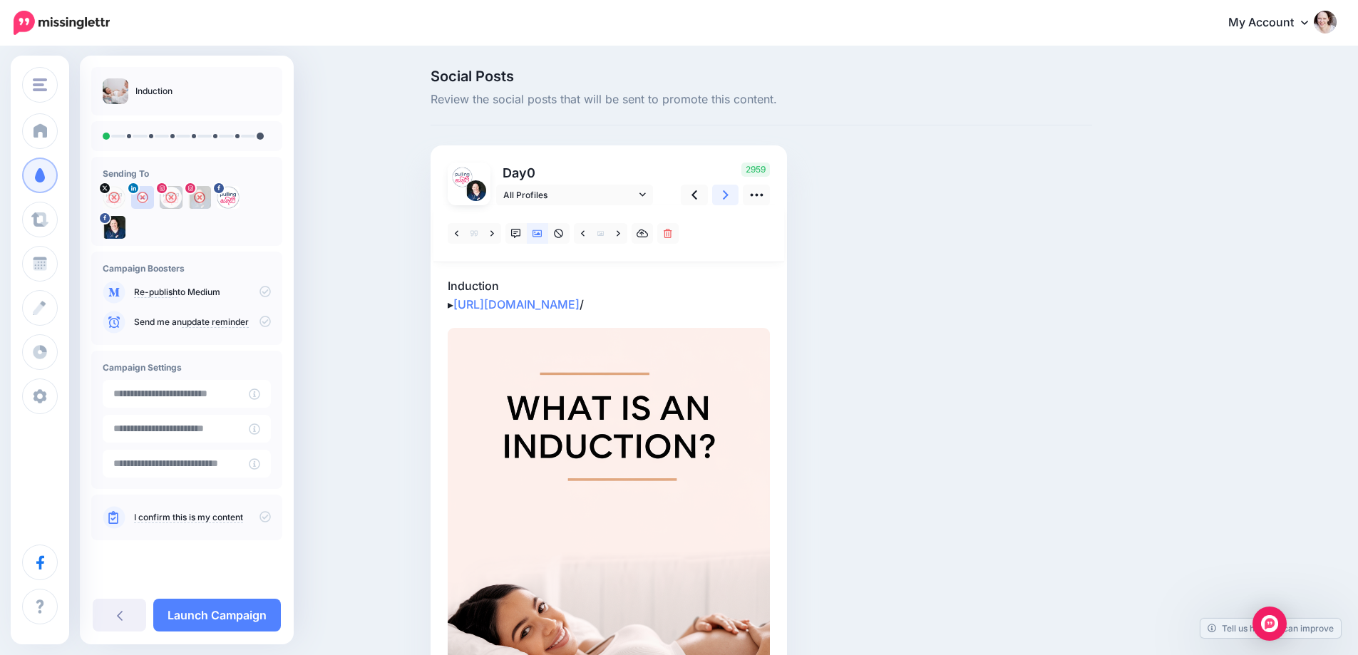
click at [725, 194] on link at bounding box center [725, 195] width 27 height 21
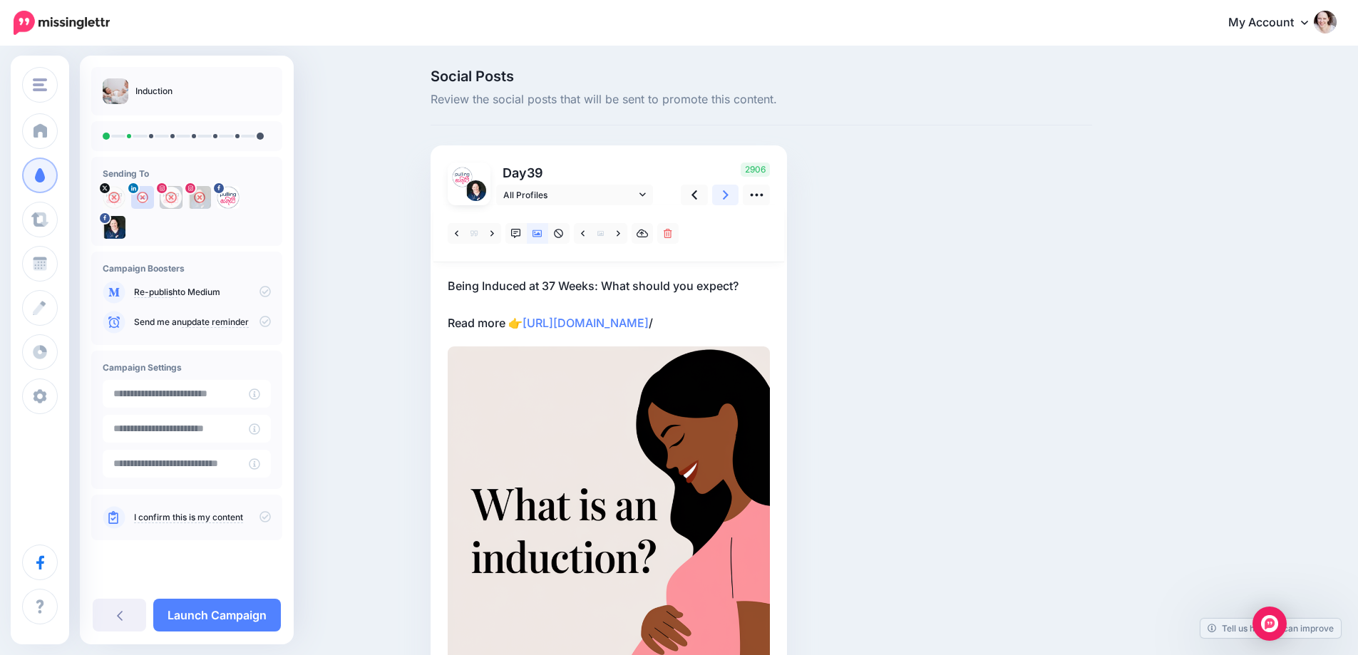
click at [727, 193] on link at bounding box center [725, 195] width 27 height 21
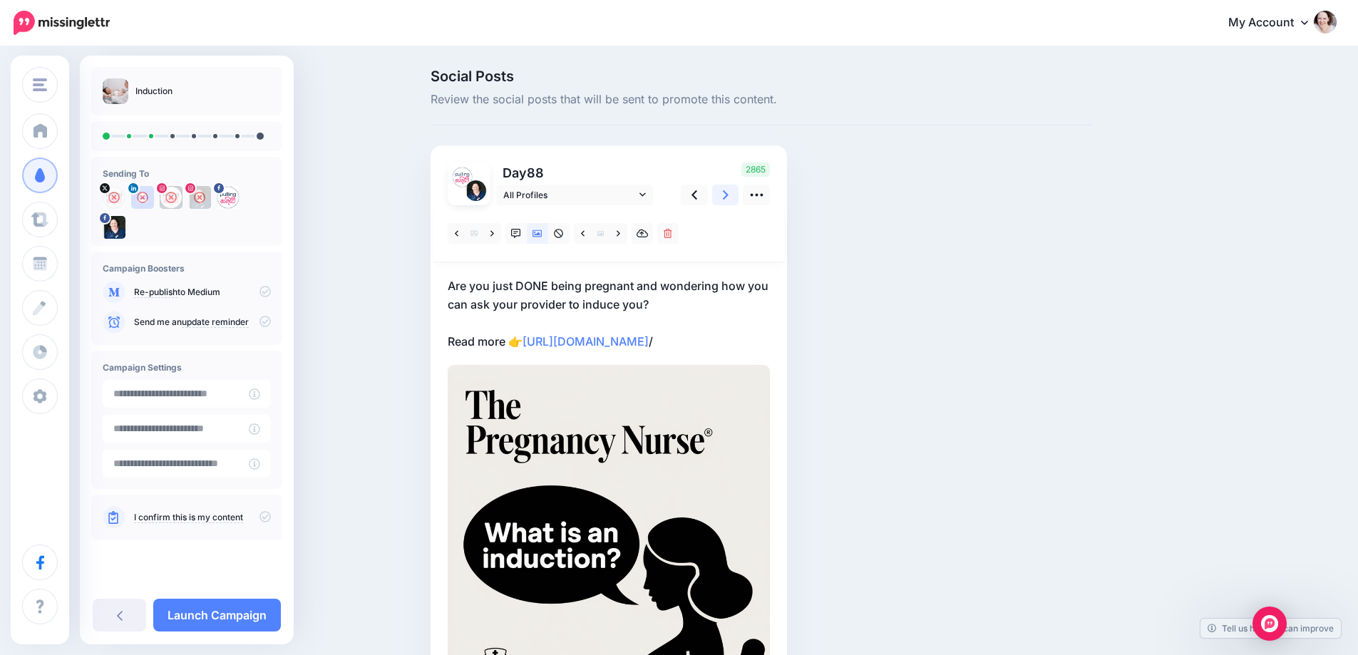
click at [727, 193] on link at bounding box center [725, 195] width 27 height 21
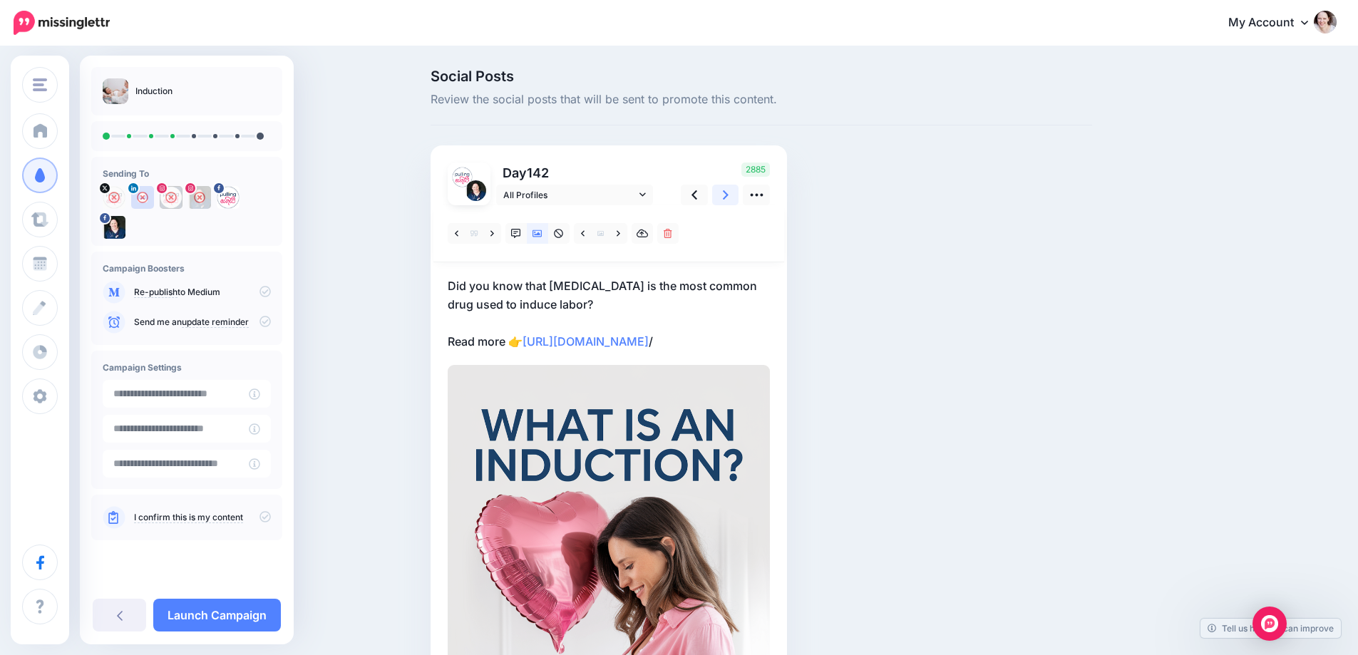
click at [727, 193] on link at bounding box center [725, 195] width 27 height 21
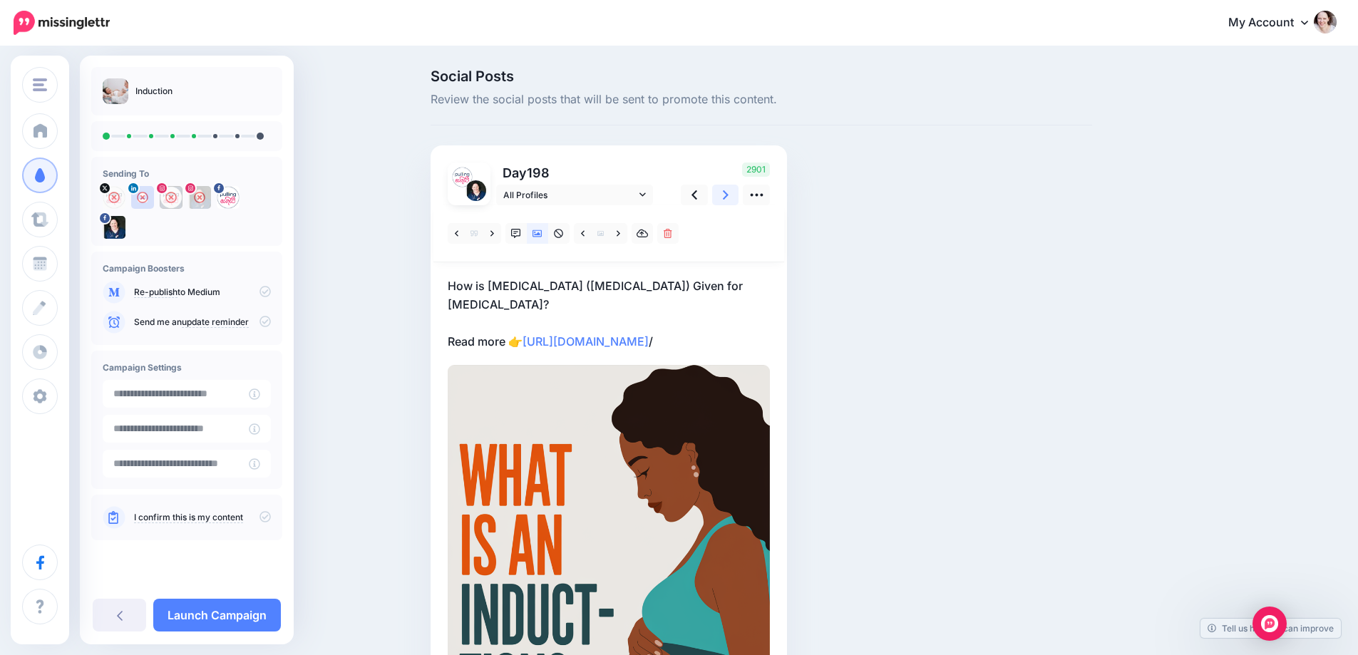
click at [727, 193] on link at bounding box center [725, 195] width 27 height 21
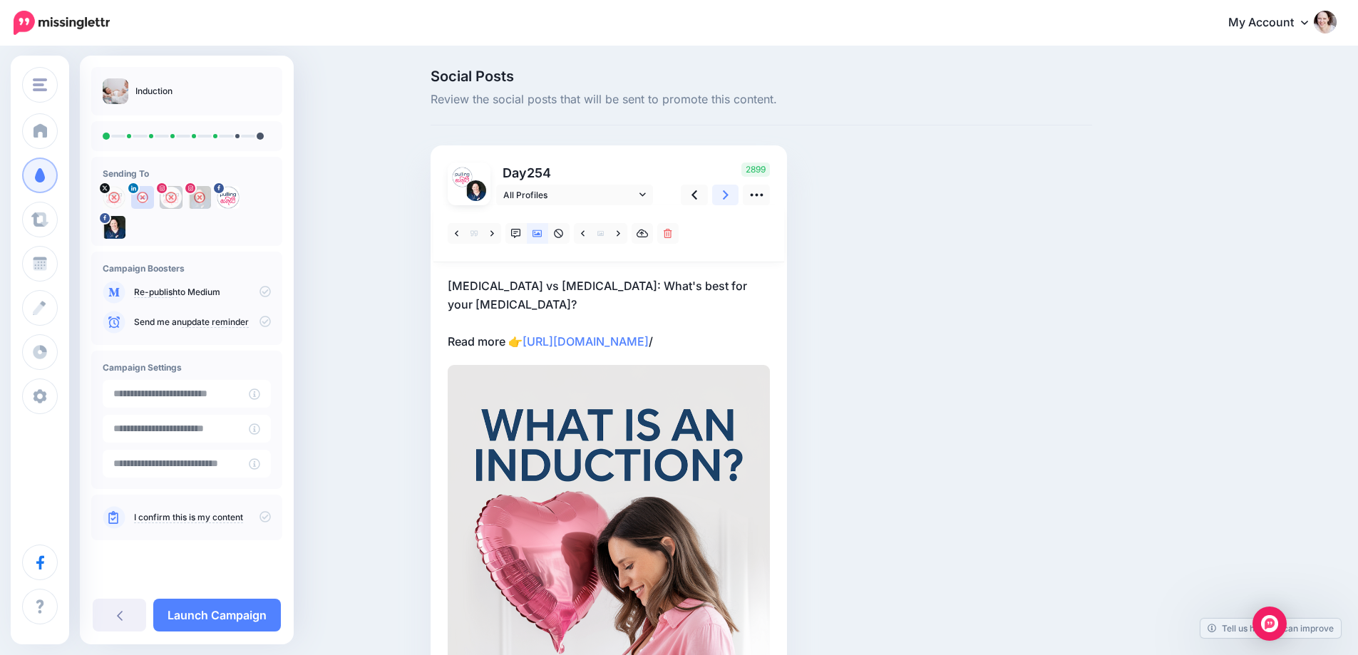
click at [727, 193] on link at bounding box center [725, 195] width 27 height 21
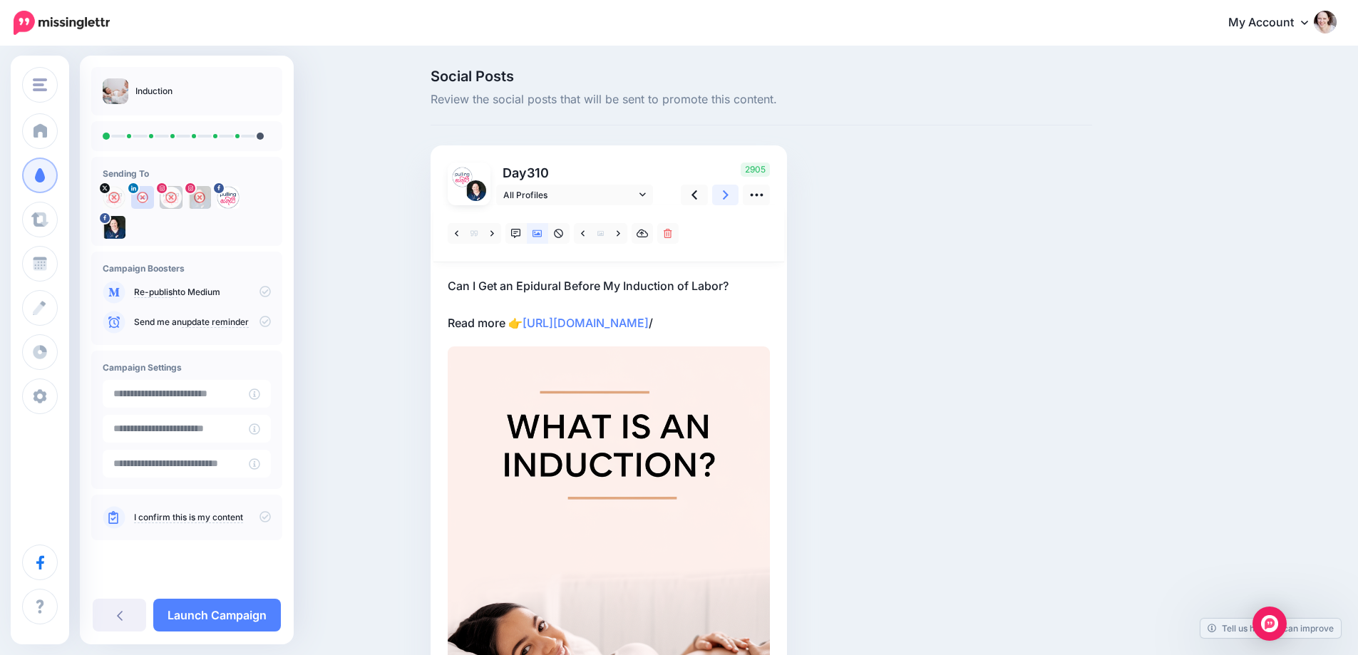
click at [727, 193] on link at bounding box center [725, 195] width 27 height 21
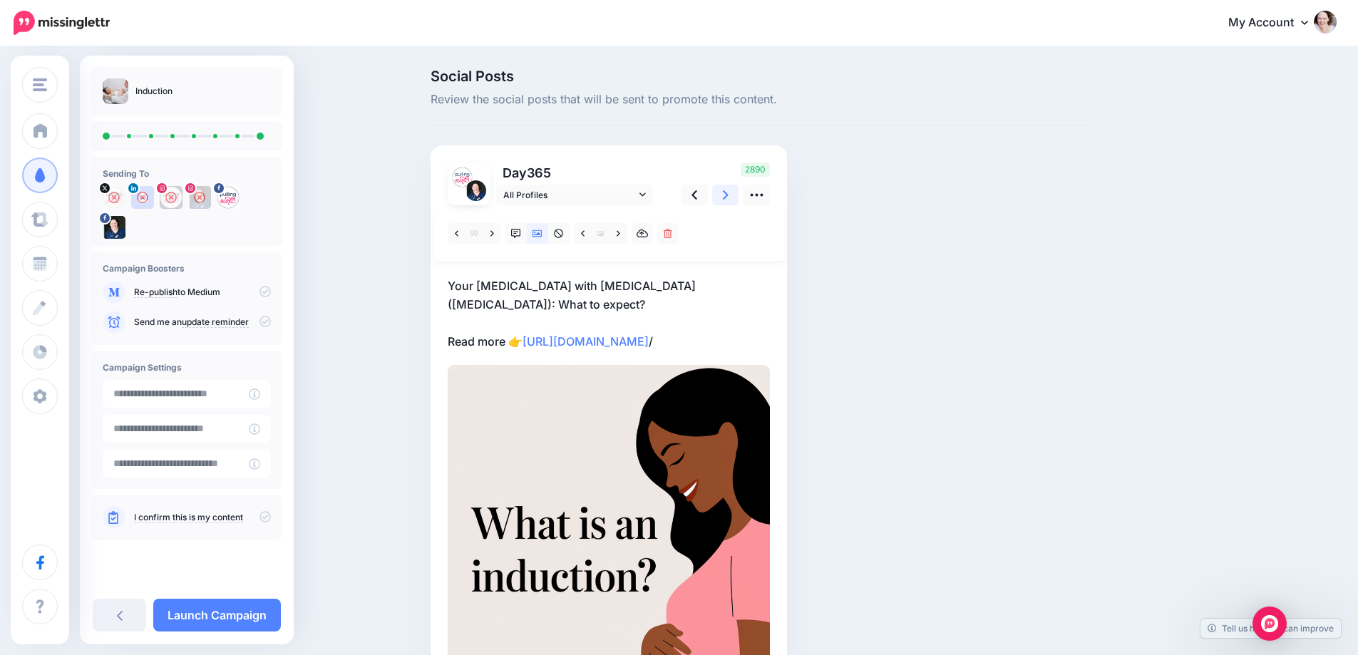
click at [727, 193] on link at bounding box center [725, 195] width 27 height 21
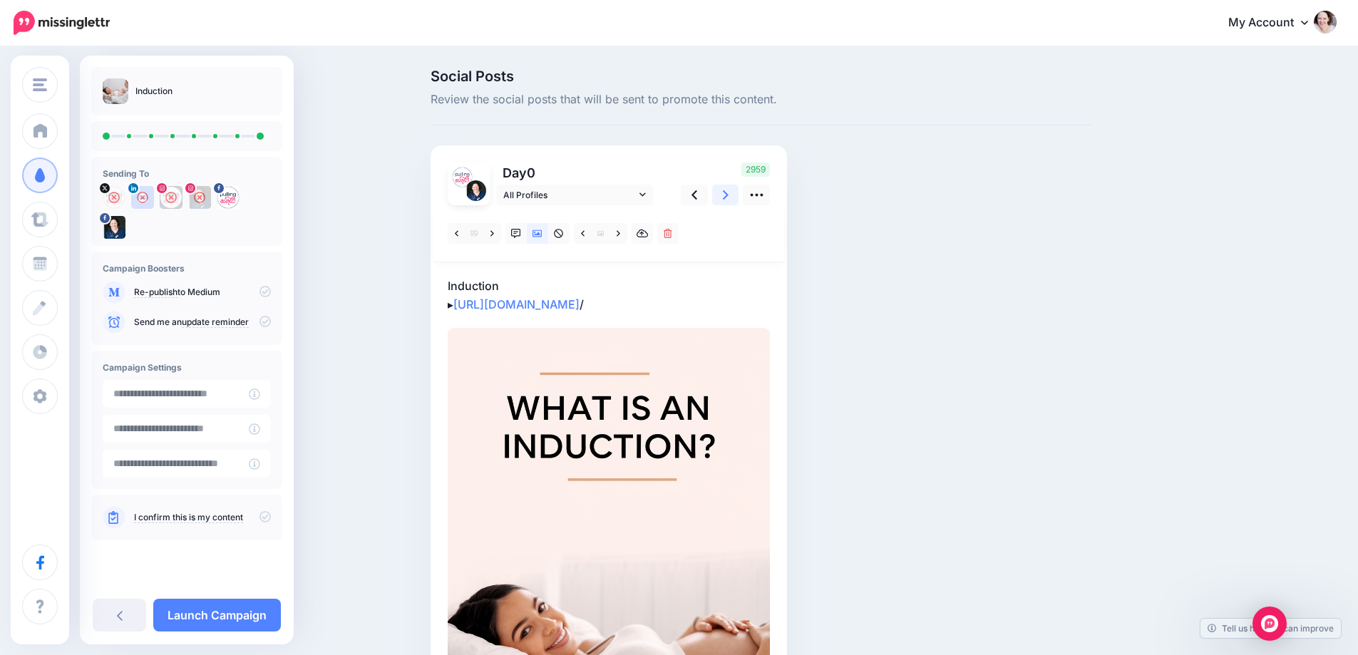
click at [727, 193] on link at bounding box center [725, 195] width 27 height 21
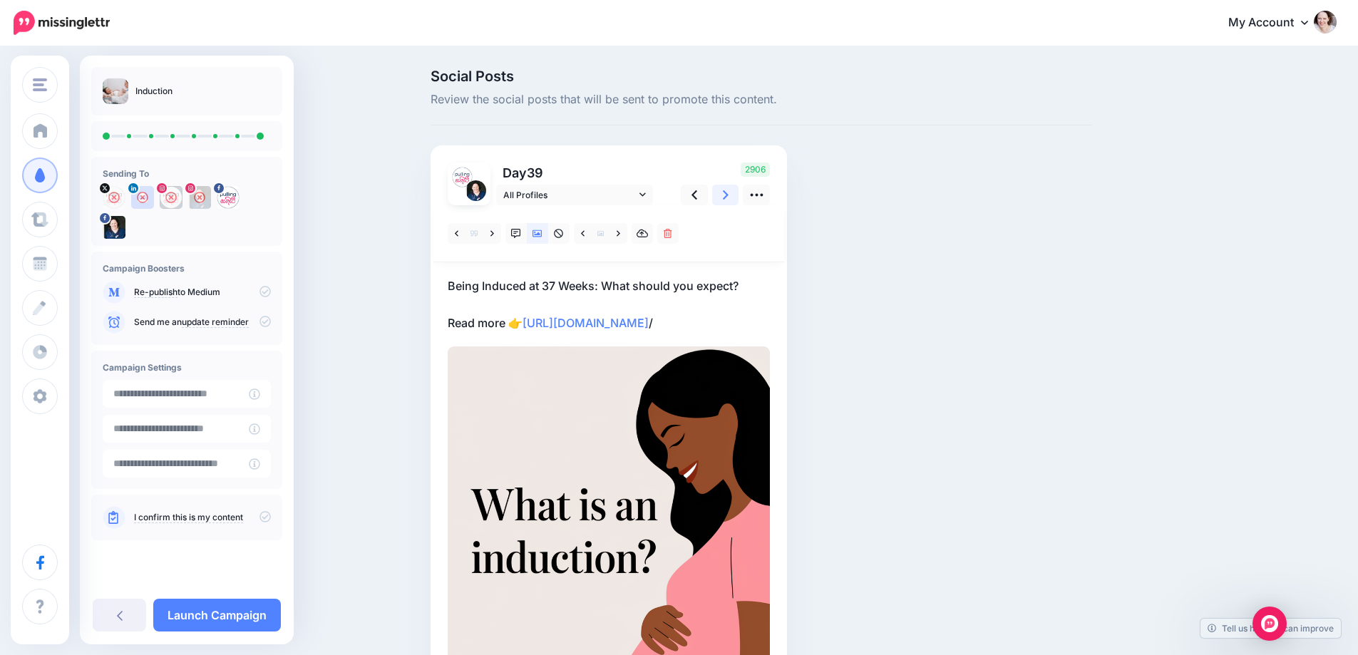
click at [727, 193] on link at bounding box center [725, 195] width 27 height 21
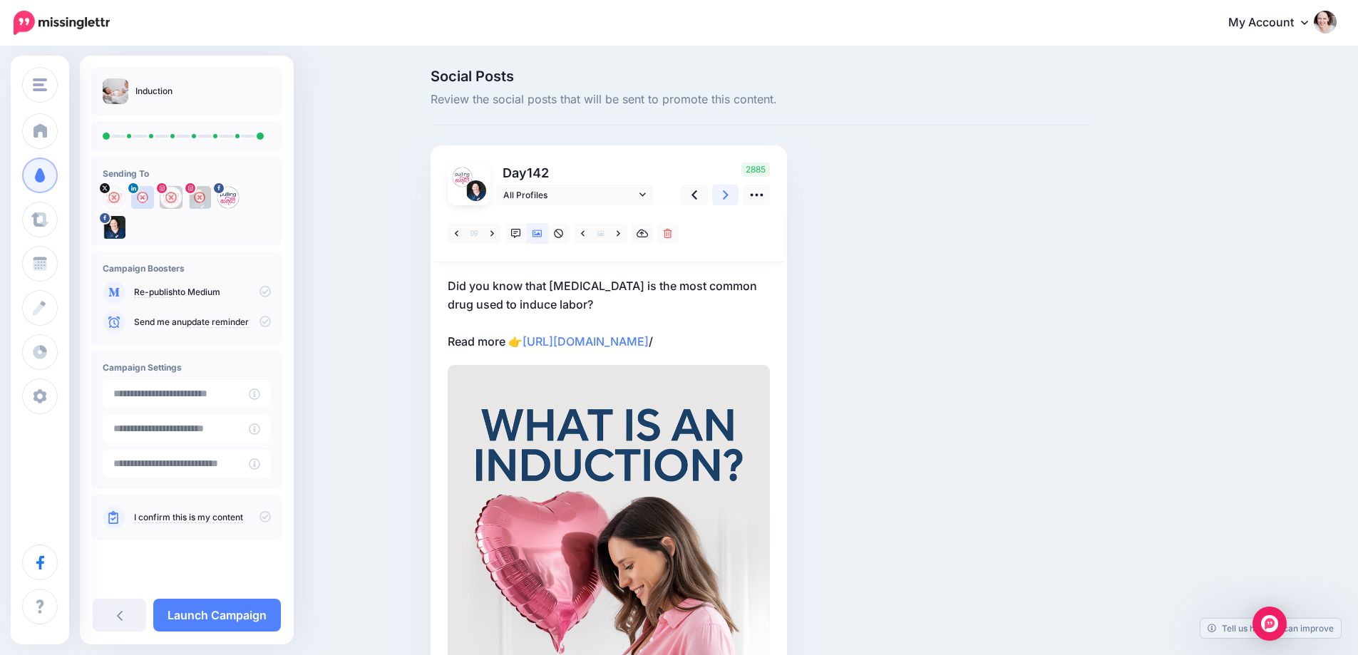
click at [727, 193] on link at bounding box center [725, 195] width 27 height 21
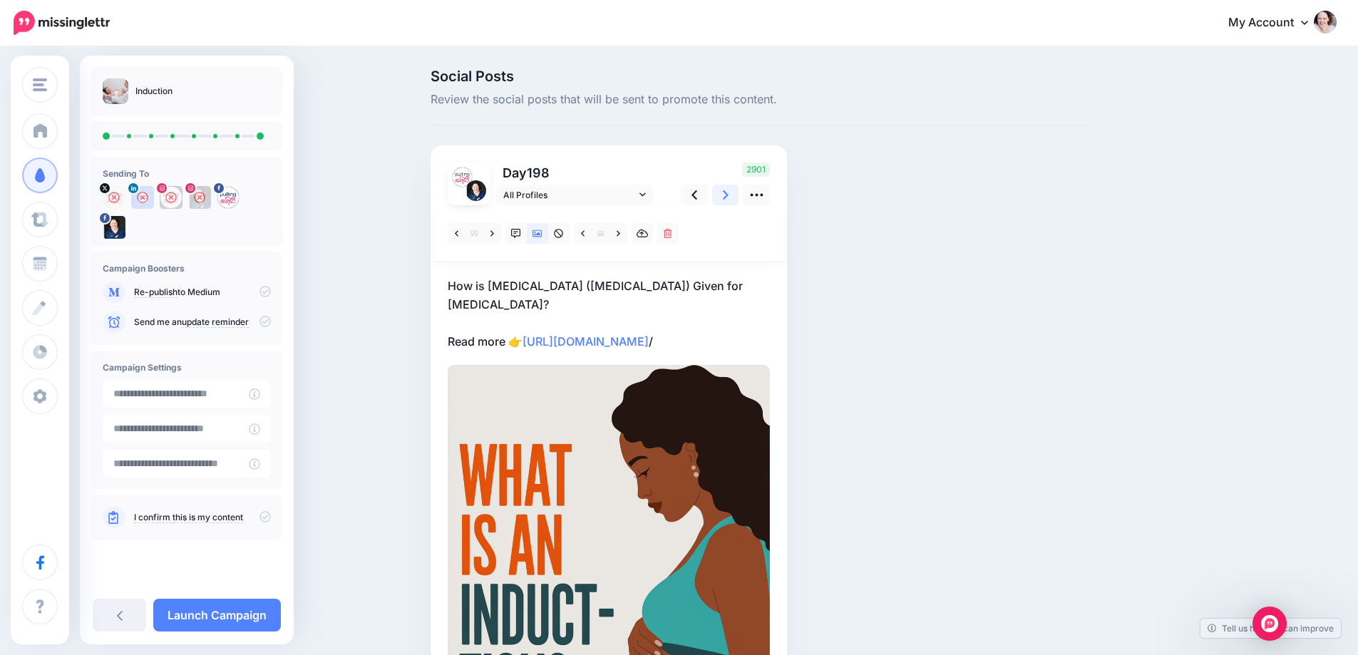
click at [727, 193] on link at bounding box center [725, 195] width 27 height 21
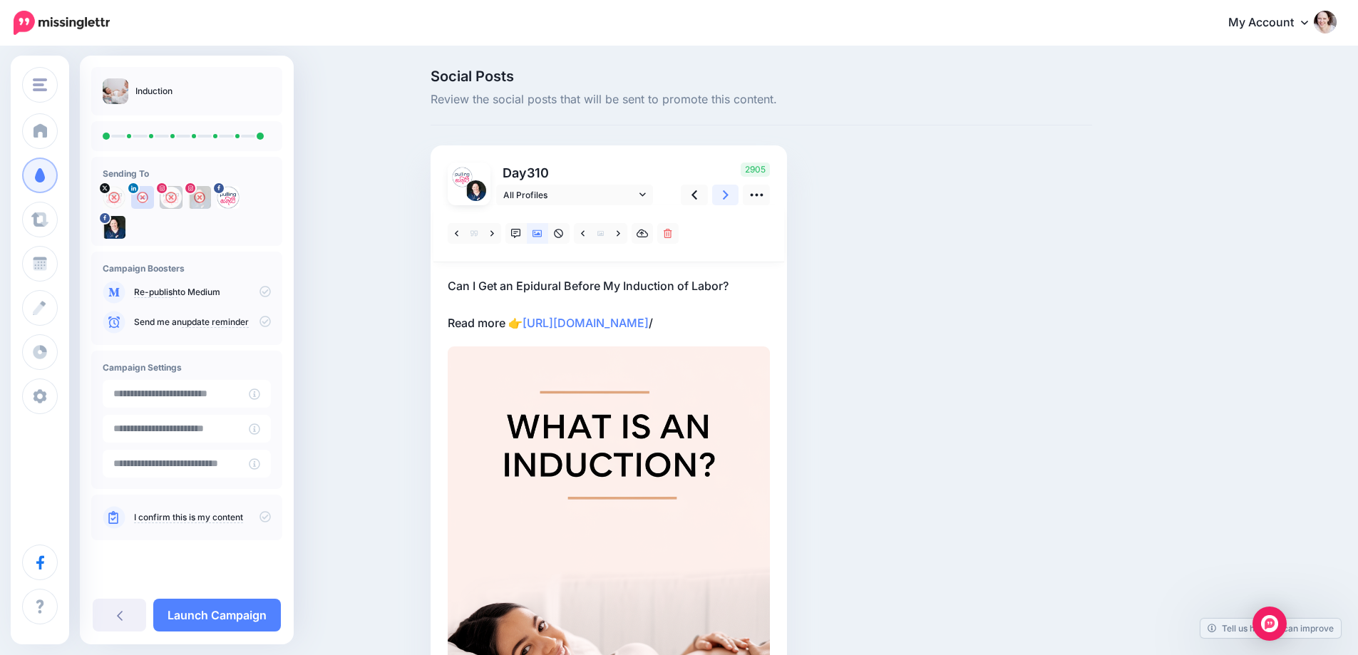
click at [727, 193] on link at bounding box center [725, 195] width 27 height 21
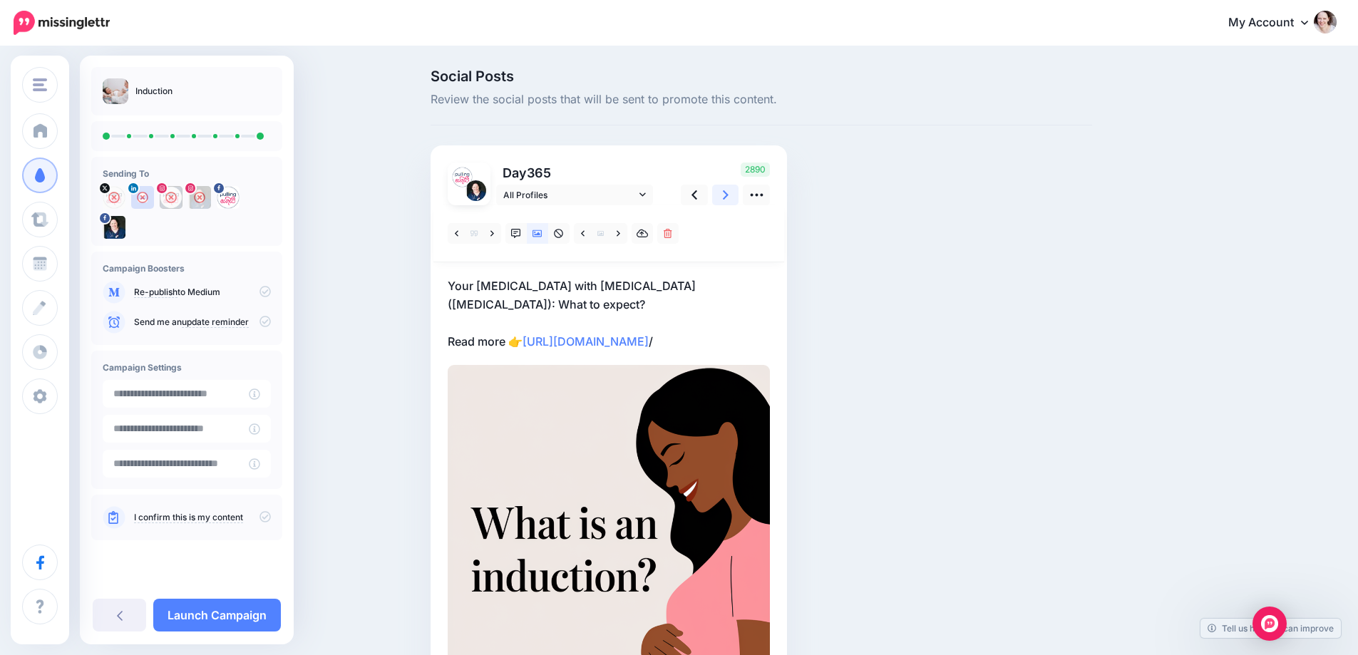
click at [726, 193] on link at bounding box center [725, 195] width 27 height 21
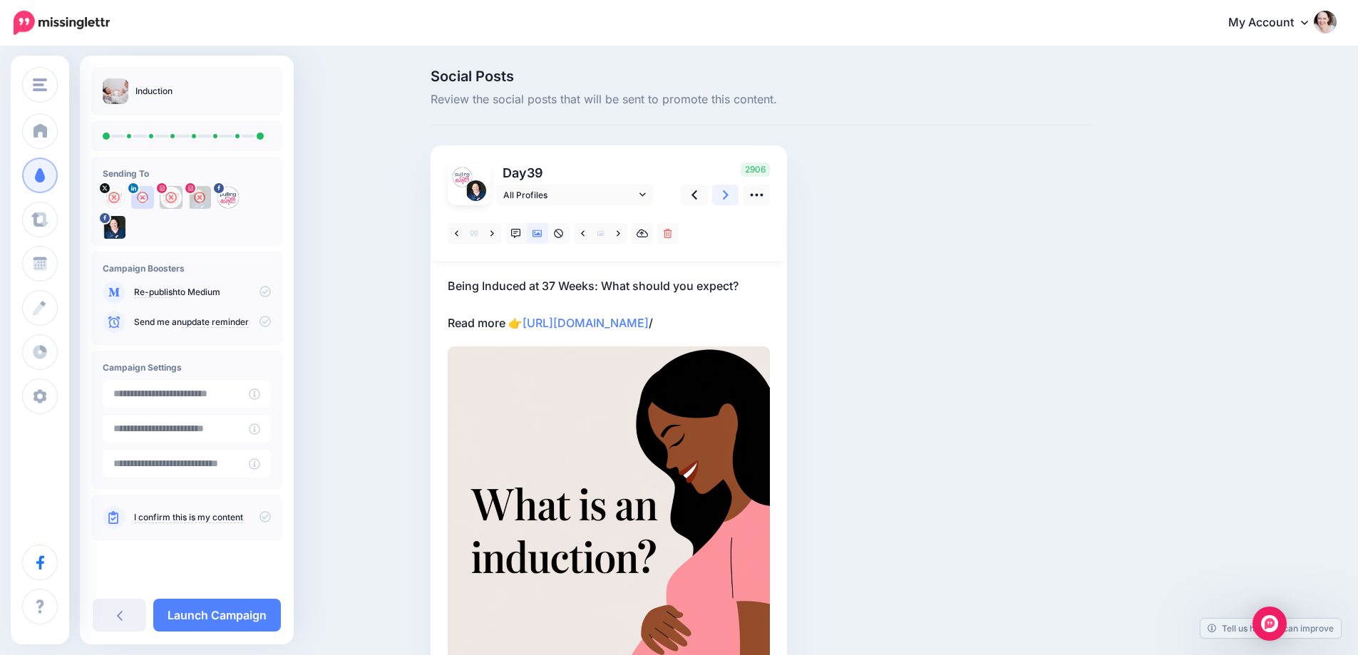
click at [726, 193] on link at bounding box center [725, 195] width 27 height 21
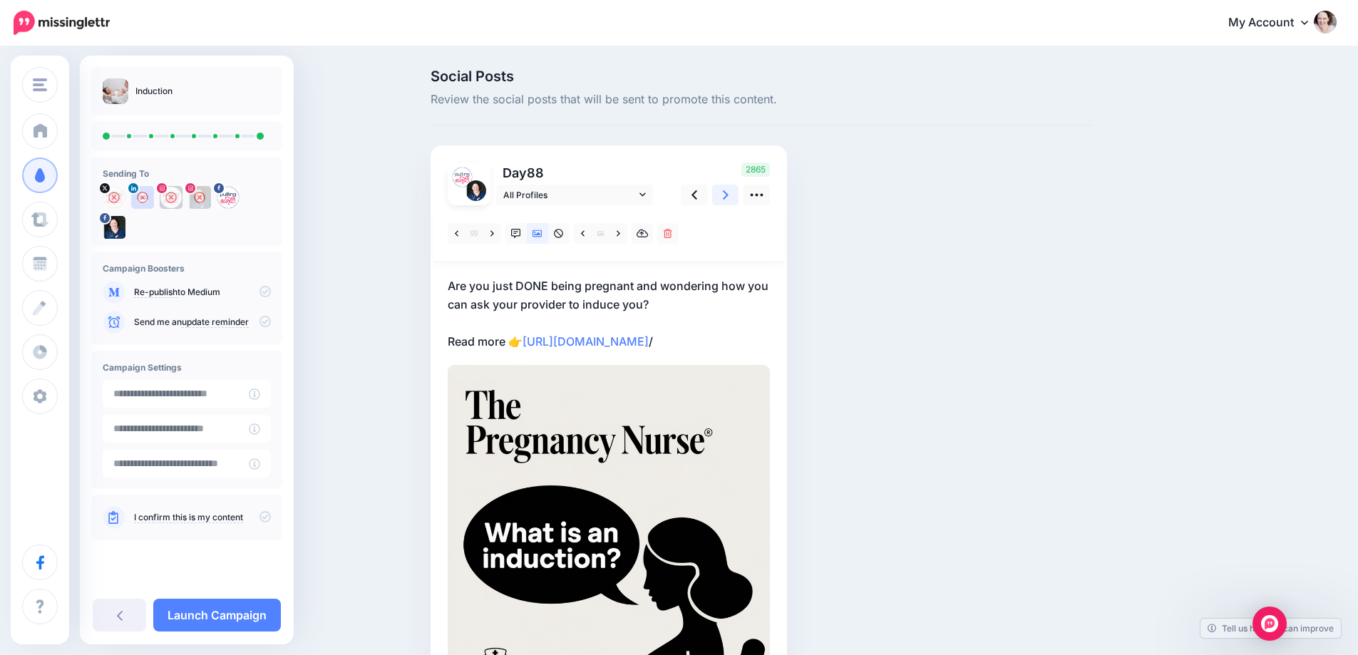
click at [726, 193] on link at bounding box center [725, 195] width 27 height 21
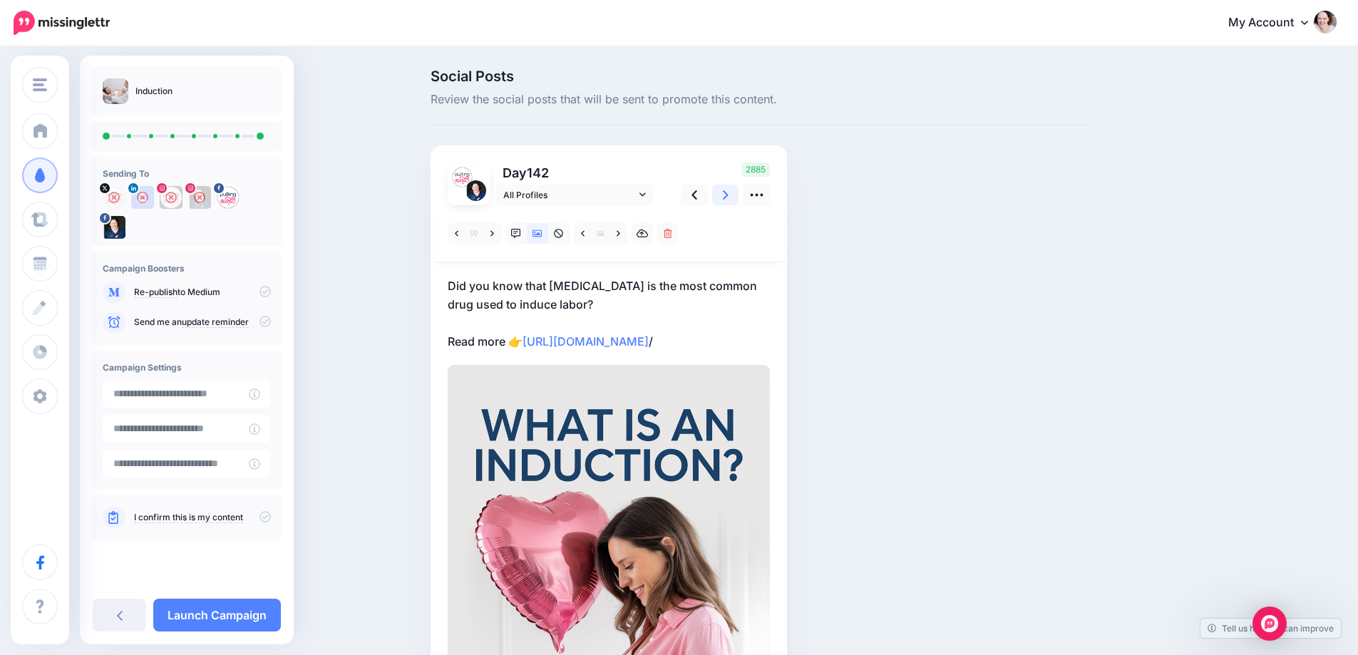
click at [726, 193] on link at bounding box center [725, 195] width 27 height 21
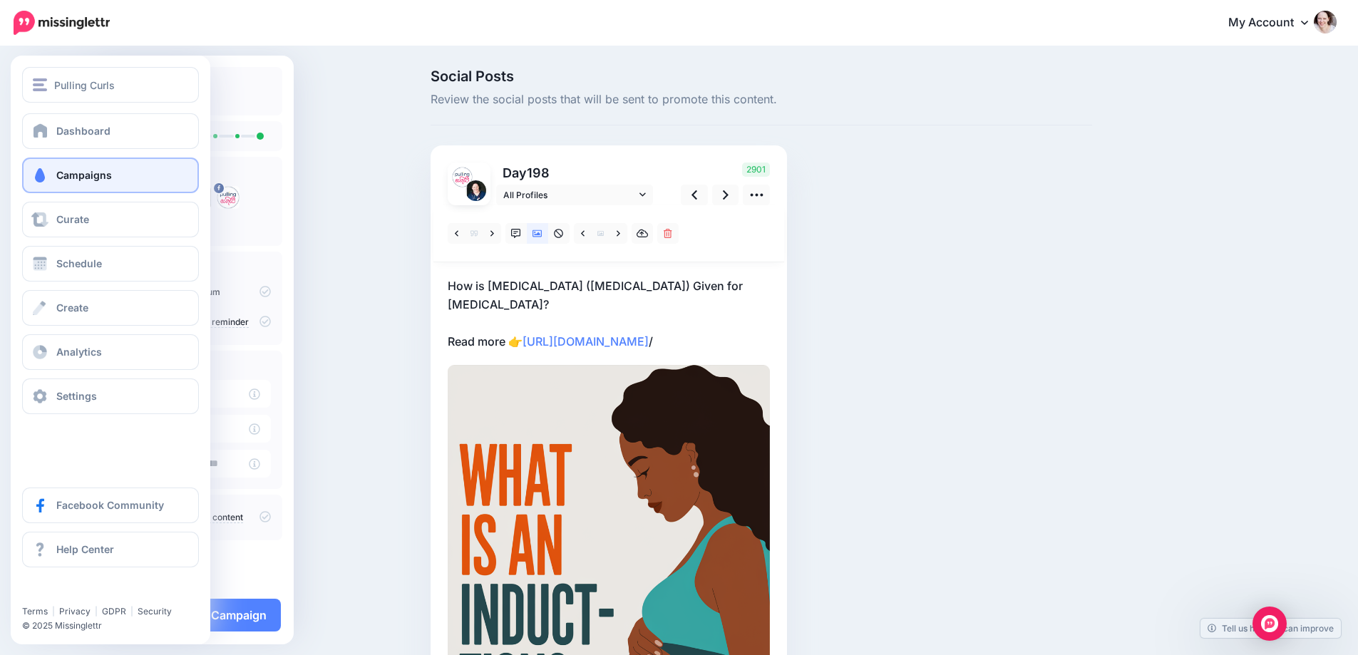
click at [96, 175] on span "Campaigns" at bounding box center [84, 175] width 56 height 12
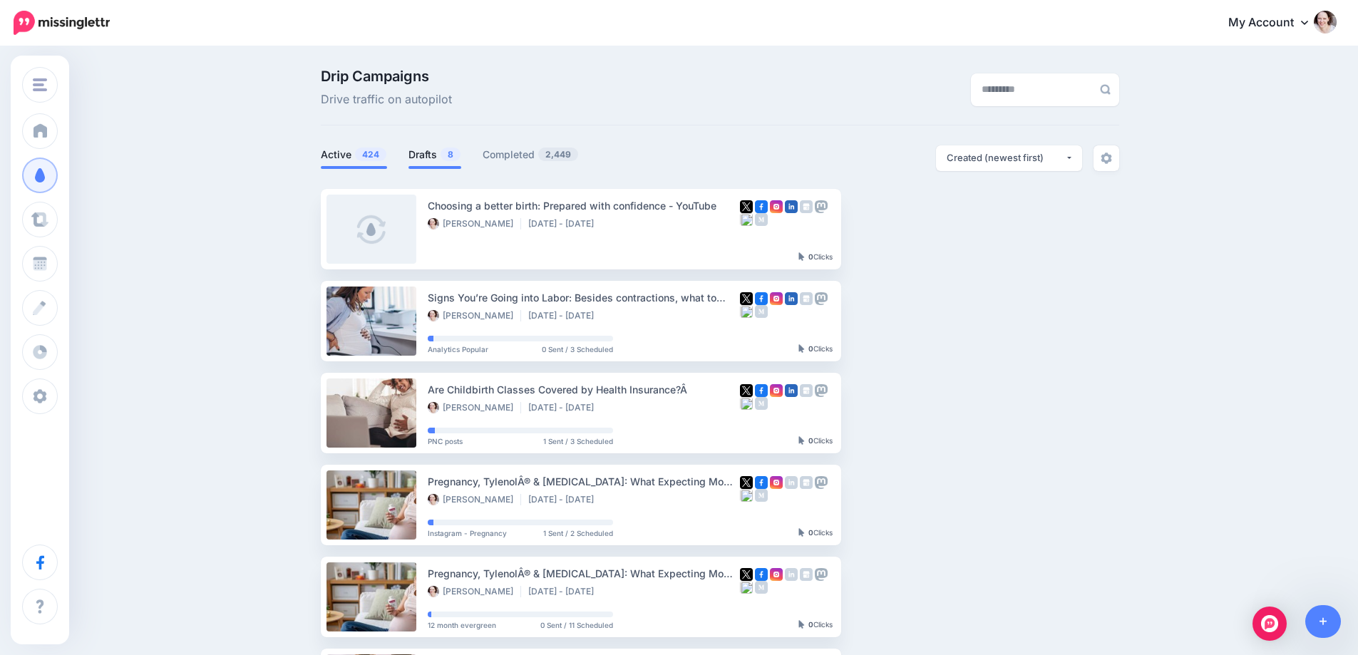
click at [431, 151] on link "Drafts 8" at bounding box center [435, 154] width 53 height 17
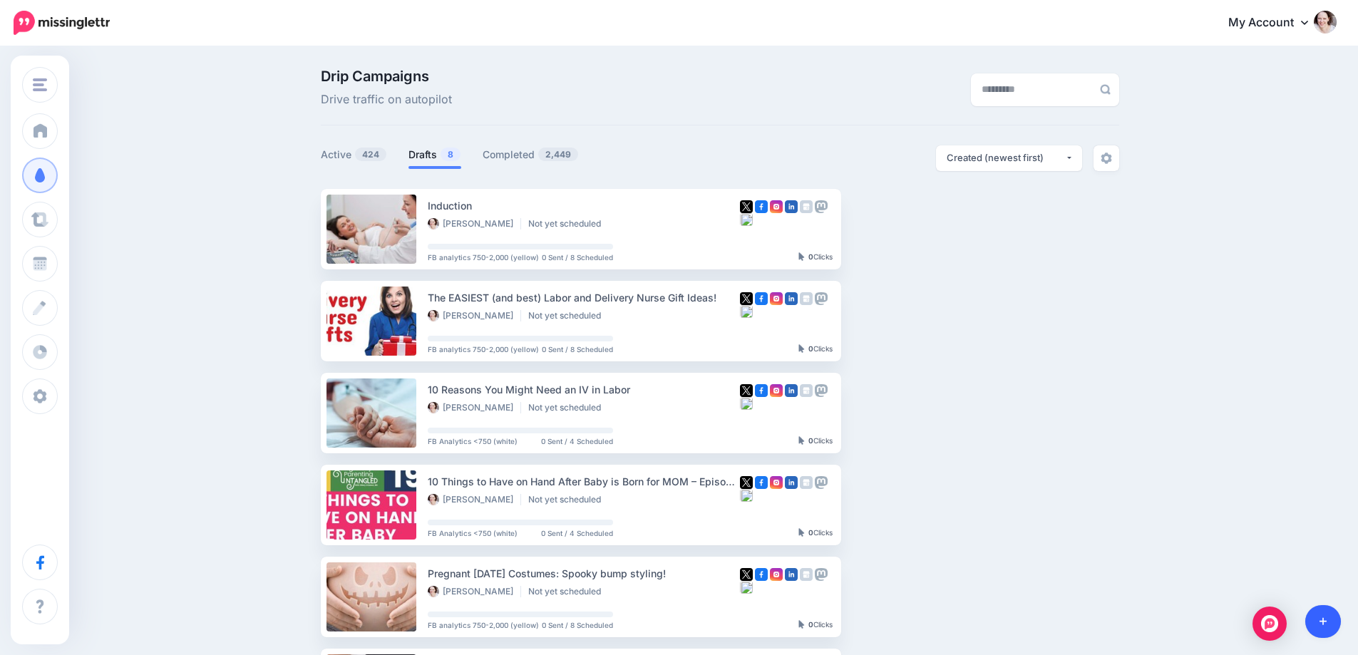
click at [1328, 621] on link at bounding box center [1323, 621] width 36 height 33
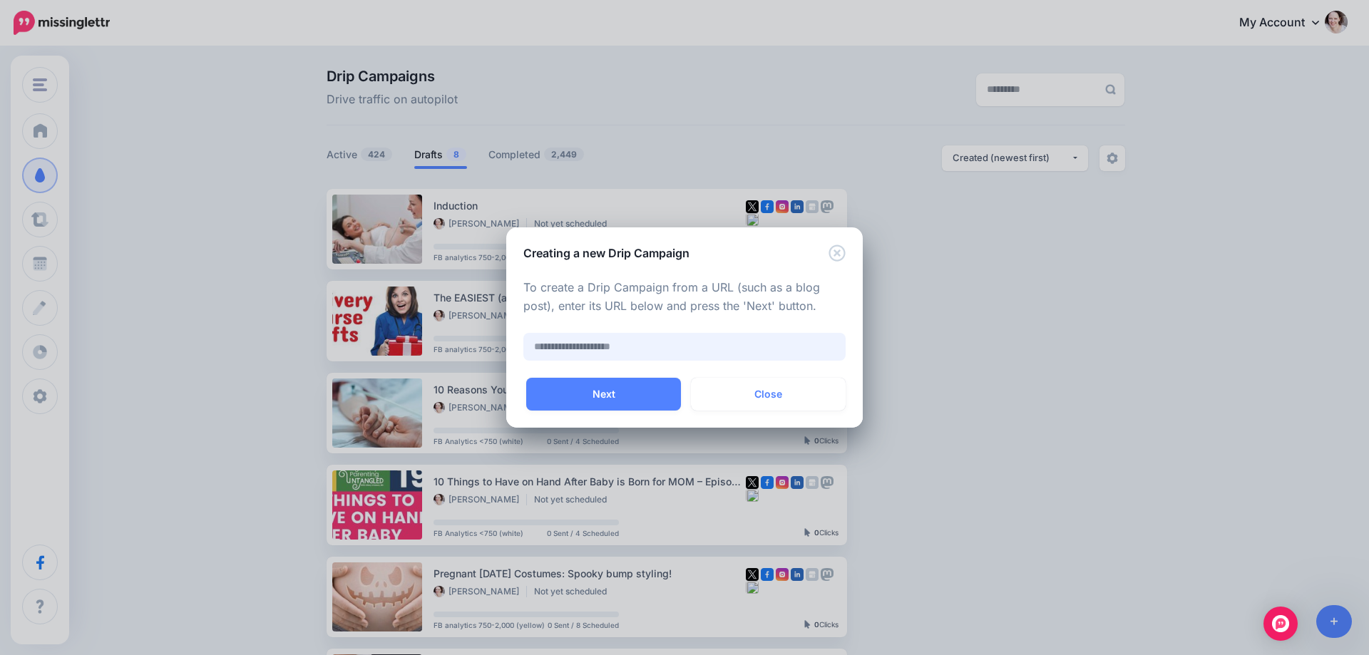
click at [670, 347] on input "text" at bounding box center [684, 347] width 322 height 28
paste input "**********"
type input "**********"
click at [640, 392] on button "Next" at bounding box center [603, 394] width 155 height 33
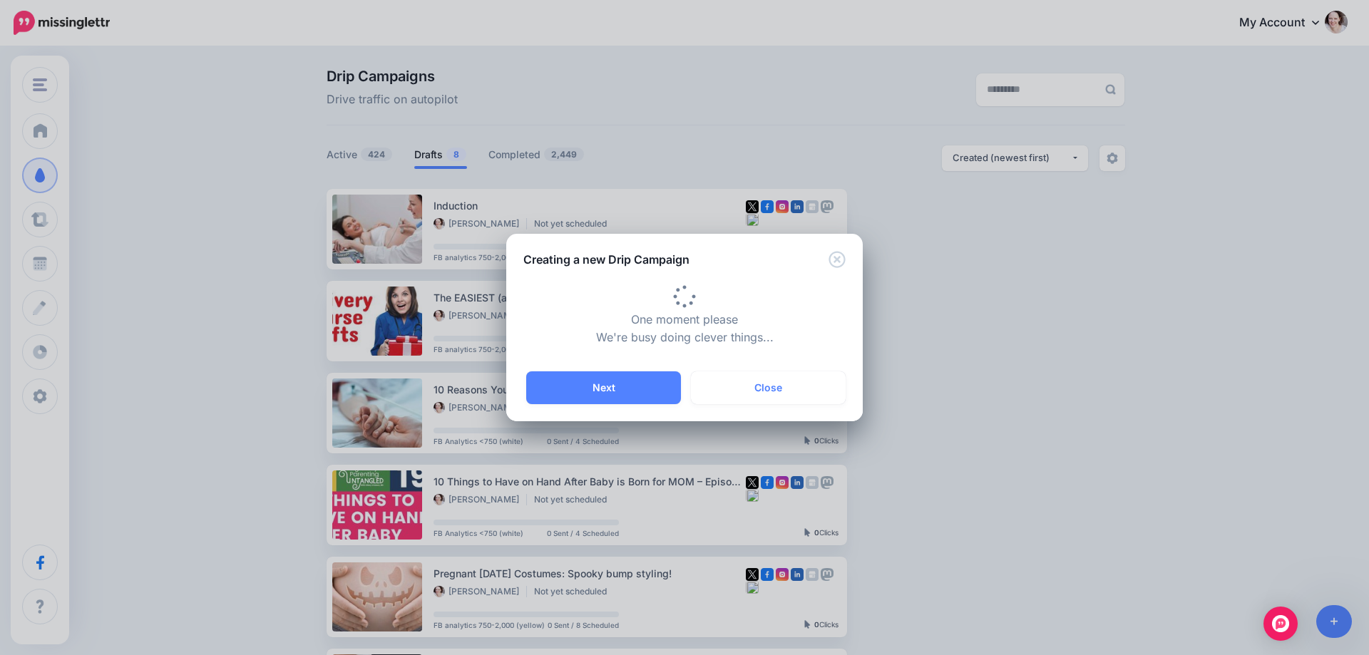
type input "**********"
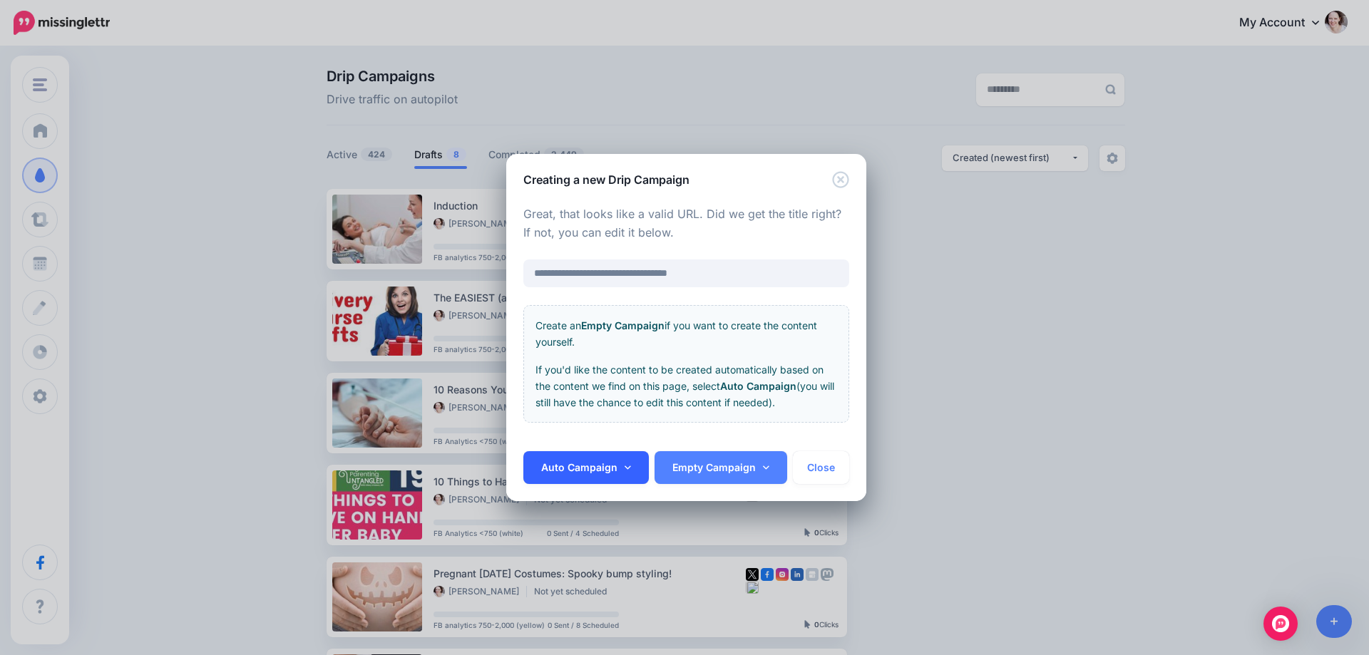
click at [617, 473] on link "Auto Campaign" at bounding box center [585, 467] width 125 height 33
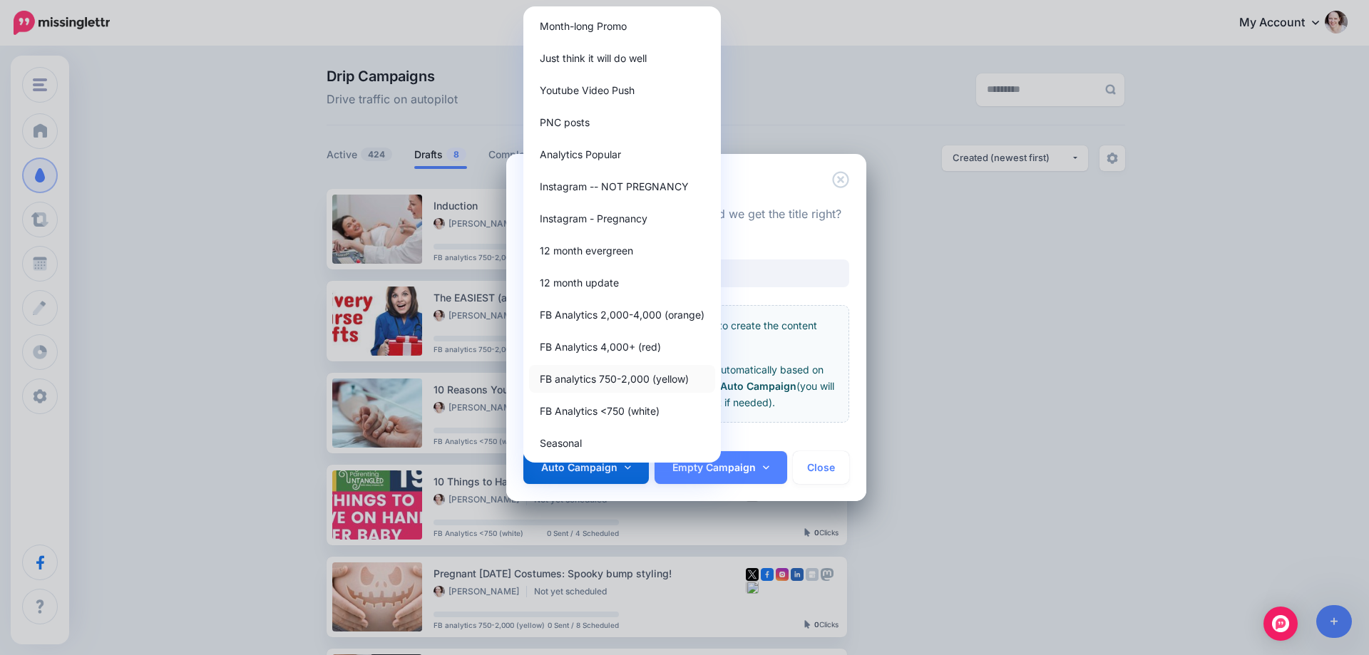
click at [615, 374] on link "FB analytics 750-2,000 (yellow)" at bounding box center [622, 379] width 186 height 28
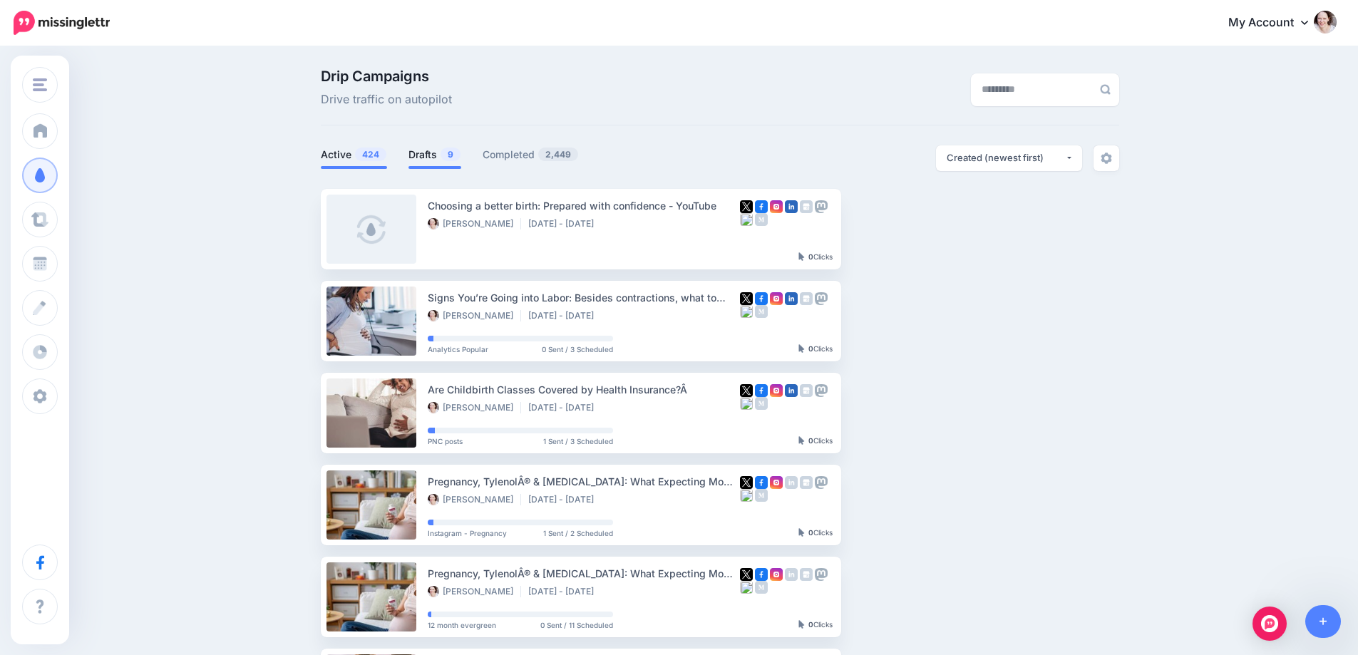
click at [433, 162] on link "Drafts 9" at bounding box center [435, 154] width 53 height 17
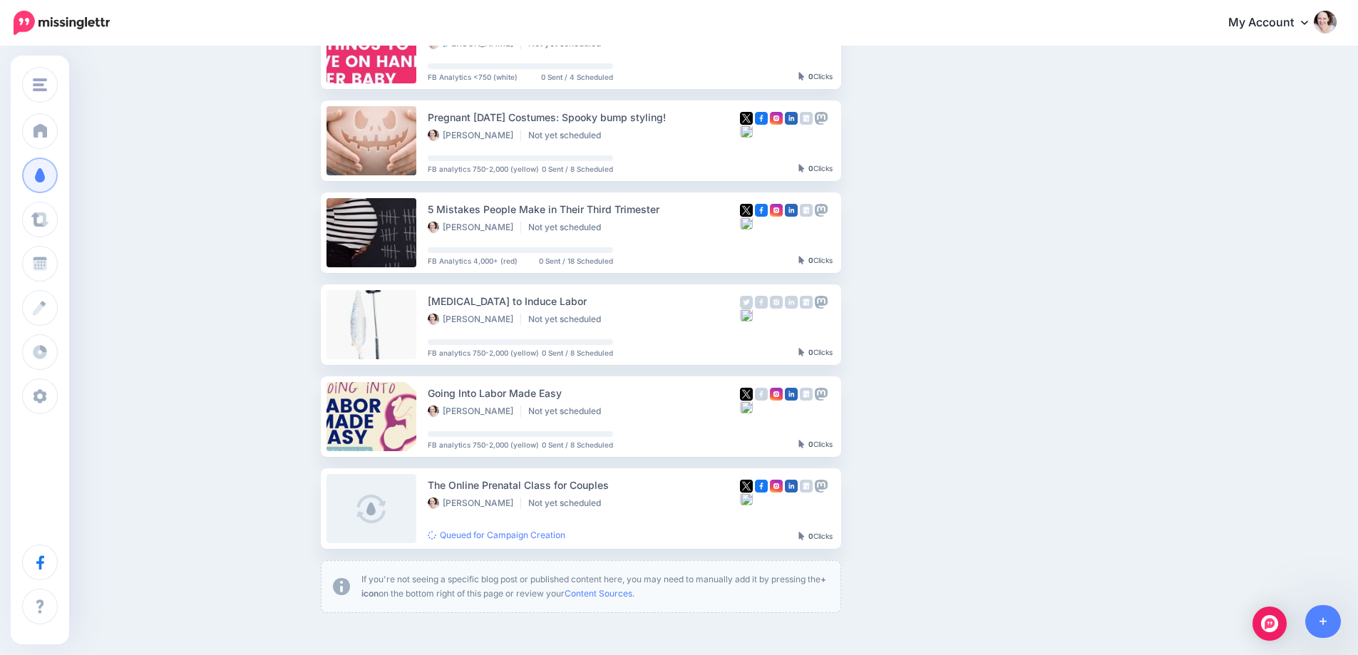
scroll to position [558, 0]
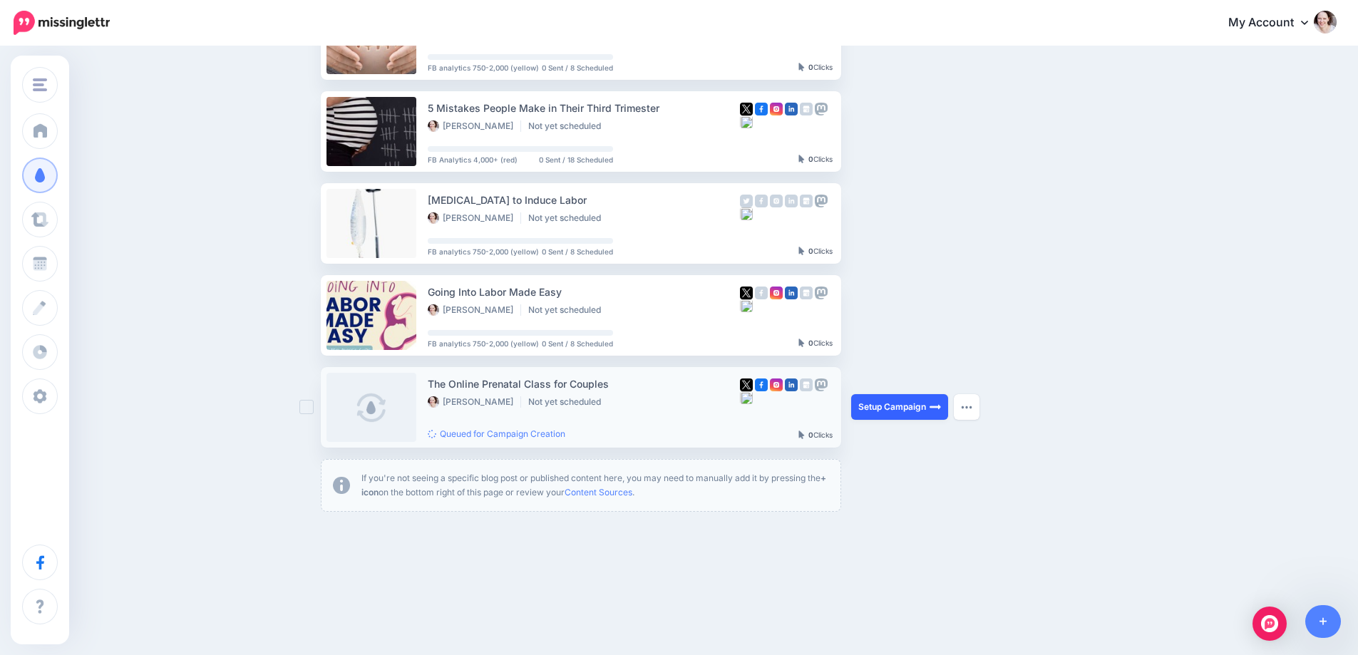
click at [913, 406] on link "Setup Campaign" at bounding box center [899, 407] width 97 height 26
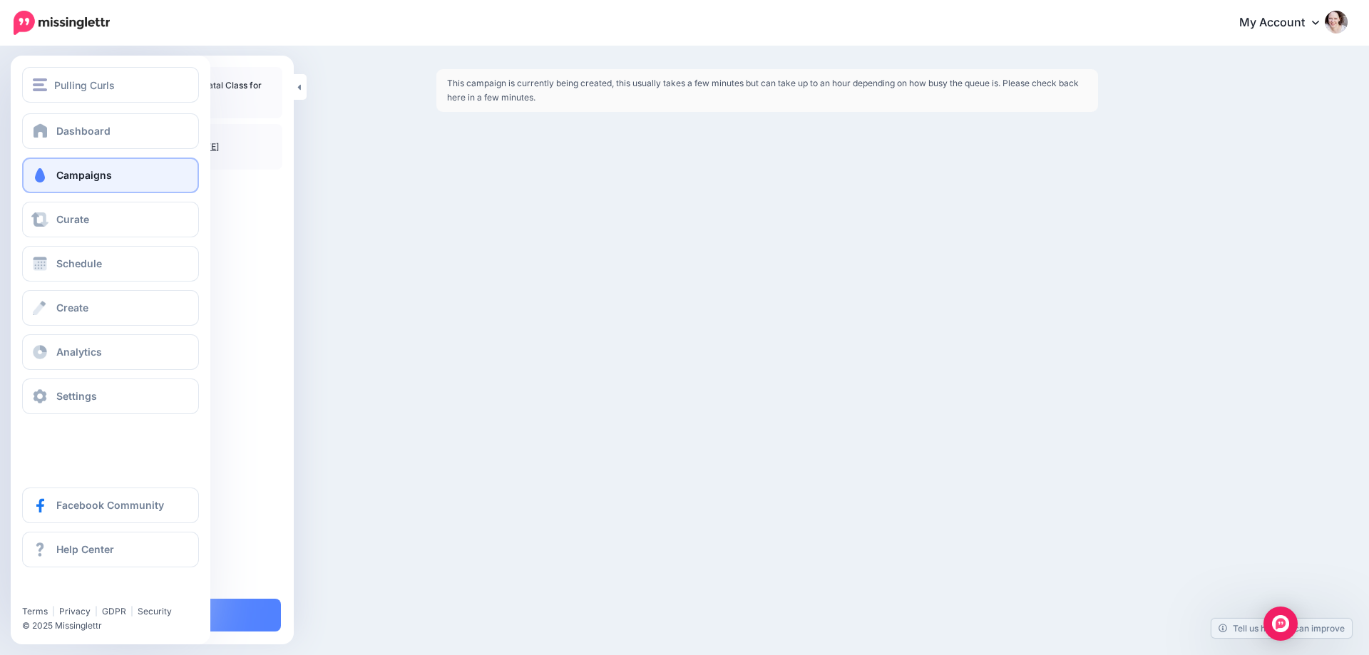
click at [70, 183] on link "Campaigns" at bounding box center [110, 176] width 177 height 36
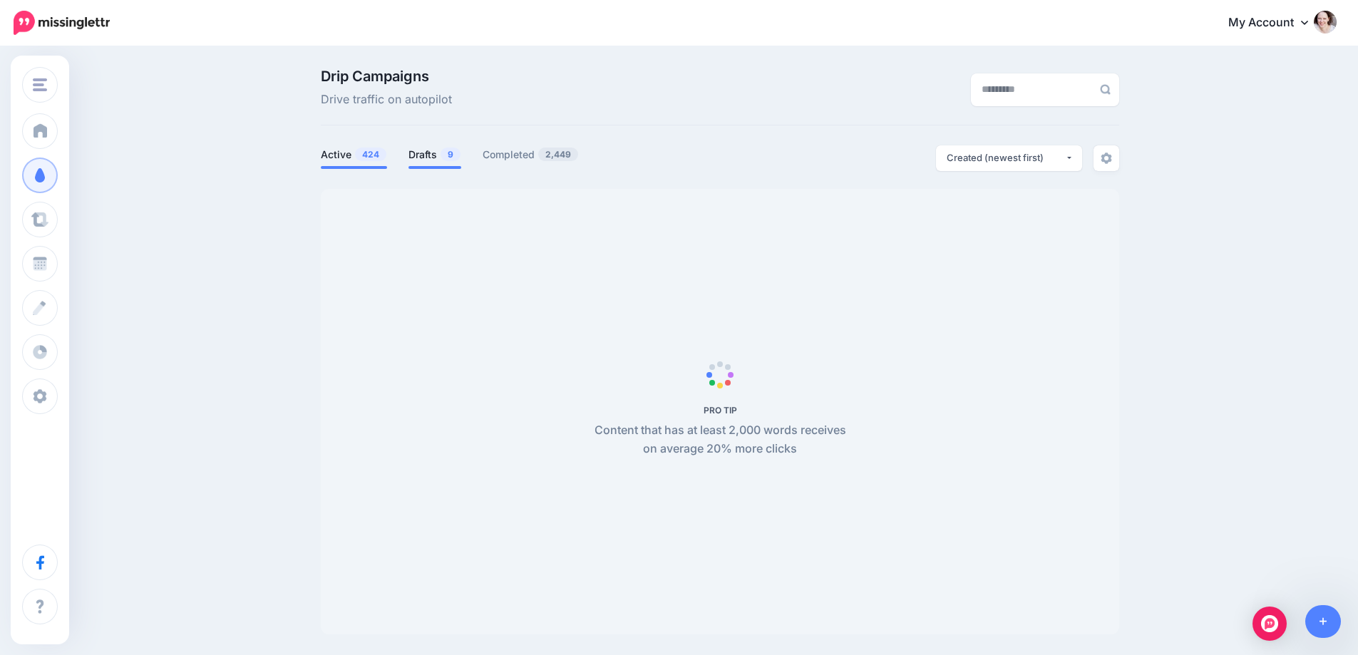
click at [428, 155] on link "Drafts 9" at bounding box center [435, 154] width 53 height 17
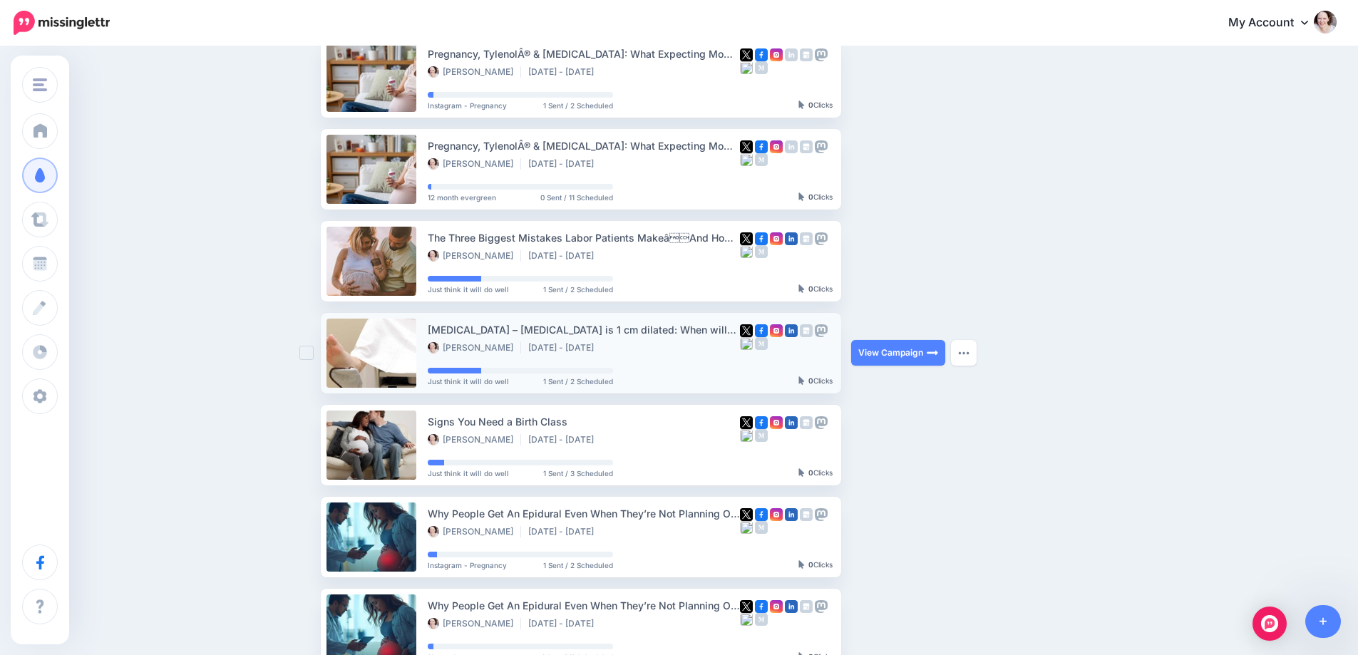
scroll to position [71, 0]
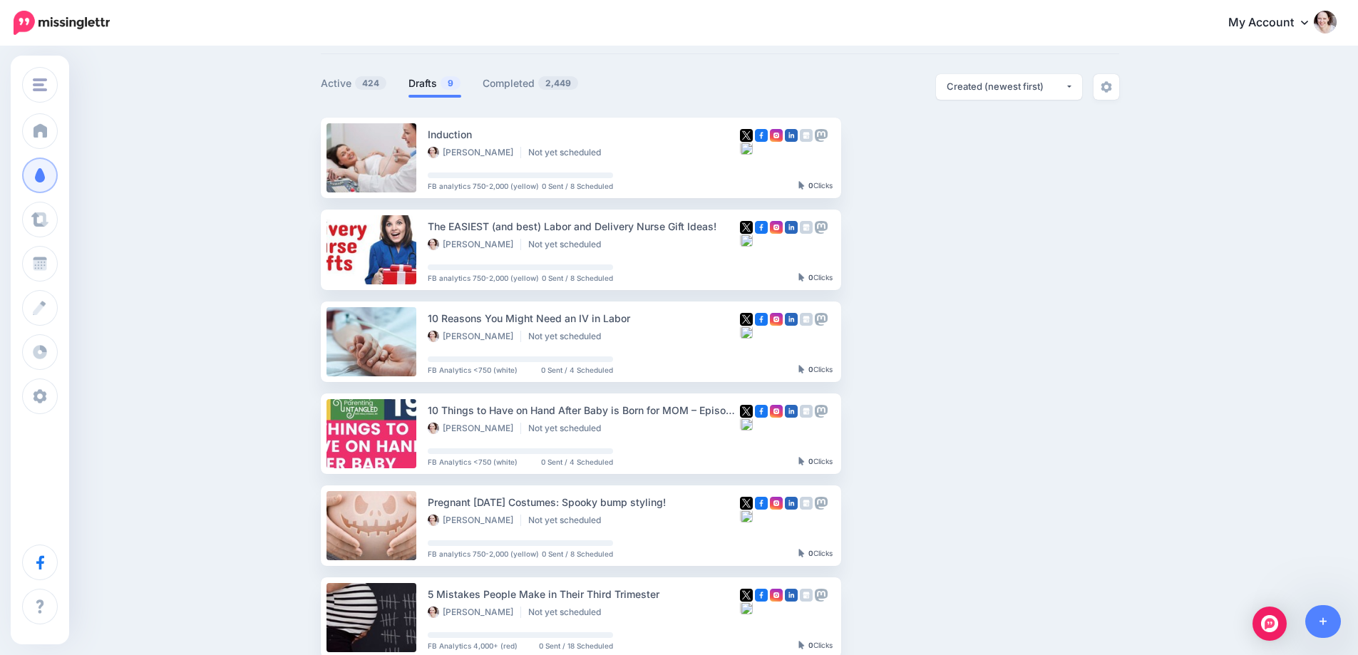
click at [438, 83] on link "Drafts 9" at bounding box center [435, 83] width 53 height 17
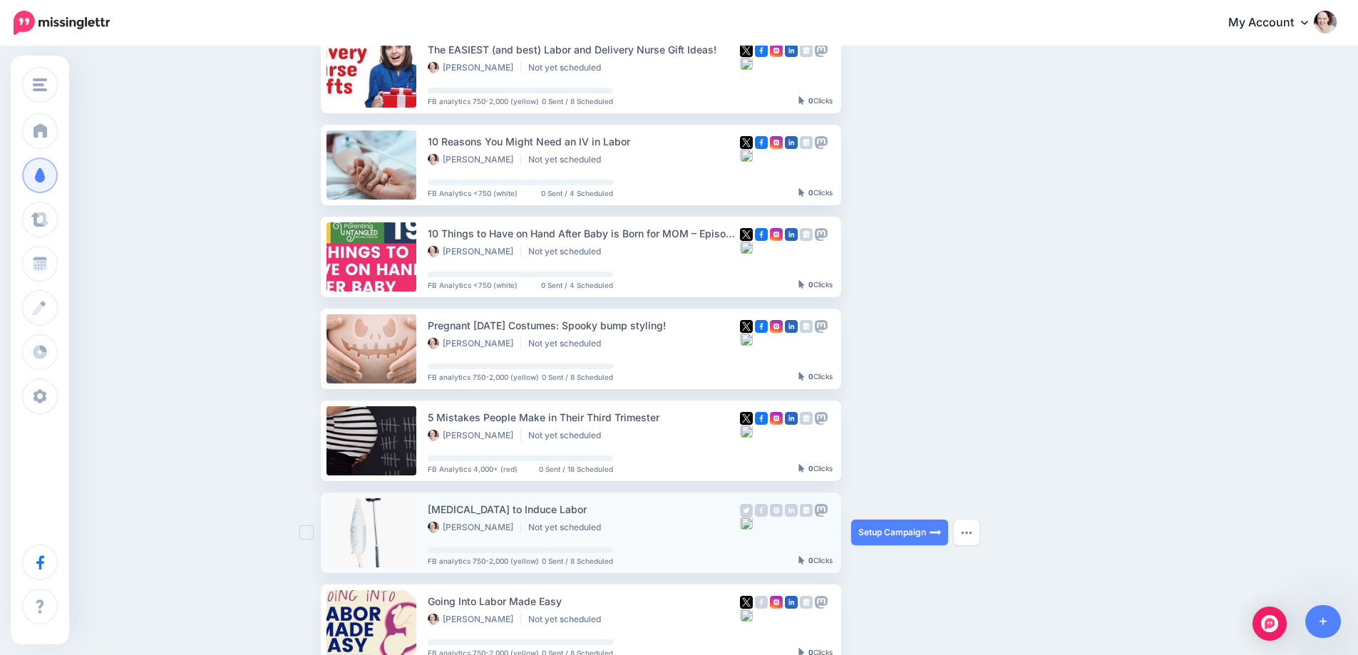
scroll to position [558, 0]
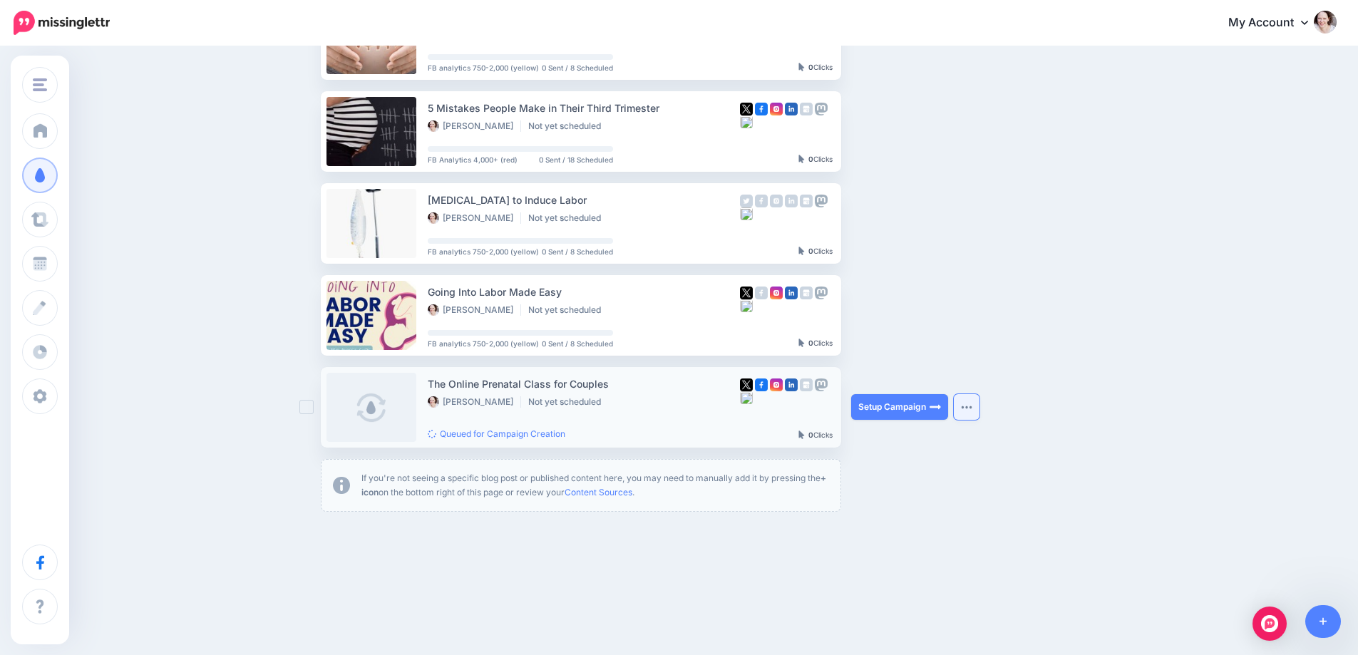
click at [975, 401] on button "button" at bounding box center [967, 407] width 26 height 26
click at [1031, 418] on ul "Induction Hilary Erickson Not yet scheduled FB analytics 750-2,000 (yellow) 0 S…" at bounding box center [720, 71] width 799 height 881
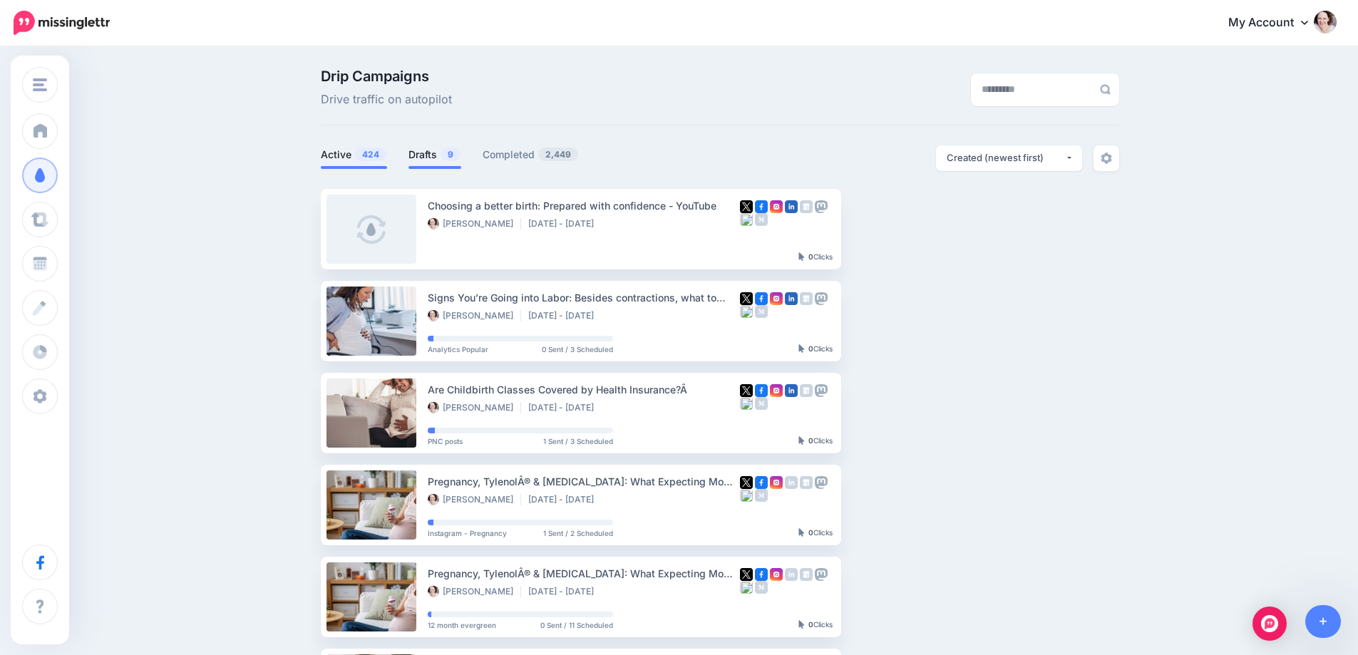
click at [439, 154] on link "Drafts 9" at bounding box center [435, 154] width 53 height 17
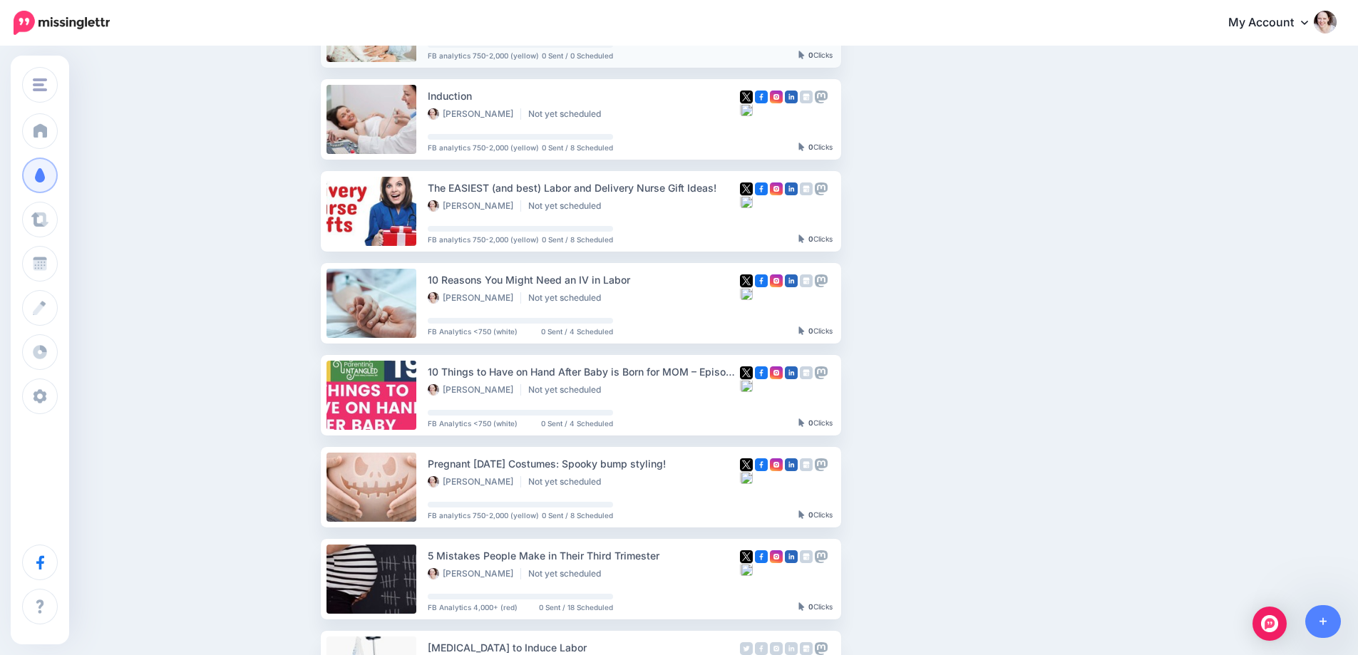
scroll to position [71, 0]
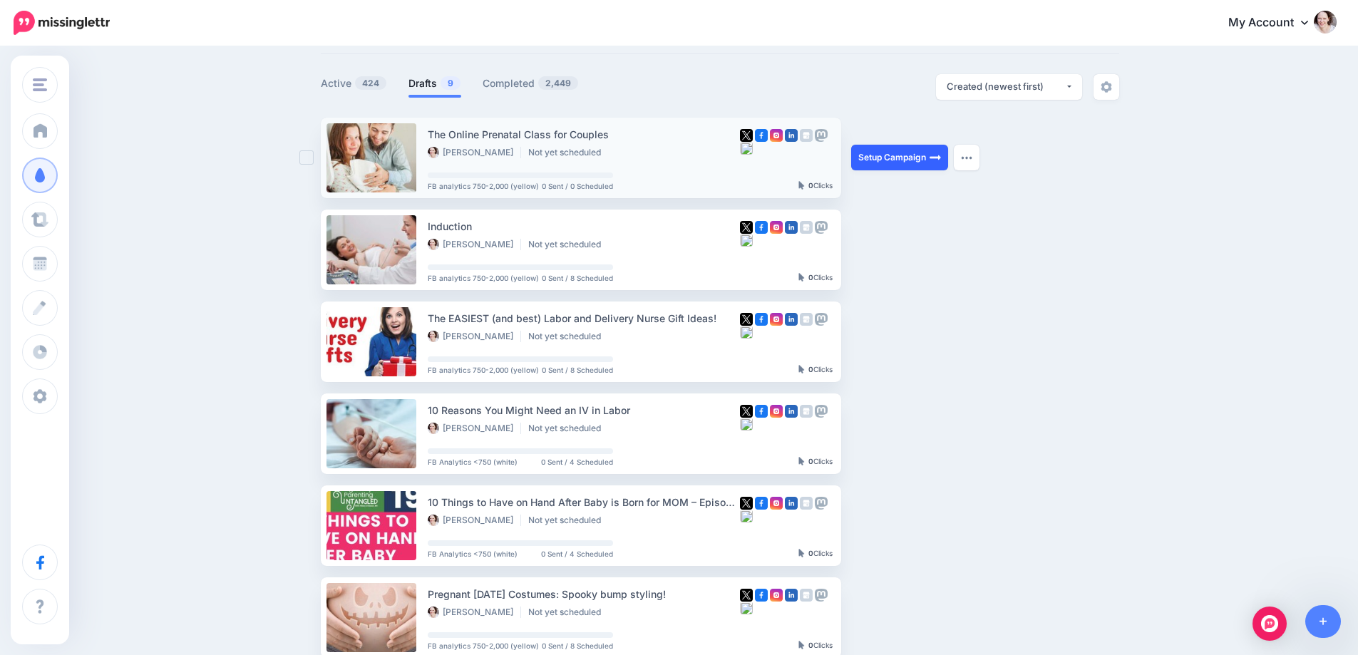
click at [905, 158] on link "Setup Campaign" at bounding box center [899, 158] width 97 height 26
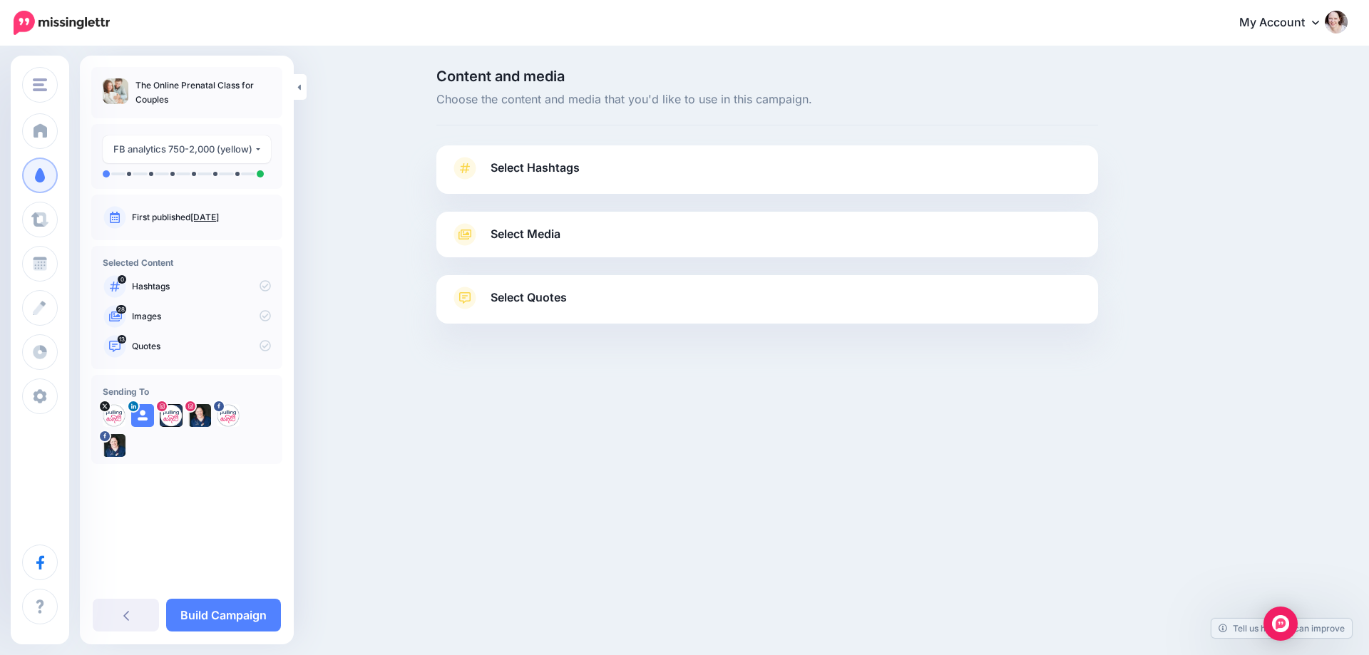
click at [495, 171] on span "Select Hashtags" at bounding box center [535, 167] width 89 height 19
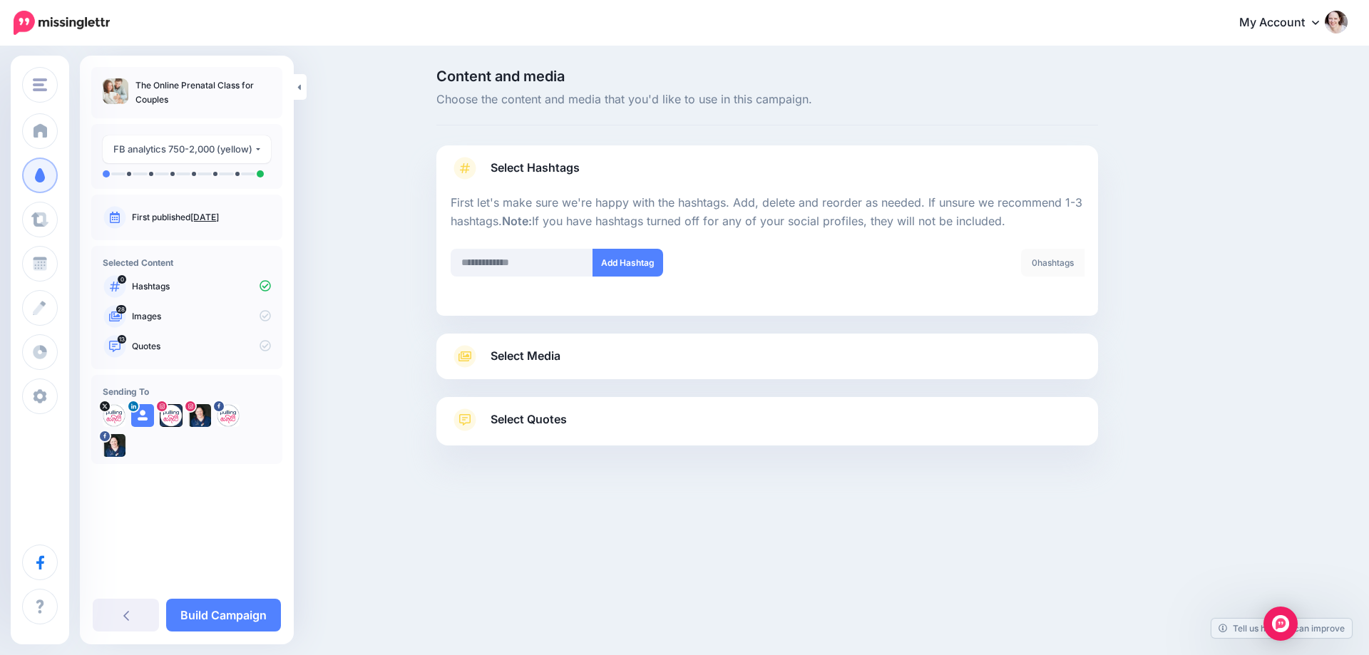
click at [500, 177] on span "Select Hashtags" at bounding box center [535, 167] width 89 height 19
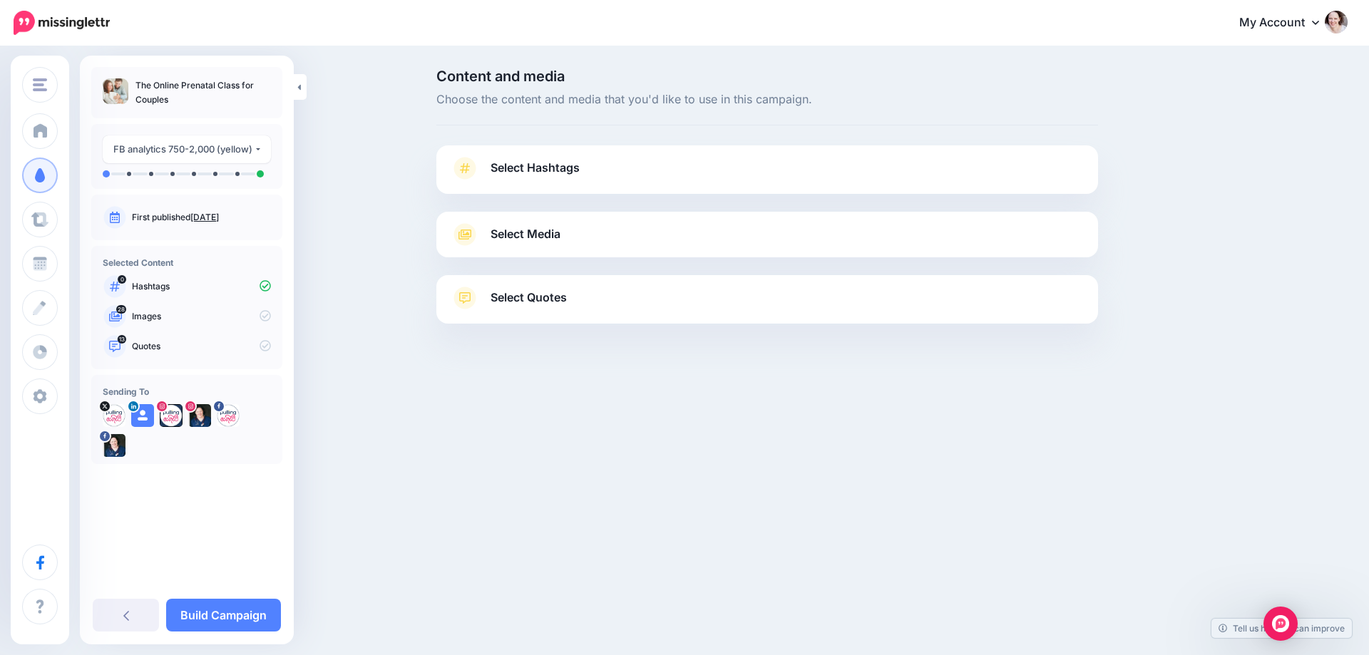
click at [488, 244] on link "Select Media" at bounding box center [767, 234] width 633 height 23
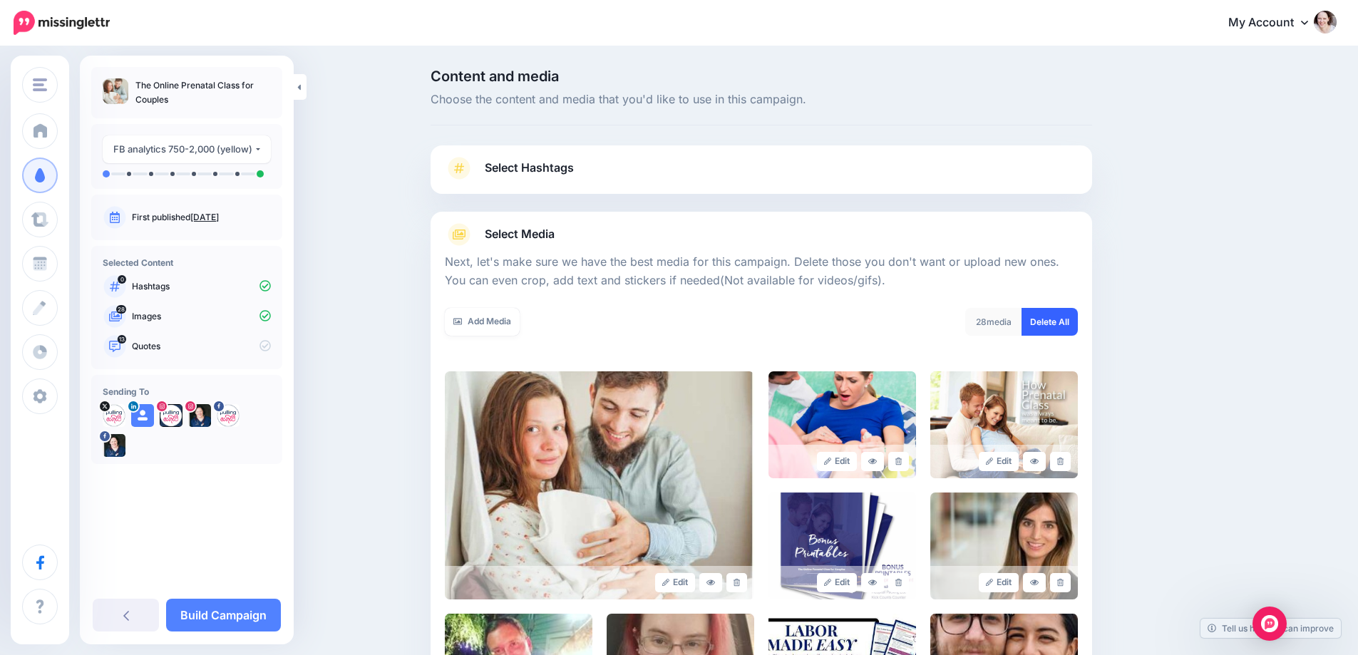
click at [1060, 319] on link "Delete All" at bounding box center [1050, 322] width 56 height 28
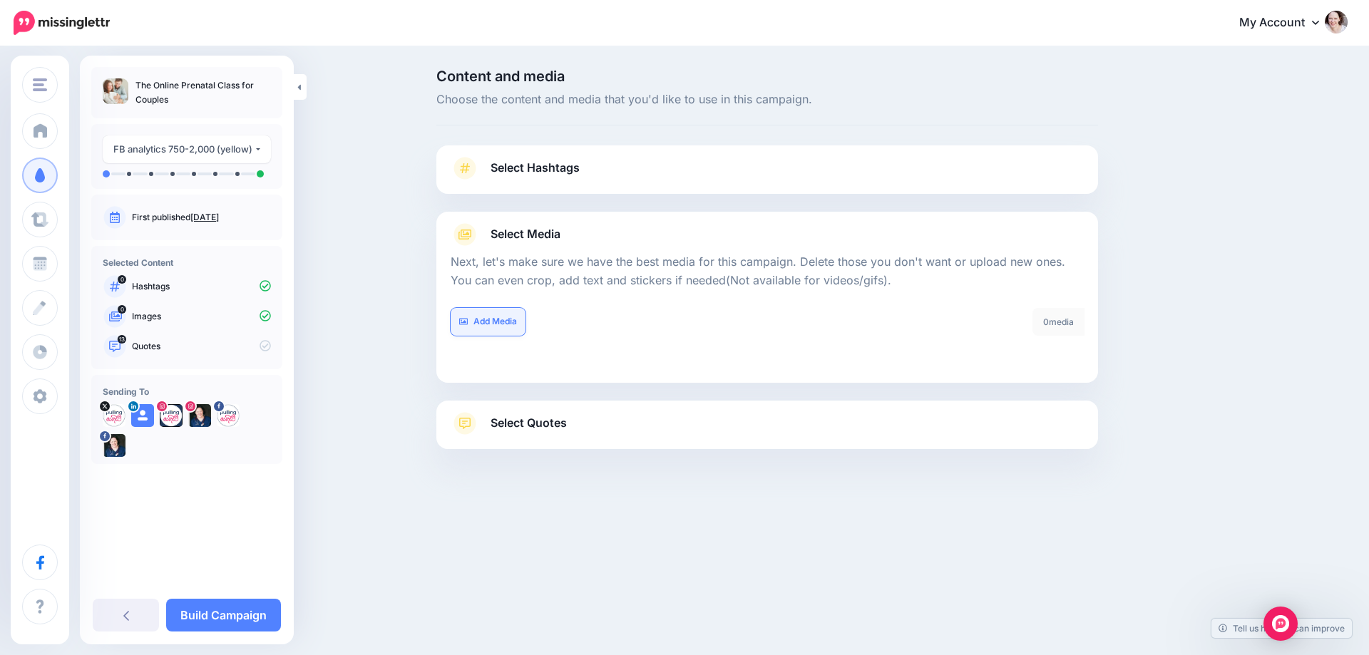
click at [521, 323] on link "Add Media" at bounding box center [488, 322] width 75 height 28
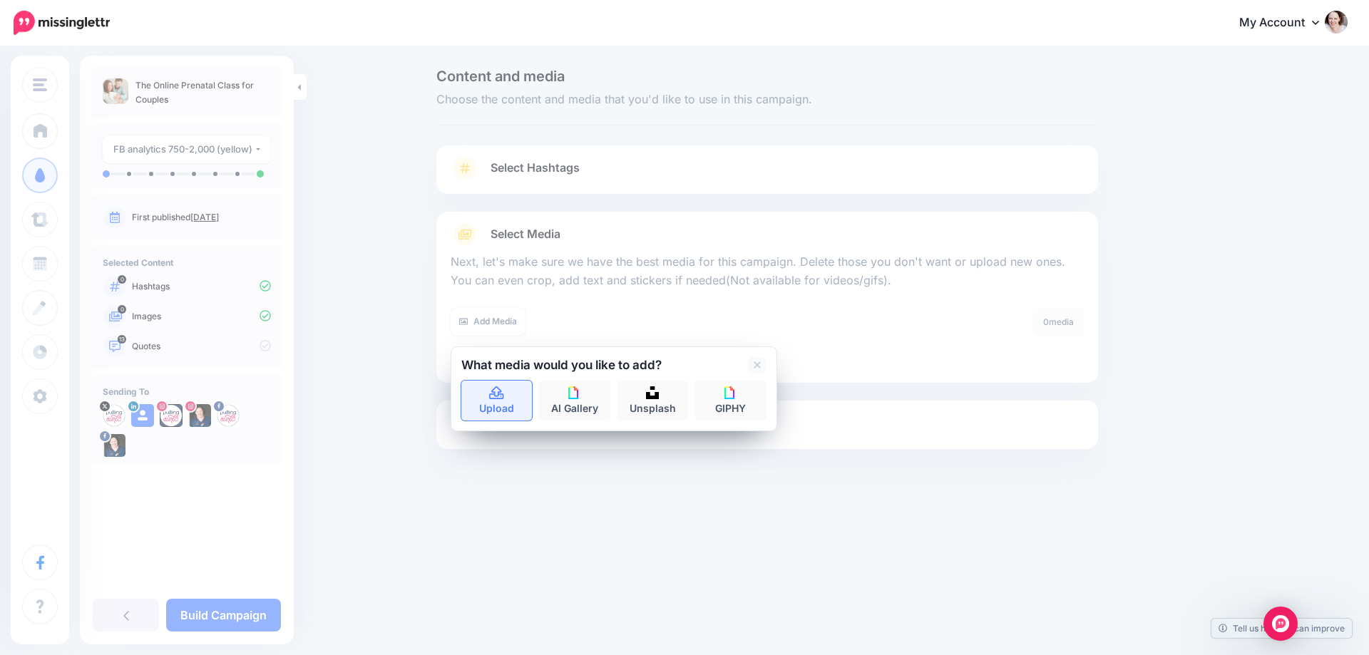
click at [500, 399] on icon at bounding box center [496, 393] width 16 height 13
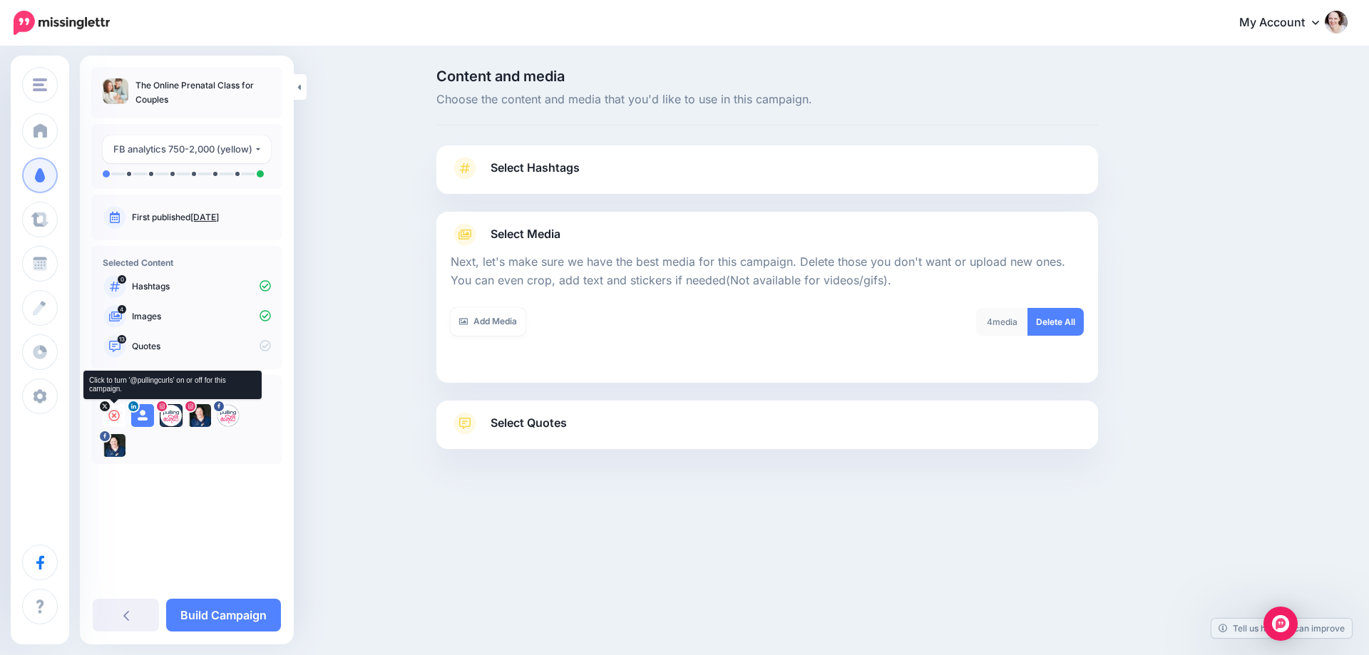
click at [114, 419] on icon at bounding box center [113, 415] width 11 height 11
click at [143, 419] on icon at bounding box center [142, 415] width 11 height 11
click at [172, 419] on icon at bounding box center [170, 415] width 11 height 11
click at [198, 419] on icon at bounding box center [199, 415] width 11 height 11
click at [230, 416] on icon at bounding box center [227, 415] width 11 height 11
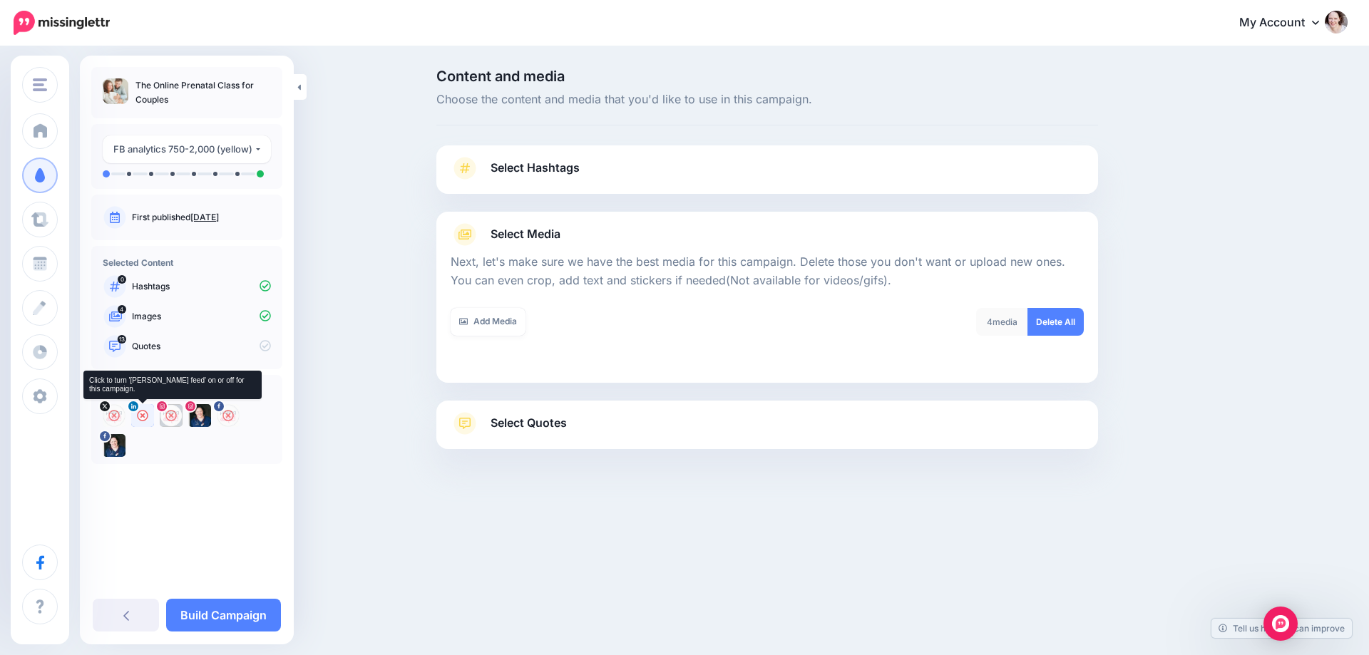
click at [145, 415] on icon at bounding box center [142, 415] width 11 height 11
click at [199, 414] on icon at bounding box center [199, 415] width 11 height 11
click at [990, 424] on link "Select Quotes" at bounding box center [767, 430] width 633 height 37
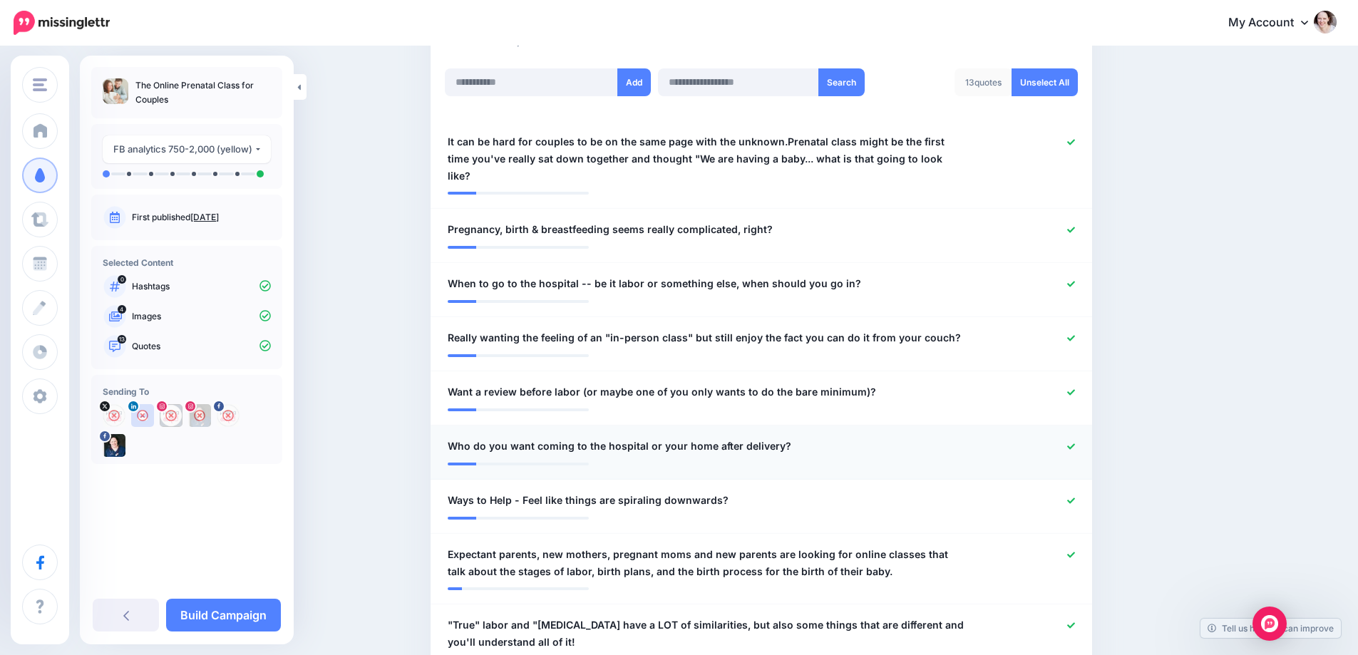
scroll to position [371, 0]
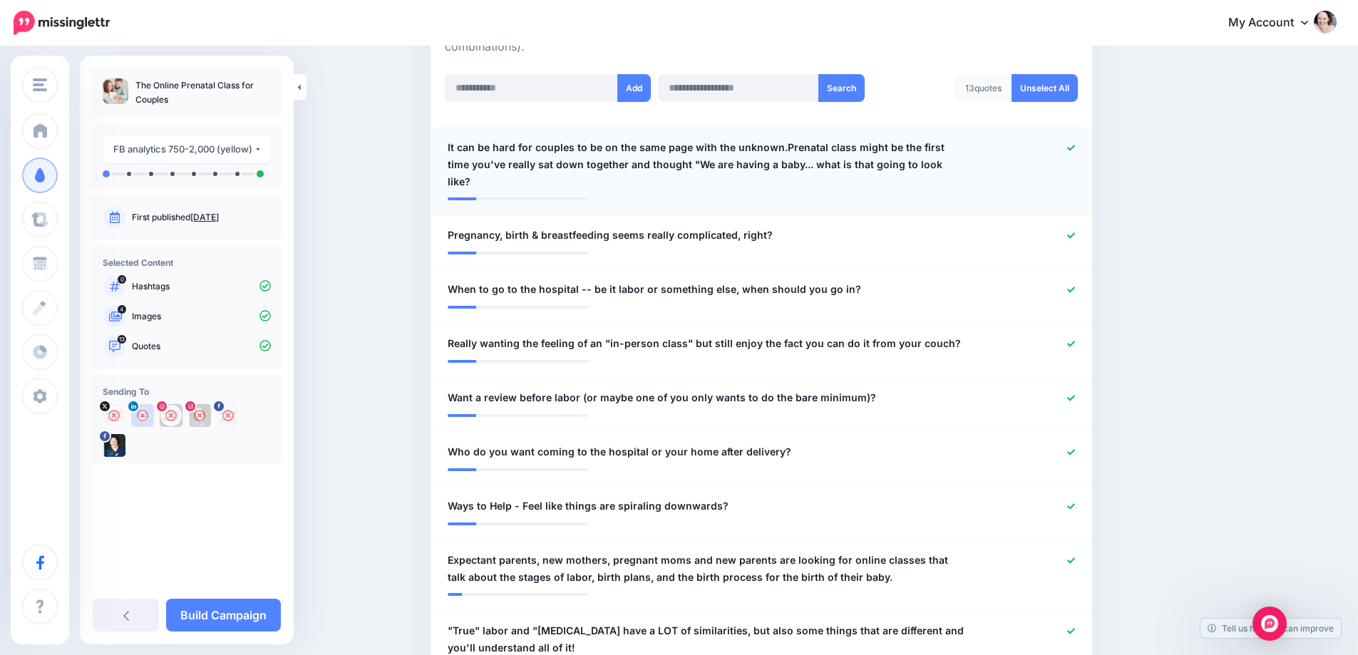
click at [920, 190] on div at bounding box center [761, 193] width 627 height 7
click at [889, 163] on span "It can be hard for couples to be on the same page with the unknown.Prenatal cla…" at bounding box center [708, 164] width 520 height 51
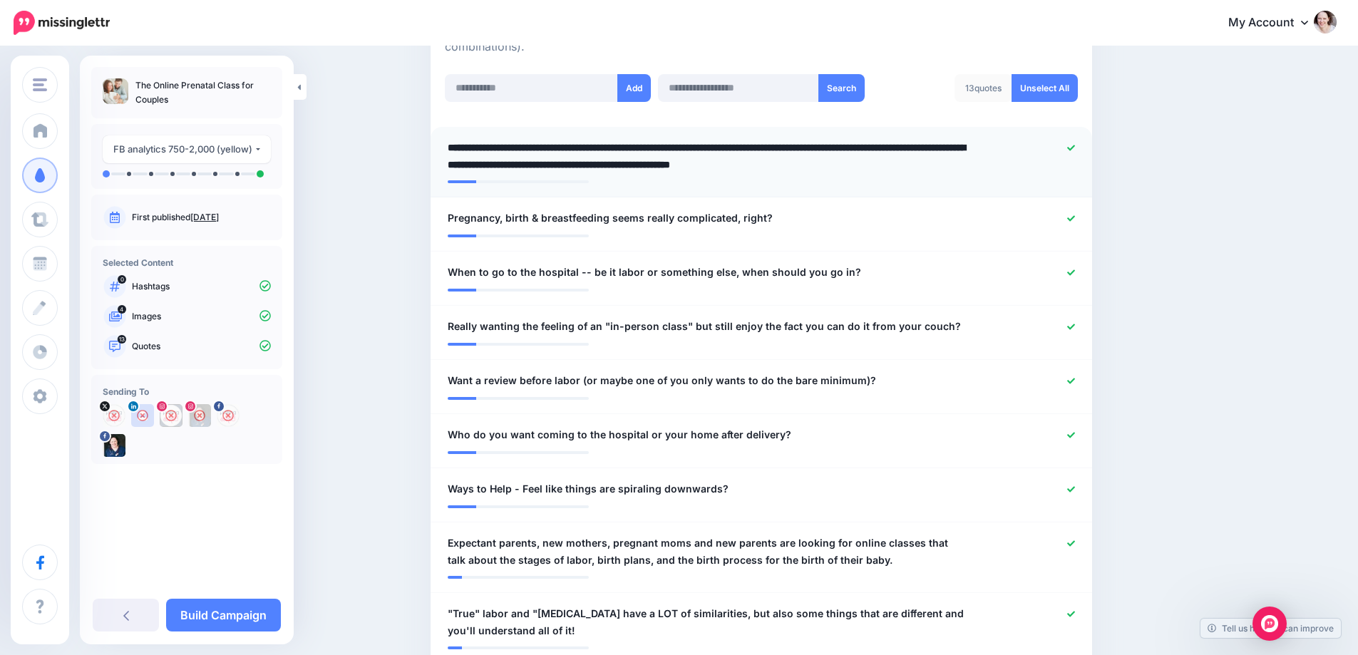
click at [927, 164] on textarea "**********" at bounding box center [708, 156] width 520 height 34
click at [934, 165] on textarea "**********" at bounding box center [708, 156] width 520 height 34
click at [784, 142] on textarea "**********" at bounding box center [708, 156] width 520 height 34
type textarea "**********"
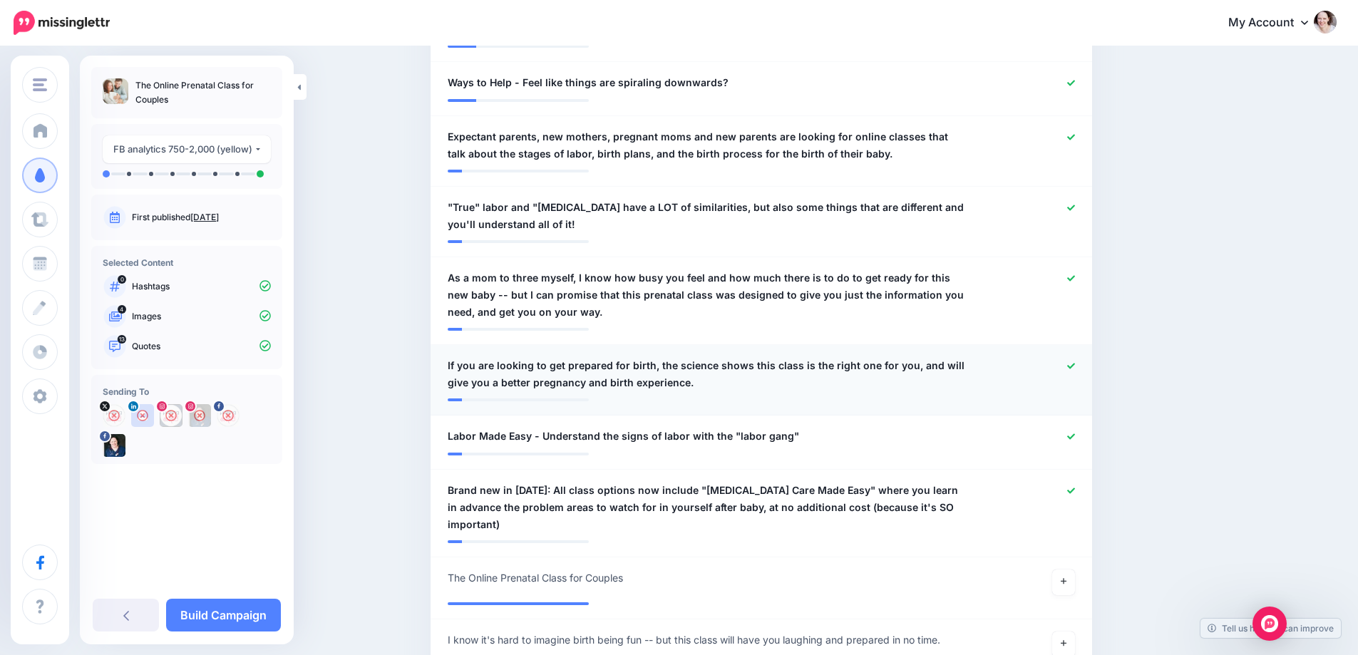
scroll to position [799, 0]
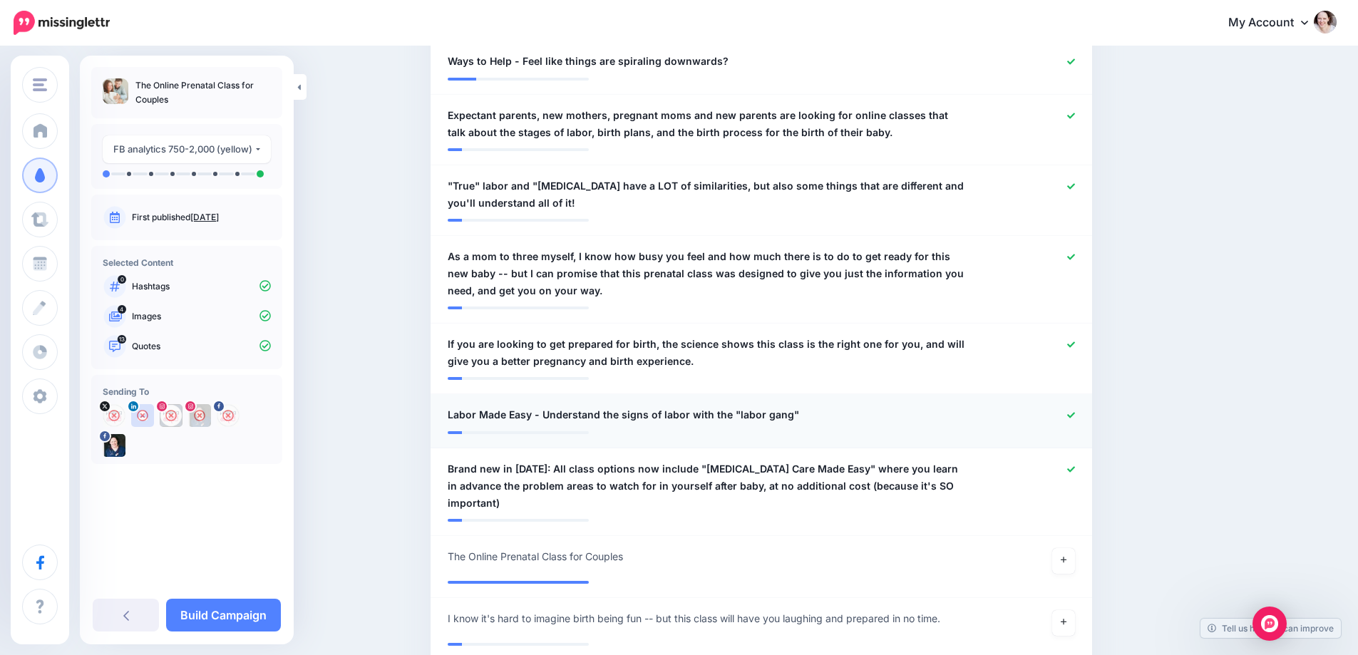
click at [1074, 411] on icon at bounding box center [1071, 415] width 8 height 8
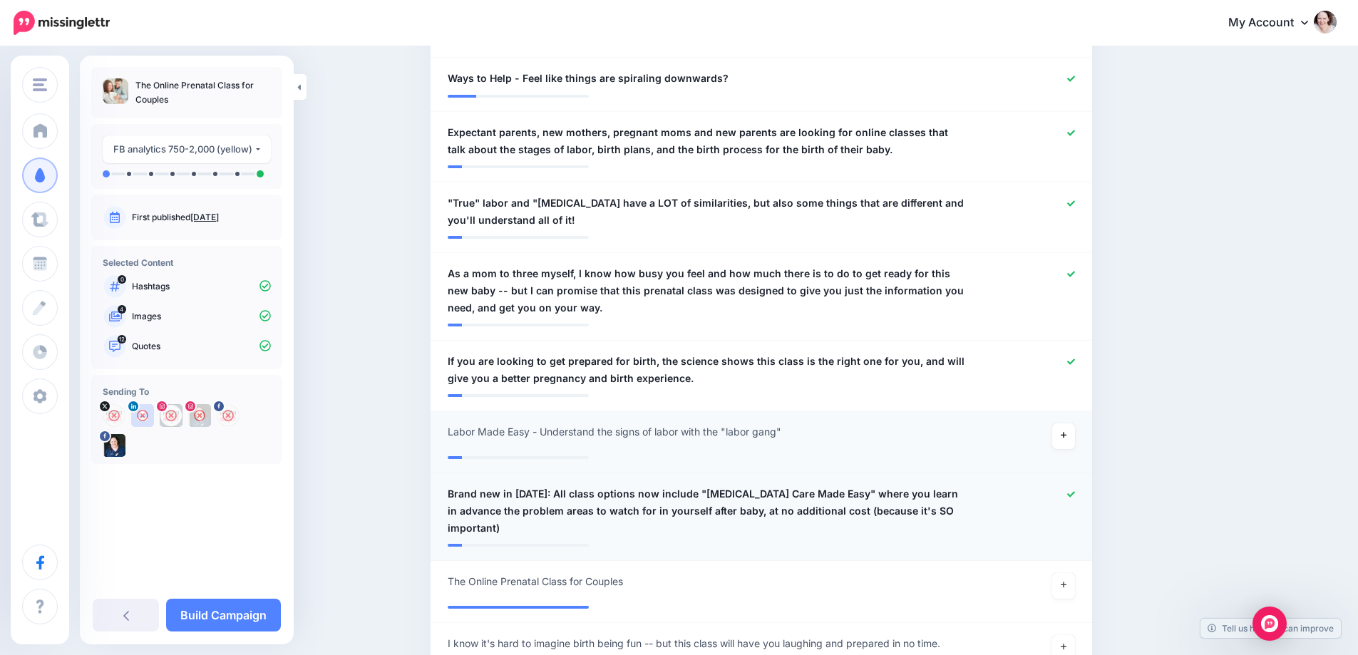
click at [1075, 491] on icon at bounding box center [1071, 494] width 8 height 6
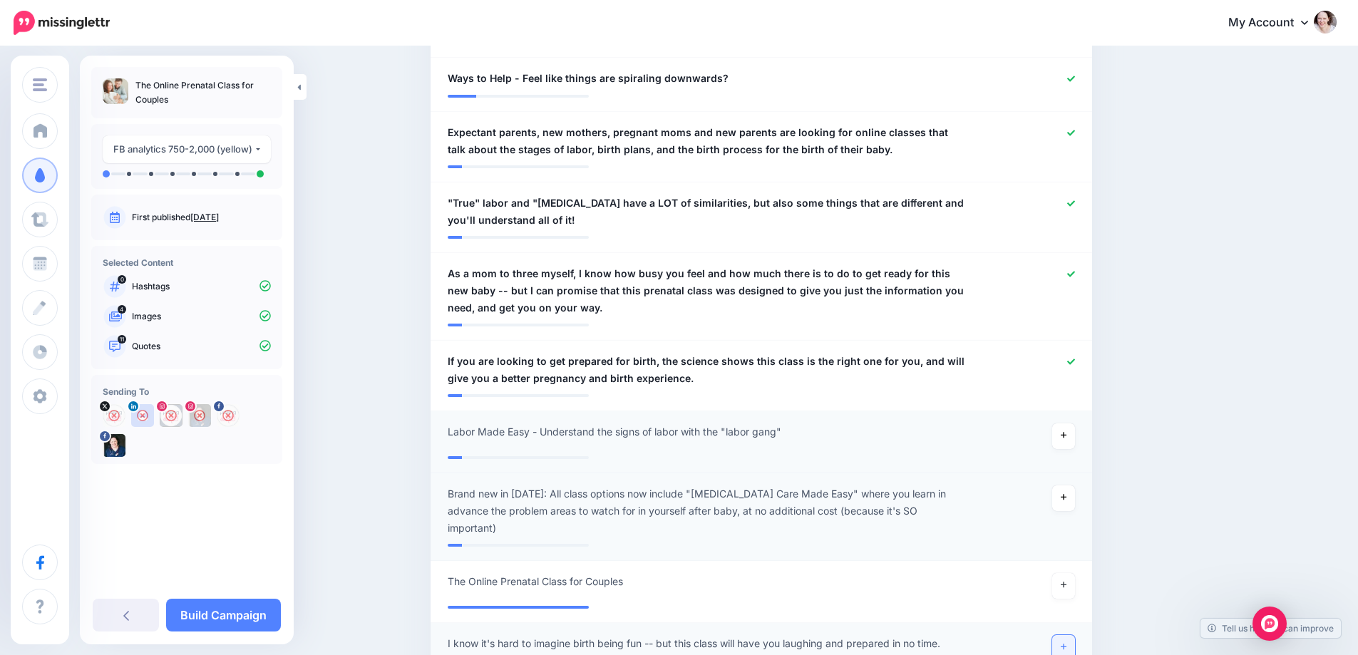
click at [1068, 635] on link at bounding box center [1063, 648] width 23 height 26
click at [237, 615] on link "Build Campaign" at bounding box center [223, 615] width 115 height 33
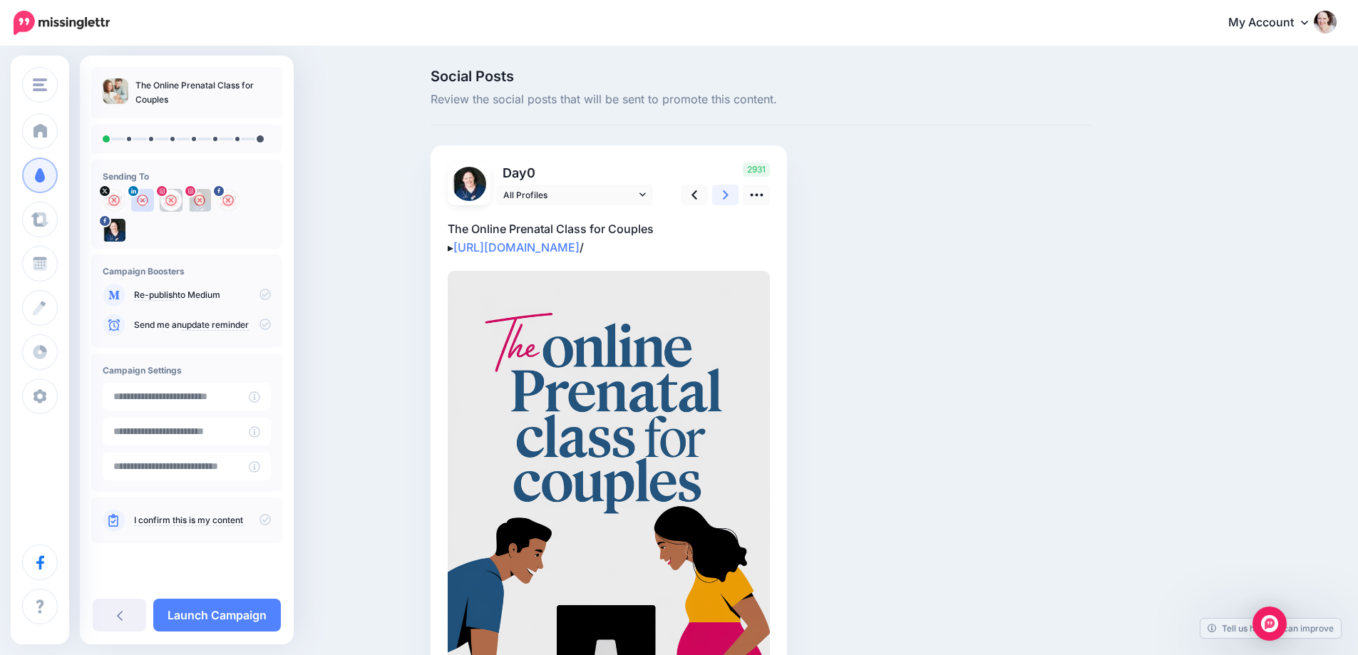
click at [729, 203] on link at bounding box center [725, 195] width 27 height 21
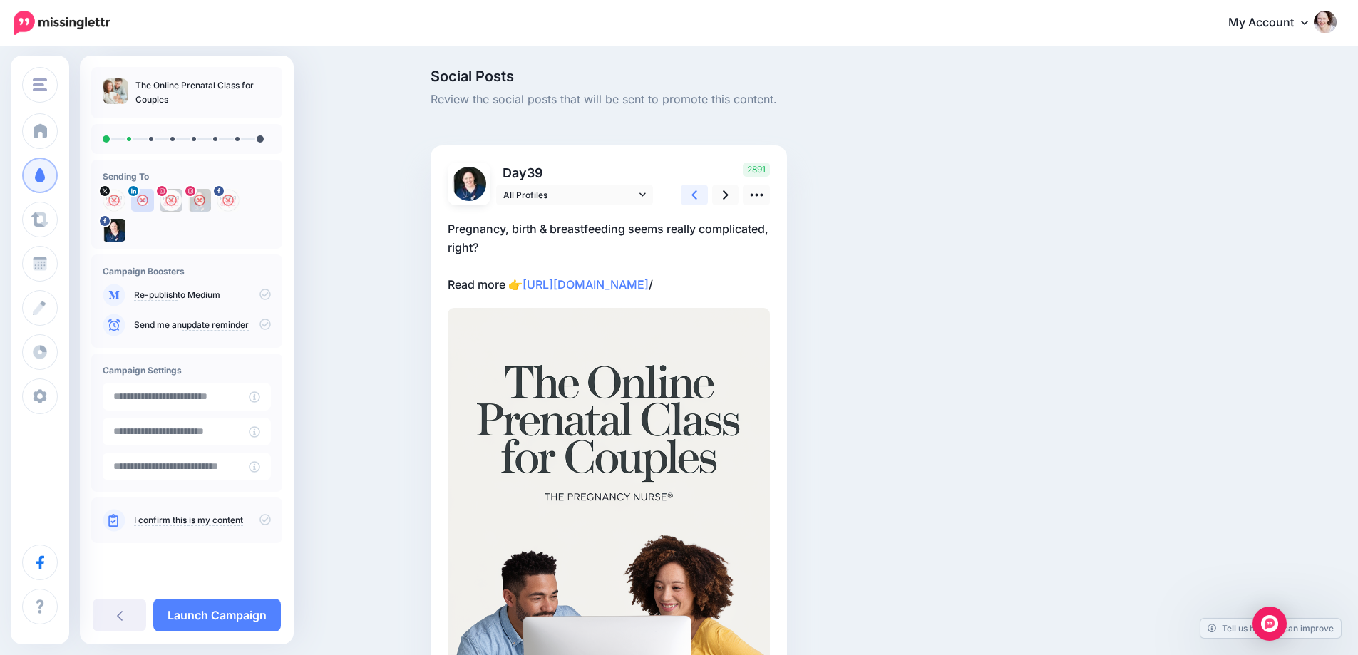
click at [707, 188] on link at bounding box center [694, 195] width 27 height 21
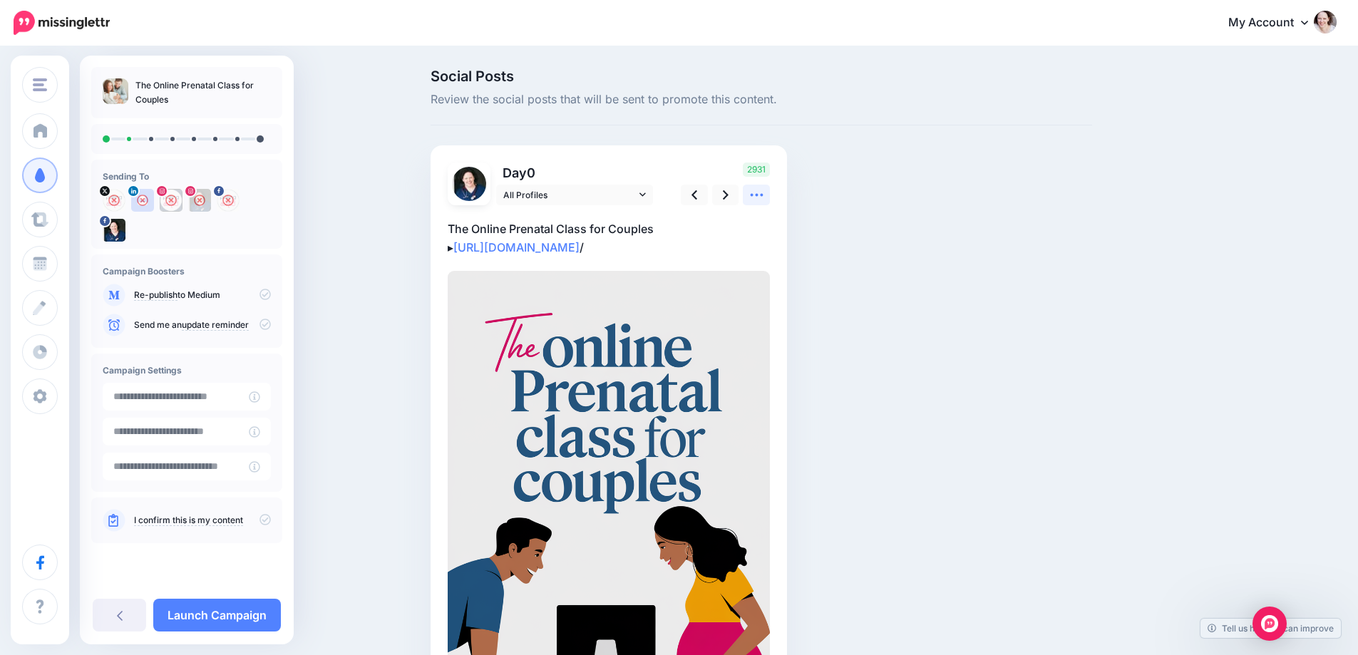
click at [763, 191] on icon at bounding box center [756, 195] width 15 height 15
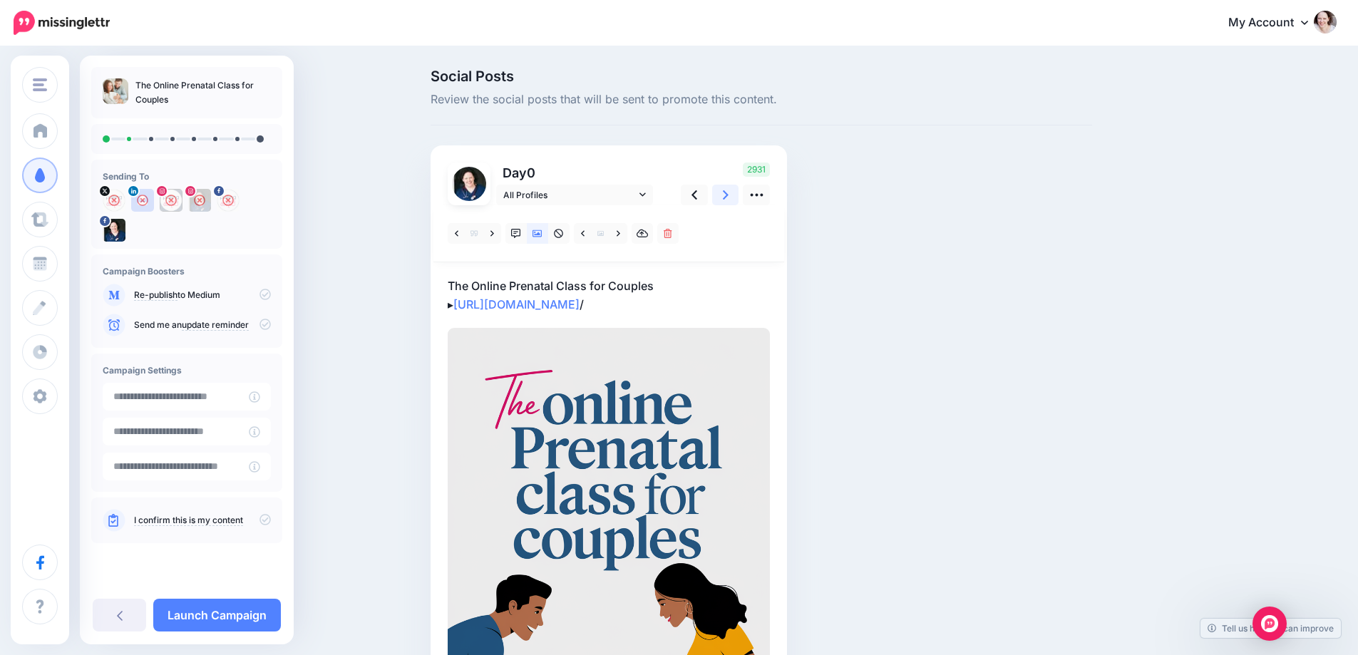
click at [737, 194] on link at bounding box center [725, 195] width 27 height 21
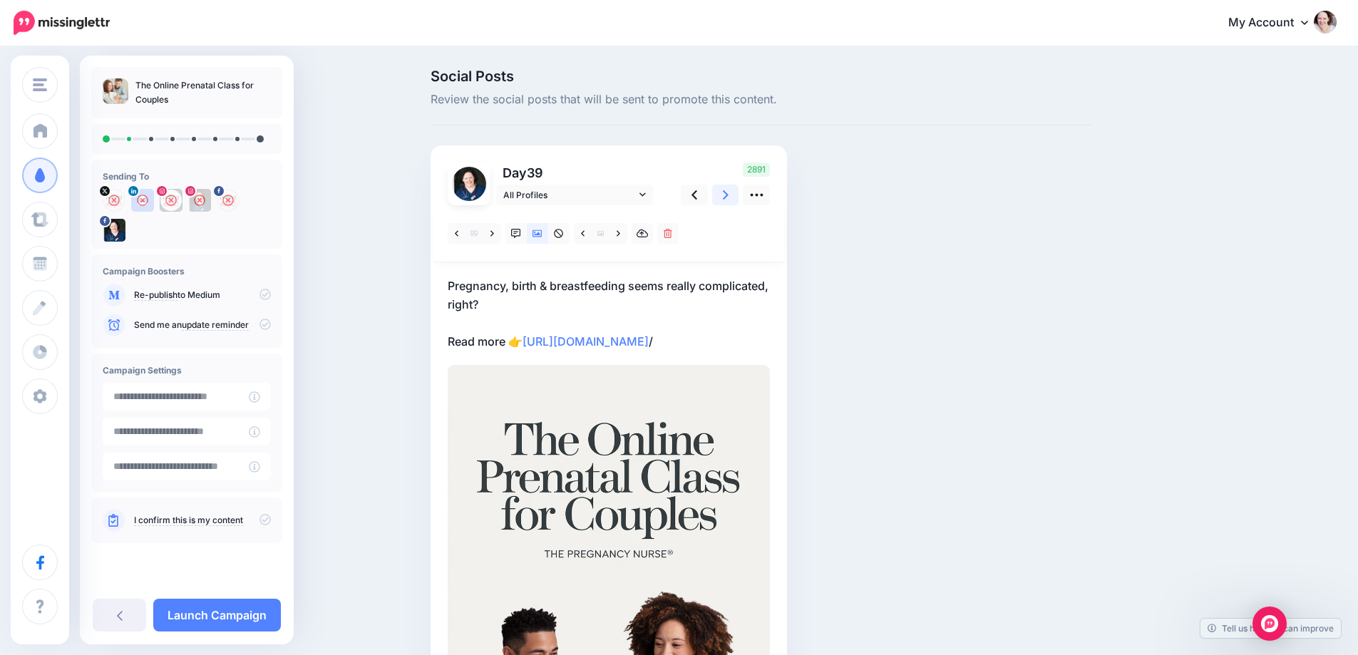
click at [737, 194] on link at bounding box center [725, 195] width 27 height 21
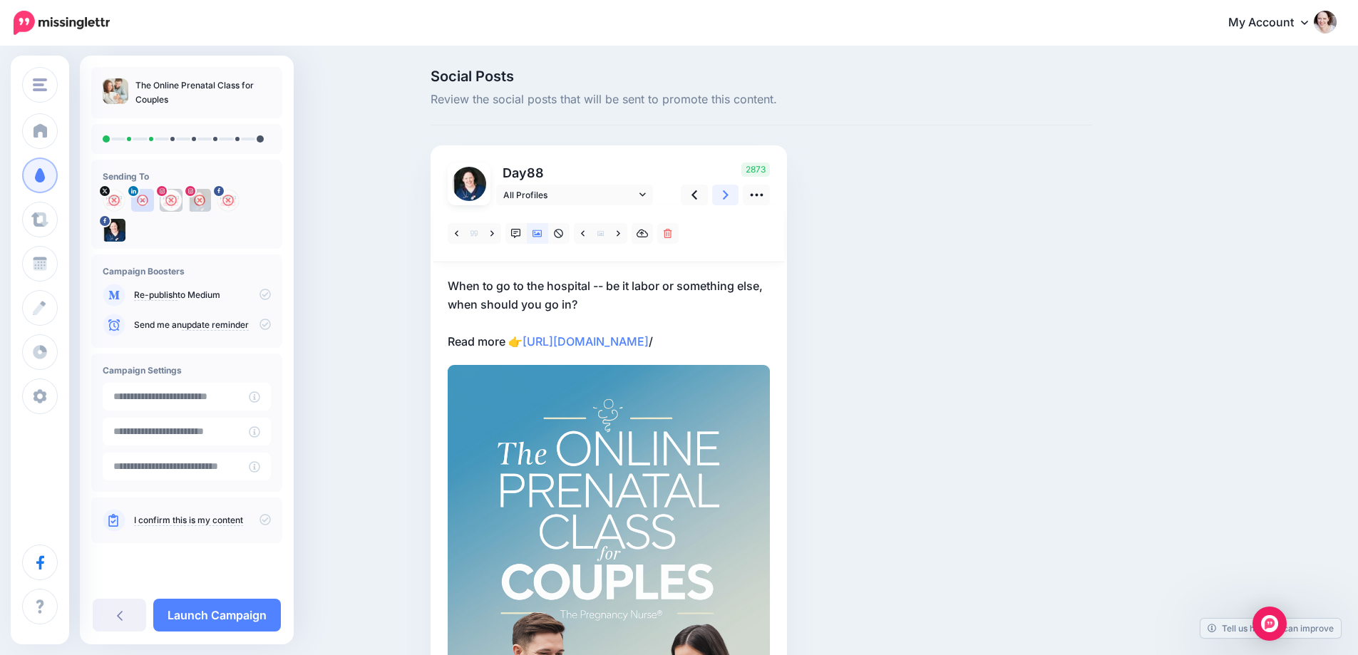
click at [734, 188] on link at bounding box center [725, 195] width 27 height 21
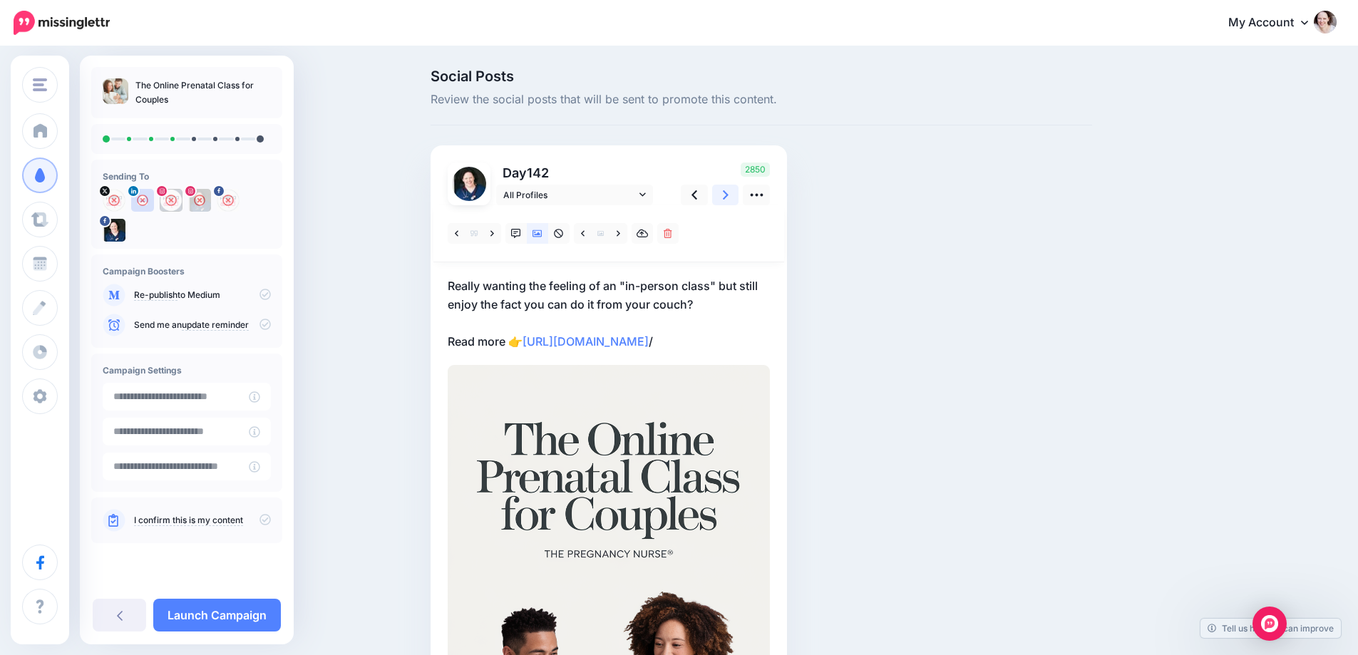
click at [729, 190] on icon at bounding box center [726, 195] width 6 height 15
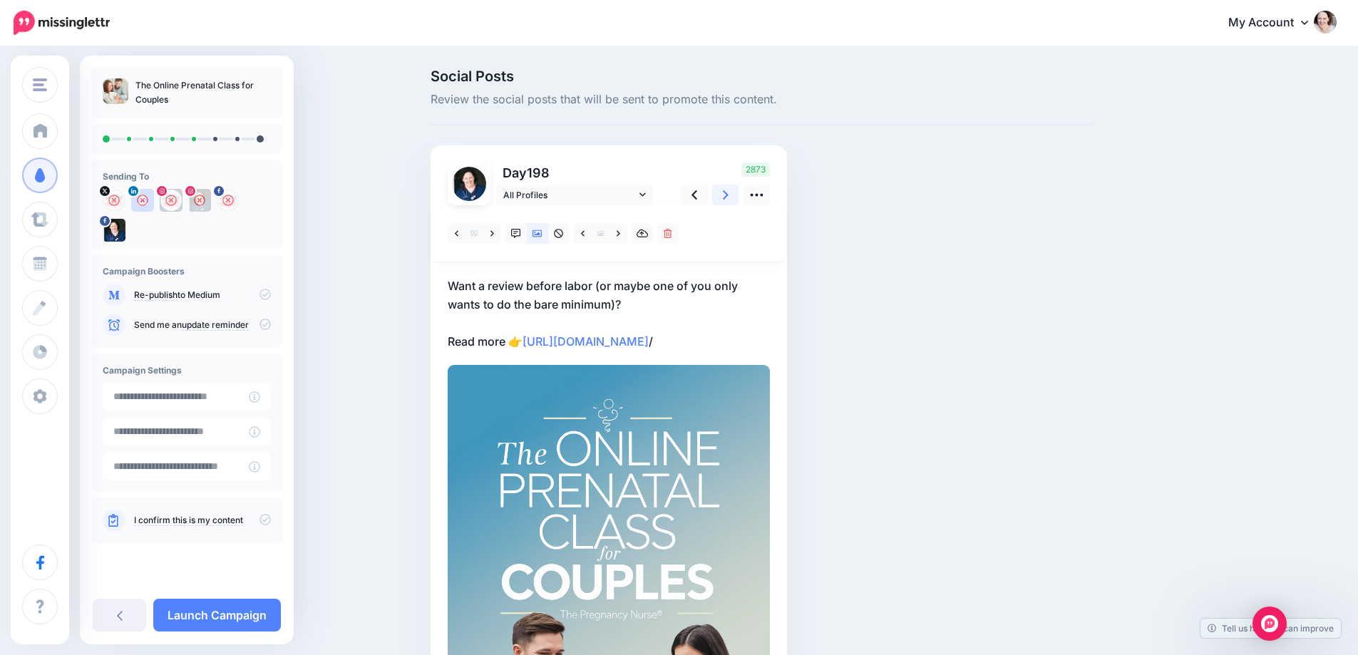
click at [724, 195] on link at bounding box center [725, 195] width 27 height 21
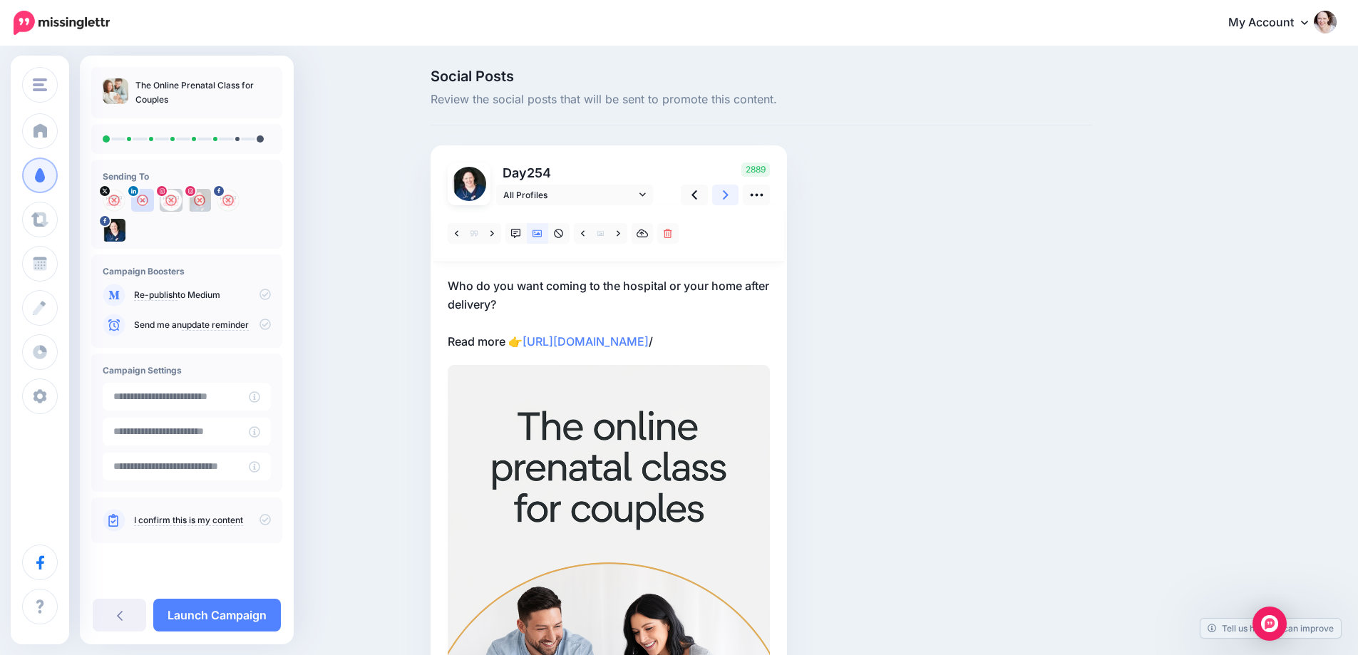
click at [724, 195] on link at bounding box center [725, 195] width 27 height 21
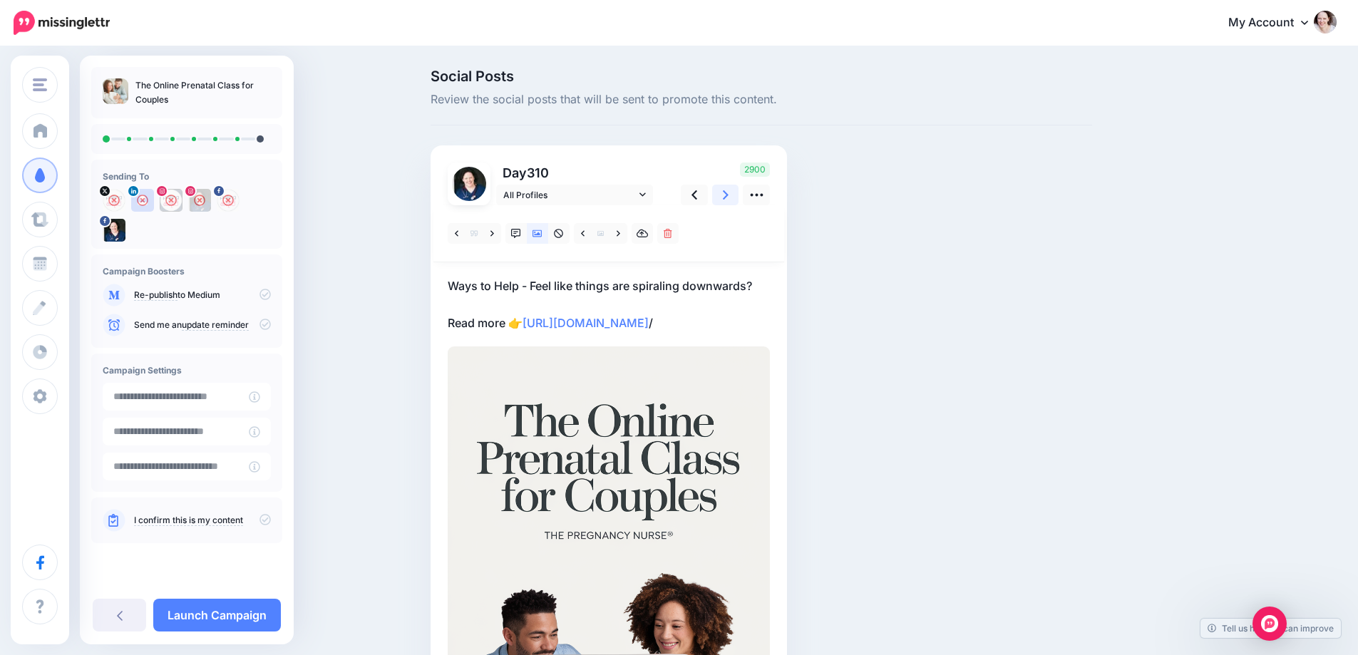
click at [724, 195] on link at bounding box center [725, 195] width 27 height 21
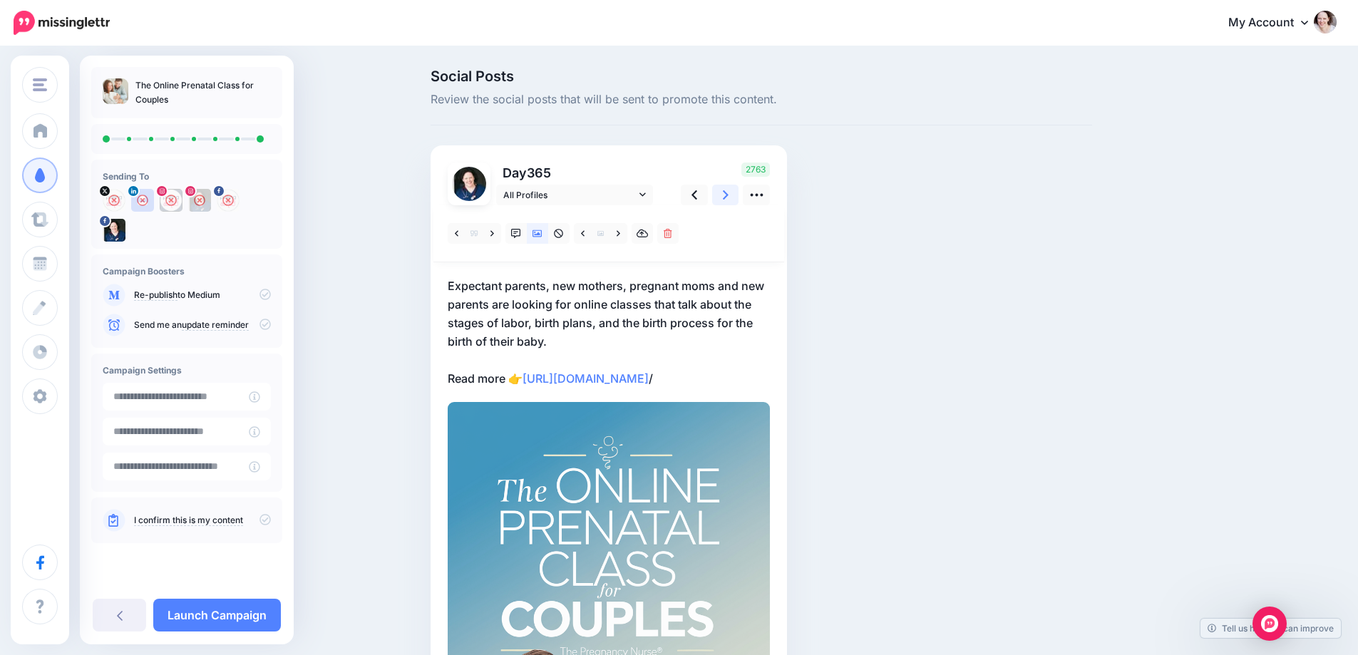
click at [724, 195] on link at bounding box center [725, 195] width 27 height 21
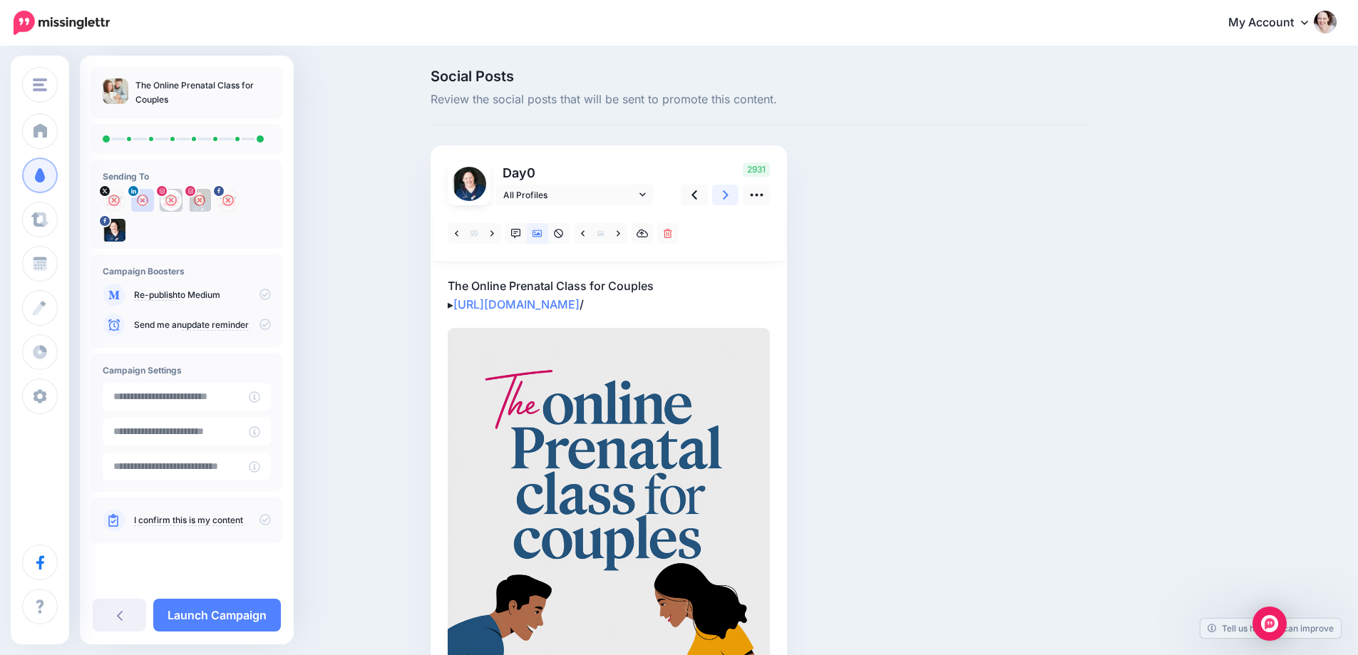
click at [724, 195] on link at bounding box center [725, 195] width 27 height 21
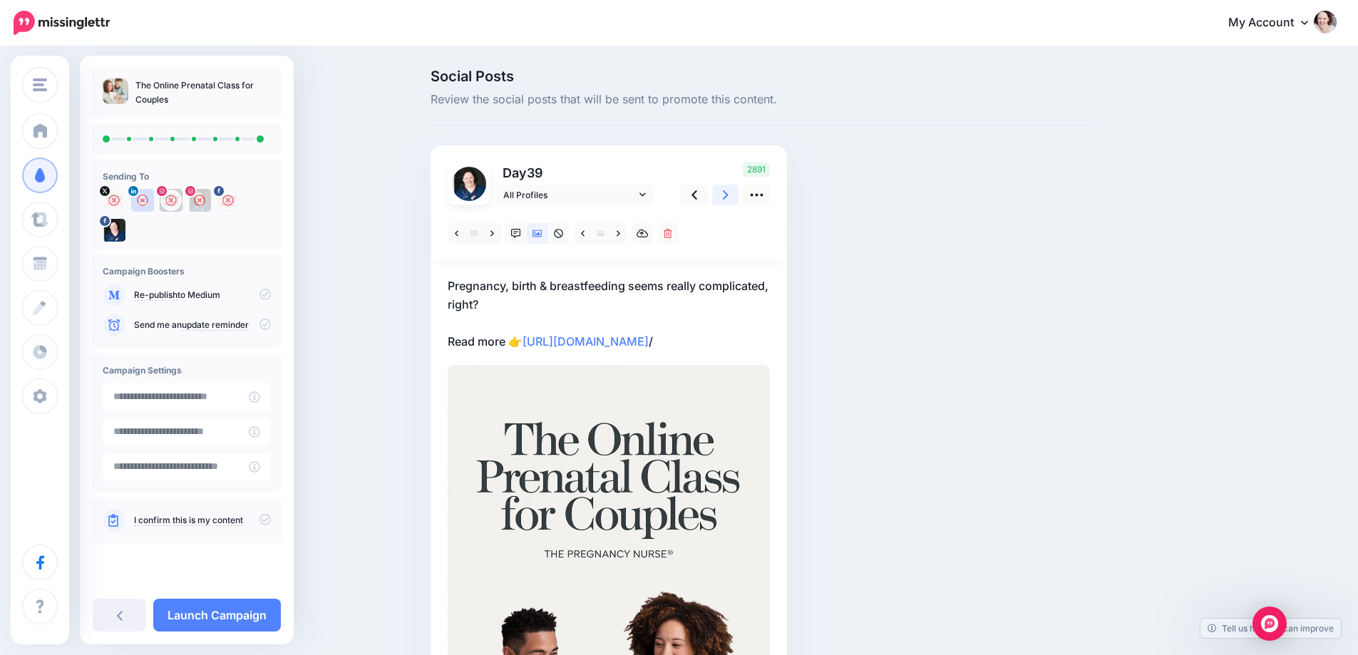
click at [724, 195] on link at bounding box center [725, 195] width 27 height 21
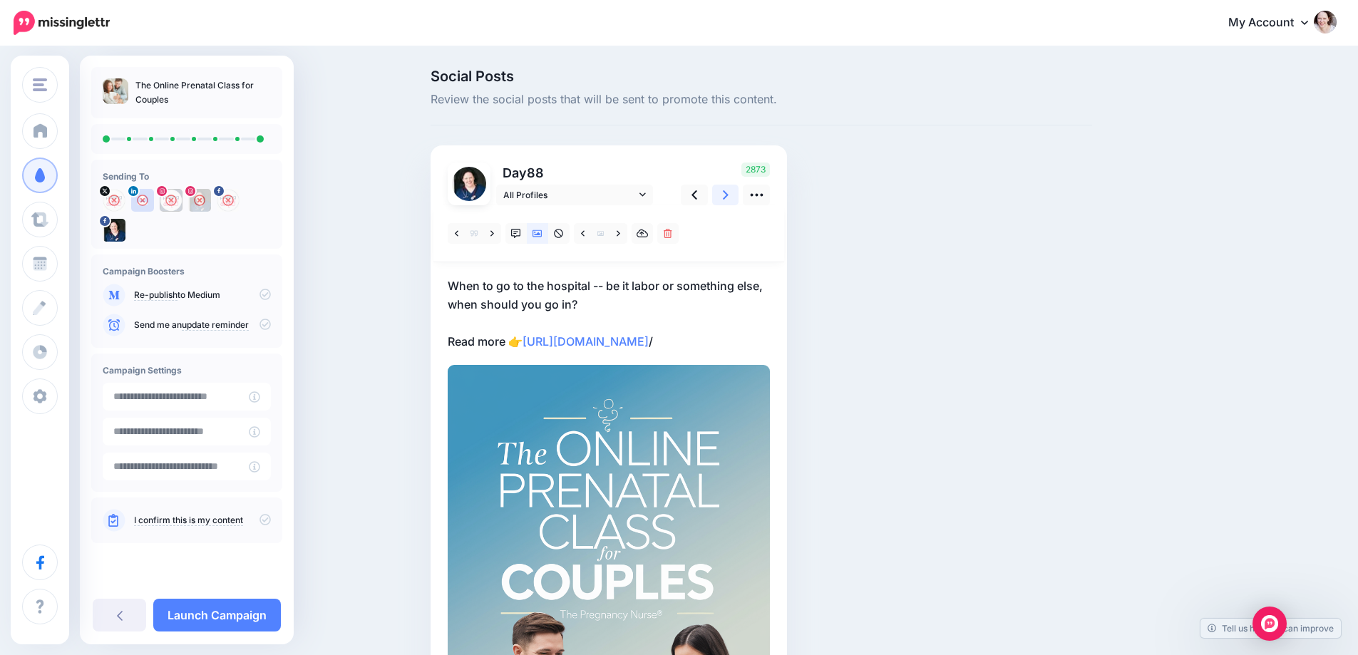
click at [724, 195] on link at bounding box center [725, 195] width 27 height 21
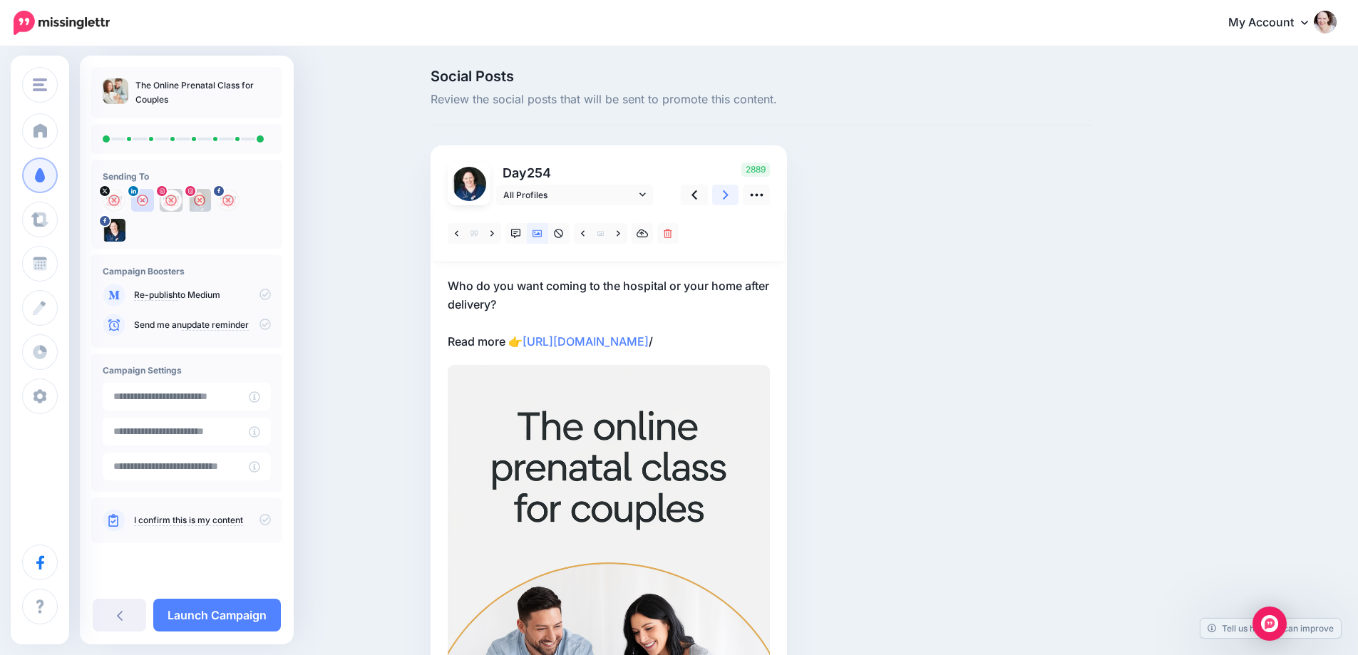
click at [724, 195] on link at bounding box center [725, 195] width 27 height 21
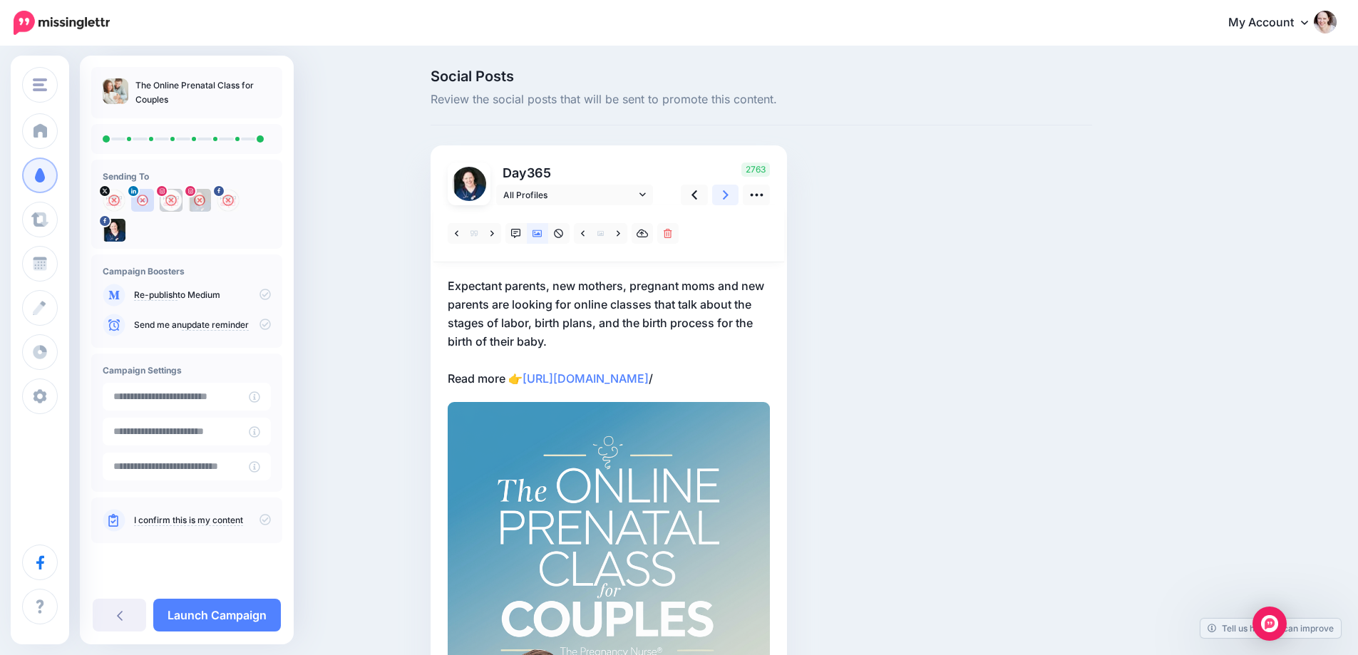
click at [724, 195] on link at bounding box center [725, 195] width 27 height 21
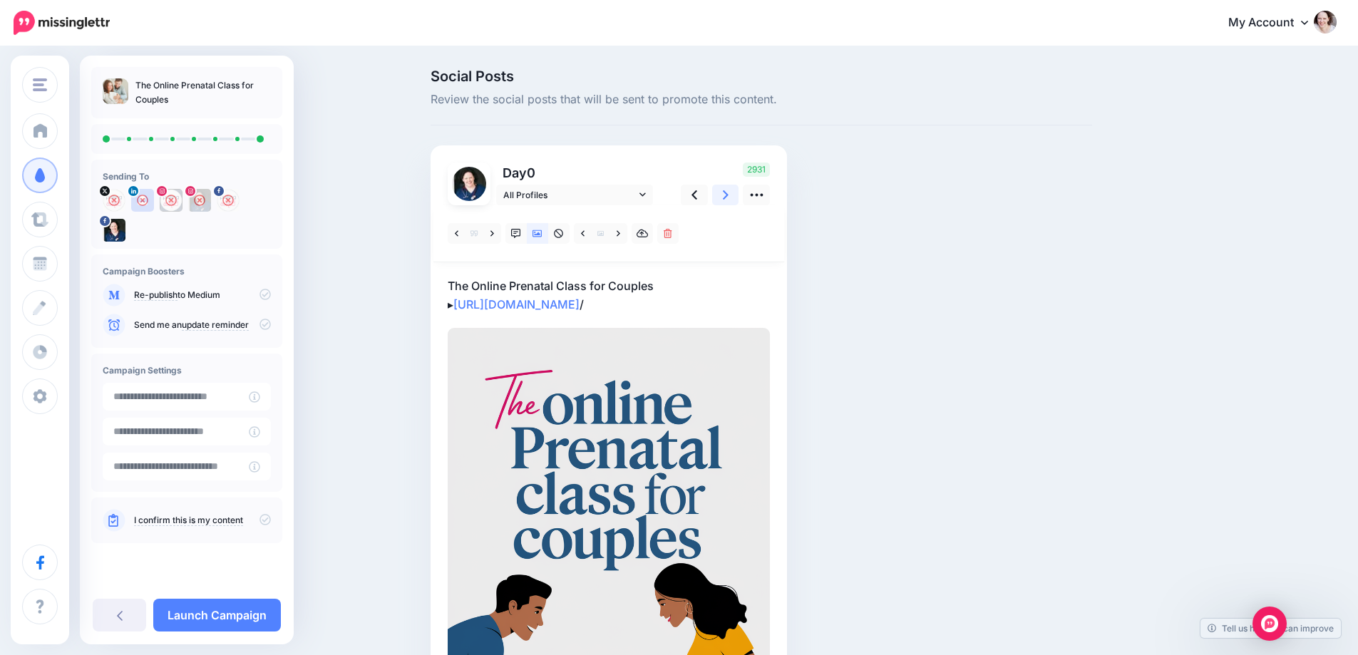
click at [724, 196] on link at bounding box center [725, 195] width 27 height 21
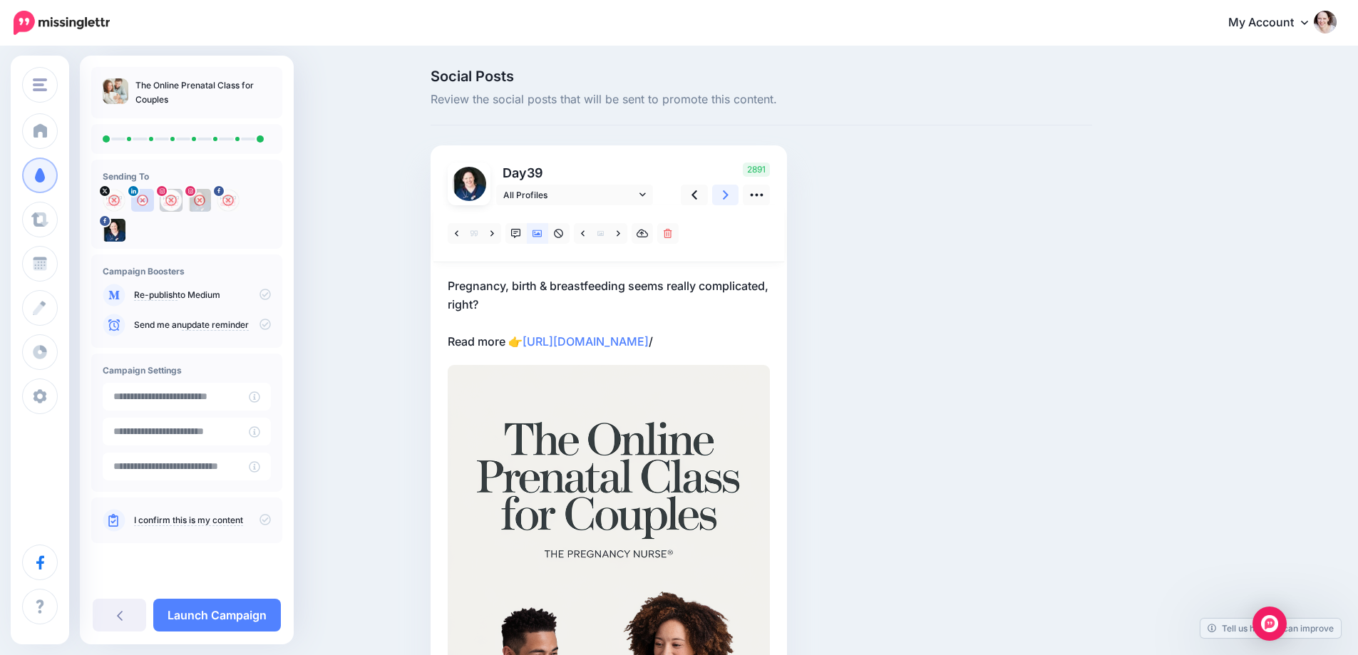
click at [724, 196] on link at bounding box center [725, 195] width 27 height 21
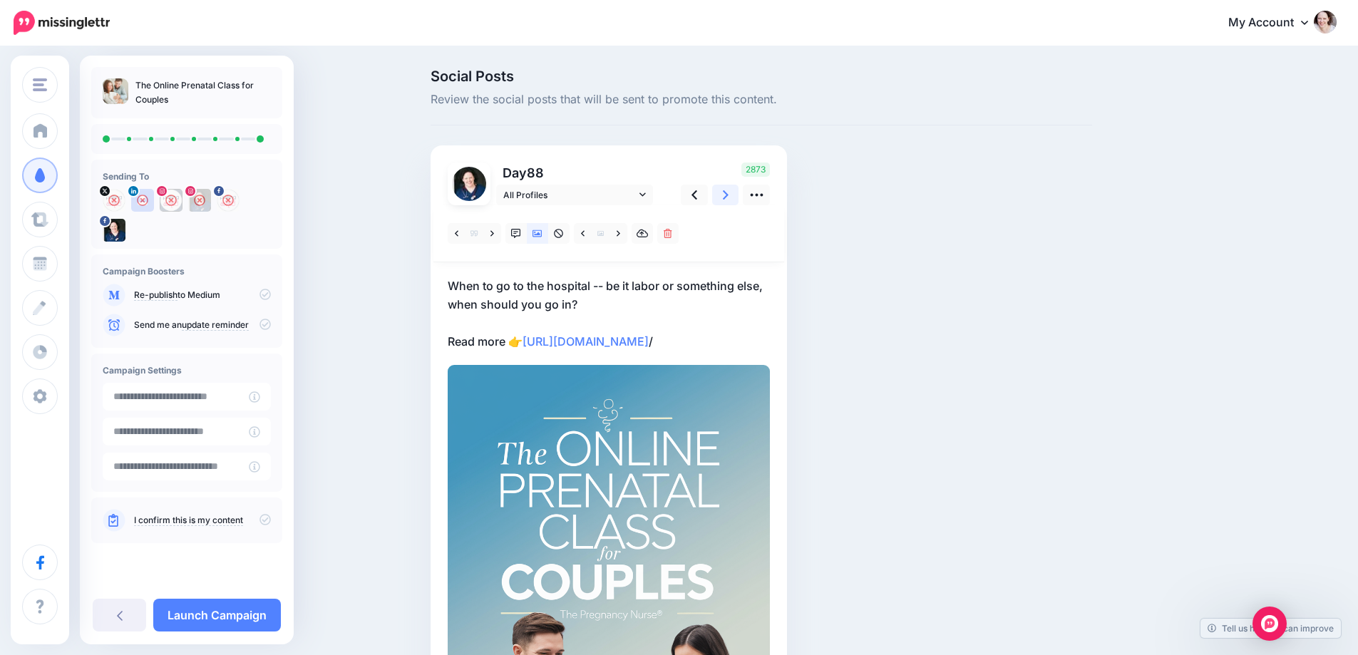
click at [724, 196] on link at bounding box center [725, 195] width 27 height 21
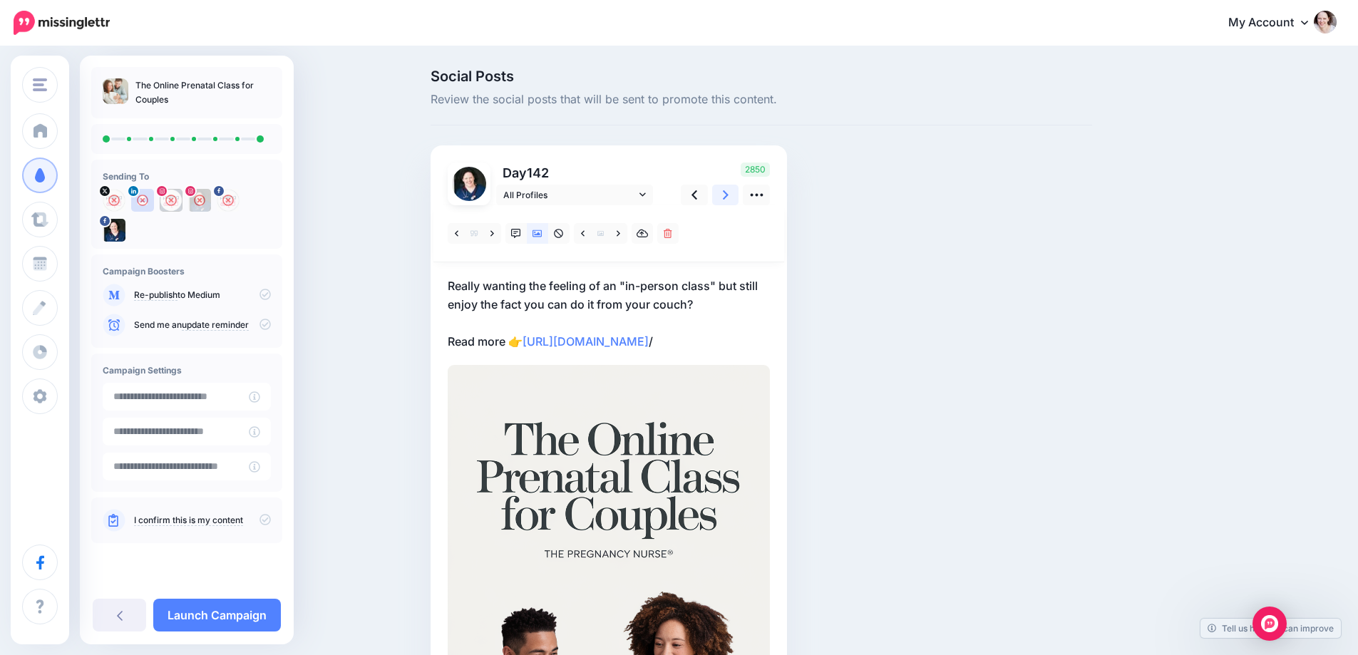
click at [724, 196] on link at bounding box center [725, 195] width 27 height 21
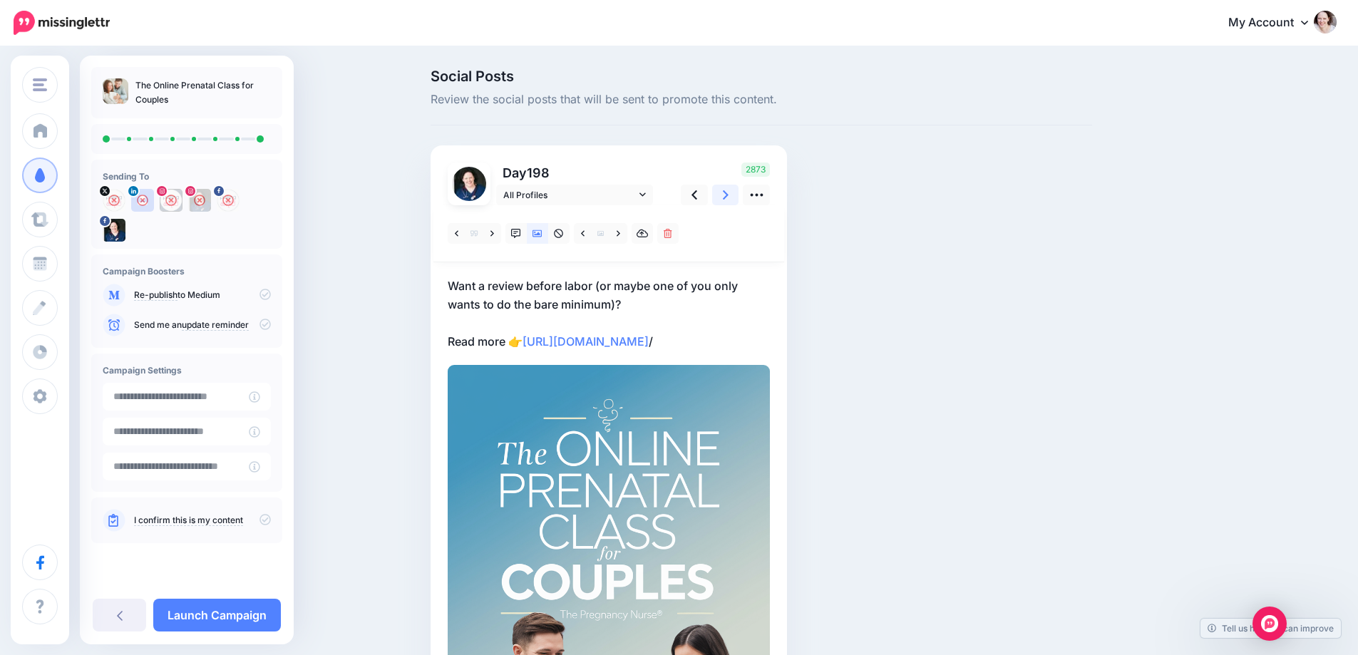
click at [724, 196] on link at bounding box center [725, 195] width 27 height 21
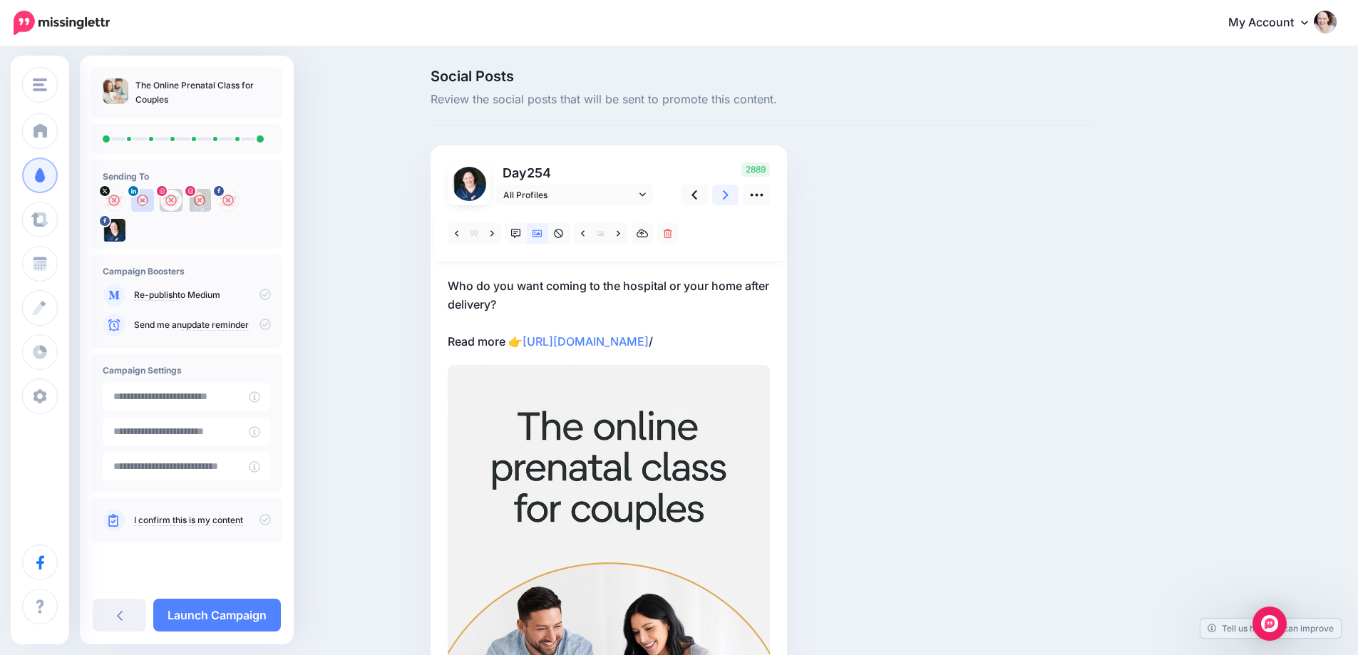
click at [724, 196] on link at bounding box center [725, 195] width 27 height 21
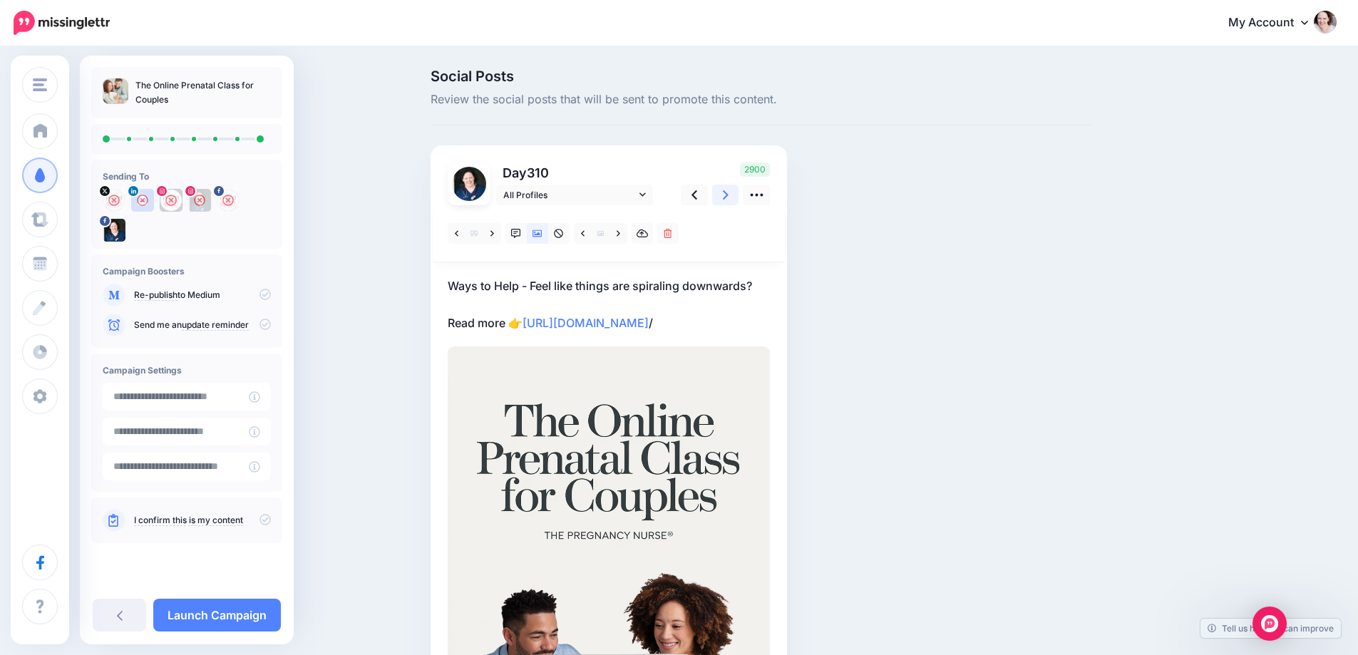
click at [724, 197] on link at bounding box center [725, 195] width 27 height 21
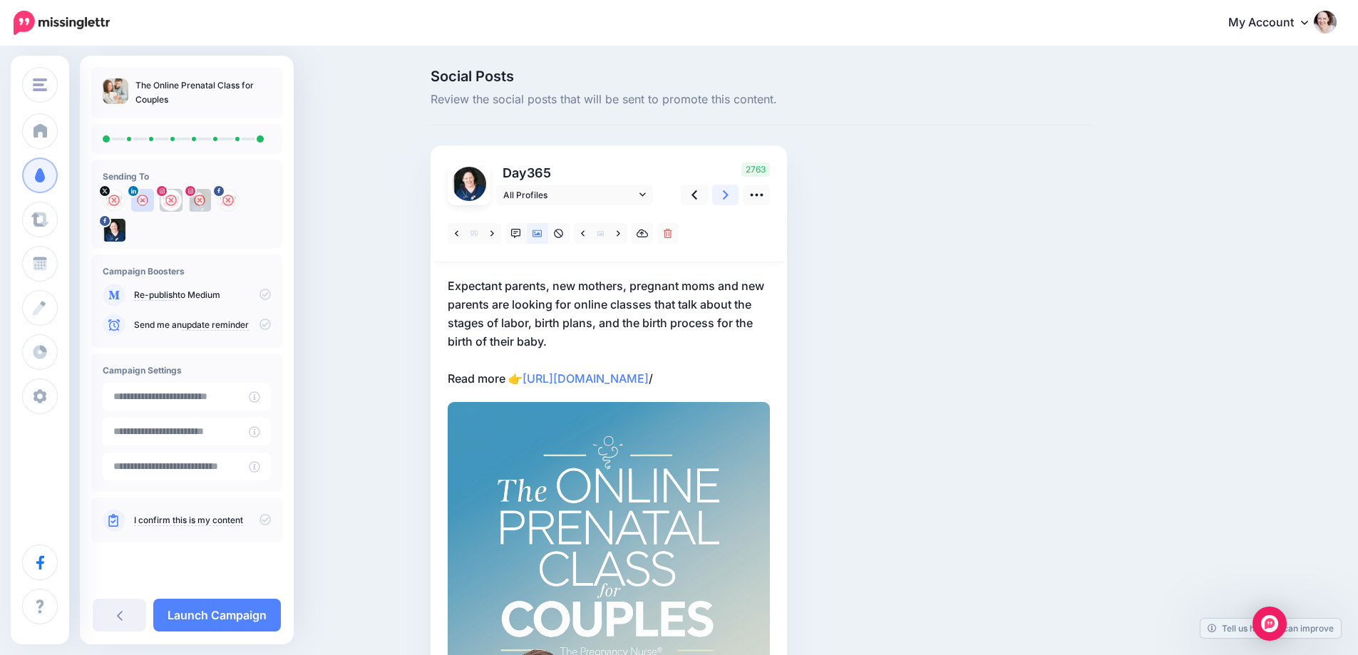
click at [724, 197] on link at bounding box center [725, 195] width 27 height 21
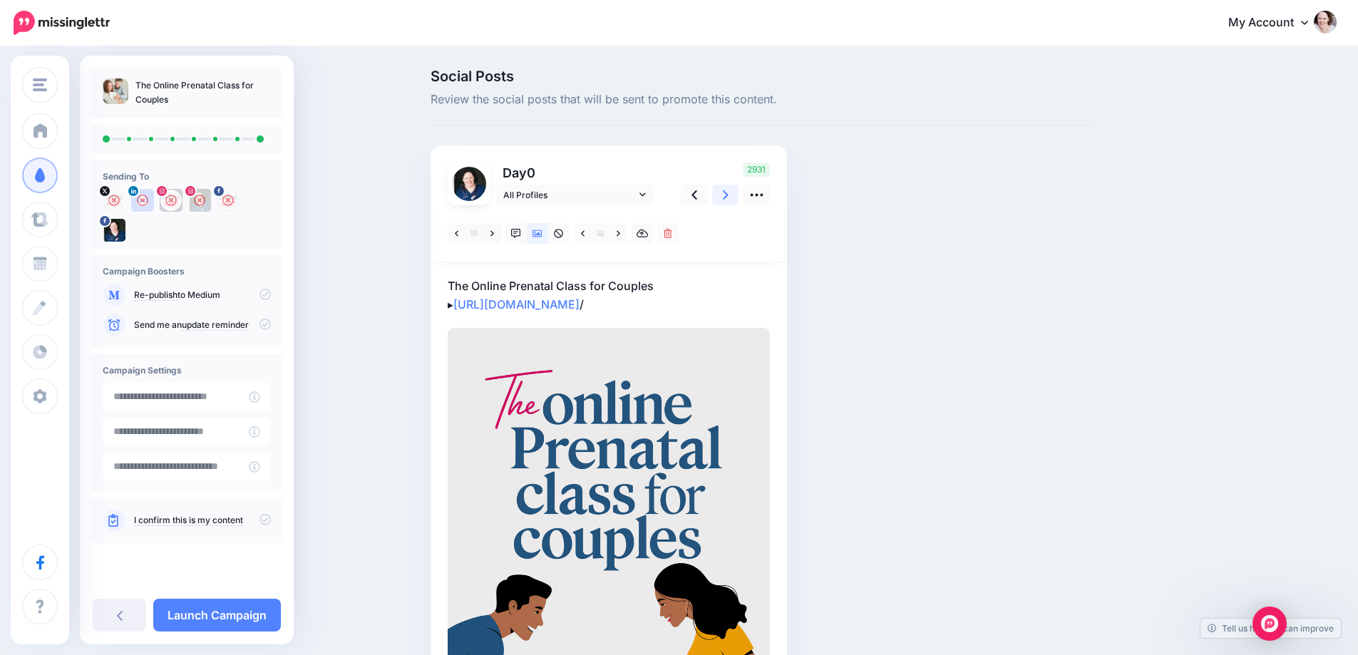
click at [724, 196] on link at bounding box center [725, 195] width 27 height 21
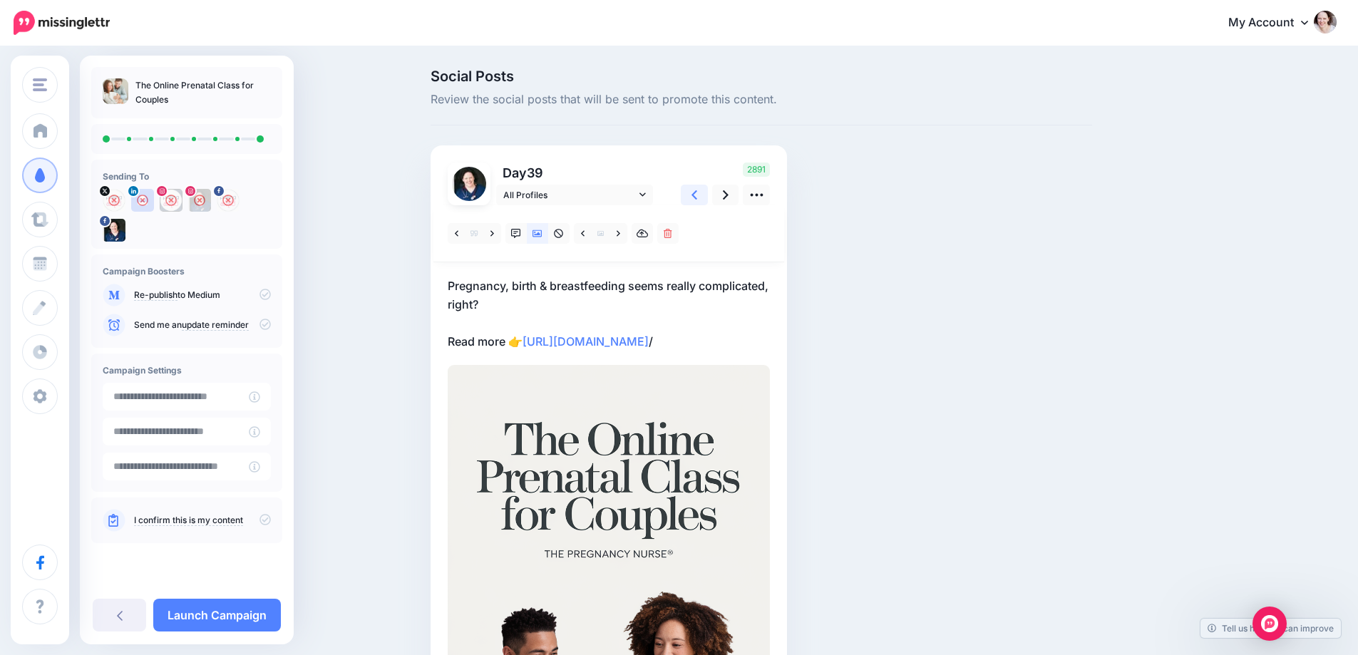
click at [697, 197] on icon at bounding box center [695, 195] width 6 height 15
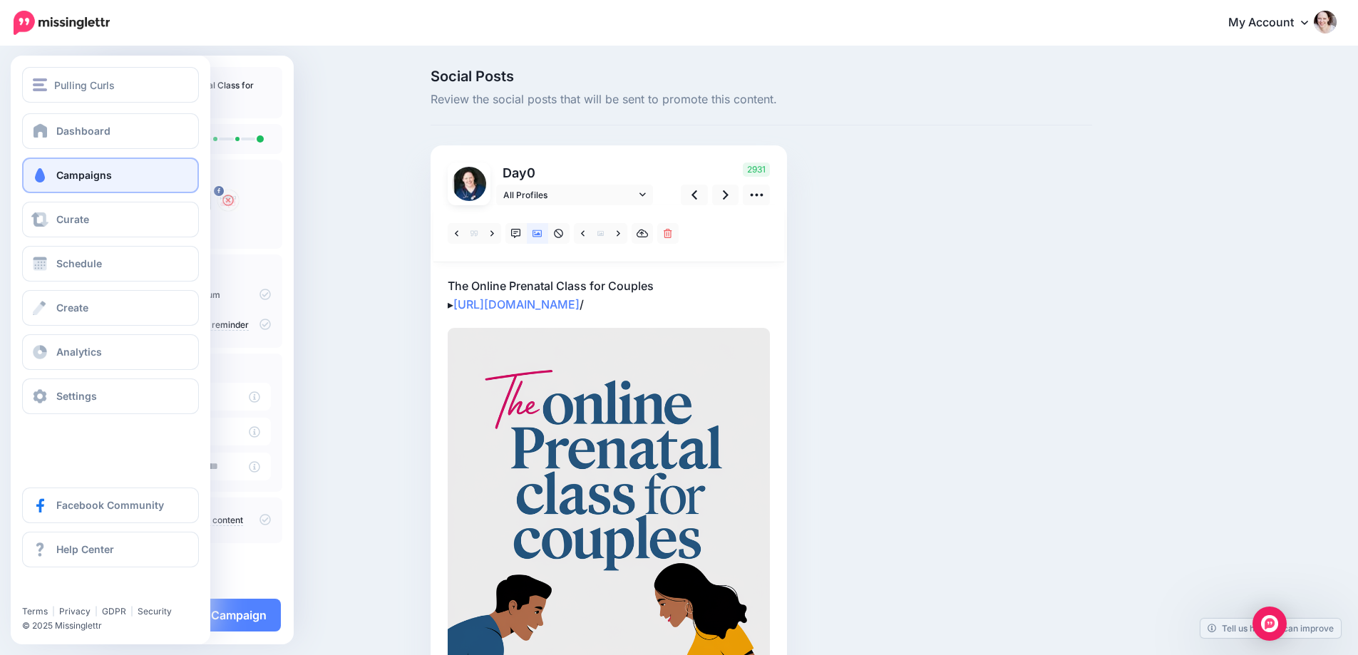
click at [81, 176] on span "Campaigns" at bounding box center [84, 175] width 56 height 12
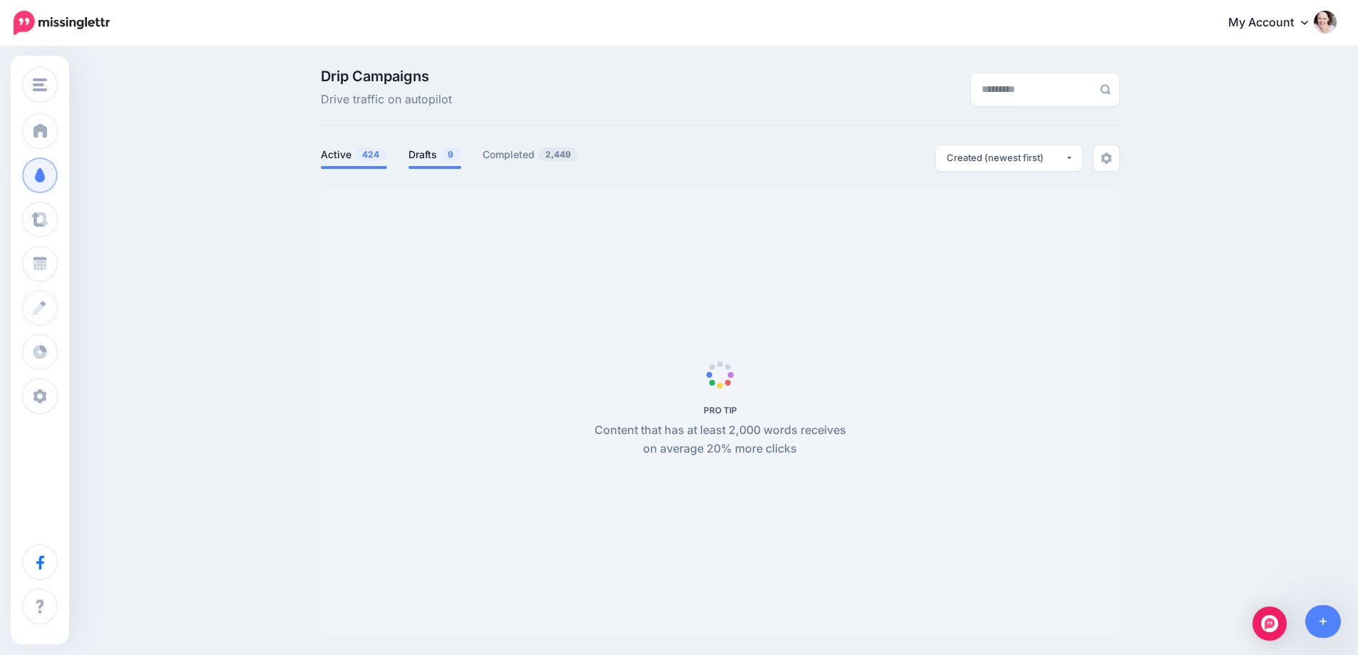
click at [429, 153] on link "Drafts 9" at bounding box center [435, 154] width 53 height 17
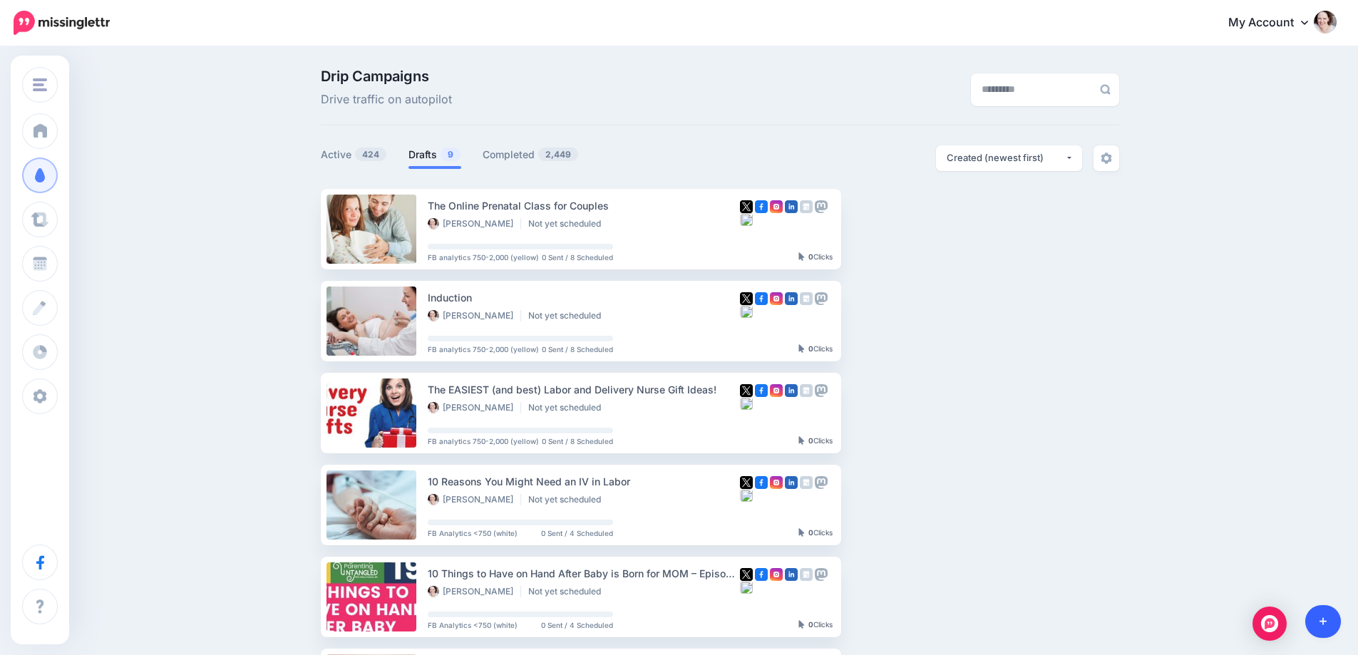
click at [1320, 618] on icon at bounding box center [1324, 622] width 8 height 10
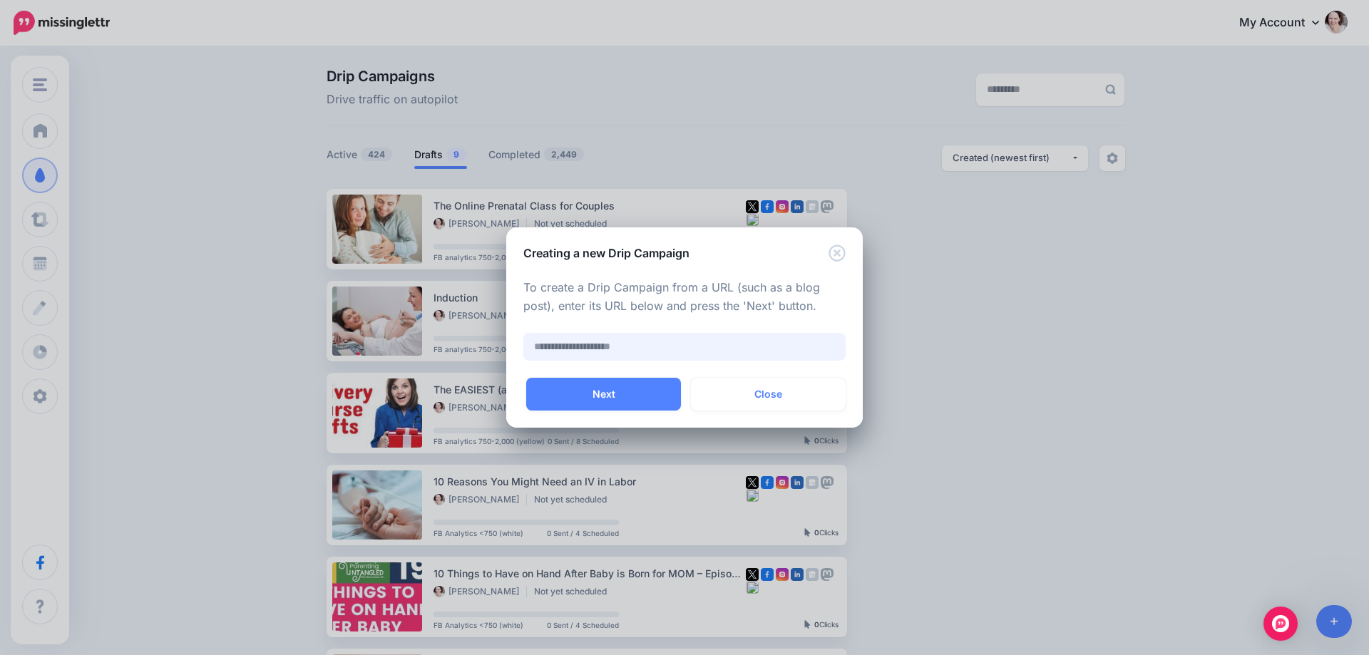
click at [713, 340] on input "text" at bounding box center [684, 347] width 322 height 28
paste input "**********"
type input "*"
paste input "**********"
type input "**********"
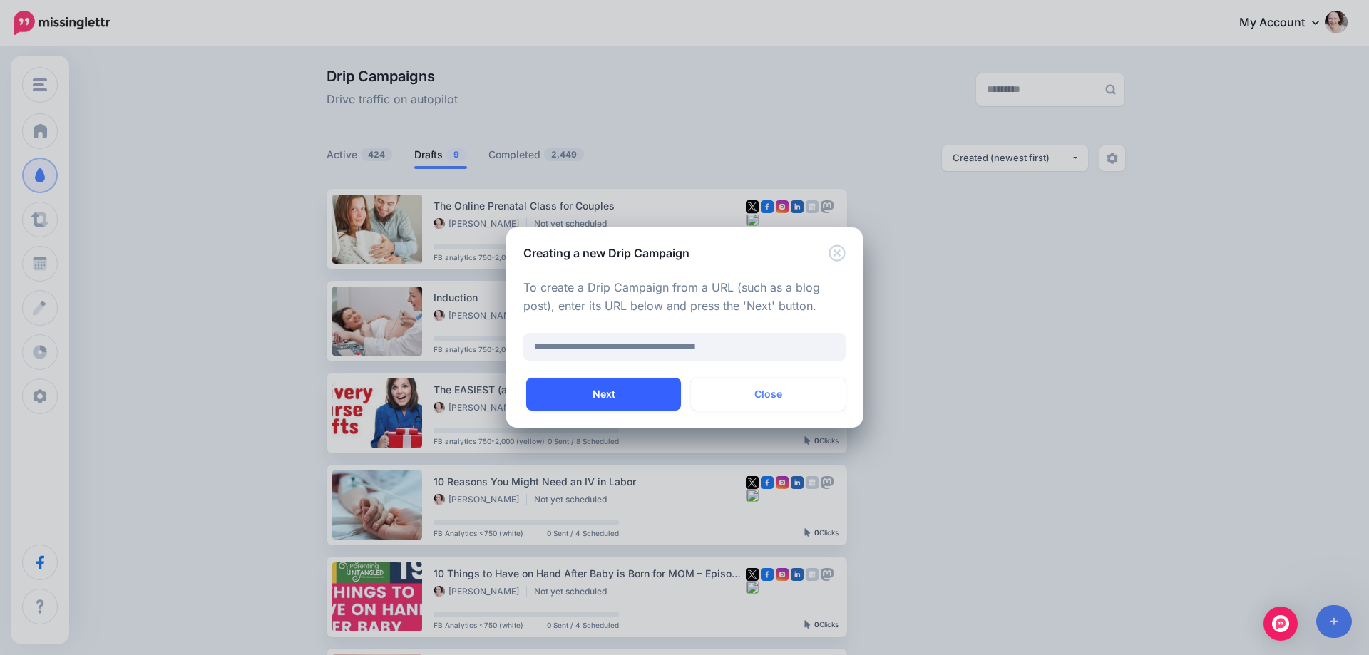
click at [612, 396] on button "Next" at bounding box center [603, 394] width 155 height 33
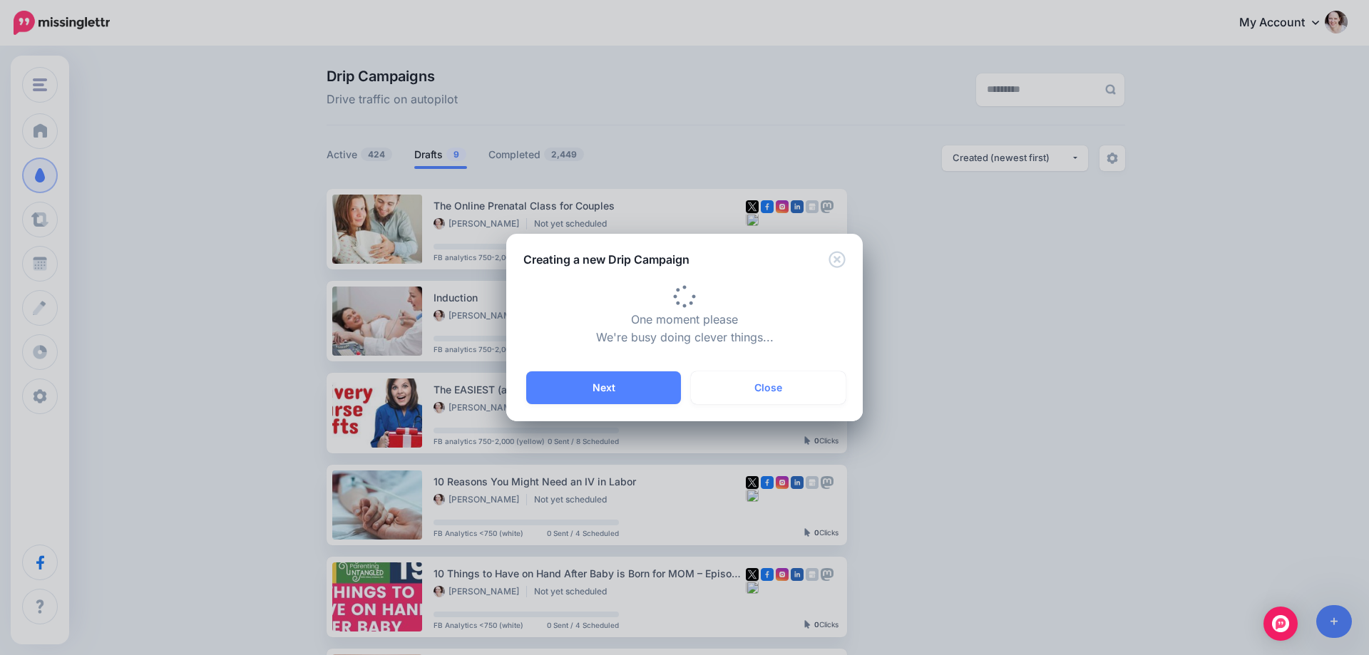
type input "**********"
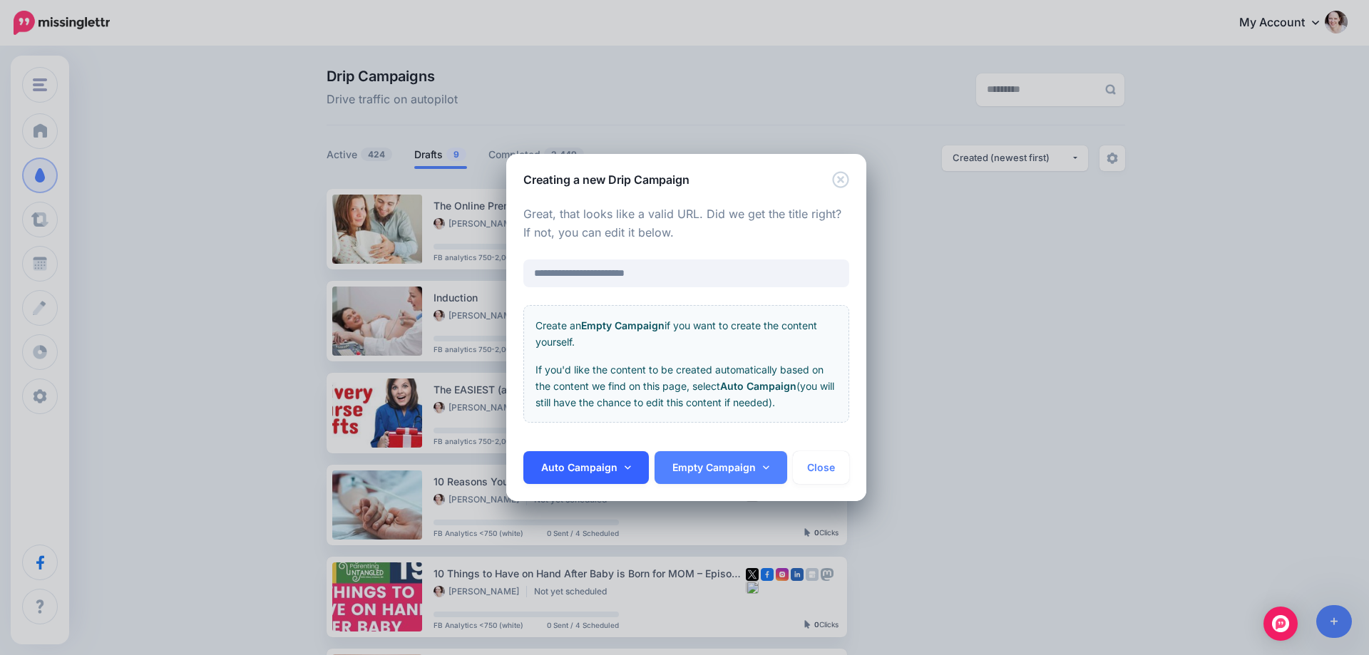
click at [597, 467] on link "Auto Campaign" at bounding box center [585, 467] width 125 height 33
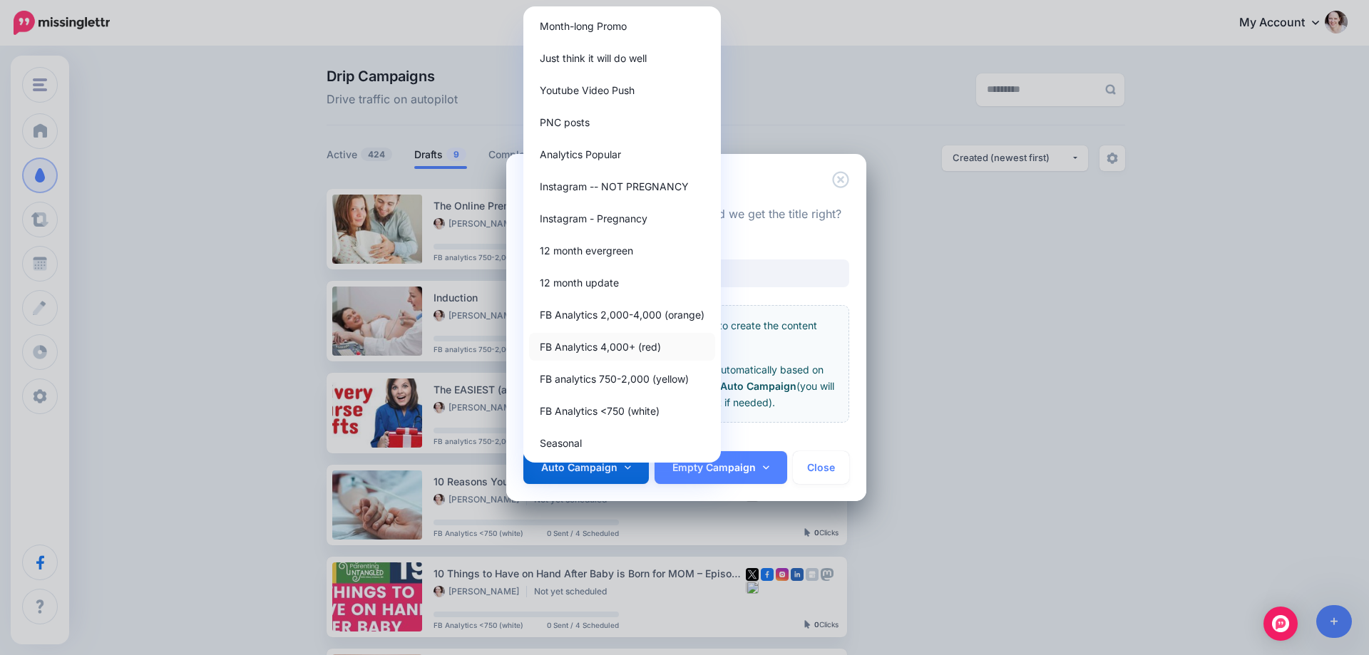
click at [612, 352] on link "FB Analytics 4,000+ (red)" at bounding box center [622, 347] width 186 height 28
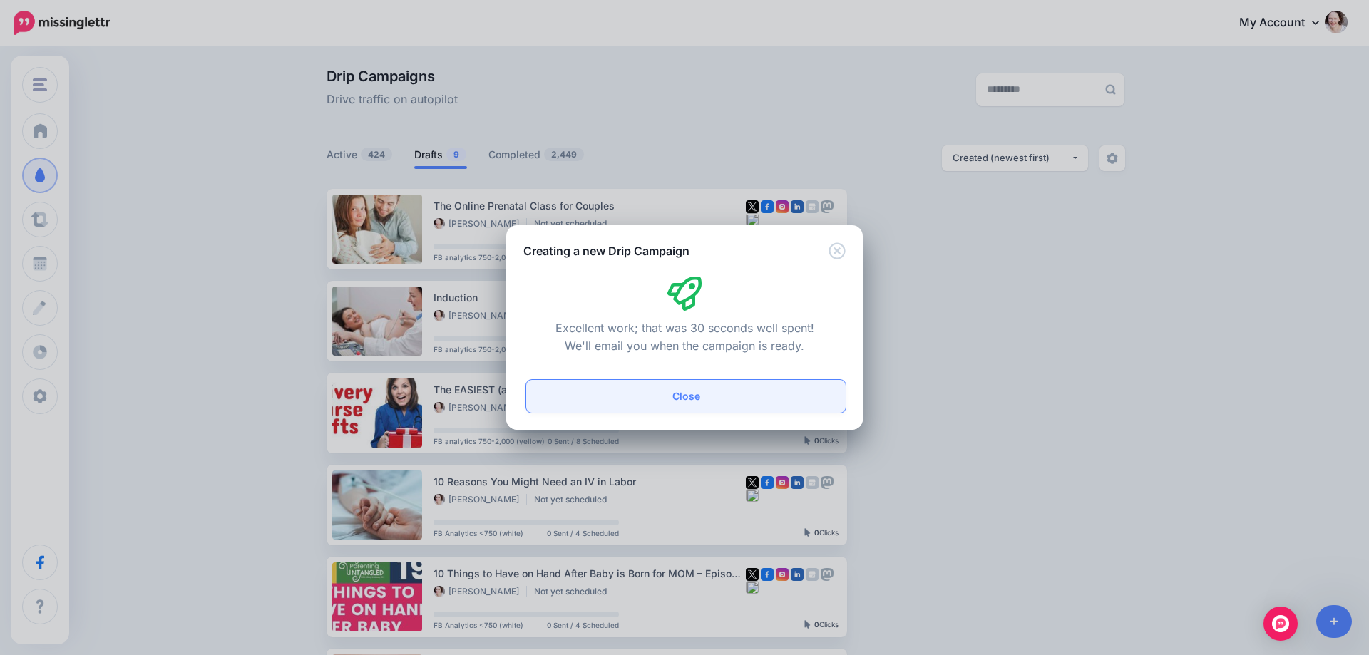
click at [653, 404] on button "Close" at bounding box center [685, 396] width 319 height 33
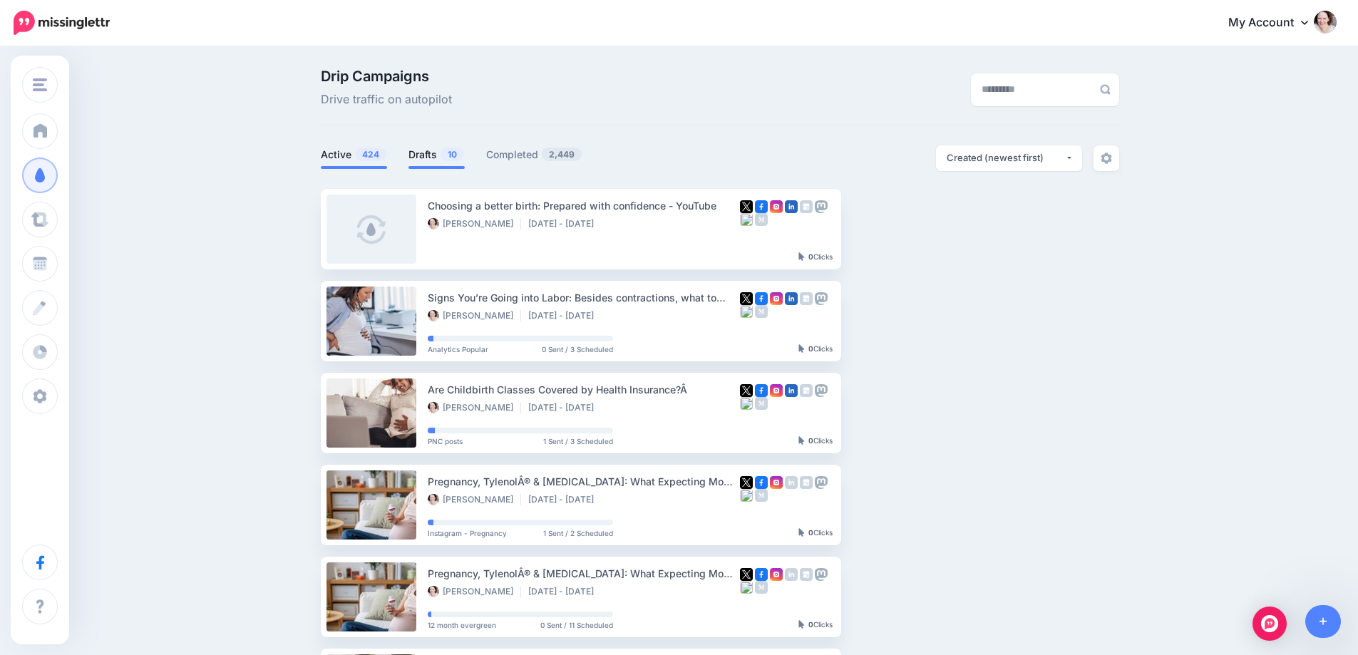
click at [436, 163] on li "Drafts 10" at bounding box center [437, 157] width 56 height 24
click at [426, 155] on link "Drafts 10" at bounding box center [437, 154] width 56 height 17
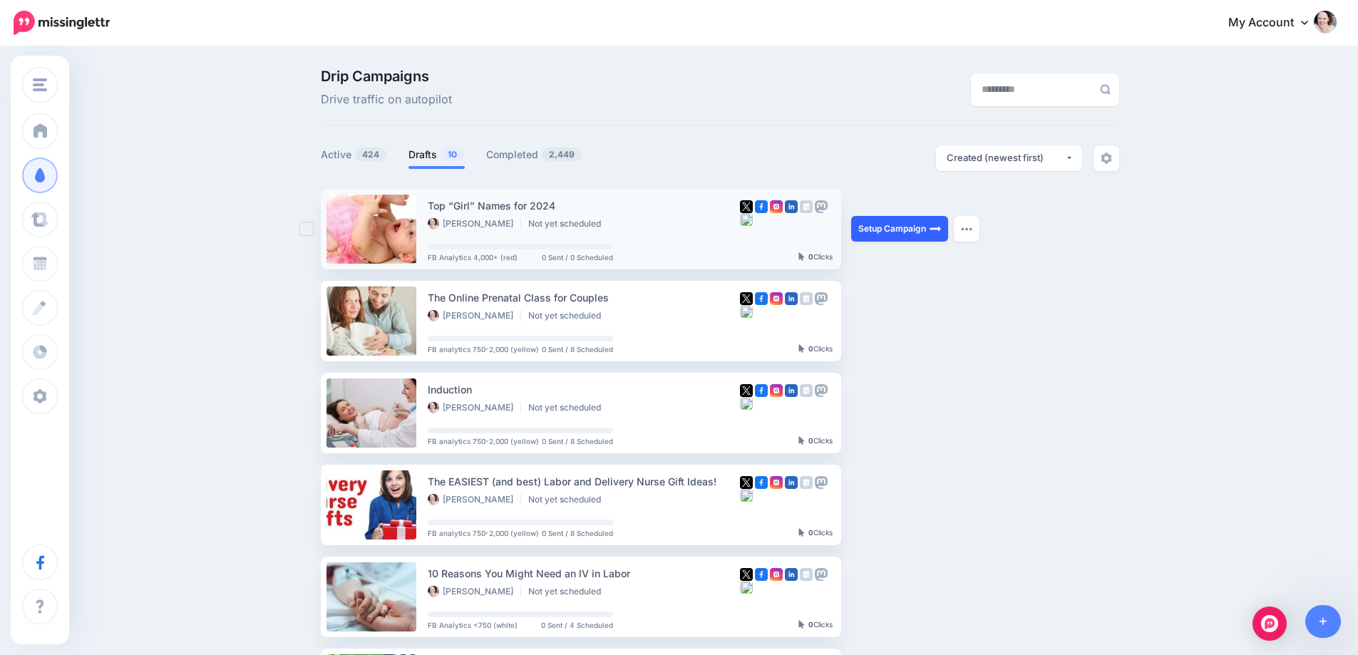
click at [878, 226] on link "Setup Campaign" at bounding box center [899, 229] width 97 height 26
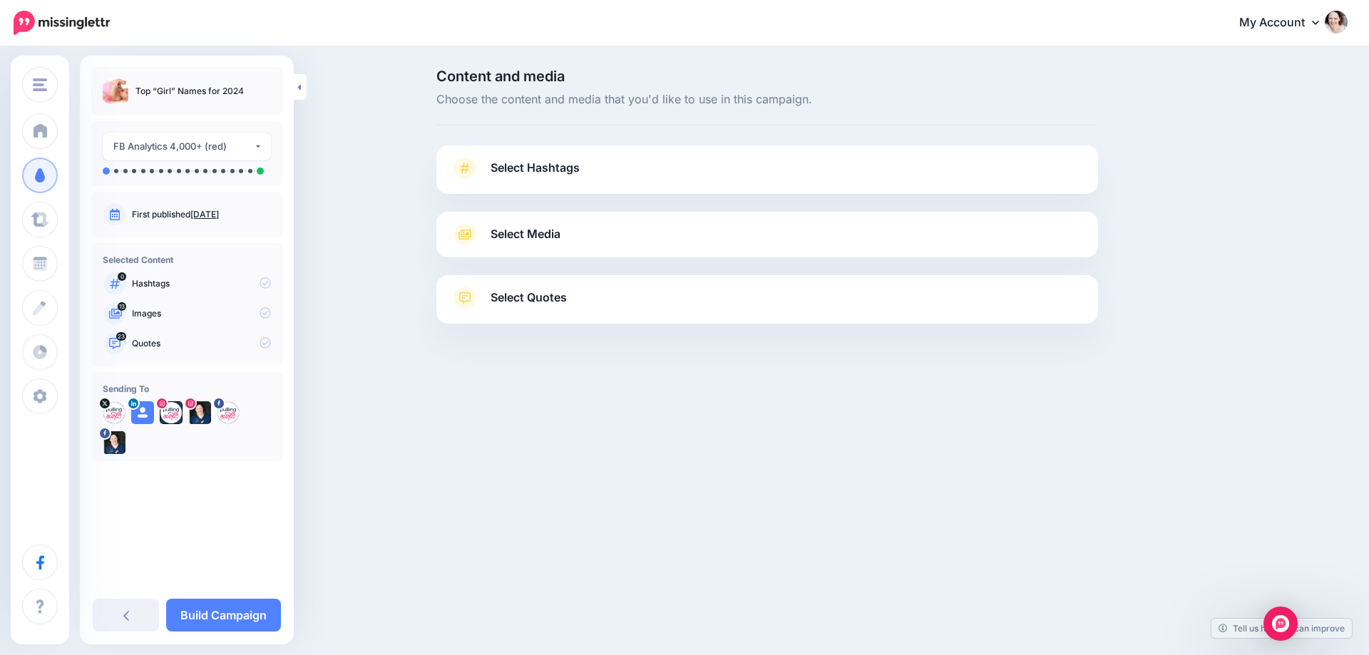
click at [769, 163] on link "Select Hashtags" at bounding box center [767, 175] width 633 height 37
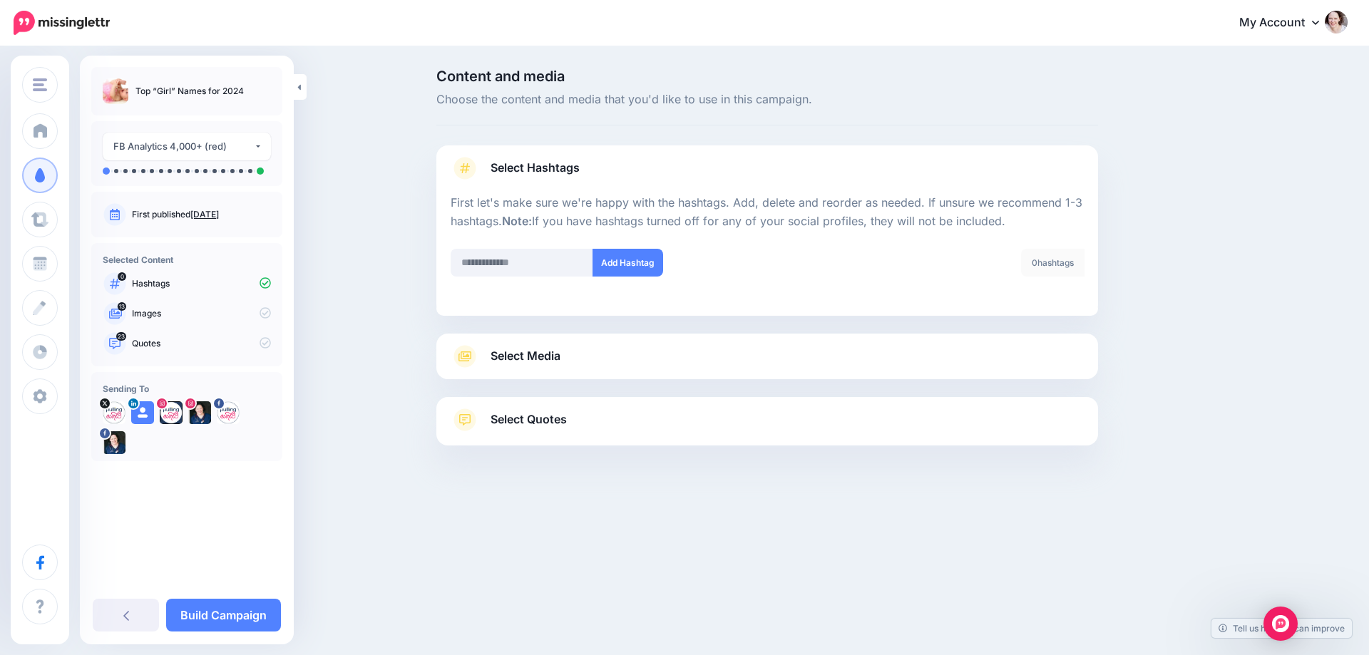
click at [769, 170] on link "Select Hashtags" at bounding box center [767, 175] width 633 height 37
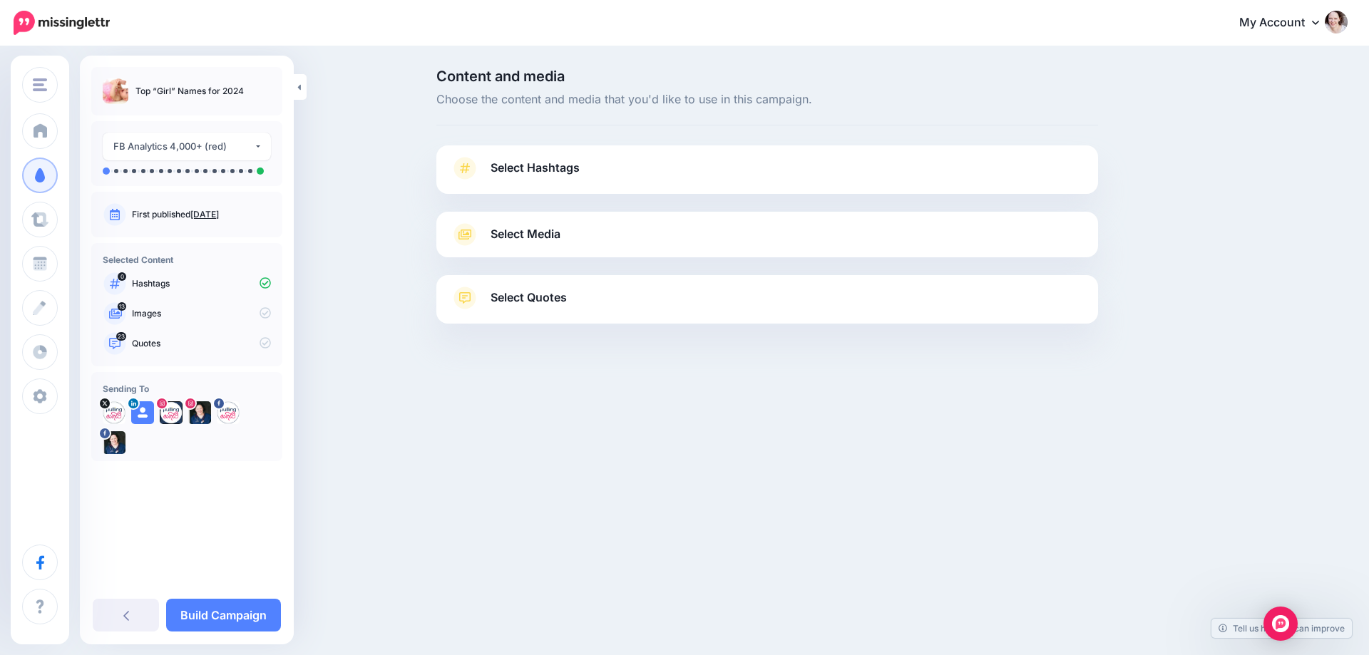
click at [657, 245] on link "Select Media" at bounding box center [767, 234] width 633 height 23
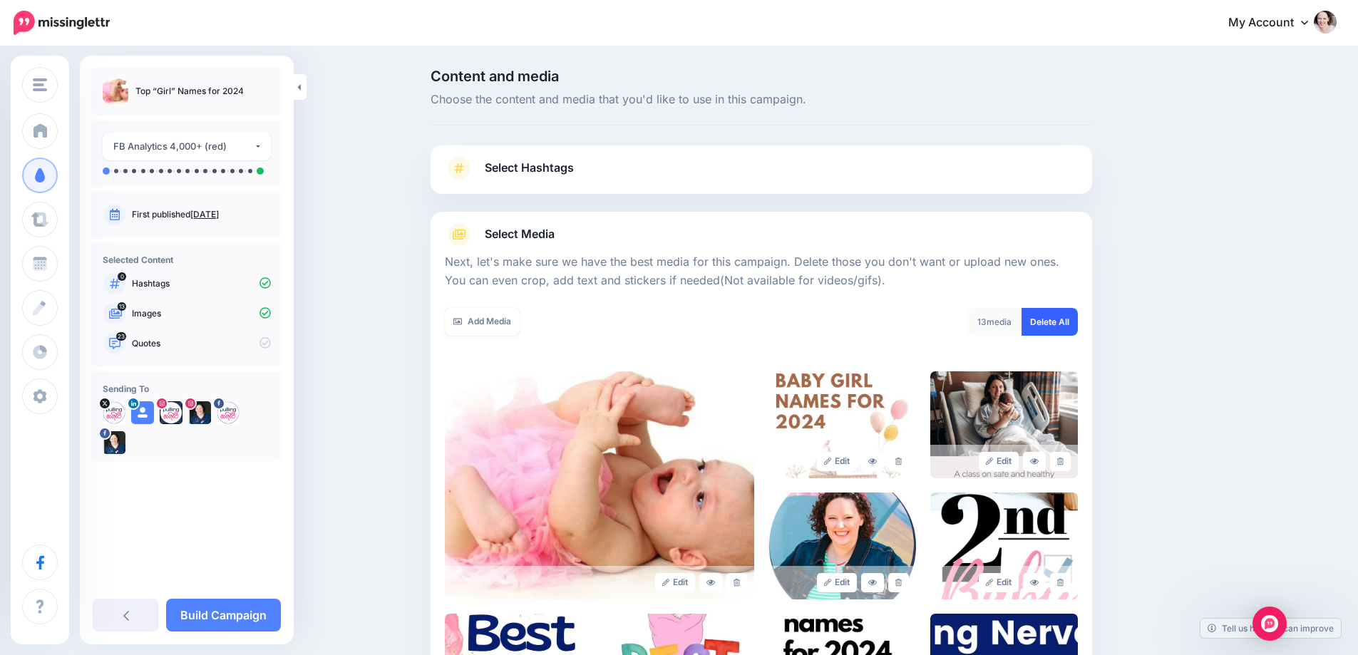
click at [1072, 316] on link "Delete All" at bounding box center [1050, 322] width 56 height 28
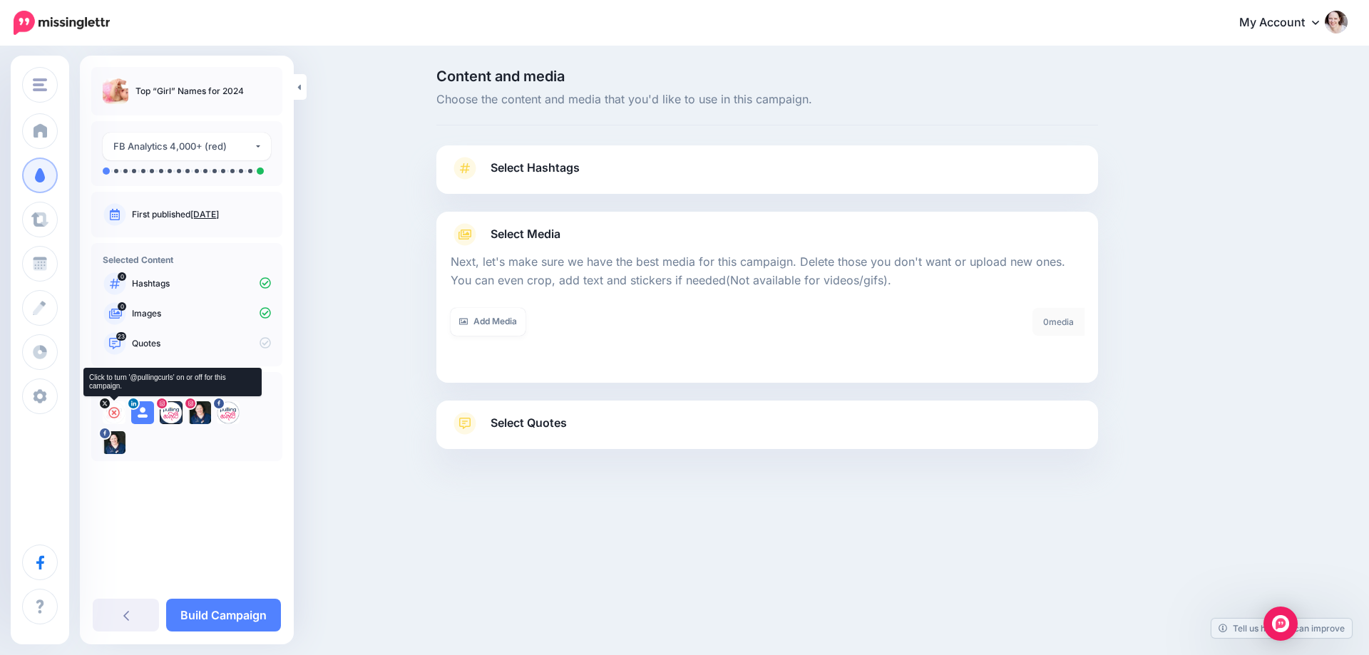
click at [113, 414] on icon at bounding box center [113, 412] width 11 height 11
click at [141, 414] on icon at bounding box center [142, 412] width 11 height 11
click at [173, 414] on icon at bounding box center [170, 412] width 11 height 11
click at [200, 414] on icon at bounding box center [199, 412] width 11 height 11
click at [230, 413] on icon at bounding box center [227, 412] width 11 height 11
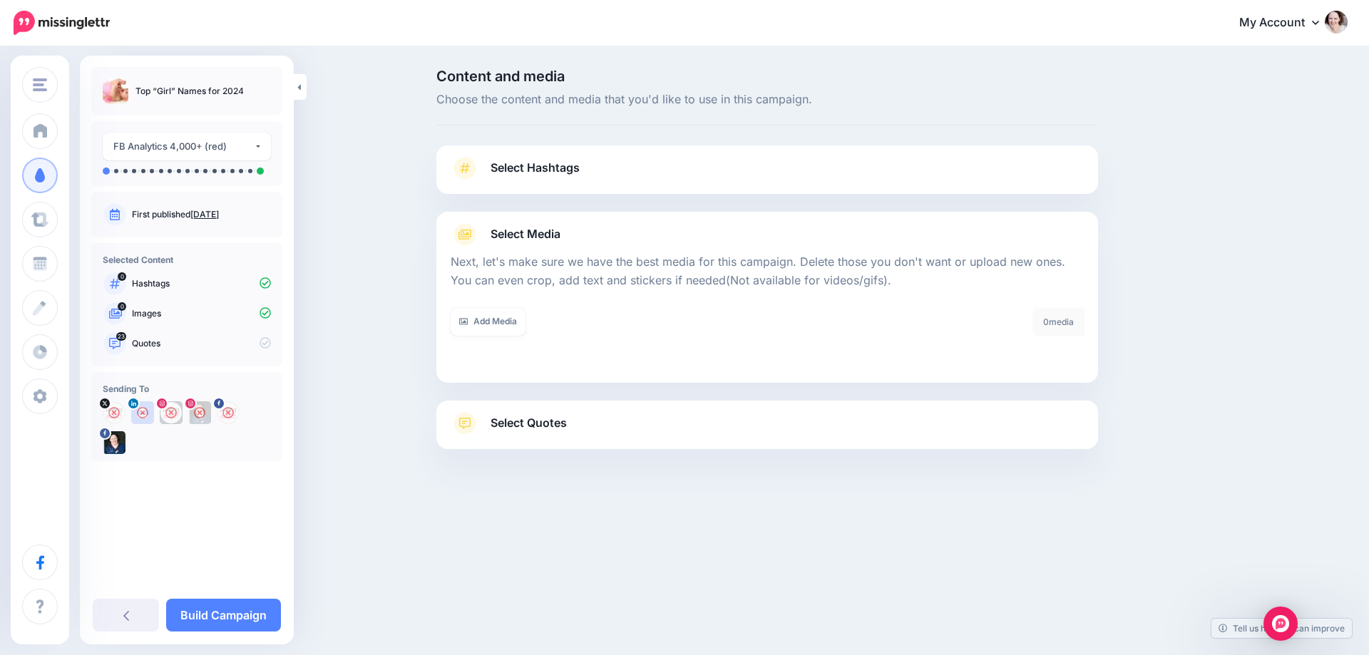
click at [539, 422] on span "Select Quotes" at bounding box center [529, 423] width 76 height 19
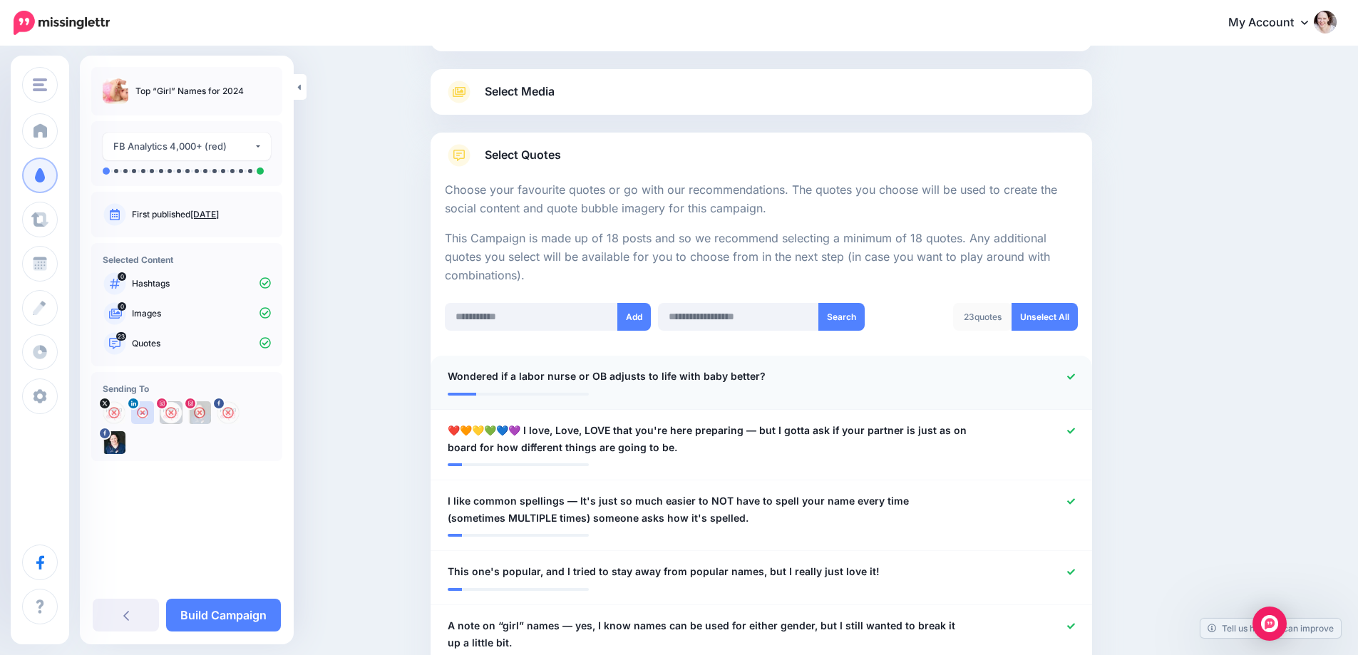
scroll to position [214, 0]
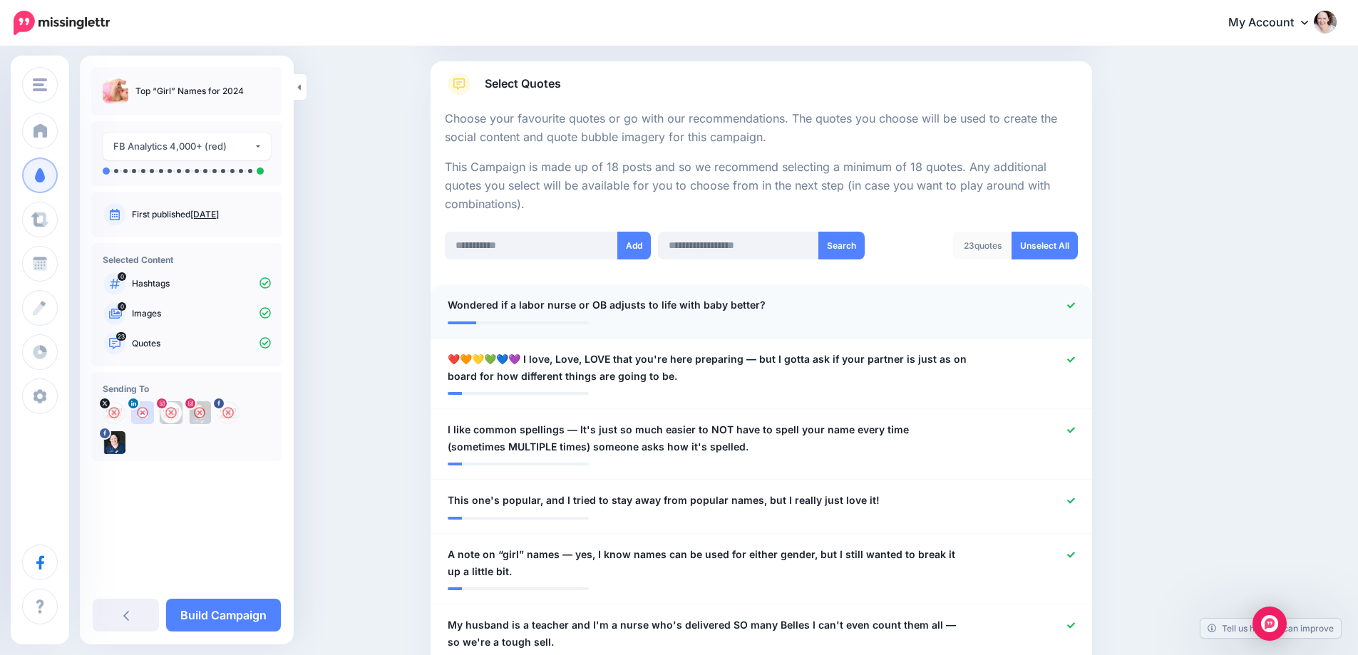
click at [1074, 306] on icon at bounding box center [1071, 305] width 8 height 6
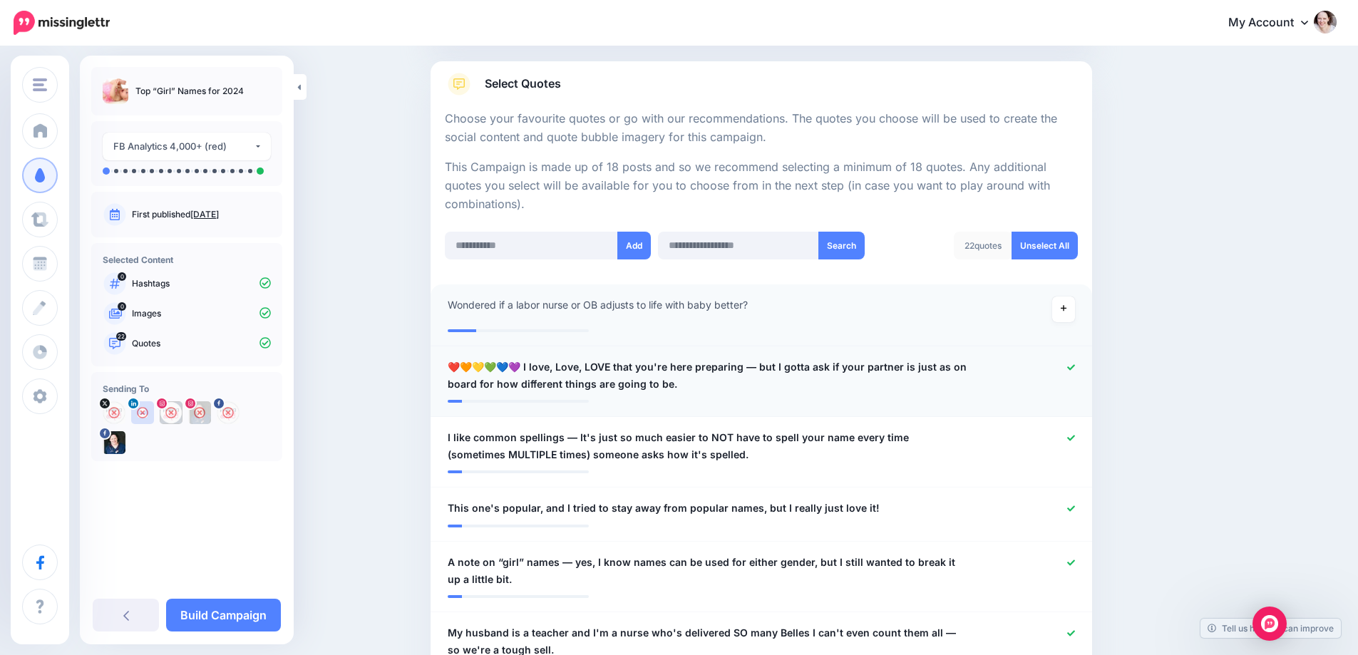
click at [1075, 364] on icon at bounding box center [1071, 368] width 8 height 8
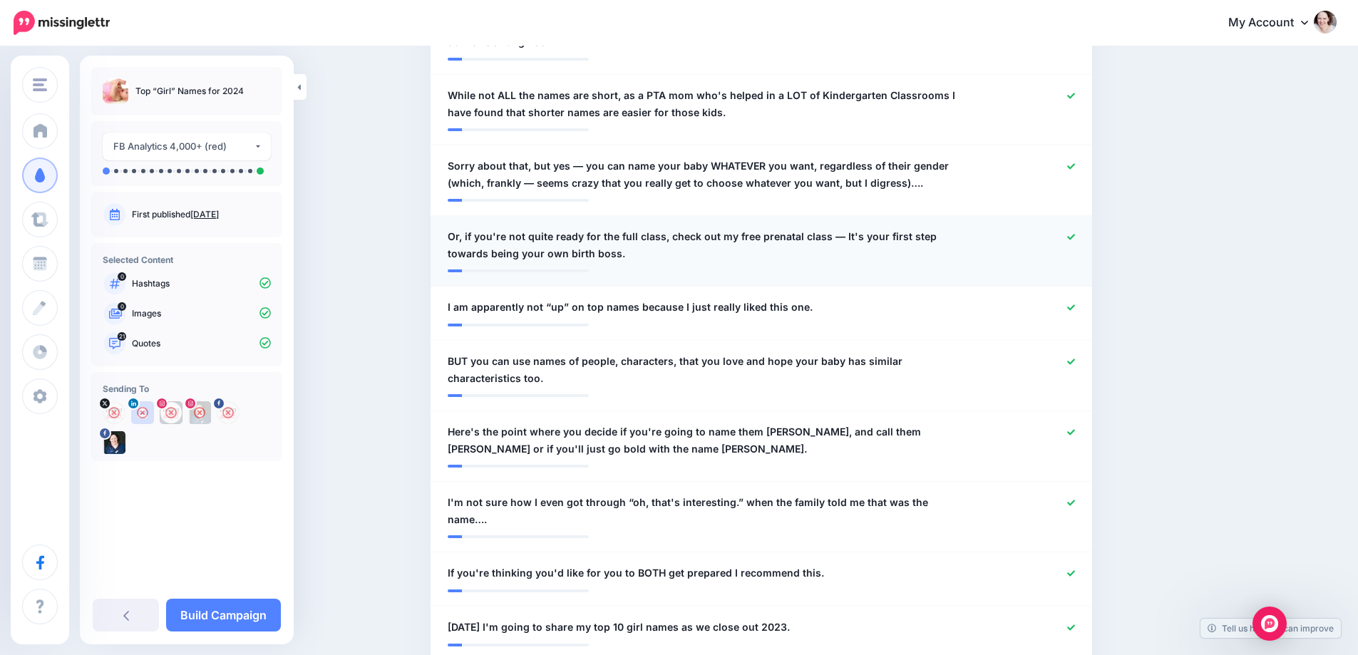
scroll to position [856, 0]
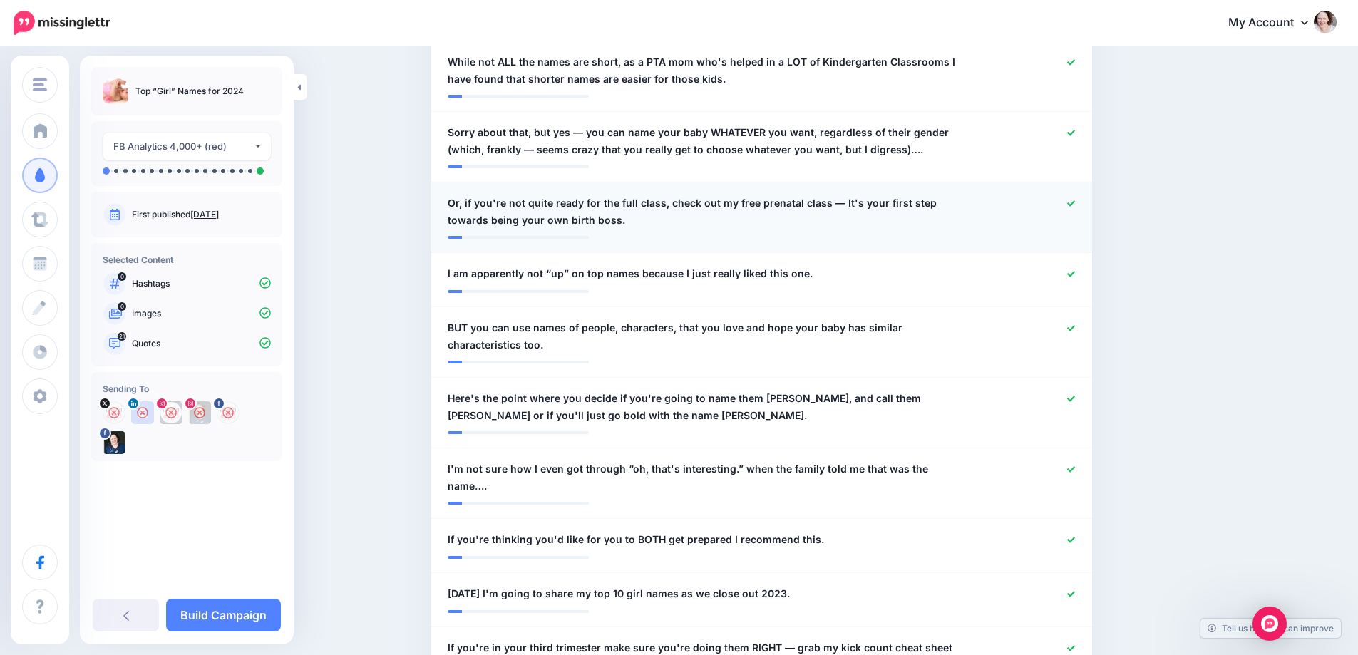
click at [1075, 207] on icon at bounding box center [1071, 204] width 8 height 8
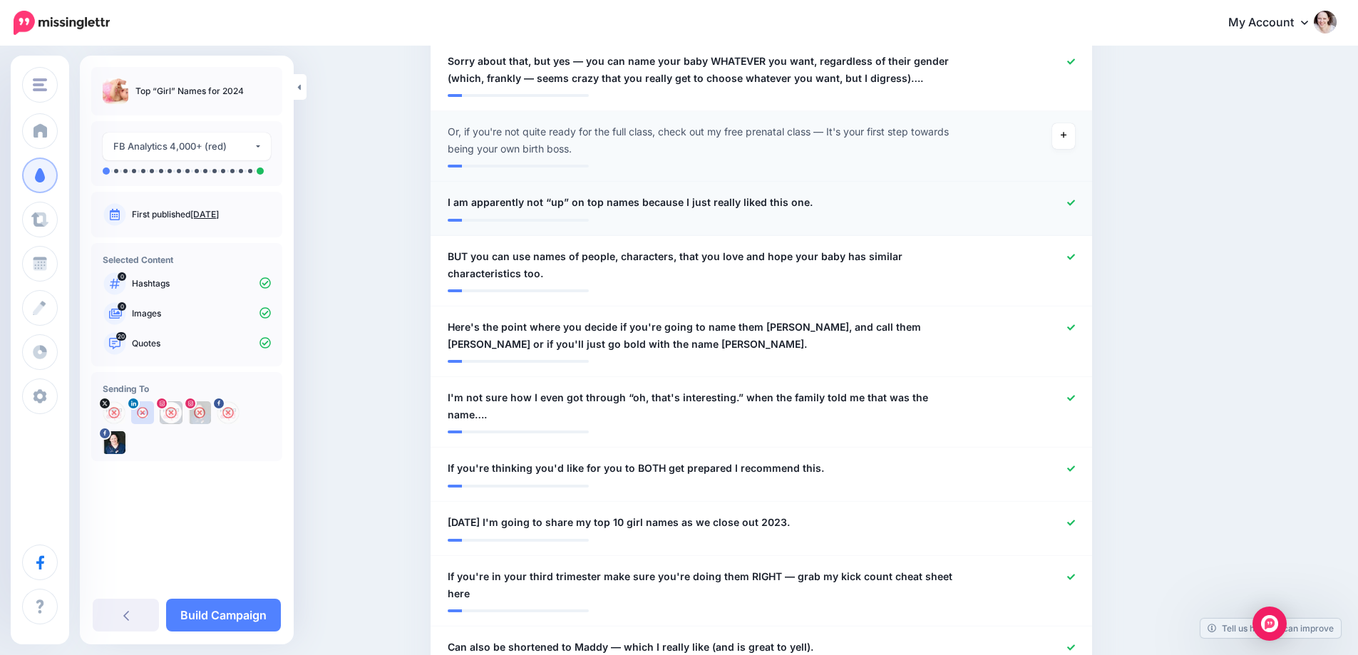
click at [1074, 199] on icon at bounding box center [1071, 203] width 8 height 8
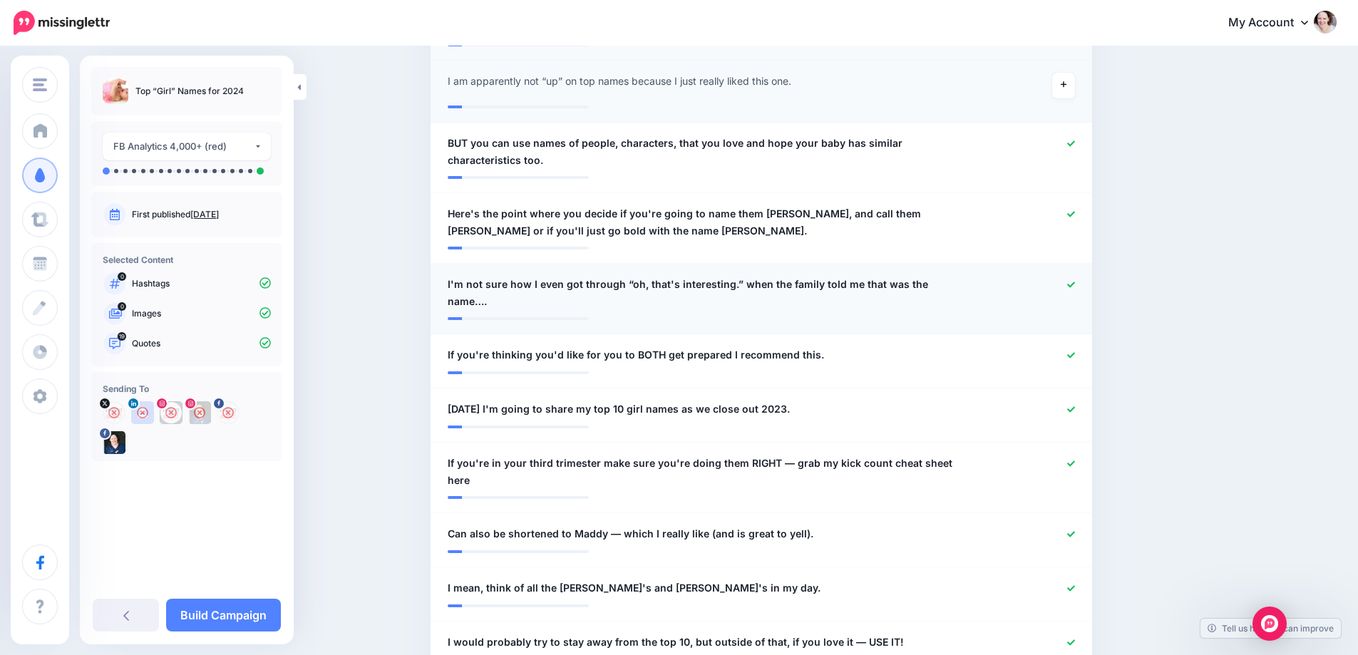
scroll to position [1069, 0]
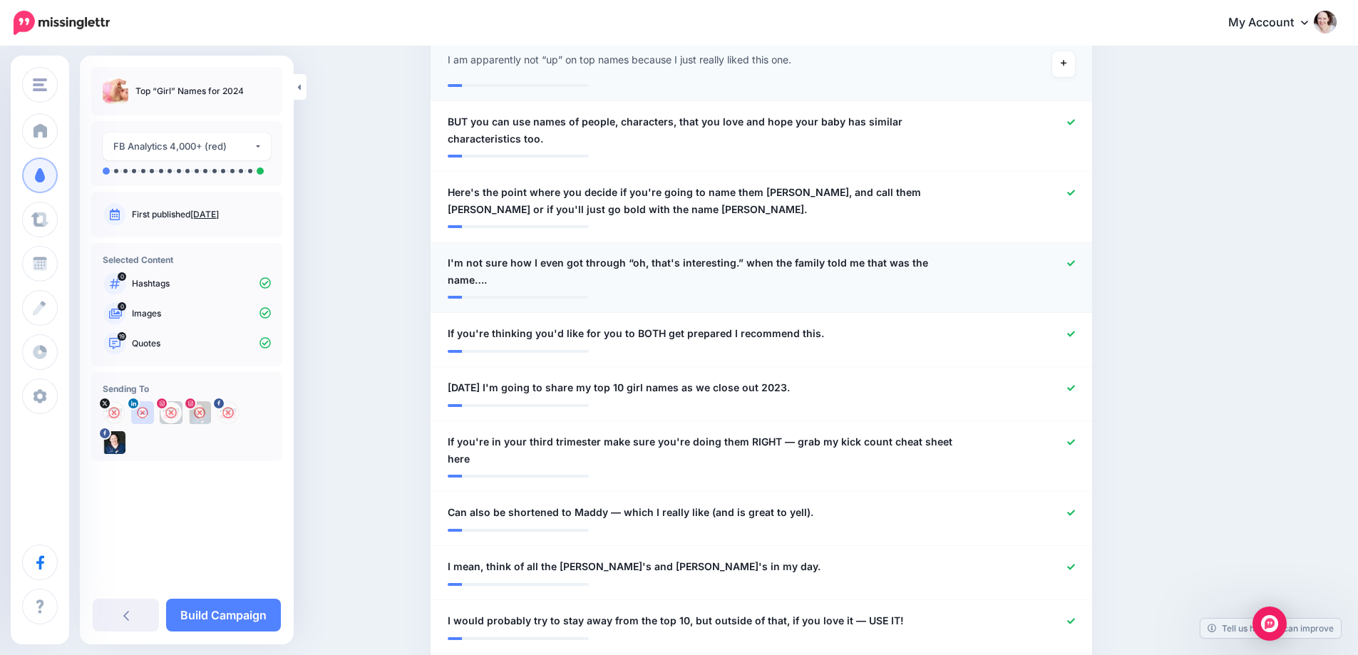
click at [1075, 262] on icon at bounding box center [1071, 264] width 8 height 8
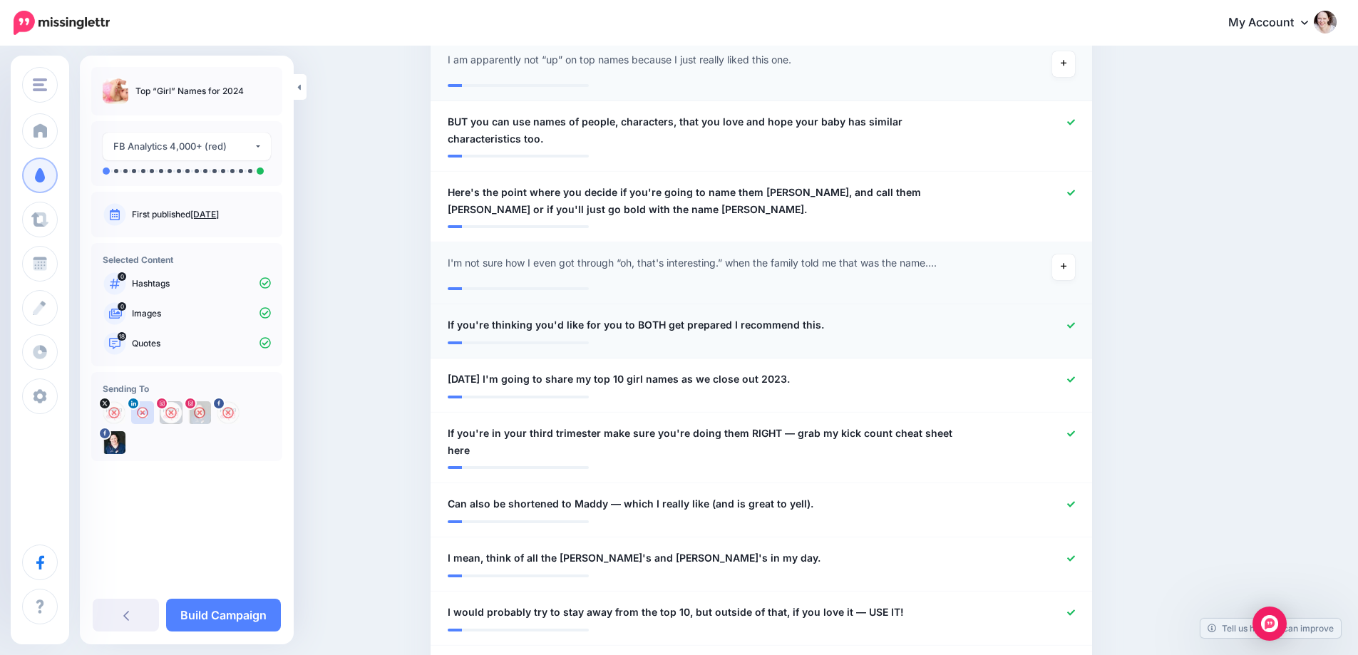
click at [1075, 327] on icon at bounding box center [1071, 325] width 8 height 6
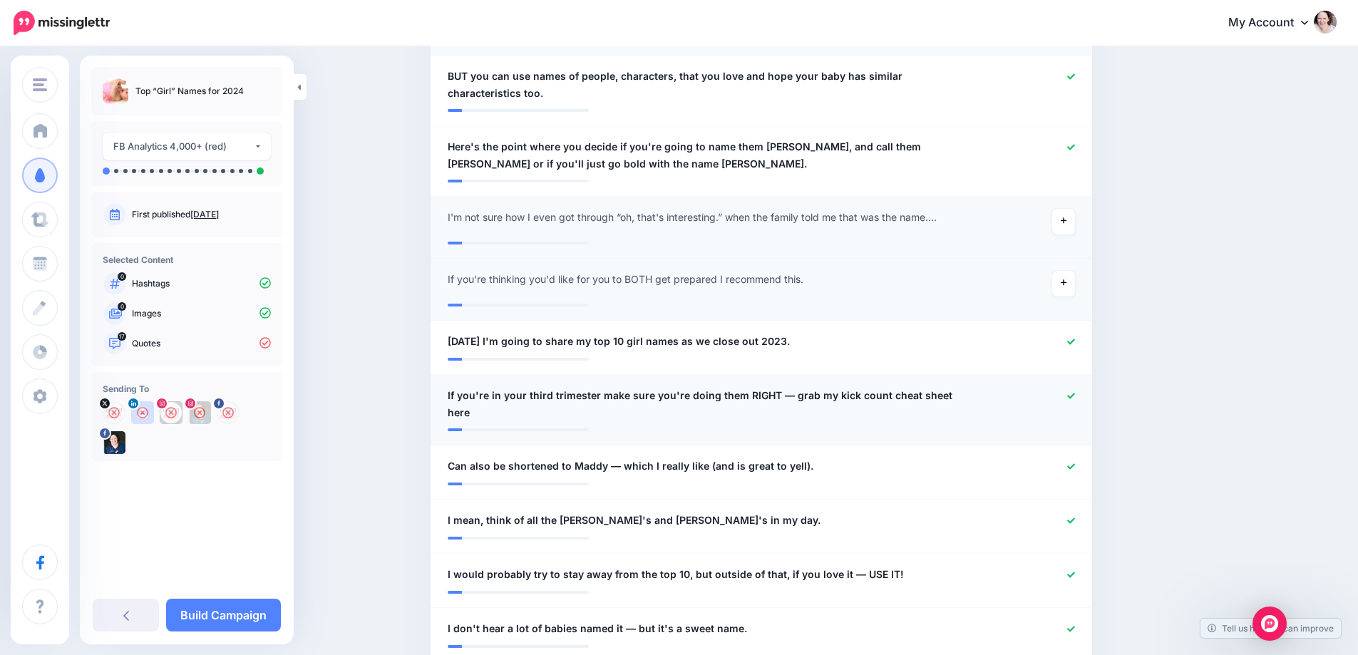
scroll to position [1141, 0]
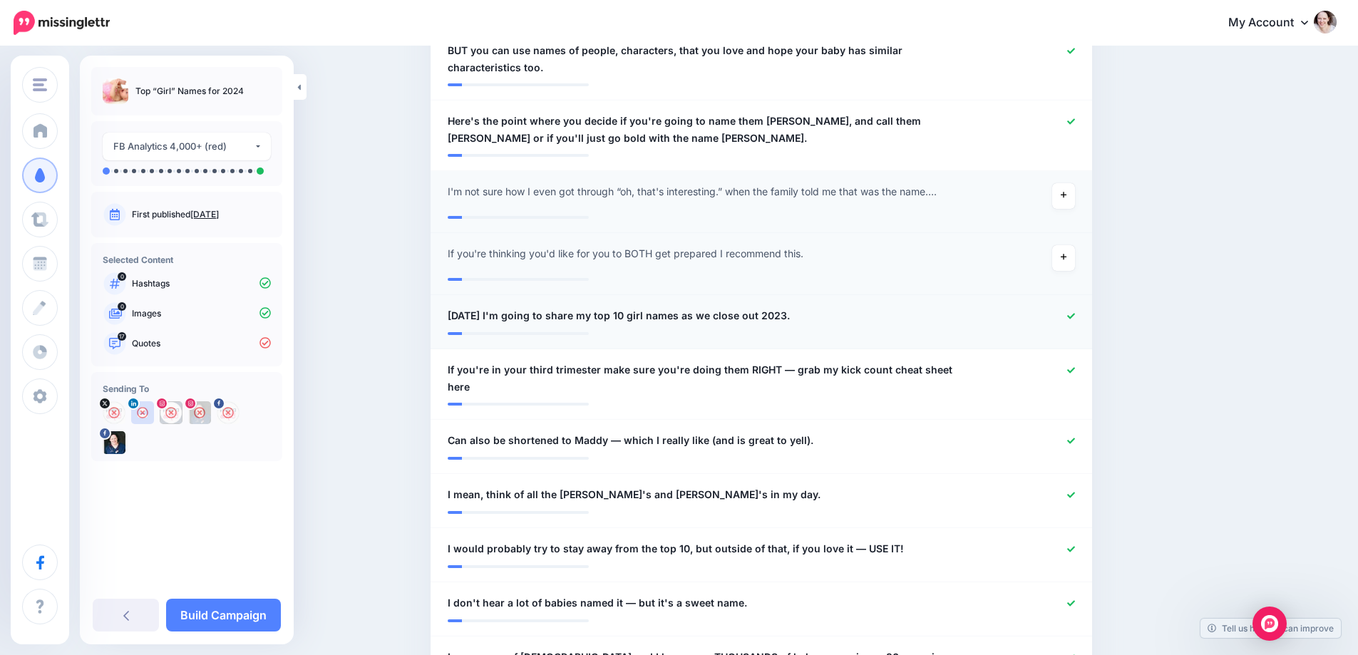
click at [1075, 312] on icon at bounding box center [1071, 316] width 8 height 8
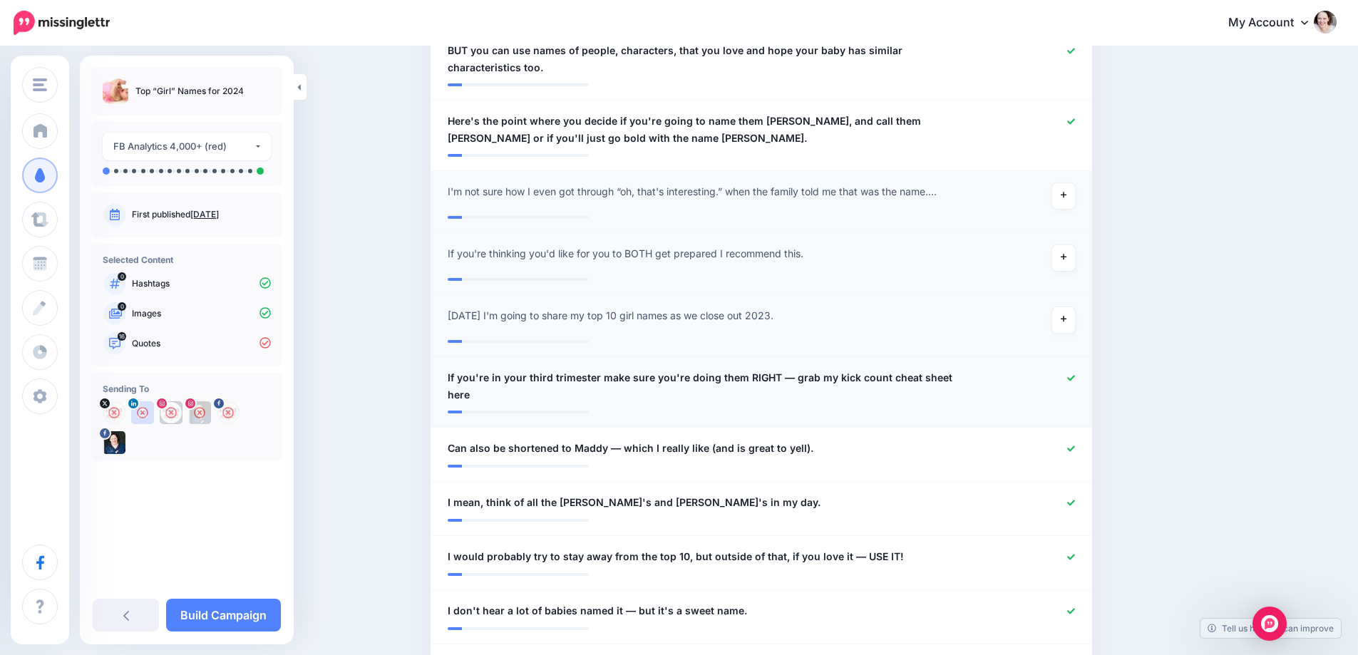
click at [1075, 381] on icon at bounding box center [1071, 378] width 8 height 8
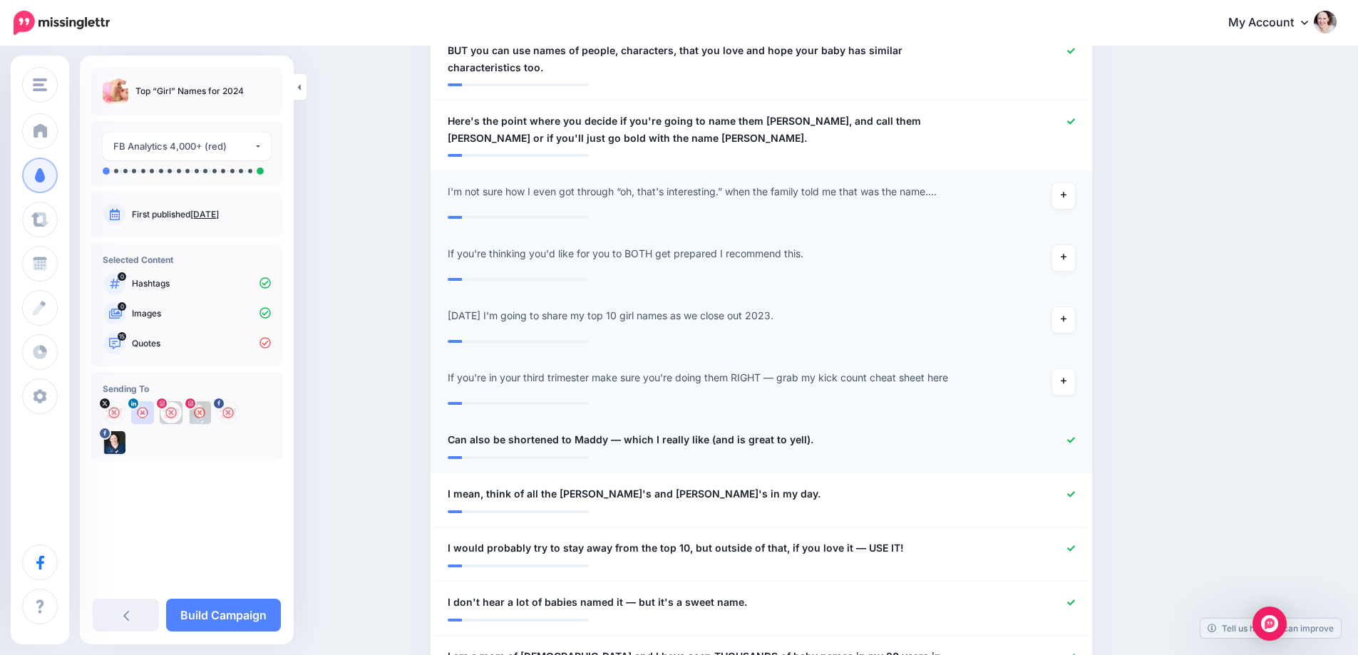
click at [1075, 443] on icon at bounding box center [1071, 440] width 8 height 8
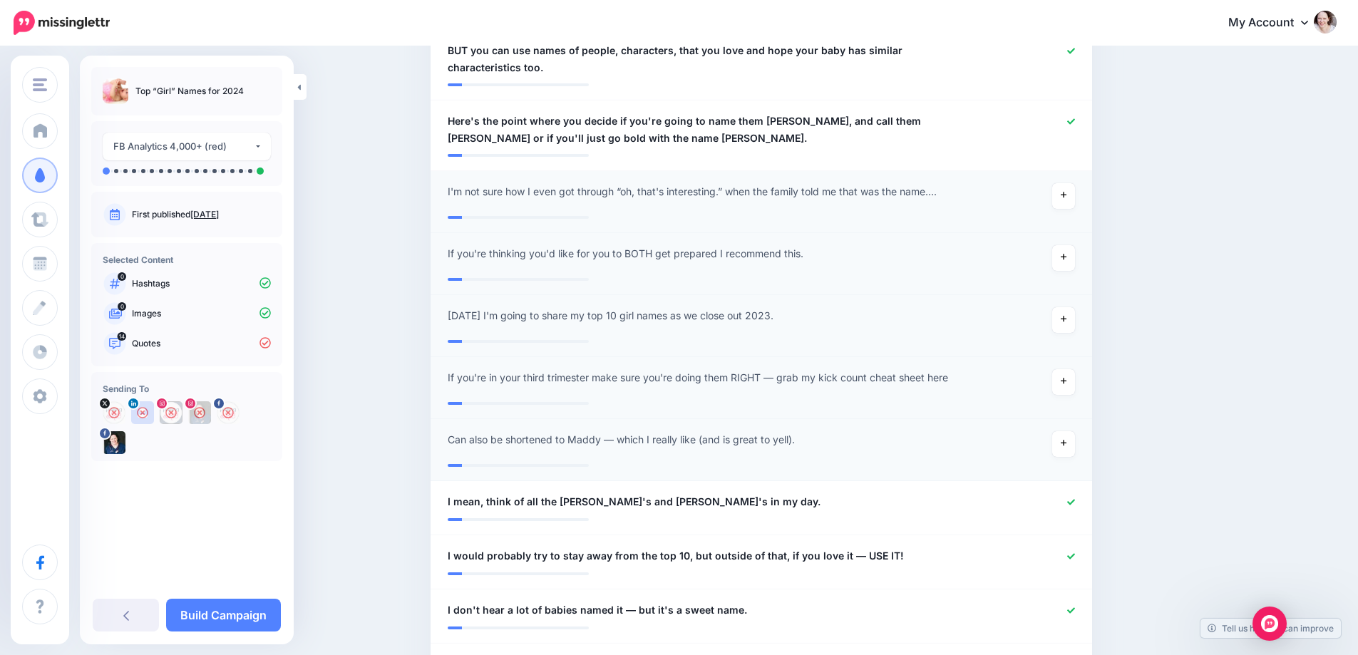
scroll to position [1212, 0]
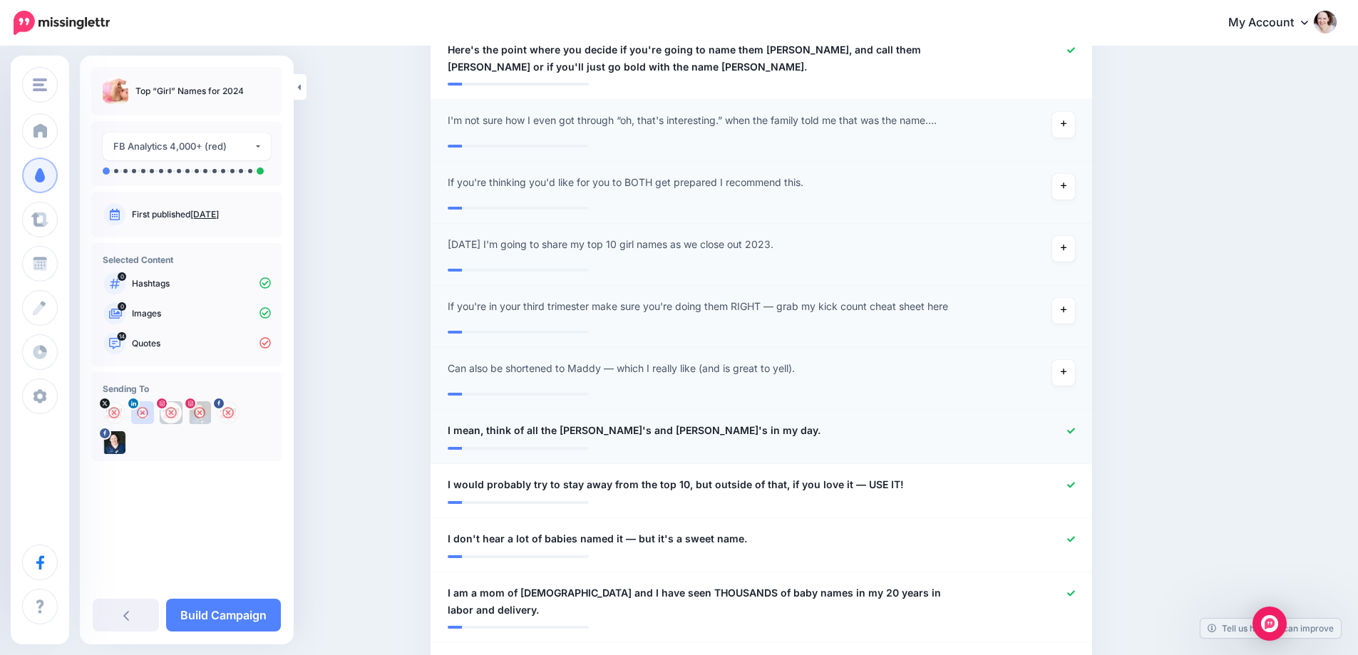
click at [1075, 433] on icon at bounding box center [1071, 431] width 8 height 8
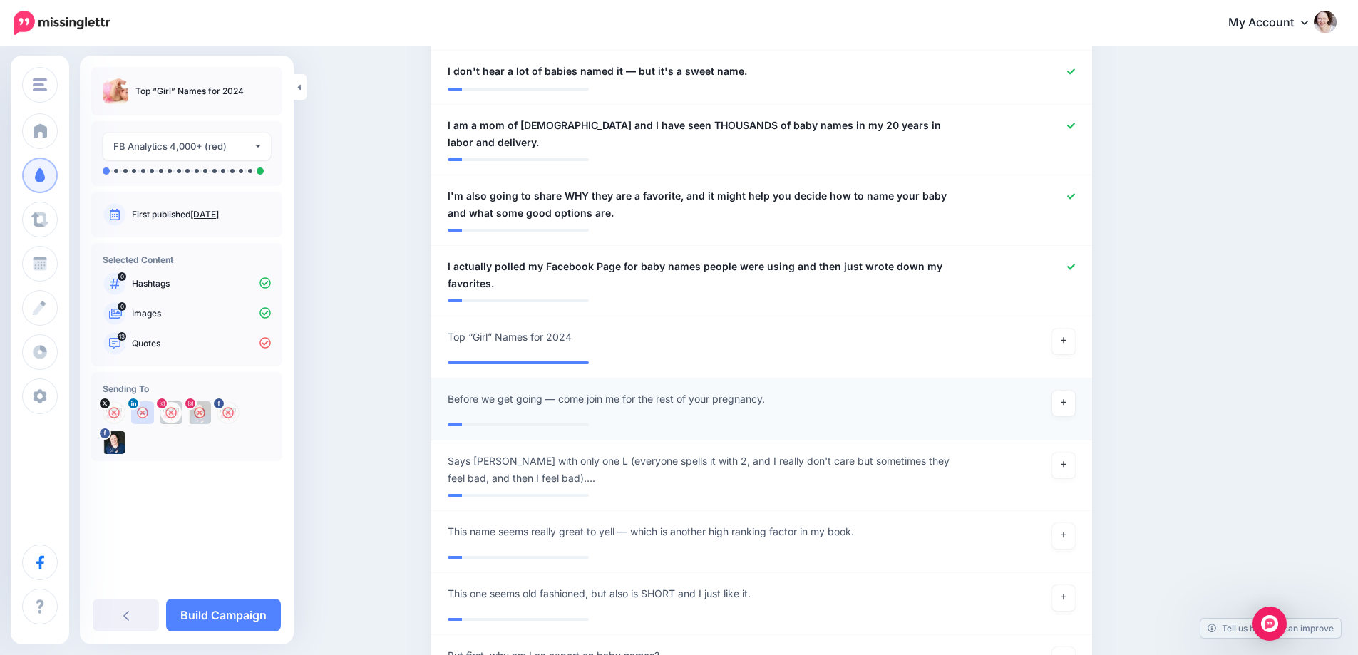
scroll to position [1711, 0]
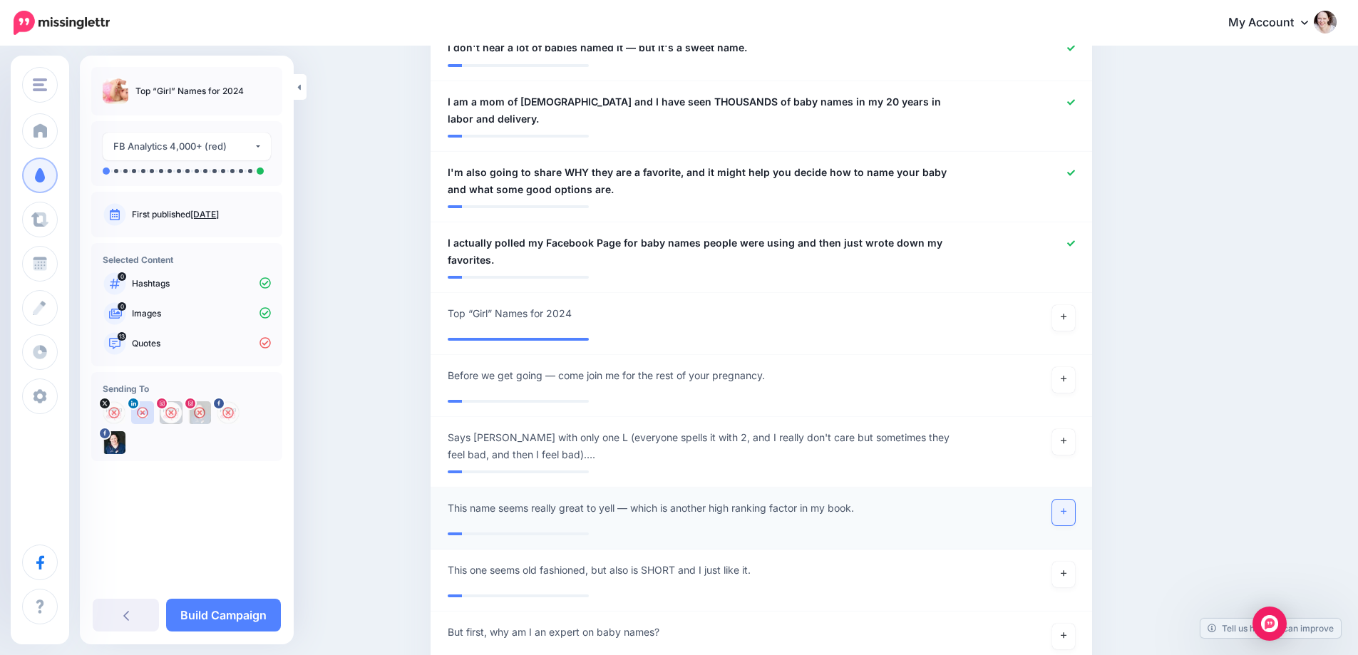
click at [1075, 500] on link at bounding box center [1063, 513] width 23 height 26
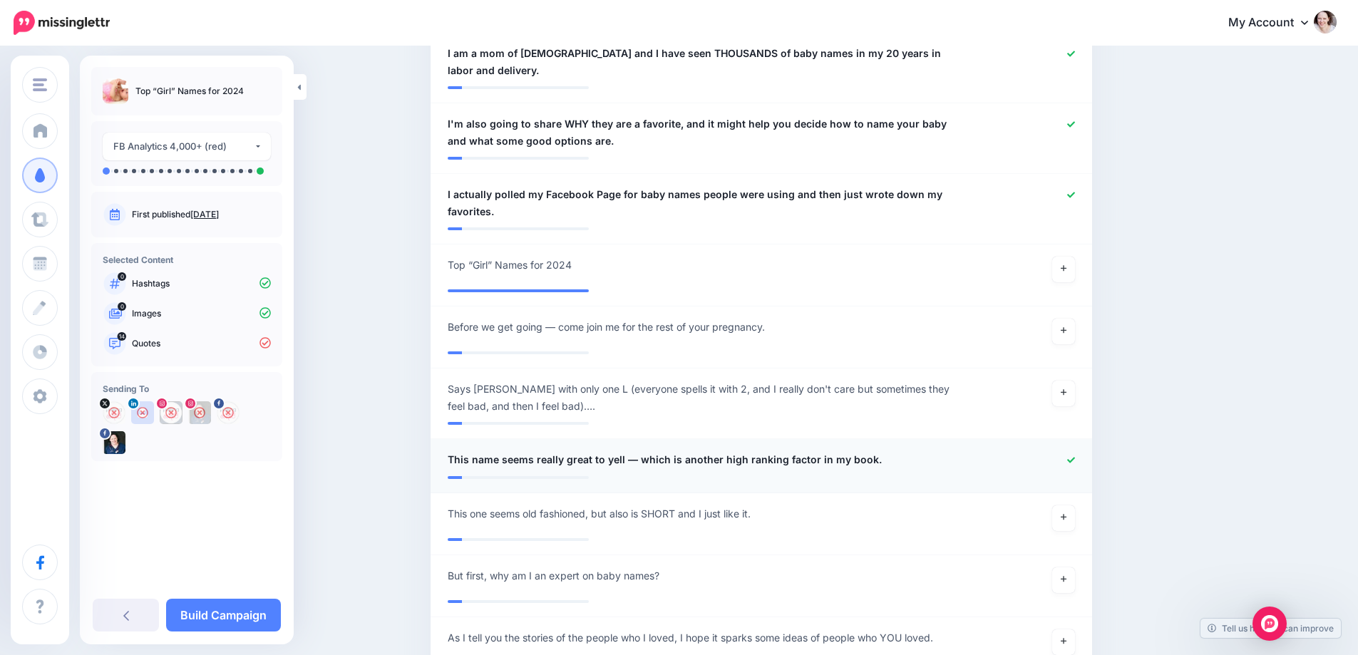
scroll to position [1782, 0]
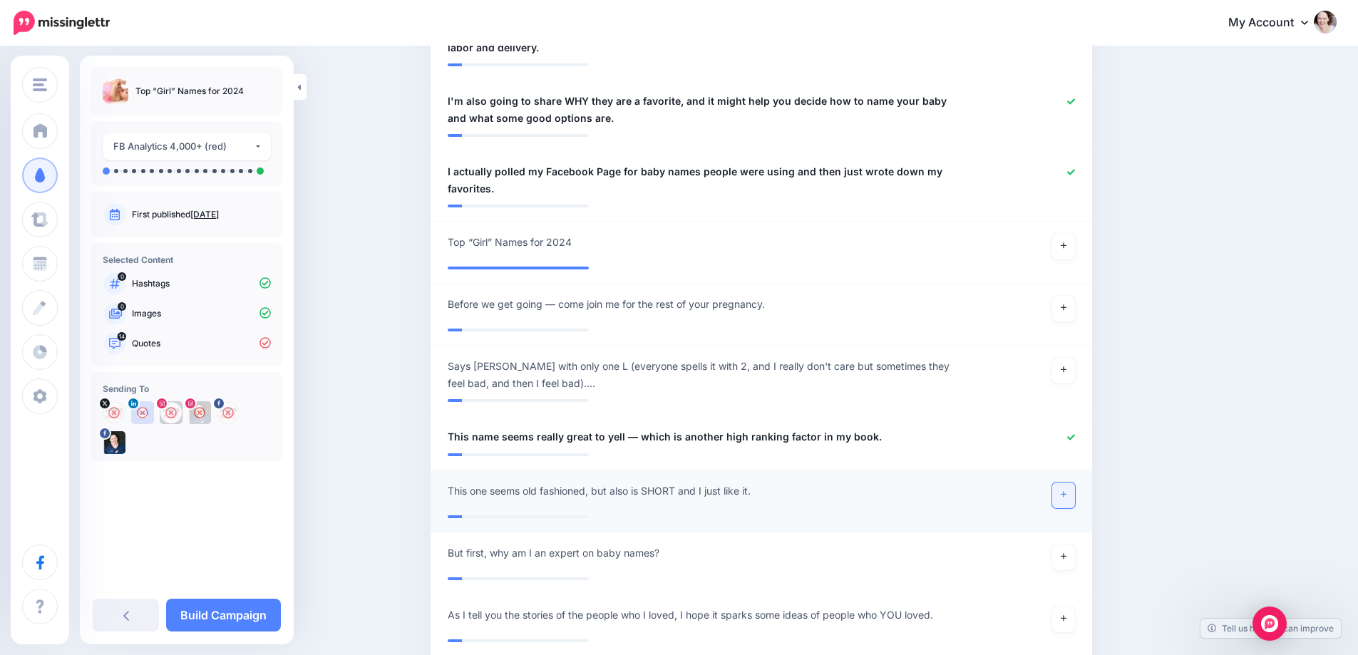
click at [1070, 486] on link at bounding box center [1063, 496] width 23 height 26
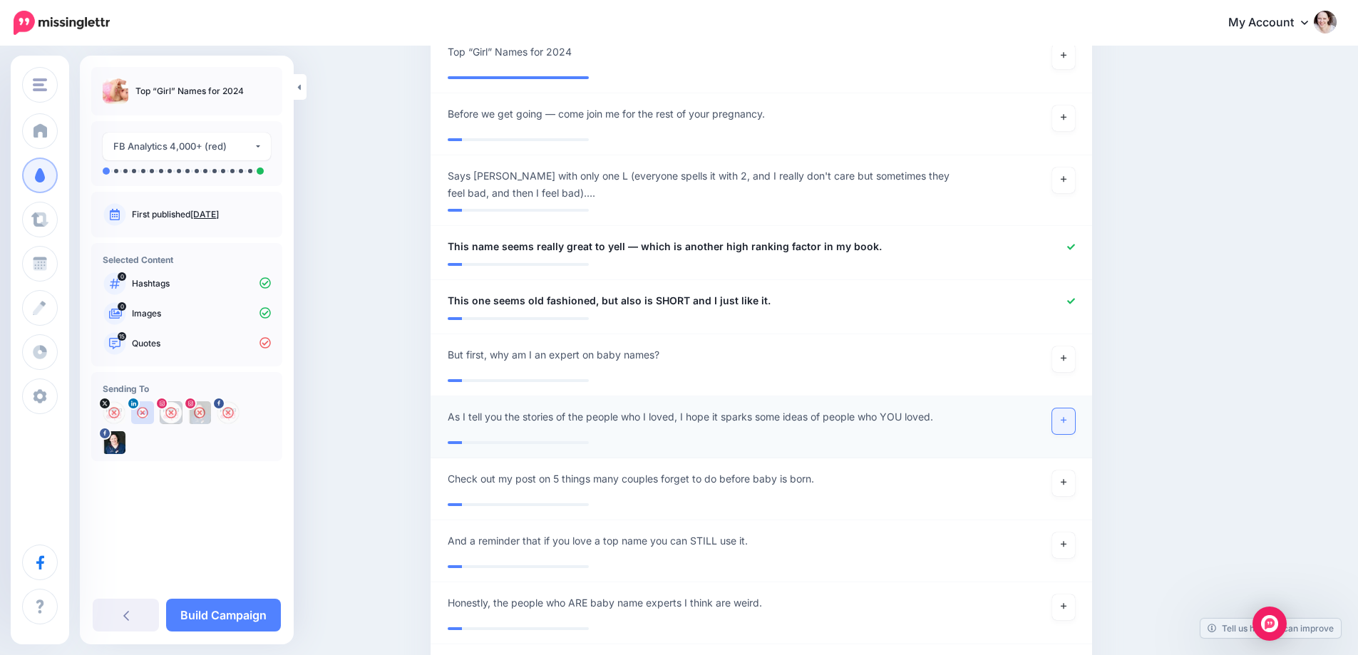
scroll to position [1996, 0]
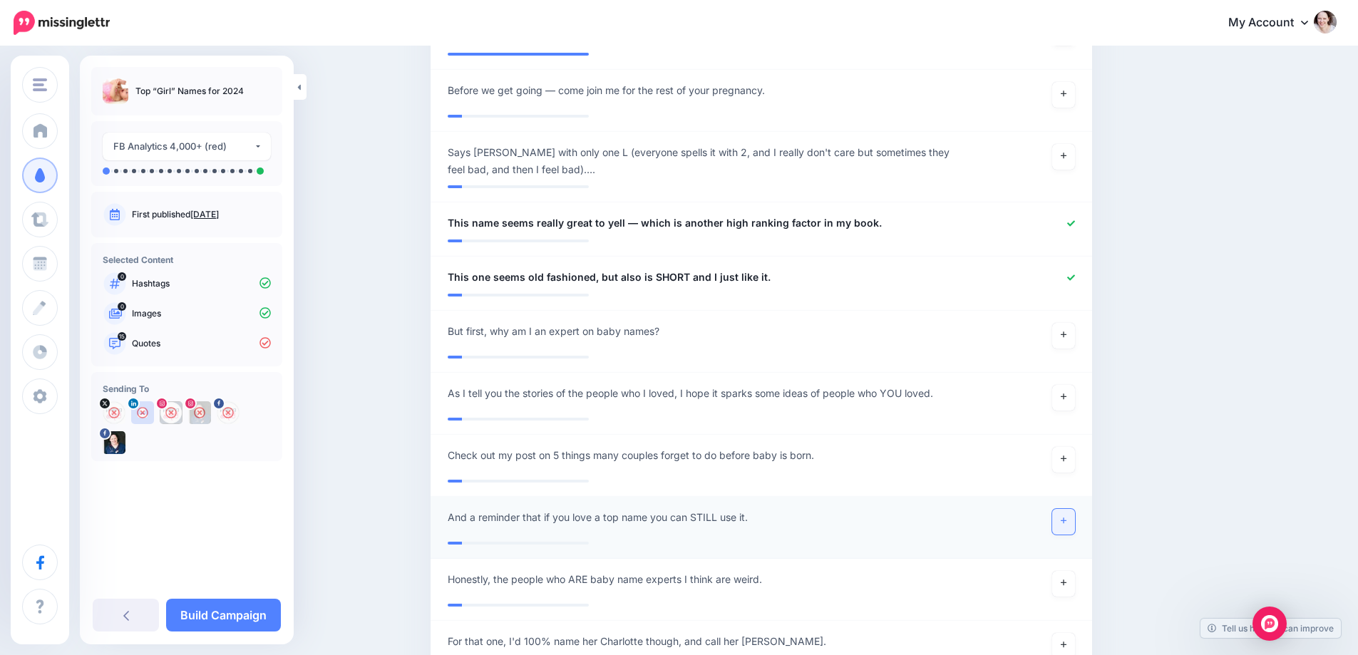
click at [1067, 517] on icon at bounding box center [1064, 521] width 6 height 8
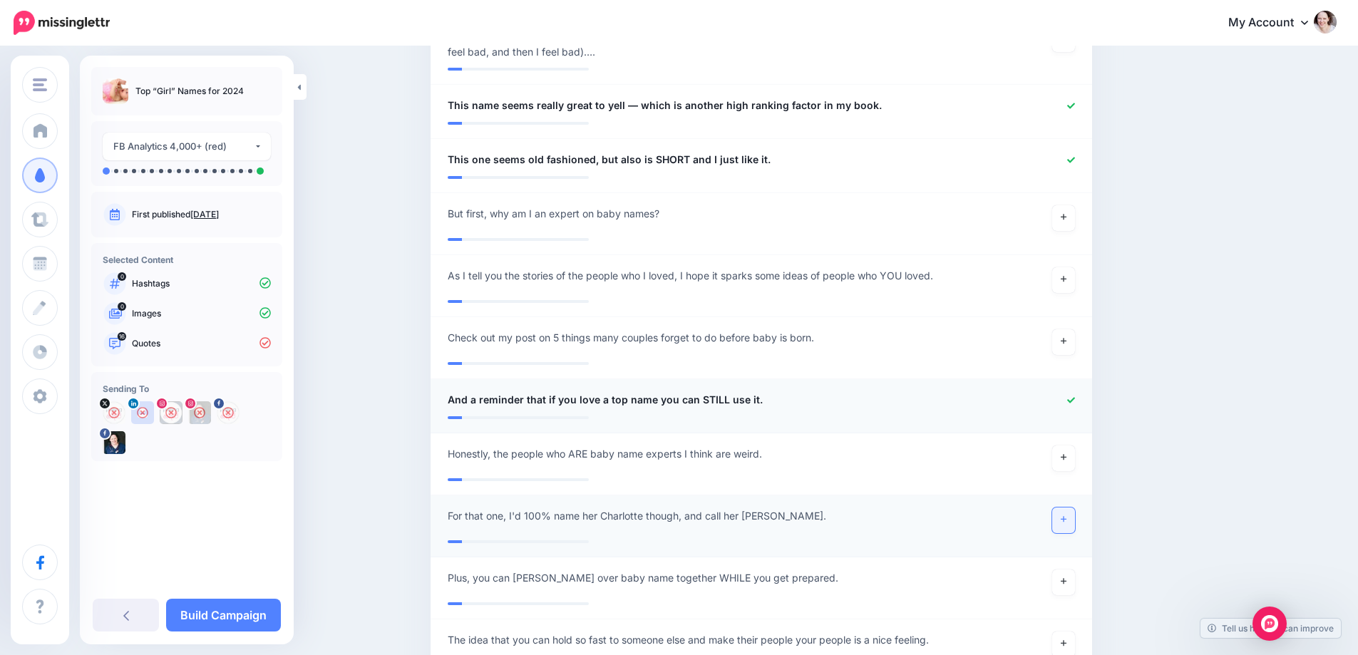
scroll to position [2139, 0]
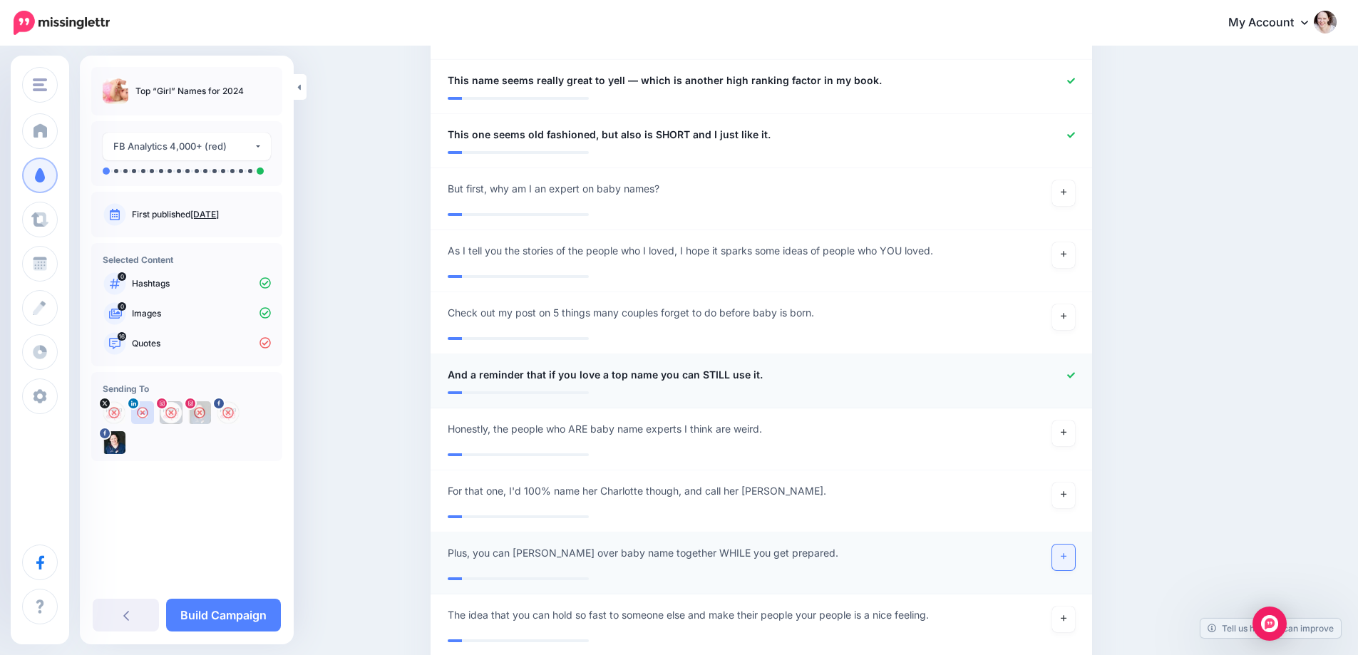
click at [1067, 545] on link at bounding box center [1063, 558] width 23 height 26
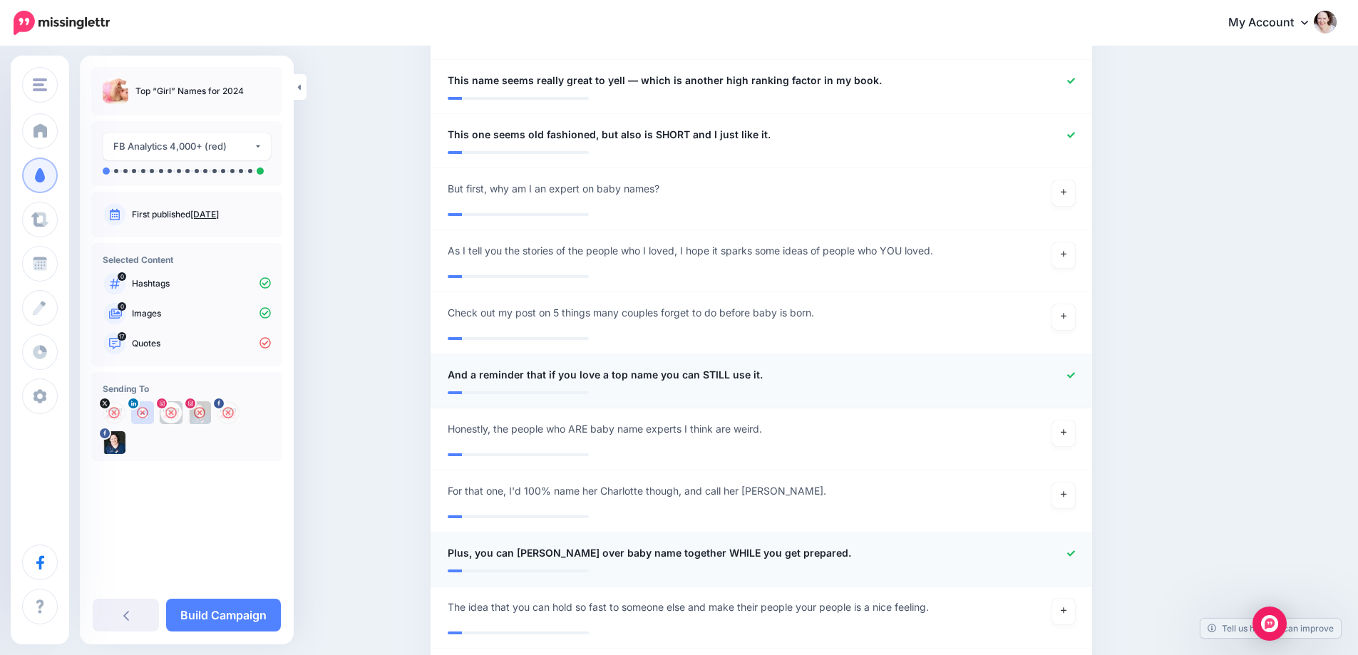
click at [486, 545] on span "Plus, you can mull over baby name together WHILE you get prepared." at bounding box center [650, 553] width 404 height 17
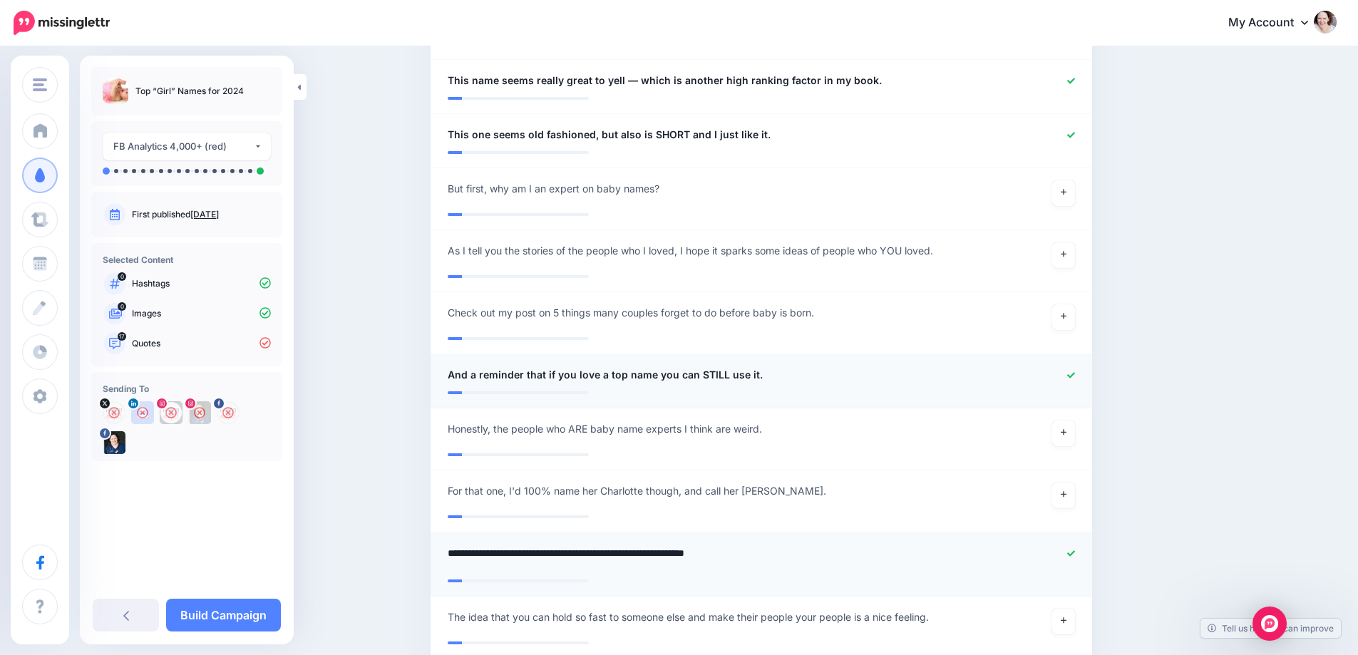
drag, startPoint x: 486, startPoint y: 535, endPoint x: 443, endPoint y: 536, distance: 43.5
click at [443, 545] on div "**********" at bounding box center [707, 559] width 541 height 28
click at [593, 545] on textarea "**********" at bounding box center [708, 559] width 520 height 28
type textarea "**********"
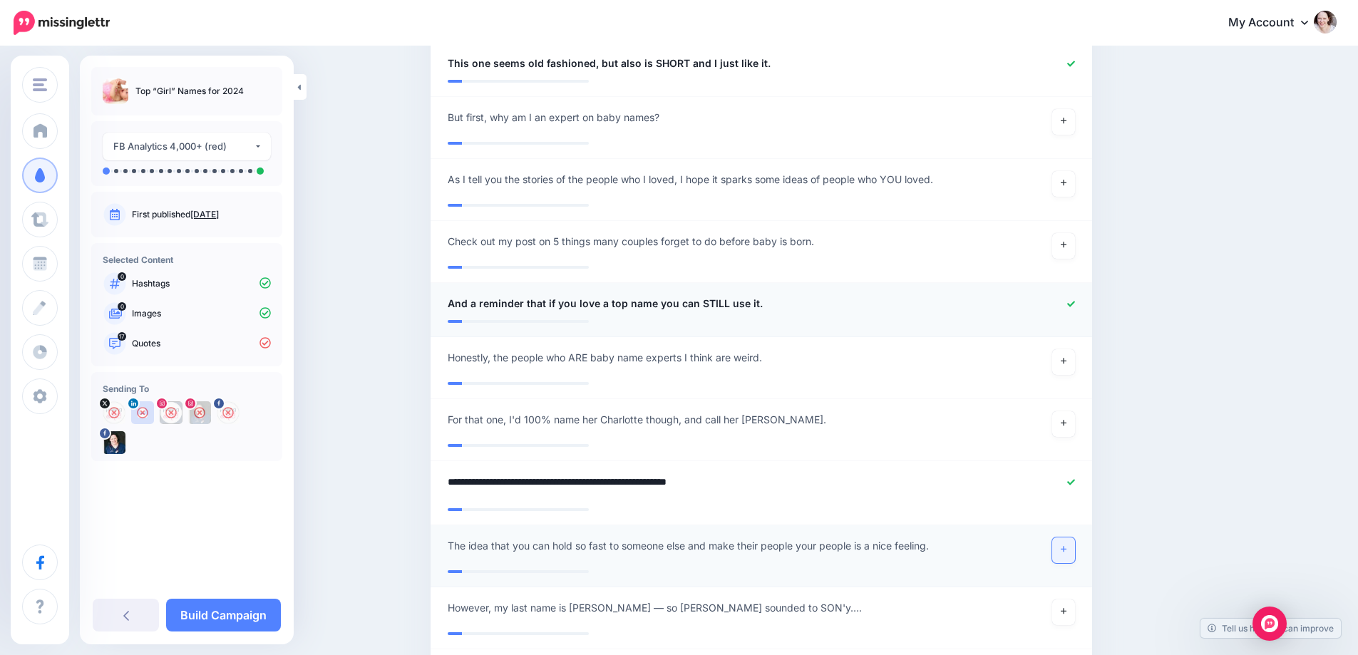
click at [1074, 538] on link at bounding box center [1063, 551] width 23 height 26
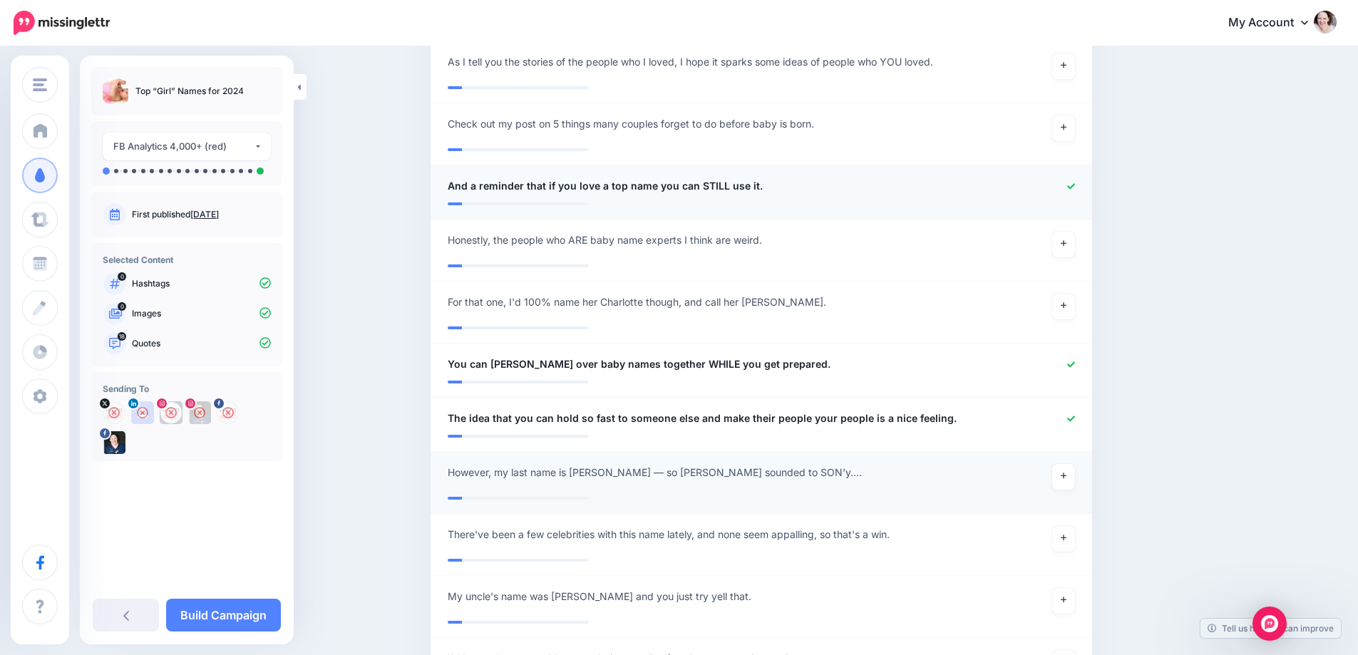
scroll to position [2353, 0]
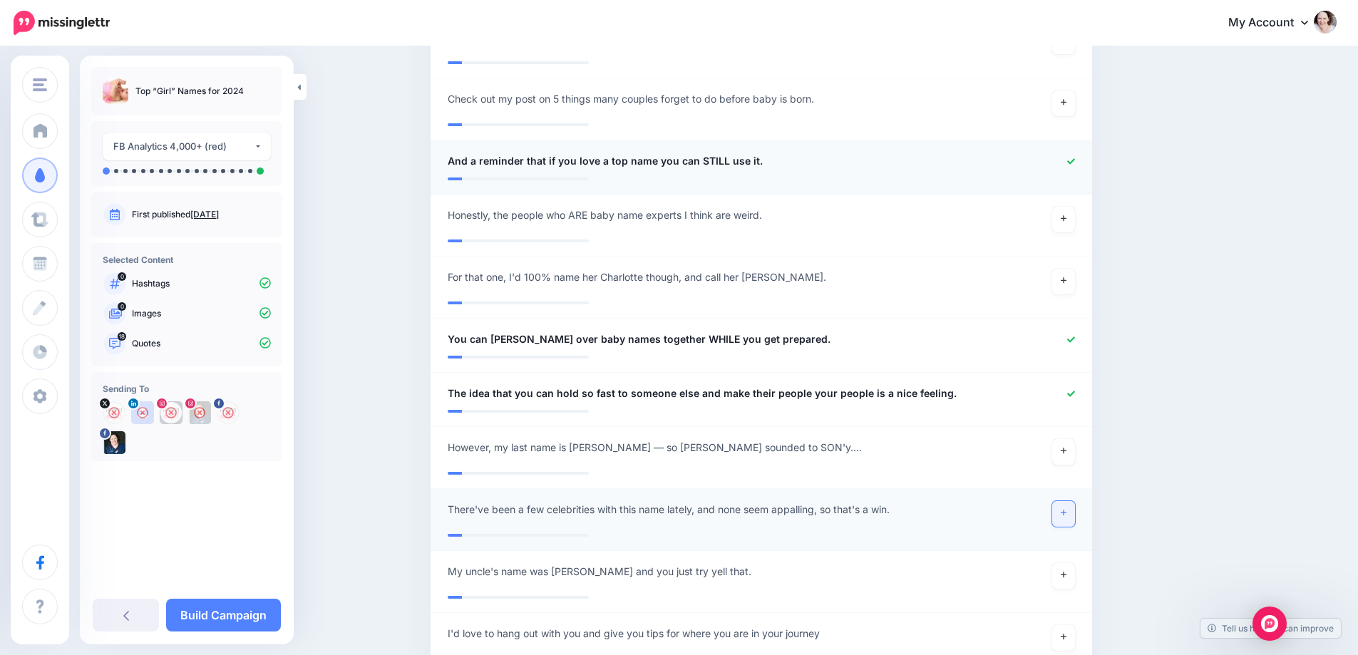
click at [1069, 506] on link at bounding box center [1063, 514] width 23 height 26
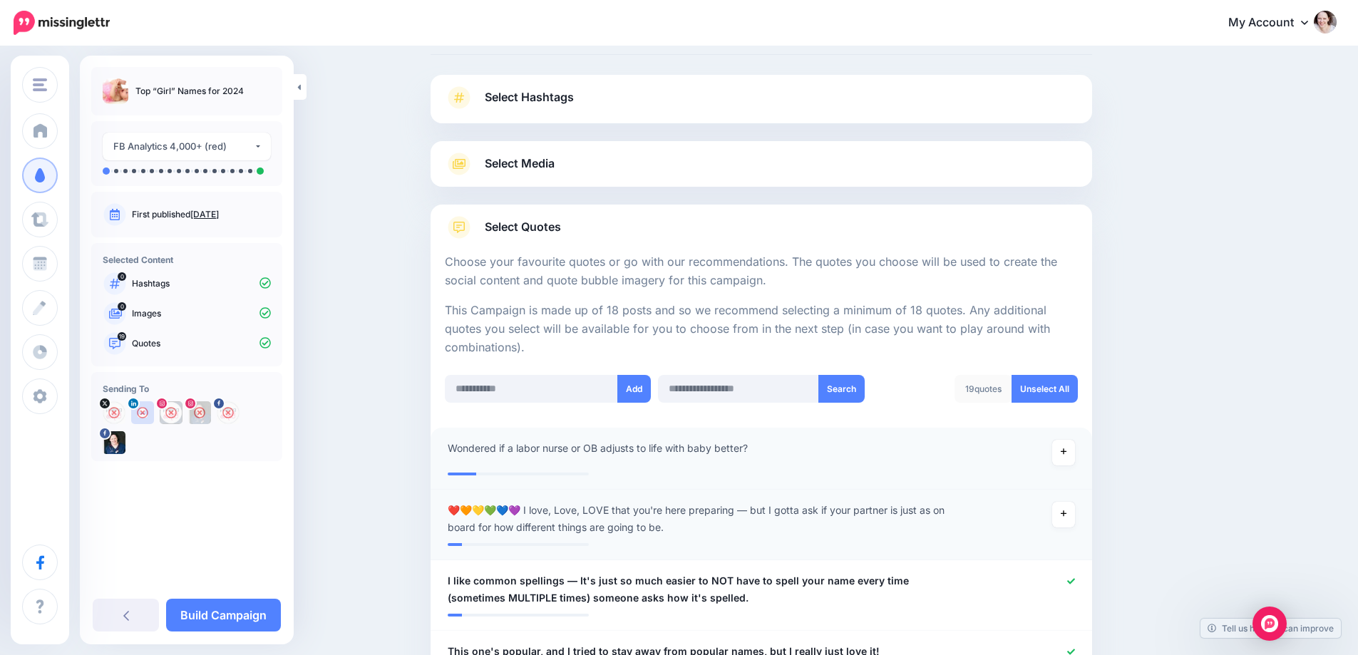
scroll to position [0, 0]
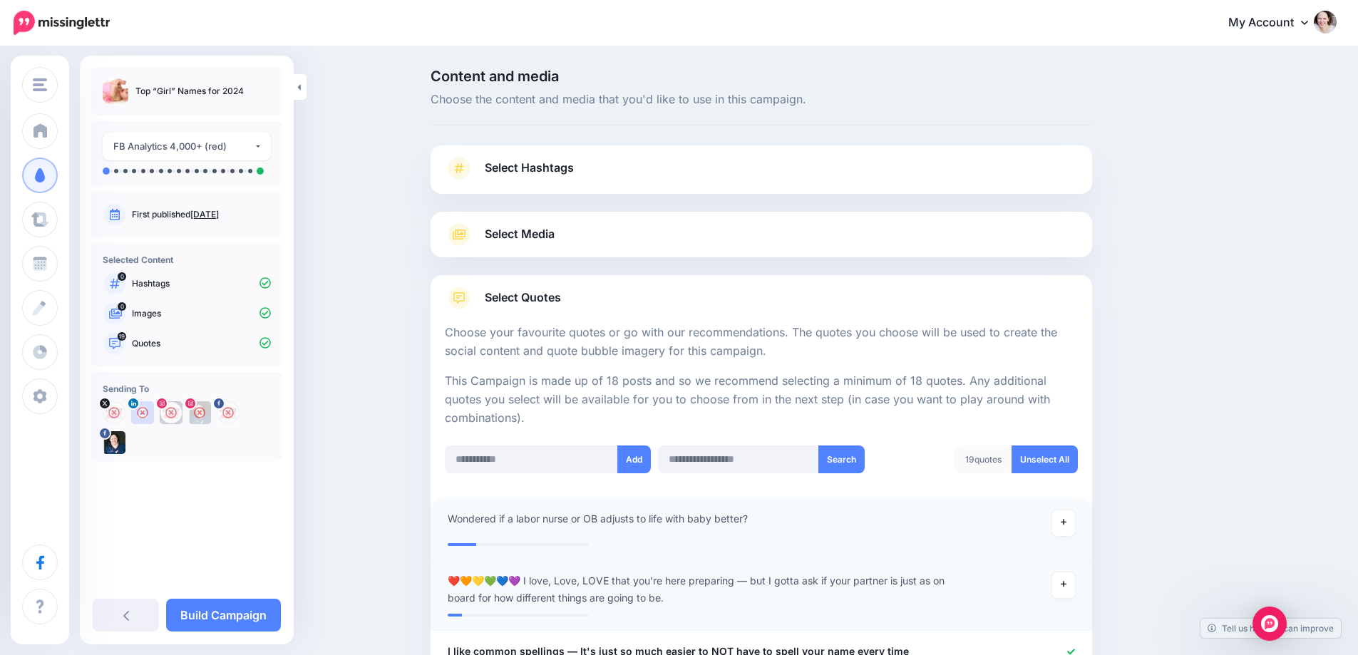
click at [547, 224] on link "Select Media" at bounding box center [761, 234] width 633 height 23
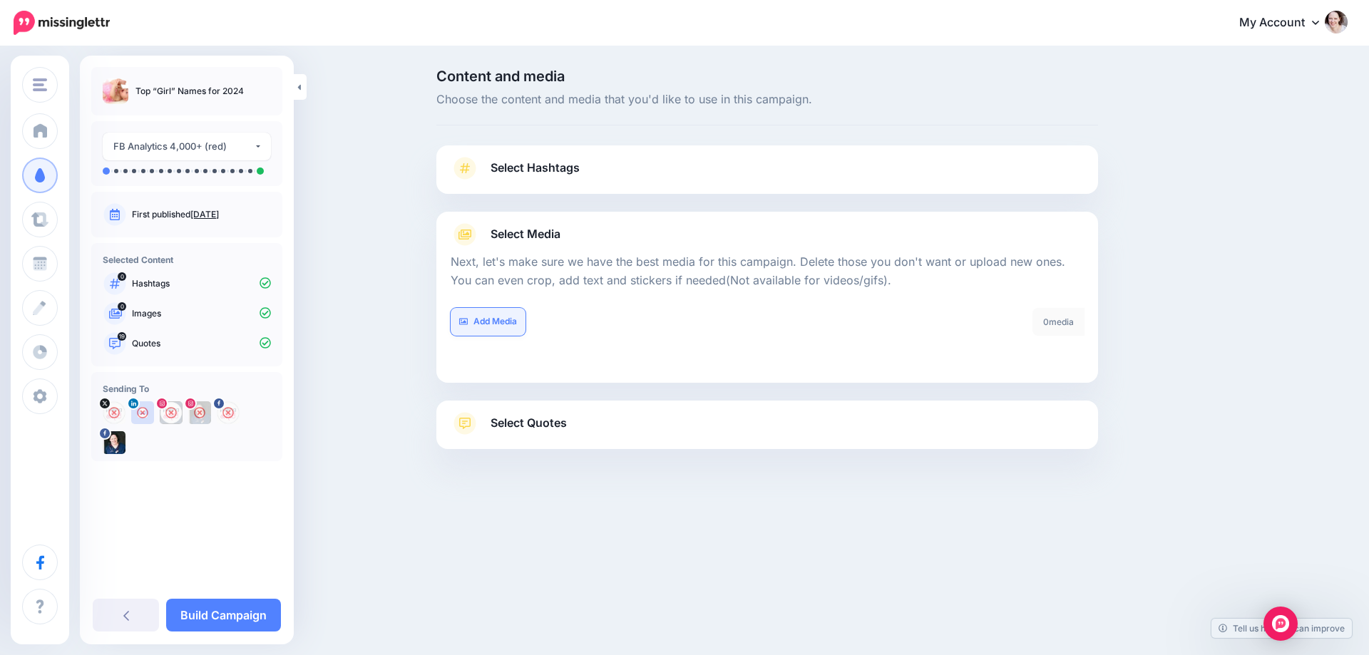
click at [498, 328] on link "Add Media" at bounding box center [488, 322] width 75 height 28
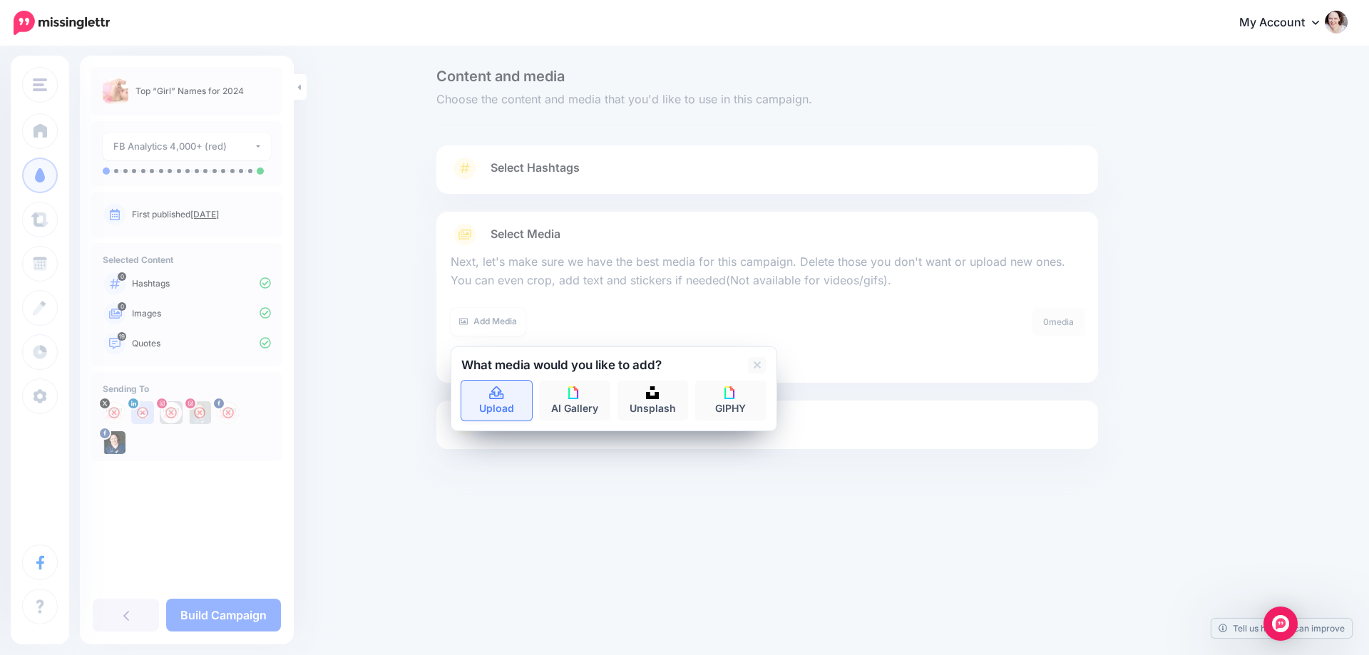
click at [496, 401] on link "Upload" at bounding box center [496, 401] width 71 height 40
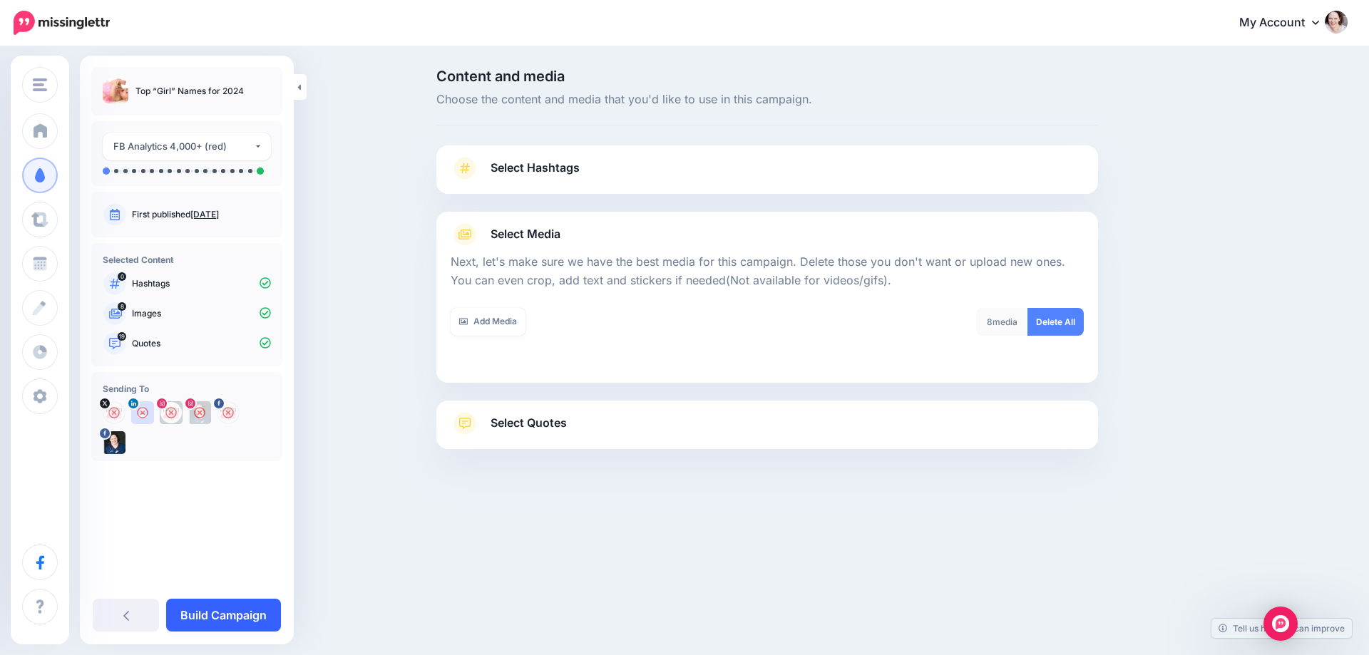
click at [199, 615] on link "Build Campaign" at bounding box center [223, 615] width 115 height 33
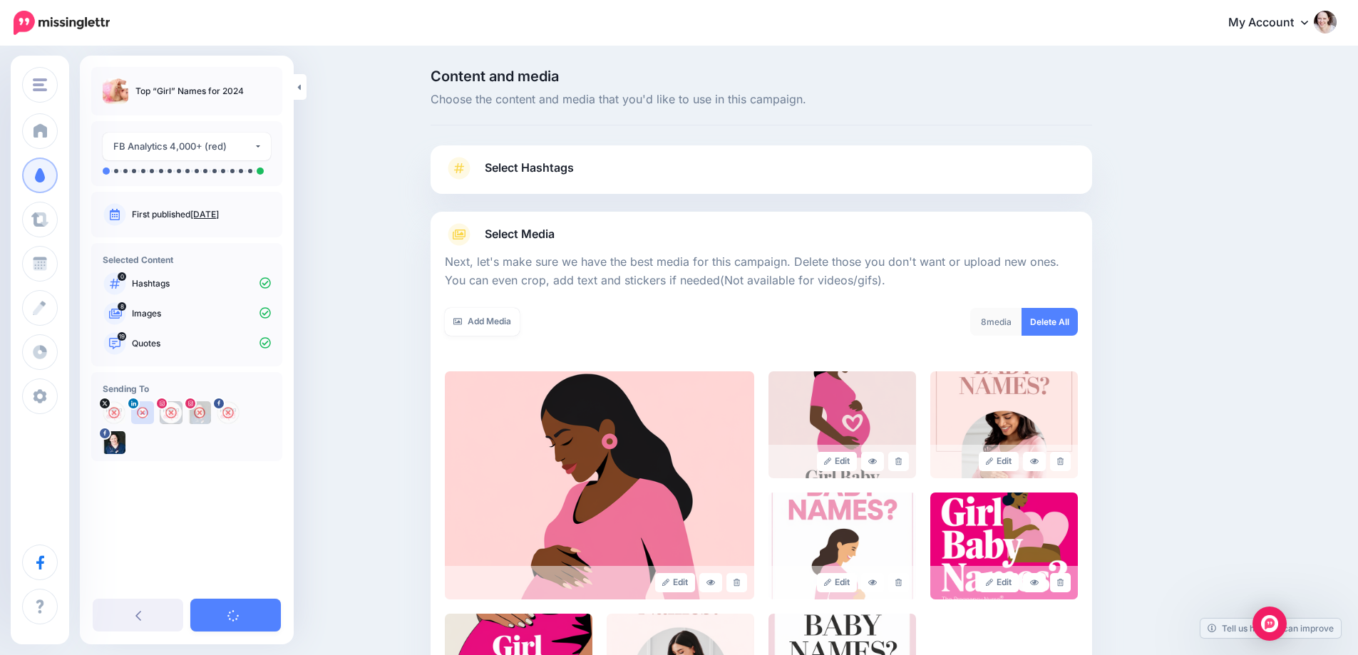
scroll to position [236, 0]
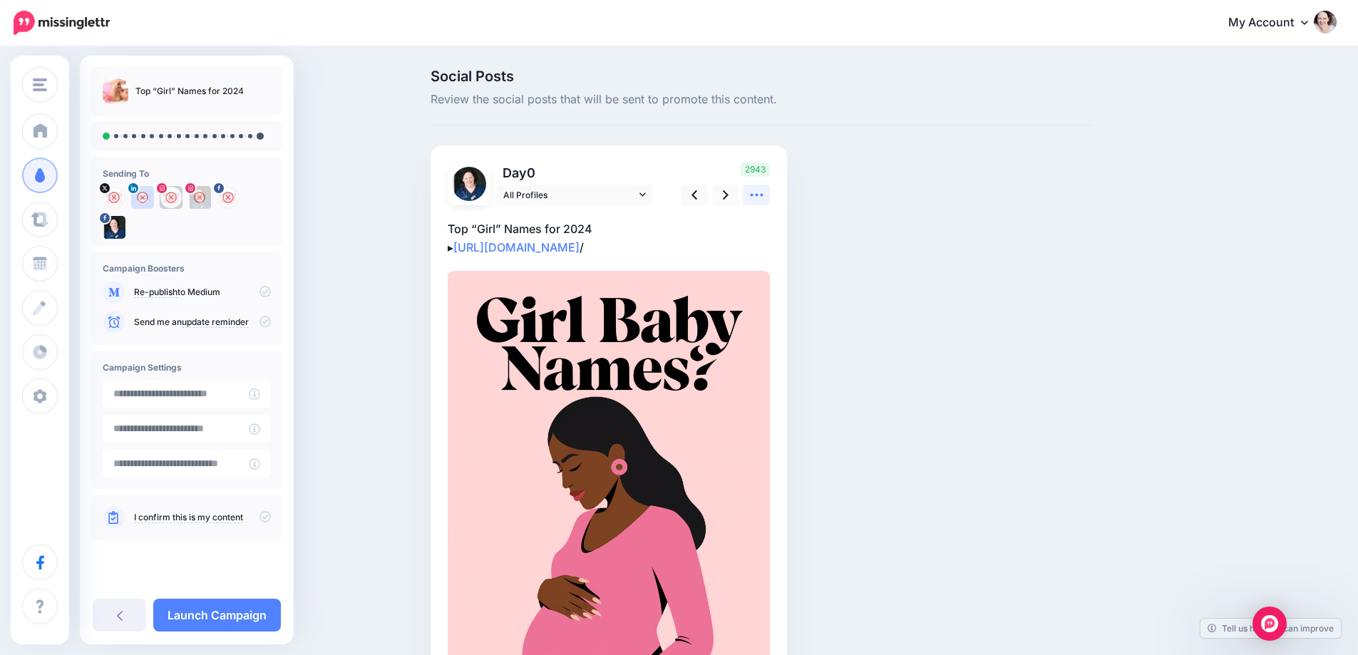
click at [755, 196] on icon at bounding box center [756, 195] width 15 height 15
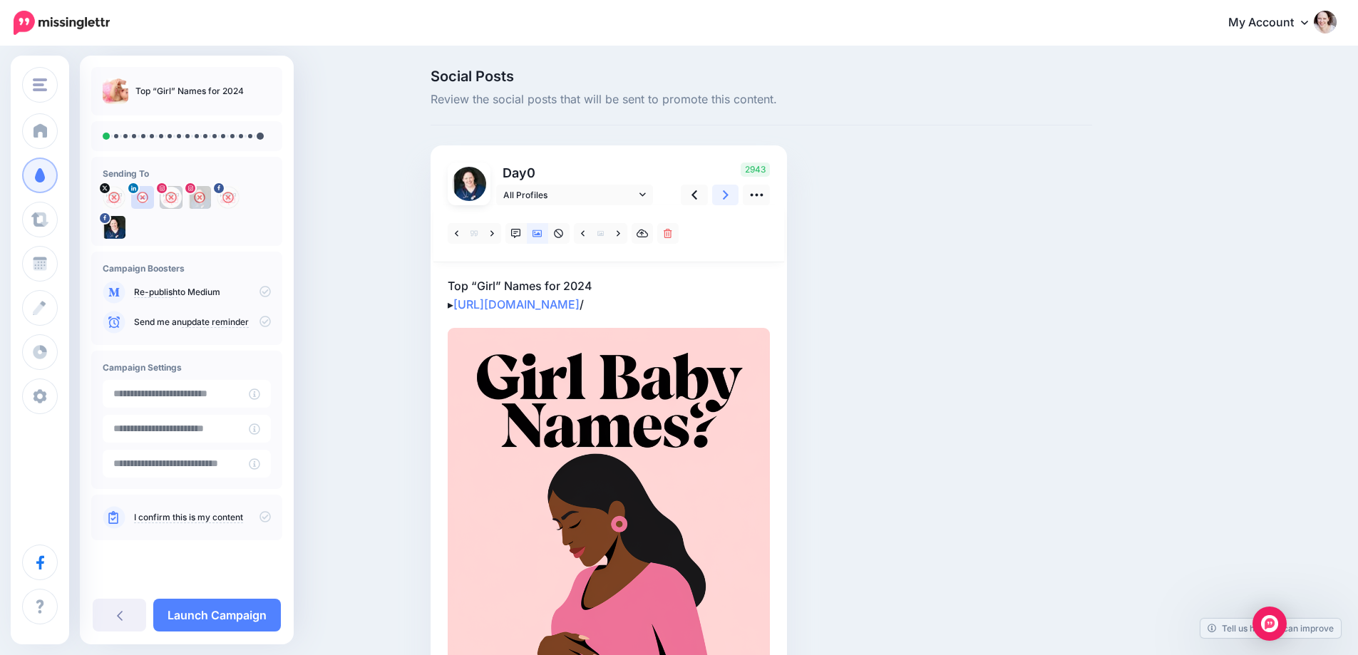
click at [738, 187] on link at bounding box center [725, 195] width 27 height 21
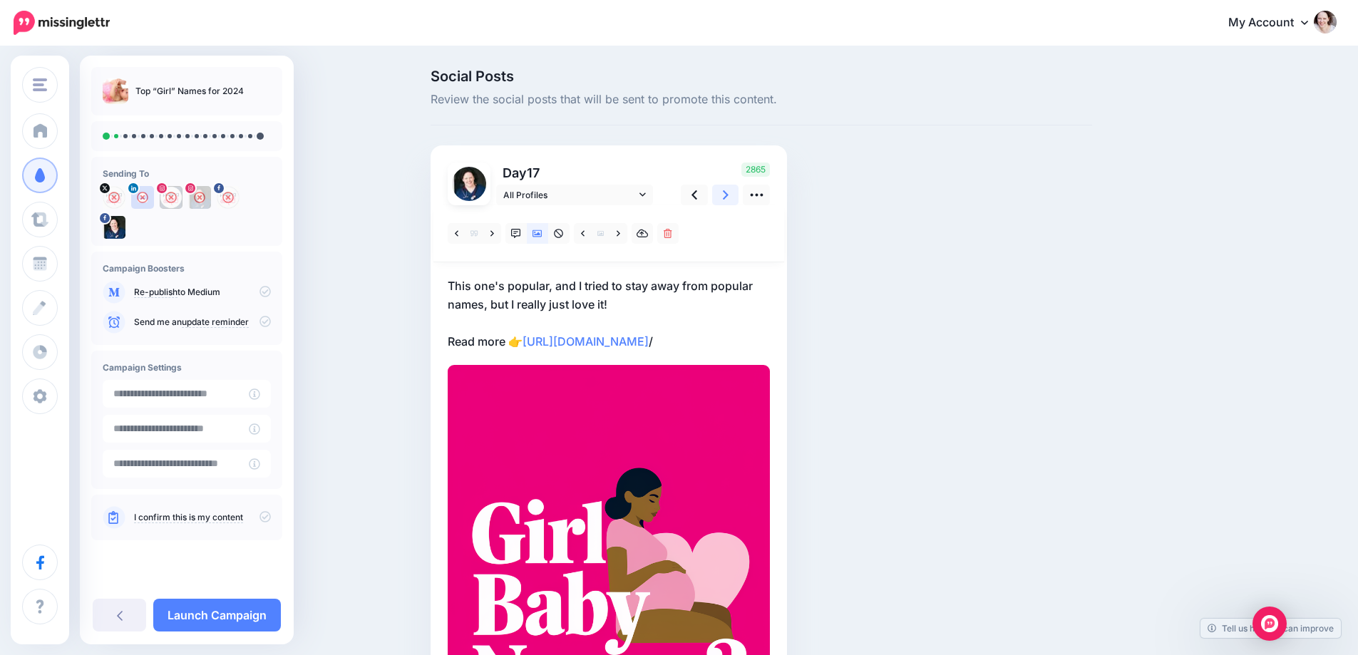
click at [737, 188] on link at bounding box center [725, 195] width 27 height 21
click at [620, 232] on icon at bounding box center [619, 234] width 4 height 10
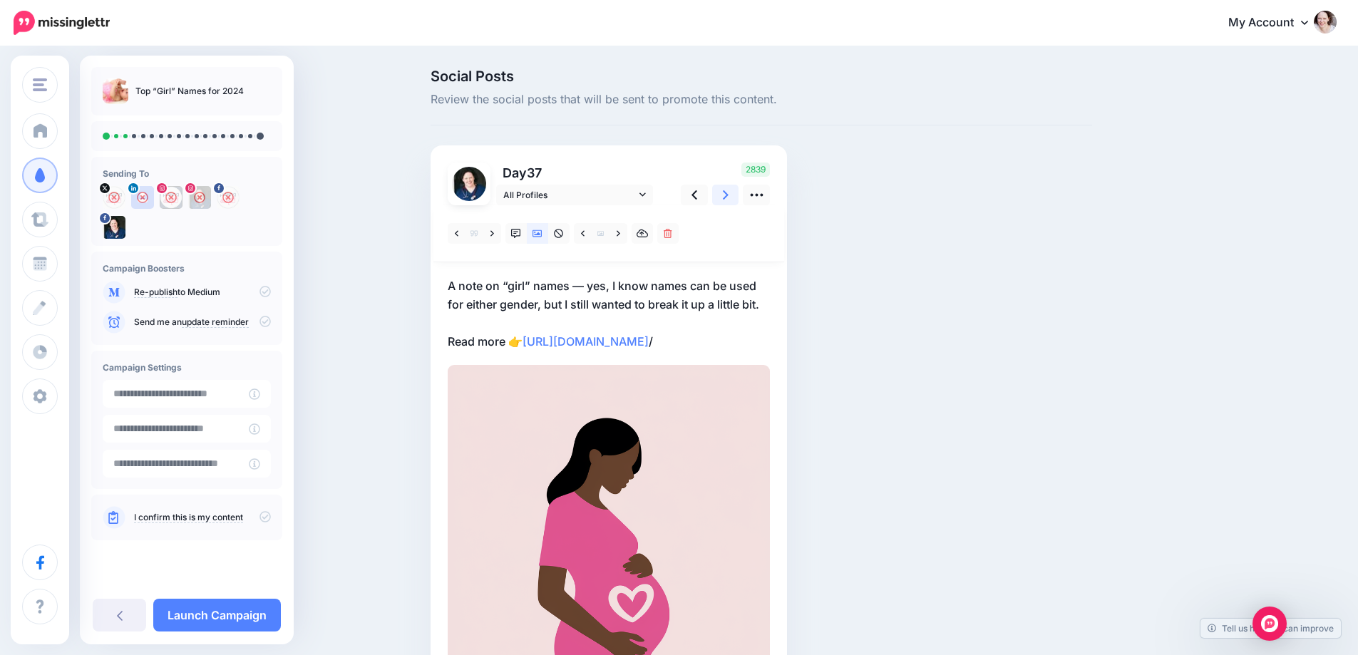
click at [729, 188] on icon at bounding box center [726, 195] width 6 height 15
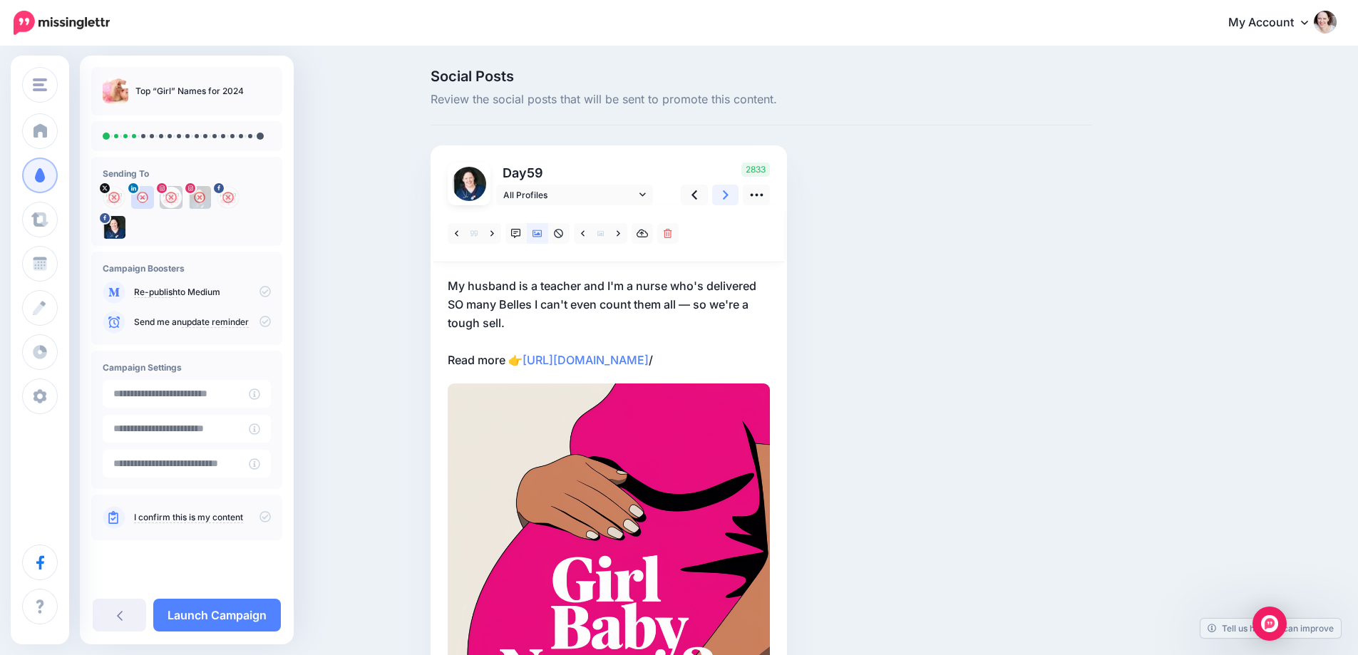
click at [729, 189] on icon at bounding box center [726, 195] width 6 height 15
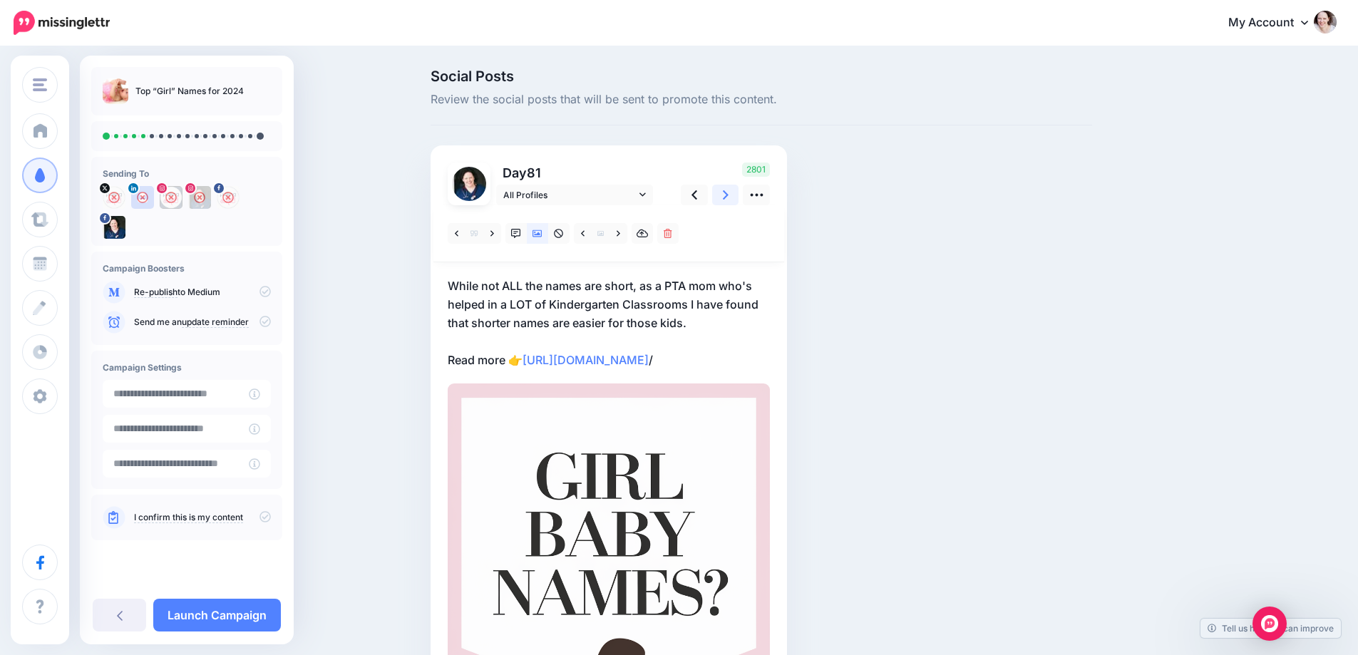
click at [725, 202] on link at bounding box center [725, 195] width 27 height 21
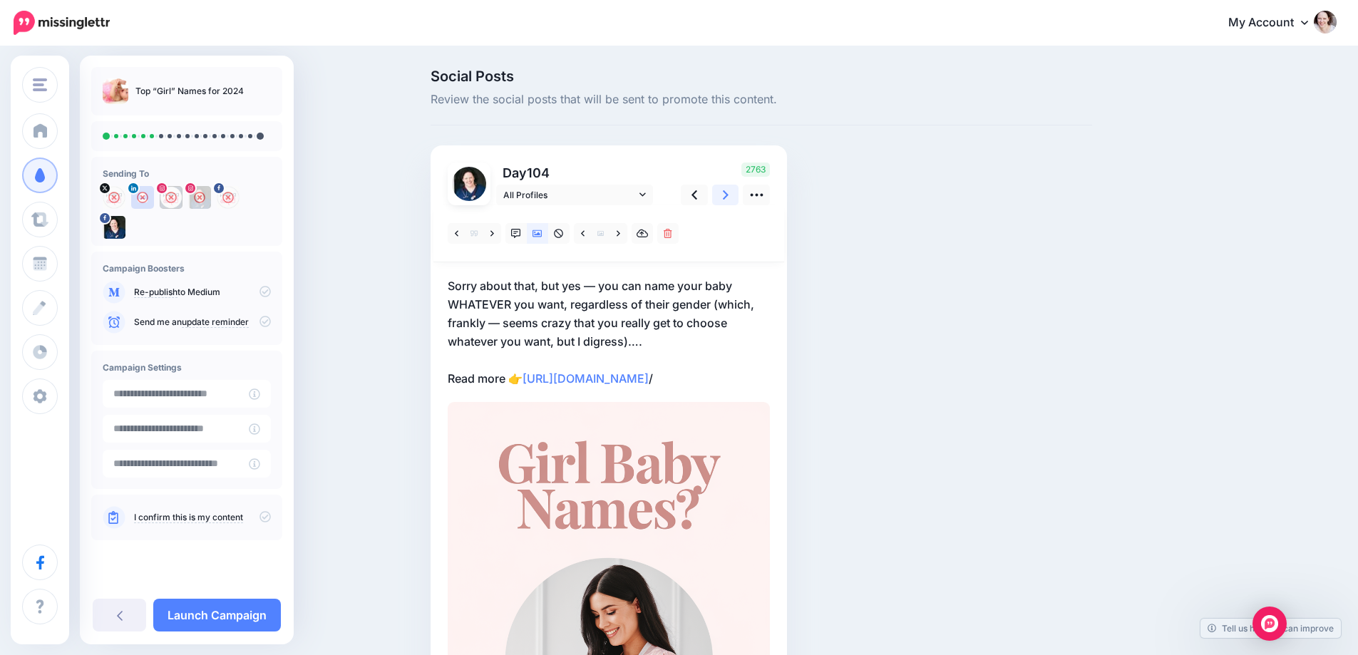
click at [725, 202] on link at bounding box center [725, 195] width 27 height 21
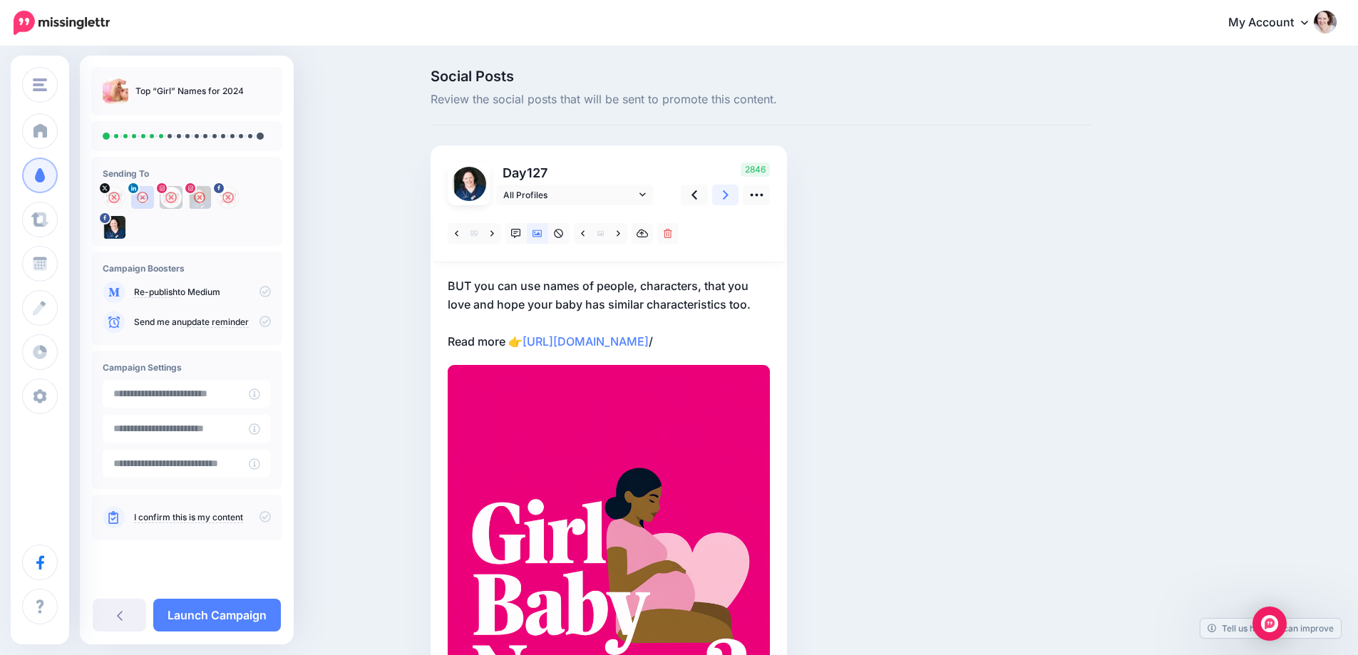
click at [725, 202] on link at bounding box center [725, 195] width 27 height 21
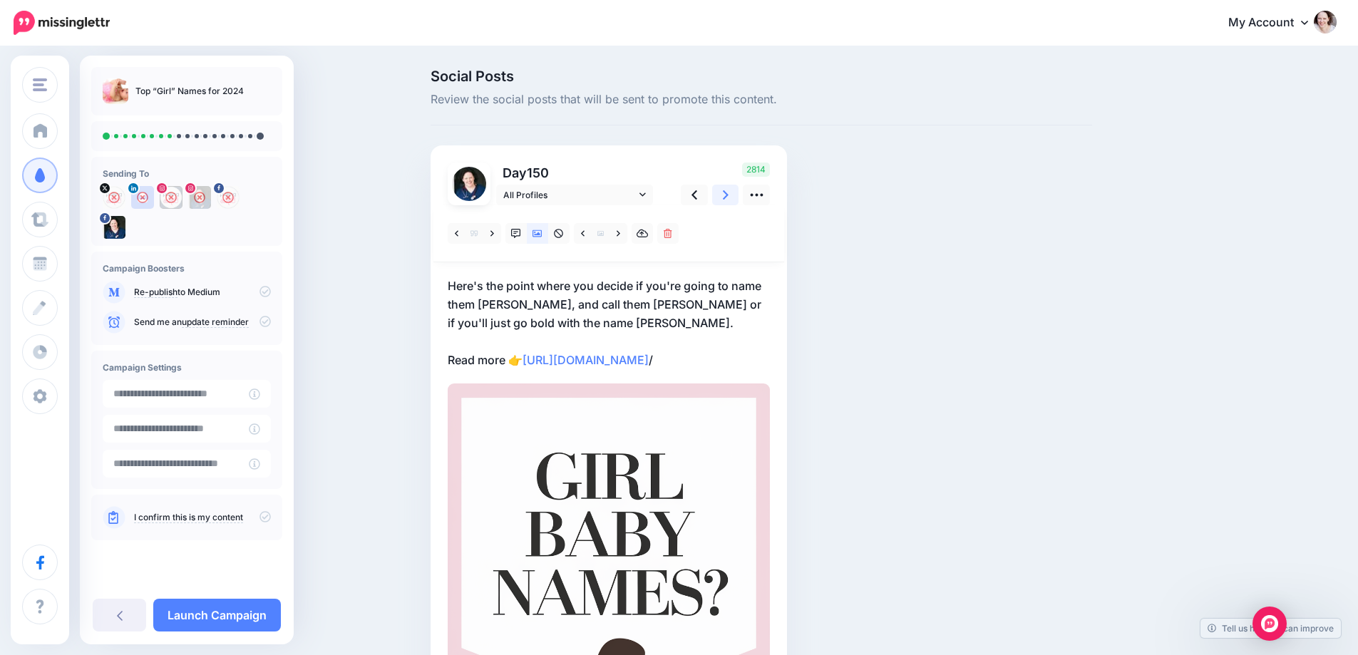
click at [725, 202] on link at bounding box center [725, 195] width 27 height 21
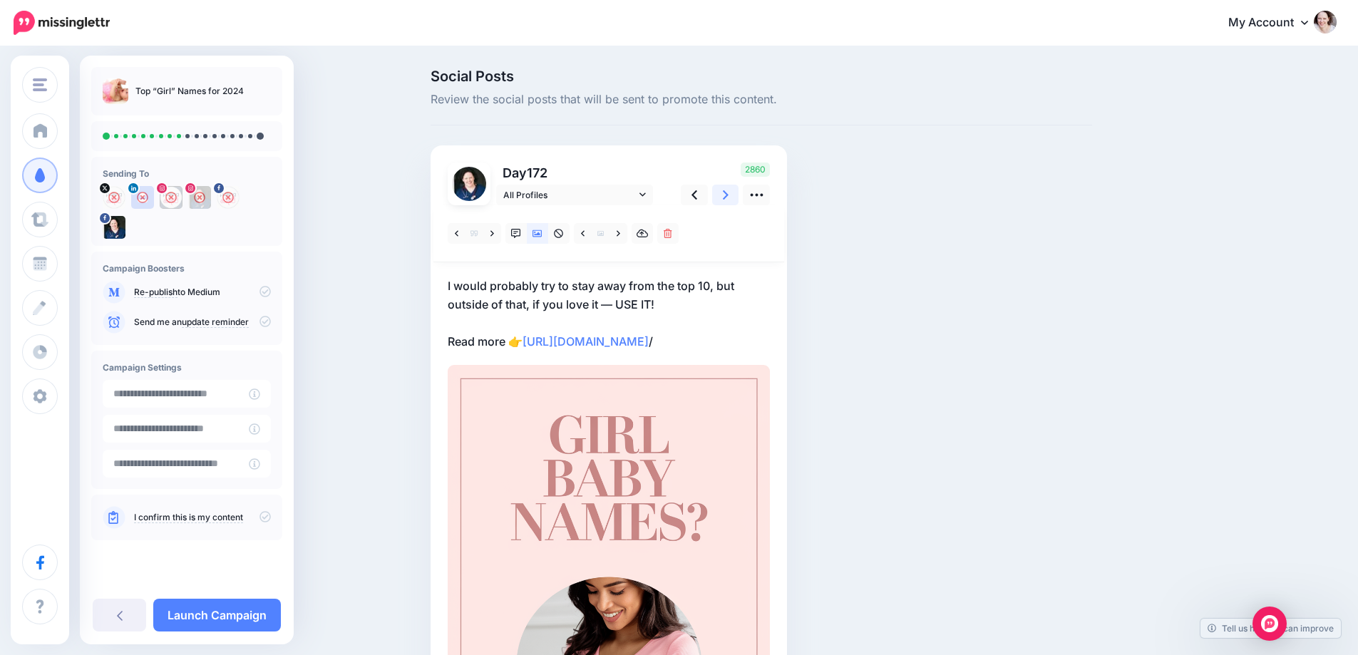
click at [725, 202] on link at bounding box center [725, 195] width 27 height 21
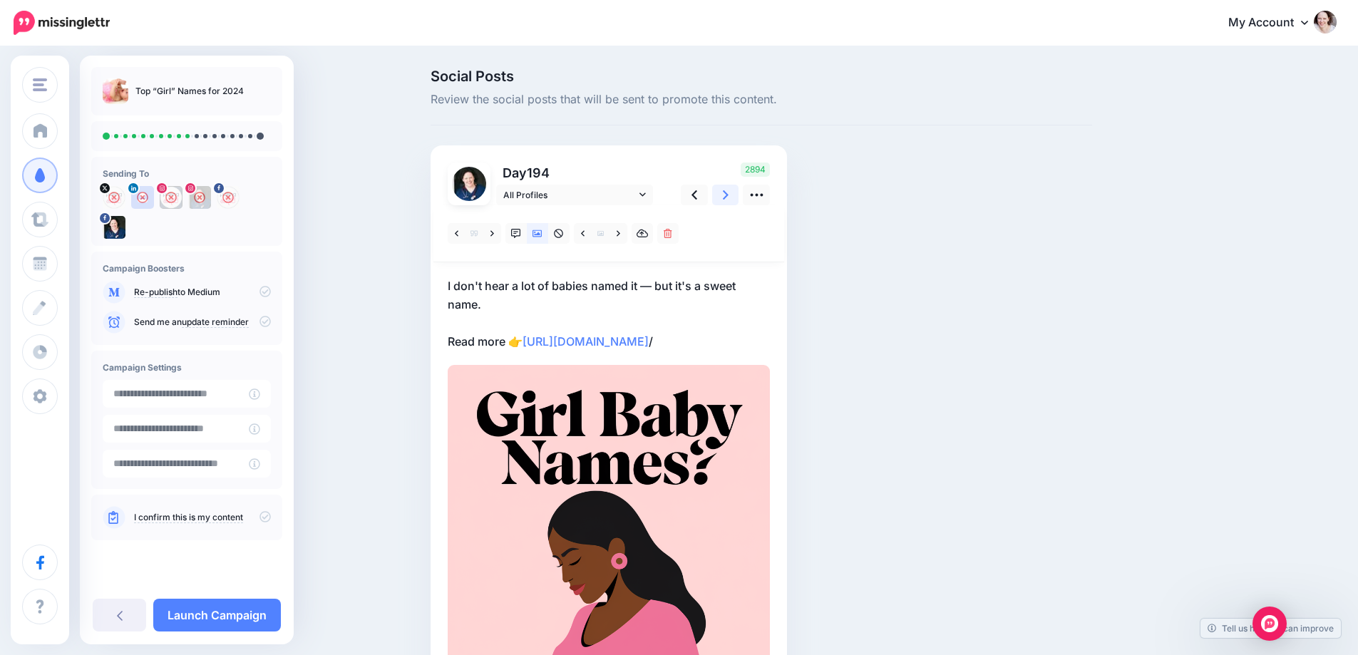
click at [737, 190] on link at bounding box center [725, 195] width 27 height 21
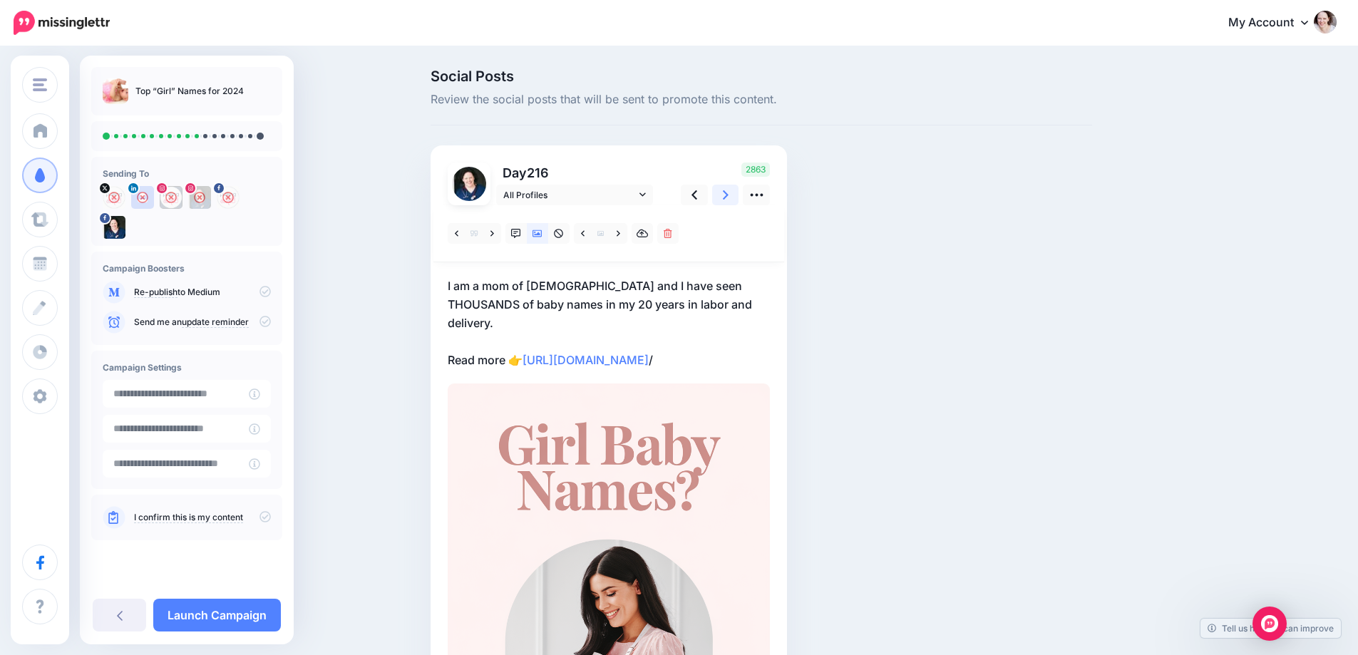
click at [734, 200] on link at bounding box center [725, 195] width 27 height 21
click at [627, 235] on link at bounding box center [619, 233] width 18 height 21
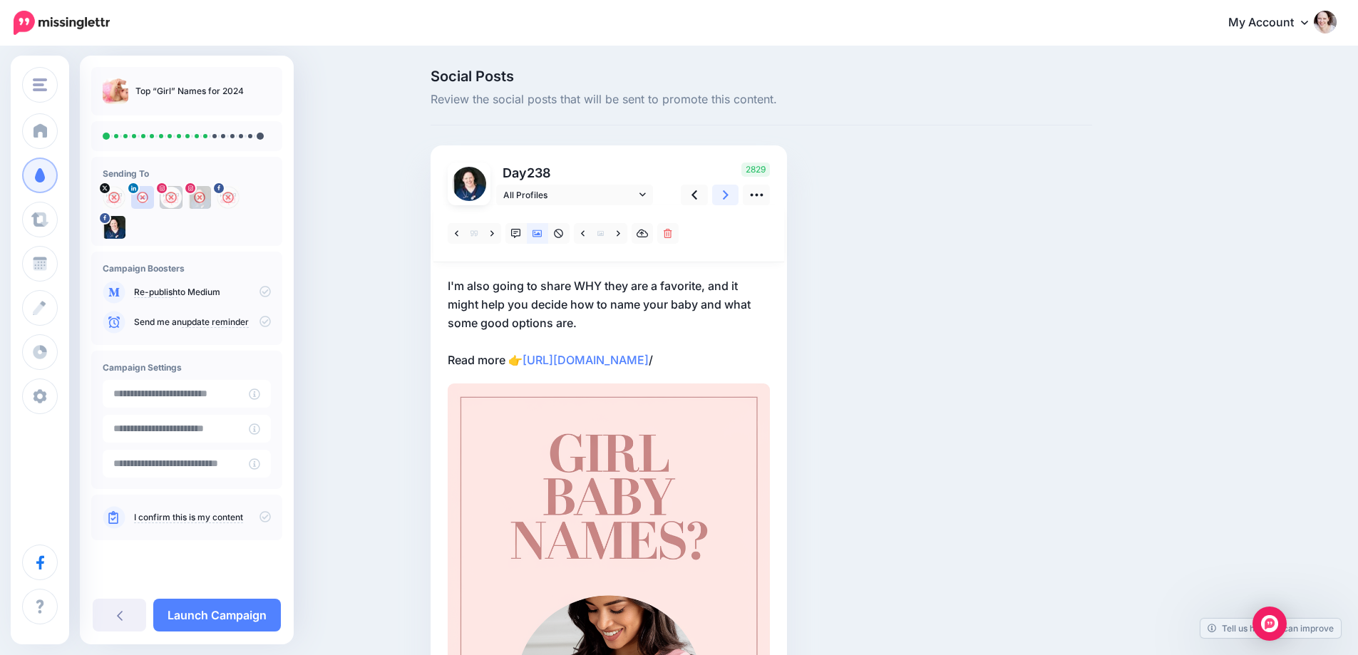
click at [739, 188] on link at bounding box center [725, 195] width 27 height 21
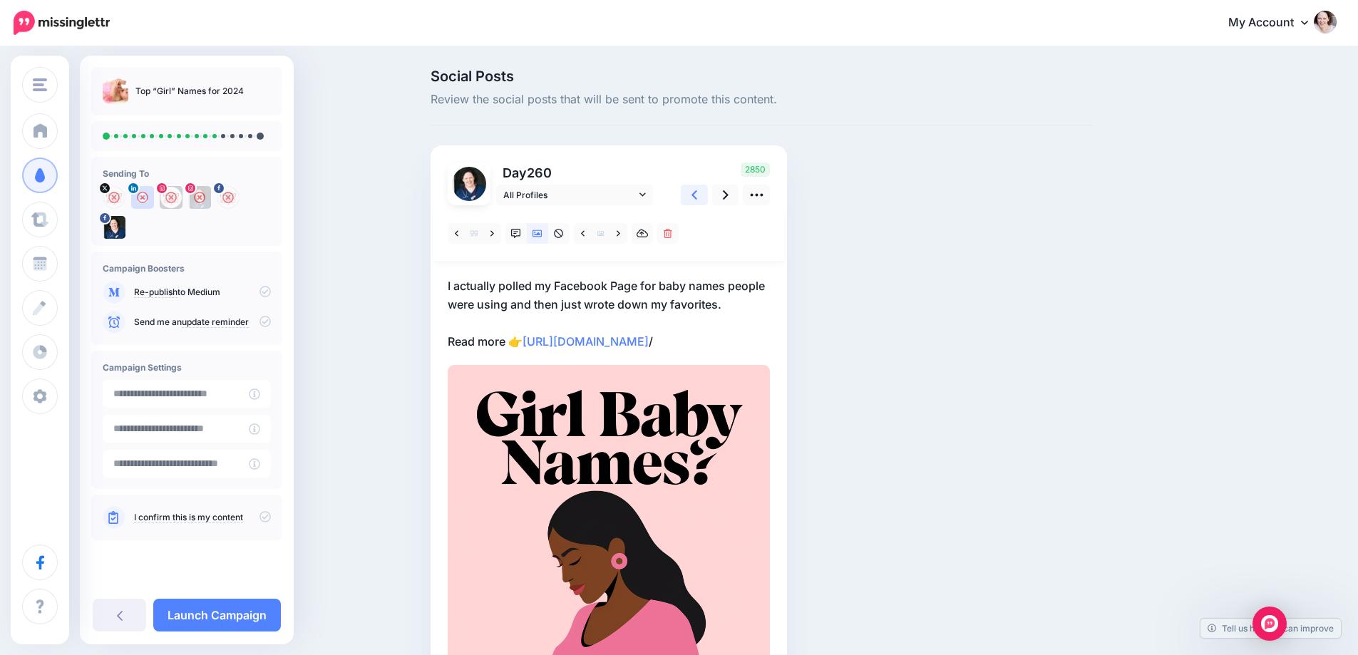
click at [690, 195] on link at bounding box center [694, 195] width 27 height 21
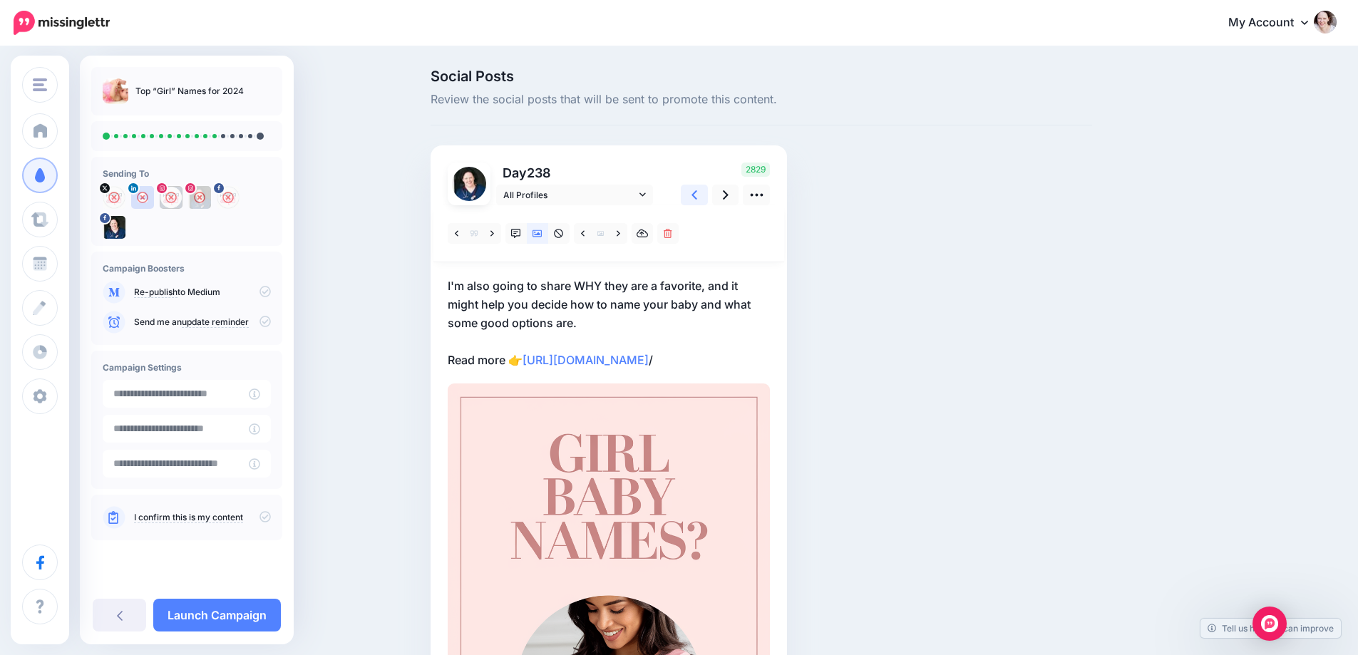
click at [690, 195] on link at bounding box center [694, 195] width 27 height 21
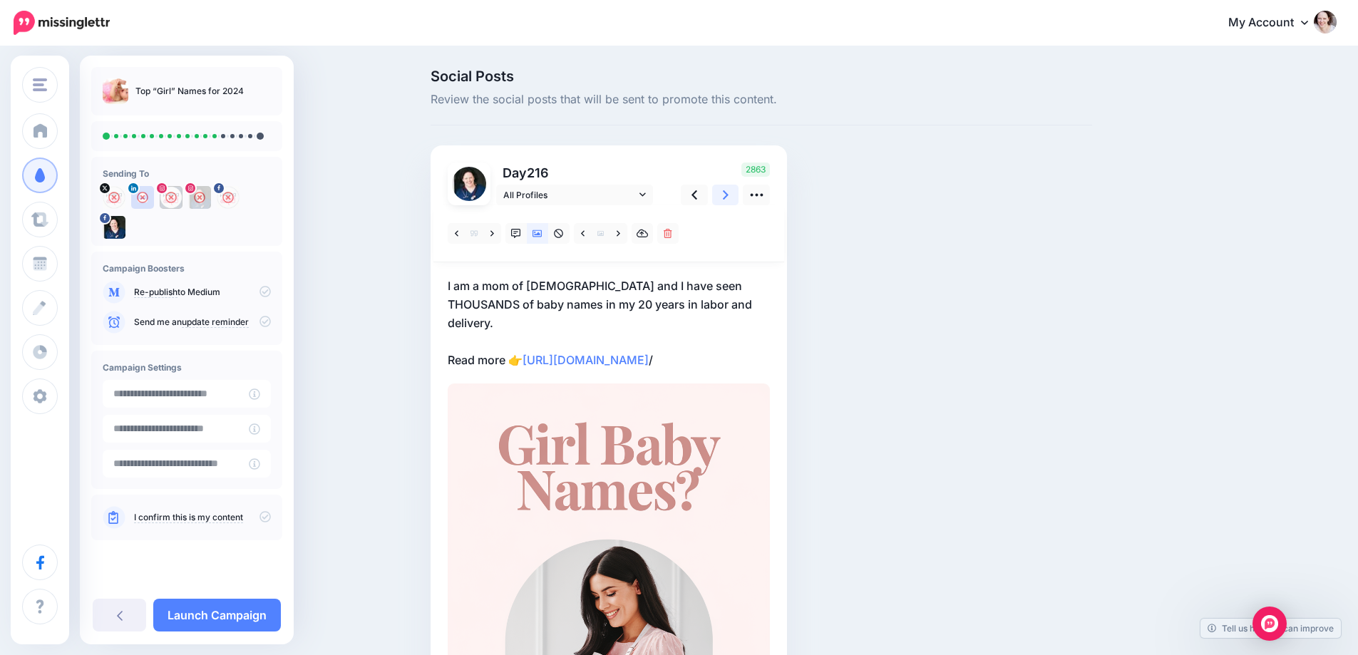
click at [719, 195] on link at bounding box center [725, 195] width 27 height 21
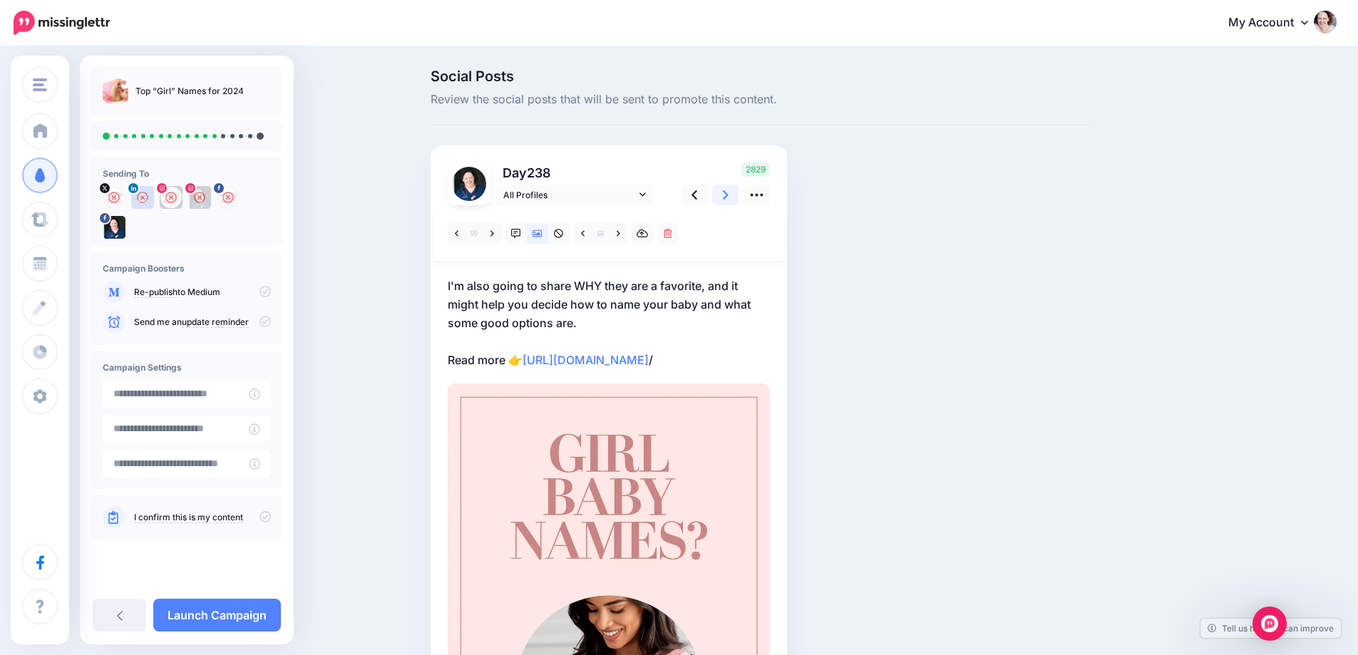
click at [719, 195] on link at bounding box center [725, 195] width 27 height 21
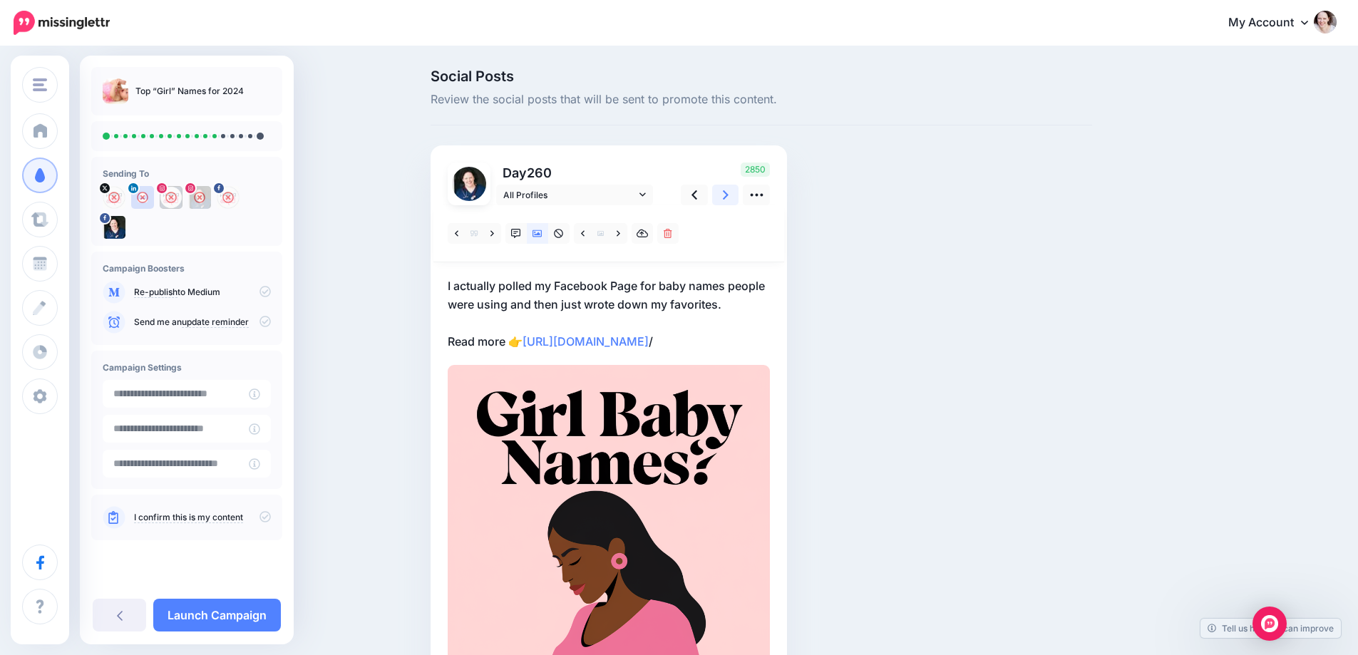
click at [719, 196] on link at bounding box center [725, 195] width 27 height 21
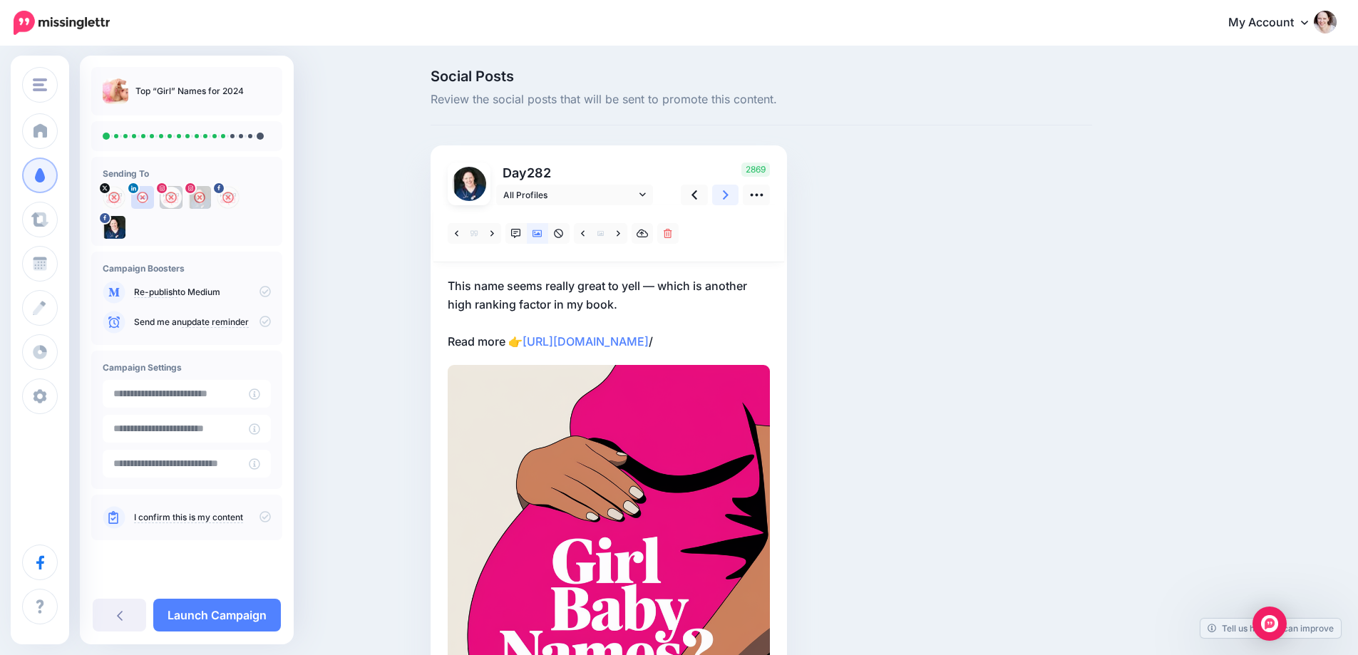
click at [719, 196] on link at bounding box center [725, 195] width 27 height 21
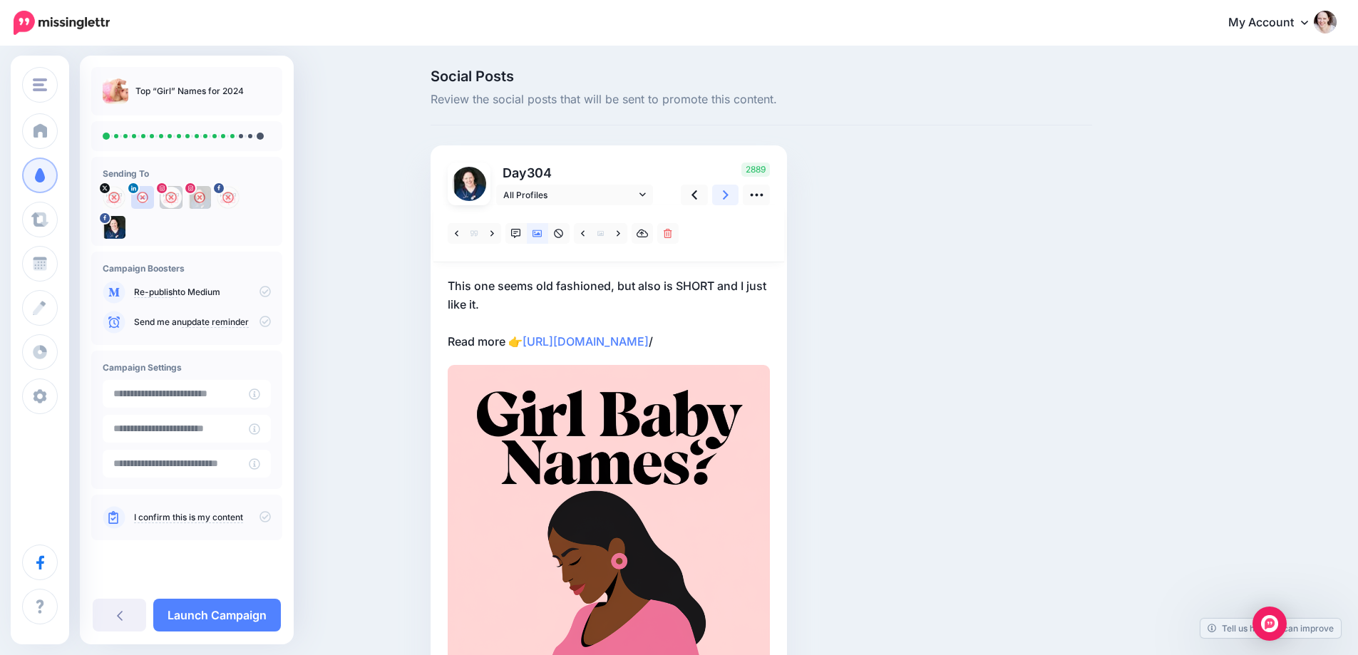
click at [719, 196] on link at bounding box center [725, 195] width 27 height 21
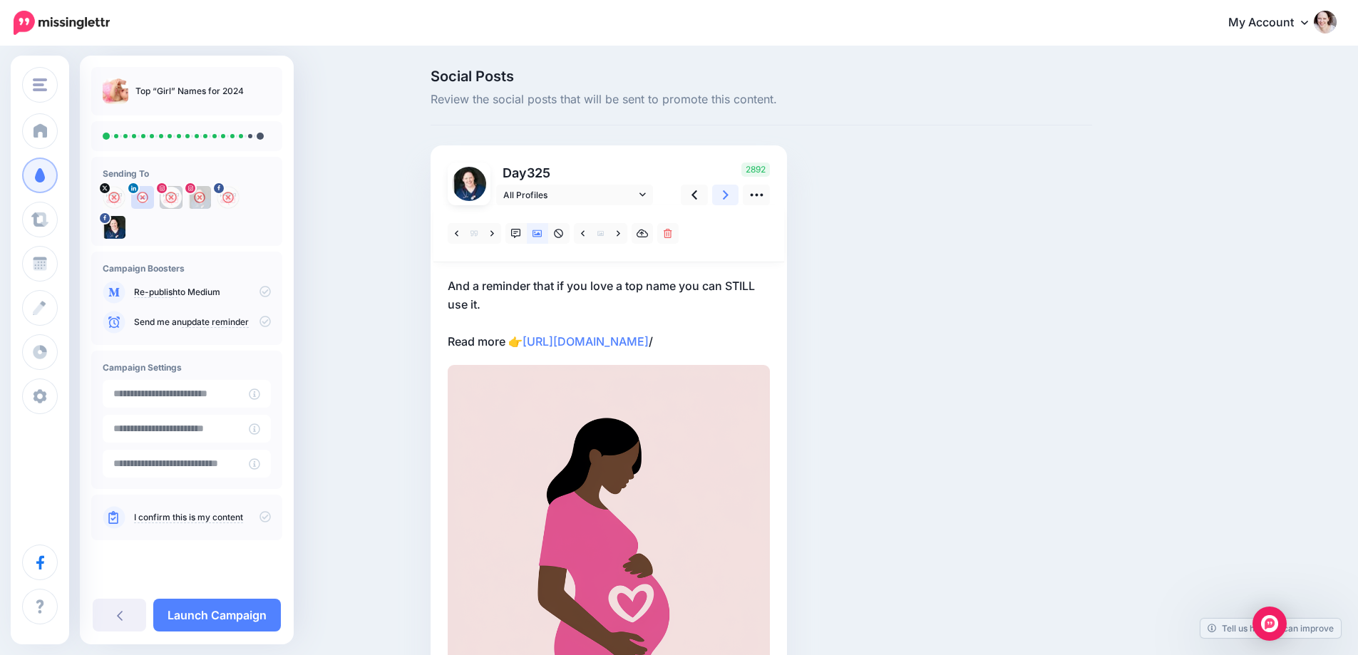
click at [725, 196] on link at bounding box center [725, 195] width 27 height 21
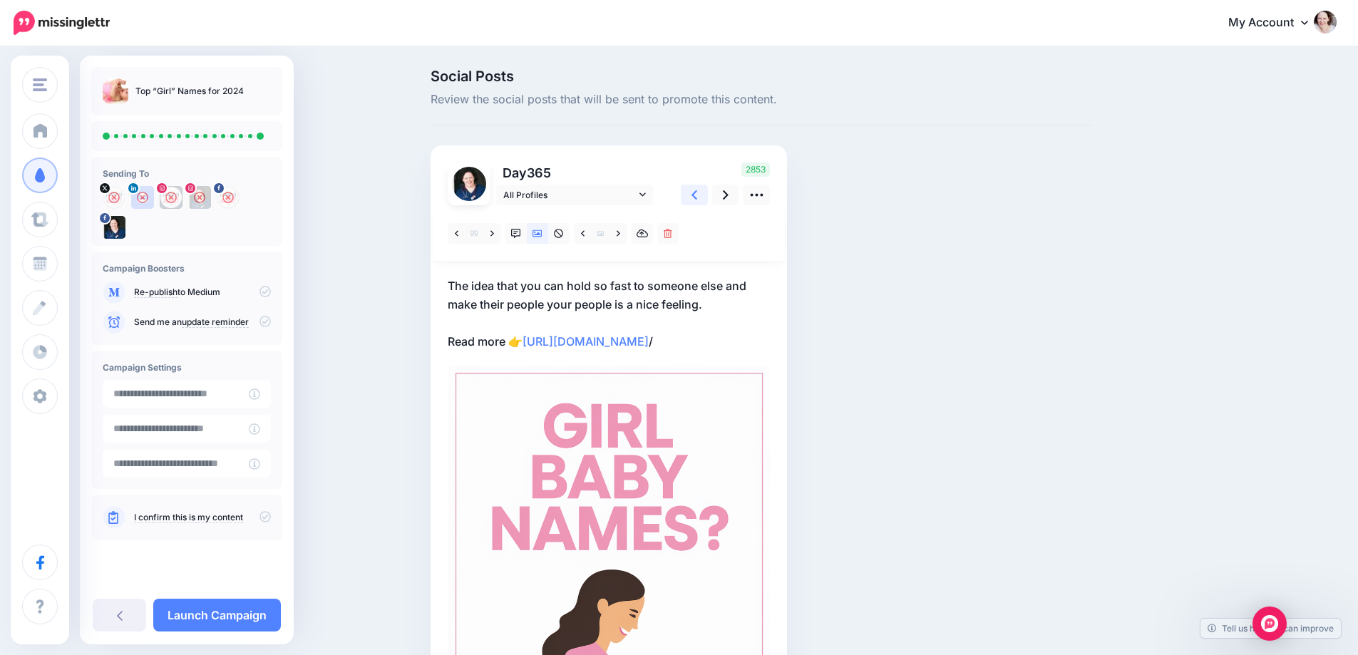
click at [707, 196] on link at bounding box center [694, 195] width 27 height 21
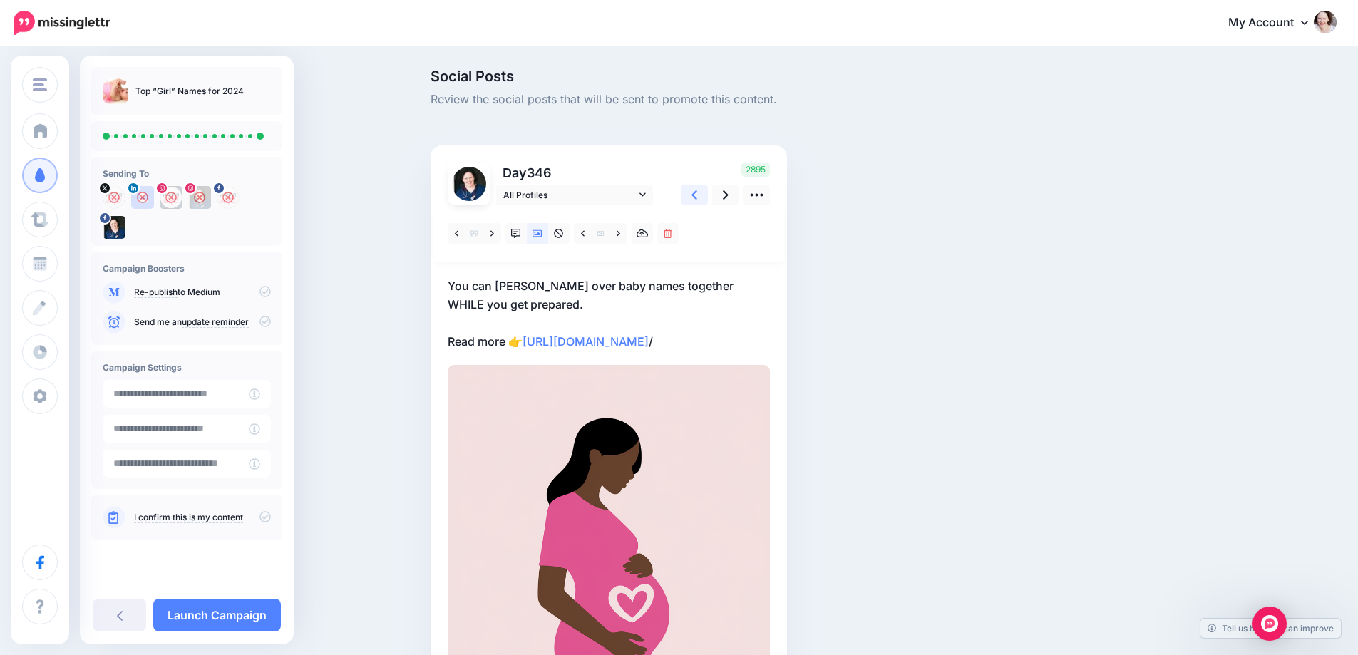
click at [707, 196] on link at bounding box center [694, 195] width 27 height 21
click at [734, 196] on link at bounding box center [725, 195] width 27 height 21
click at [620, 234] on icon at bounding box center [619, 234] width 4 height 10
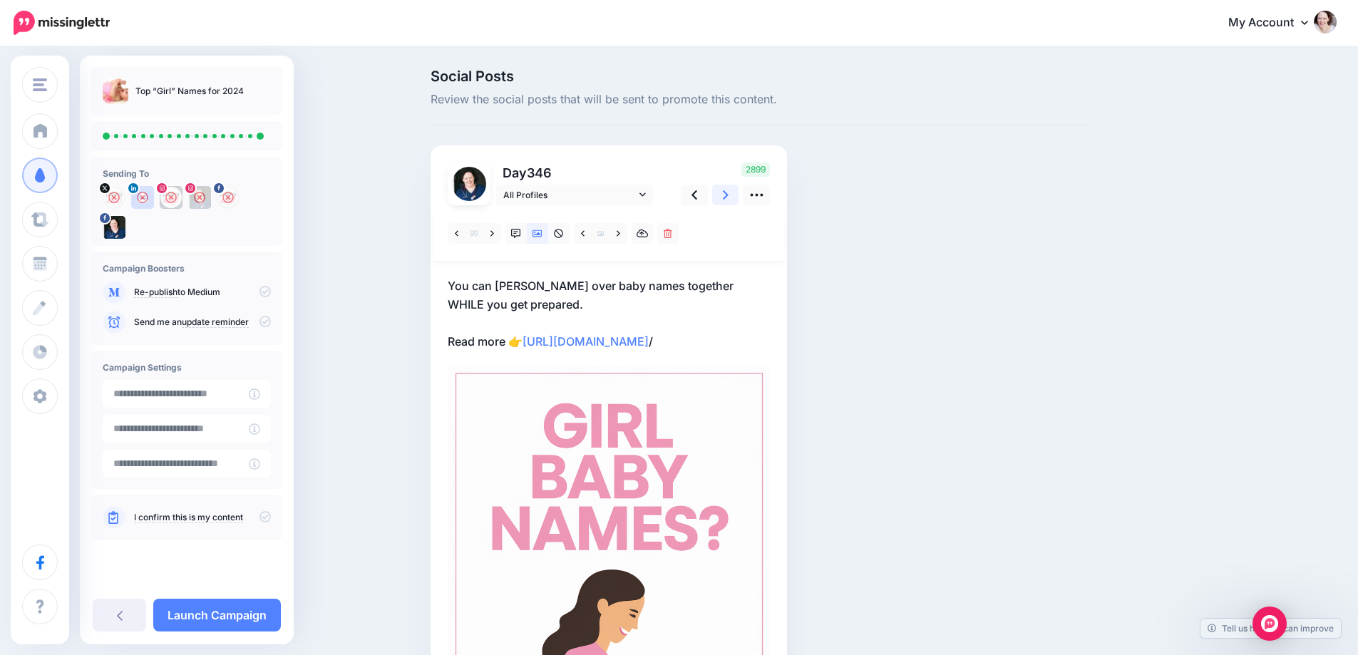
click at [736, 189] on link at bounding box center [725, 195] width 27 height 21
click at [620, 232] on icon at bounding box center [619, 233] width 4 height 6
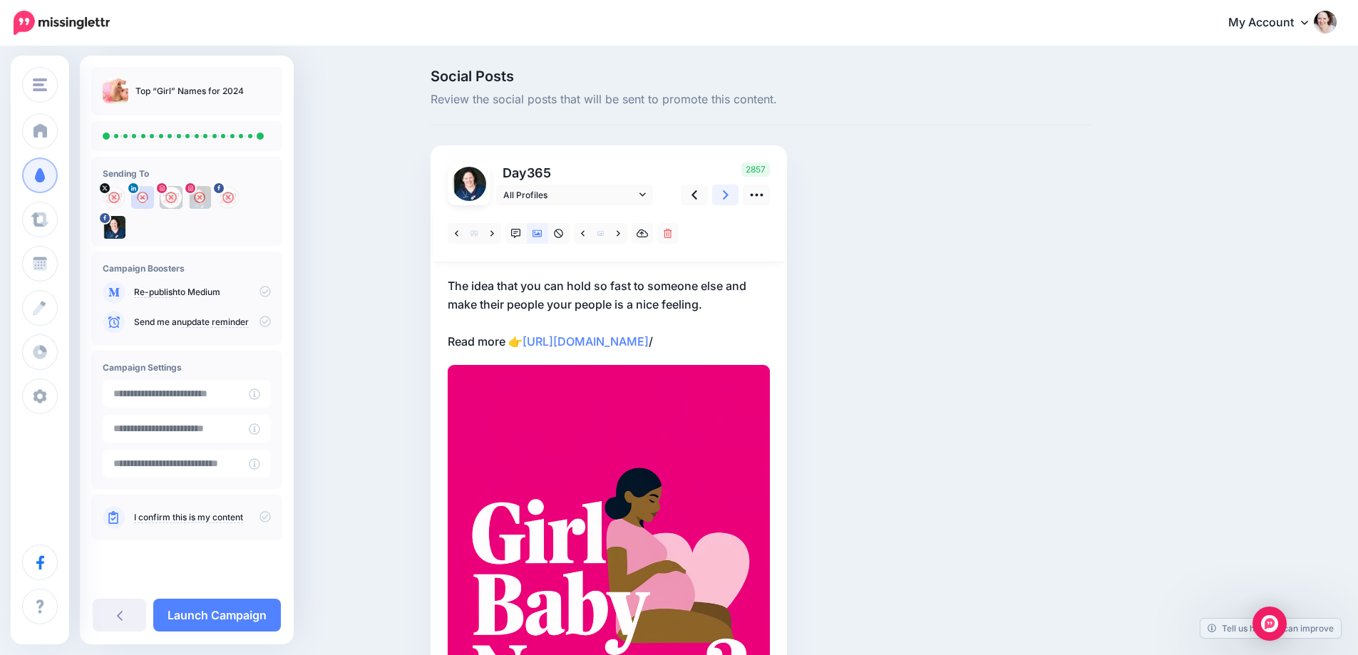
click at [729, 193] on icon at bounding box center [726, 195] width 6 height 15
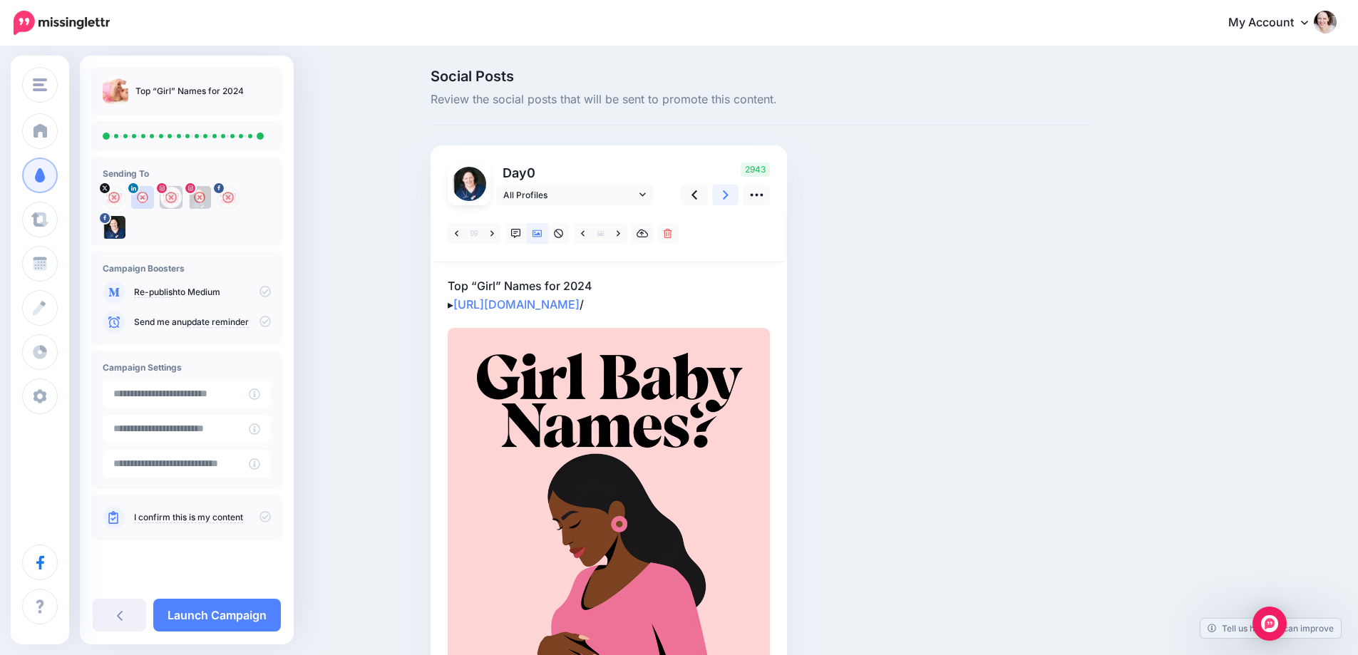
click at [729, 193] on icon at bounding box center [726, 195] width 6 height 15
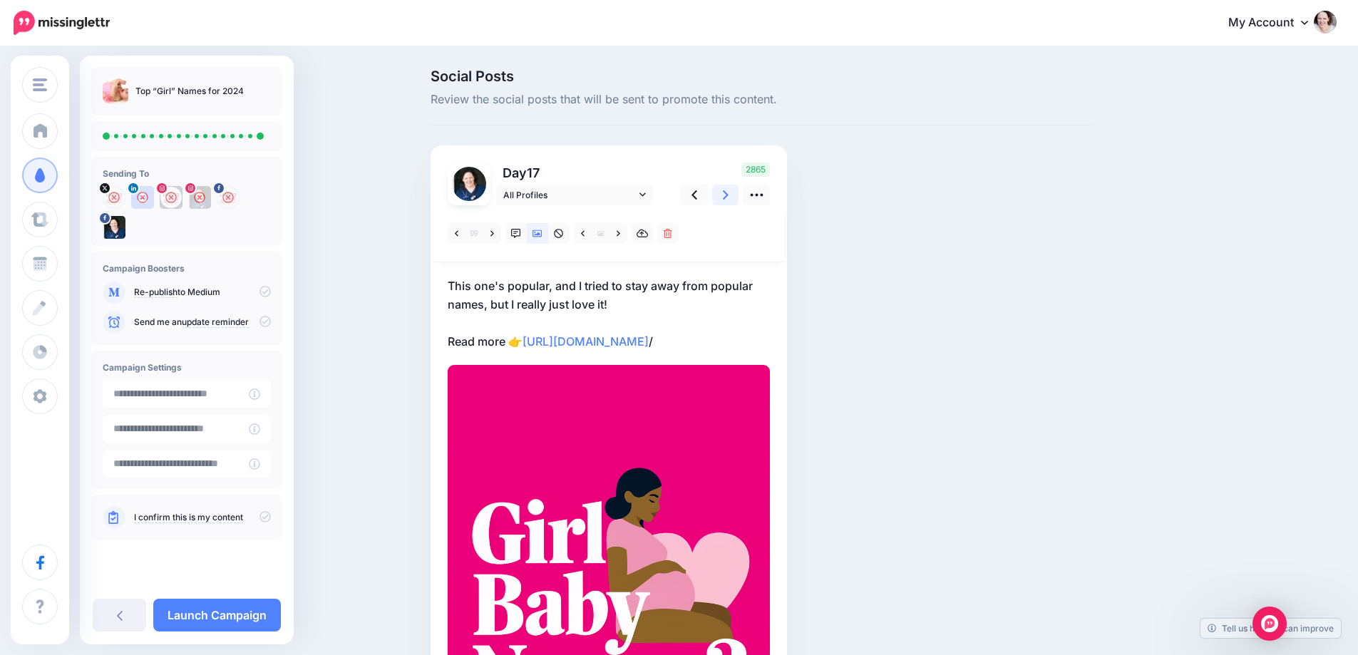
click at [729, 193] on icon at bounding box center [726, 195] width 6 height 15
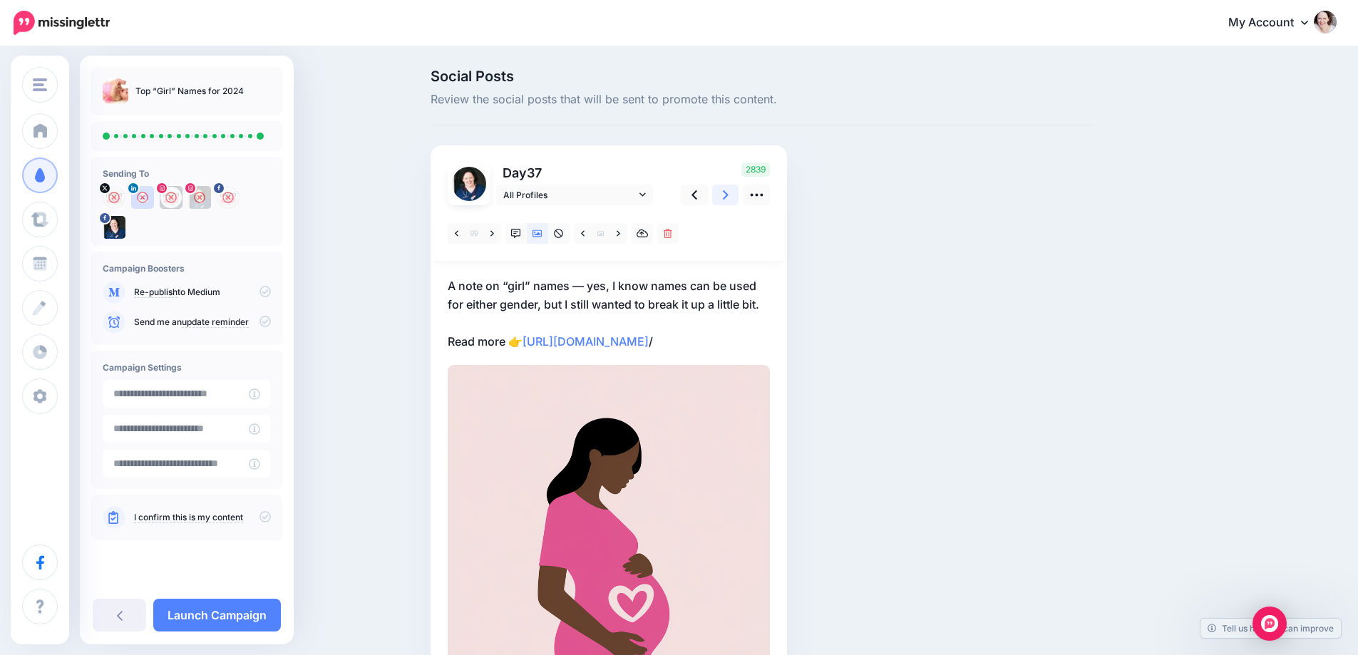
click at [729, 193] on icon at bounding box center [726, 195] width 6 height 15
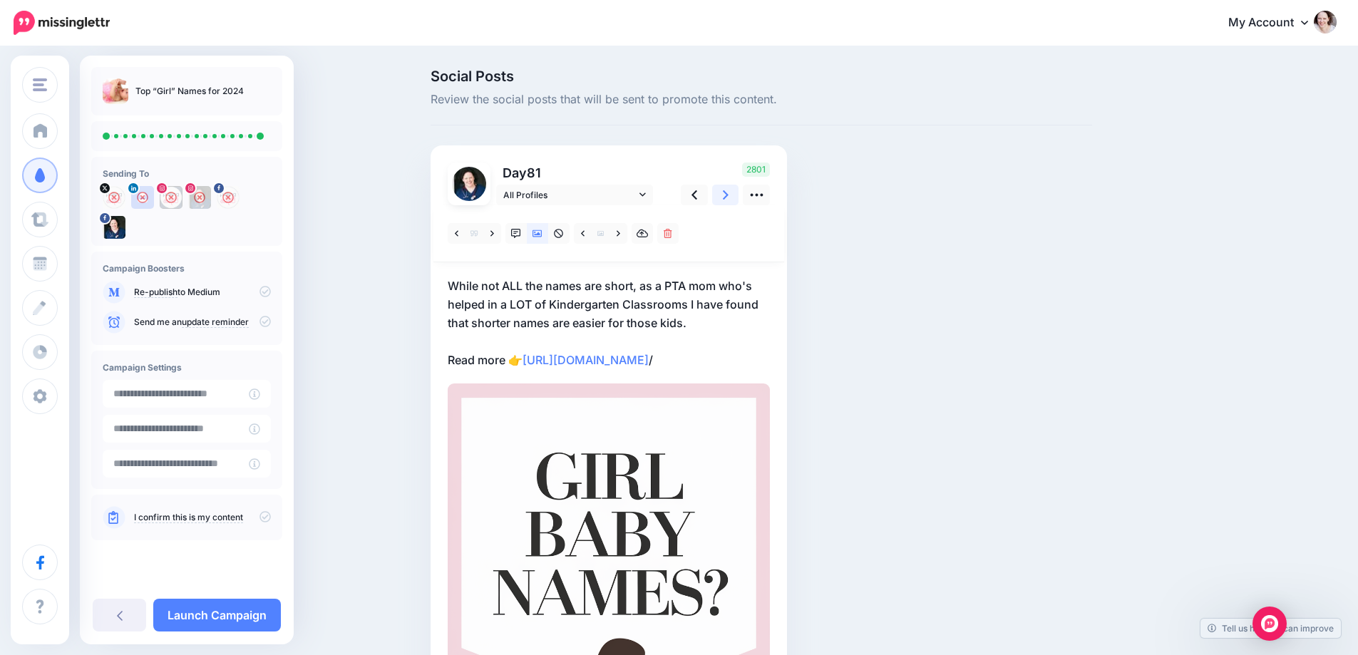
click at [729, 193] on icon at bounding box center [726, 195] width 6 height 15
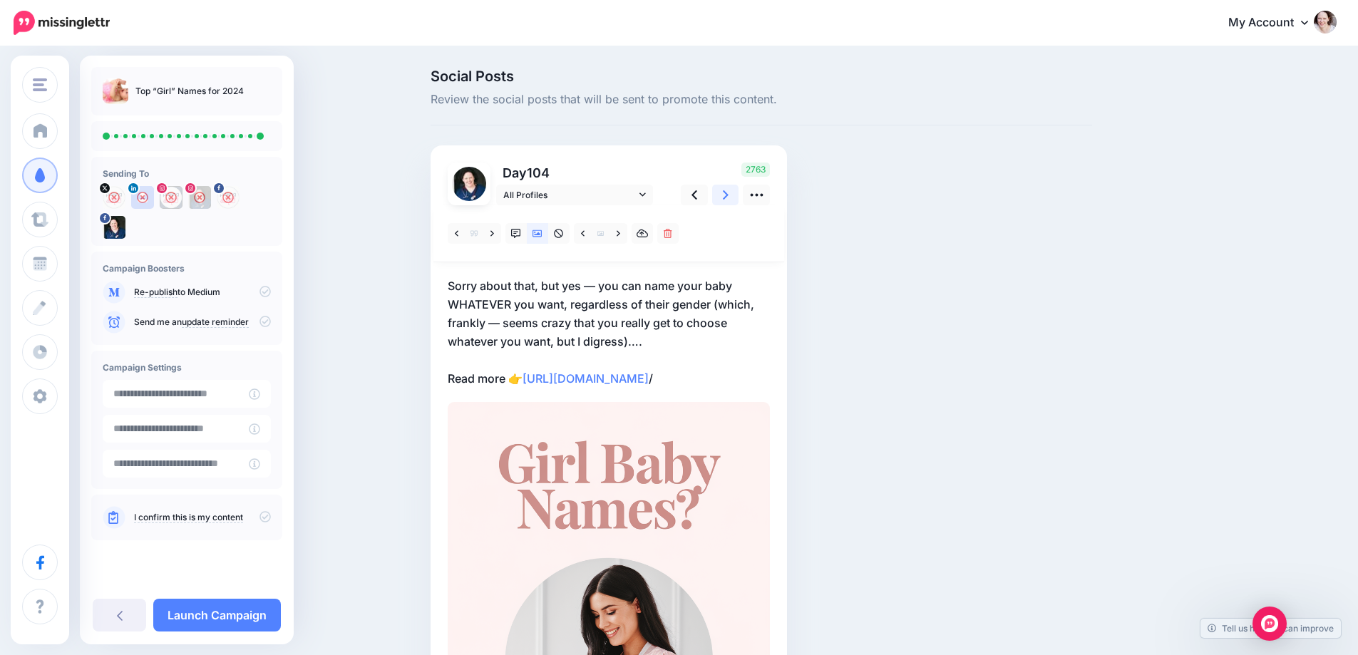
click at [729, 193] on icon at bounding box center [726, 195] width 6 height 15
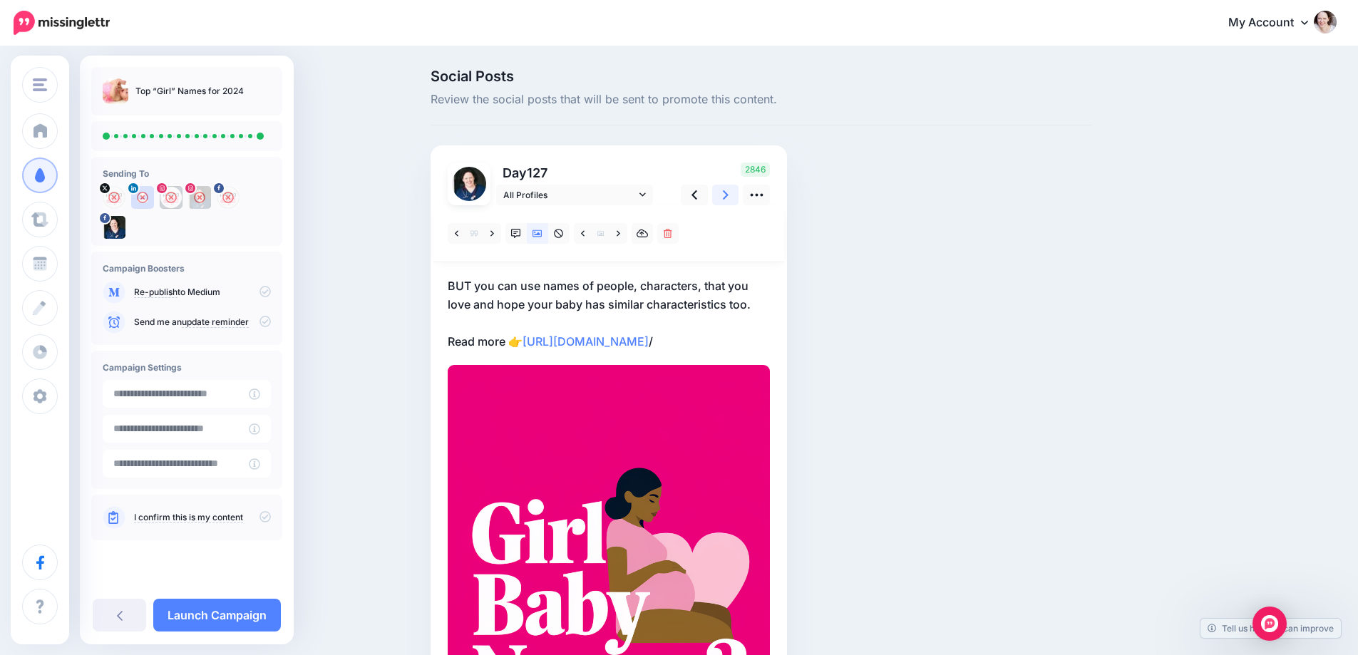
click at [729, 193] on icon at bounding box center [726, 195] width 6 height 15
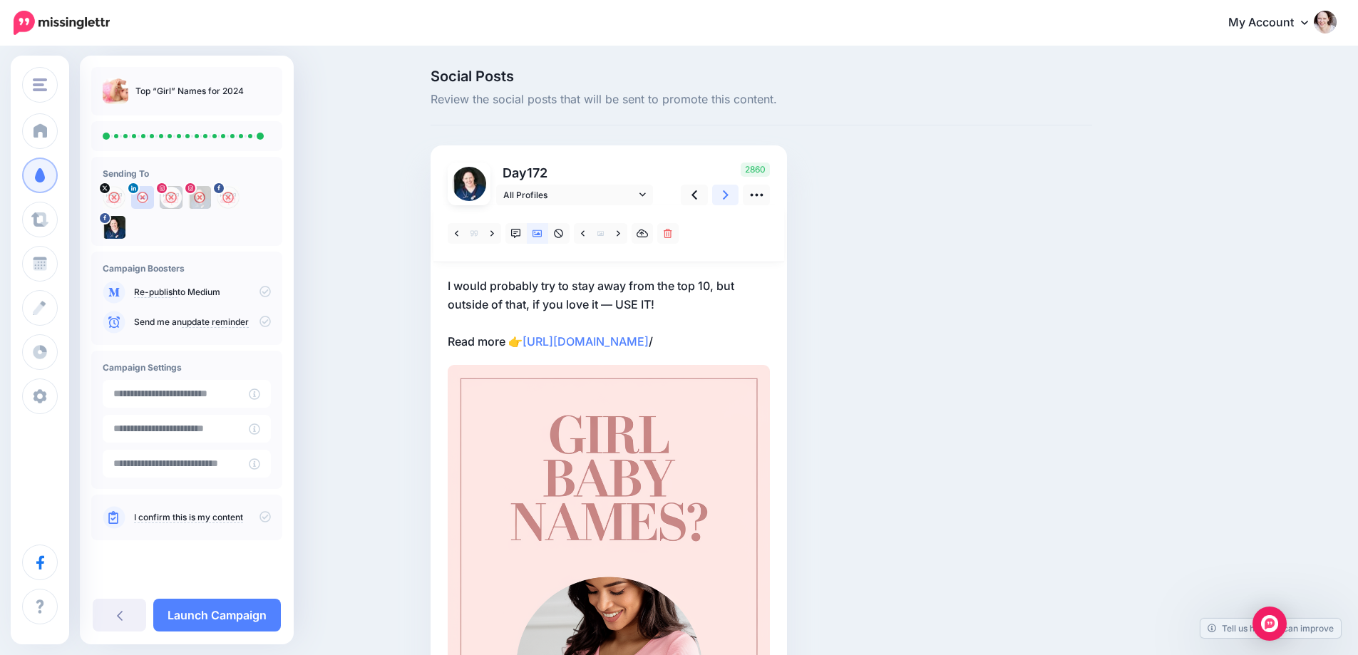
click at [729, 193] on icon at bounding box center [726, 195] width 6 height 15
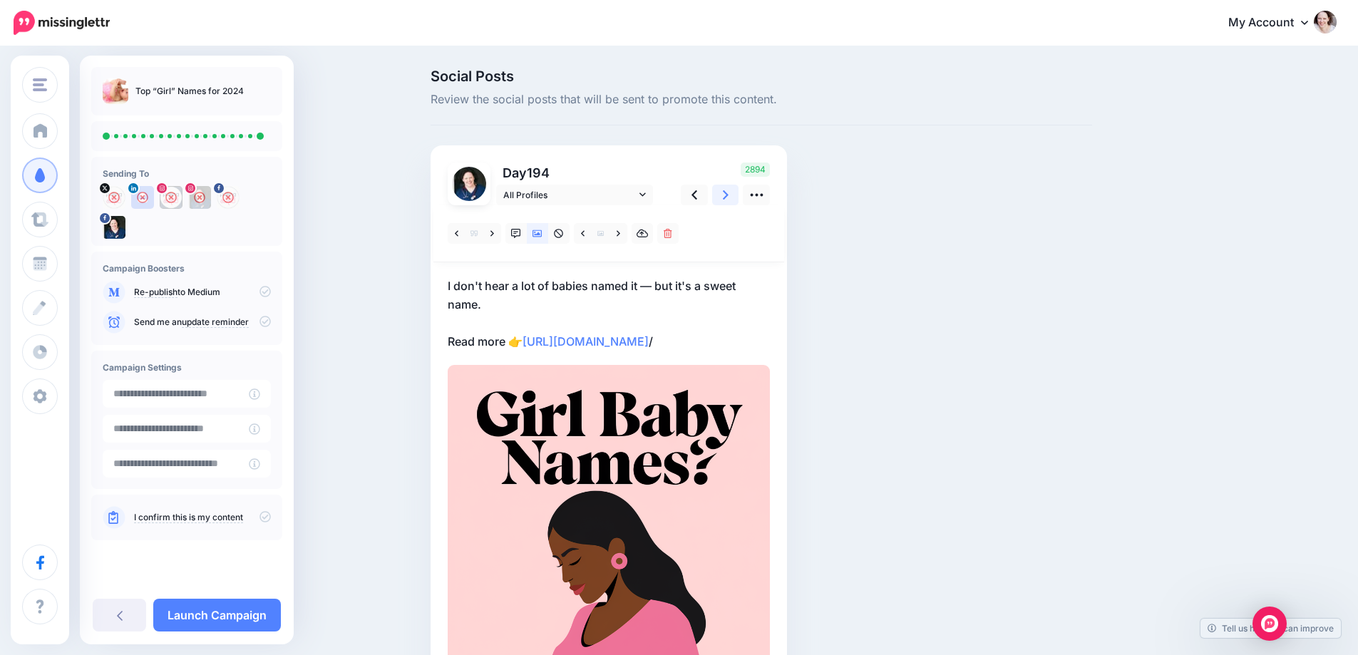
click at [729, 193] on icon at bounding box center [726, 195] width 6 height 15
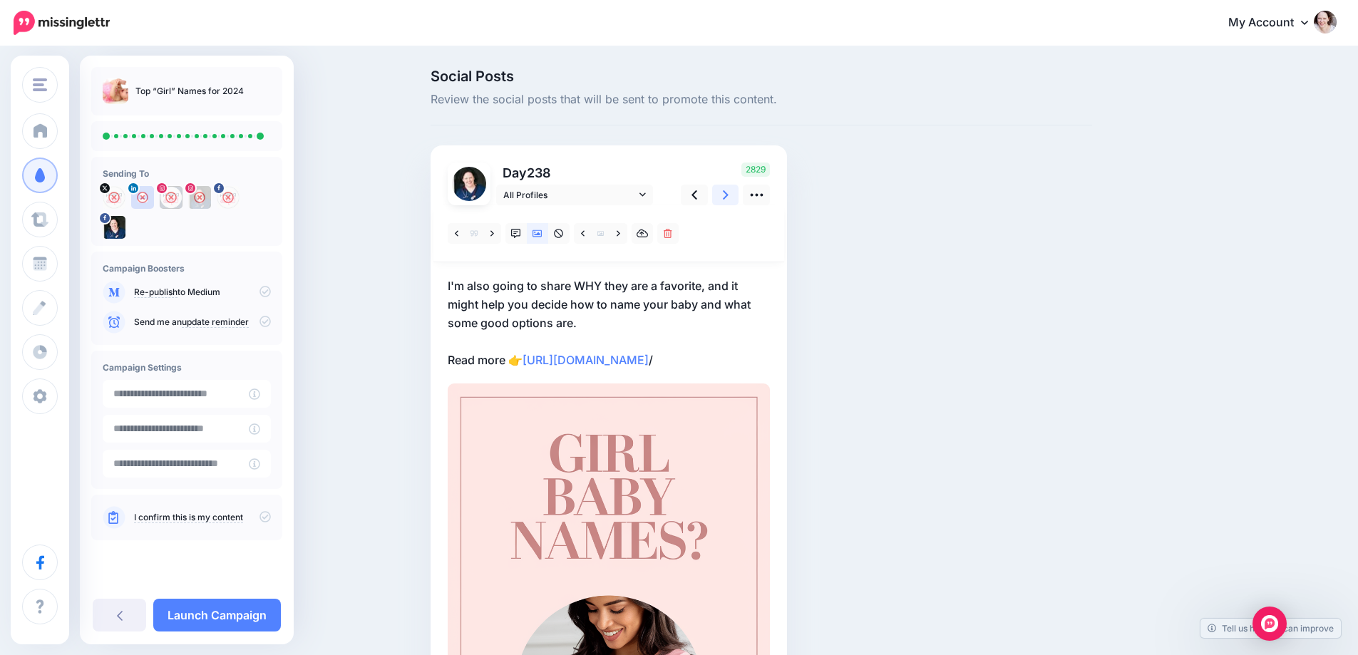
click at [729, 193] on icon at bounding box center [726, 195] width 6 height 15
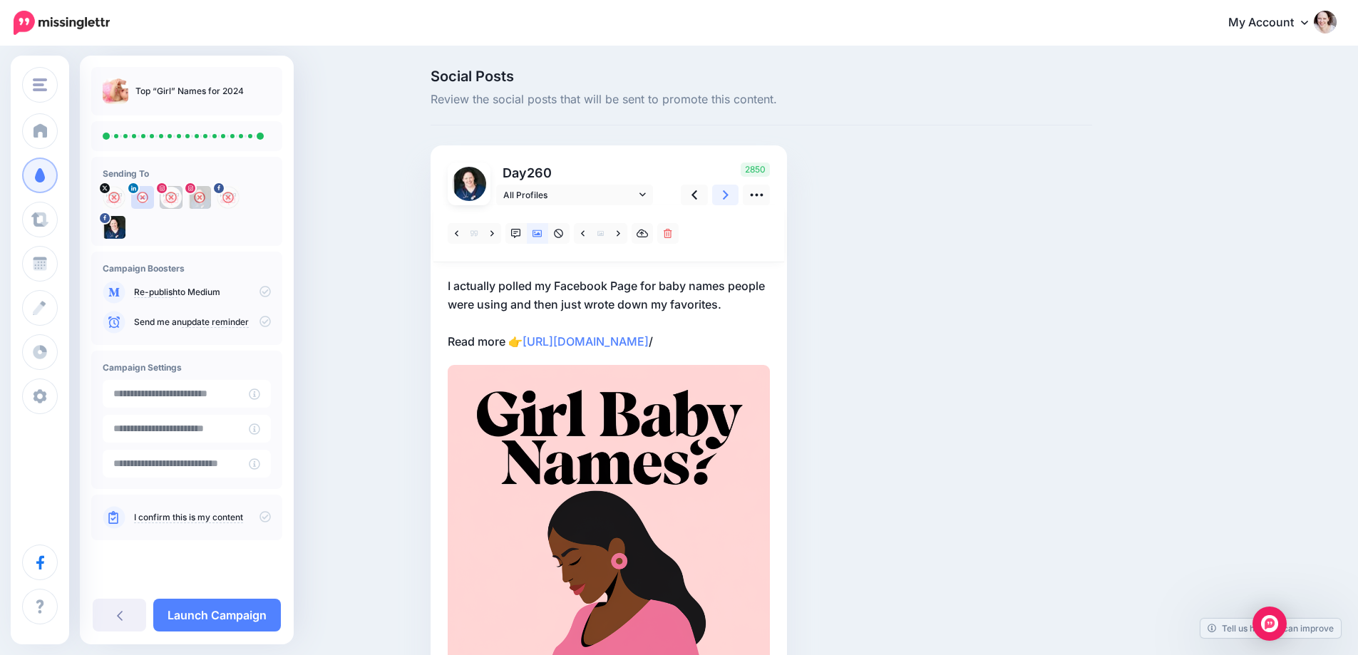
click at [729, 193] on icon at bounding box center [726, 195] width 6 height 15
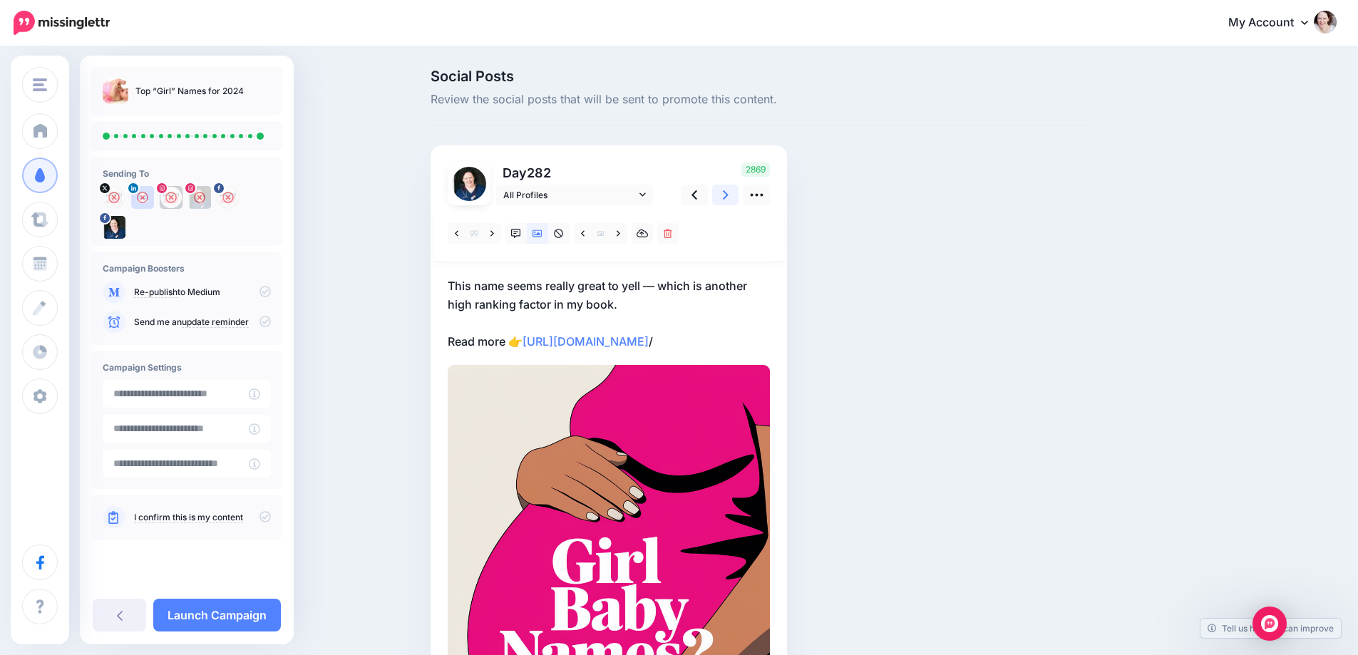
click at [729, 193] on icon at bounding box center [726, 195] width 6 height 15
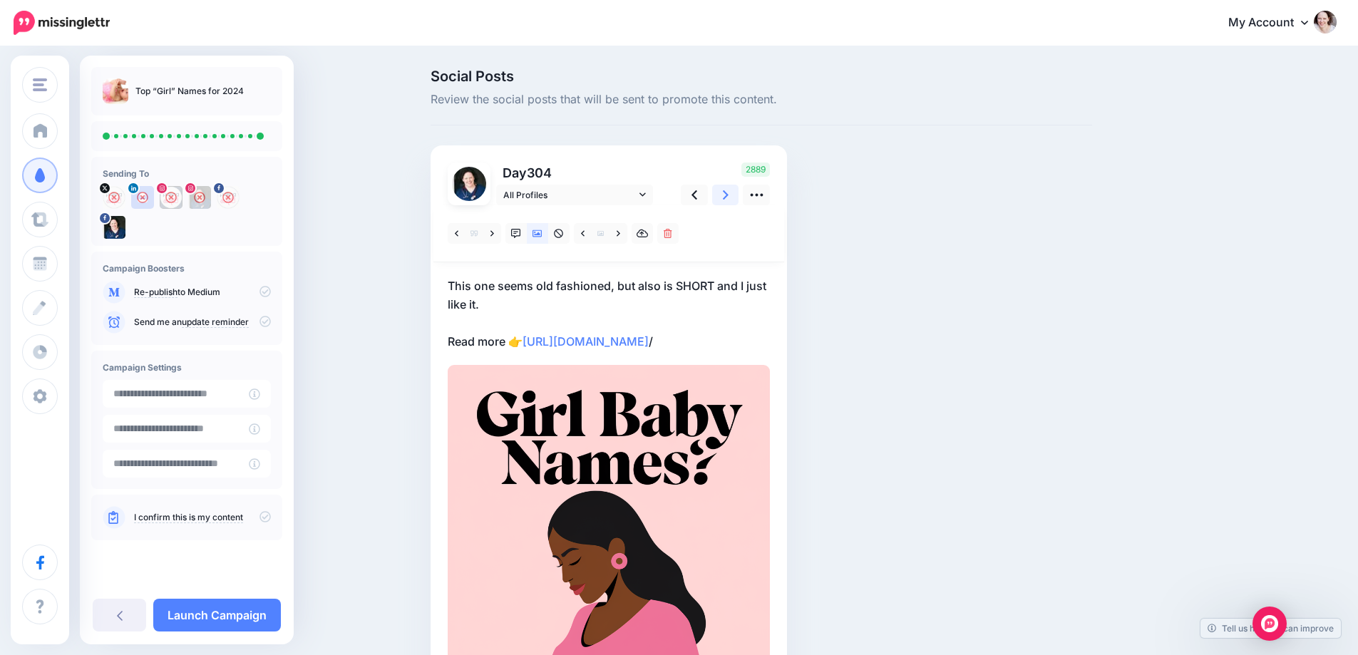
click at [729, 193] on icon at bounding box center [726, 195] width 6 height 15
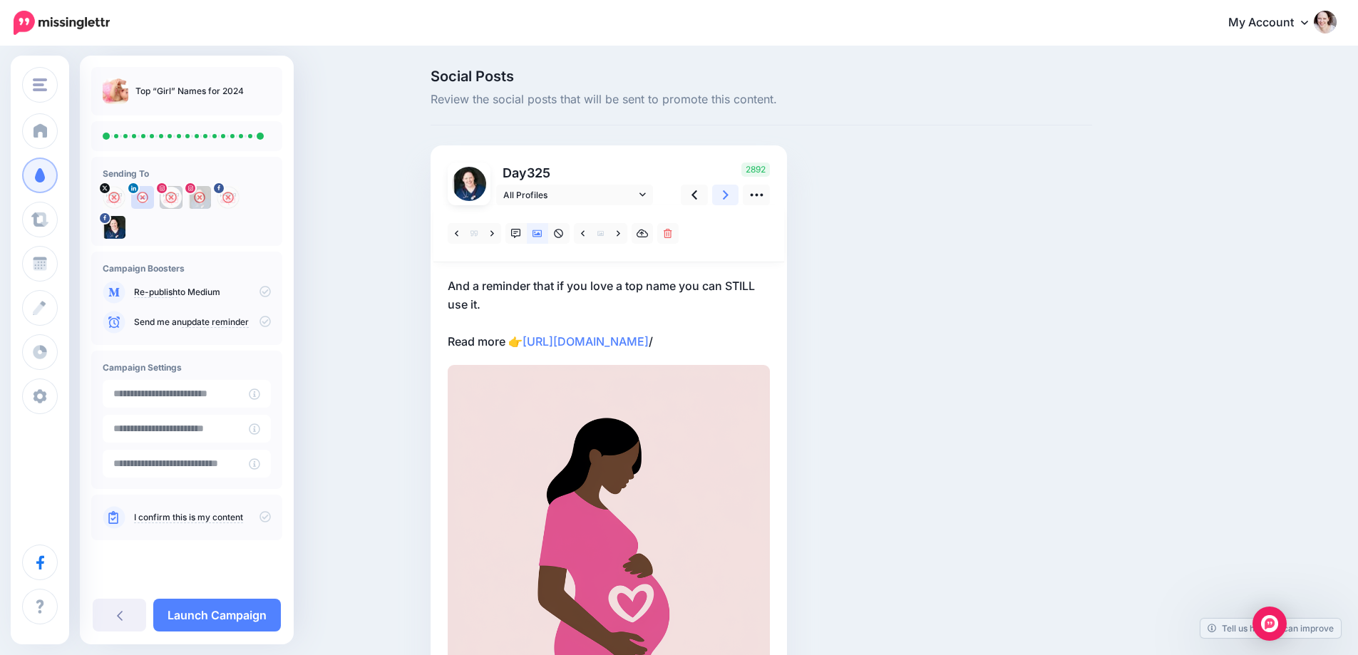
click at [729, 193] on icon at bounding box center [726, 195] width 6 height 15
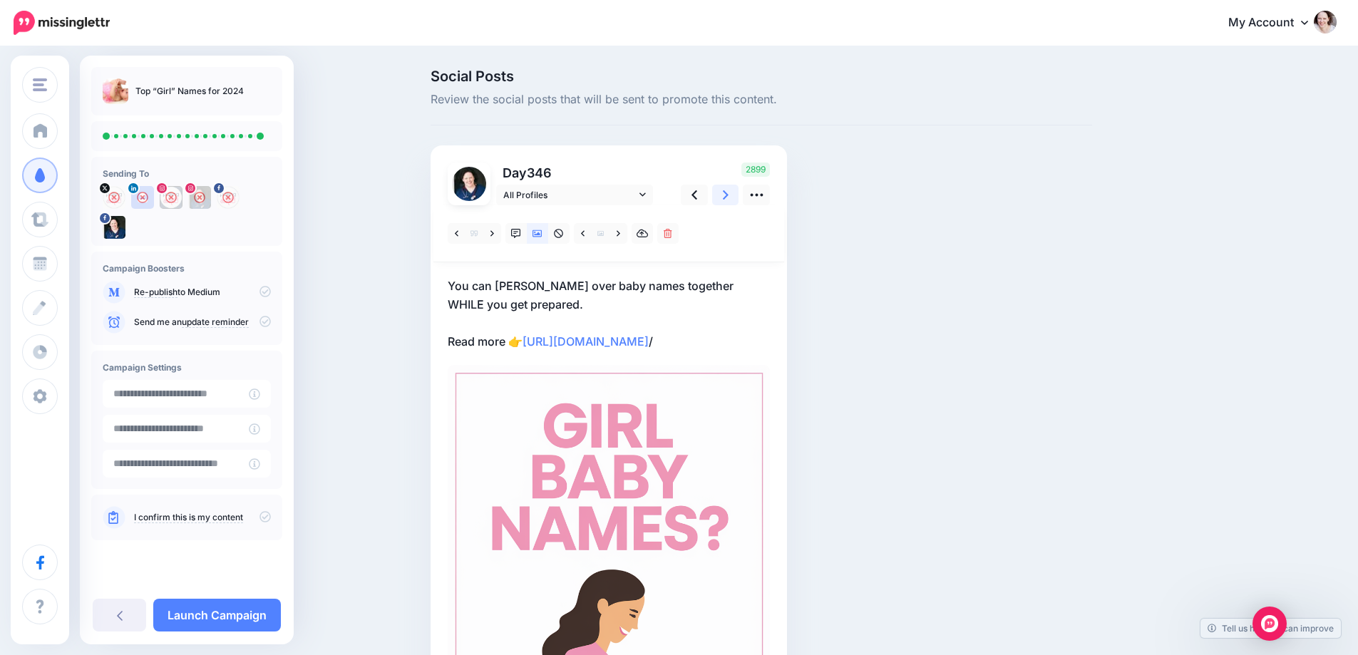
click at [729, 193] on icon at bounding box center [726, 195] width 6 height 15
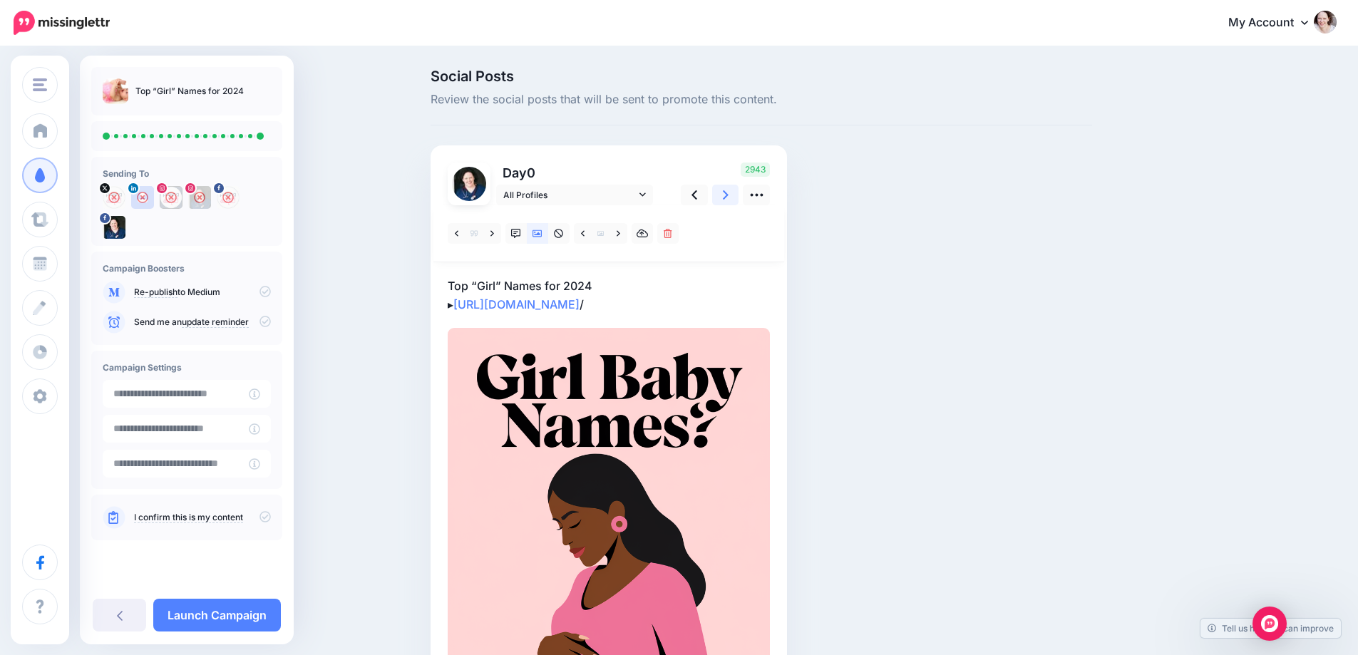
click at [729, 193] on icon at bounding box center [726, 195] width 6 height 15
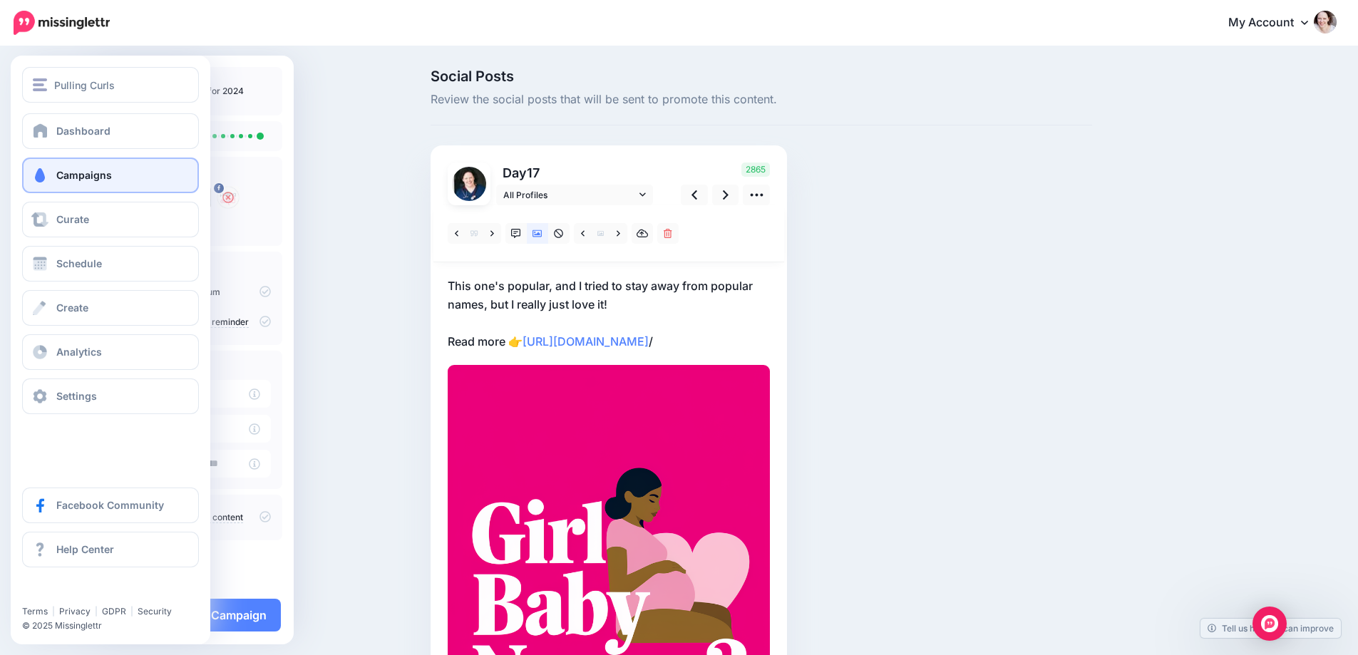
click at [89, 175] on span "Campaigns" at bounding box center [84, 175] width 56 height 12
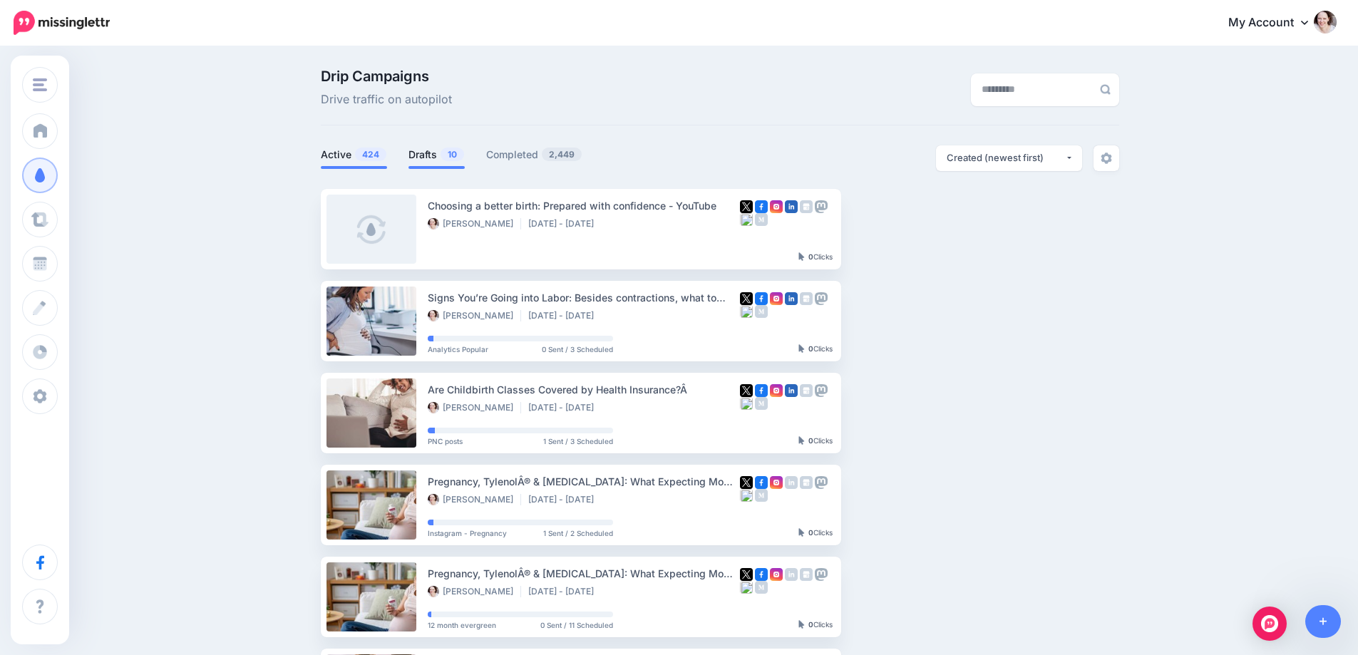
click at [428, 157] on link "Drafts 10" at bounding box center [437, 154] width 56 height 17
